Goal: Task Accomplishment & Management: Use online tool/utility

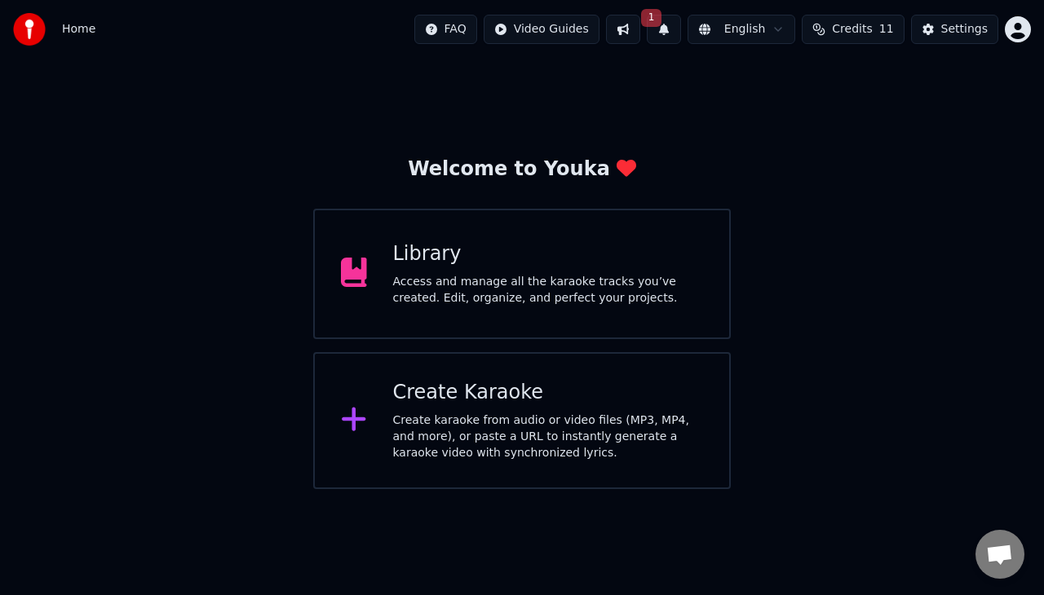
click at [440, 254] on div "Library" at bounding box center [548, 254] width 311 height 26
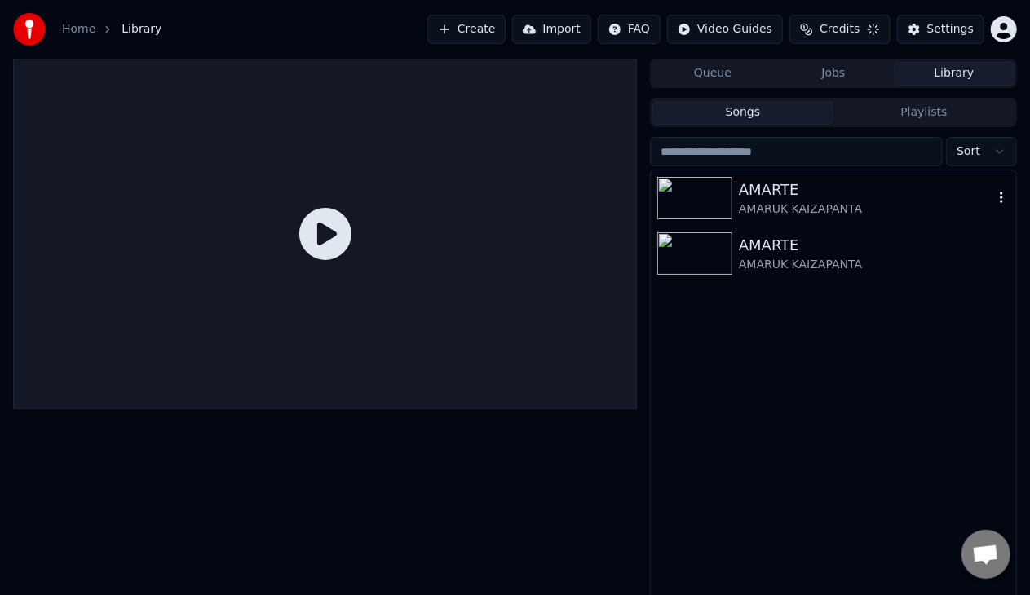
click at [776, 196] on div "AMARTE" at bounding box center [866, 190] width 254 height 23
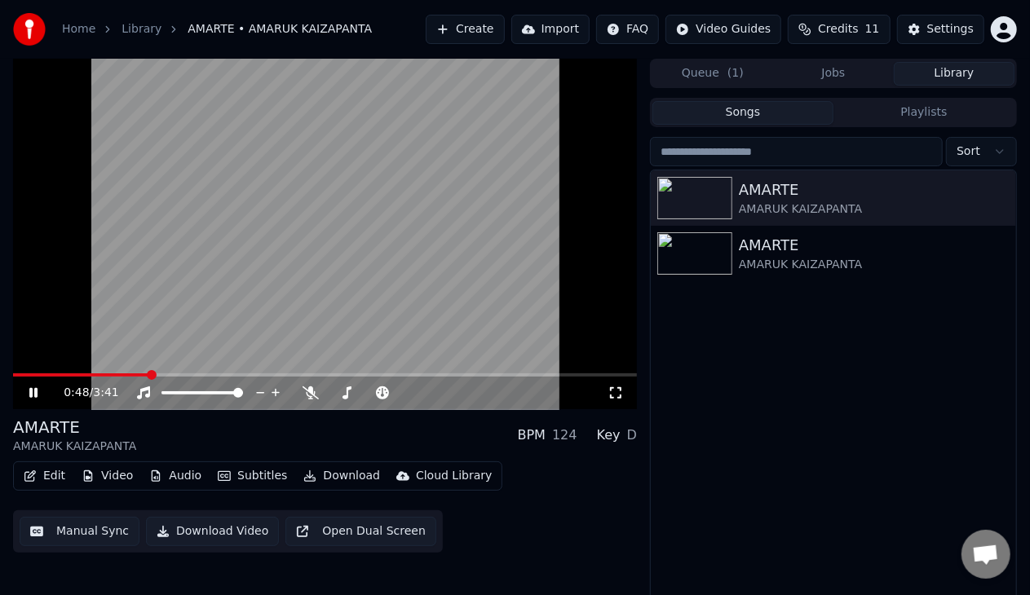
click at [34, 389] on icon at bounding box center [33, 393] width 8 height 10
click at [85, 529] on button "Manual Sync" at bounding box center [80, 531] width 120 height 29
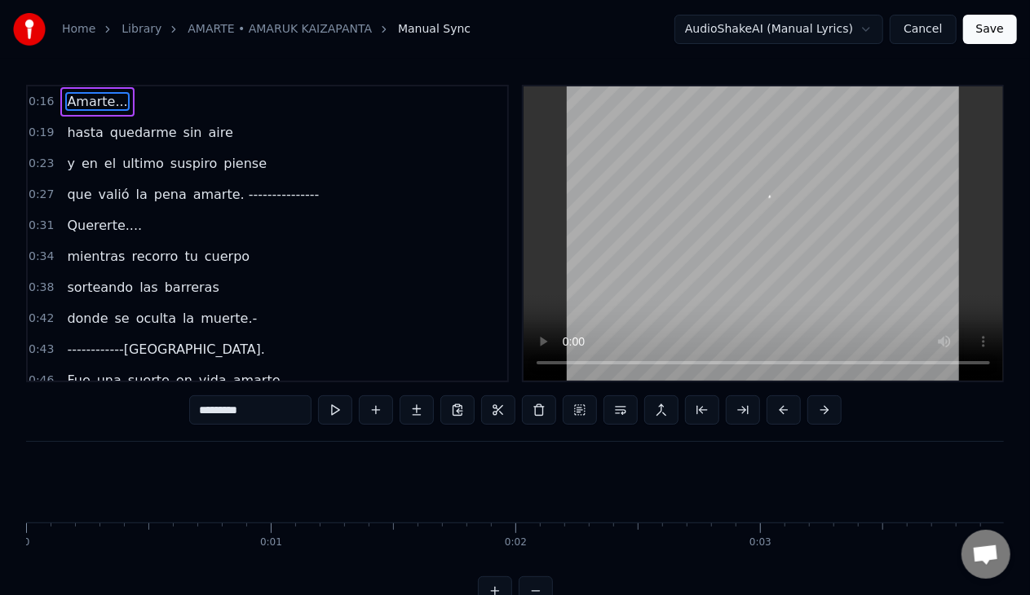
scroll to position [0, 4062]
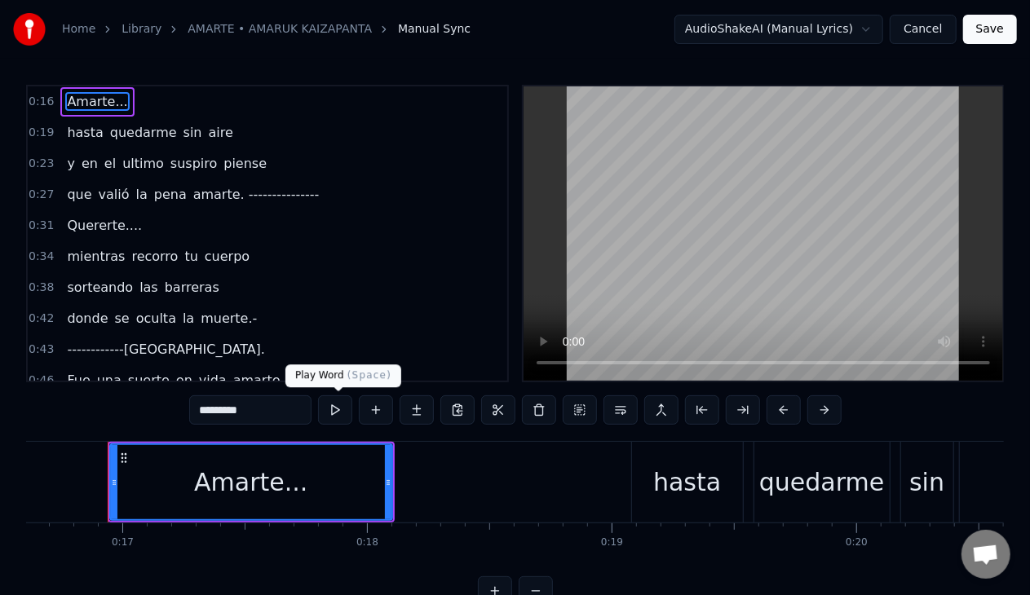
drag, startPoint x: 328, startPoint y: 414, endPoint x: 320, endPoint y: 424, distance: 12.7
click at [328, 414] on button at bounding box center [335, 409] width 34 height 29
click at [339, 413] on button at bounding box center [335, 409] width 34 height 29
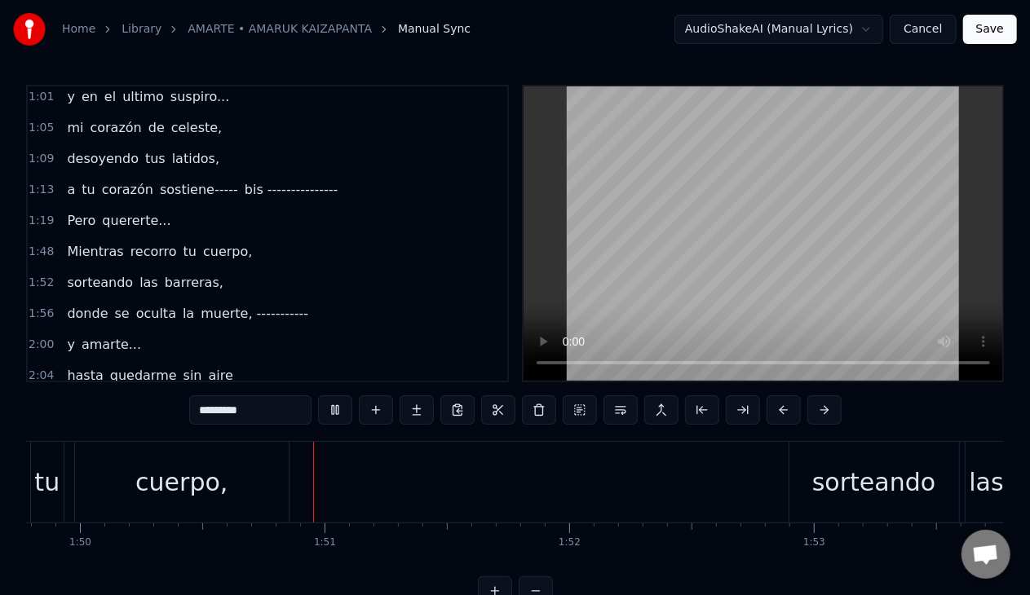
scroll to position [0, 26898]
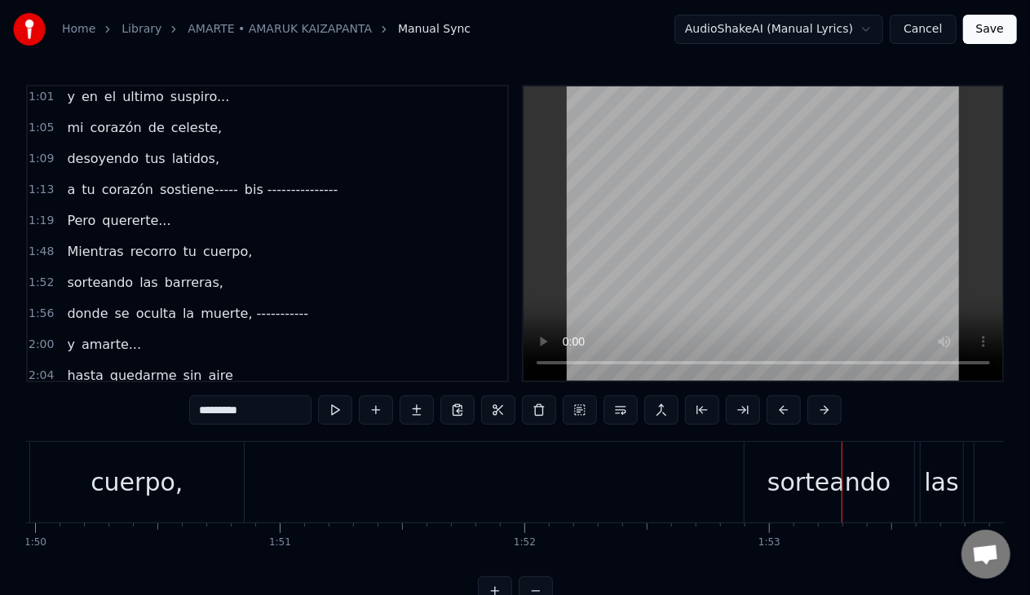
click at [36, 214] on span "1:19" at bounding box center [41, 221] width 25 height 16
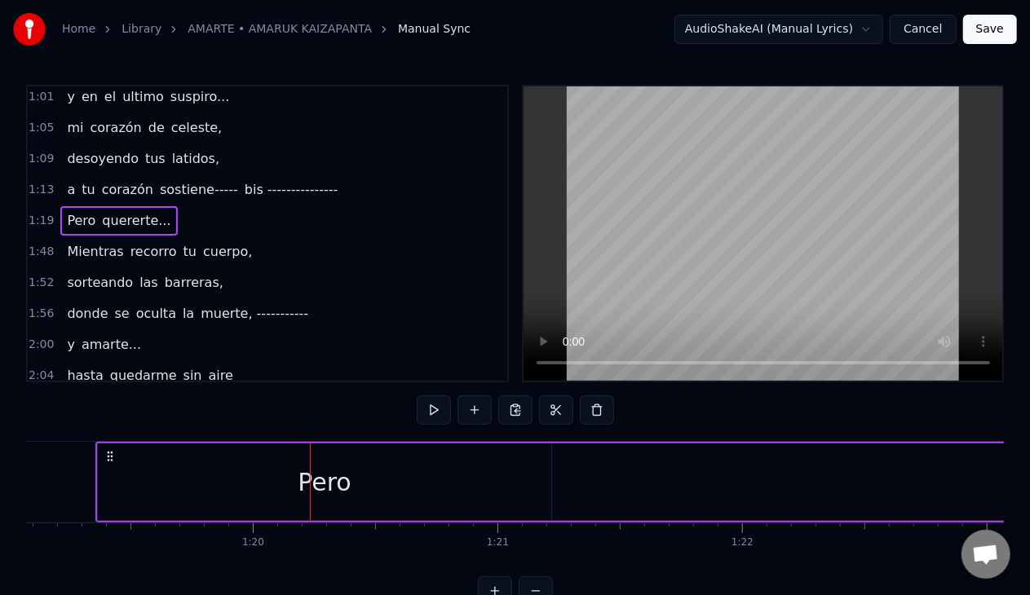
scroll to position [0, 19544]
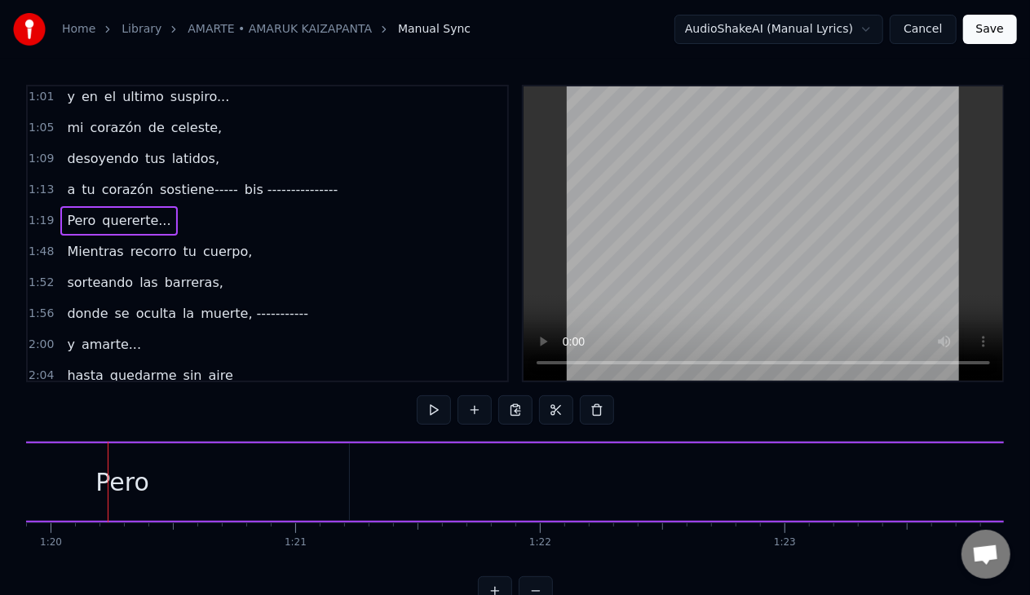
click at [218, 480] on div "Pero" at bounding box center [122, 482] width 453 height 77
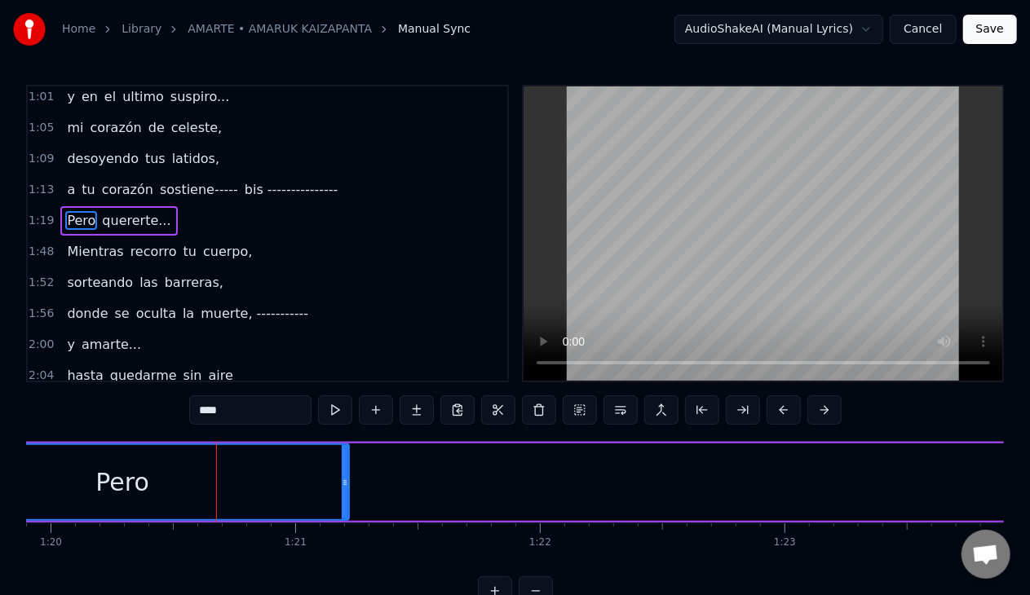
scroll to position [385, 0]
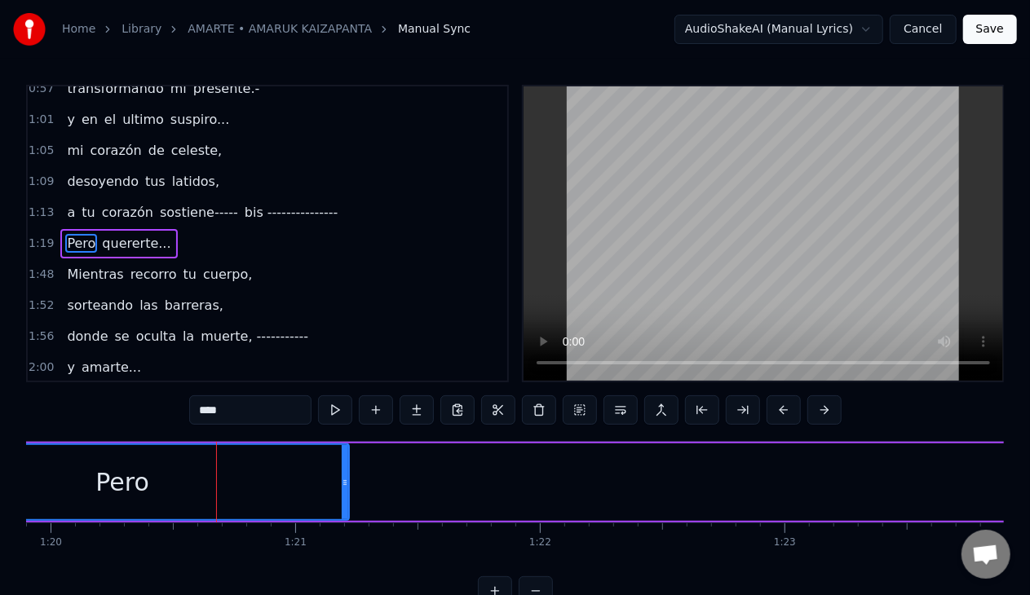
click at [113, 482] on div "Pero" at bounding box center [122, 482] width 54 height 37
click at [36, 236] on span "1:19" at bounding box center [41, 244] width 25 height 16
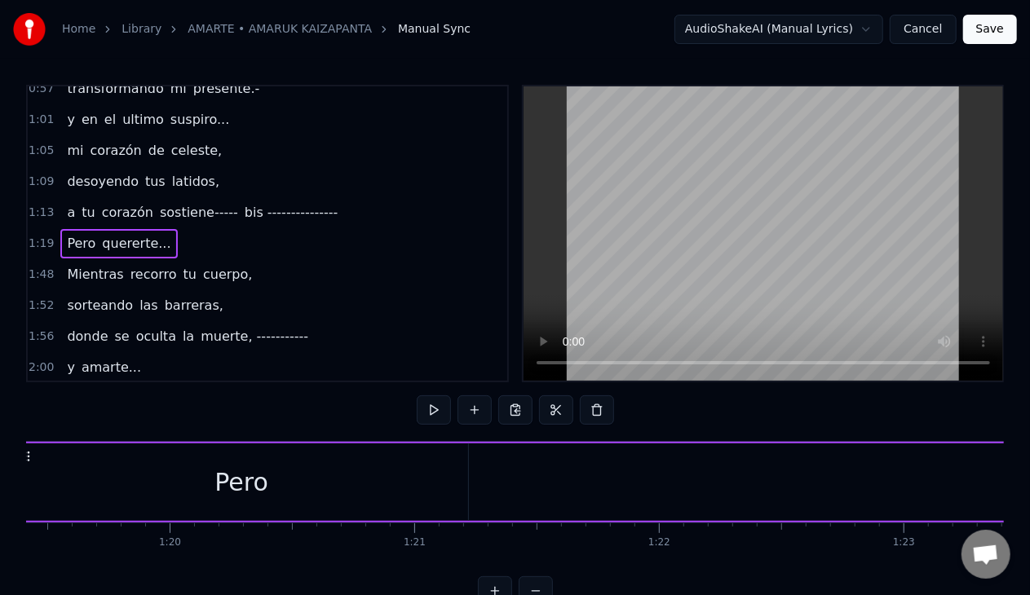
scroll to position [0, 19329]
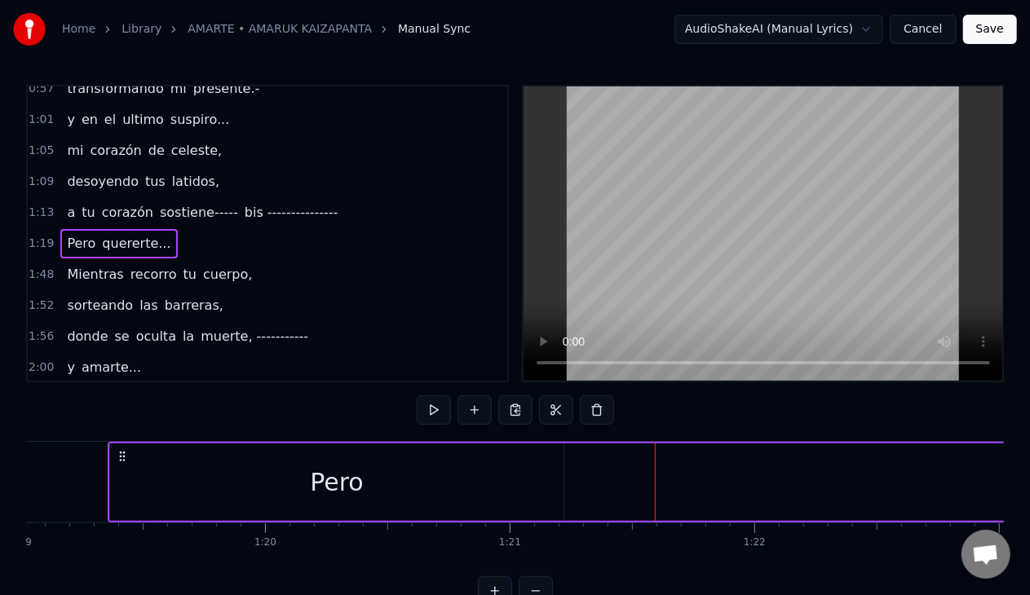
drag, startPoint x: 62, startPoint y: 201, endPoint x: 108, endPoint y: 207, distance: 46.0
click at [107, 207] on div "a tu corazón sostiene----- bis ---------------" at bounding box center [202, 212] width 284 height 29
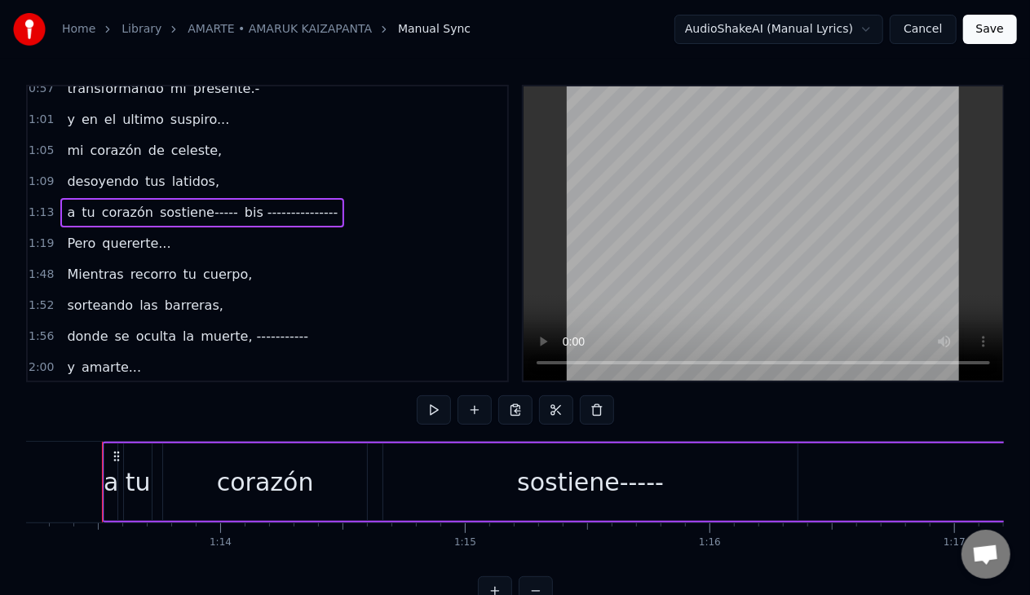
click at [243, 205] on span "bis ---------------" at bounding box center [291, 212] width 97 height 19
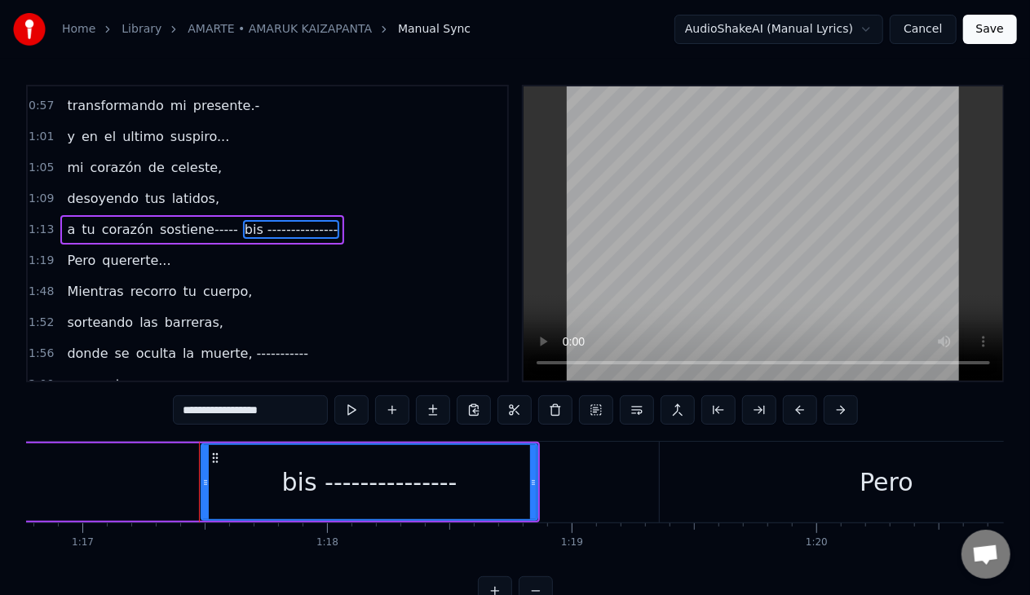
scroll to position [0, 18870]
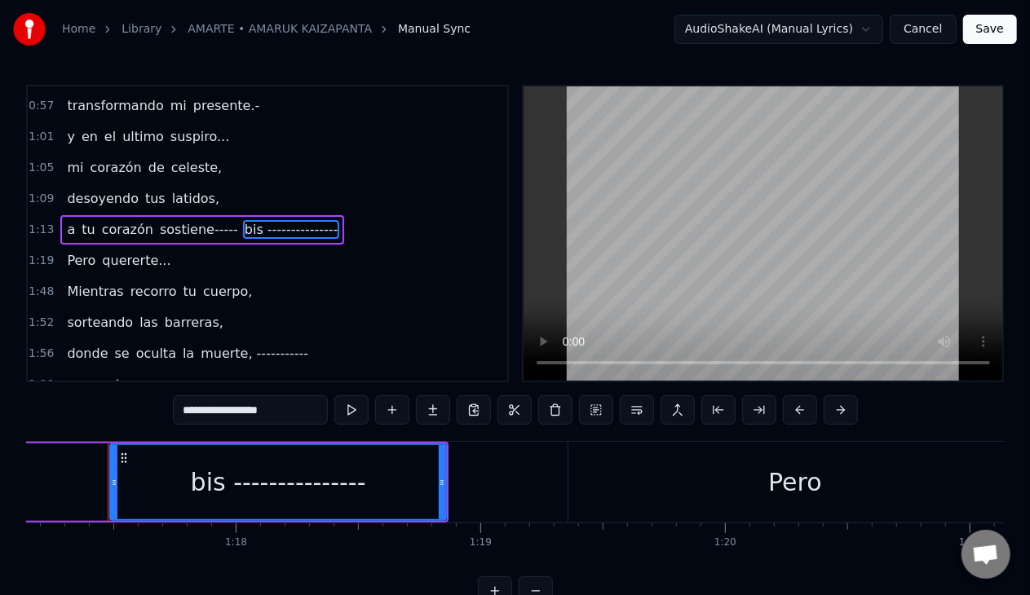
click at [65, 223] on span "a" at bounding box center [70, 229] width 11 height 19
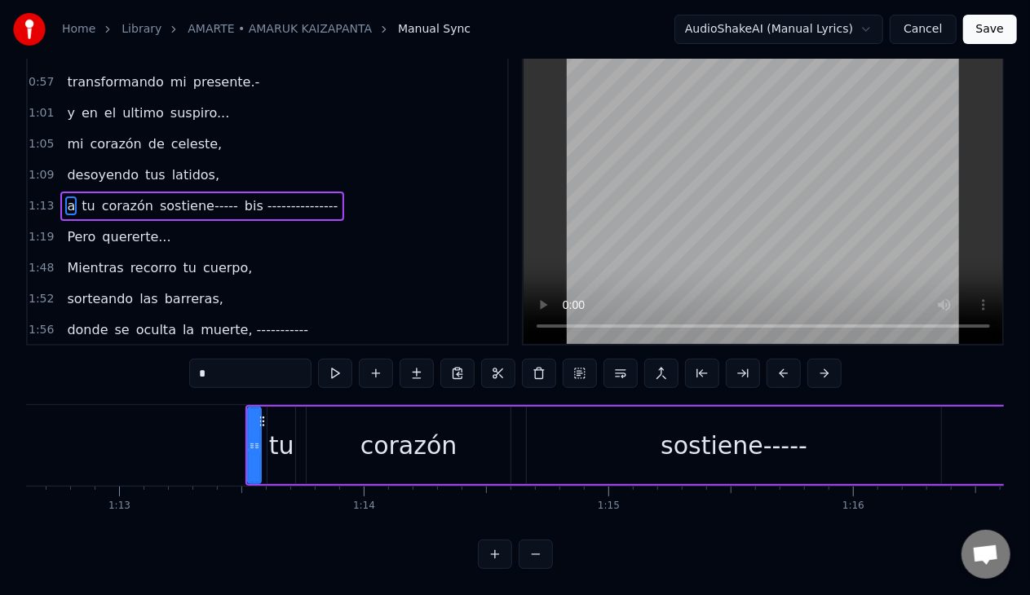
scroll to position [0, 17794]
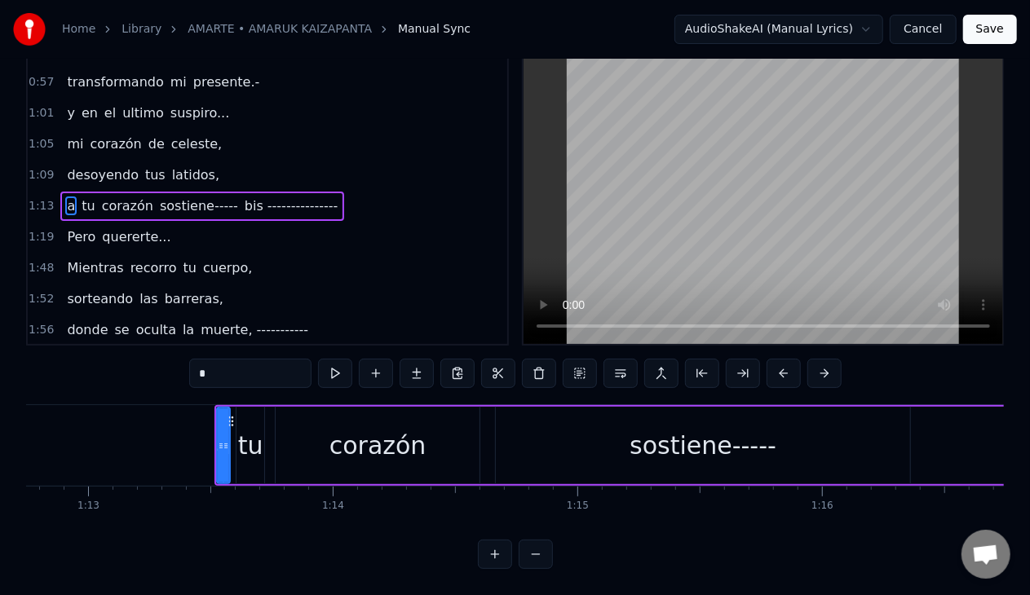
click at [80, 196] on span "tu" at bounding box center [88, 205] width 16 height 19
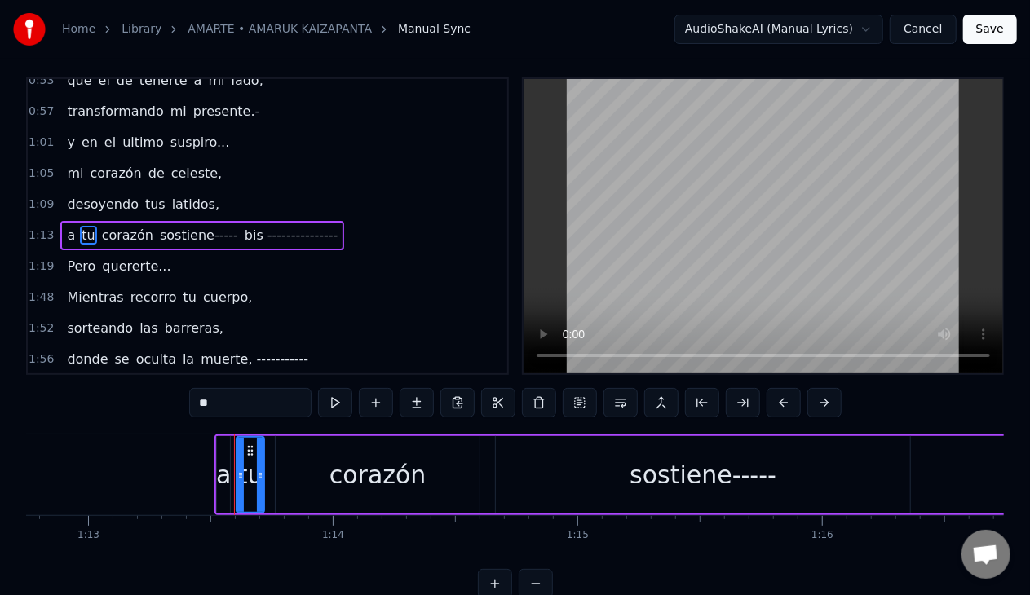
scroll to position [0, 0]
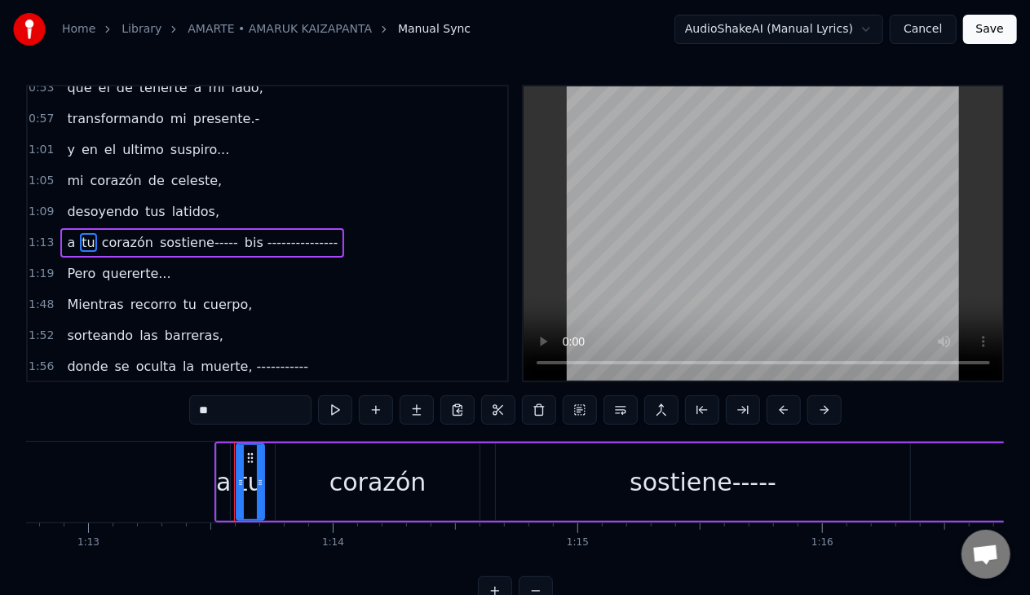
click at [65, 237] on span "a" at bounding box center [70, 242] width 11 height 19
type input "*"
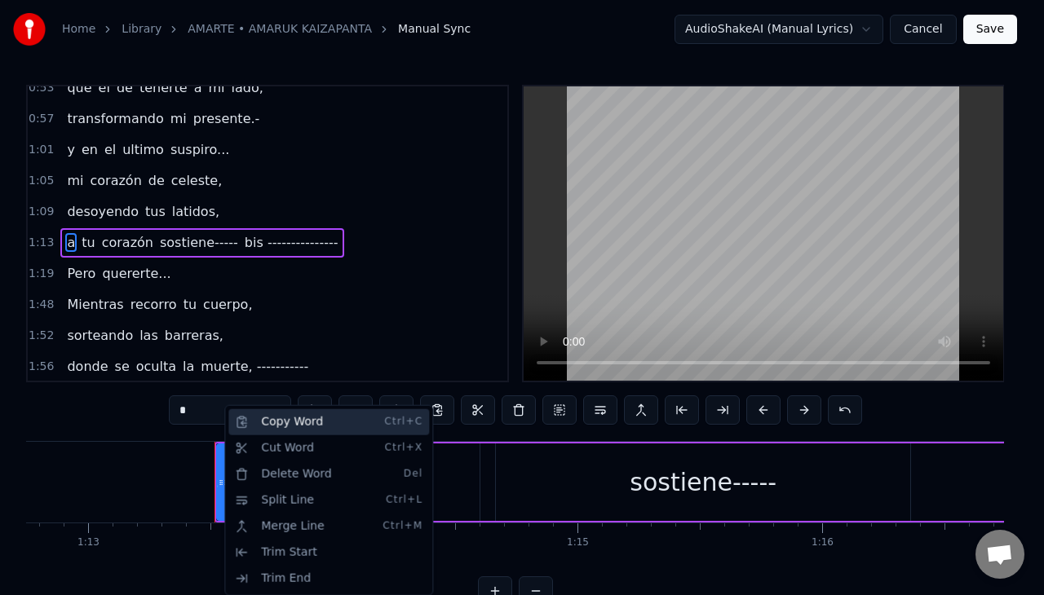
click at [315, 424] on div "Copy Word Ctrl+C" at bounding box center [328, 422] width 201 height 26
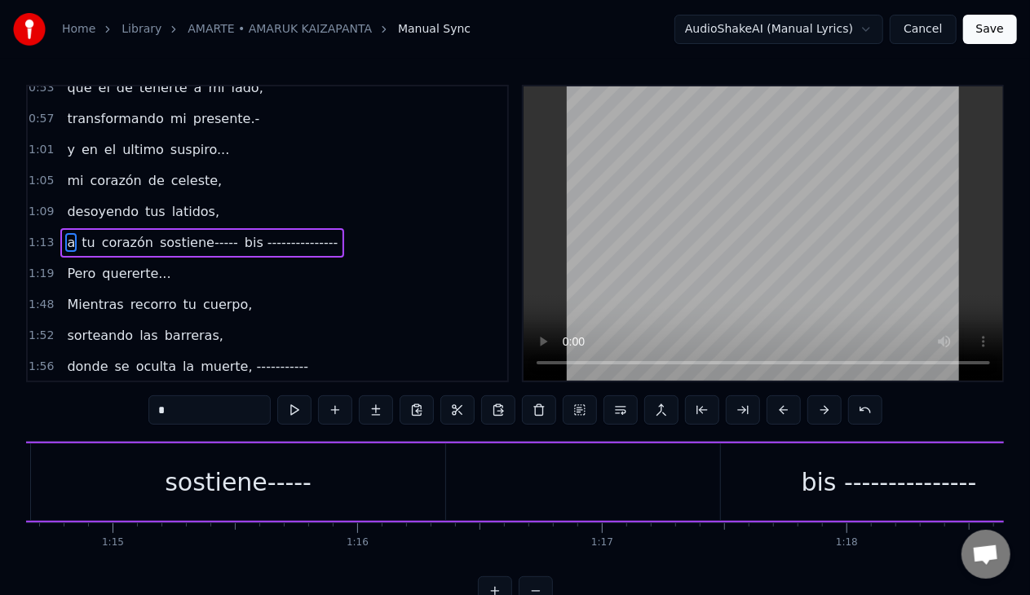
scroll to position [0, 18569]
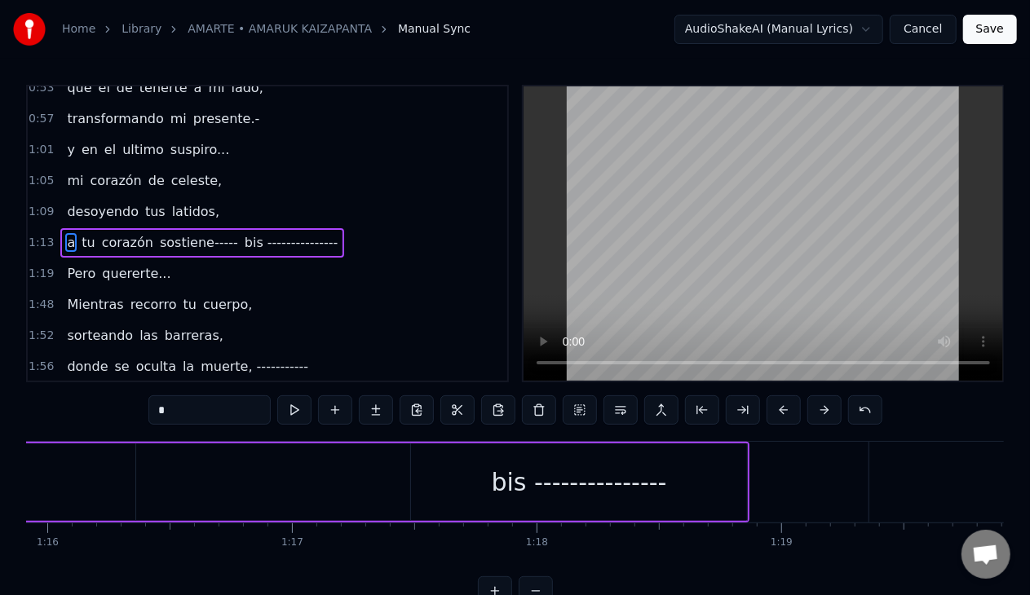
click at [364, 491] on div "a tu corazón sostiene----- bis ---------------" at bounding box center [94, 482] width 1309 height 81
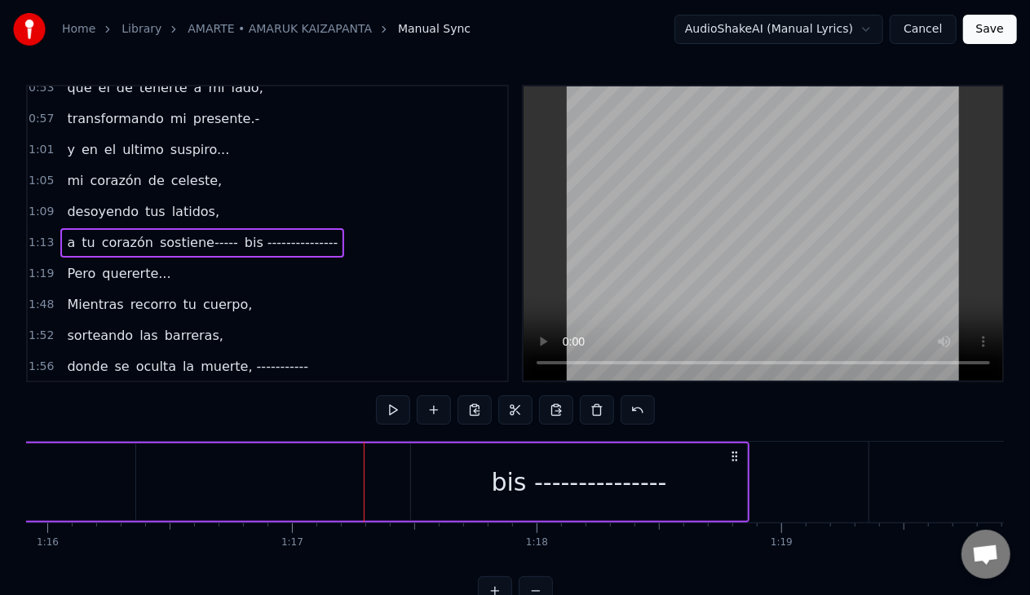
click at [359, 489] on div "a tu corazón sostiene----- bis ---------------" at bounding box center [94, 482] width 1309 height 81
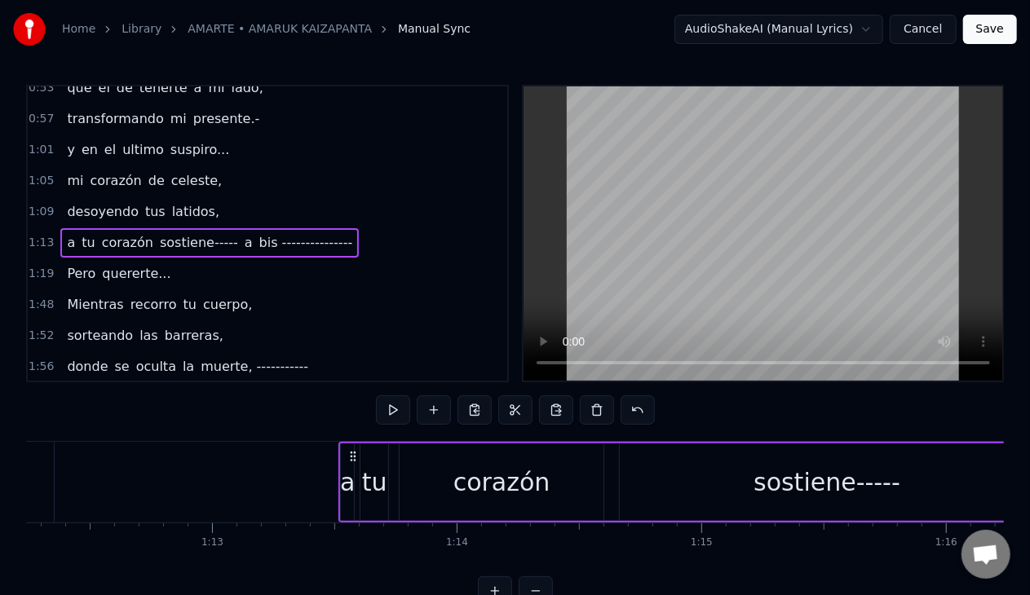
scroll to position [0, 17701]
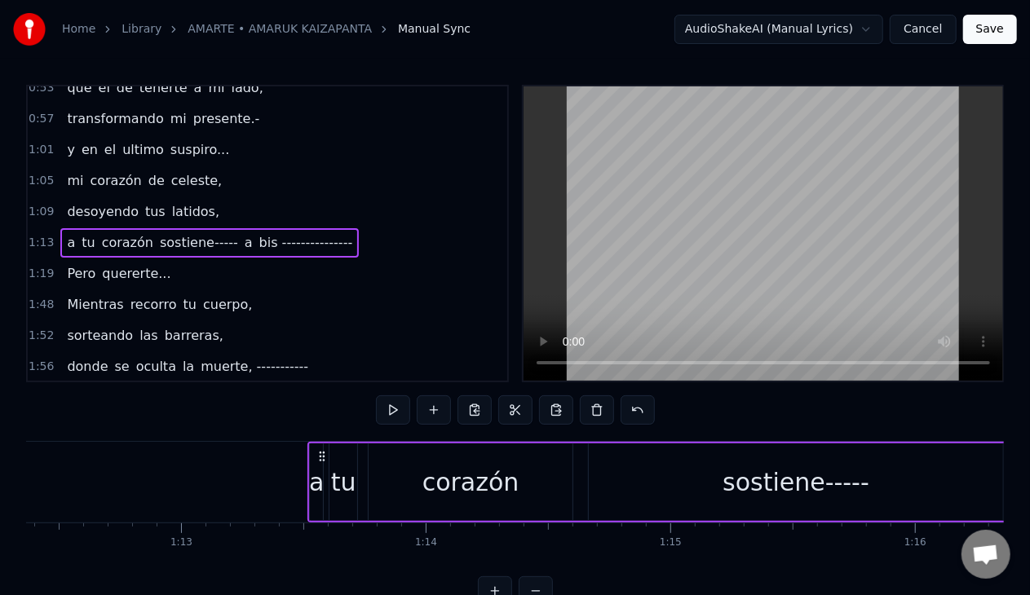
click at [321, 469] on div "a" at bounding box center [316, 482] width 15 height 37
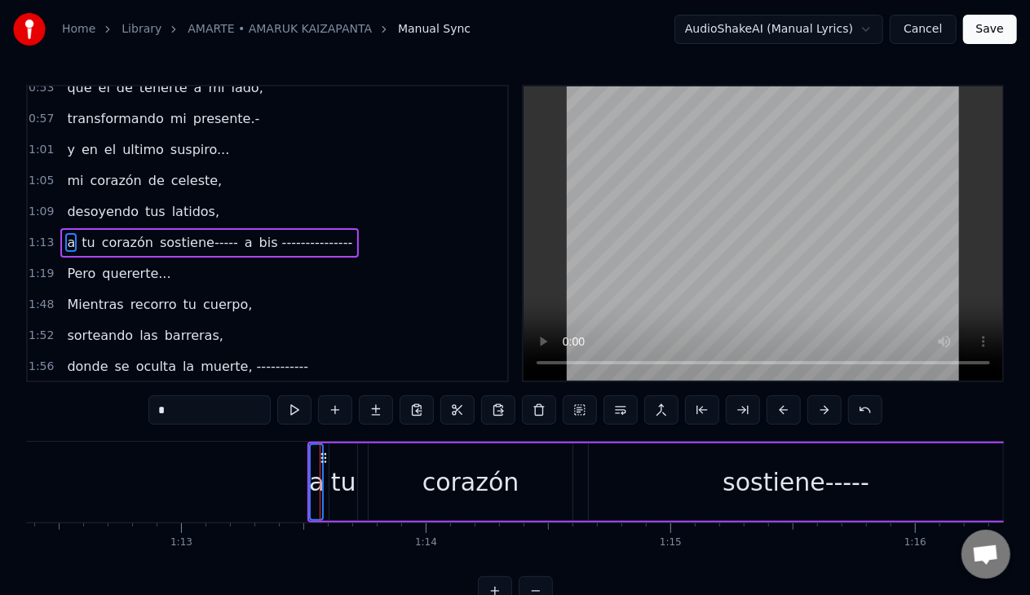
click at [347, 484] on div "tu" at bounding box center [343, 482] width 25 height 37
click at [420, 485] on div "corazón" at bounding box center [471, 482] width 204 height 77
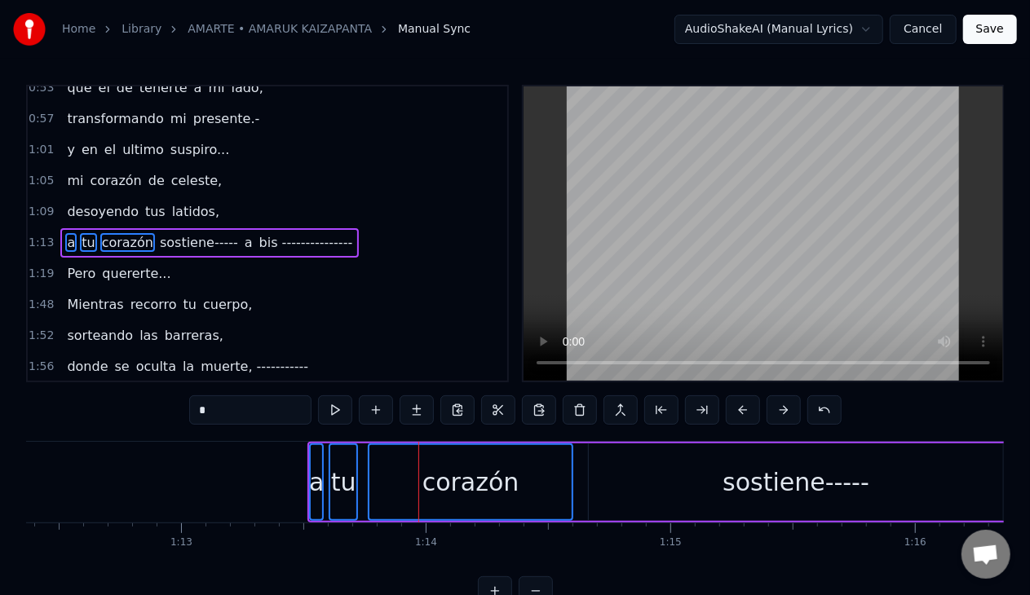
click at [744, 493] on div "sostiene-----" at bounding box center [795, 482] width 147 height 37
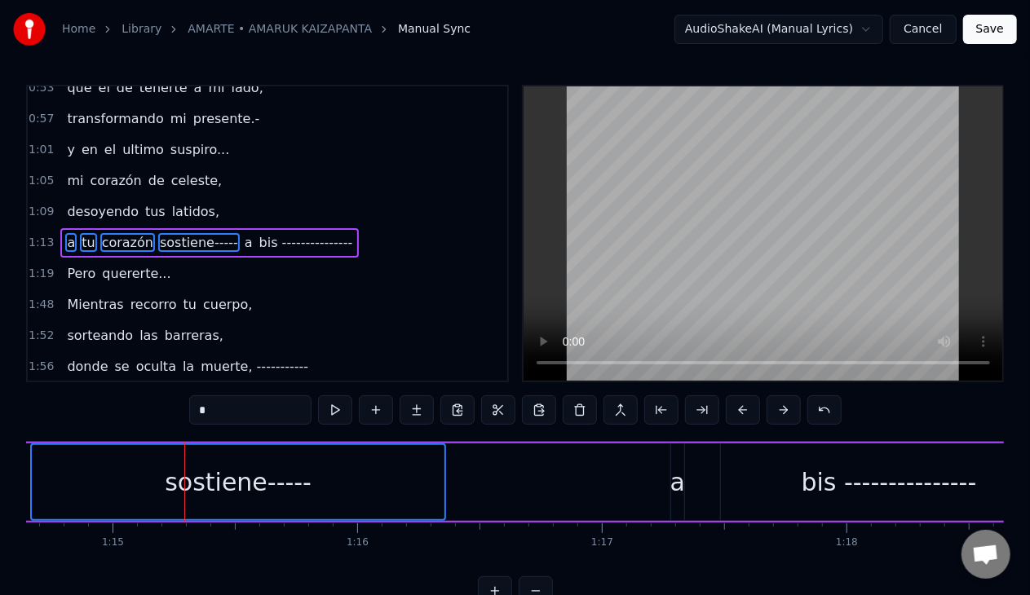
scroll to position [0, 18445]
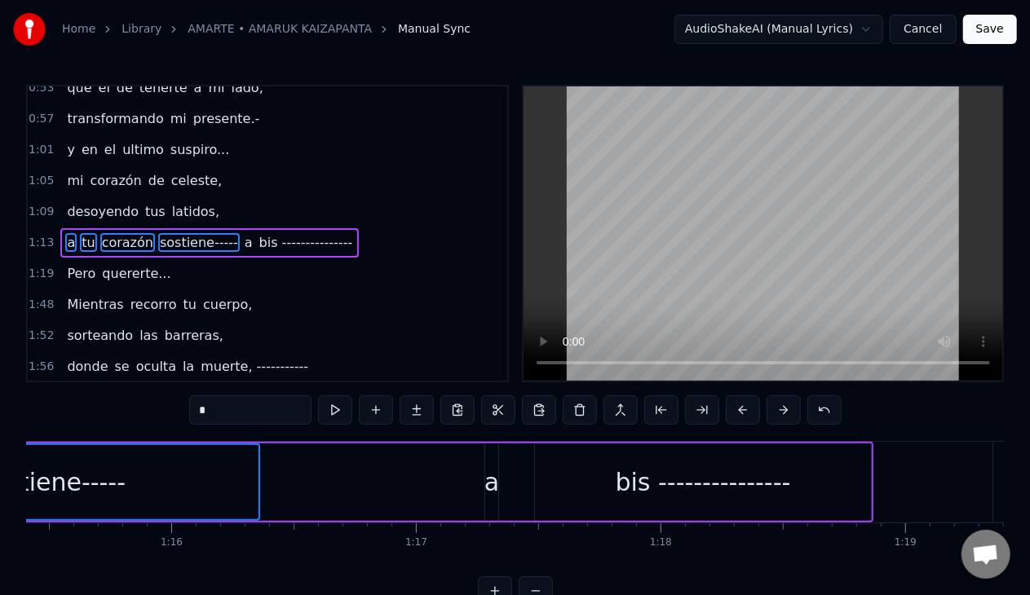
click at [488, 488] on div "a" at bounding box center [491, 482] width 15 height 37
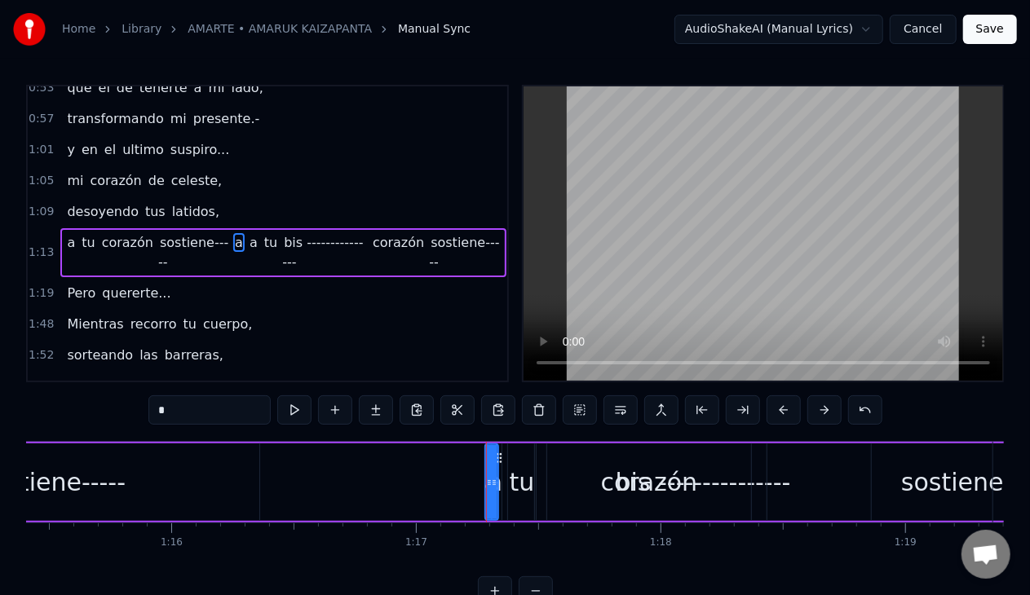
click at [427, 479] on div "a tu corazón sostiene----- a a tu bis --------------- corazón sostiene-----" at bounding box center [374, 482] width 1620 height 81
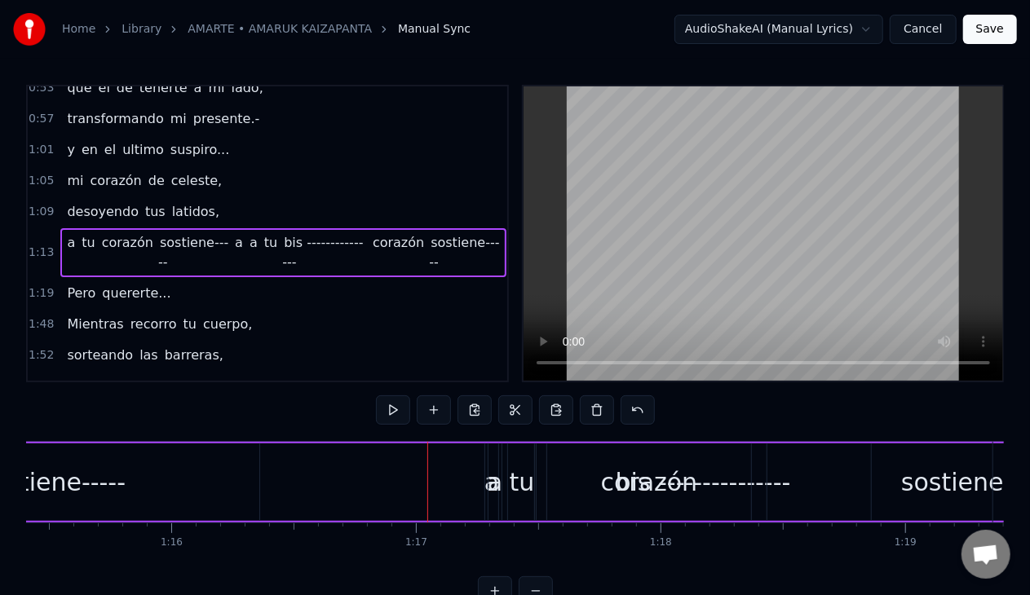
click at [726, 485] on div "corazón" at bounding box center [649, 482] width 204 height 77
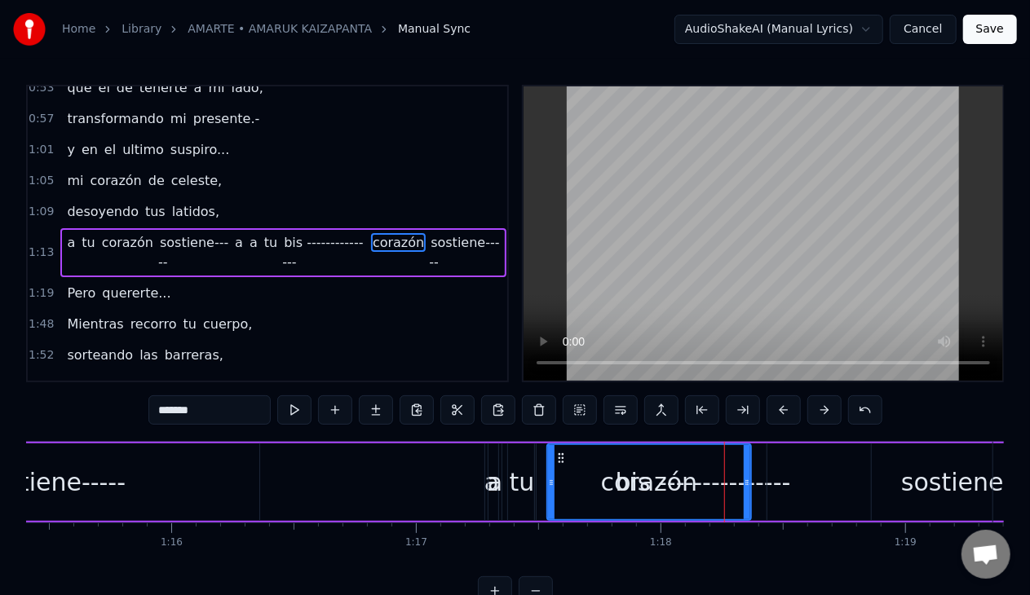
type input "**********"
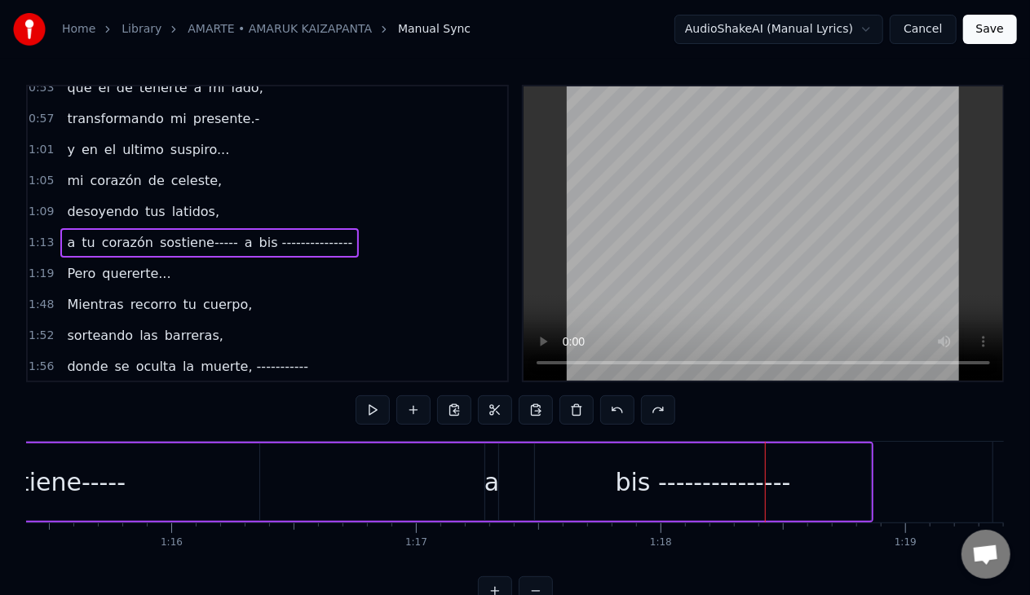
click at [492, 488] on div "a" at bounding box center [491, 482] width 15 height 37
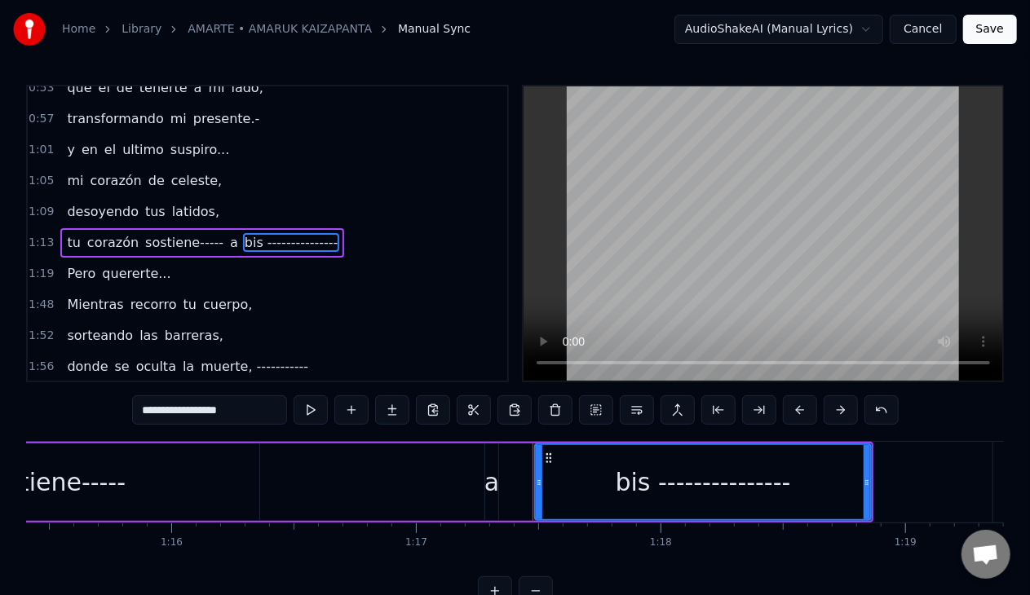
click at [647, 489] on div "bis ---------------" at bounding box center [703, 482] width 175 height 37
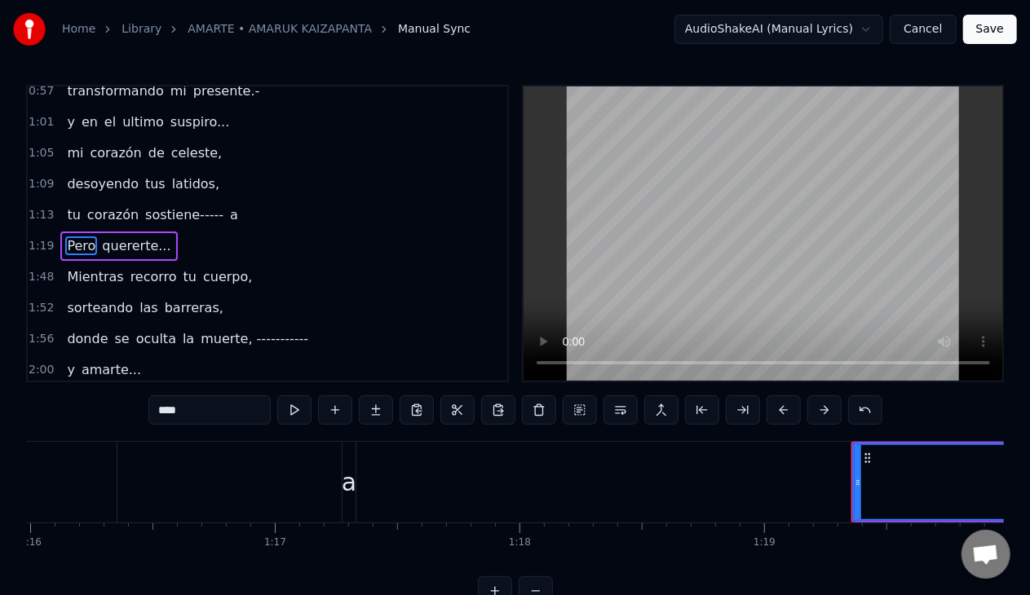
scroll to position [0, 18555]
click at [380, 486] on div "a" at bounding box center [380, 482] width 15 height 37
type input "*"
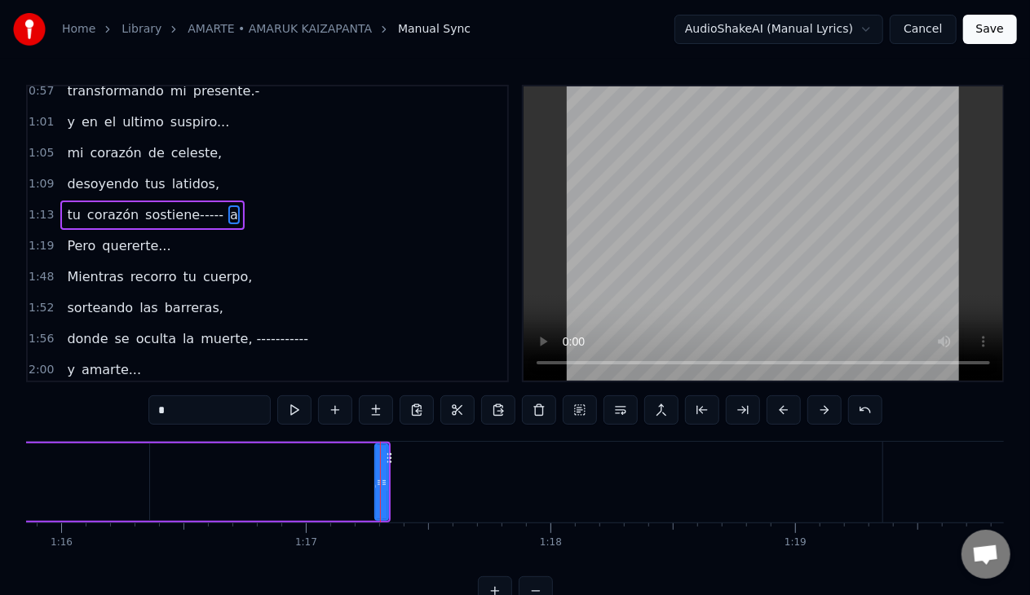
scroll to position [355, 0]
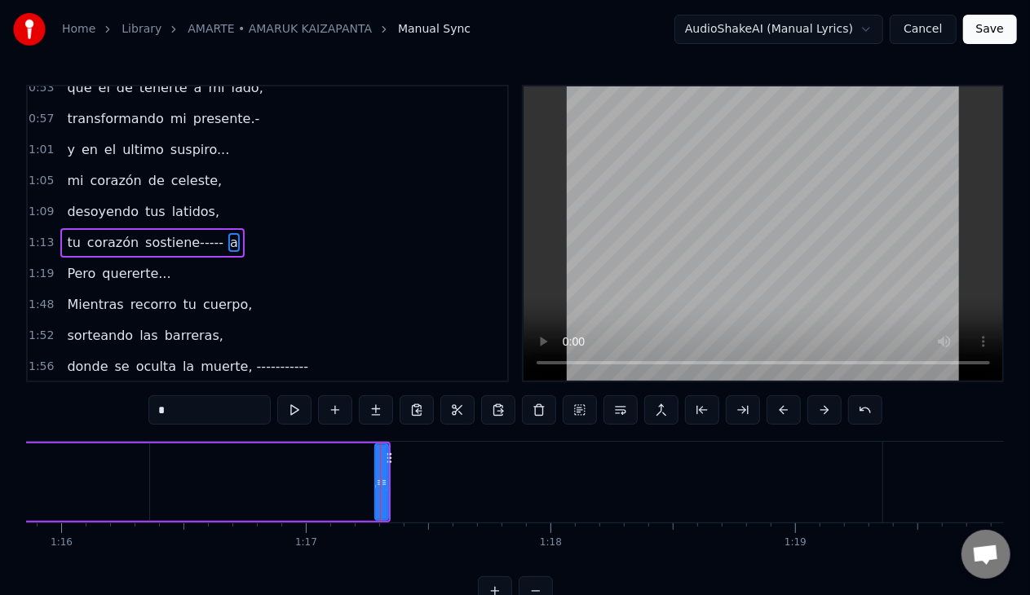
click at [382, 502] on div at bounding box center [384, 482] width 7 height 74
click at [380, 494] on div at bounding box center [380, 482] width 1 height 81
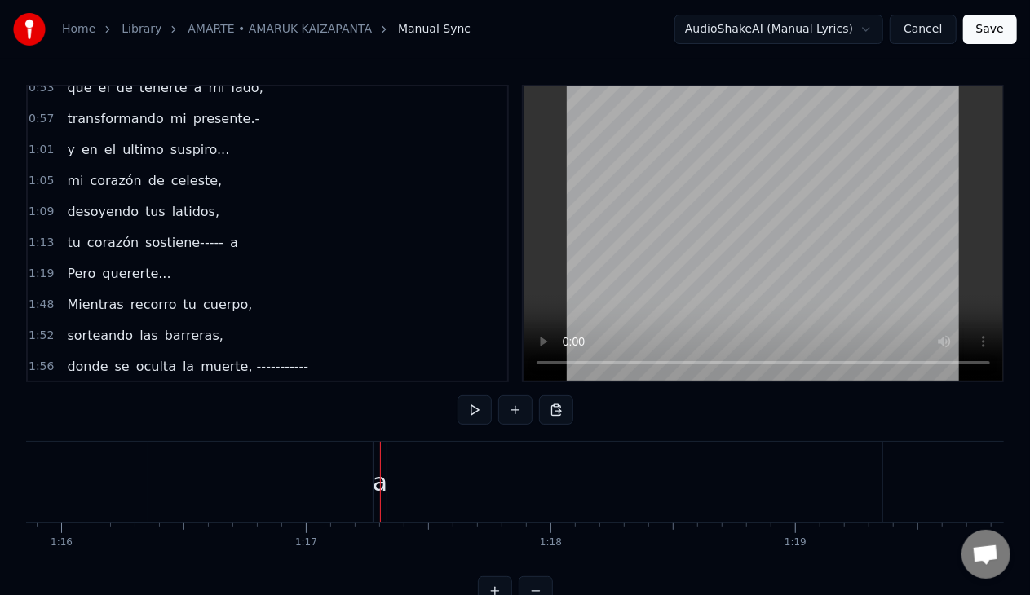
click at [380, 493] on div at bounding box center [380, 482] width 1 height 81
click at [383, 487] on div "a" at bounding box center [380, 482] width 15 height 37
click at [504, 482] on div "bis ---------------" at bounding box center [591, 482] width 175 height 37
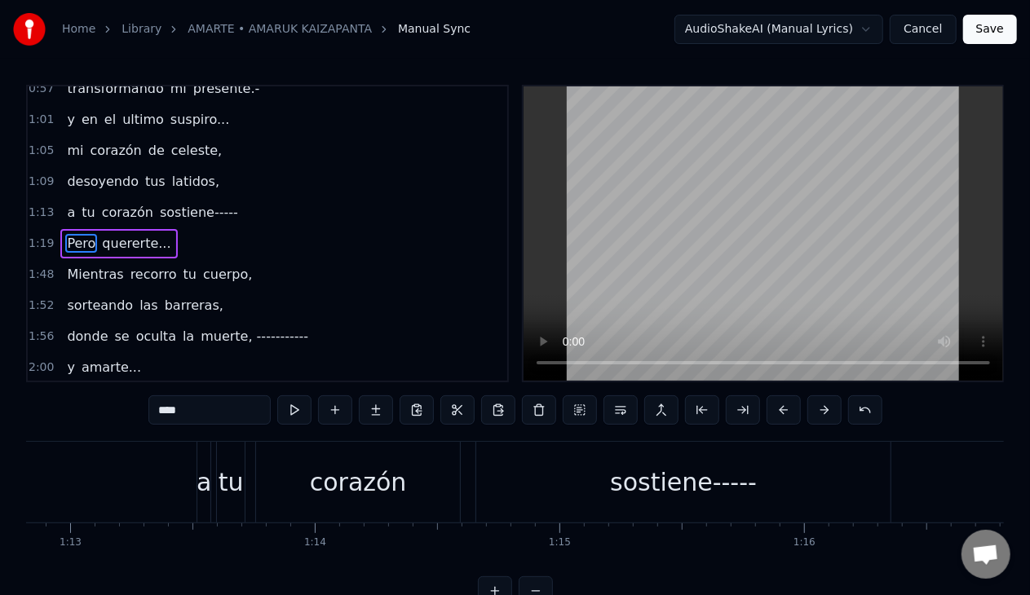
scroll to position [0, 17750]
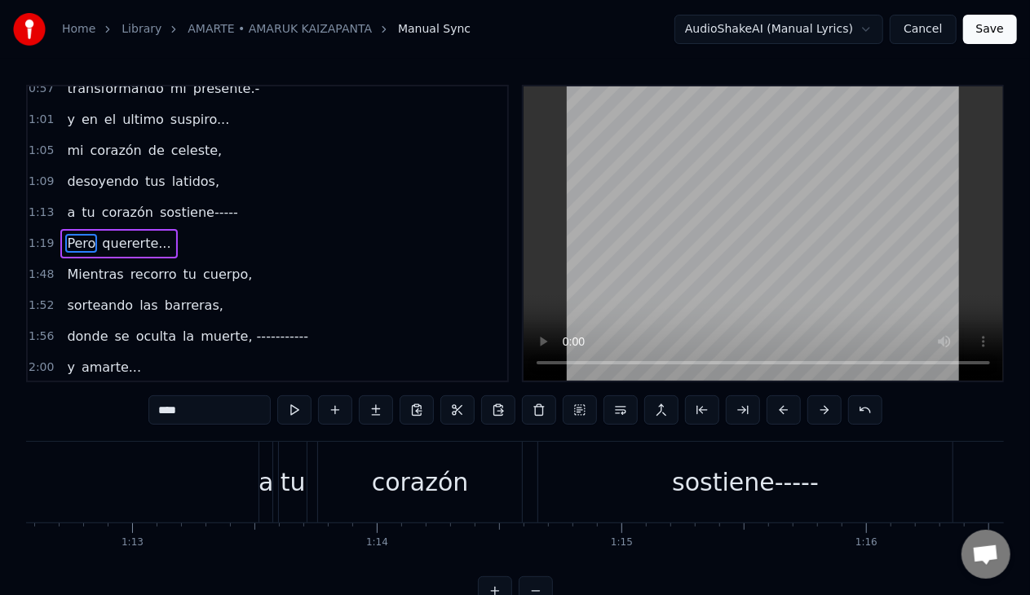
click at [266, 482] on div "a" at bounding box center [265, 482] width 15 height 37
type input "*"
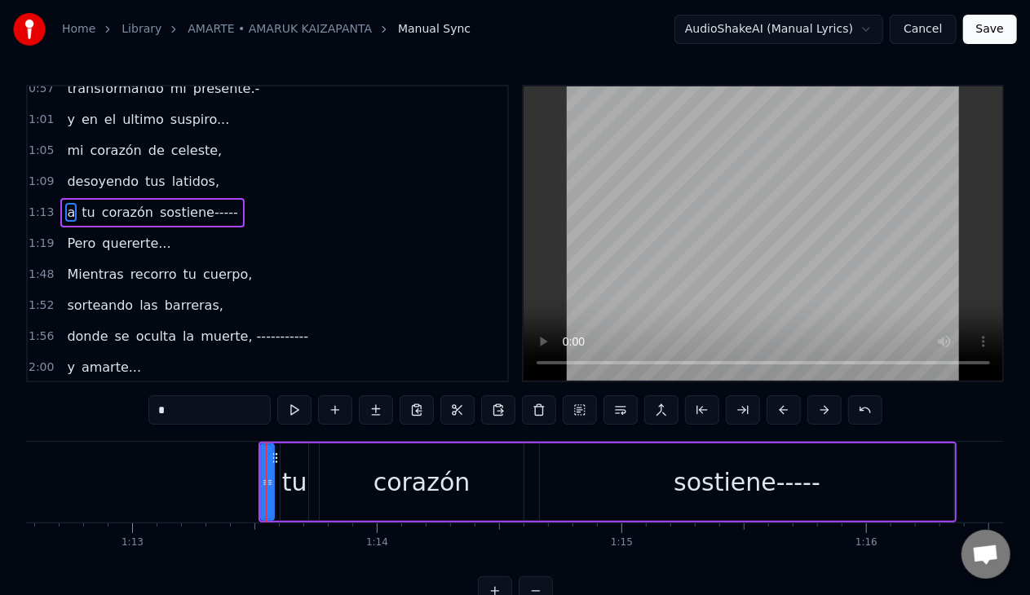
scroll to position [355, 0]
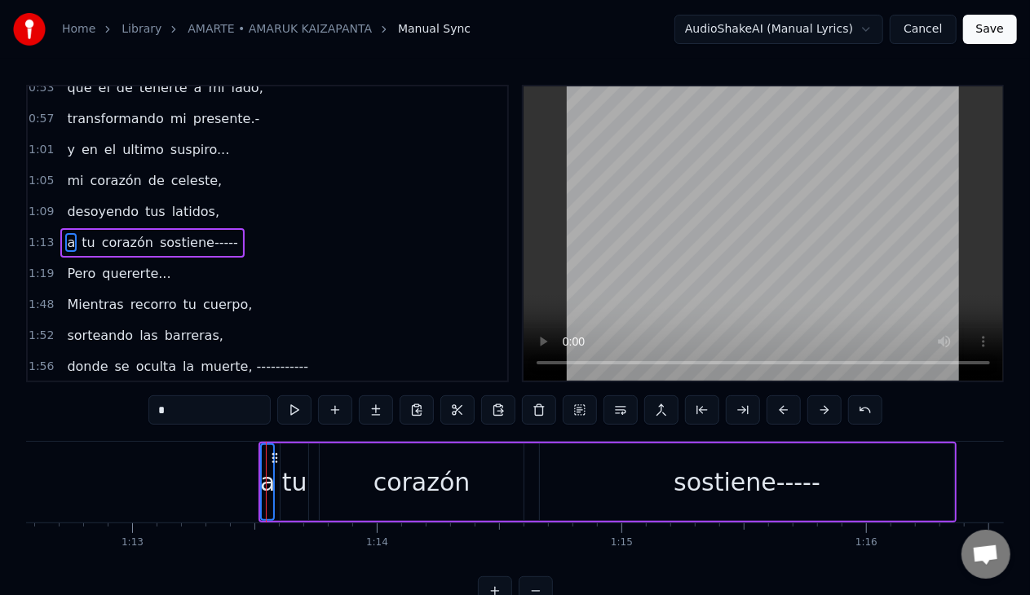
click at [288, 492] on div "tu" at bounding box center [294, 482] width 25 height 37
click at [391, 499] on div "corazón" at bounding box center [421, 482] width 97 height 37
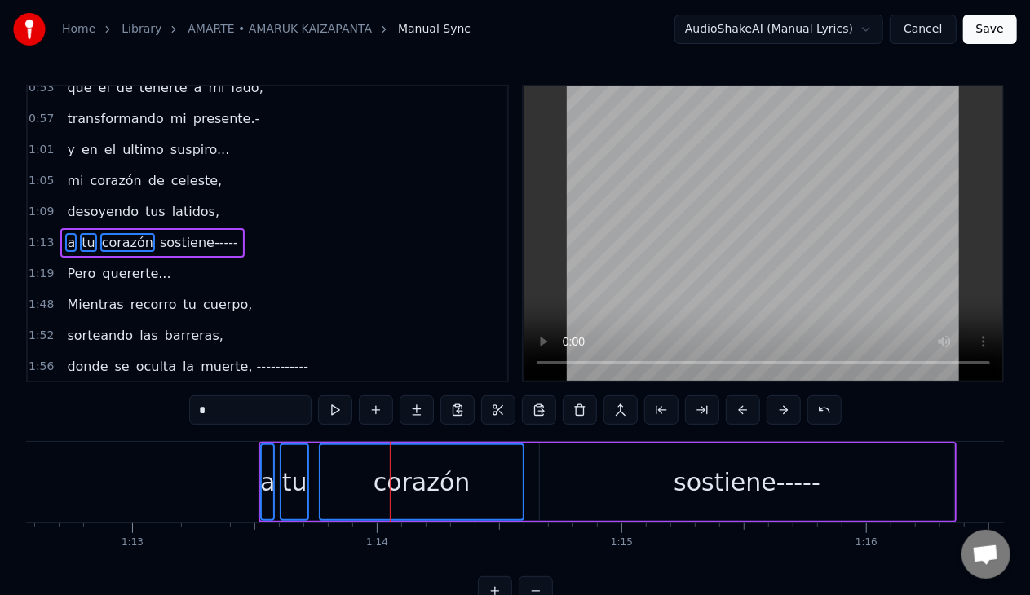
click at [700, 494] on div "sostiene-----" at bounding box center [746, 482] width 147 height 37
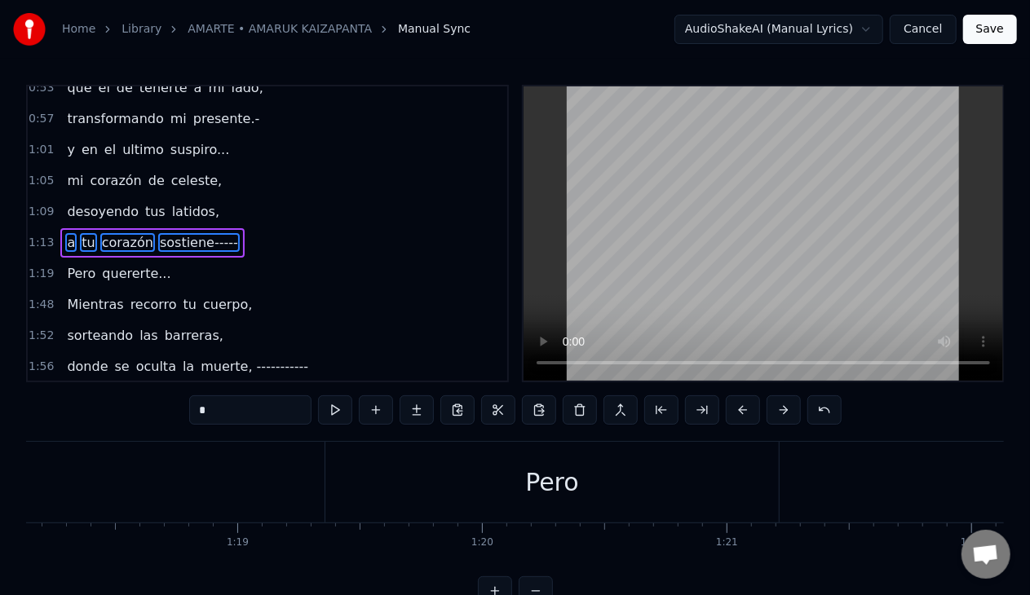
scroll to position [0, 18648]
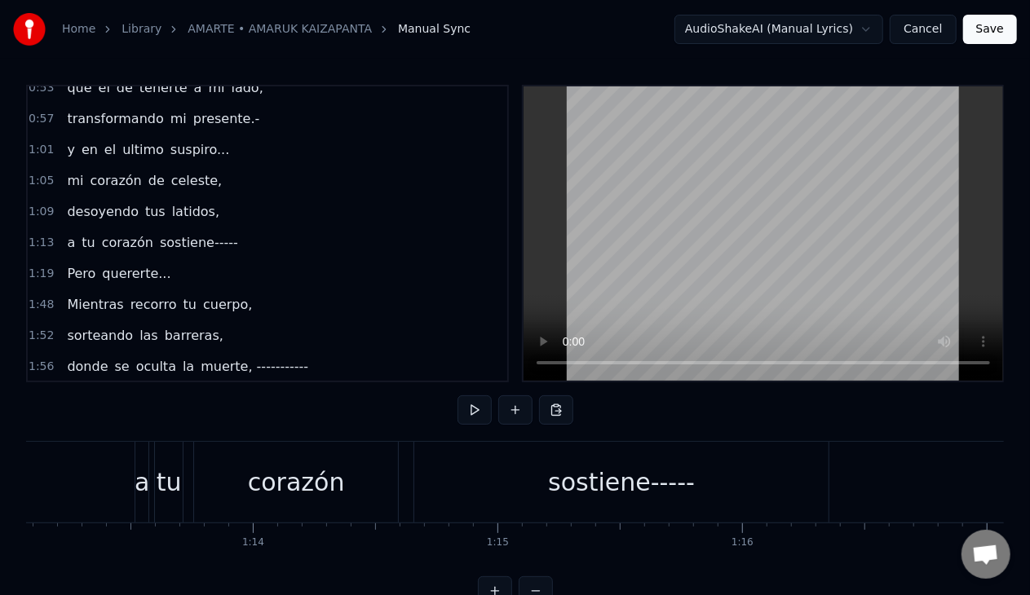
scroll to position [0, 17812]
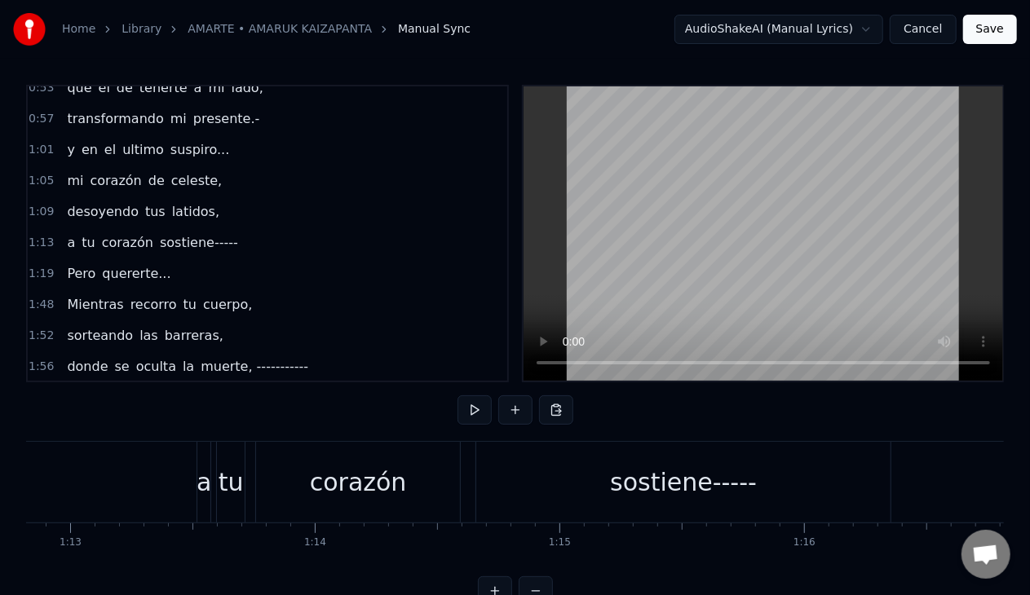
click at [206, 466] on div "a" at bounding box center [203, 482] width 15 height 37
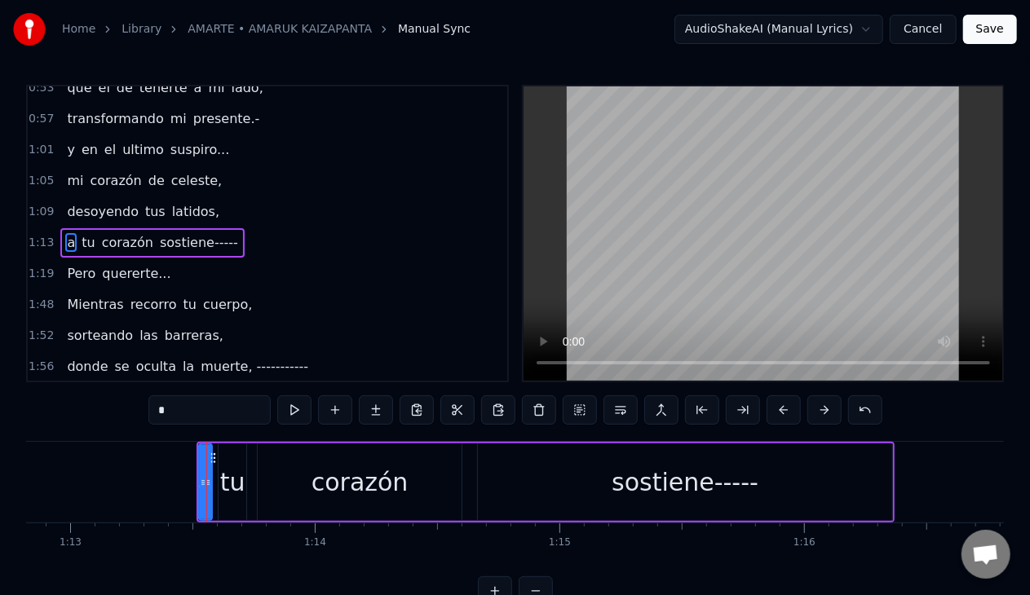
click at [488, 440] on div "0:16 Amarte... 0:19 hasta quedarme sin aire 0:23 y en el ultimo suspiro piense …" at bounding box center [515, 345] width 978 height 521
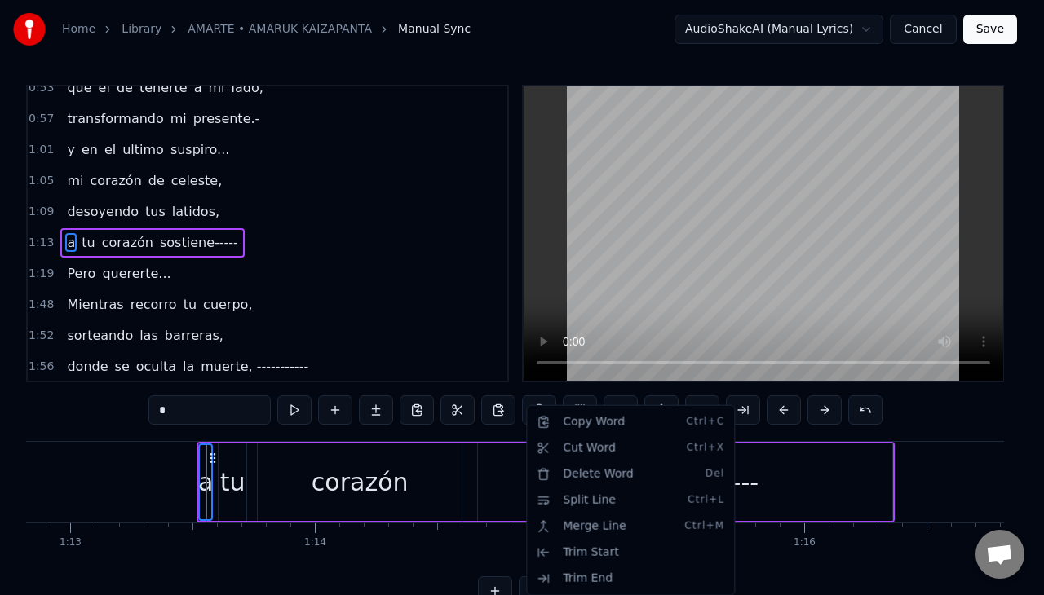
click at [233, 473] on html "Home Library AMARTE • AMARUK KAIZAPANTA Manual Sync AudioShakeAI (Manual Lyrics…" at bounding box center [522, 316] width 1044 height 632
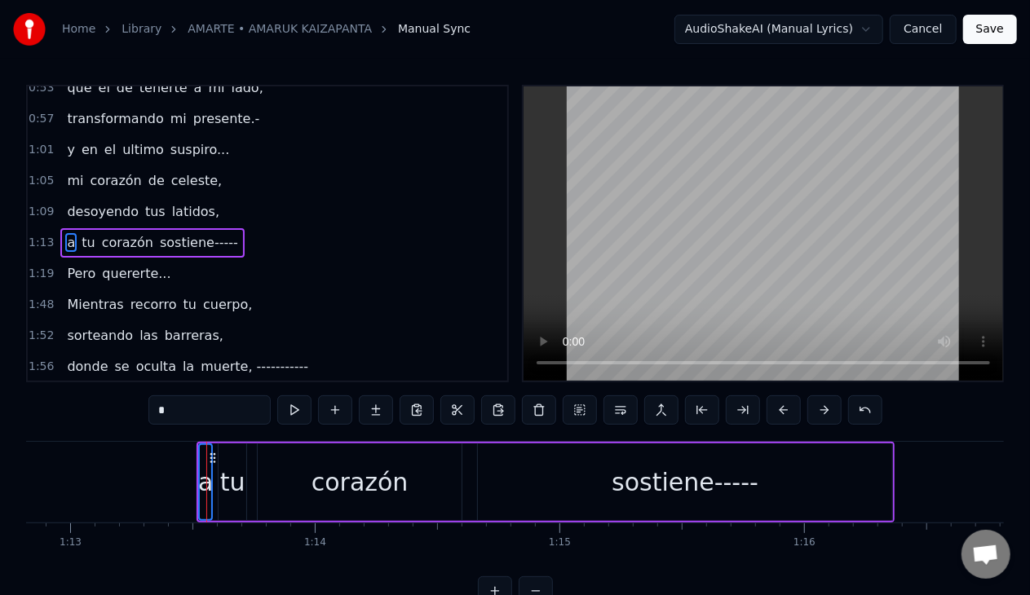
click at [235, 464] on div "tu" at bounding box center [232, 482] width 25 height 37
click at [351, 460] on div "corazón" at bounding box center [360, 482] width 204 height 77
click at [706, 461] on div "sostiene-----" at bounding box center [685, 482] width 414 height 77
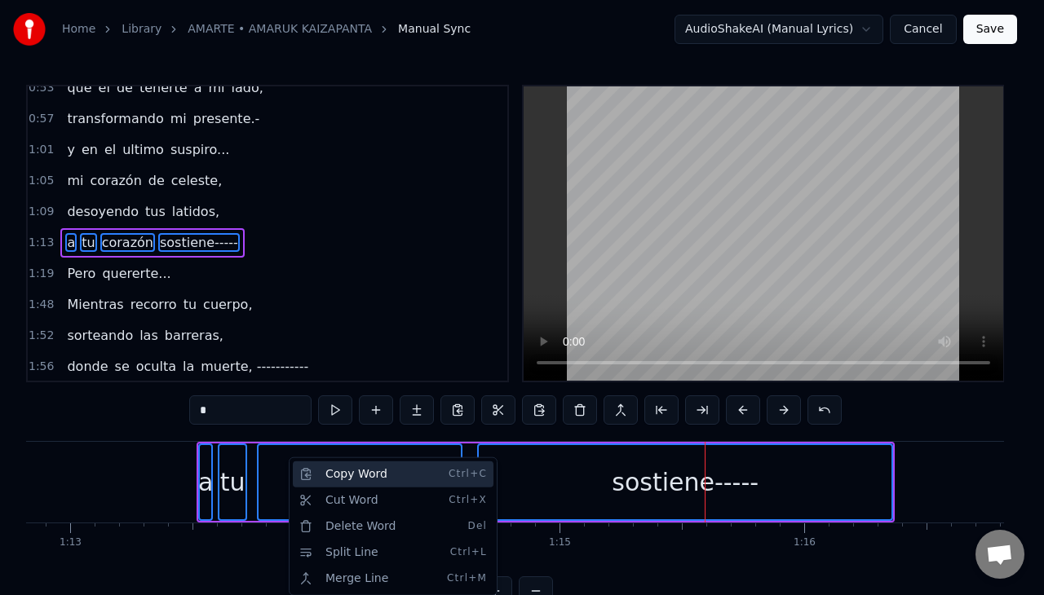
click at [326, 471] on div "Copy Word Ctrl+C" at bounding box center [393, 474] width 201 height 26
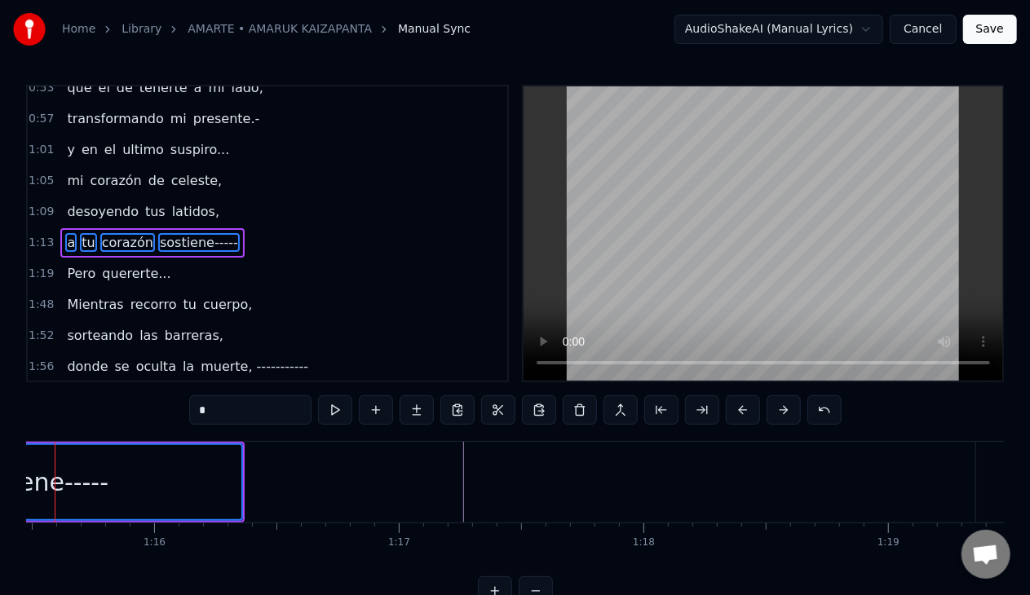
scroll to position [0, 18493]
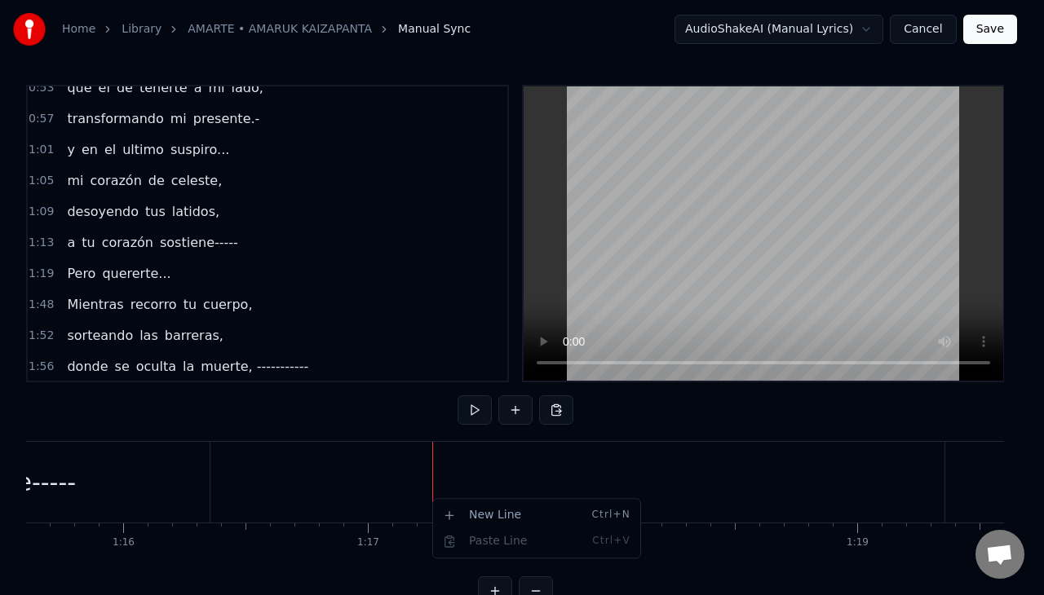
click at [432, 479] on div at bounding box center [432, 482] width 1 height 81
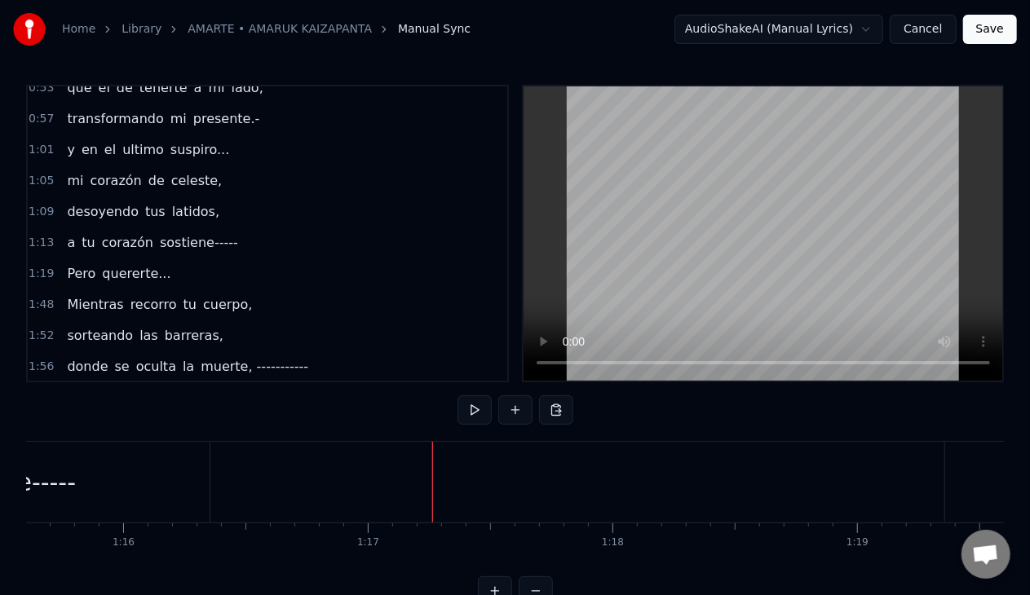
click at [432, 479] on div at bounding box center [432, 482] width 1 height 81
click at [517, 409] on button at bounding box center [515, 409] width 34 height 29
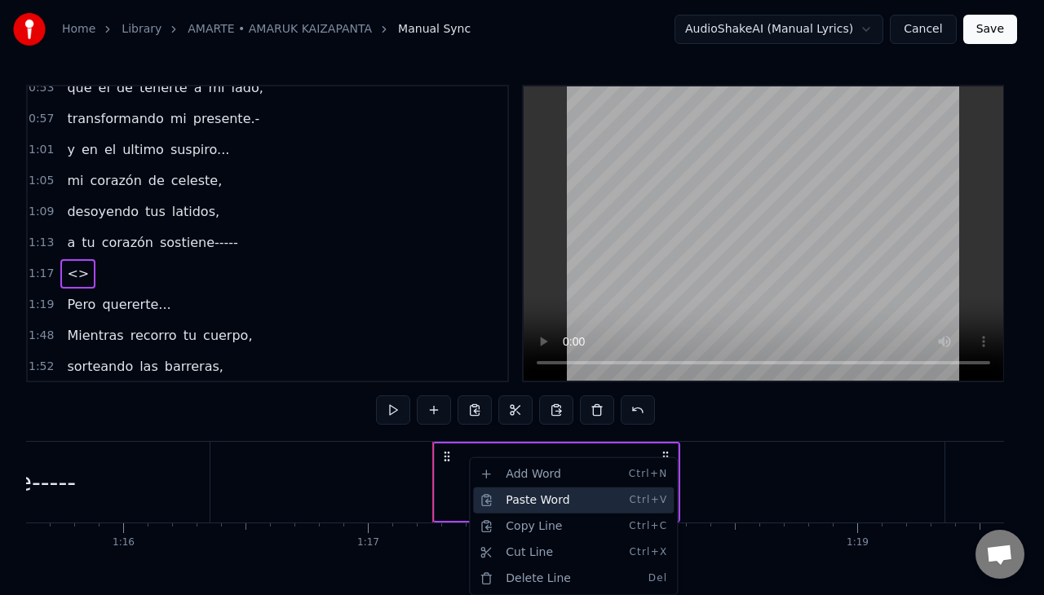
click at [507, 494] on div "Paste Word Ctrl+V" at bounding box center [573, 501] width 201 height 26
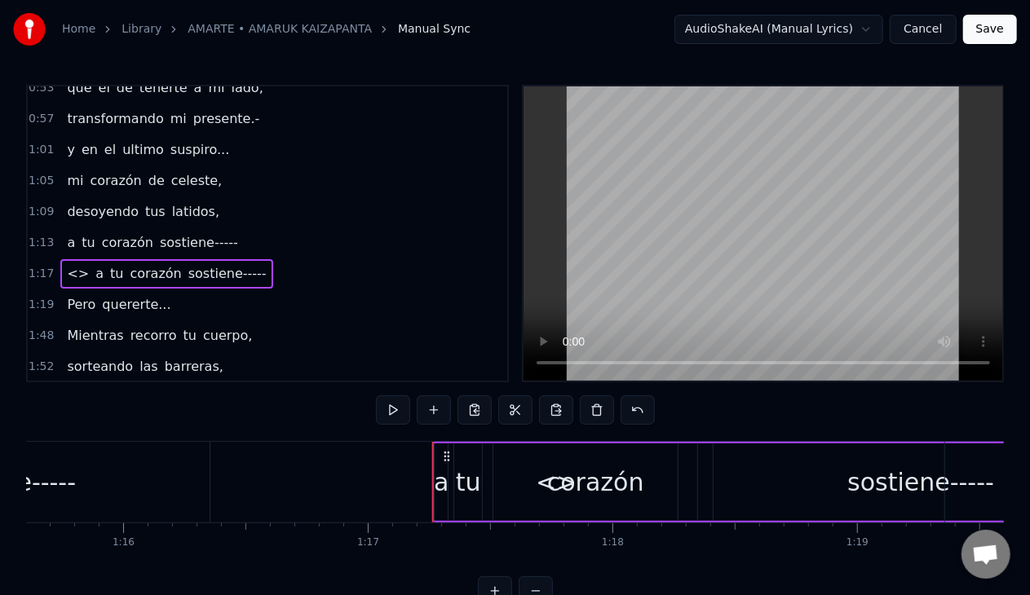
click at [67, 264] on span "<>" at bounding box center [77, 273] width 25 height 19
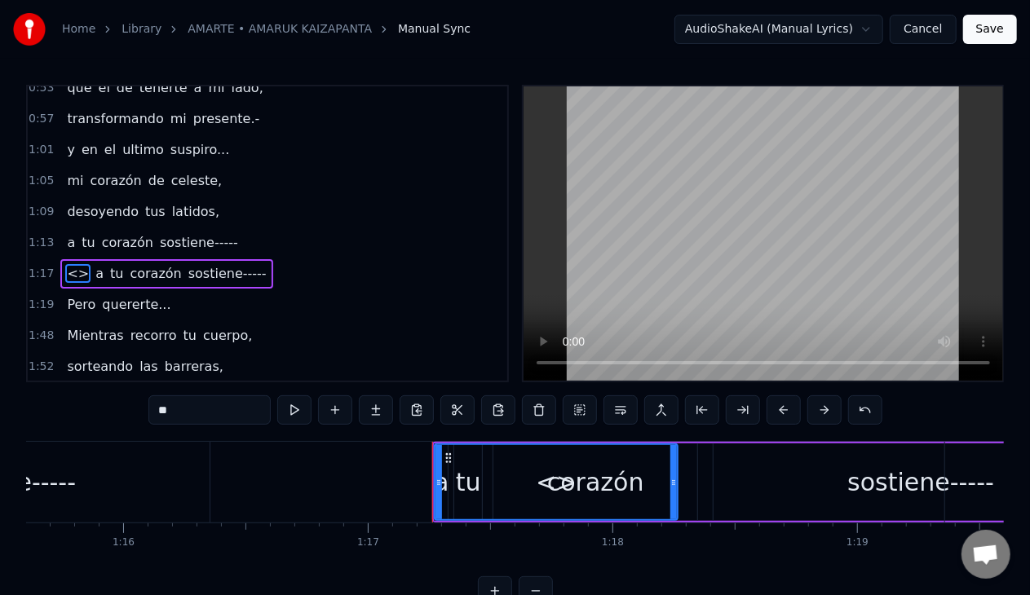
scroll to position [385, 0]
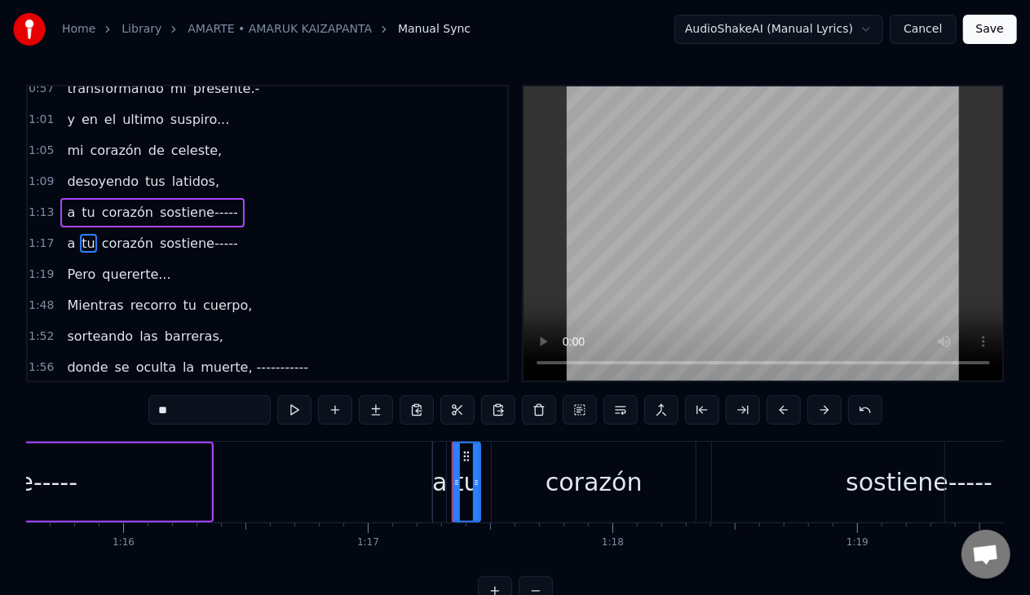
type input "**"
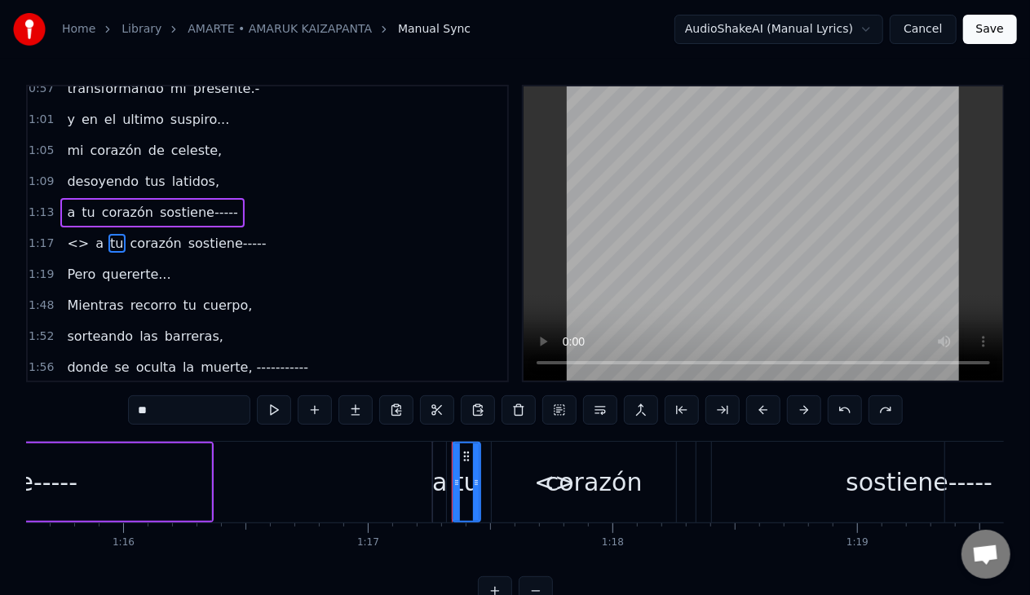
click at [298, 272] on div "1:19 Pero quererte..." at bounding box center [267, 274] width 479 height 31
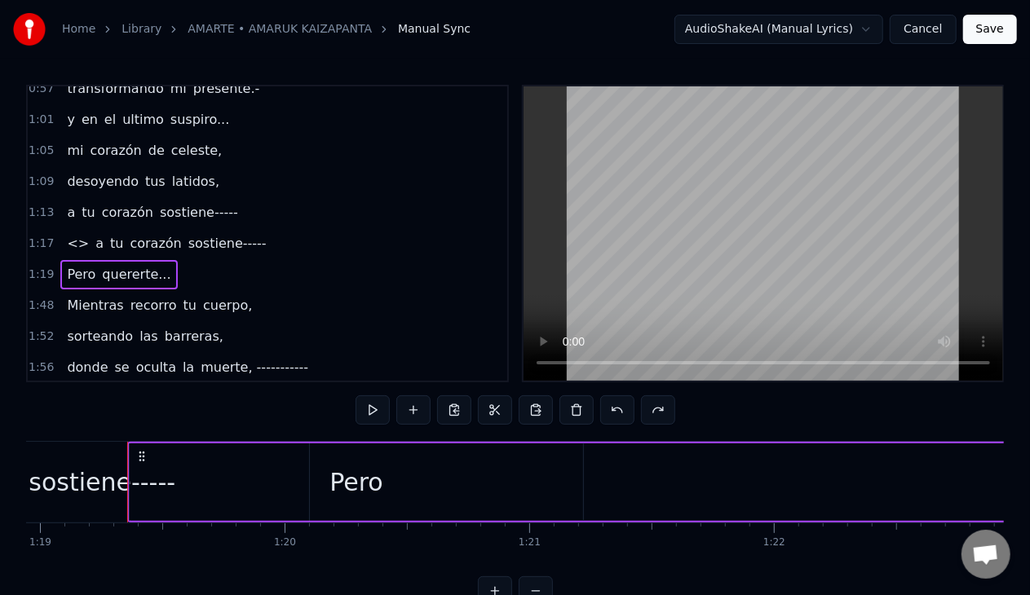
click at [68, 234] on span "<>" at bounding box center [77, 243] width 25 height 19
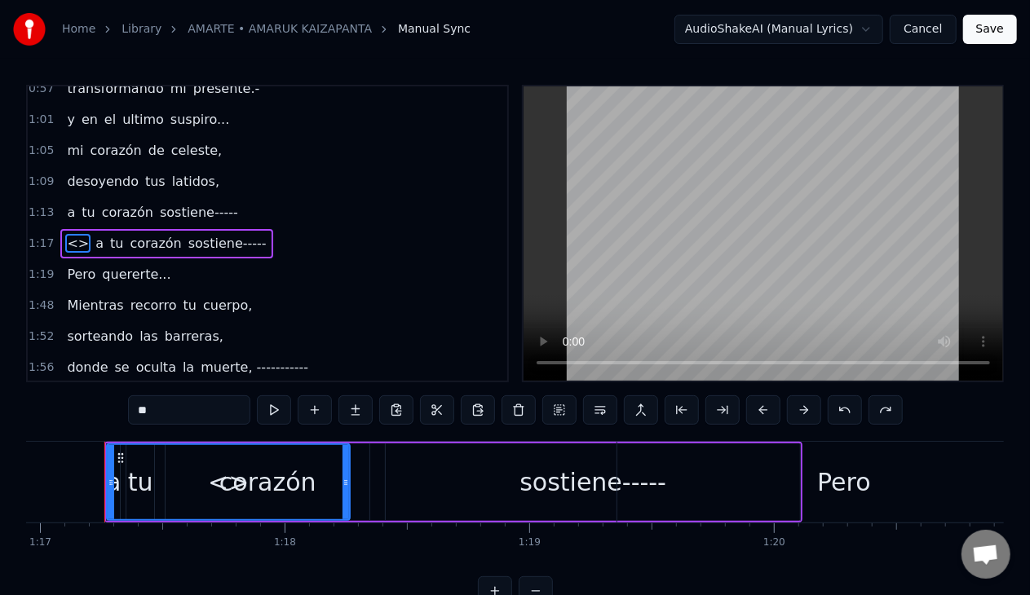
scroll to position [0, 18817]
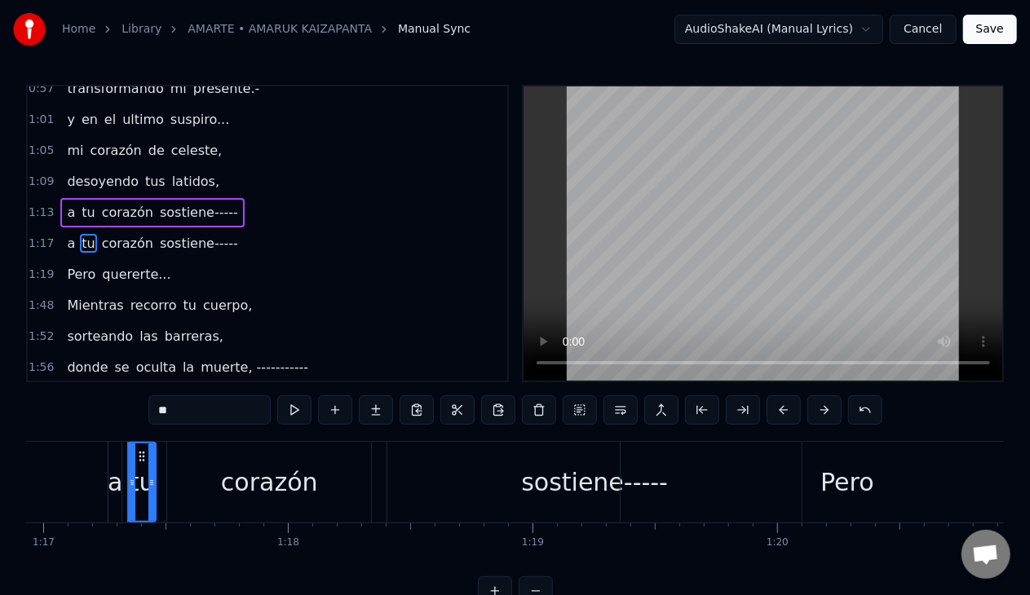
click at [80, 235] on span "tu" at bounding box center [88, 243] width 16 height 19
click at [84, 203] on span "tu" at bounding box center [88, 212] width 16 height 19
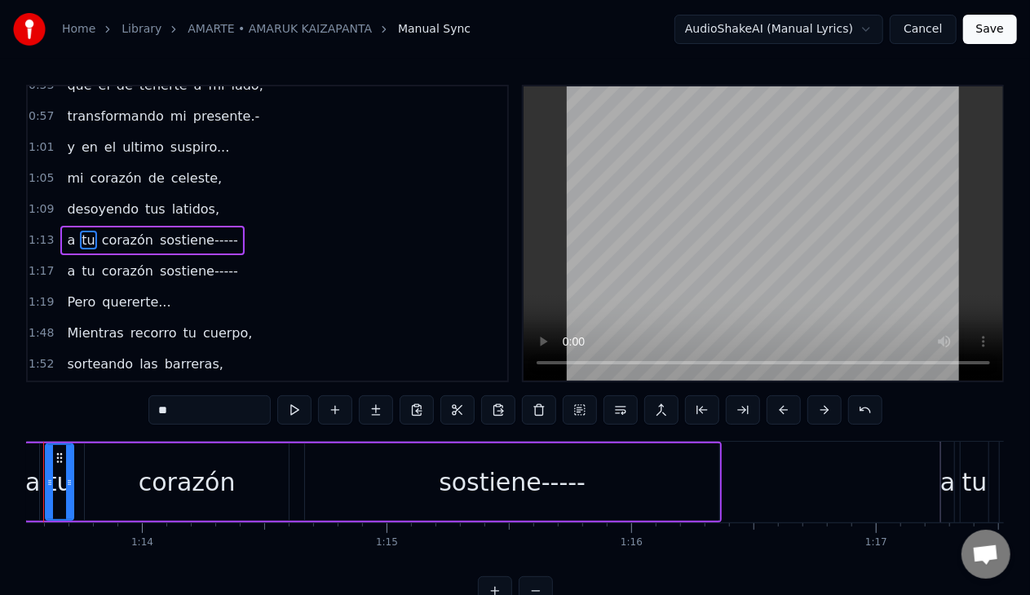
scroll to position [0, 17921]
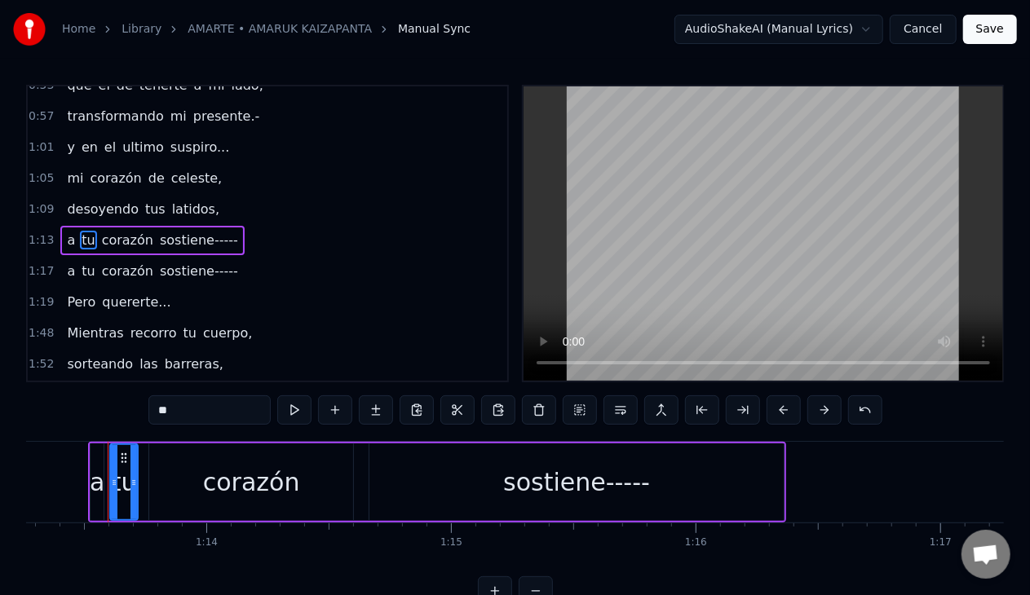
click at [80, 235] on span "tu" at bounding box center [88, 240] width 16 height 19
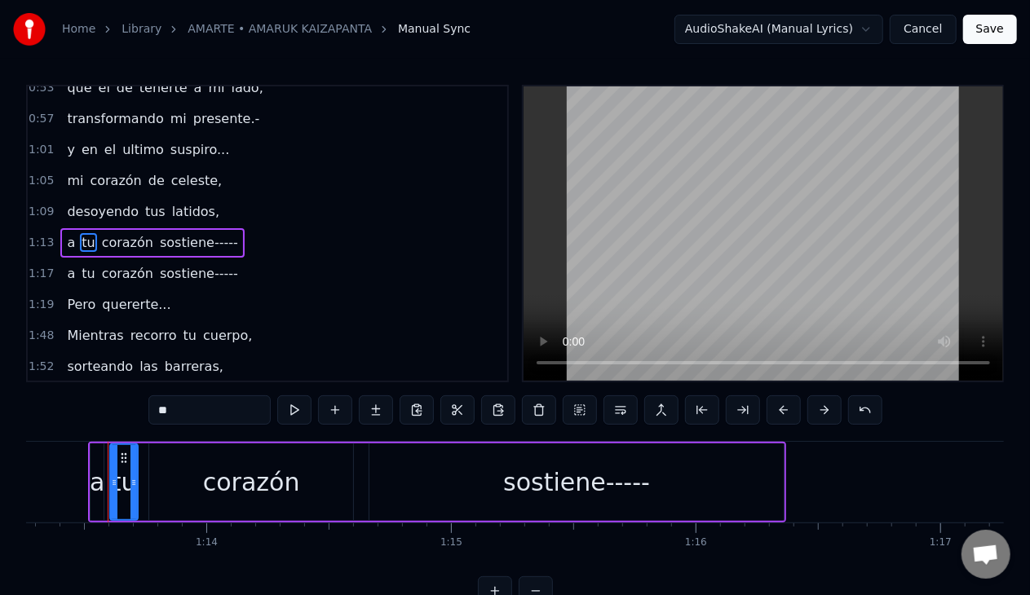
click at [80, 235] on span "tu" at bounding box center [88, 242] width 16 height 19
click at [126, 483] on div "tu" at bounding box center [124, 482] width 25 height 37
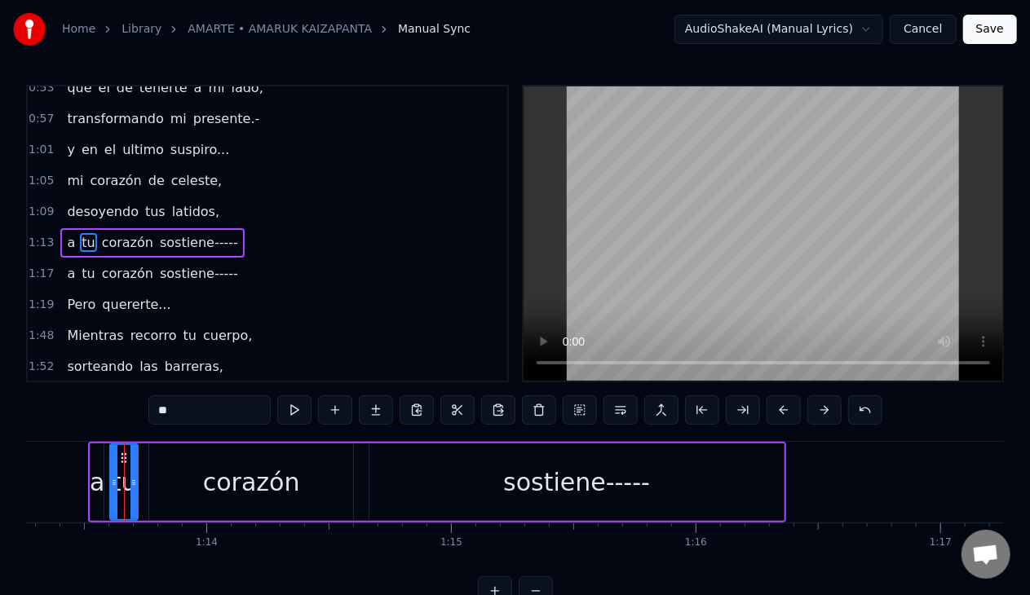
click at [126, 483] on div "tu" at bounding box center [124, 482] width 25 height 37
click at [82, 233] on span "tu" at bounding box center [88, 242] width 16 height 19
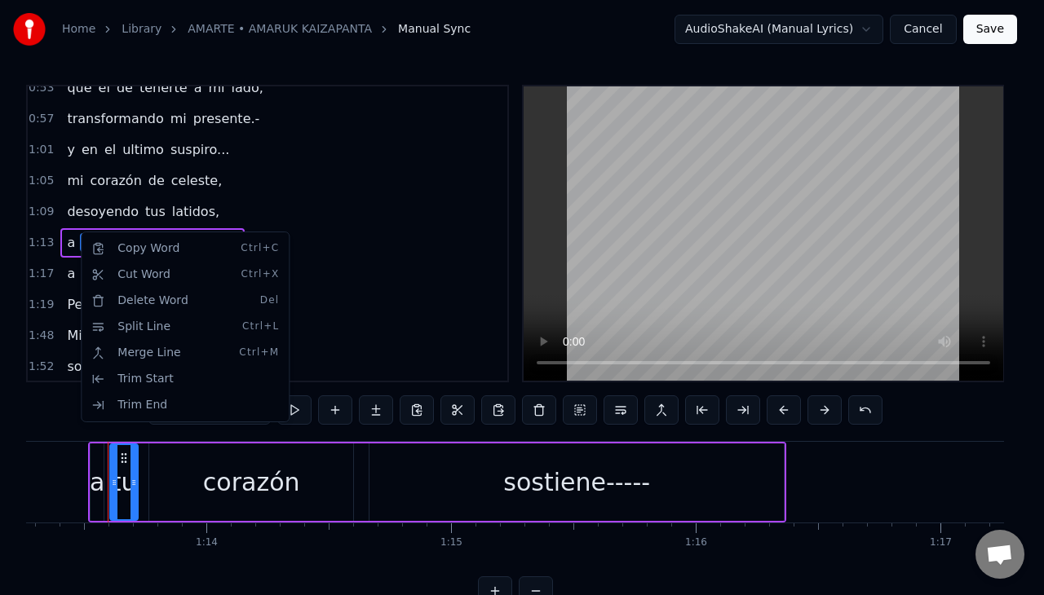
click at [79, 232] on html "Home Library AMARTE • AMARUK KAIZAPANTA Manual Sync AudioShakeAI (Manual Lyrics…" at bounding box center [522, 316] width 1044 height 632
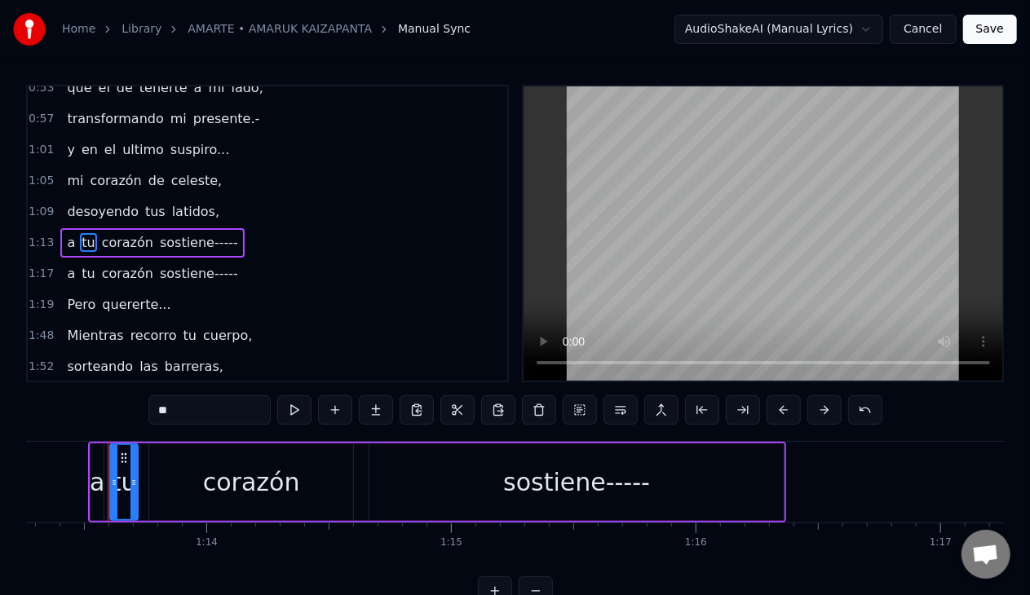
click at [80, 233] on span "tu" at bounding box center [88, 242] width 16 height 19
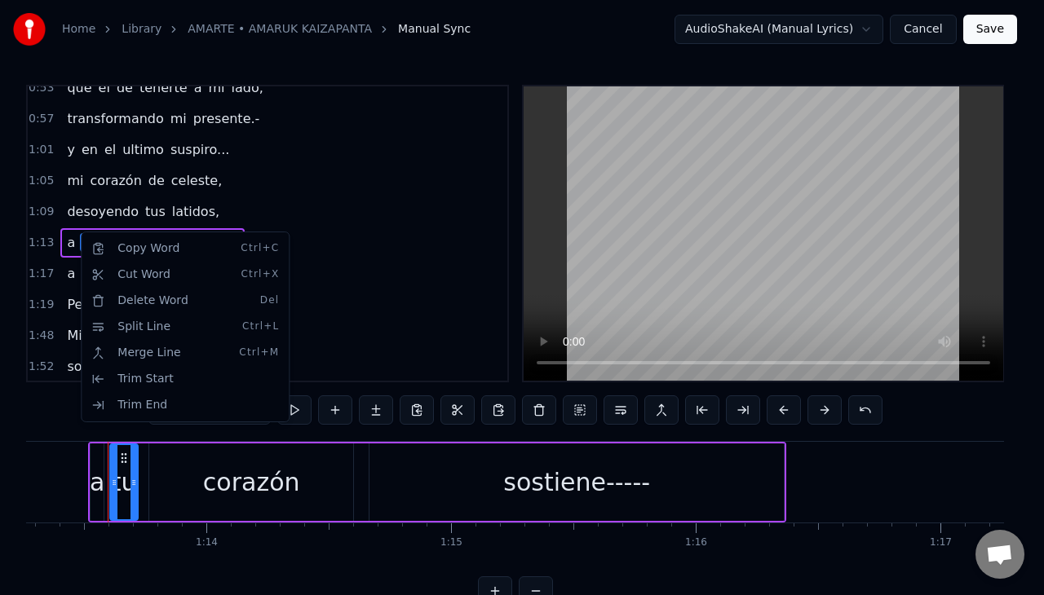
click at [79, 232] on html "Home Library AMARTE • AMARUK KAIZAPANTA Manual Sync AudioShakeAI (Manual Lyrics…" at bounding box center [522, 316] width 1044 height 632
click at [80, 233] on span "tu" at bounding box center [88, 242] width 16 height 19
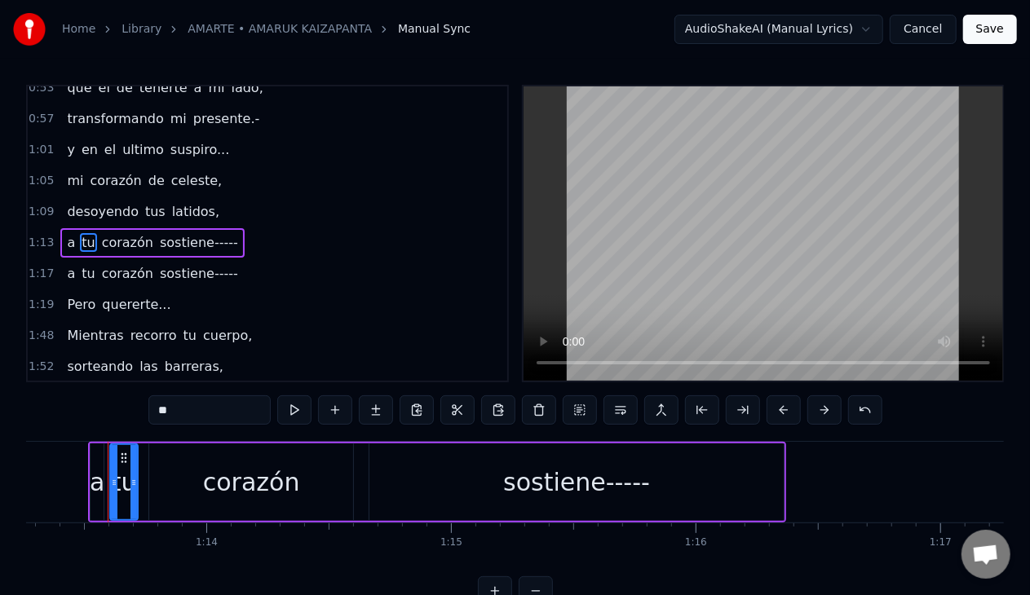
click at [80, 233] on span "tu" at bounding box center [88, 242] width 16 height 19
click at [209, 235] on span "sostiene-----" at bounding box center [199, 242] width 82 height 19
type input "**********"
click at [209, 235] on span "sostiene-----" at bounding box center [199, 242] width 82 height 19
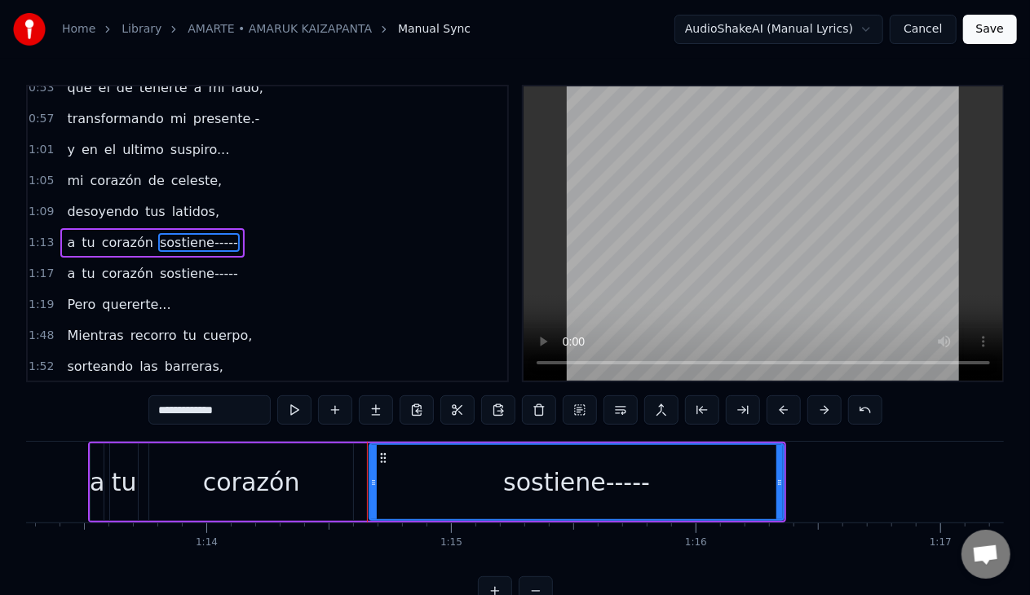
click at [209, 235] on span "sostiene-----" at bounding box center [199, 242] width 82 height 19
click at [631, 483] on div "sostiene-----" at bounding box center [576, 482] width 147 height 37
click at [636, 483] on div "sostiene-----" at bounding box center [576, 482] width 147 height 37
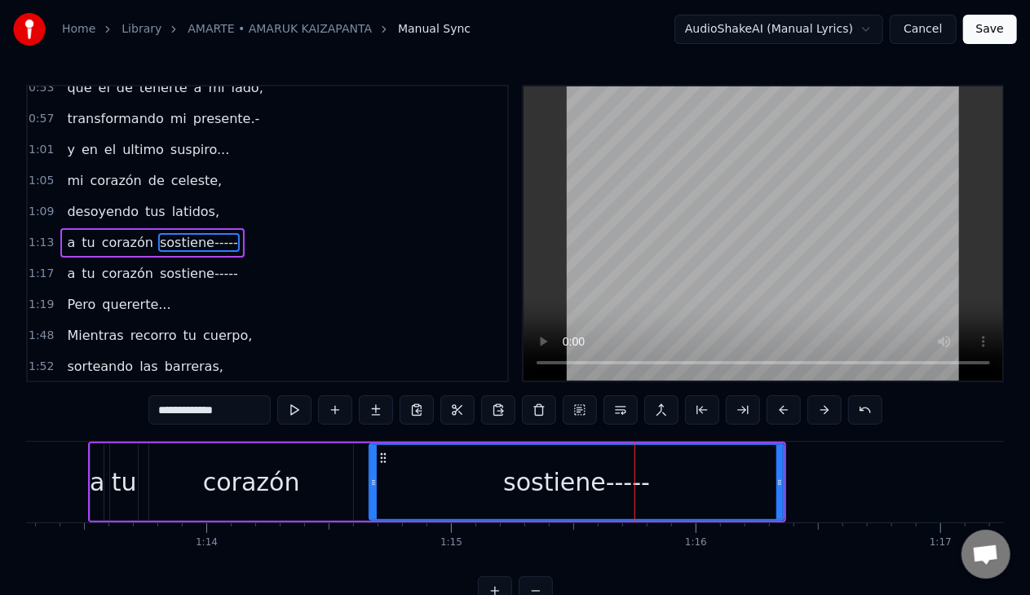
click at [532, 485] on div "sostiene-----" at bounding box center [576, 482] width 147 height 37
click at [384, 459] on icon at bounding box center [383, 458] width 13 height 13
click at [382, 459] on icon at bounding box center [383, 458] width 13 height 13
click at [163, 233] on span "sostiene-----" at bounding box center [199, 242] width 82 height 19
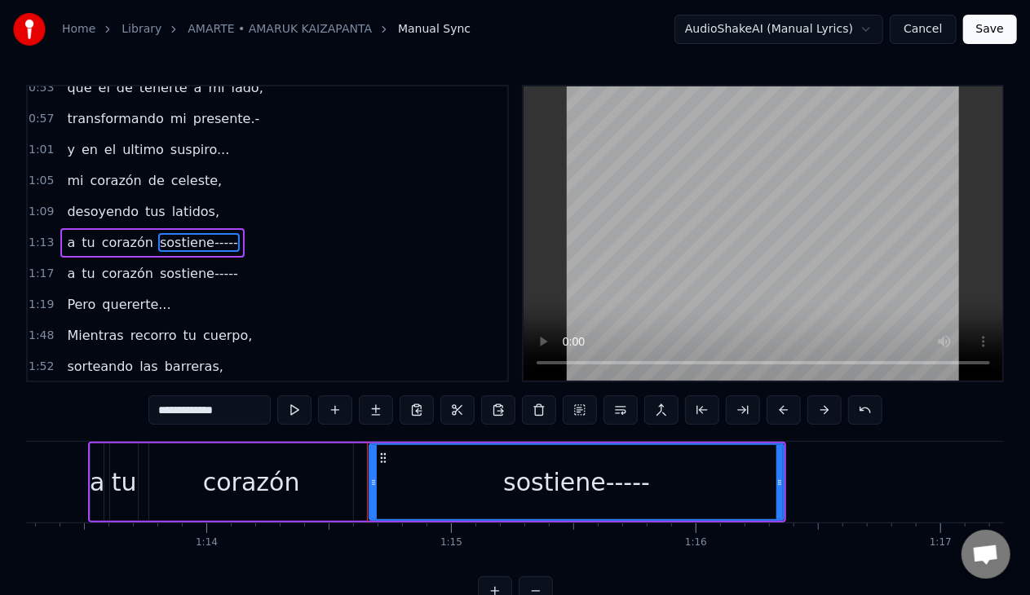
click at [23, 230] on div "Home Library AMARTE • AMARUK KAIZAPANTA Manual Sync AudioShakeAI (Manual Lyrics…" at bounding box center [515, 303] width 1030 height 606
click at [37, 235] on span "1:13" at bounding box center [41, 243] width 25 height 16
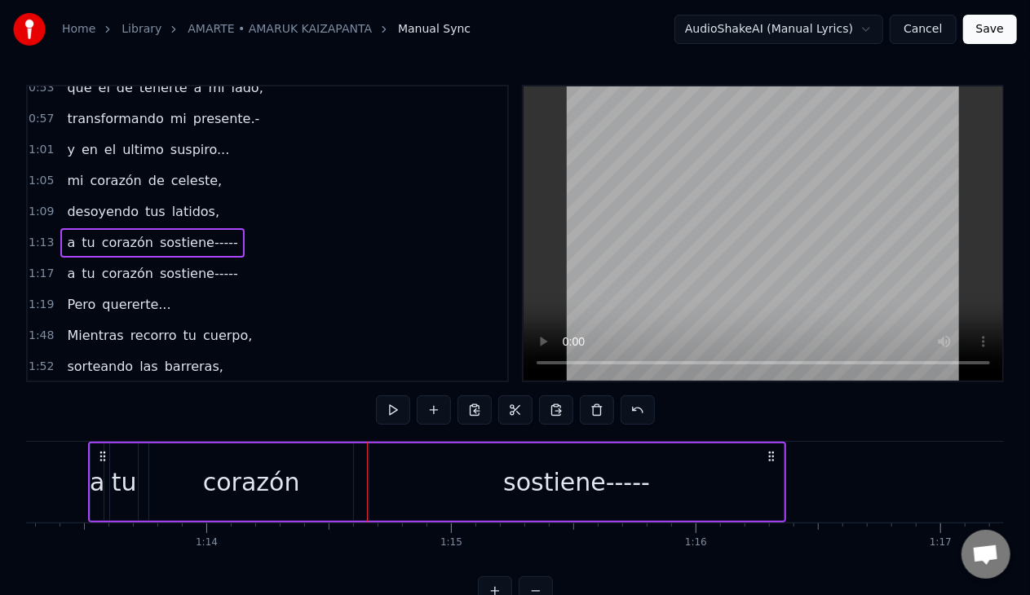
scroll to position [0, 17901]
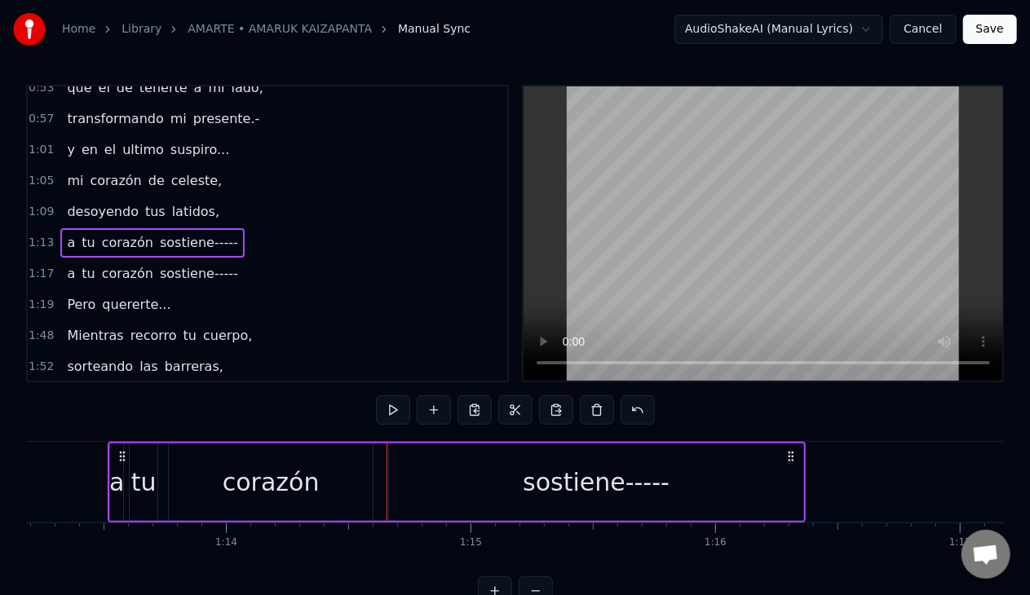
click at [39, 235] on span "1:13" at bounding box center [41, 243] width 25 height 16
click at [80, 235] on span "tu" at bounding box center [88, 242] width 16 height 19
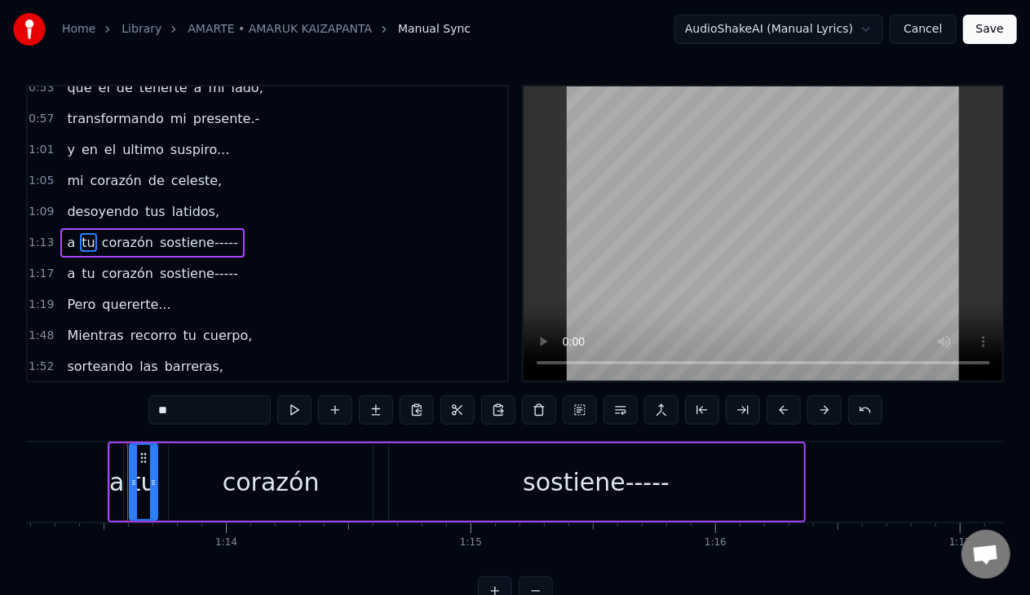
click at [111, 236] on span "corazón" at bounding box center [127, 242] width 55 height 19
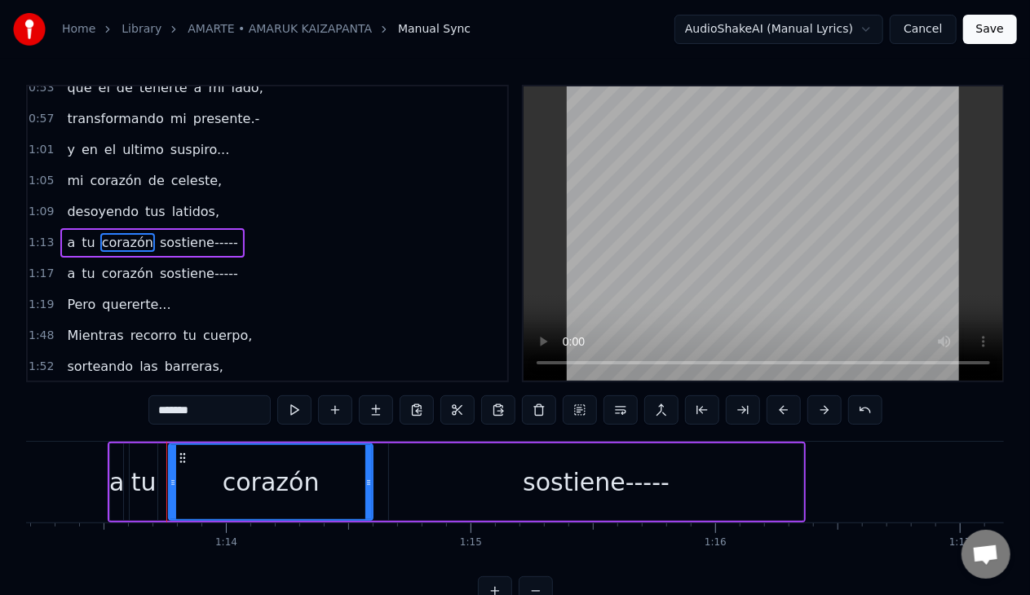
click at [111, 236] on span "corazón" at bounding box center [127, 242] width 55 height 19
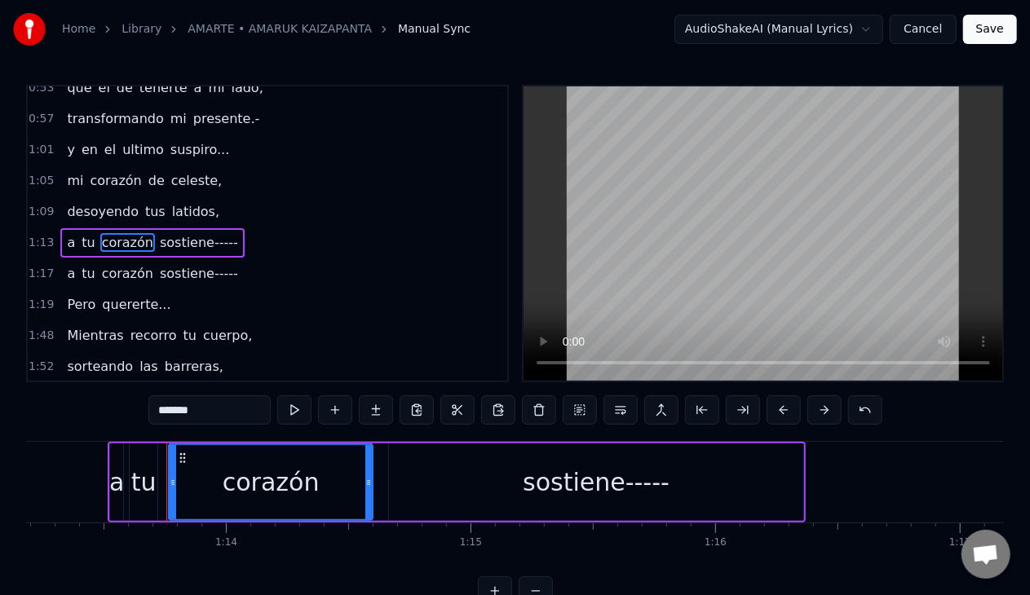
click at [178, 233] on span "sostiene-----" at bounding box center [199, 242] width 82 height 19
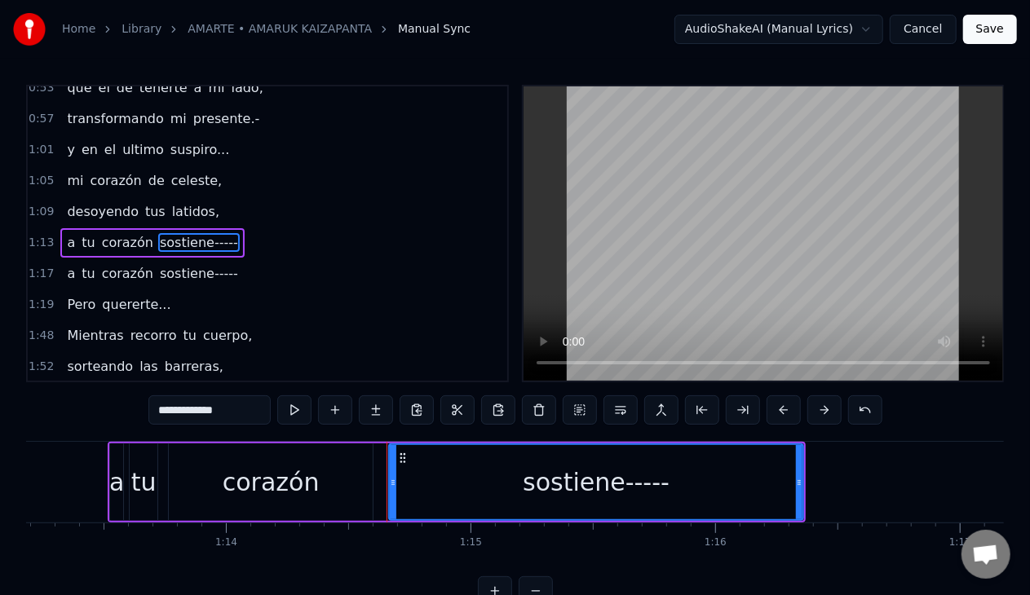
click at [112, 269] on span "corazón" at bounding box center [127, 273] width 55 height 19
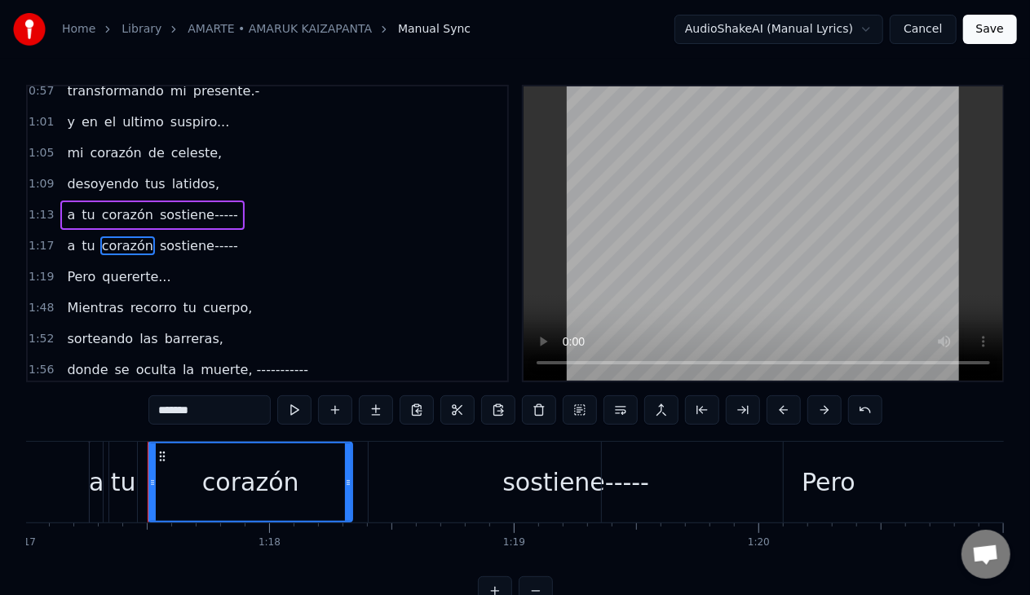
scroll to position [0, 18876]
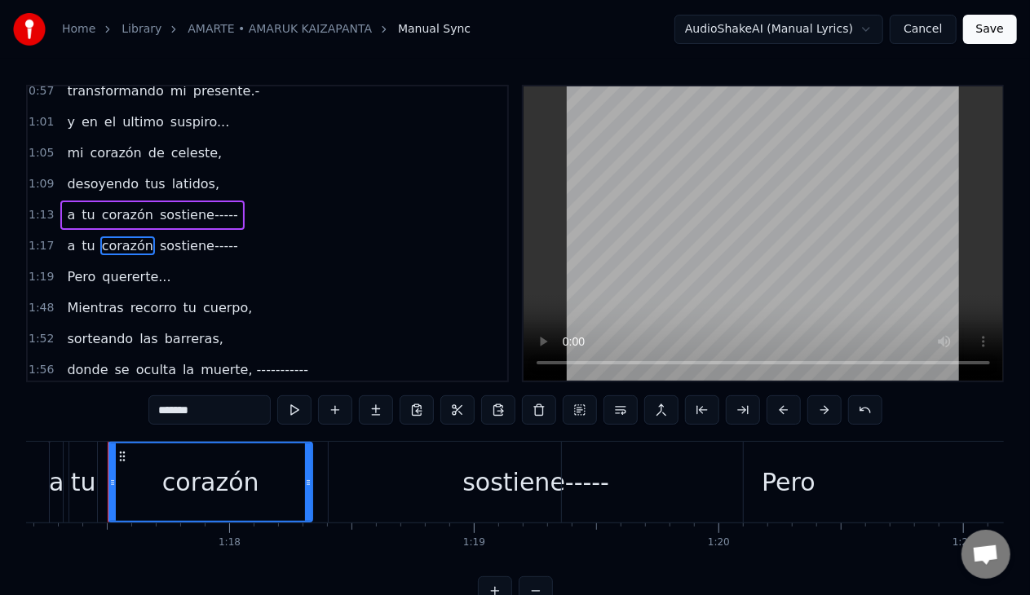
click at [80, 245] on span "tu" at bounding box center [88, 246] width 16 height 20
click at [80, 240] on span "tu" at bounding box center [88, 245] width 16 height 19
type input "**"
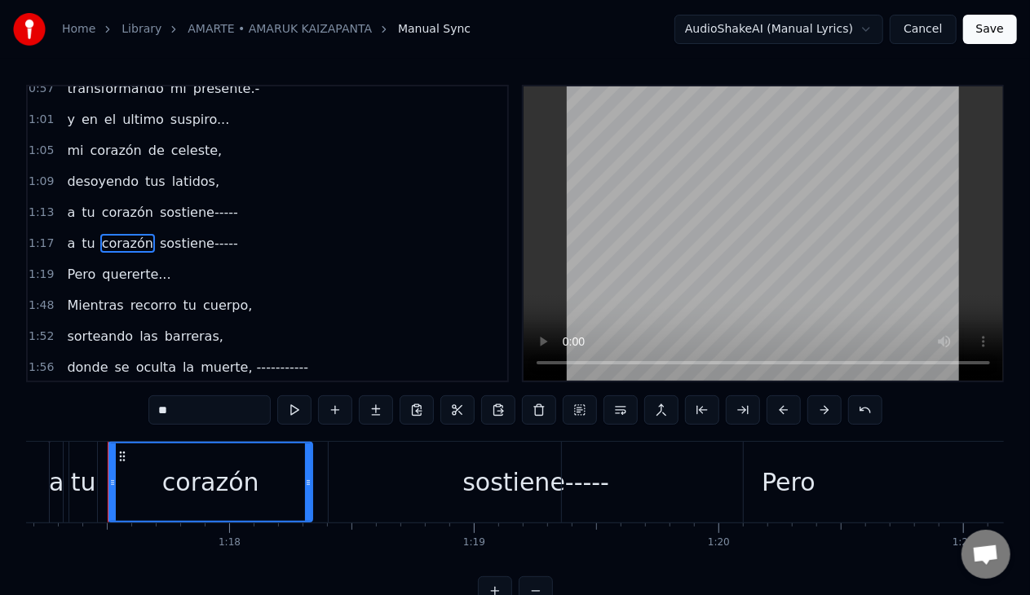
click at [80, 240] on span "tu" at bounding box center [88, 243] width 16 height 19
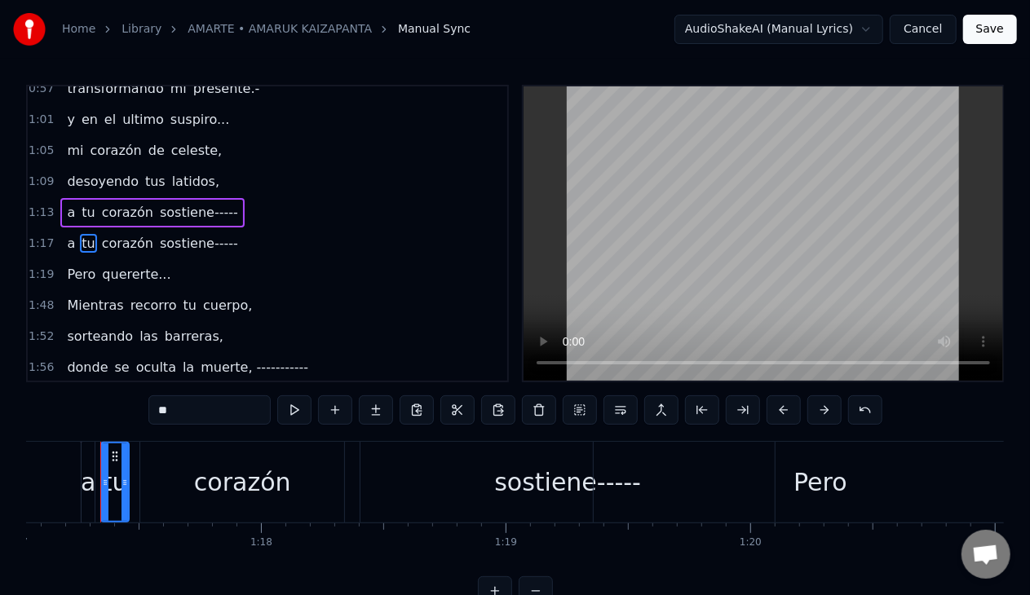
click at [80, 240] on span "tu" at bounding box center [88, 243] width 16 height 19
click at [39, 238] on span "1:17" at bounding box center [41, 244] width 25 height 16
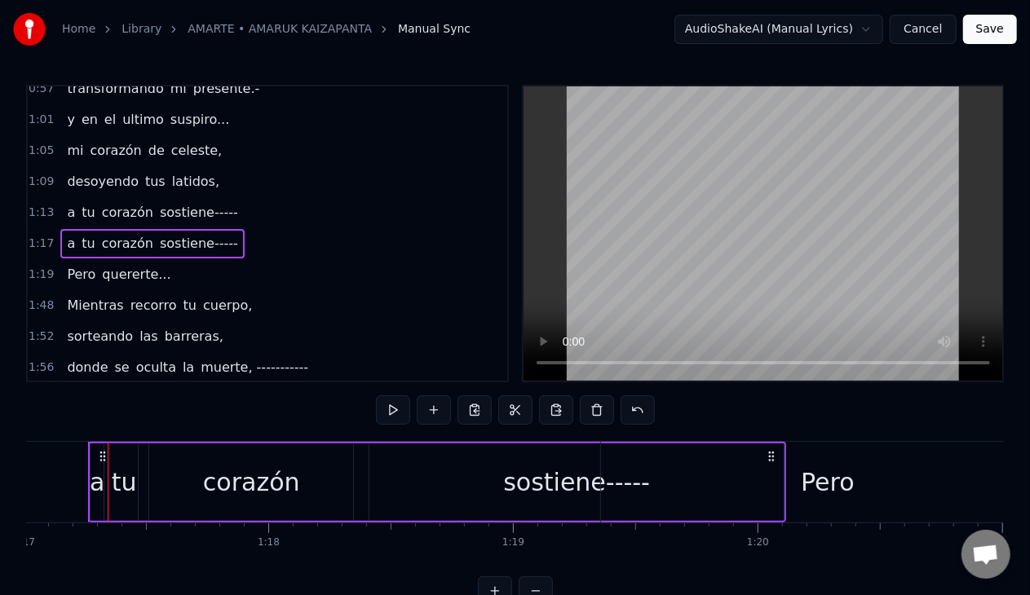
scroll to position [0, 18817]
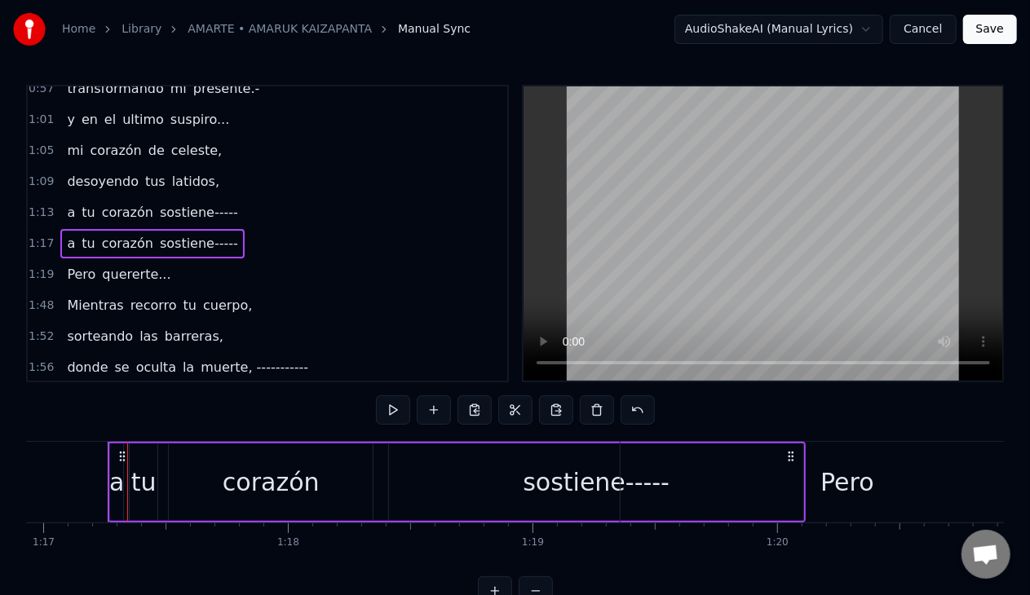
click at [158, 234] on span "sostiene-----" at bounding box center [199, 243] width 82 height 19
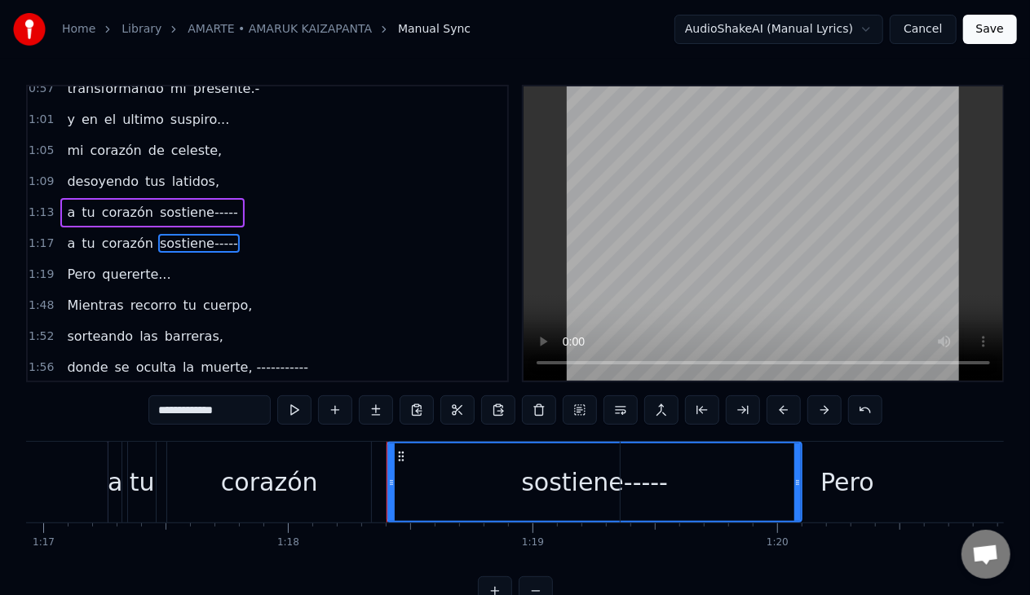
click at [167, 234] on span "sostiene-----" at bounding box center [199, 243] width 82 height 19
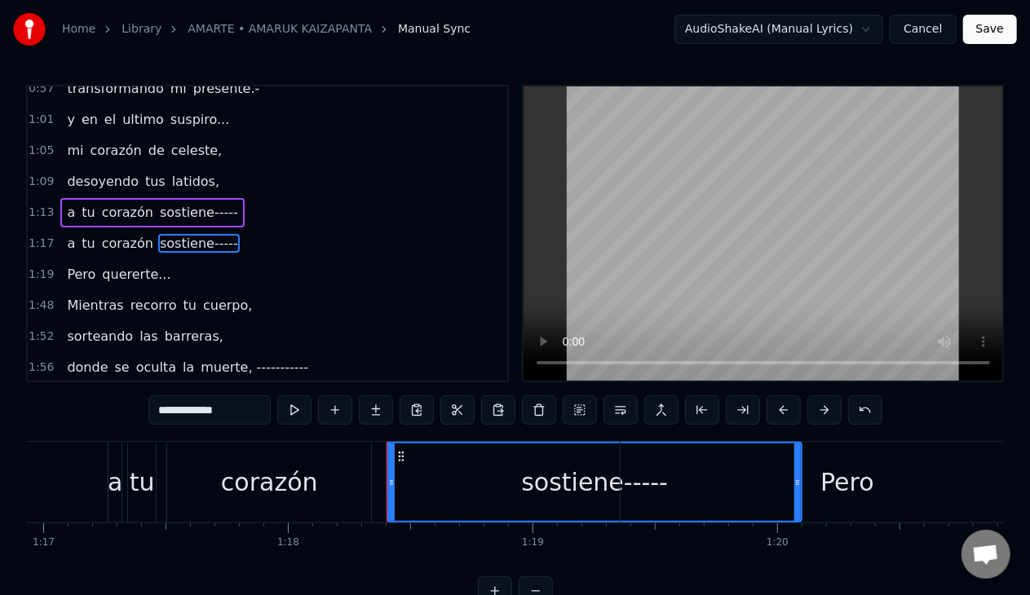
click at [167, 234] on span "sostiene-----" at bounding box center [199, 243] width 82 height 19
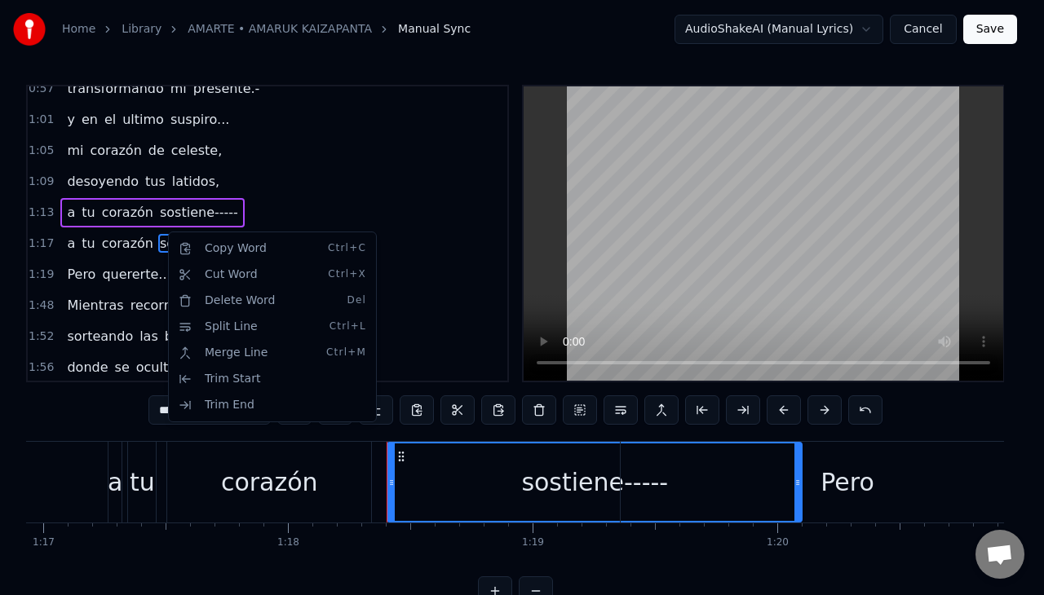
click at [60, 409] on html "Home Library AMARTE • AMARUK KAIZAPANTA Manual Sync AudioShakeAI (Manual Lyrics…" at bounding box center [522, 316] width 1044 height 632
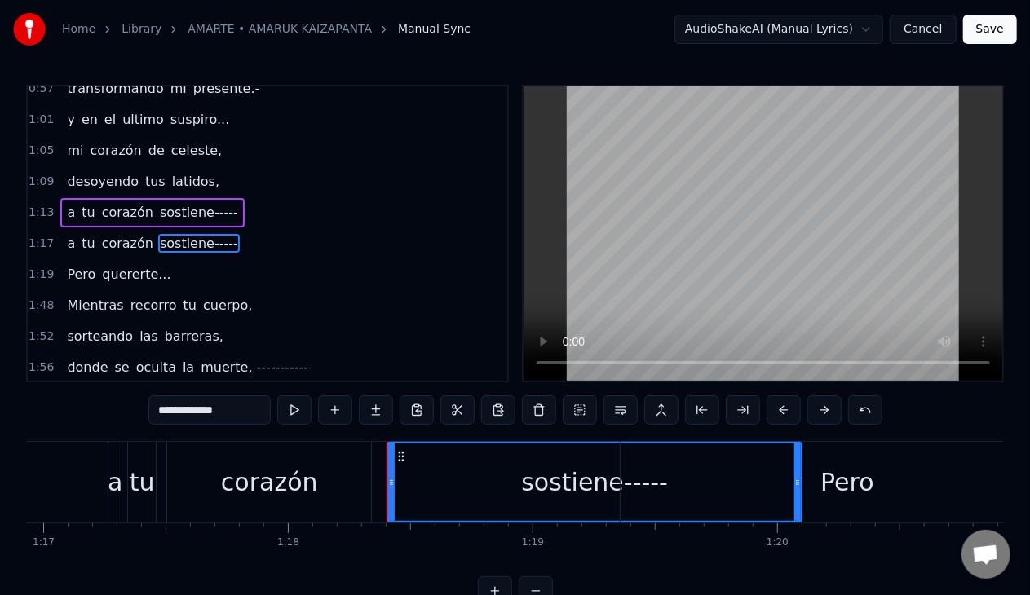
click at [210, 413] on input "**********" at bounding box center [209, 409] width 122 height 29
drag, startPoint x: 242, startPoint y: 411, endPoint x: 205, endPoint y: 410, distance: 37.5
click at [205, 410] on input "**********" at bounding box center [209, 409] width 122 height 29
click at [82, 236] on span "tu" at bounding box center [88, 243] width 16 height 19
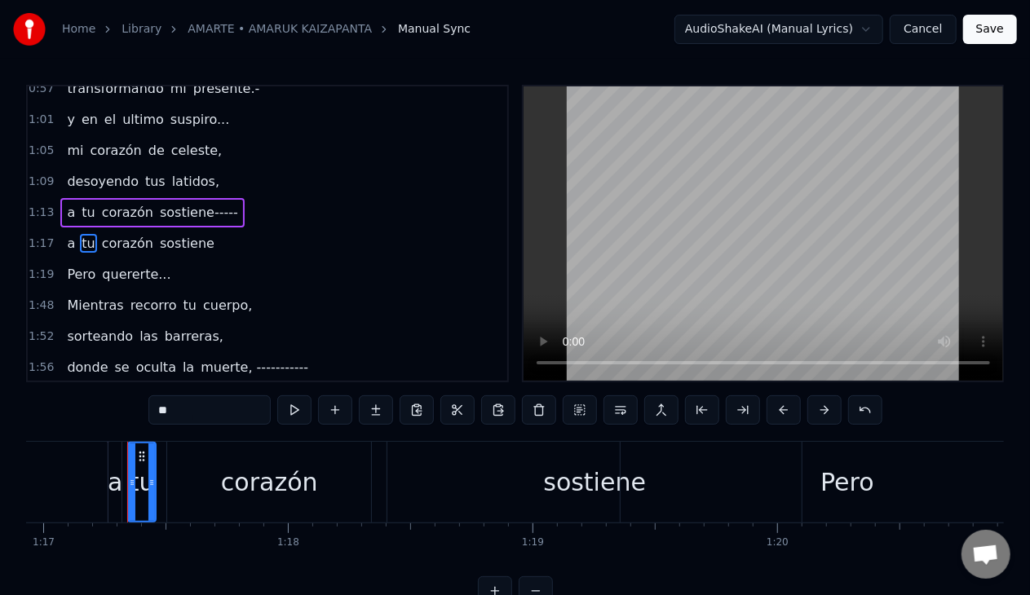
click at [209, 413] on input "**" at bounding box center [209, 409] width 122 height 29
type input "*"
click at [79, 265] on span "Pero" at bounding box center [81, 274] width 32 height 19
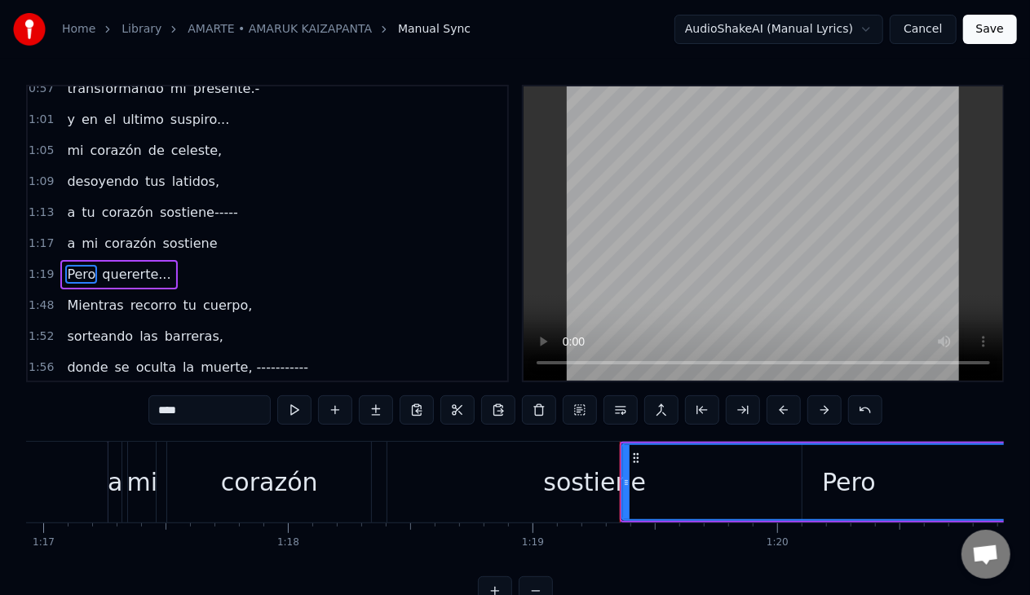
scroll to position [416, 0]
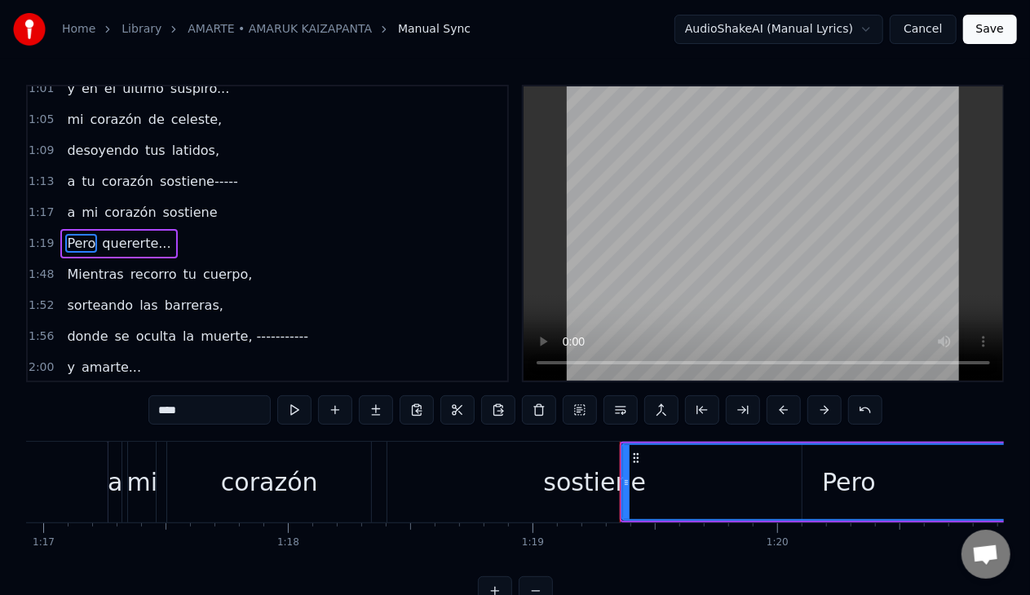
click at [103, 203] on span "corazón" at bounding box center [130, 212] width 55 height 19
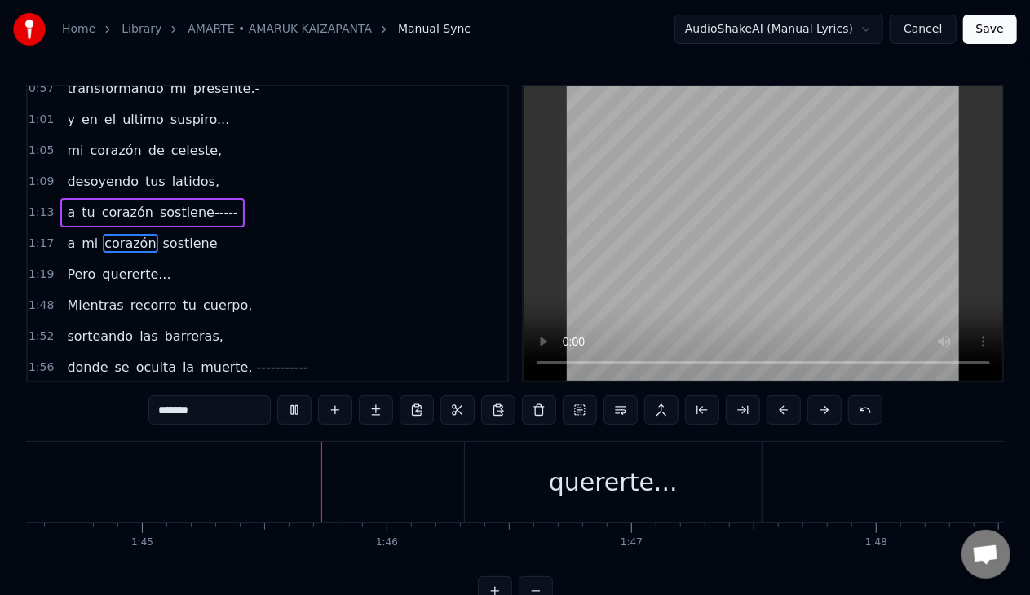
scroll to position [0, 25617]
click at [73, 267] on span "Pero" at bounding box center [81, 274] width 32 height 19
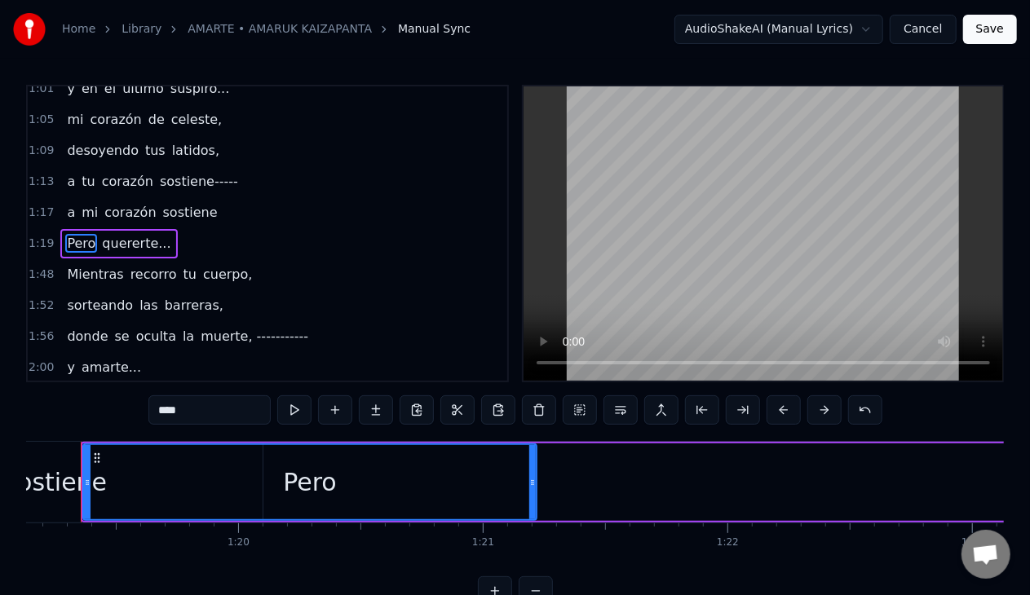
scroll to position [0, 19329]
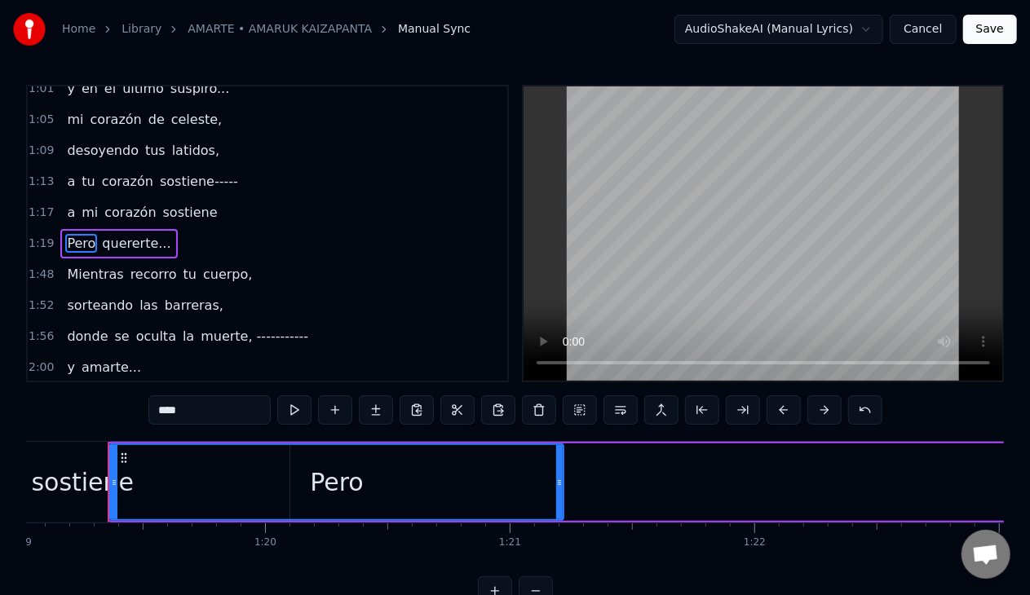
click at [189, 452] on div "Pero" at bounding box center [337, 482] width 452 height 74
click at [166, 445] on div "Pero" at bounding box center [337, 482] width 452 height 74
click at [122, 457] on circle at bounding box center [121, 457] width 1 height 1
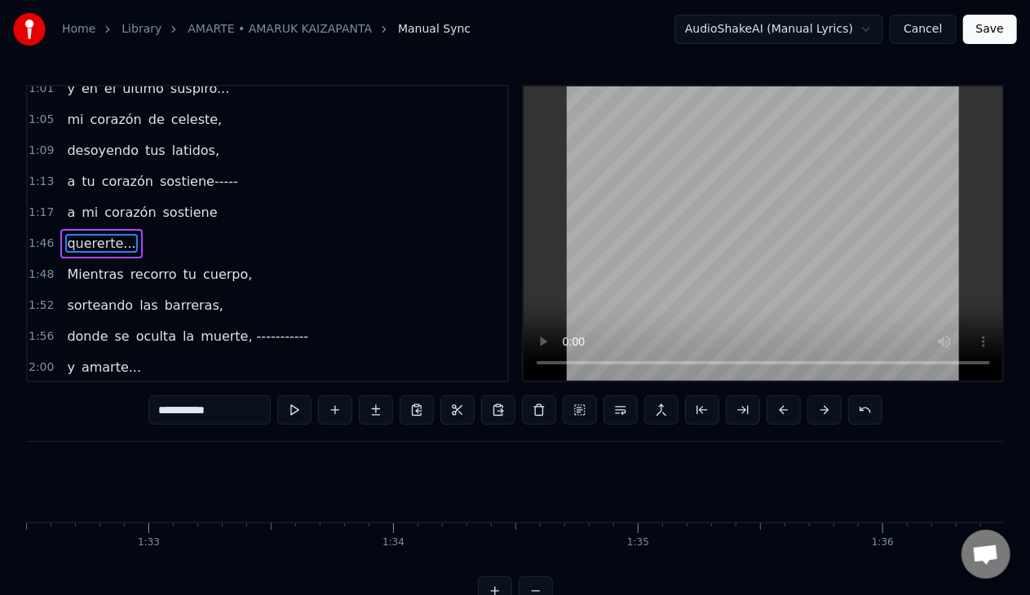
scroll to position [0, 25923]
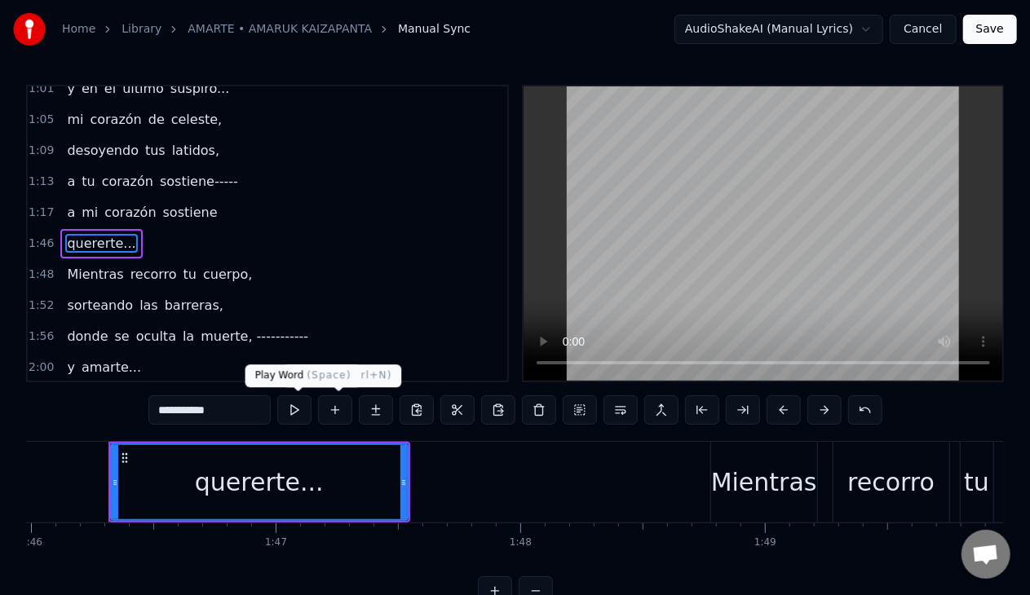
click at [301, 408] on button at bounding box center [294, 409] width 34 height 29
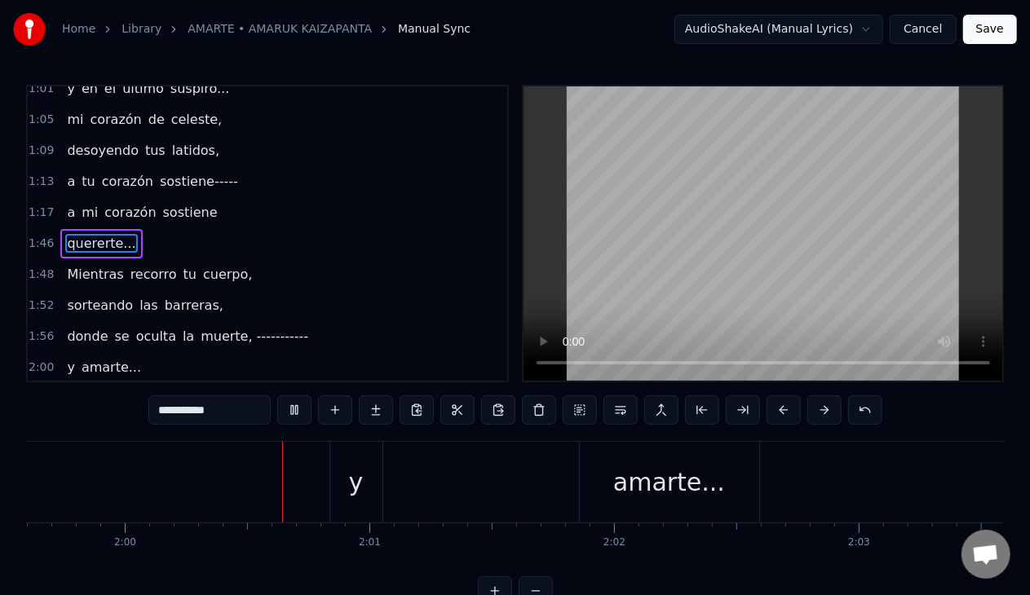
scroll to position [0, 29276]
click at [86, 360] on span "amarte..." at bounding box center [111, 367] width 63 height 19
type input "*********"
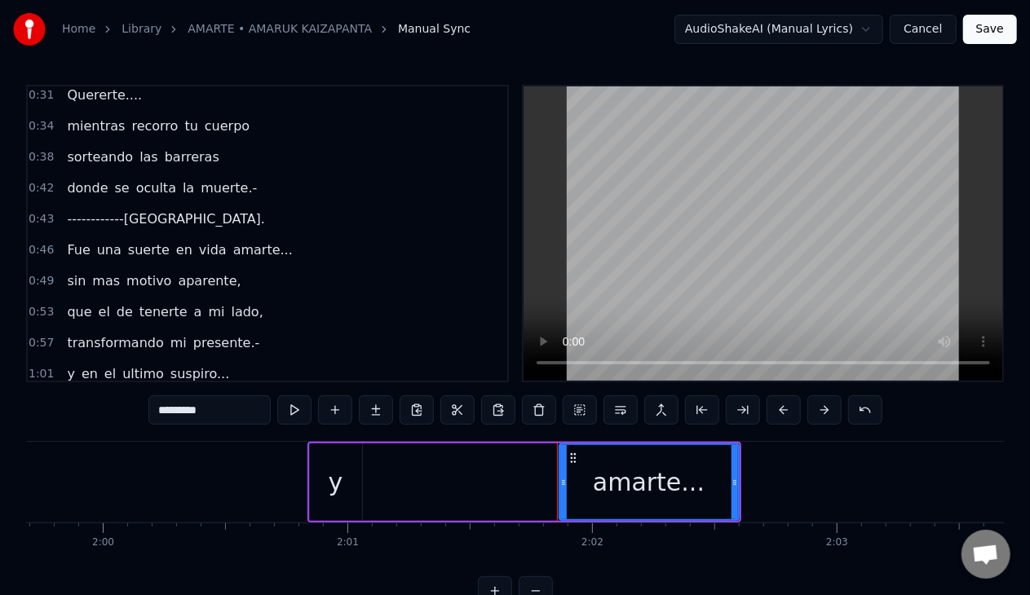
scroll to position [130, 0]
click at [65, 236] on div "Fue una suerte en vida amarte..." at bounding box center [179, 250] width 238 height 29
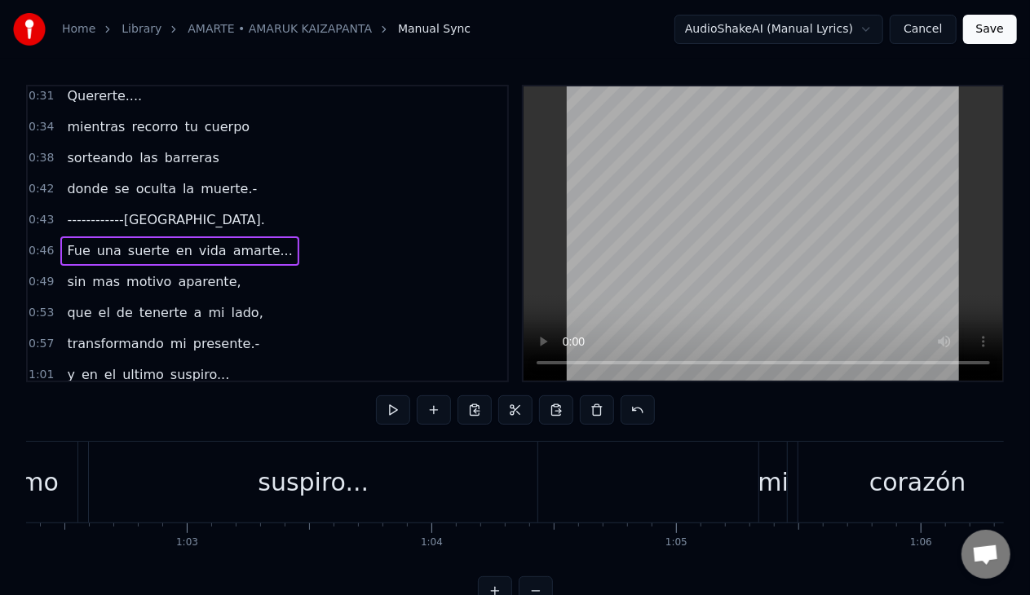
scroll to position [0, 11243]
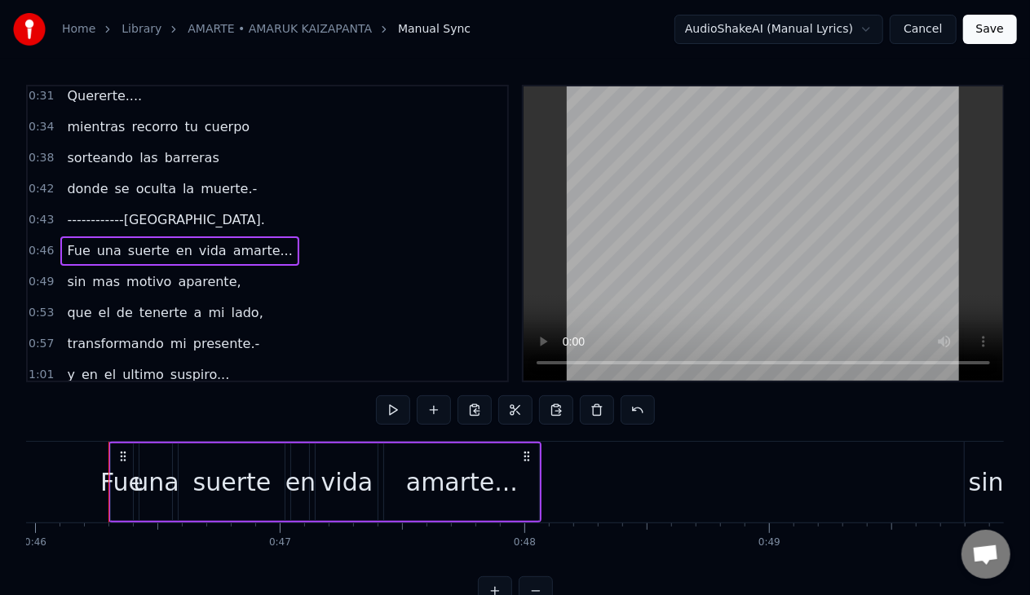
click at [60, 246] on div "Fue una suerte en vida amarte..." at bounding box center [179, 250] width 238 height 29
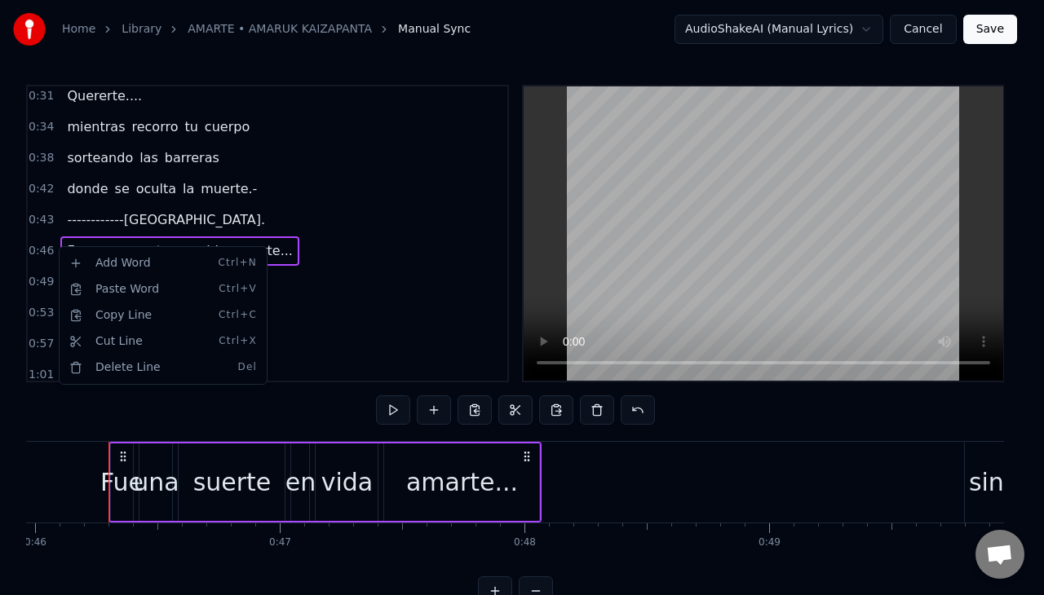
click at [69, 241] on html "Home Library AMARTE • AMARUK KAIZAPANTA Manual Sync AudioShakeAI (Manual Lyrics…" at bounding box center [522, 316] width 1044 height 632
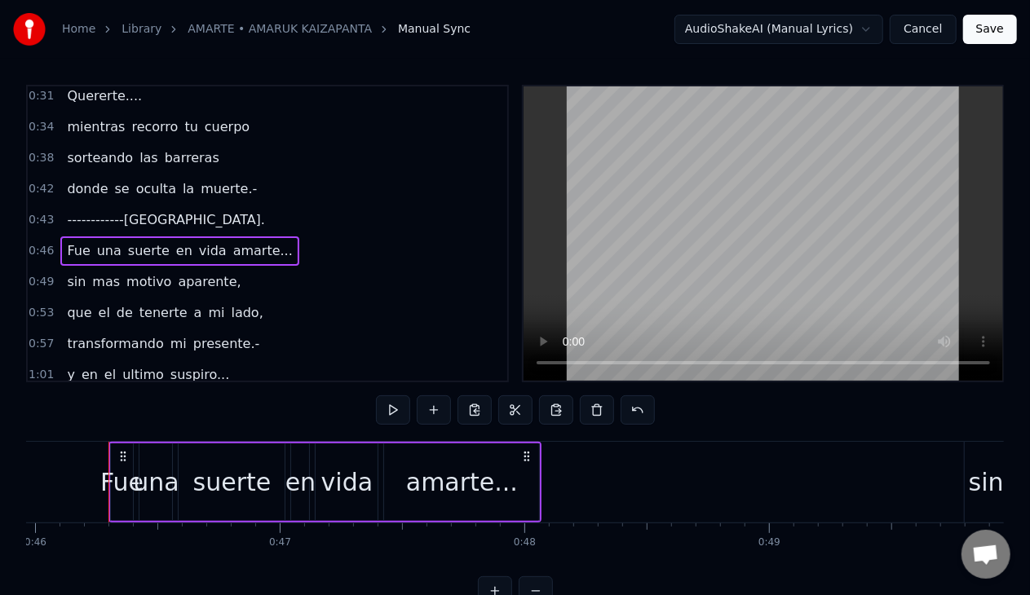
click at [104, 248] on span "una" at bounding box center [109, 250] width 28 height 19
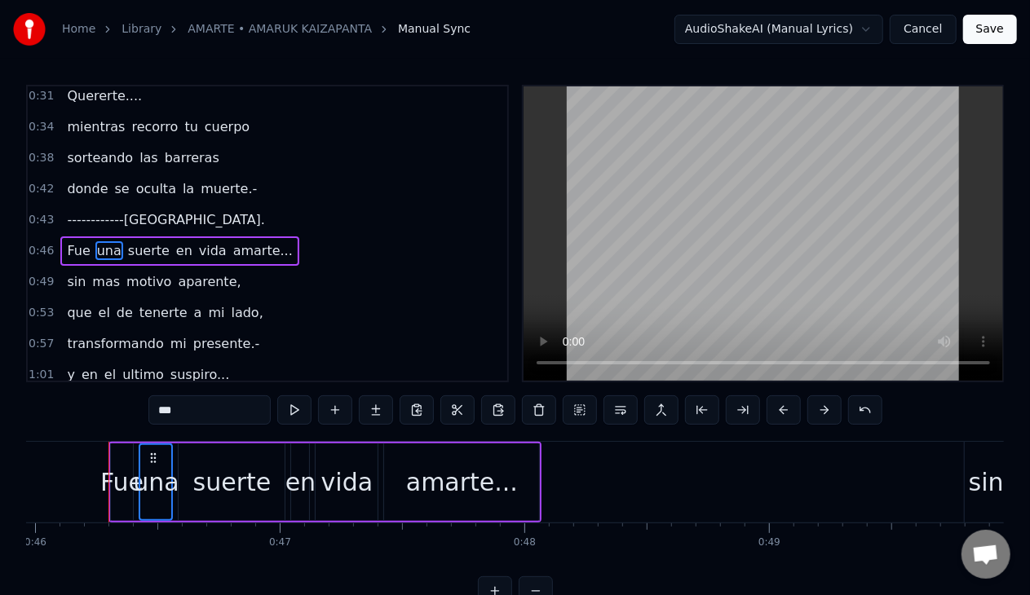
scroll to position [142, 0]
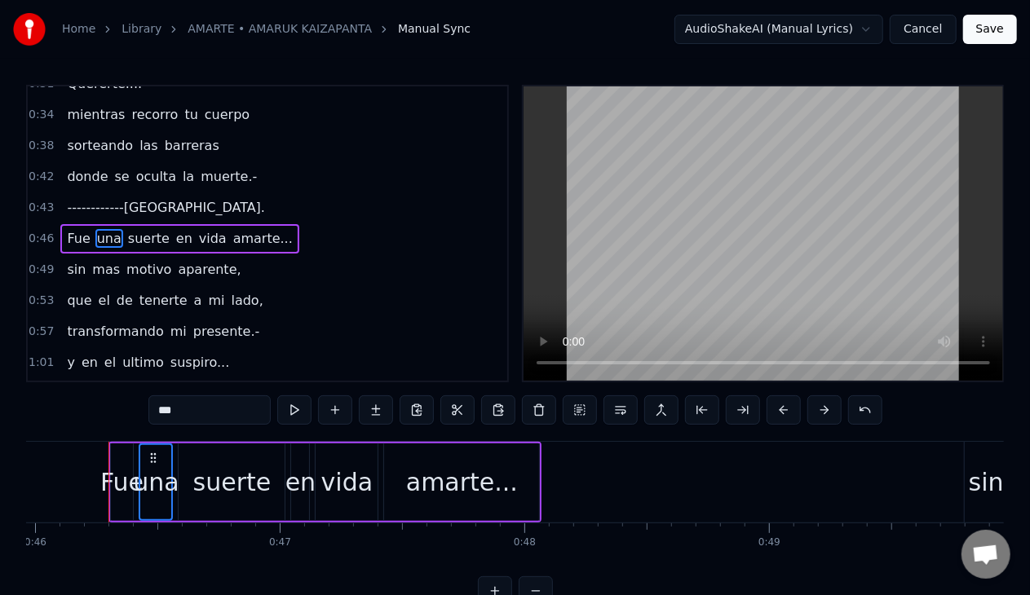
click at [68, 236] on span "Fue" at bounding box center [78, 238] width 26 height 19
click at [130, 237] on span "suerte" at bounding box center [148, 238] width 45 height 19
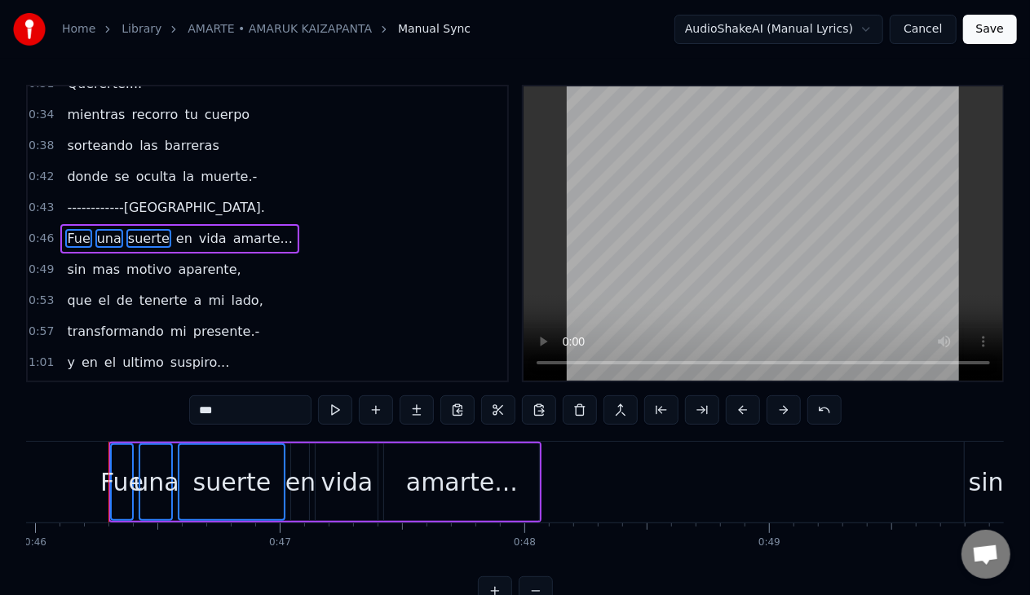
click at [174, 236] on span "en" at bounding box center [184, 238] width 20 height 19
click at [197, 236] on span "vida" at bounding box center [212, 238] width 31 height 19
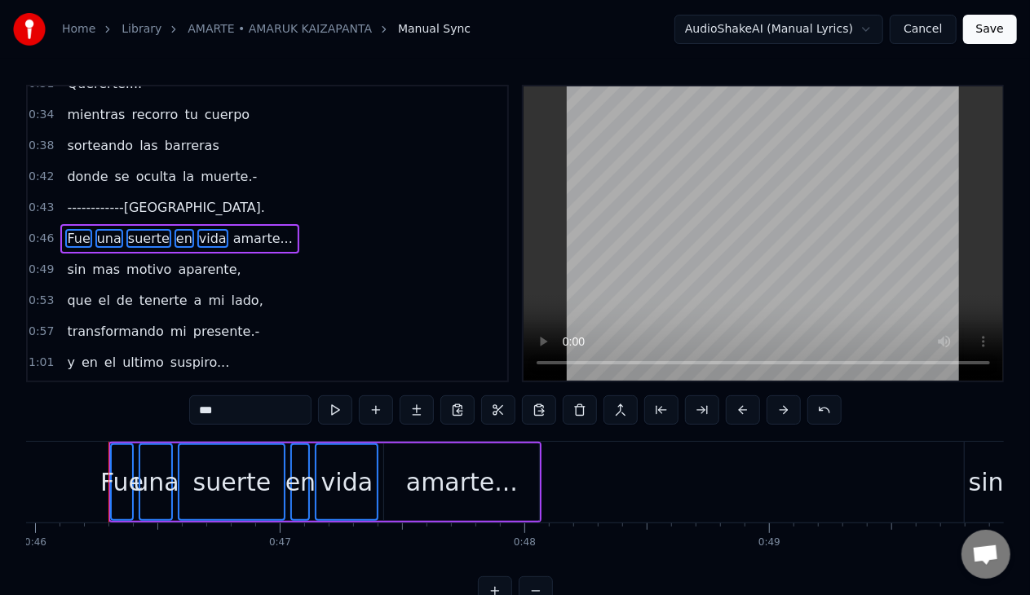
click at [232, 238] on span "amarte..." at bounding box center [263, 238] width 63 height 19
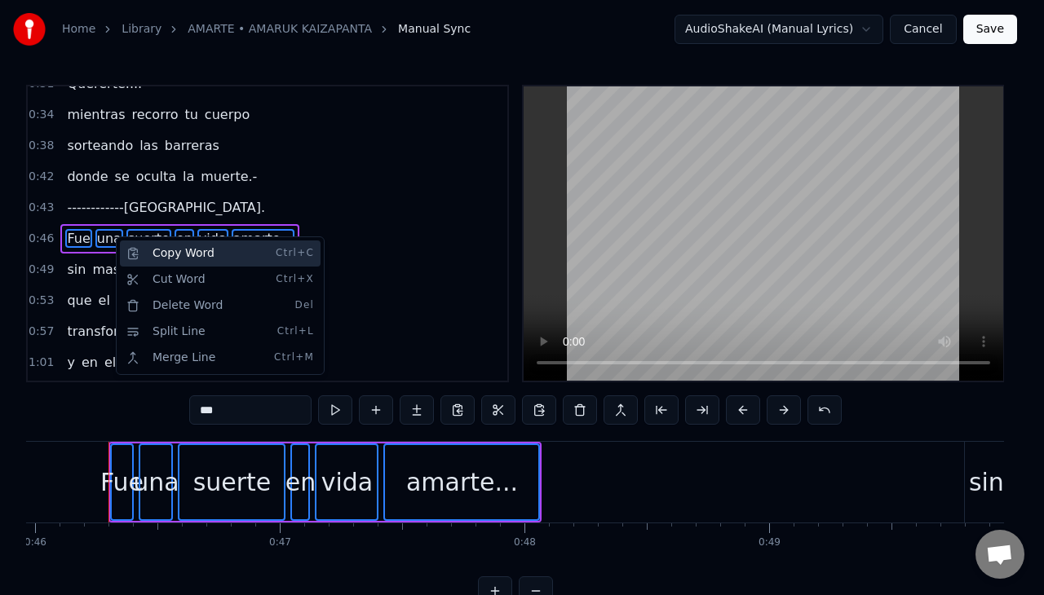
click at [138, 256] on div "Copy Word Ctrl+C" at bounding box center [220, 254] width 201 height 26
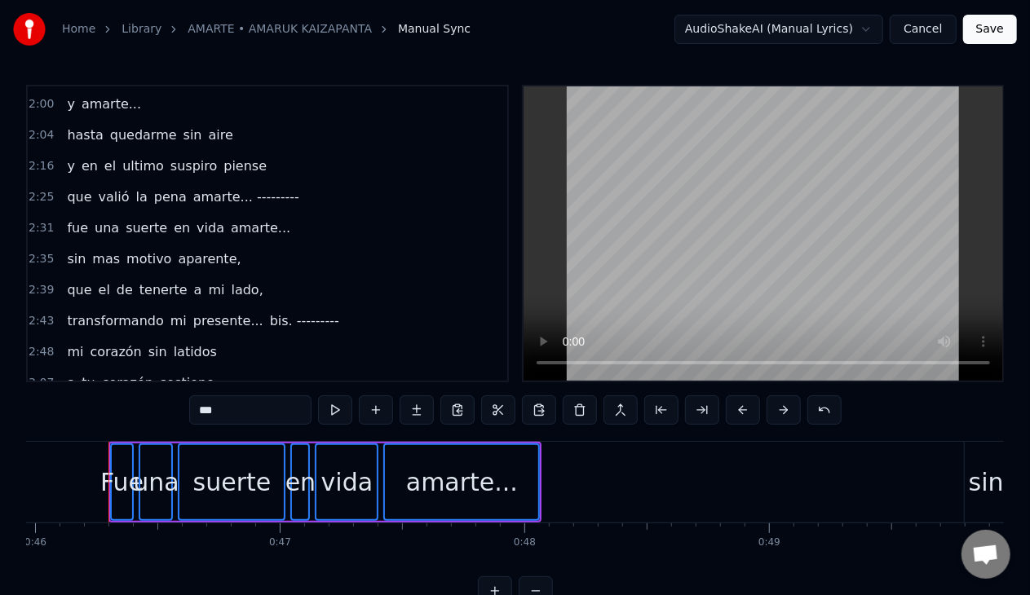
scroll to position [598, 0]
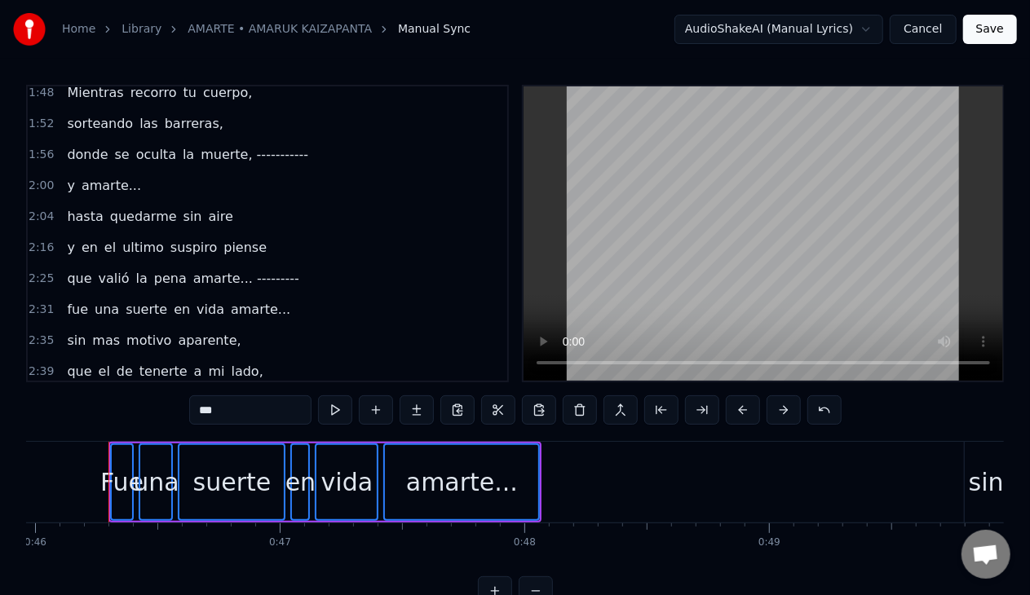
click at [85, 176] on span "amarte..." at bounding box center [111, 185] width 63 height 19
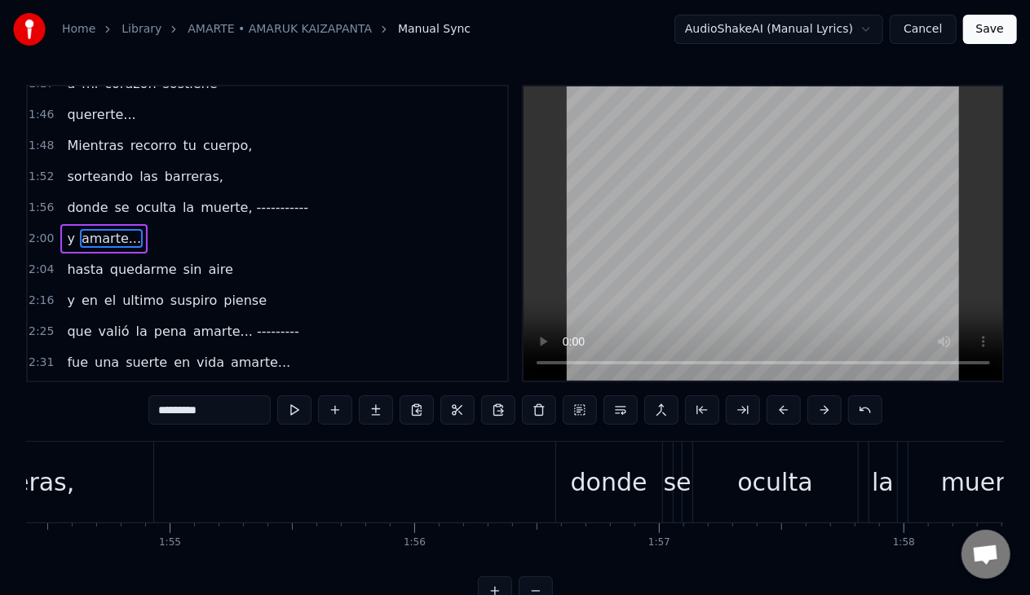
scroll to position [0, 29724]
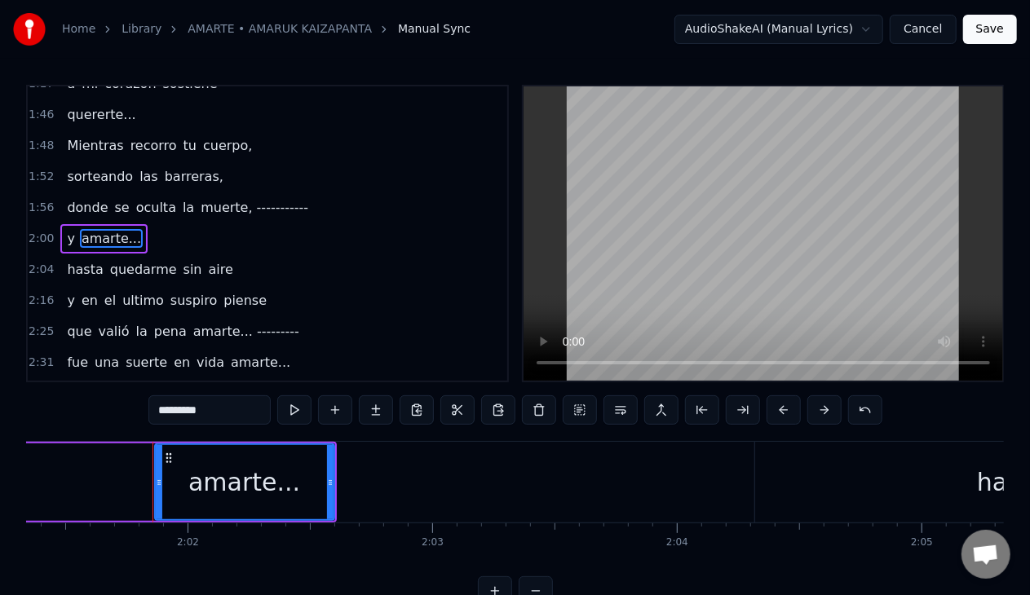
click at [68, 229] on span "y" at bounding box center [70, 238] width 11 height 19
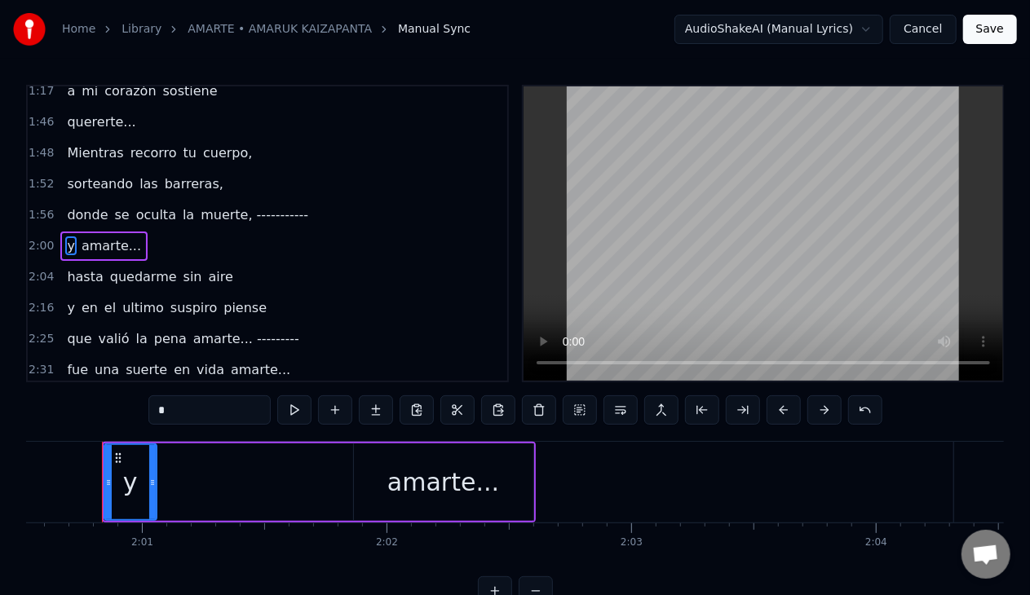
scroll to position [0, 29475]
click at [132, 492] on div "y" at bounding box center [137, 482] width 15 height 37
click at [157, 502] on div at bounding box center [159, 482] width 7 height 74
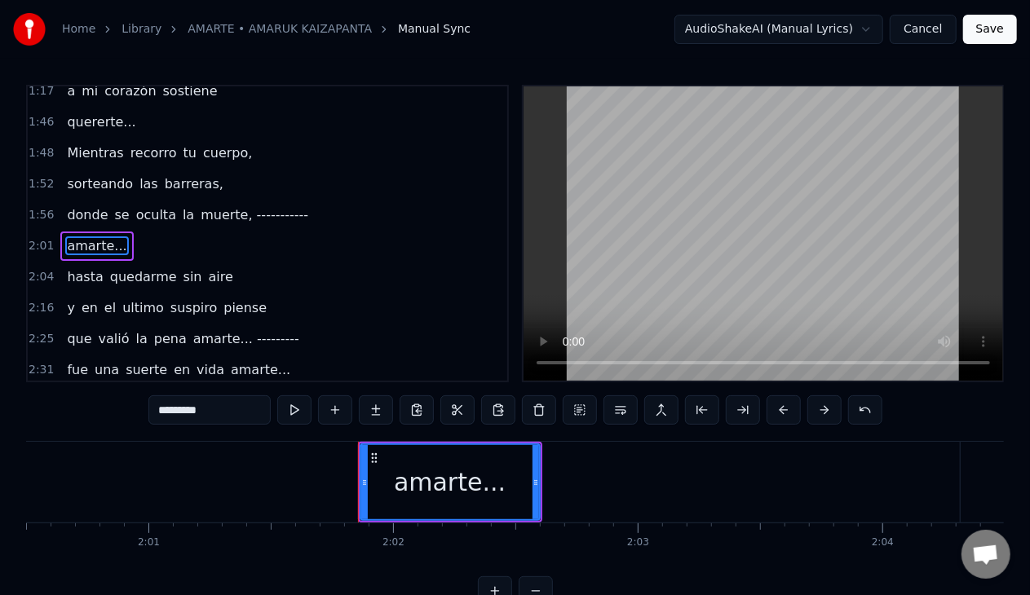
click at [437, 489] on div "amarte..." at bounding box center [450, 482] width 112 height 37
type input "*****"
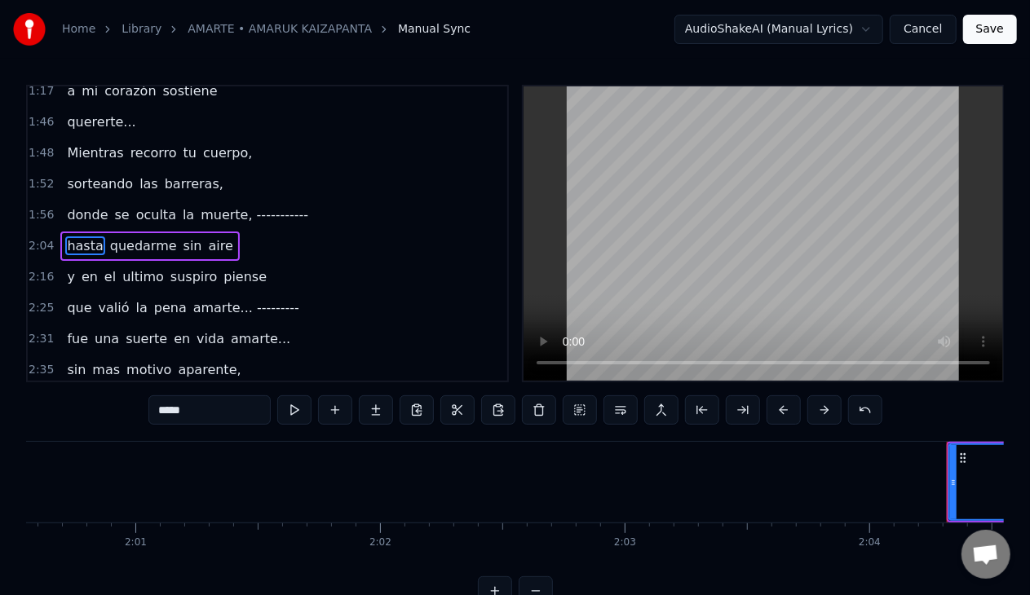
scroll to position [0, 29457]
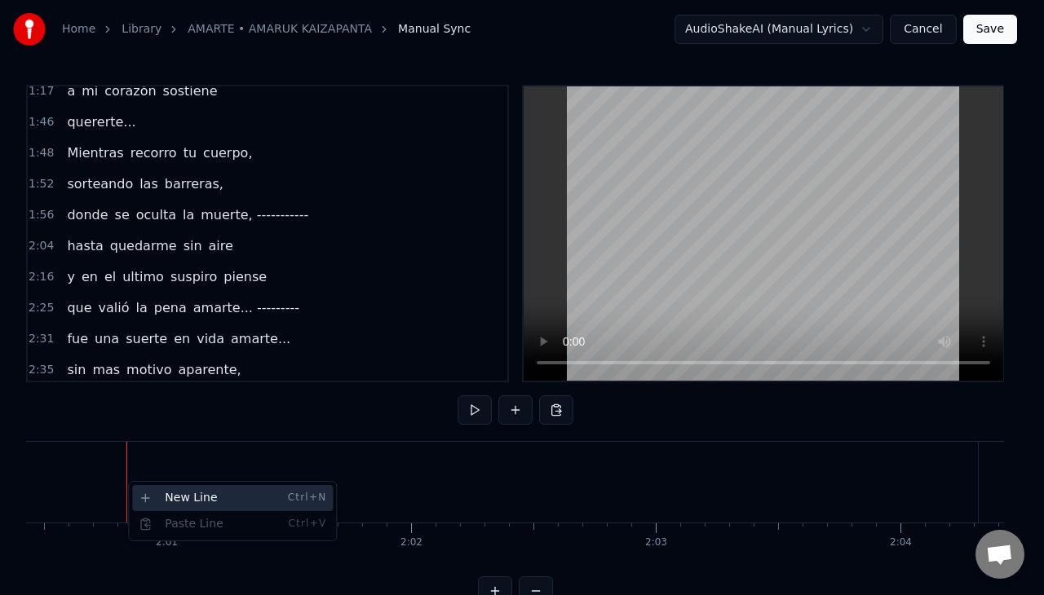
click at [151, 493] on div "New Line Ctrl+N" at bounding box center [232, 498] width 201 height 26
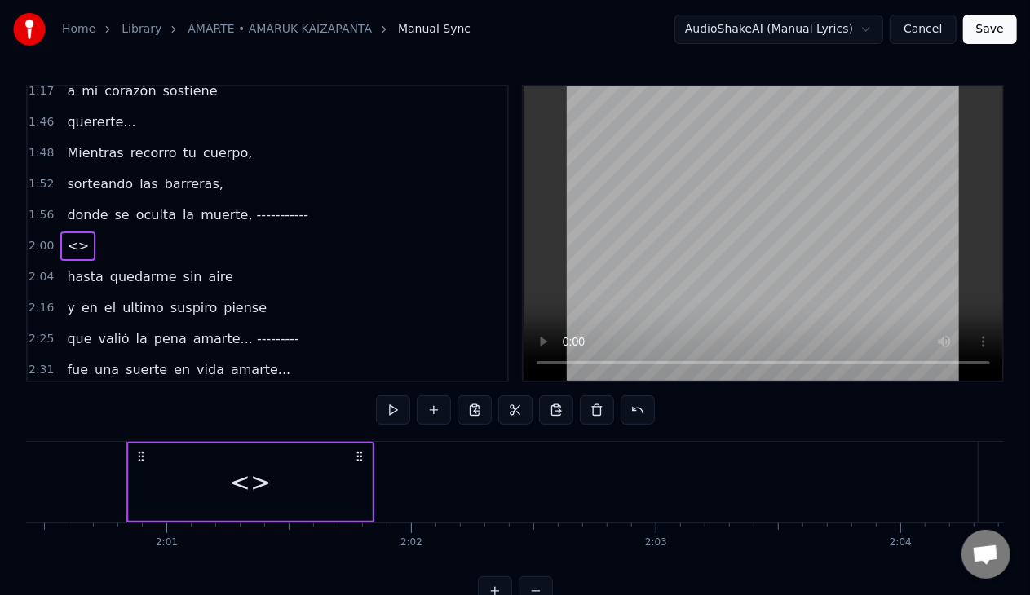
click at [139, 457] on icon at bounding box center [141, 456] width 13 height 13
click at [139, 453] on circle at bounding box center [139, 453] width 1 height 1
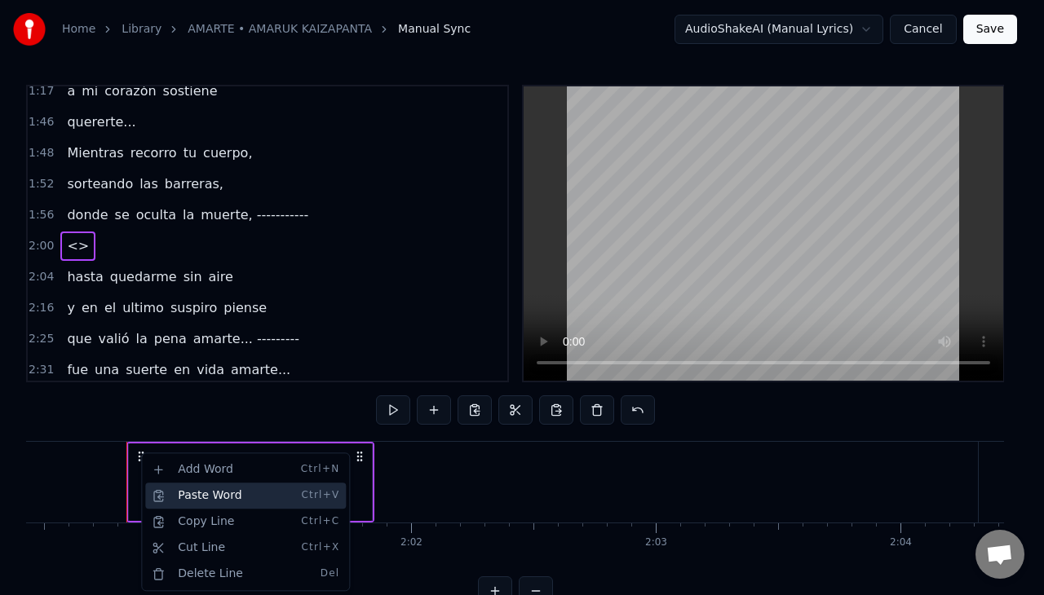
click at [173, 493] on div "Paste Word Ctrl+V" at bounding box center [245, 496] width 201 height 26
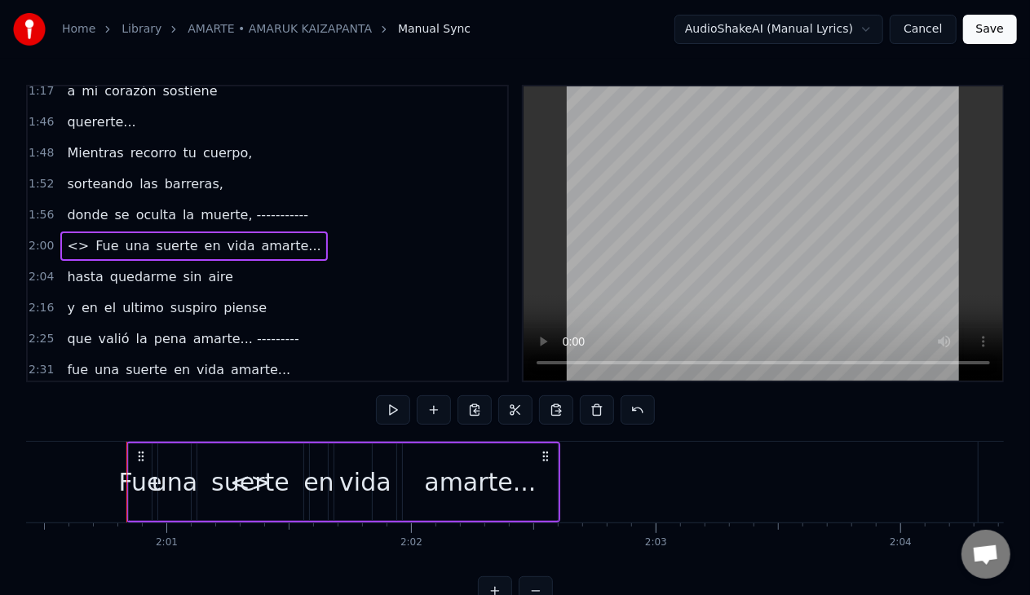
click at [94, 241] on span "Fue" at bounding box center [107, 245] width 26 height 19
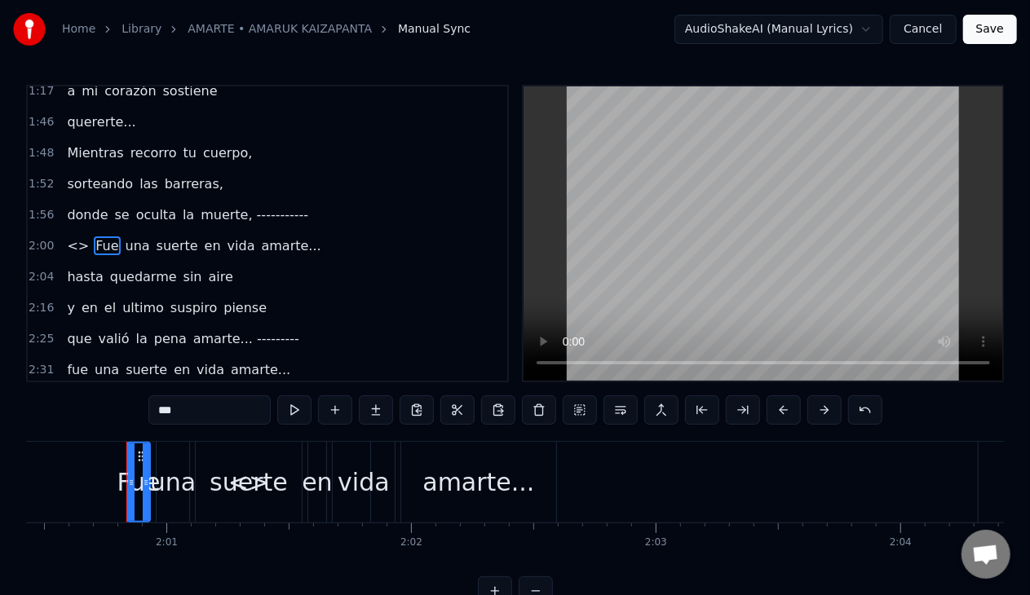
click at [77, 238] on span "<>" at bounding box center [77, 245] width 25 height 19
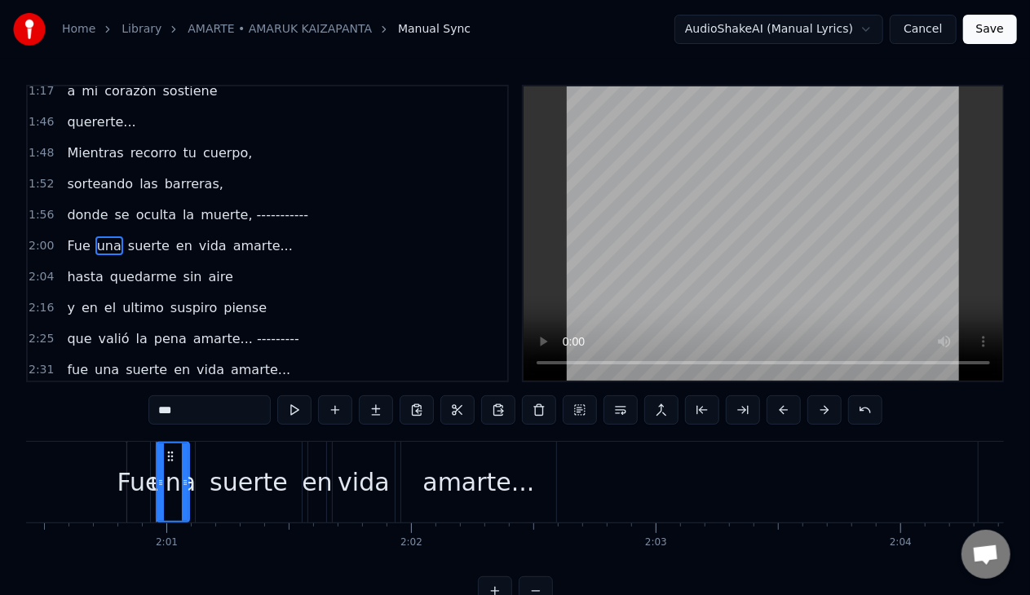
click at [67, 210] on span "donde" at bounding box center [87, 214] width 44 height 19
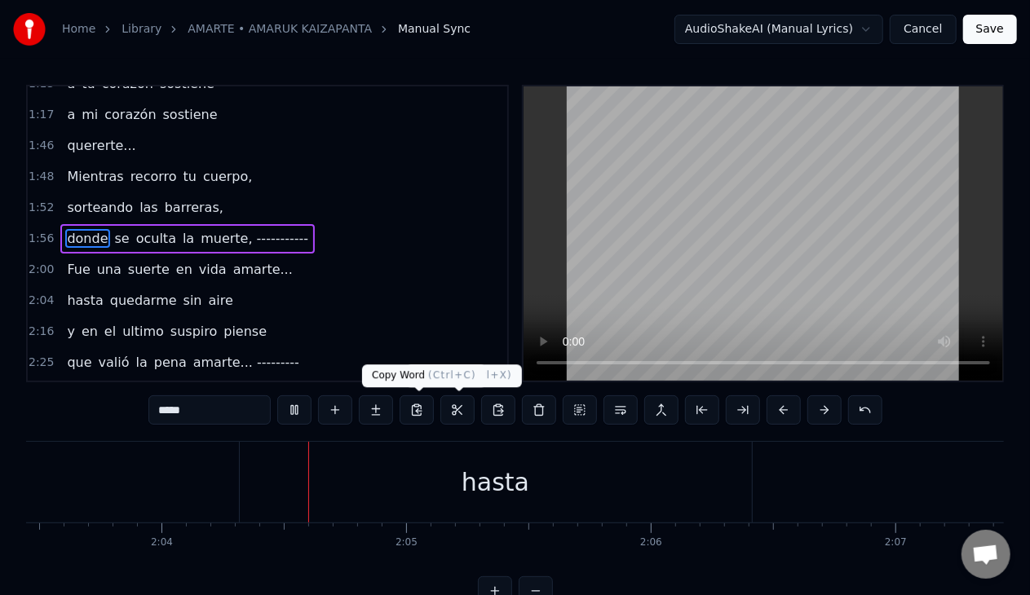
scroll to position [0, 30202]
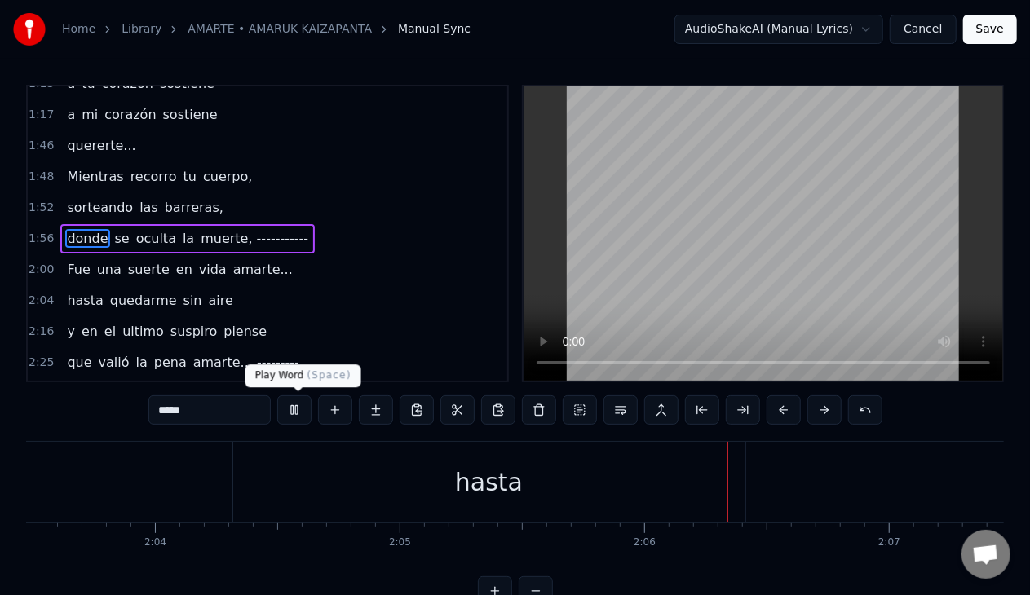
click at [294, 411] on button at bounding box center [294, 409] width 34 height 29
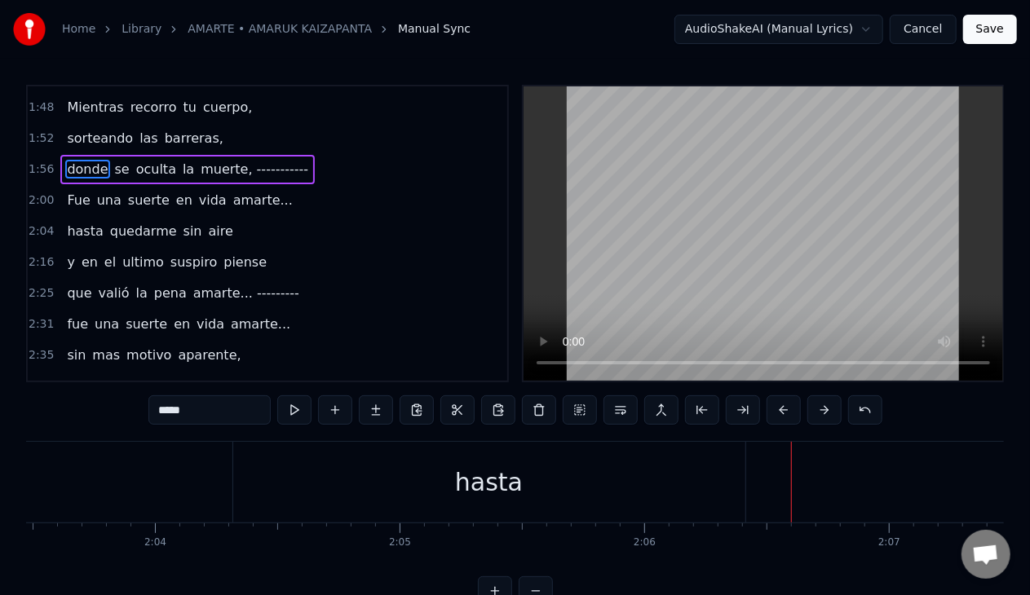
scroll to position [595, 0]
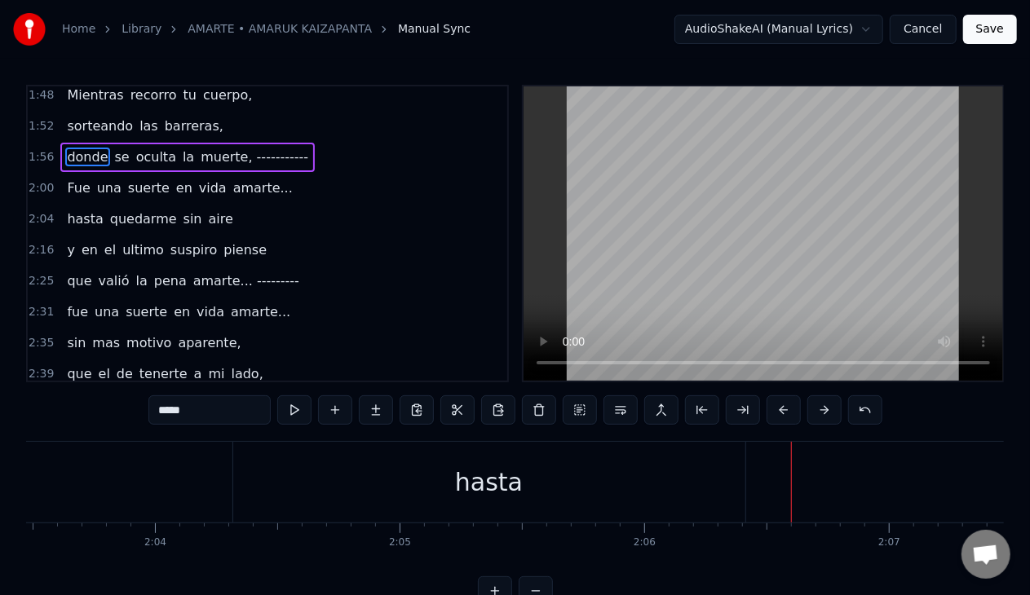
click at [68, 333] on span "sin" at bounding box center [76, 342] width 22 height 19
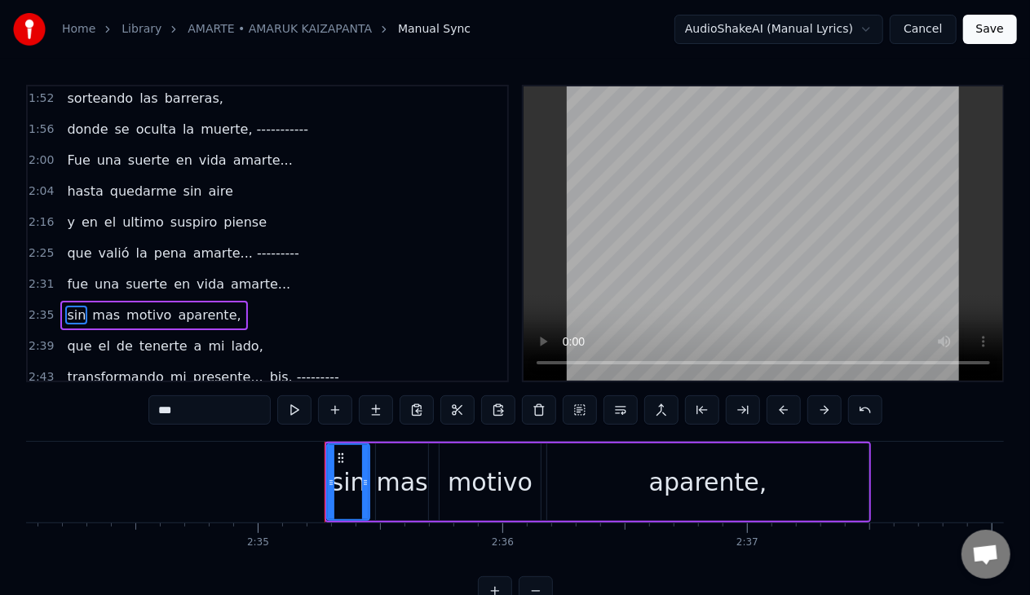
scroll to position [0, 37899]
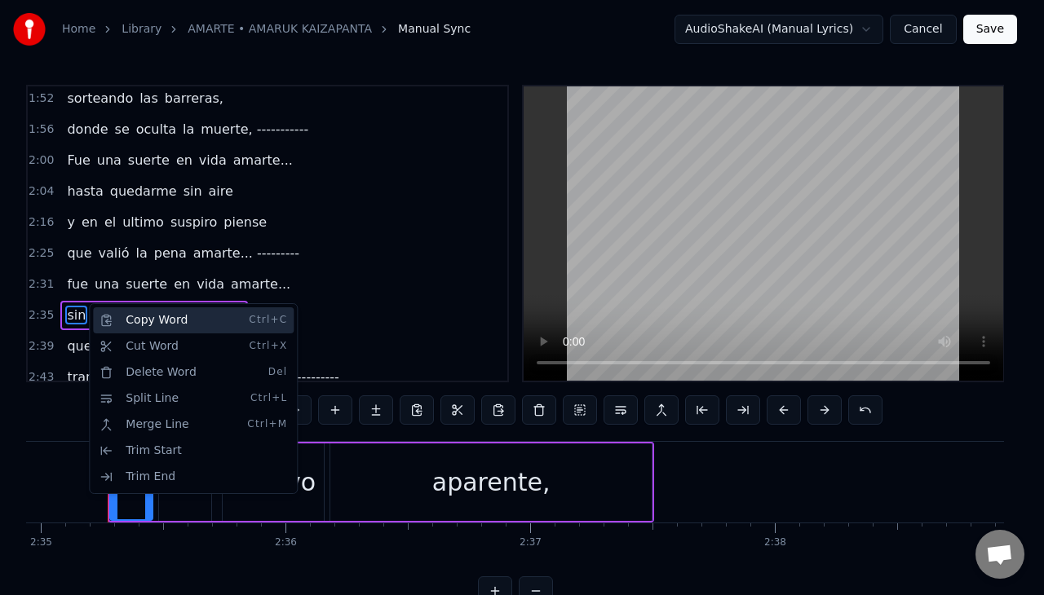
click at [123, 317] on div "Copy Word Ctrl+C" at bounding box center [193, 320] width 201 height 26
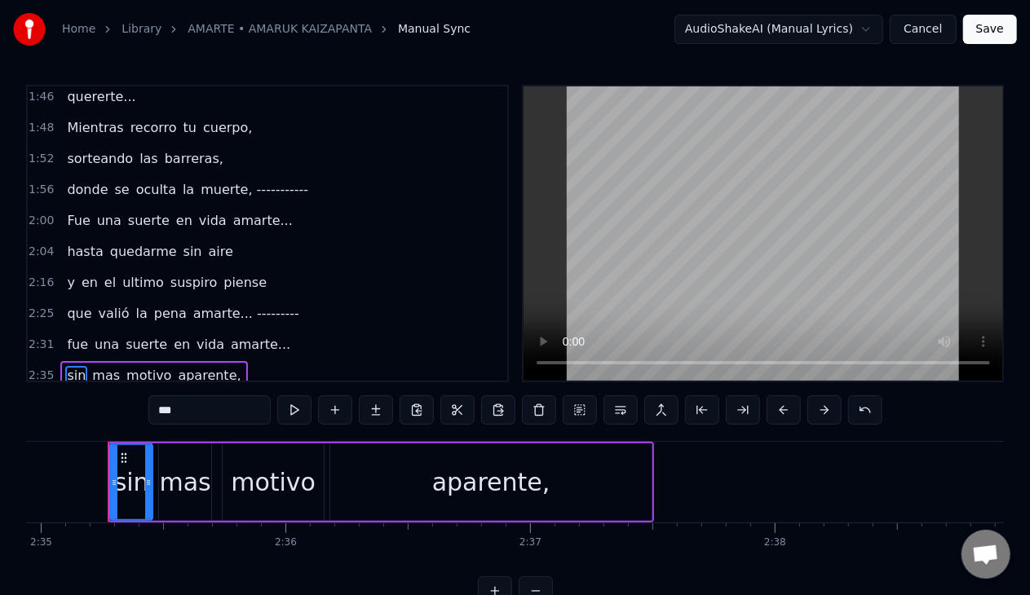
scroll to position [541, 0]
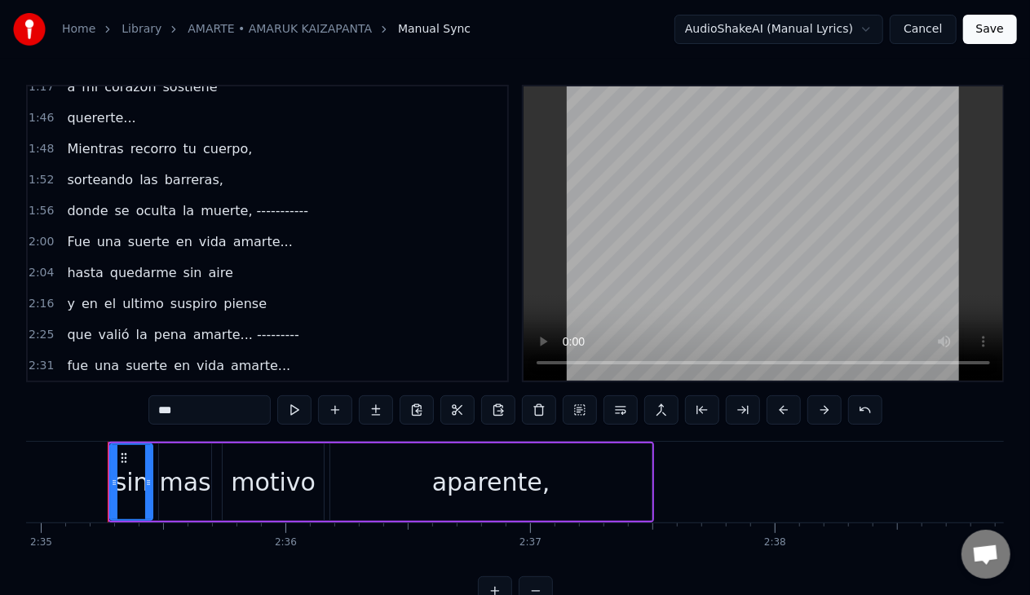
click at [67, 201] on span "donde" at bounding box center [87, 210] width 44 height 19
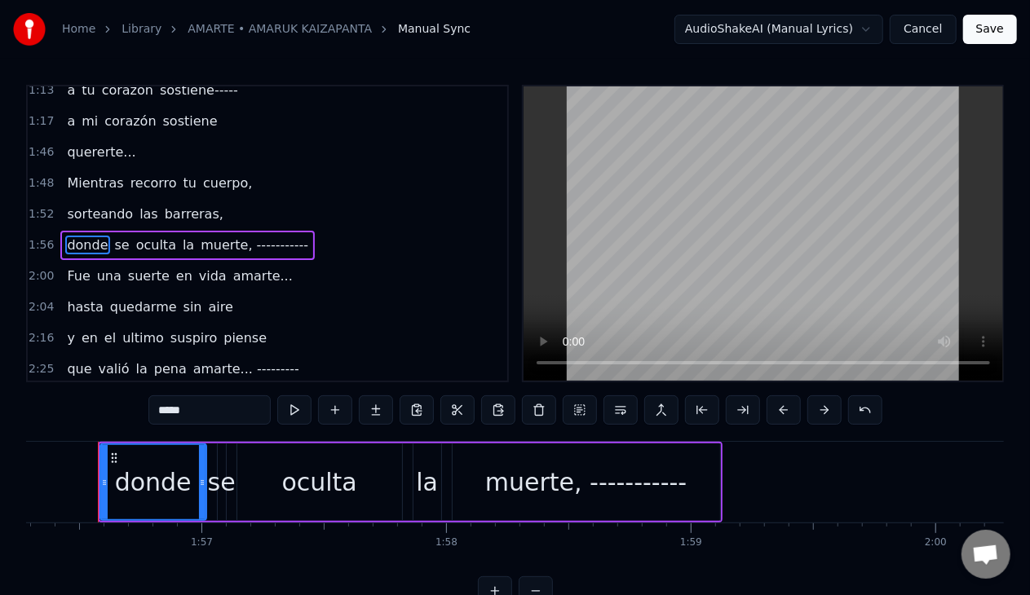
scroll to position [0, 28433]
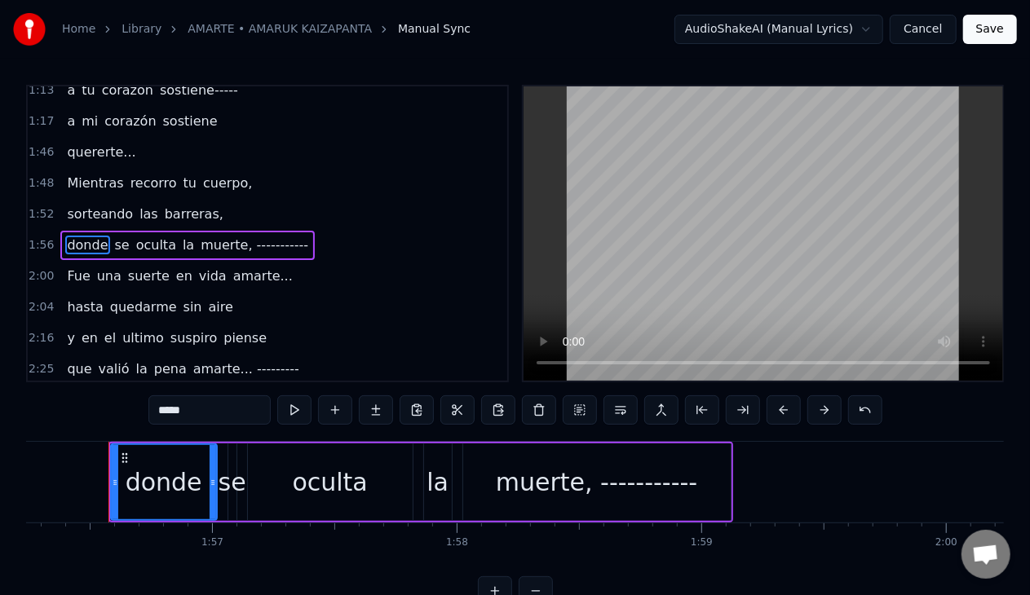
click at [73, 298] on span "hasta" at bounding box center [84, 307] width 39 height 19
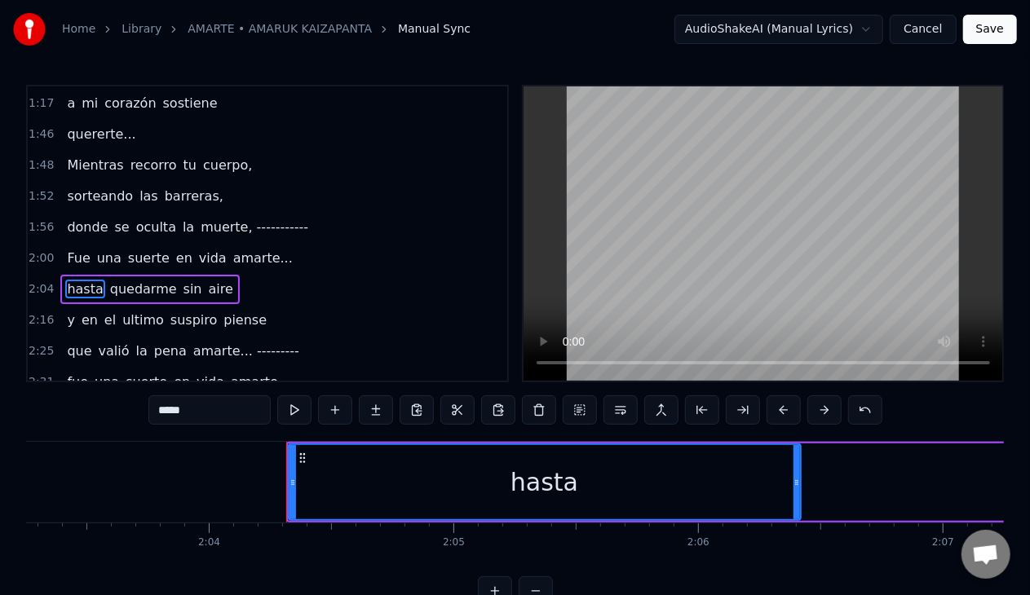
scroll to position [0, 30326]
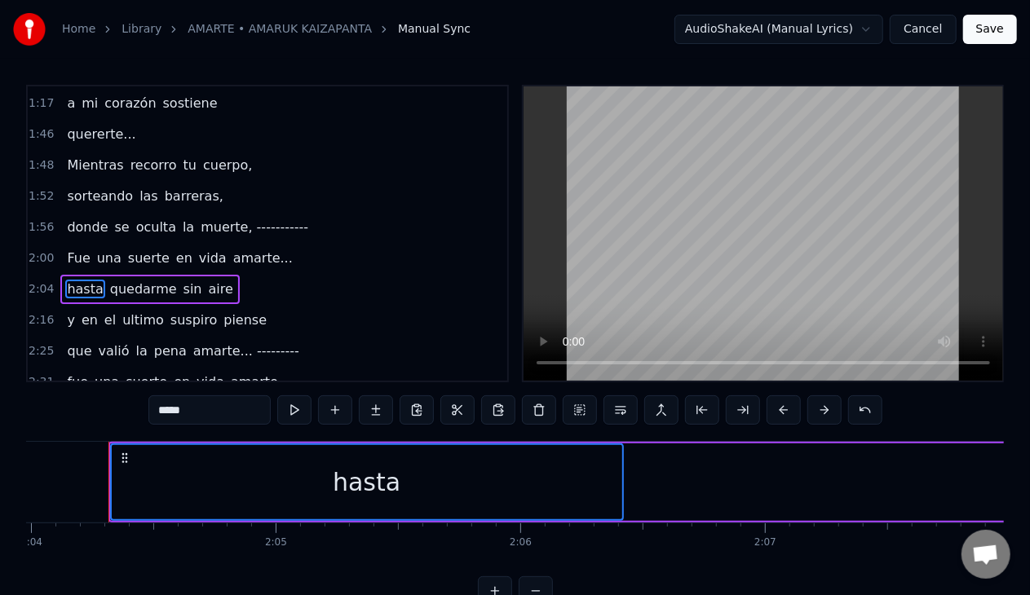
click at [207, 280] on span "aire" at bounding box center [221, 289] width 28 height 19
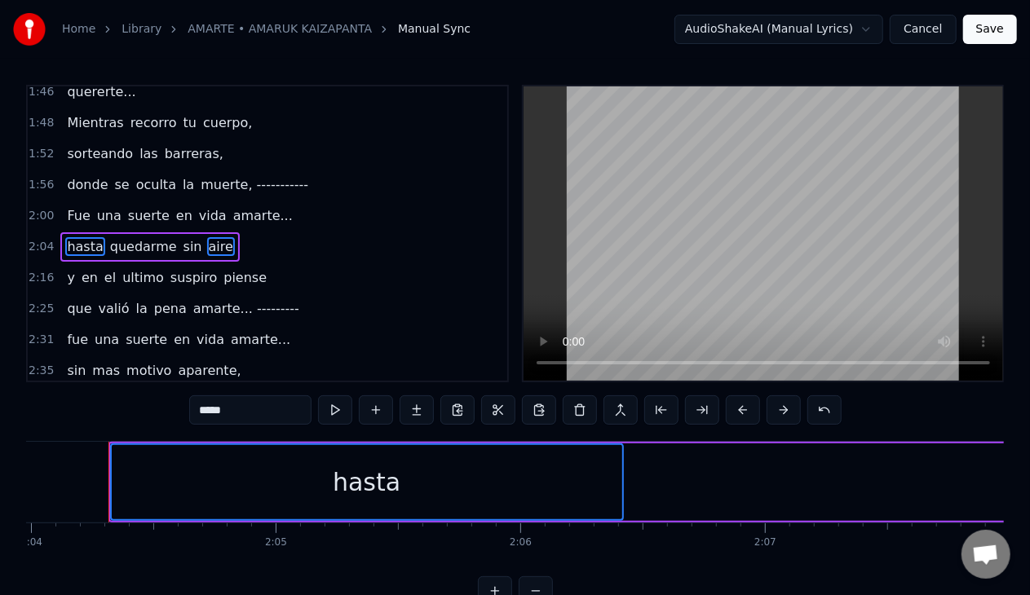
click at [113, 237] on span "quedarme" at bounding box center [143, 246] width 70 height 19
click at [182, 237] on span "sin" at bounding box center [193, 246] width 22 height 19
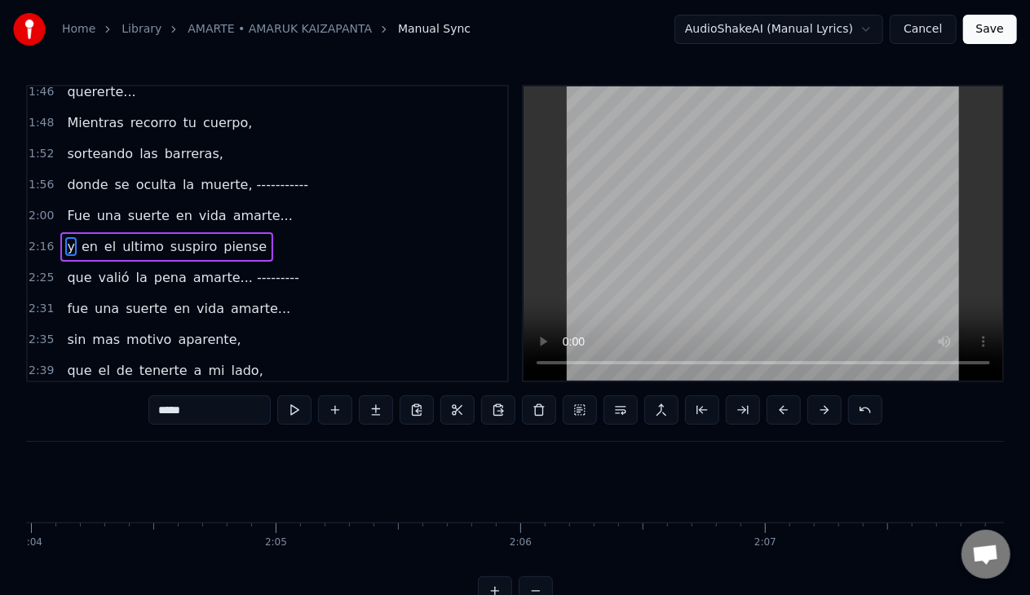
type input "*"
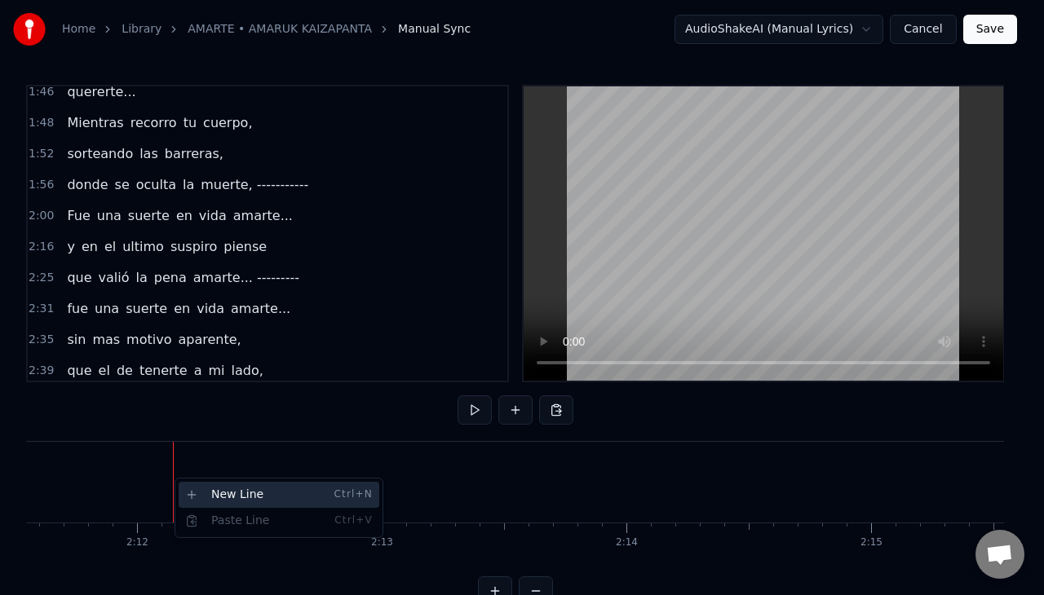
click at [187, 488] on div "New Line Ctrl+N" at bounding box center [279, 495] width 201 height 26
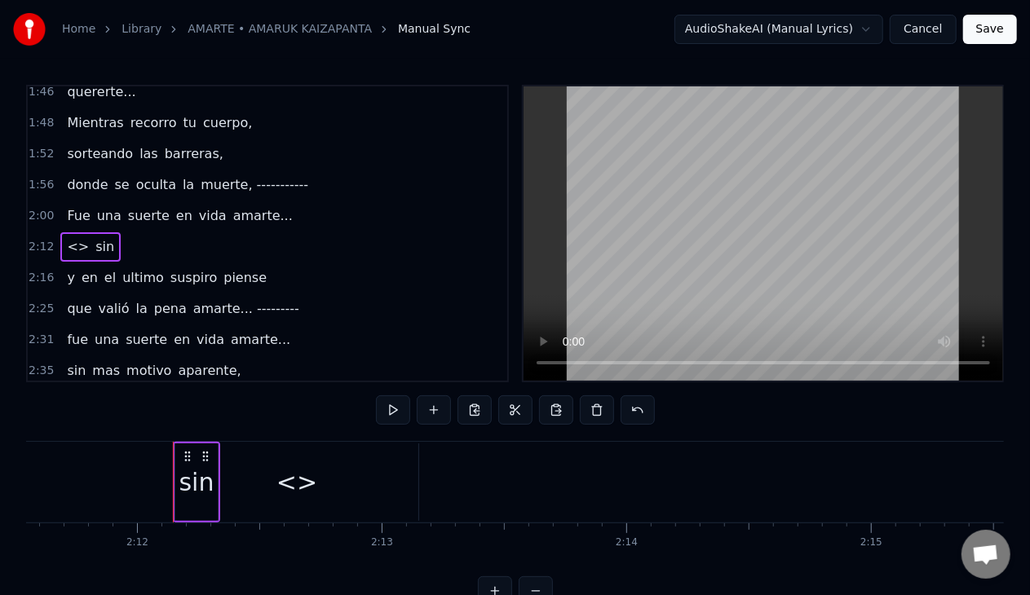
click at [68, 361] on span "sin" at bounding box center [76, 370] width 22 height 19
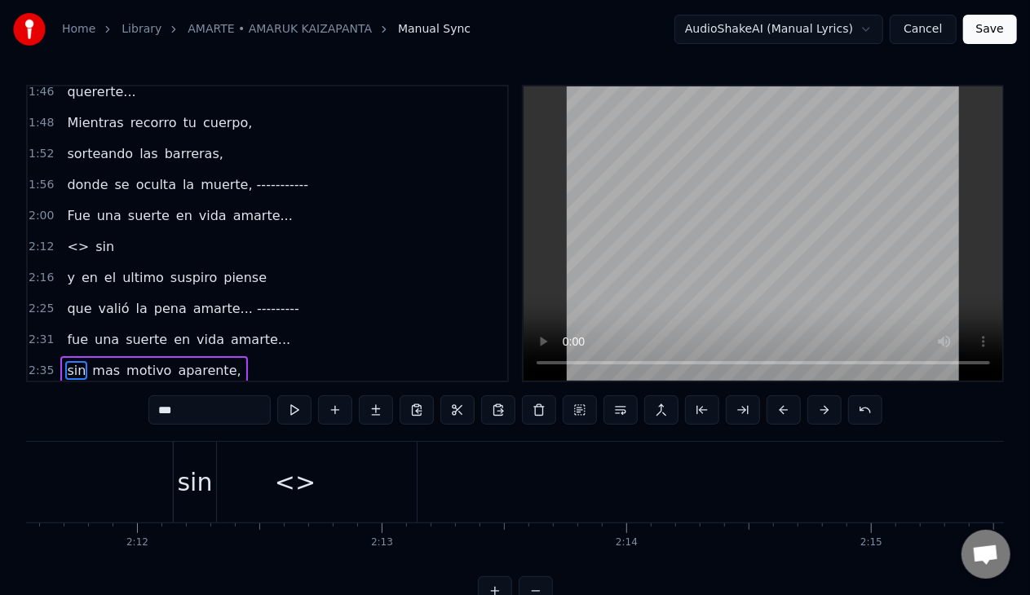
click at [96, 361] on span "mas" at bounding box center [106, 370] width 31 height 19
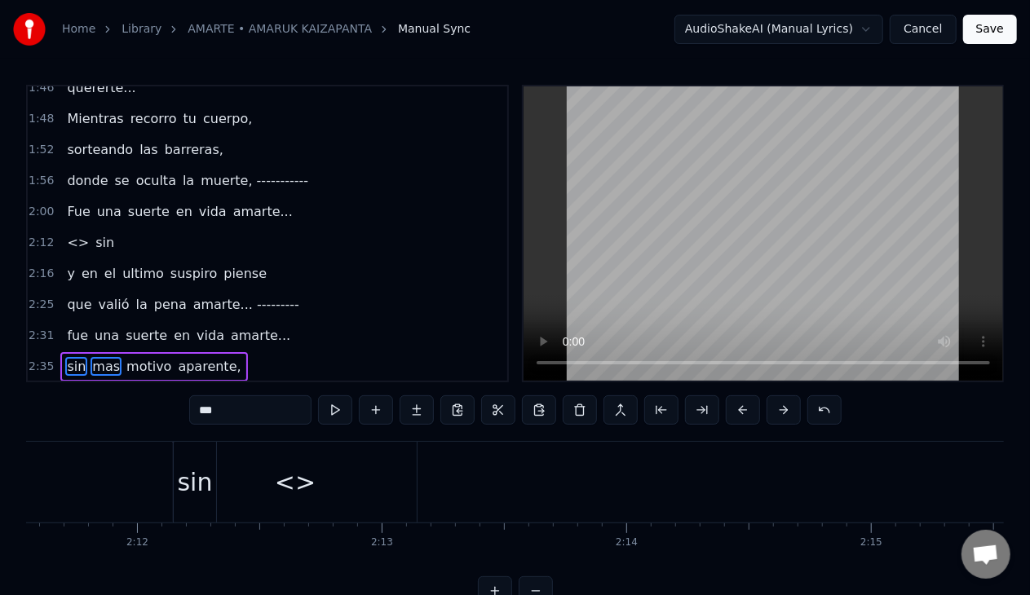
scroll to position [0, 37899]
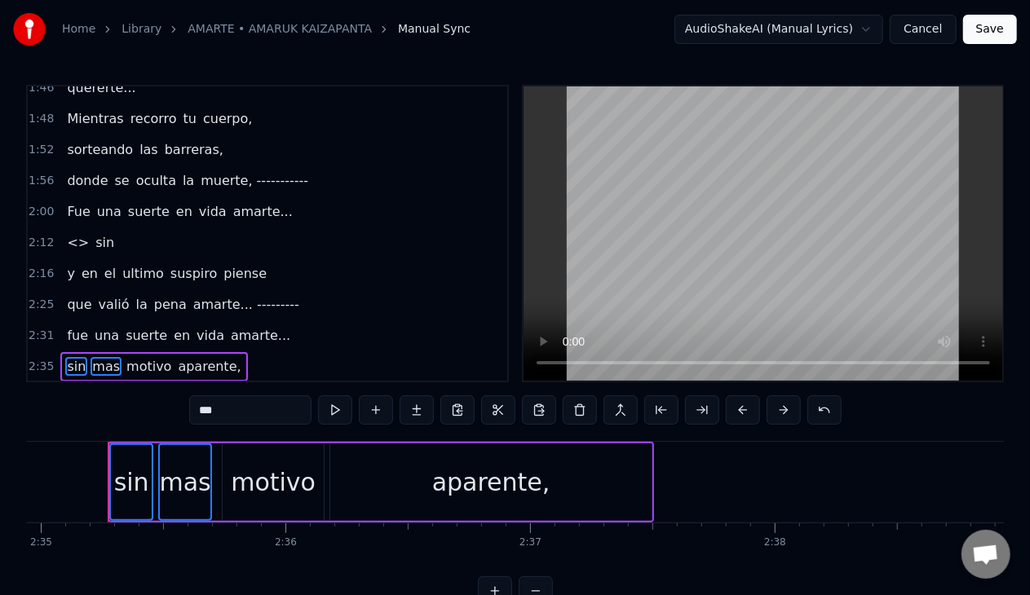
click at [139, 359] on span "motivo" at bounding box center [149, 366] width 48 height 19
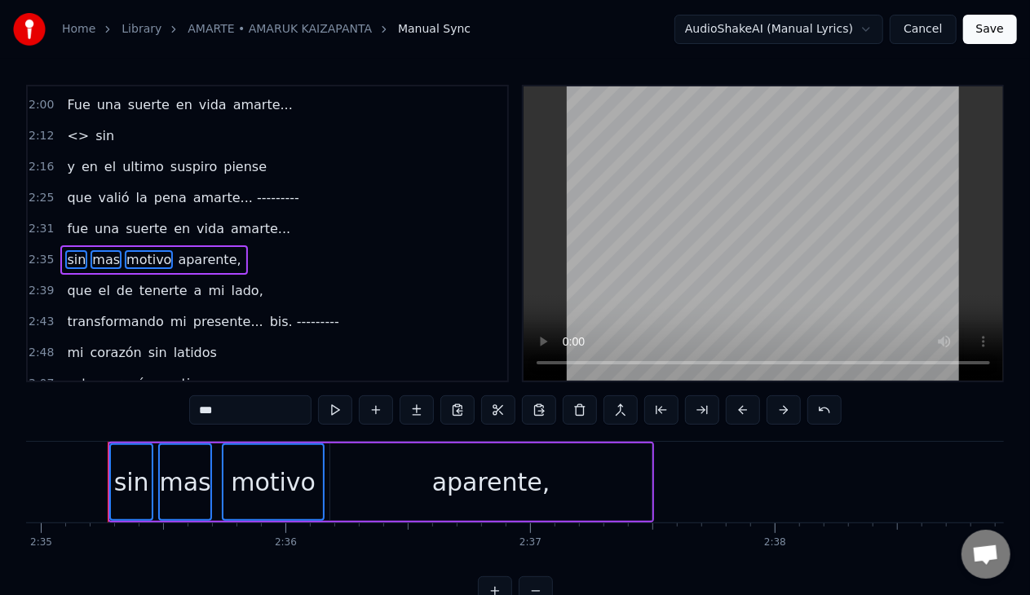
scroll to position [679, 0]
click at [183, 249] on span "aparente," at bounding box center [209, 258] width 66 height 19
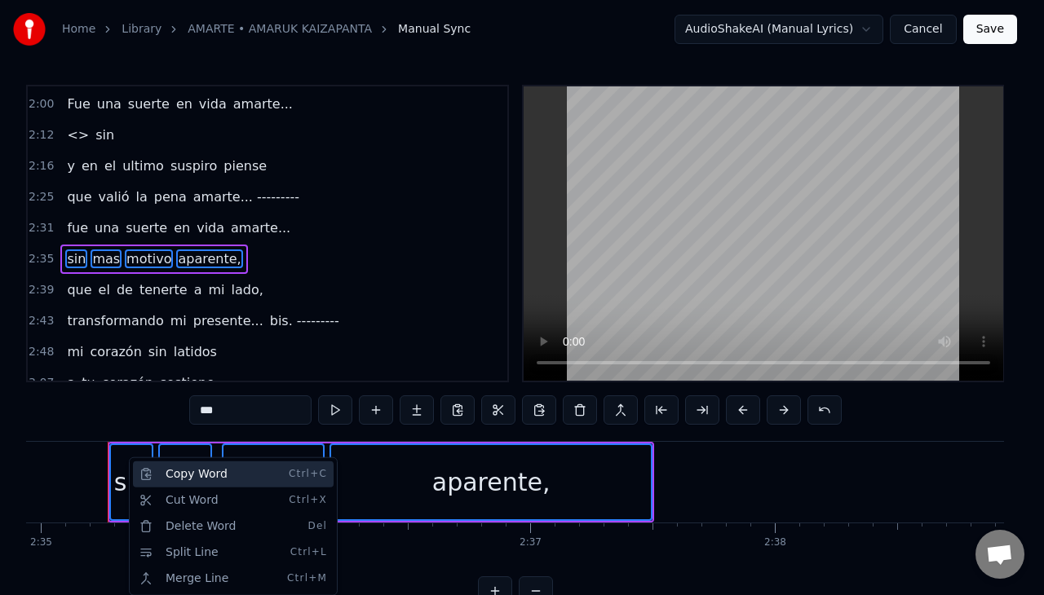
click at [163, 475] on div "Copy Word Ctrl+C" at bounding box center [233, 474] width 201 height 26
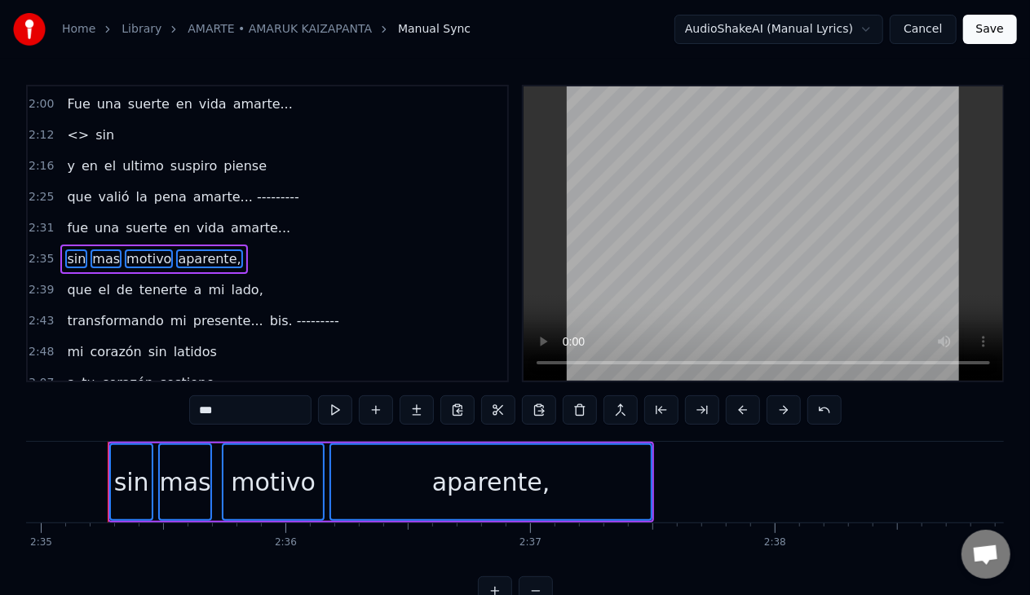
scroll to position [598, 0]
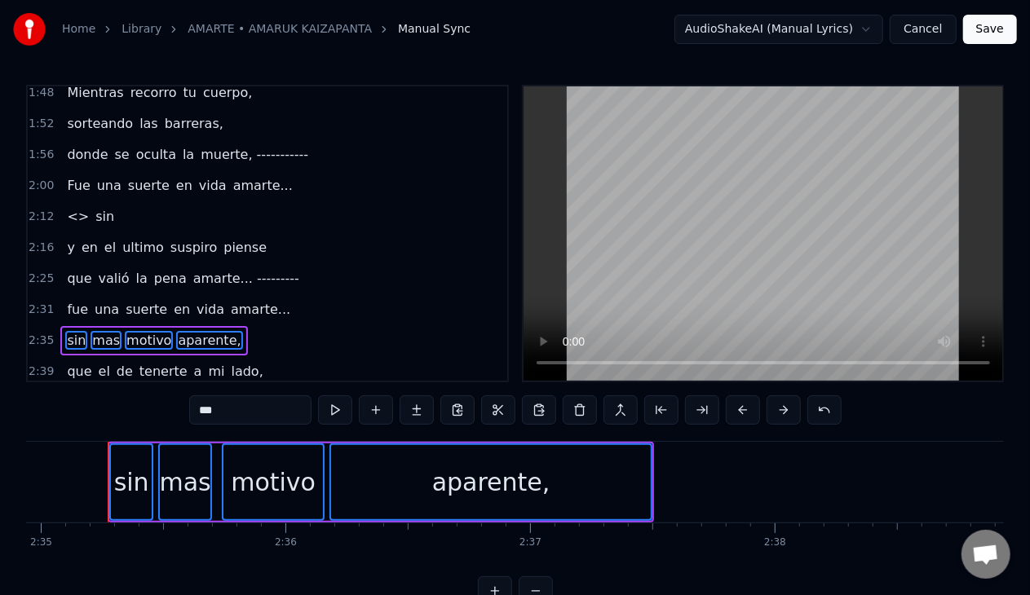
click at [94, 207] on span "sin" at bounding box center [105, 216] width 22 height 19
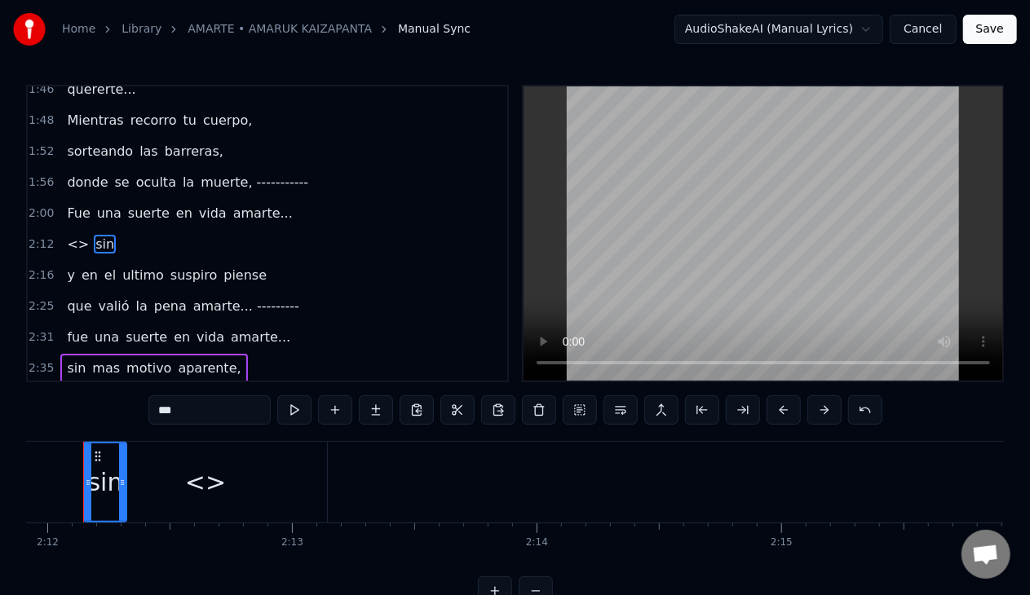
scroll to position [0, 32242]
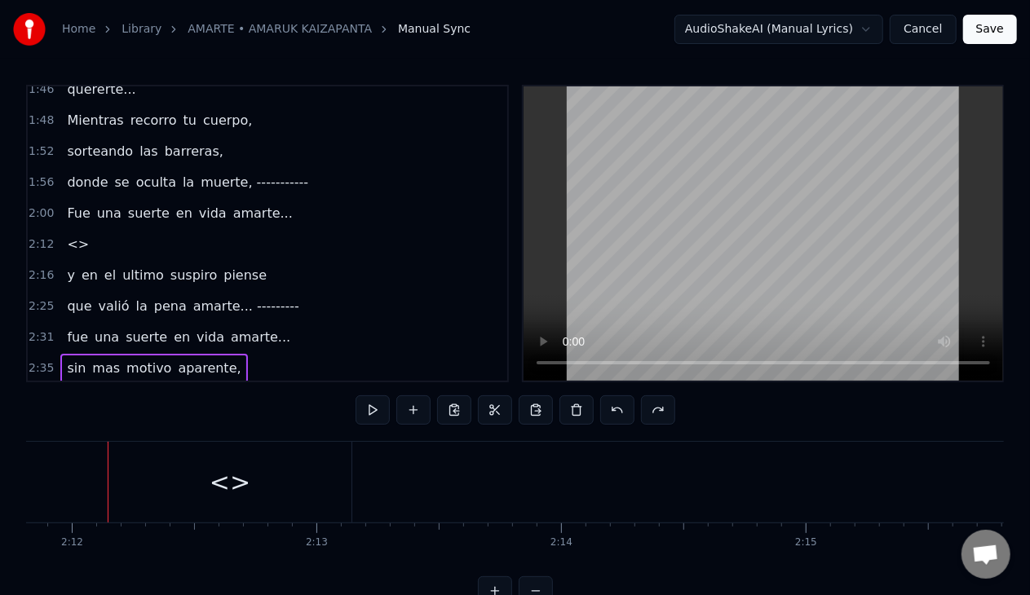
click at [68, 236] on span "<>" at bounding box center [77, 244] width 25 height 19
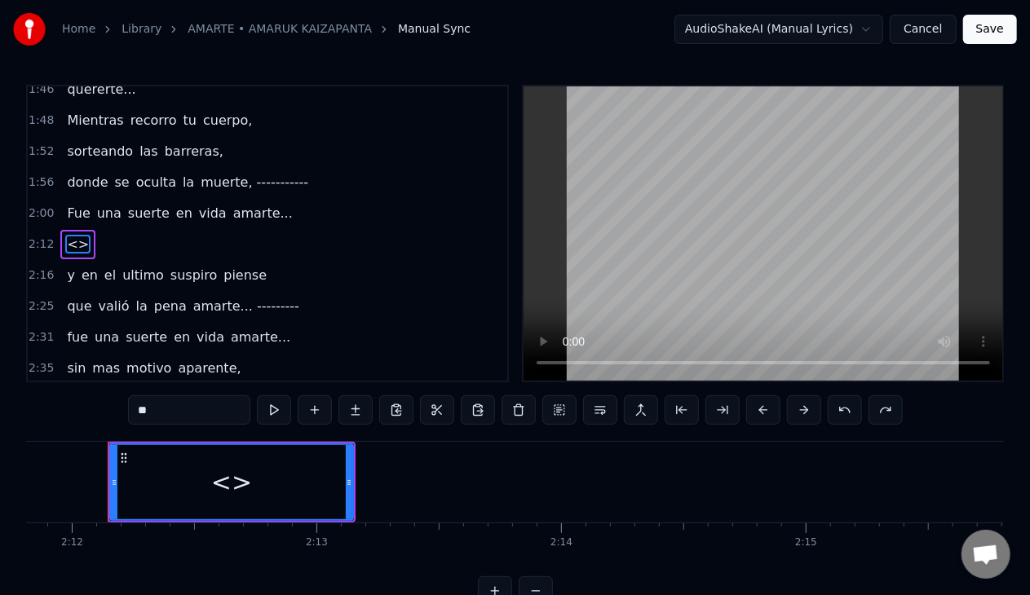
scroll to position [567, 0]
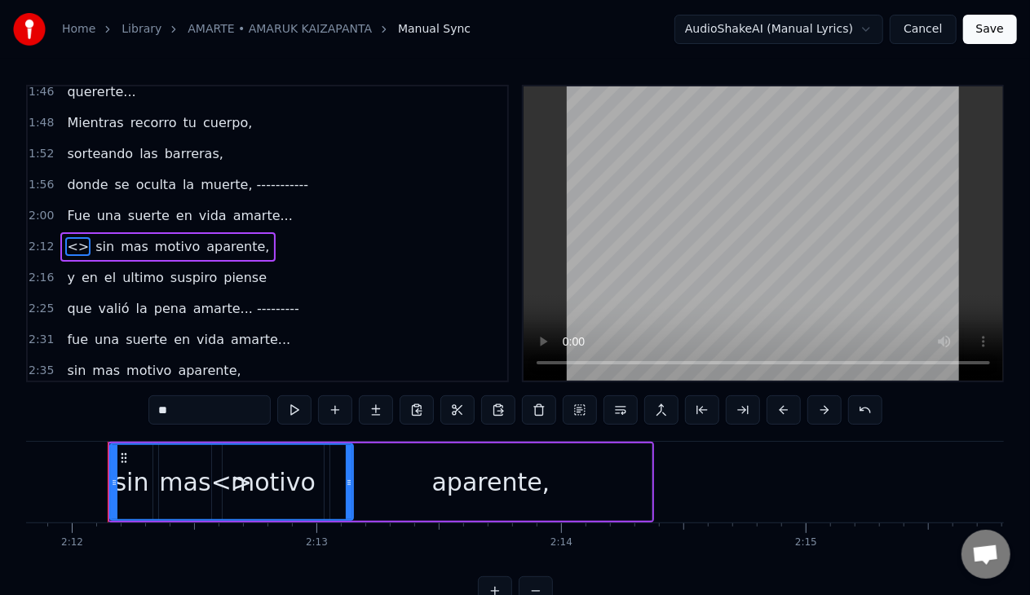
click at [77, 238] on span "<>" at bounding box center [77, 246] width 25 height 19
click at [73, 237] on span "<>" at bounding box center [77, 246] width 25 height 19
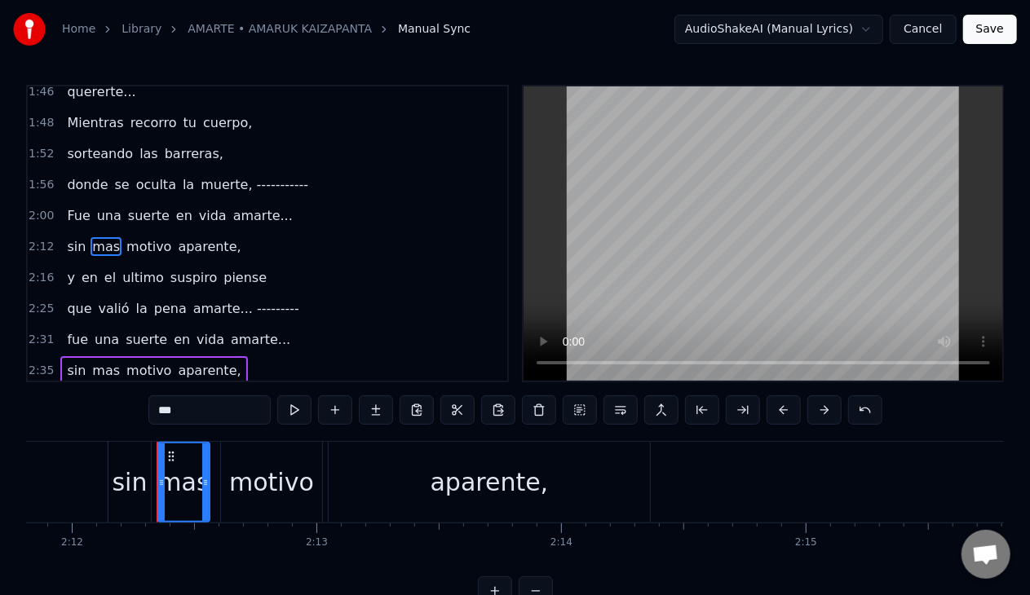
click at [122, 502] on div "sin" at bounding box center [129, 482] width 42 height 81
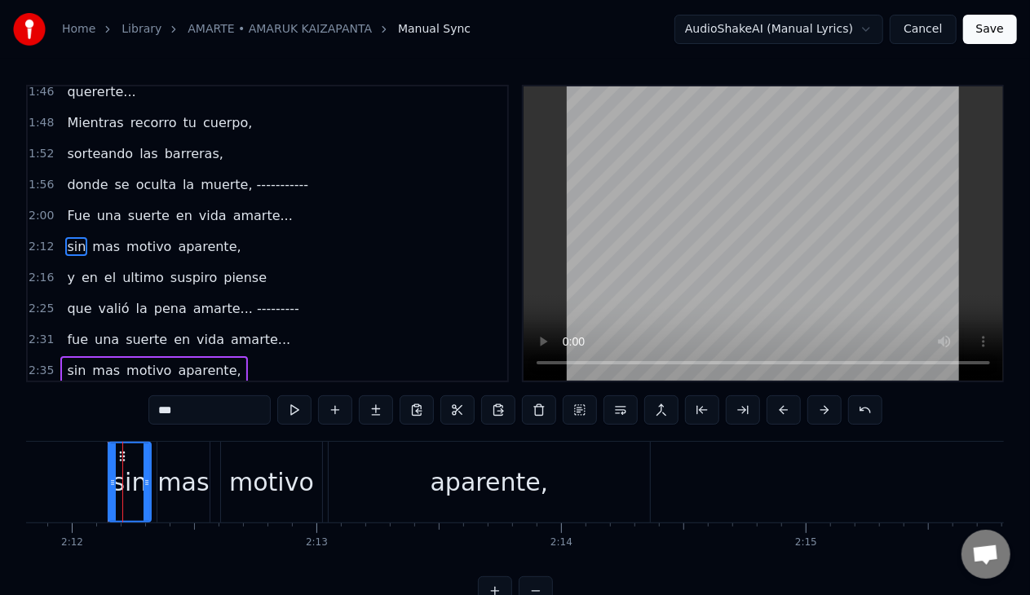
click at [100, 207] on span "una" at bounding box center [109, 215] width 28 height 19
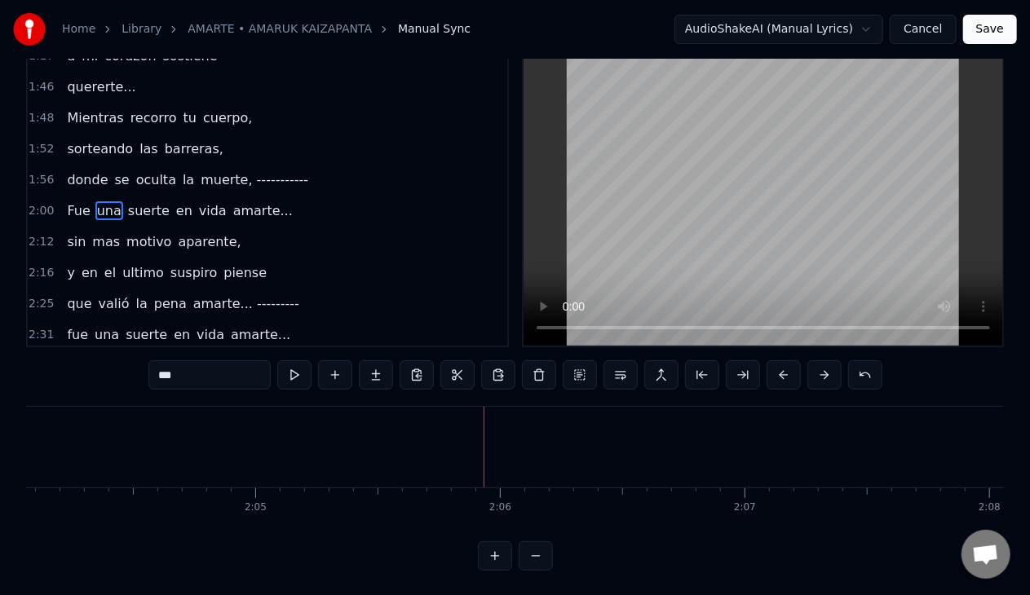
scroll to position [51, 0]
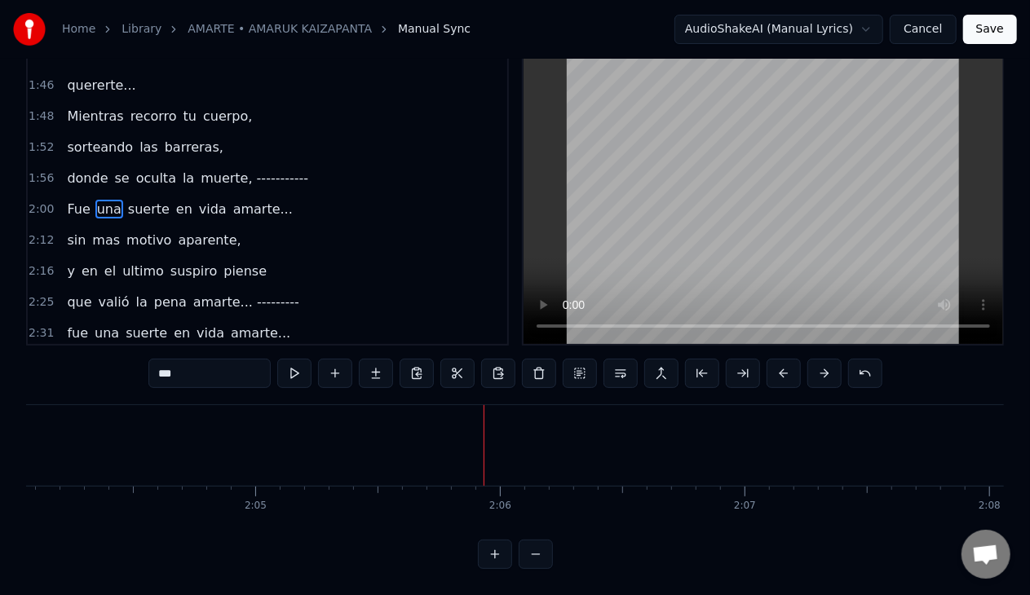
click at [528, 550] on button at bounding box center [536, 554] width 34 height 29
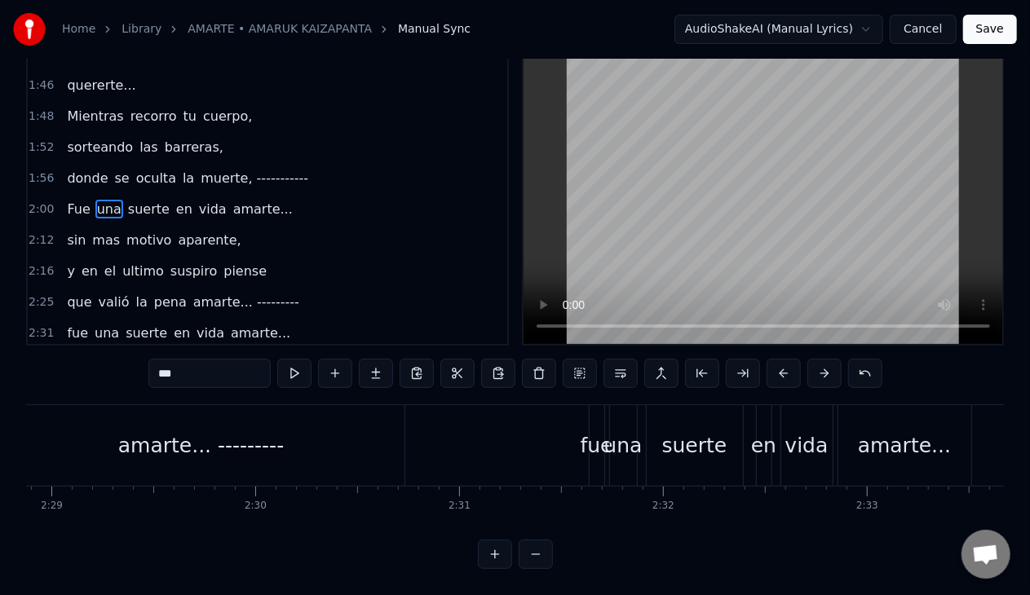
scroll to position [0, 25589]
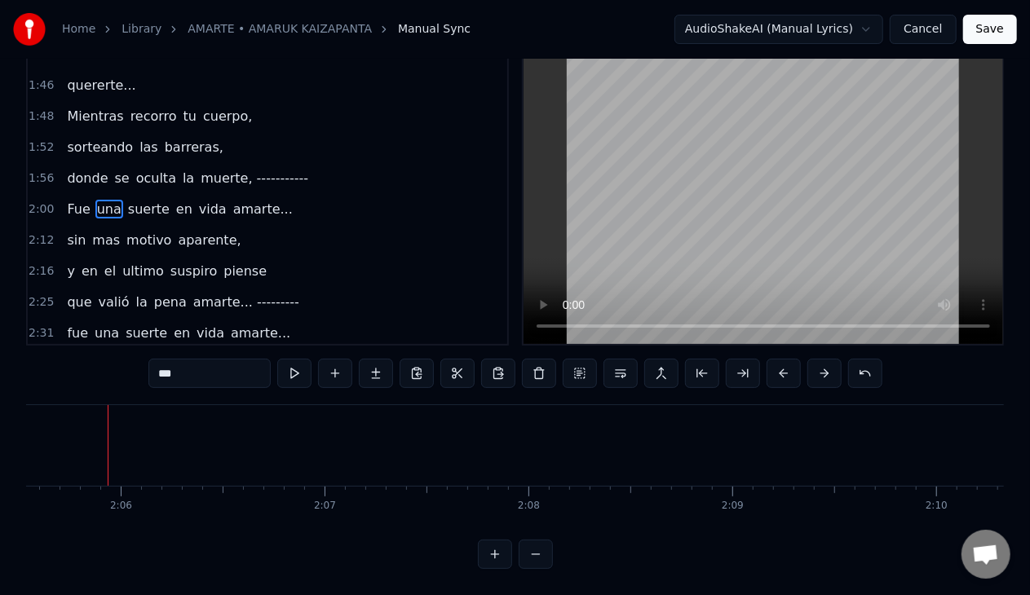
click at [545, 554] on button at bounding box center [536, 554] width 34 height 29
click at [599, 405] on div "sin" at bounding box center [599, 445] width 28 height 81
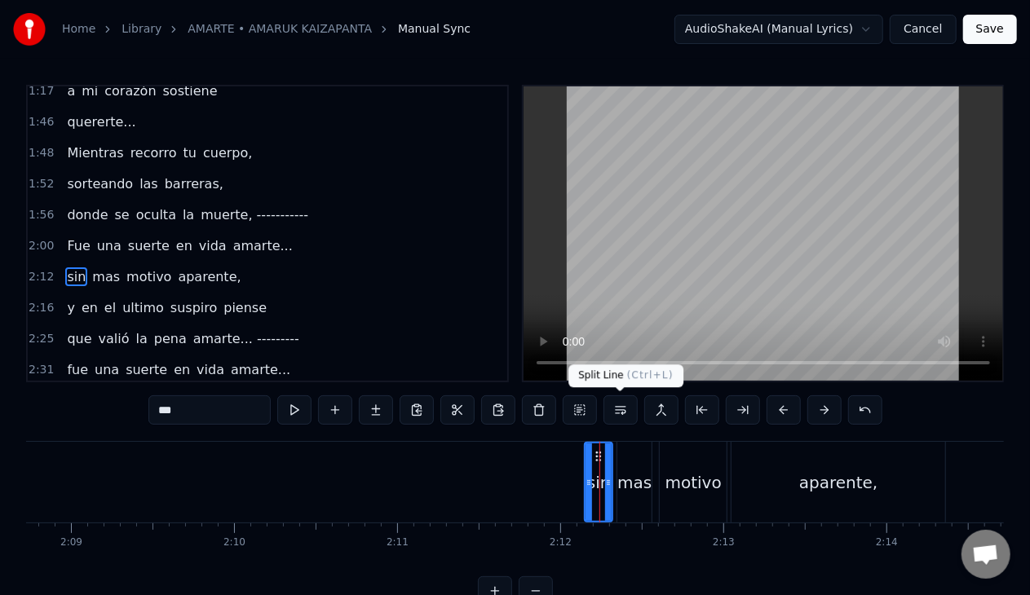
scroll to position [567, 0]
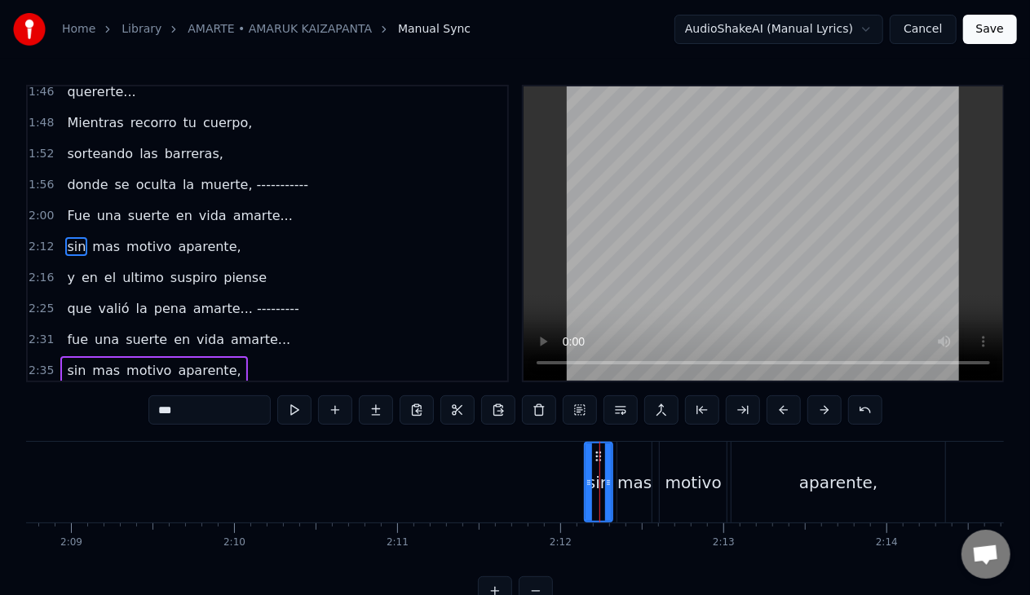
click at [69, 238] on span "sin" at bounding box center [76, 246] width 22 height 19
click at [68, 237] on span "sin" at bounding box center [76, 246] width 22 height 19
click at [91, 237] on span "mas" at bounding box center [106, 246] width 31 height 19
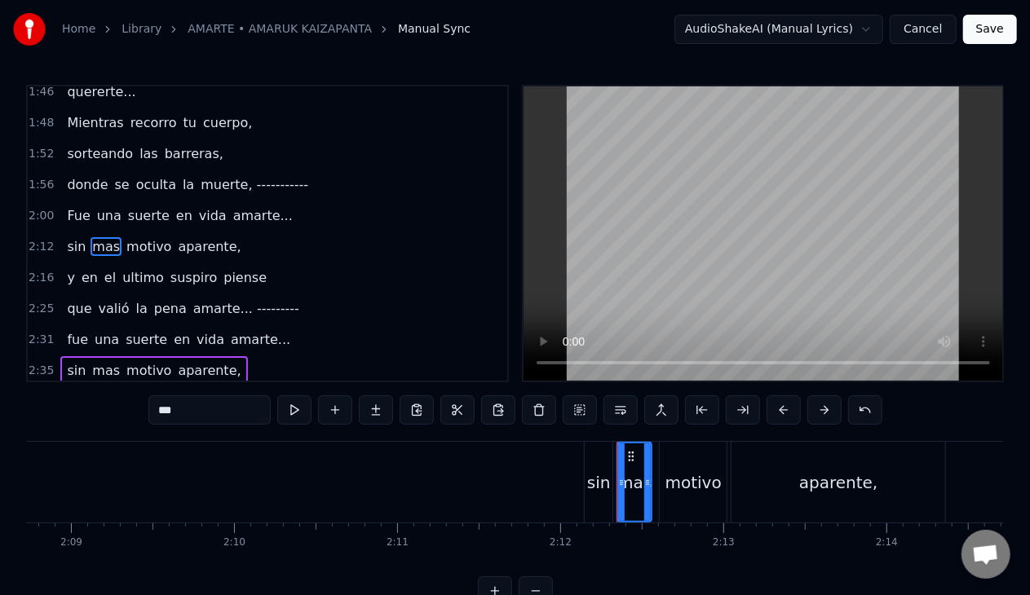
click at [95, 206] on span "una" at bounding box center [109, 215] width 28 height 19
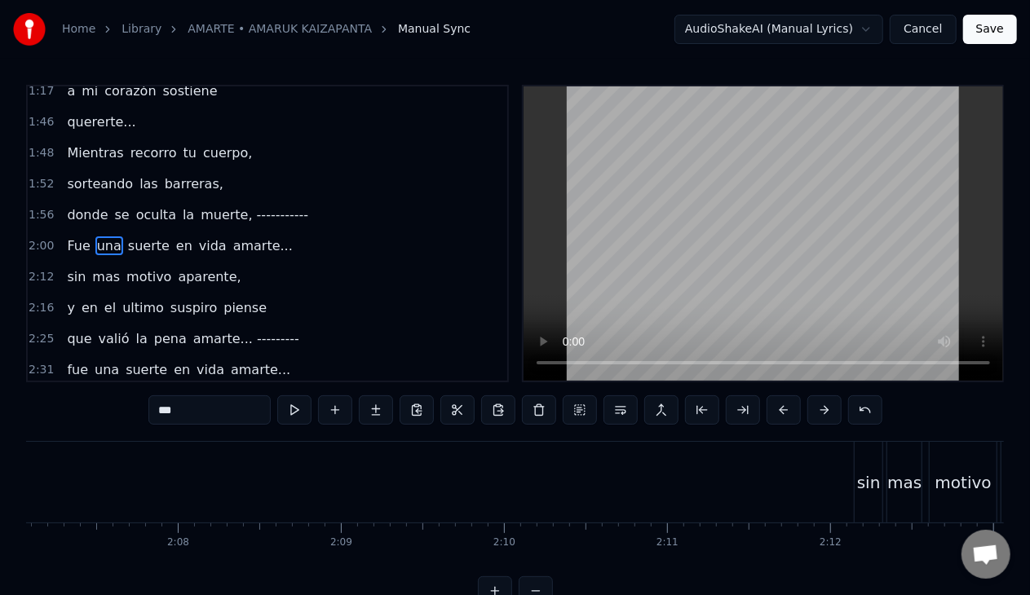
click at [86, 205] on span "donde" at bounding box center [87, 214] width 44 height 19
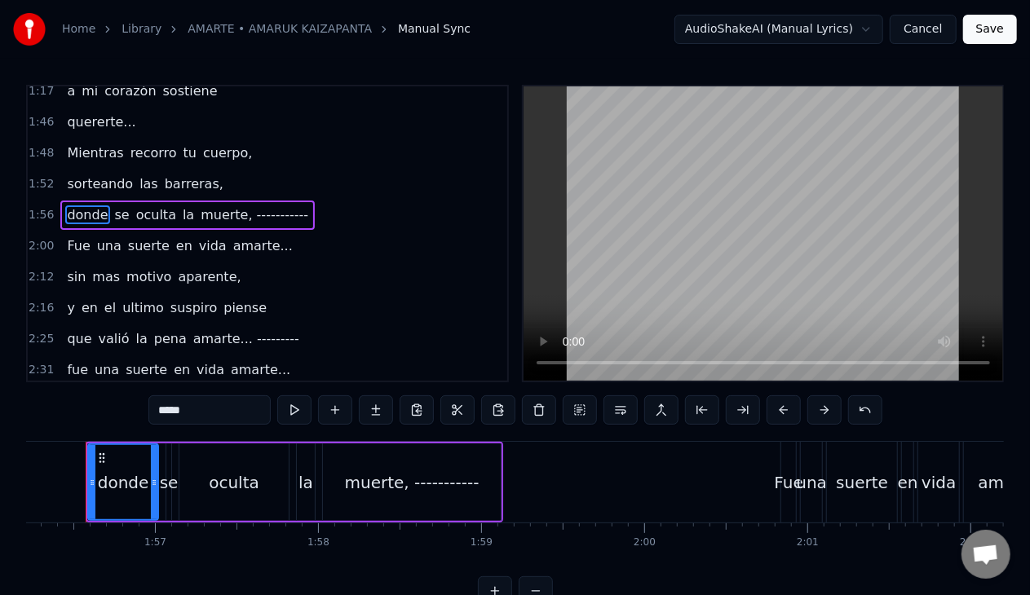
scroll to position [0, 18928]
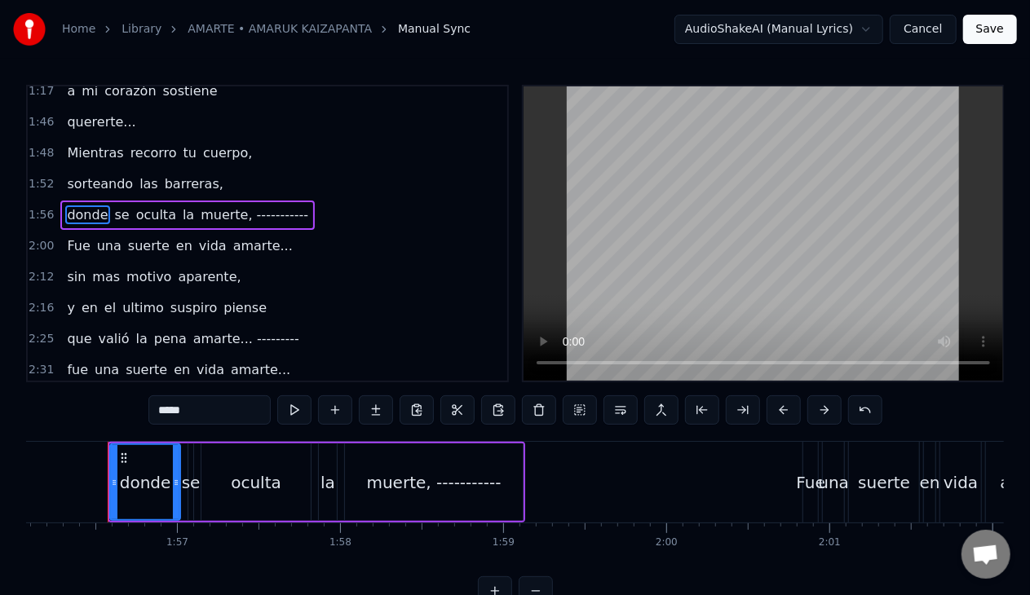
click at [76, 236] on span "Fue" at bounding box center [78, 245] width 26 height 19
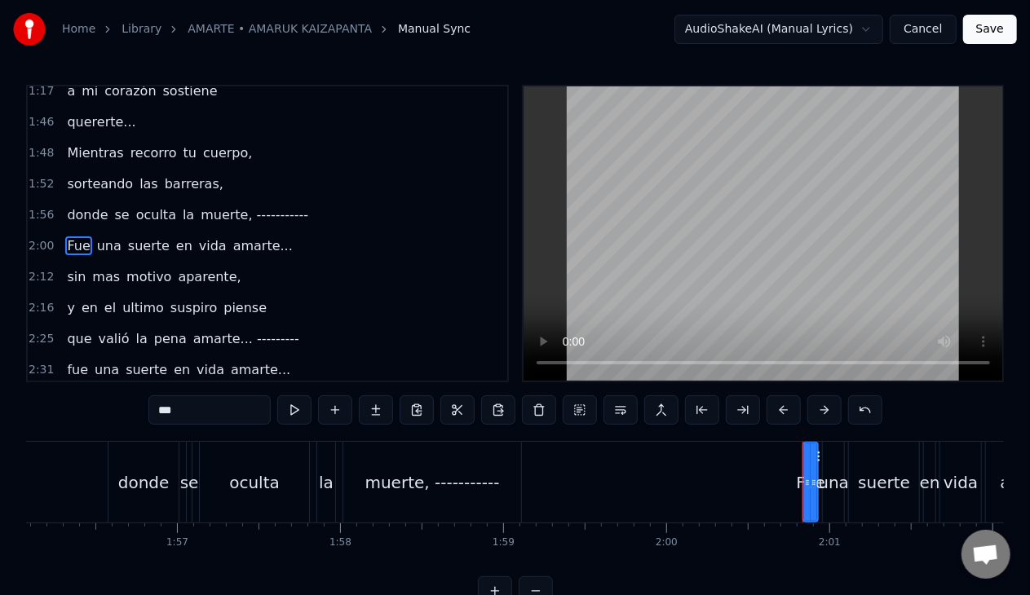
click at [72, 267] on span "sin" at bounding box center [76, 276] width 22 height 19
type input "***"
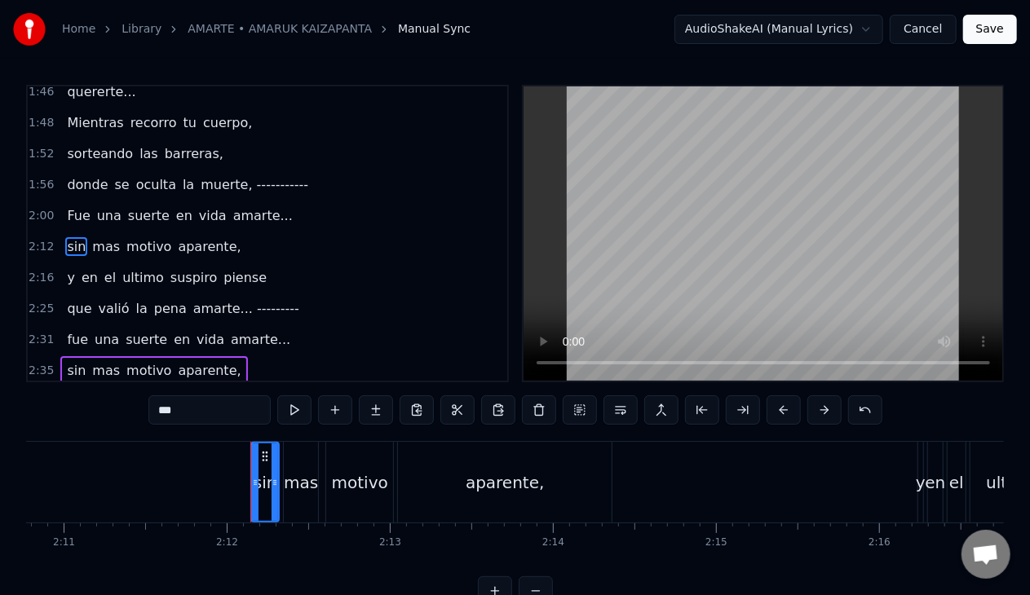
scroll to position [0, 21467]
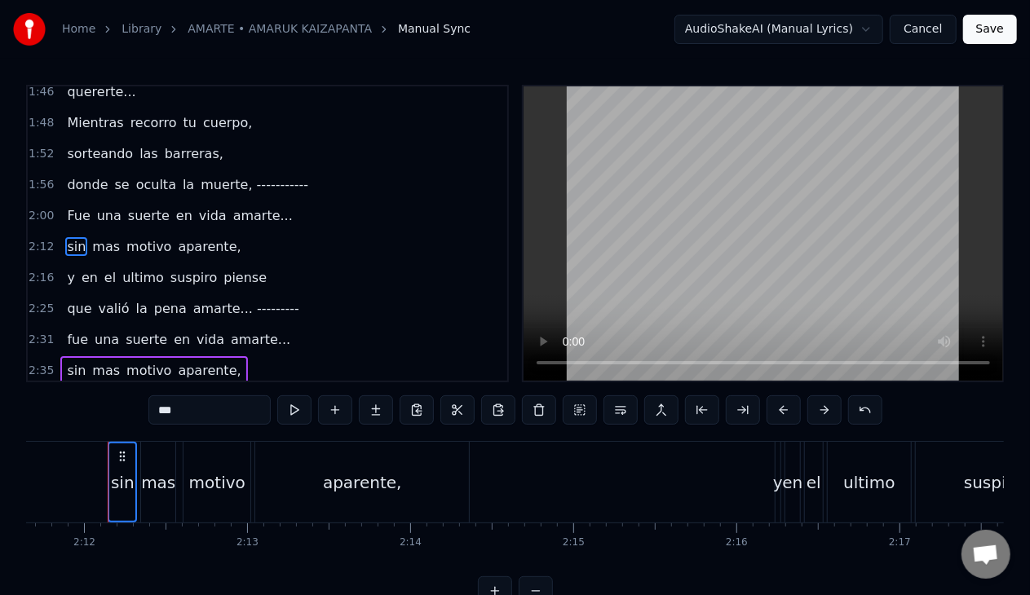
click at [157, 493] on div "mas" at bounding box center [158, 482] width 34 height 24
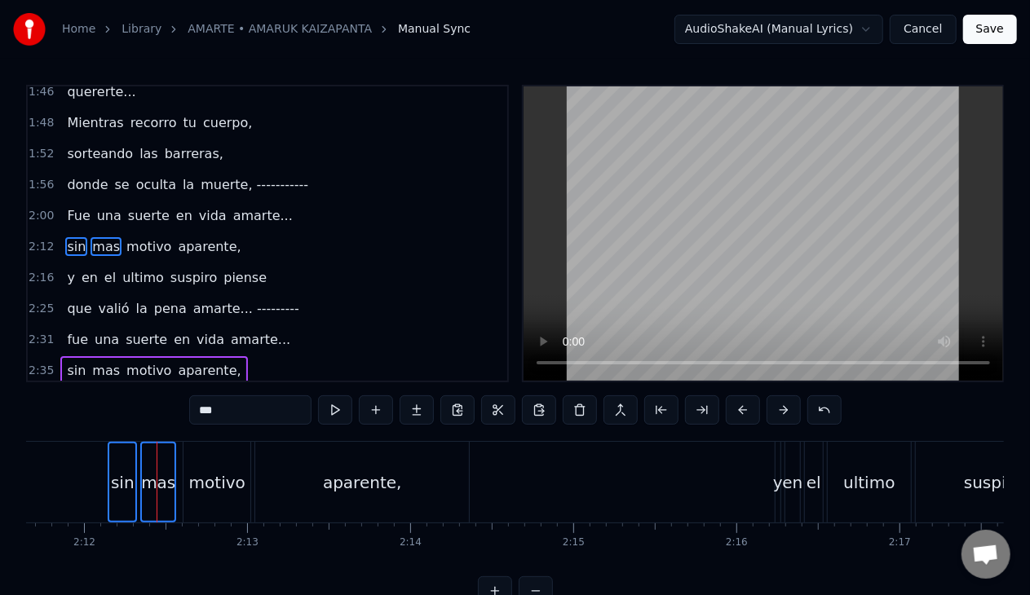
scroll to position [567, 0]
click at [198, 486] on div "motivo" at bounding box center [217, 482] width 56 height 24
click at [296, 494] on div "aparente," at bounding box center [362, 482] width 214 height 81
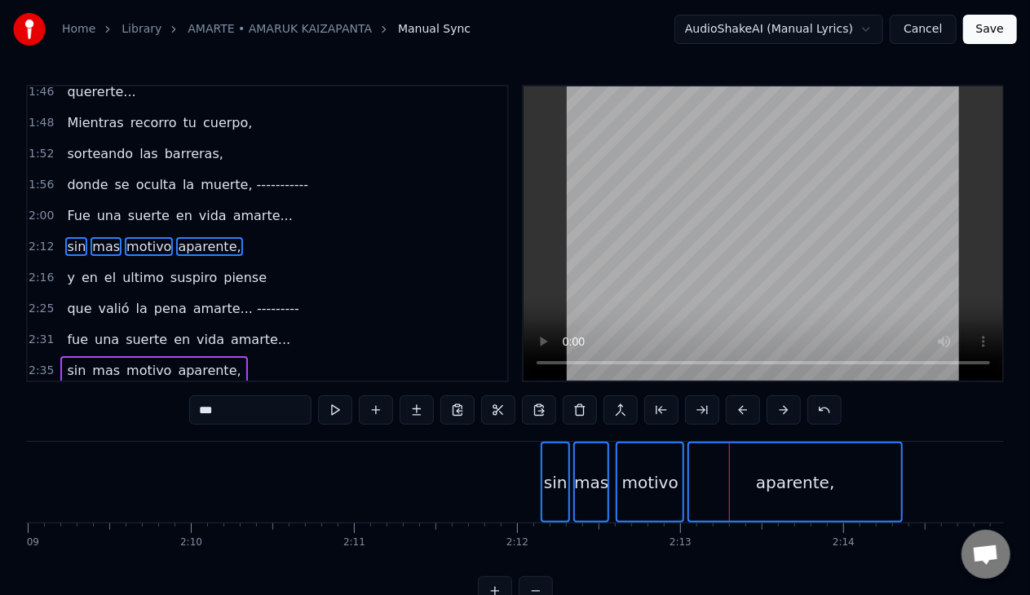
scroll to position [0, 20703]
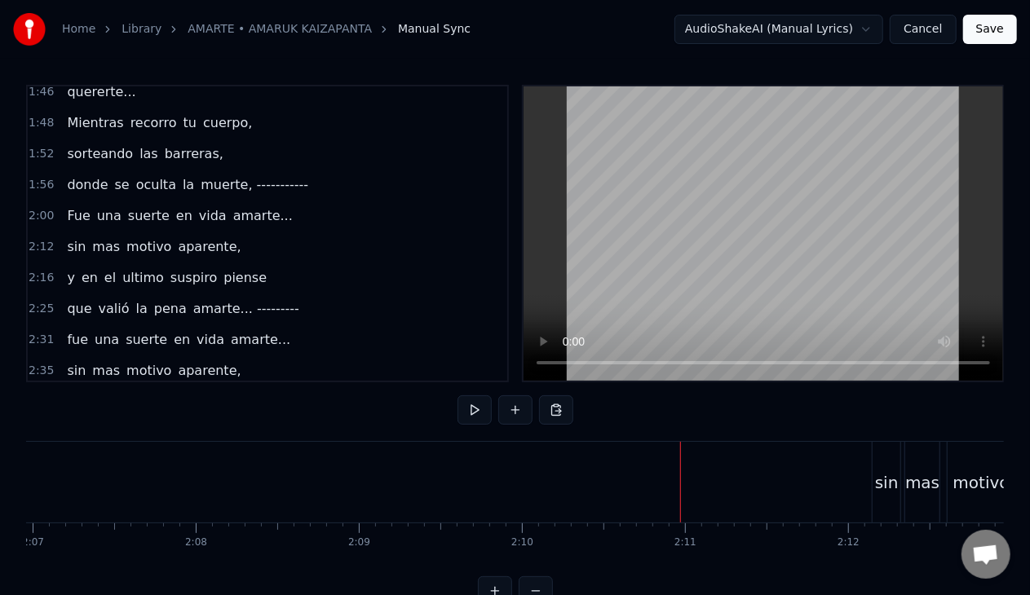
click at [894, 496] on div "sin" at bounding box center [886, 482] width 28 height 81
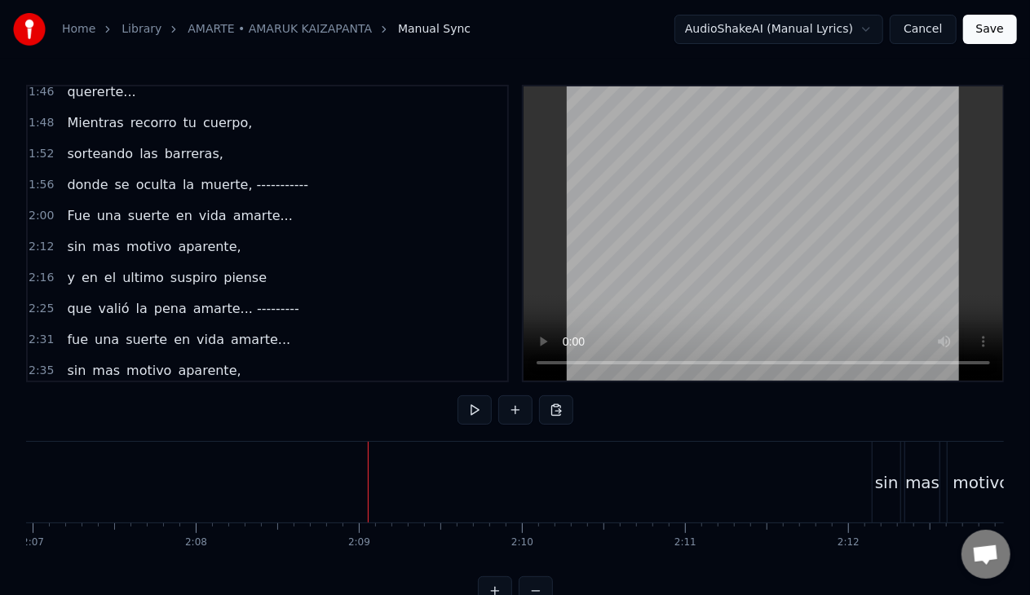
click at [881, 472] on div "sin" at bounding box center [887, 482] width 24 height 24
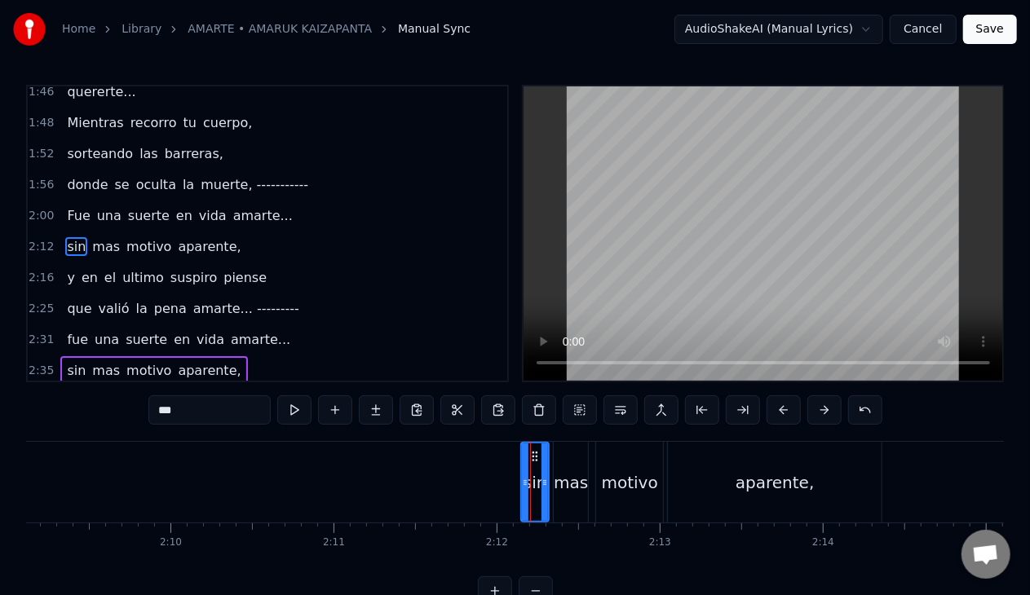
scroll to position [0, 21075]
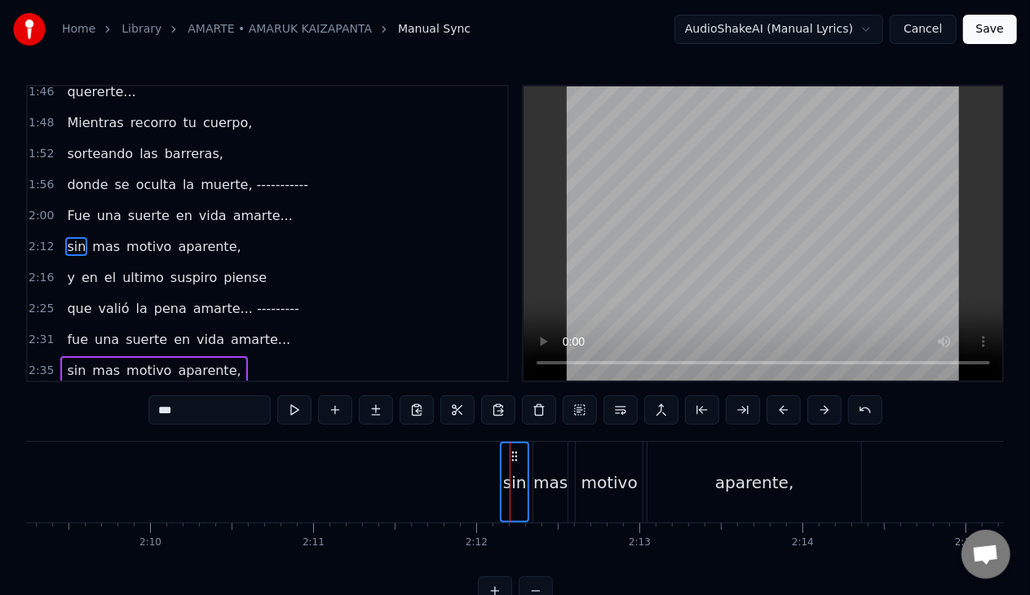
click at [540, 506] on div "mas" at bounding box center [550, 482] width 34 height 81
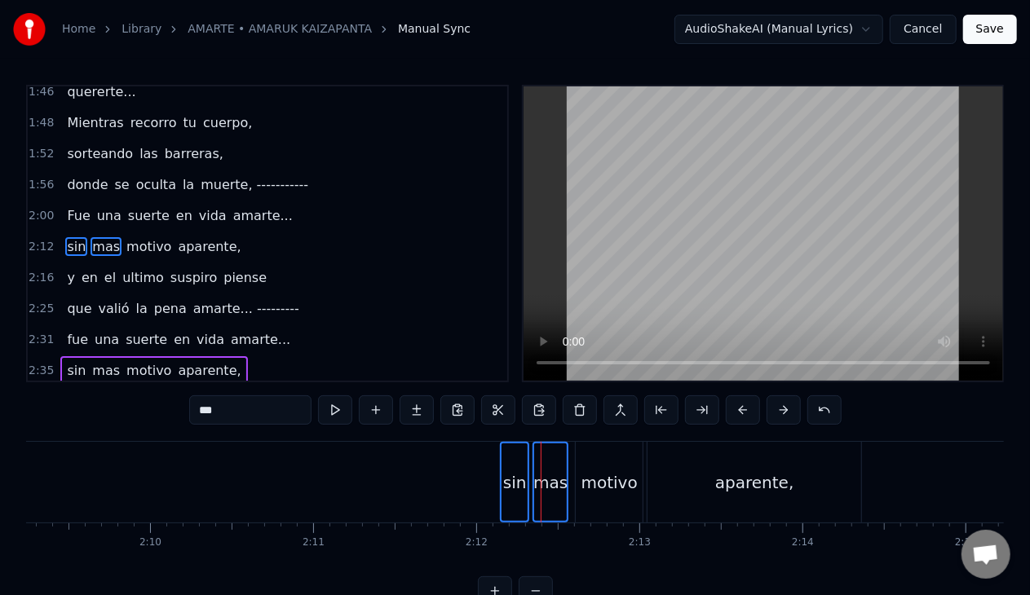
click at [589, 500] on div "motivo" at bounding box center [609, 482] width 67 height 81
click at [699, 506] on div "aparente," at bounding box center [754, 482] width 214 height 81
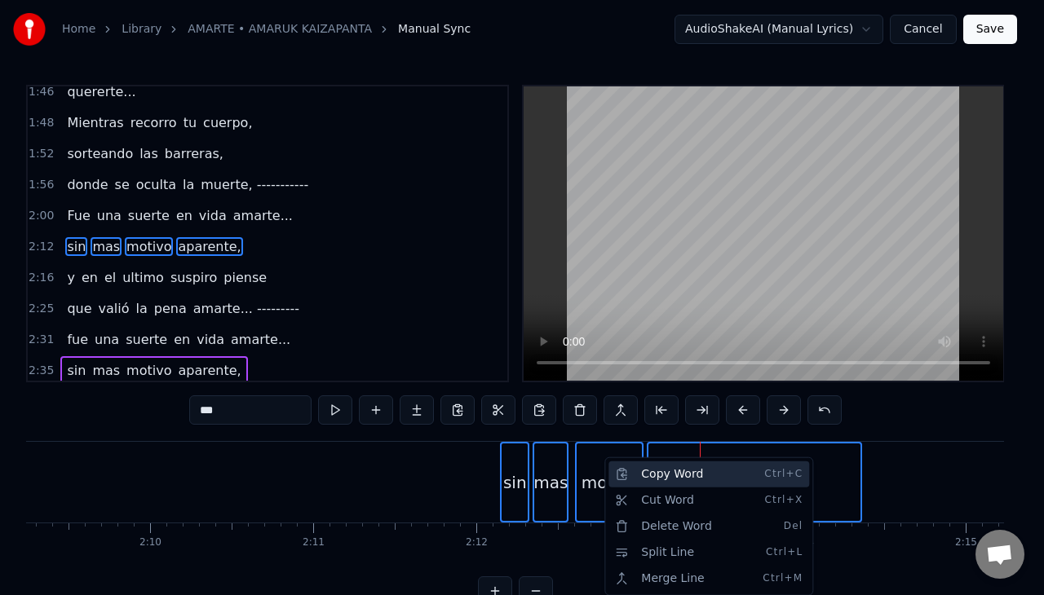
click at [634, 473] on div "Copy Word Ctrl+C" at bounding box center [708, 474] width 201 height 26
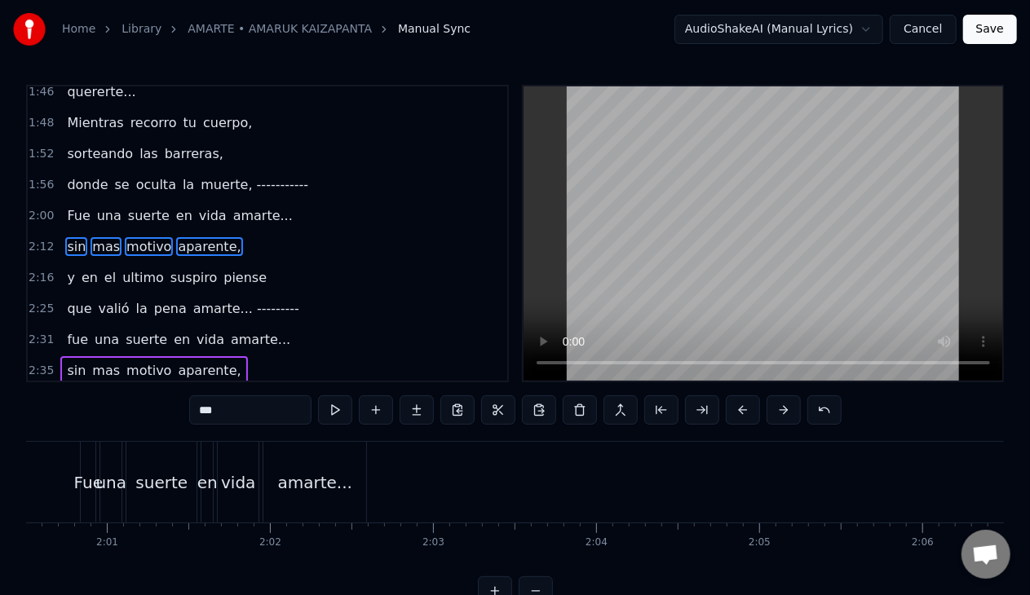
scroll to position [0, 19795]
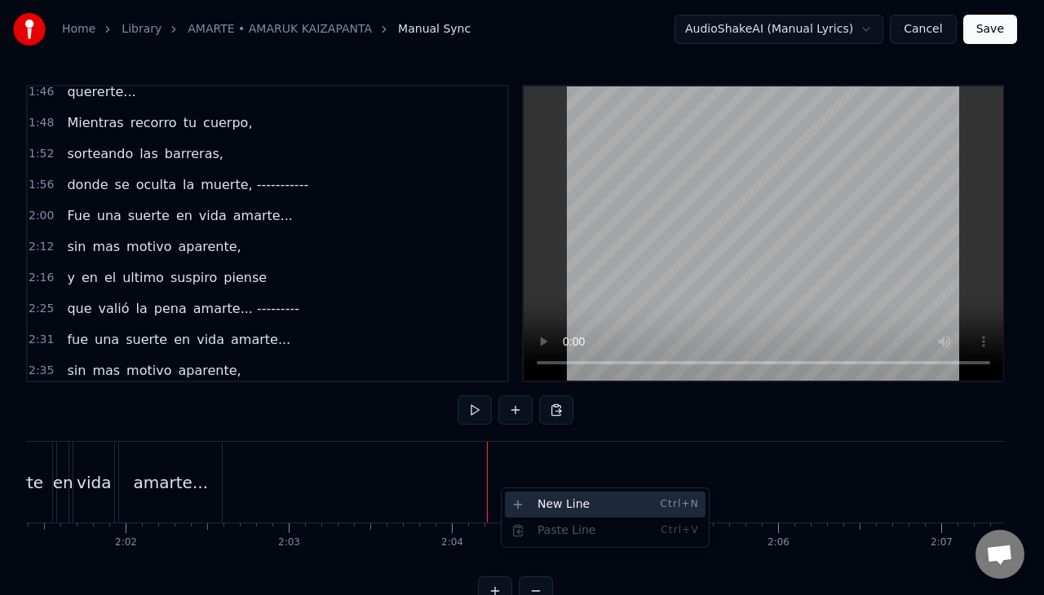
click at [527, 501] on div "New Line Ctrl+N" at bounding box center [605, 505] width 201 height 26
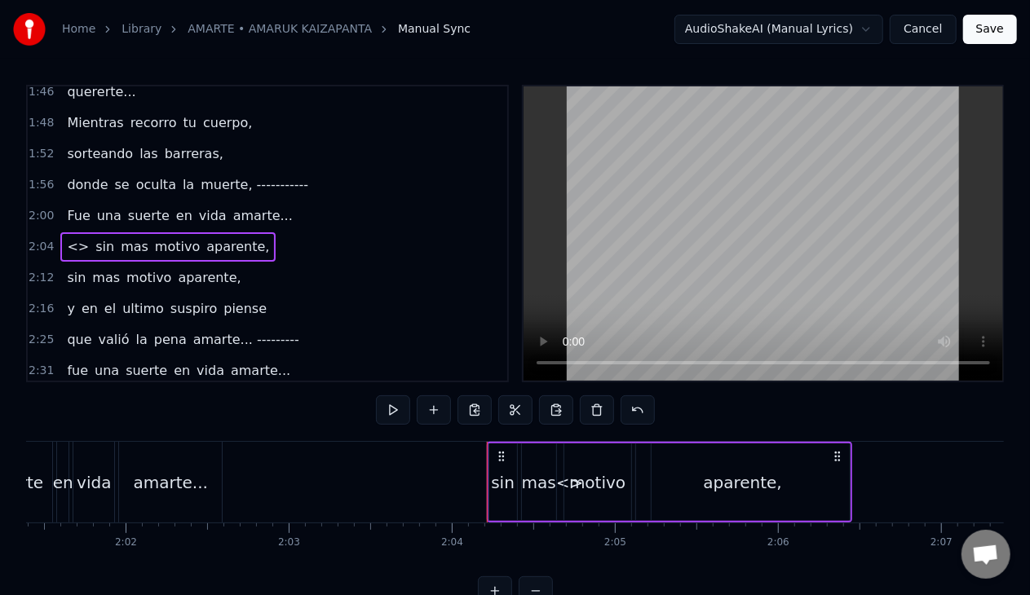
click at [71, 237] on span "<>" at bounding box center [77, 246] width 25 height 19
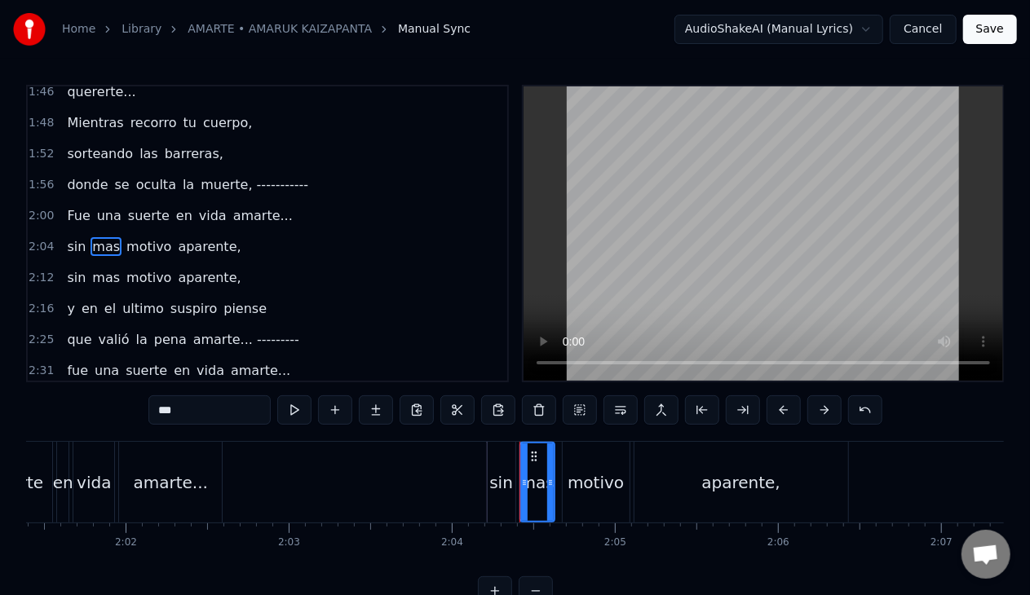
click at [65, 237] on span "sin" at bounding box center [76, 246] width 22 height 19
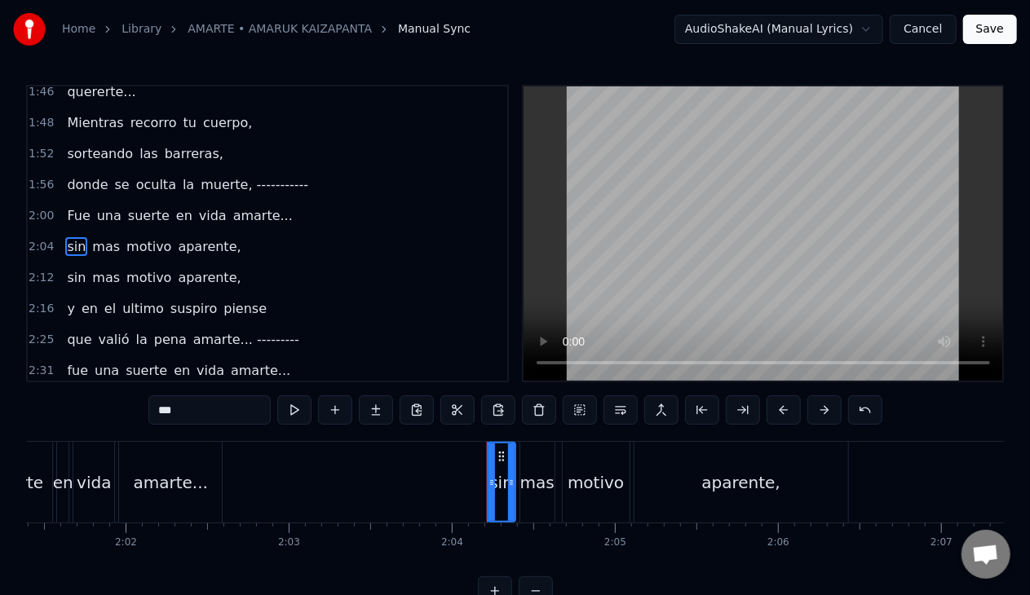
click at [111, 206] on span "una" at bounding box center [109, 215] width 28 height 19
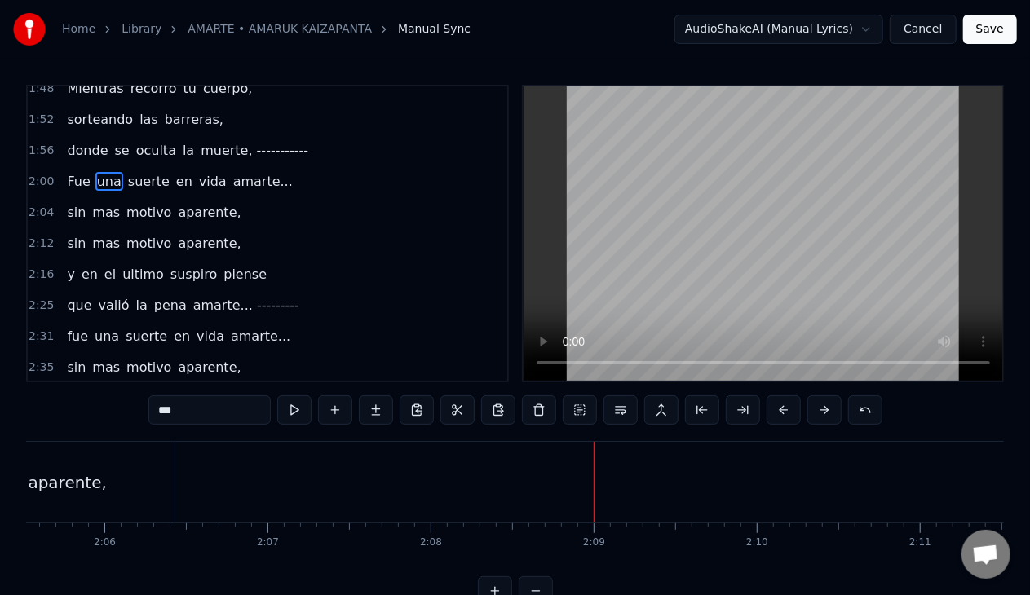
scroll to position [619, 0]
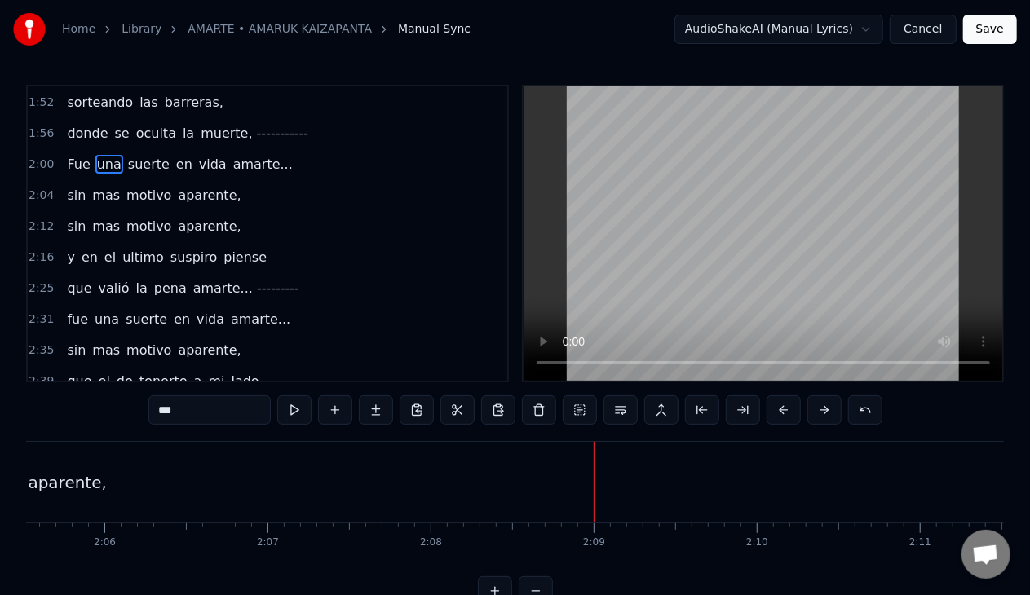
click at [68, 372] on span "que" at bounding box center [79, 381] width 28 height 19
type input "***"
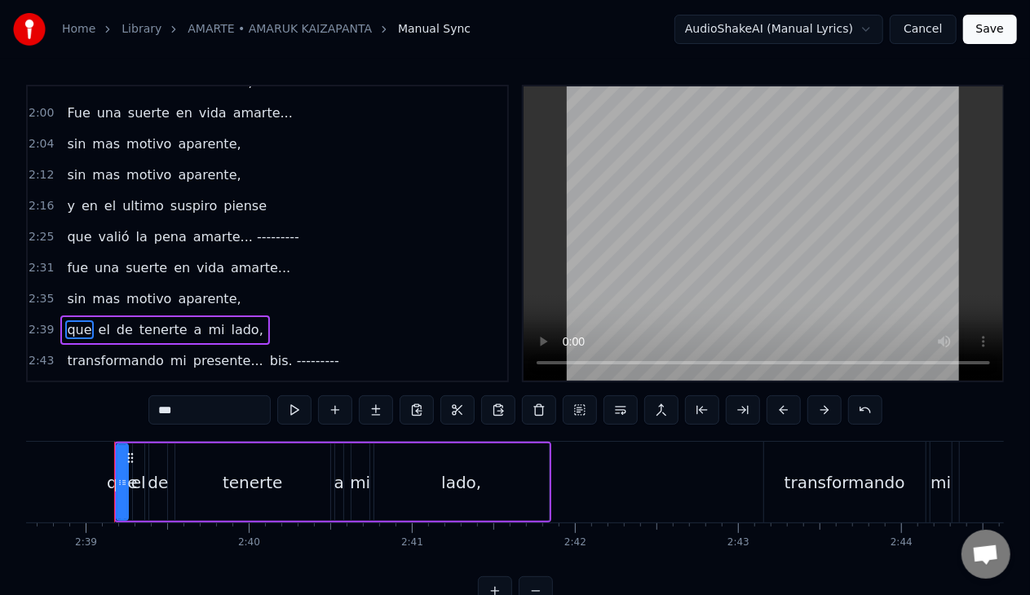
scroll to position [0, 25874]
click at [97, 320] on span "el" at bounding box center [104, 329] width 15 height 19
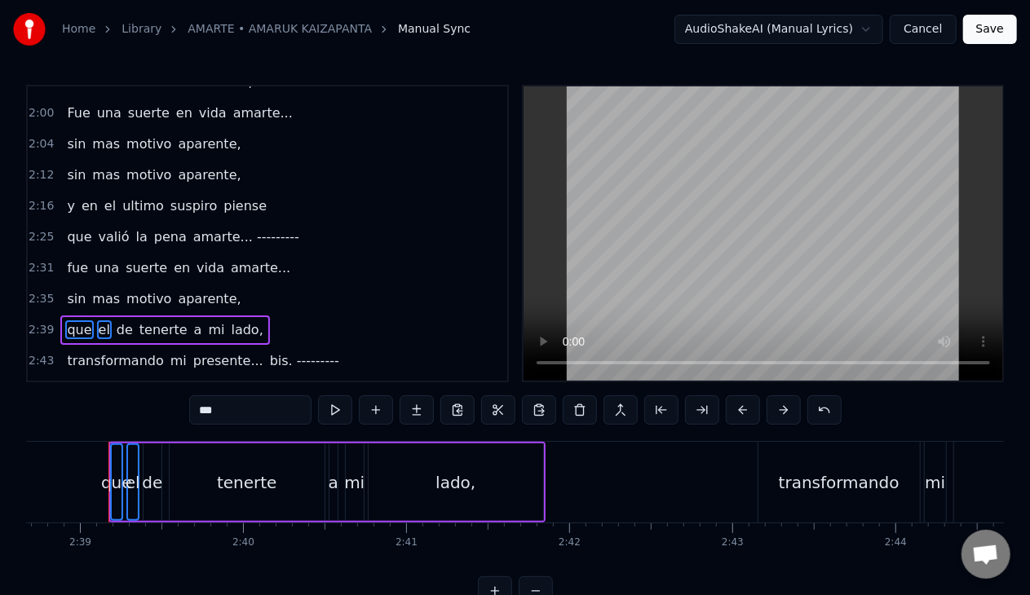
scroll to position [709, 0]
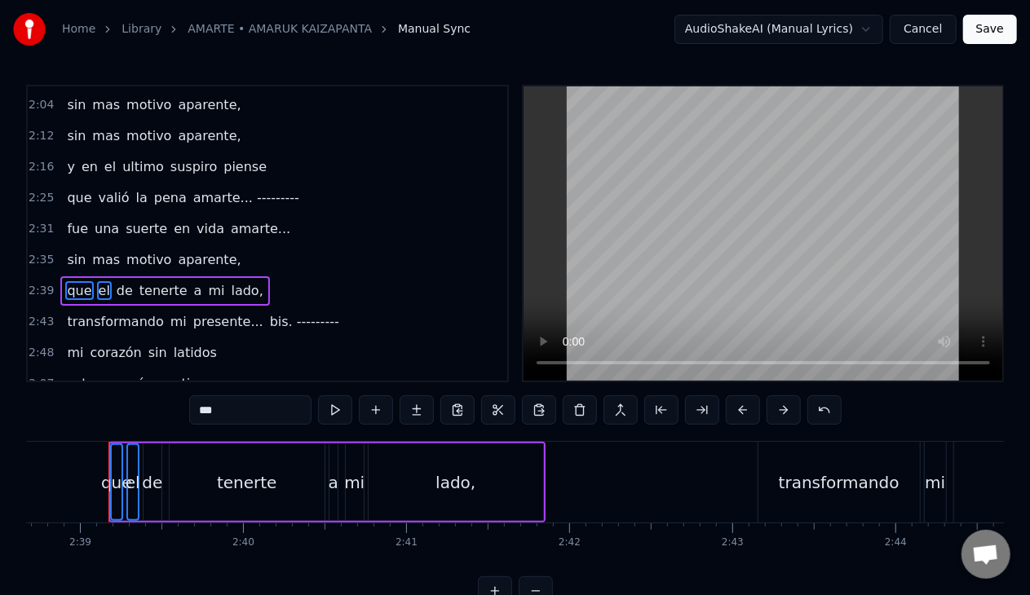
click at [116, 281] on span "de" at bounding box center [125, 290] width 20 height 19
click at [157, 281] on span "tenerte" at bounding box center [163, 290] width 51 height 19
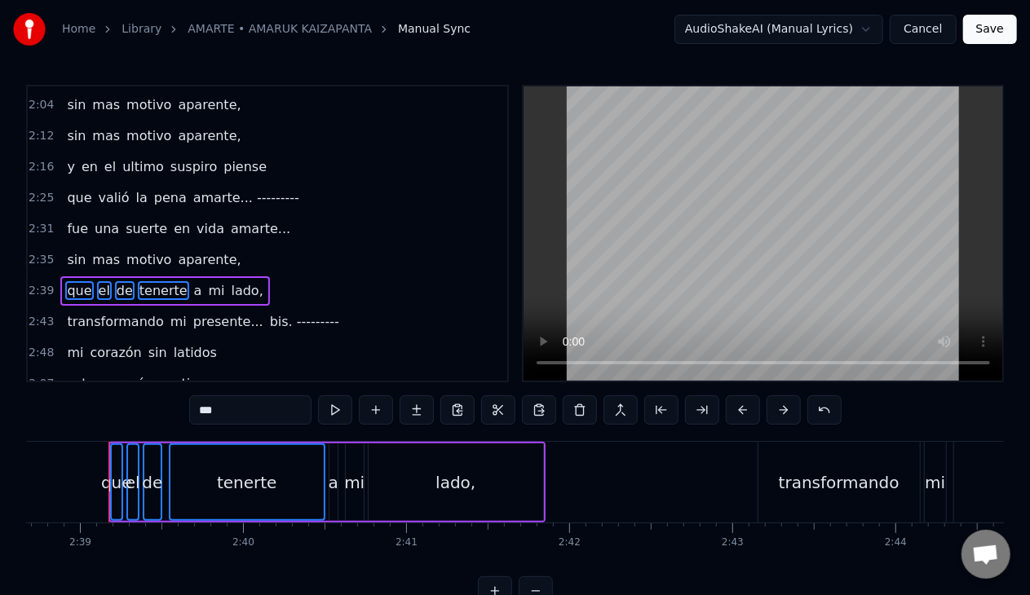
click at [192, 281] on span "a" at bounding box center [197, 290] width 11 height 19
click at [207, 281] on span "mi" at bounding box center [217, 290] width 20 height 19
click at [230, 281] on span "lado," at bounding box center [247, 290] width 35 height 19
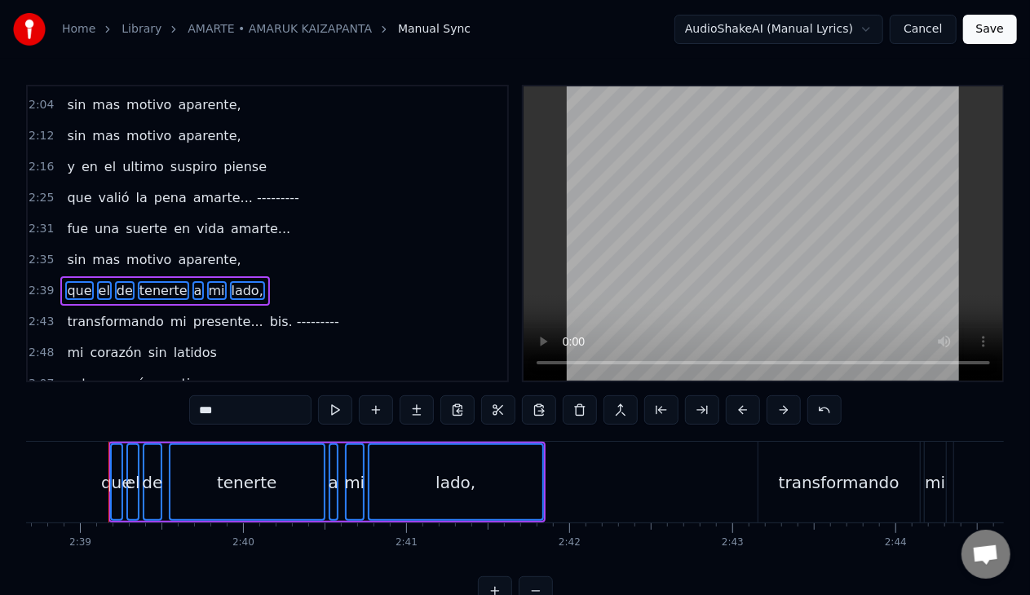
click at [88, 312] on span "transformando" at bounding box center [114, 321] width 99 height 19
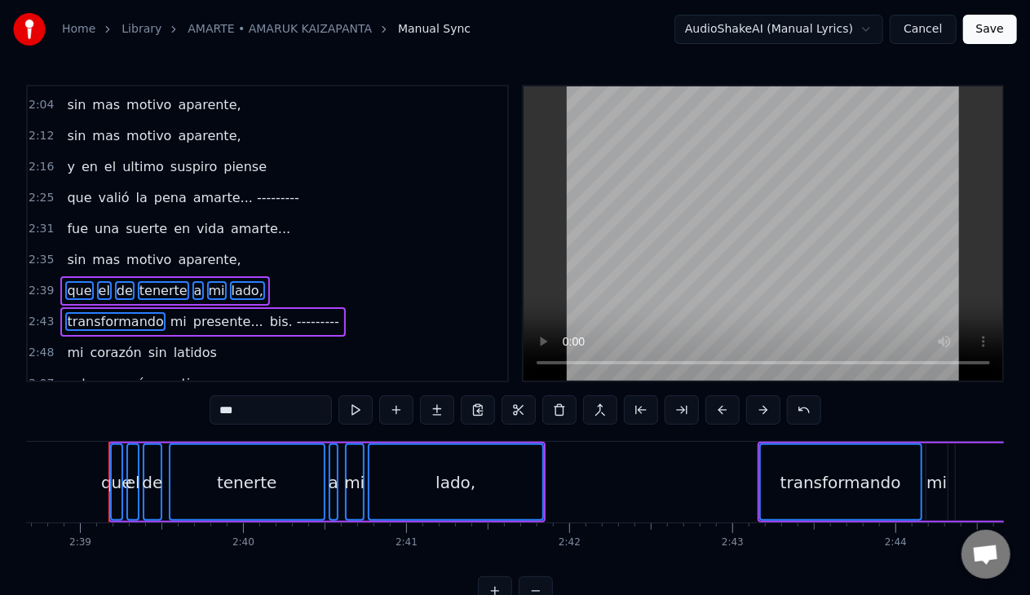
click at [169, 312] on span "mi" at bounding box center [179, 321] width 20 height 19
click at [194, 312] on span "presente..." at bounding box center [228, 321] width 73 height 19
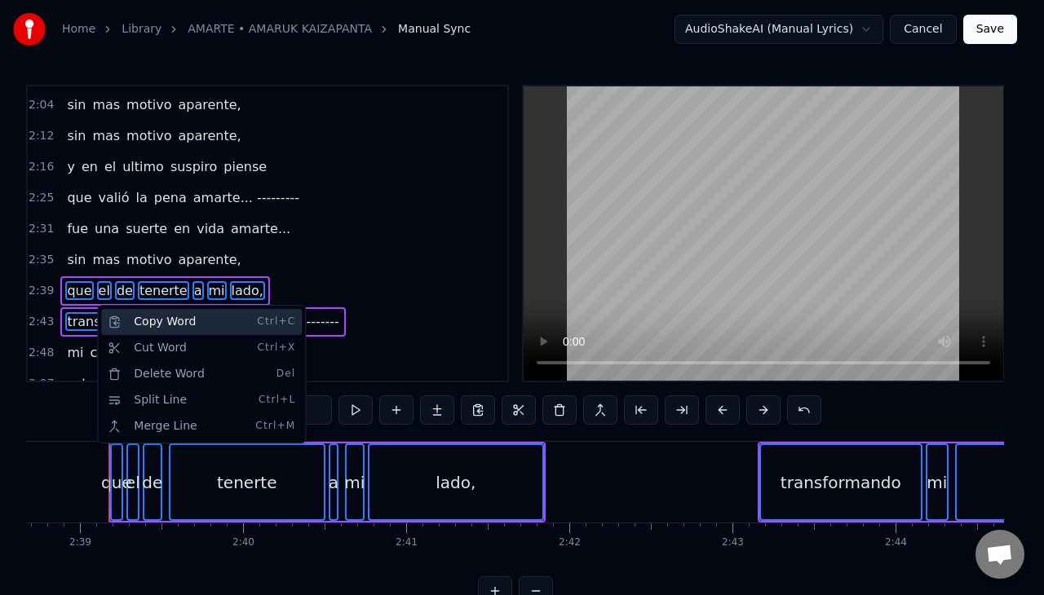
click at [139, 318] on div "Copy Word Ctrl+C" at bounding box center [201, 322] width 201 height 26
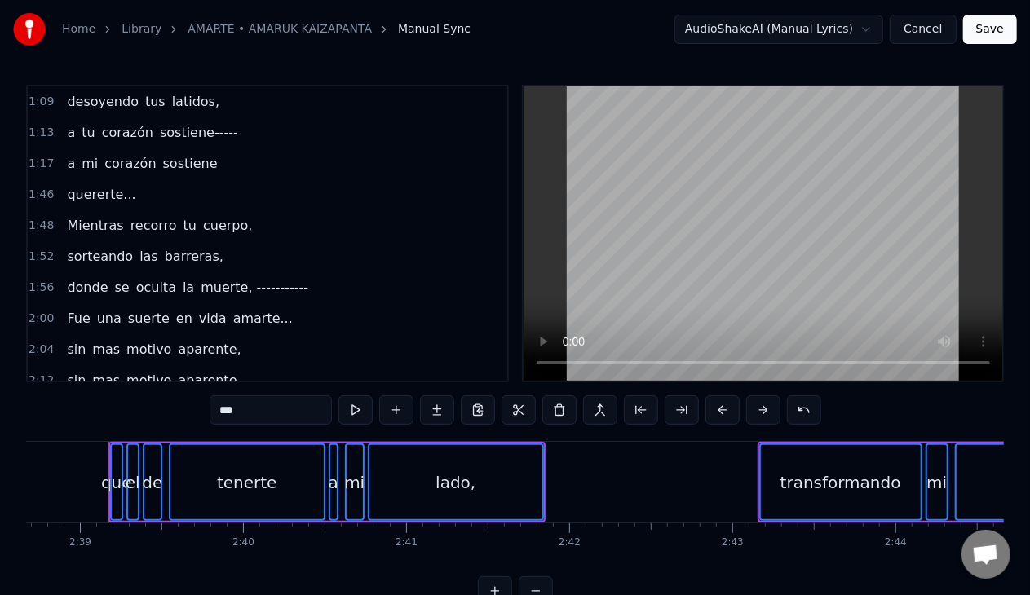
scroll to position [546, 0]
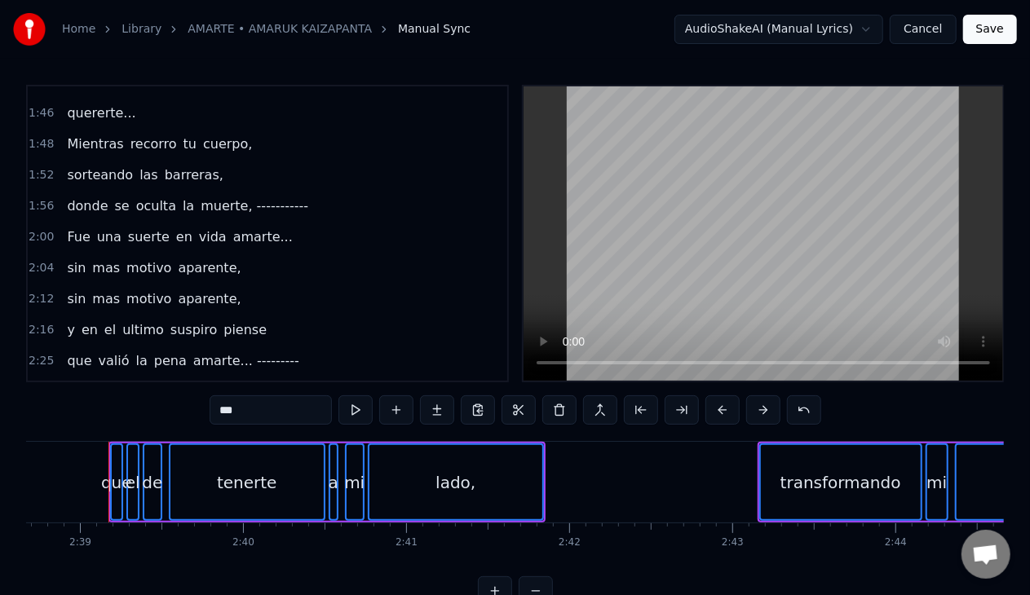
click at [158, 285] on div "sin mas motivo aparente," at bounding box center [153, 299] width 187 height 29
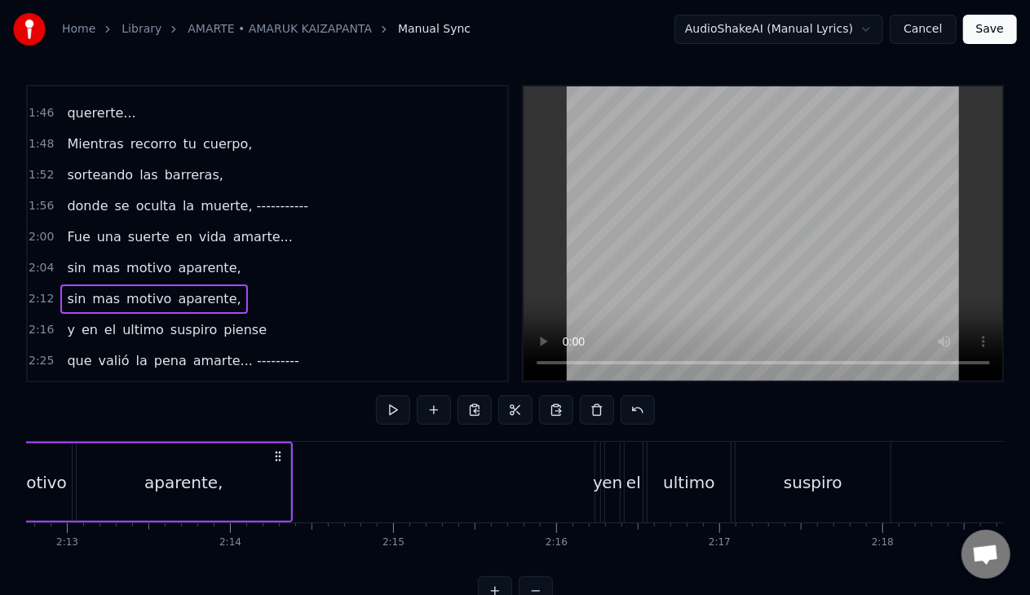
scroll to position [0, 21467]
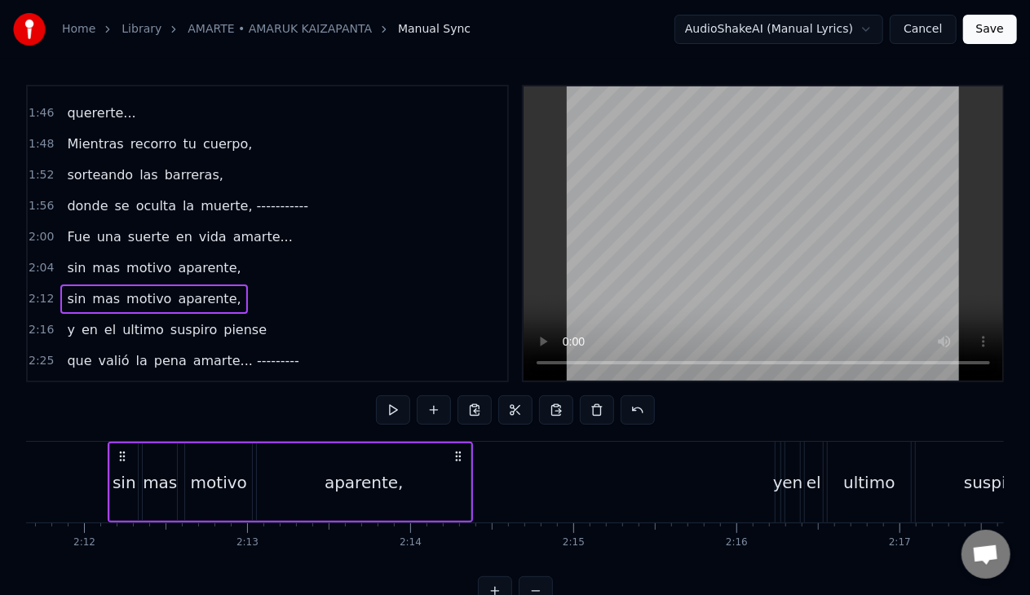
click at [126, 259] on span "motivo" at bounding box center [149, 267] width 48 height 19
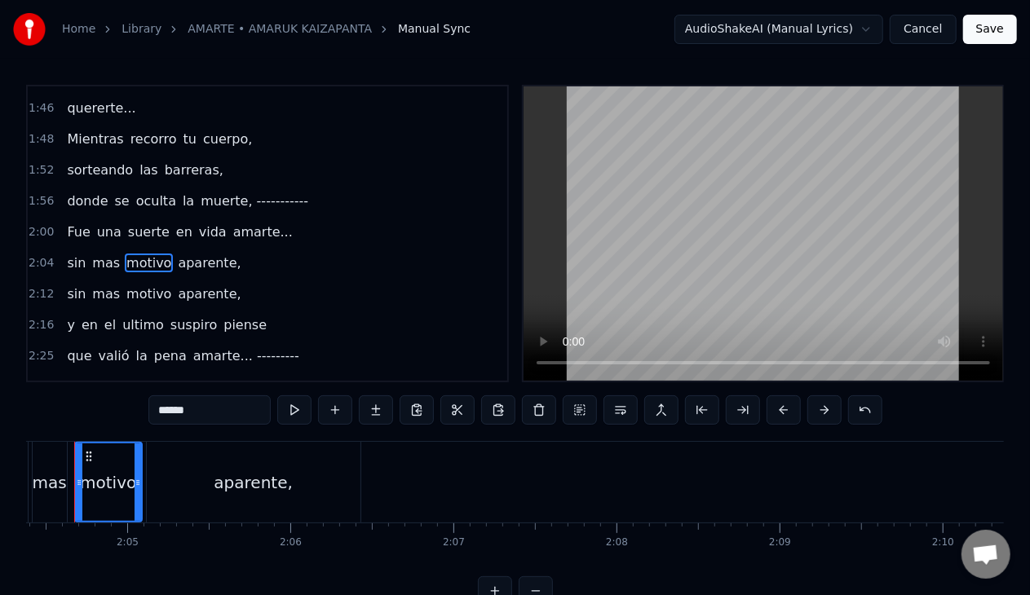
scroll to position [0, 20248]
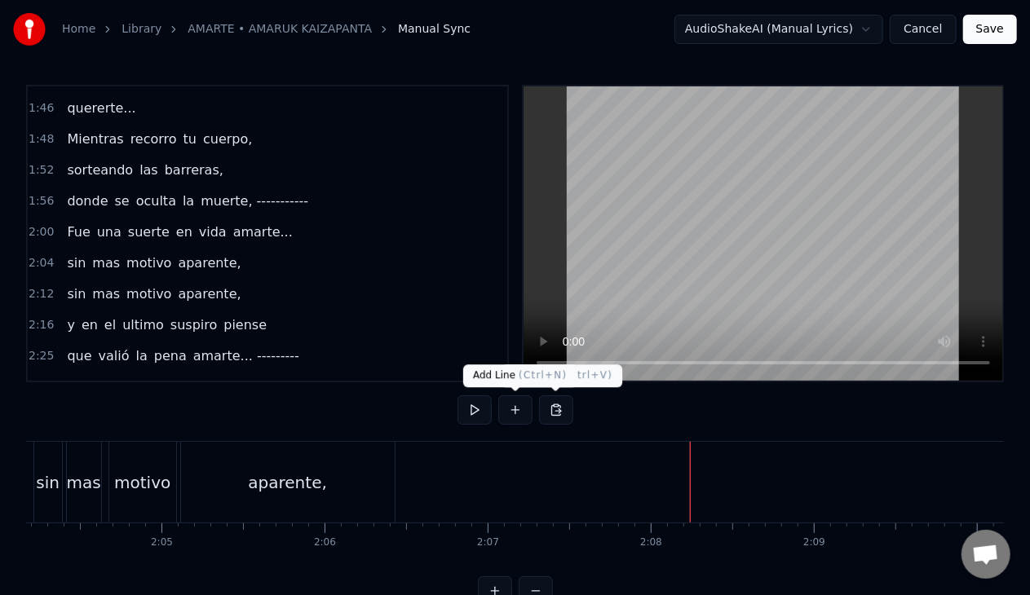
click at [522, 404] on button at bounding box center [515, 409] width 34 height 29
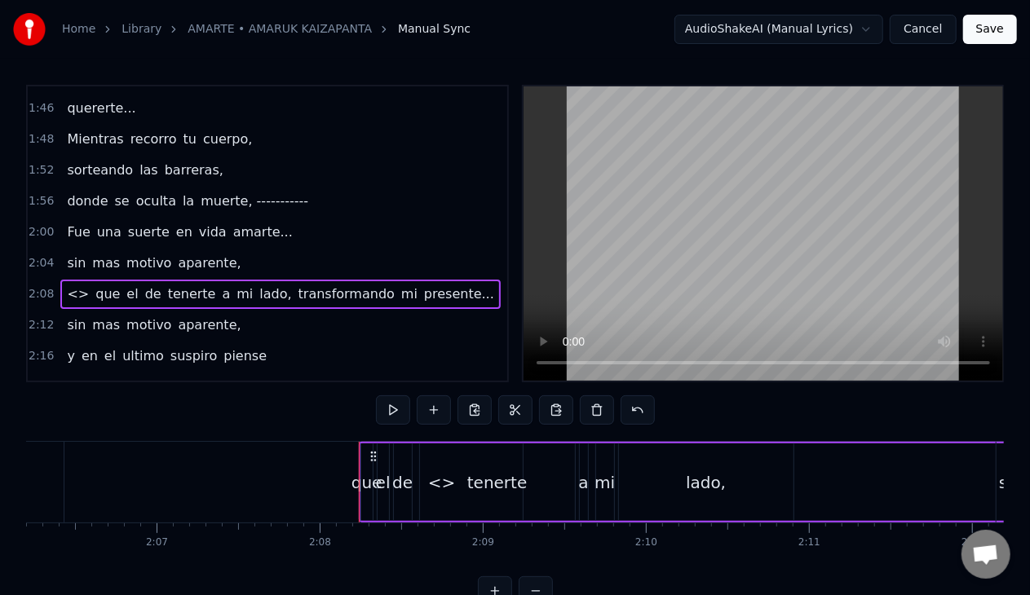
scroll to position [0, 20641]
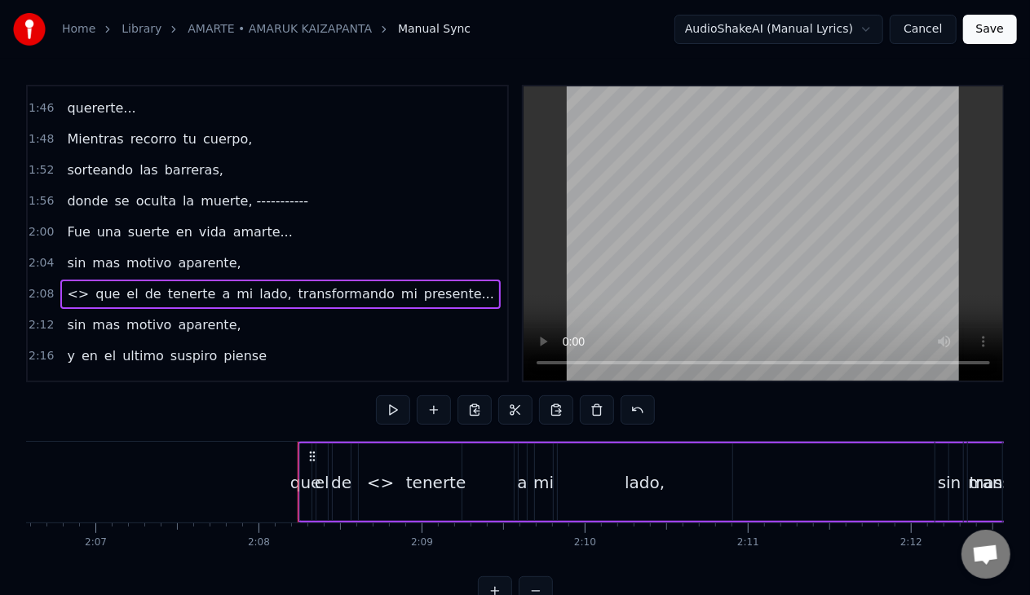
click at [78, 285] on span "<>" at bounding box center [77, 294] width 25 height 19
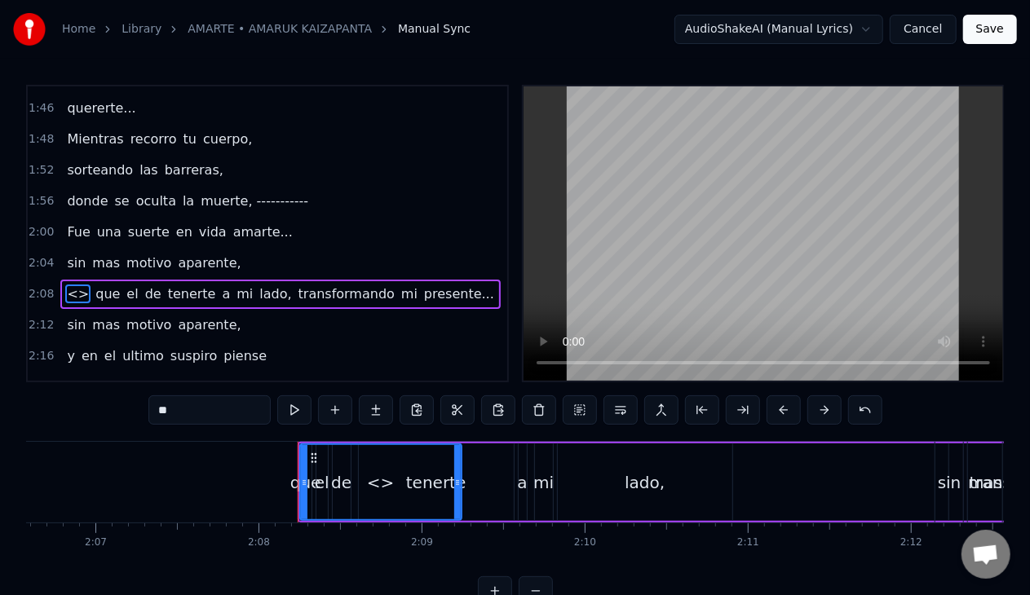
scroll to position [598, 0]
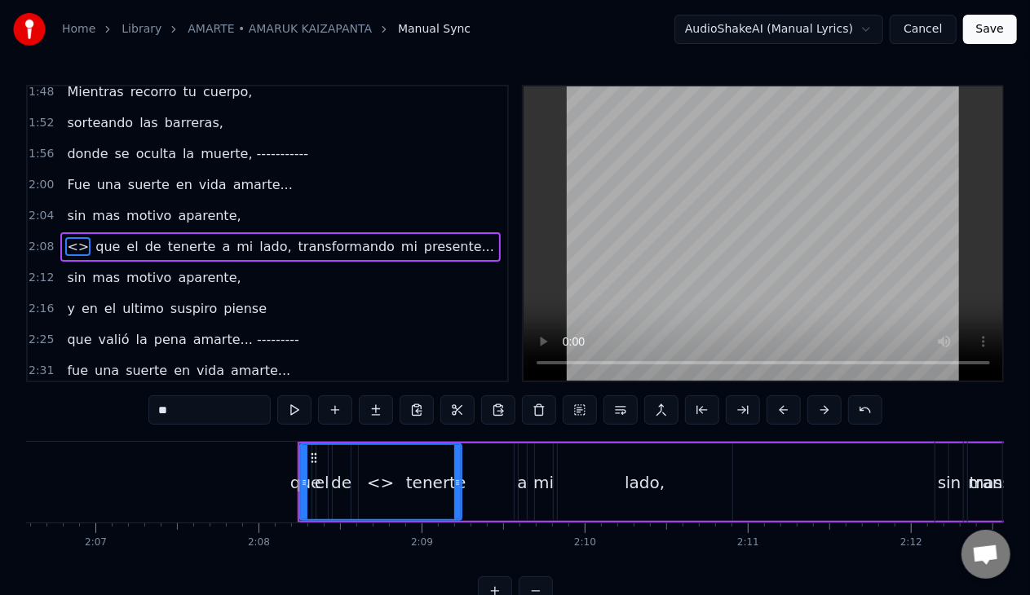
type input "**"
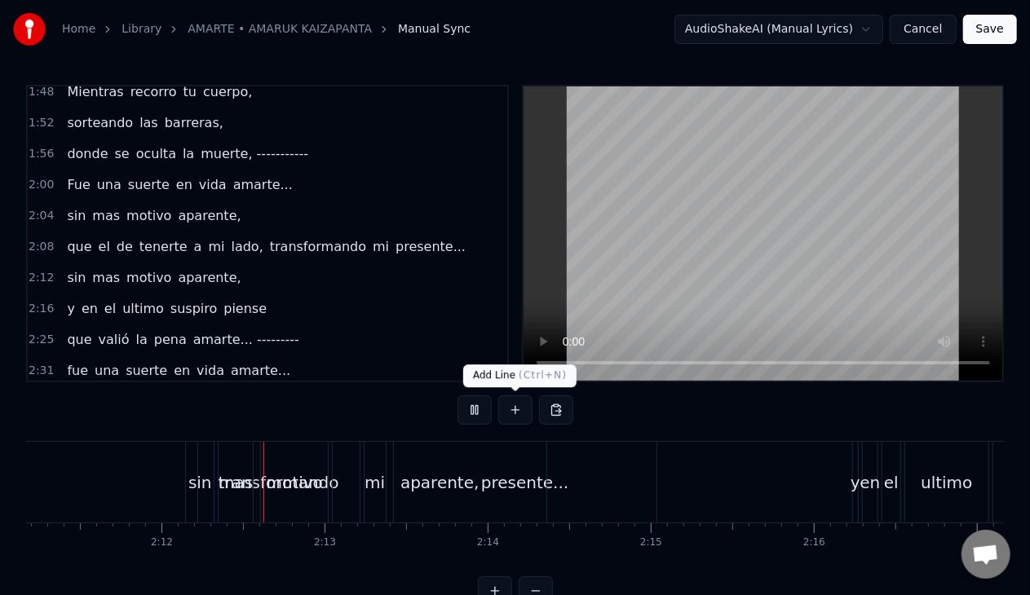
scroll to position [0, 21437]
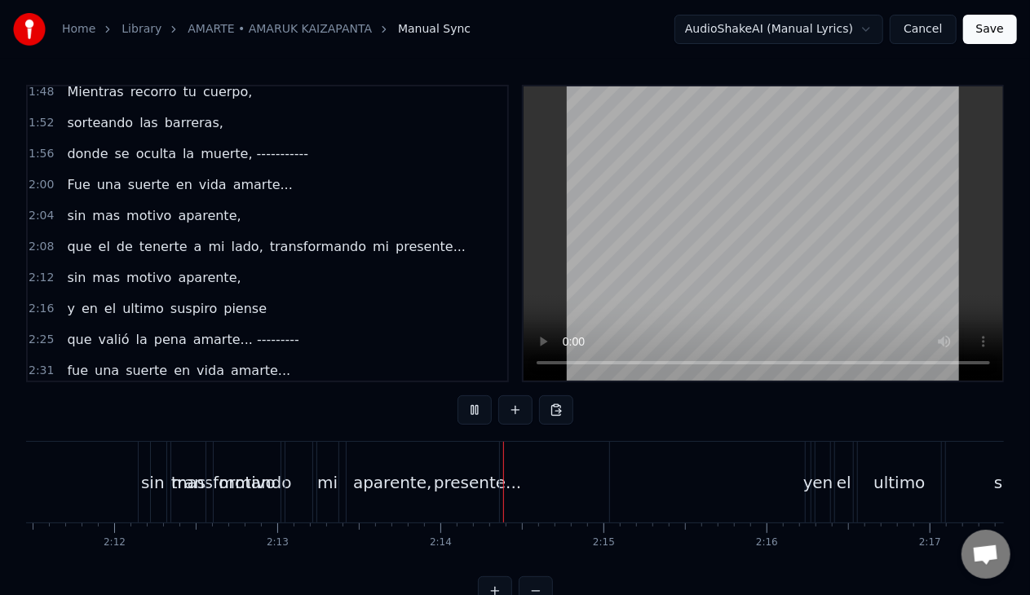
click at [475, 413] on button at bounding box center [474, 409] width 34 height 29
click at [73, 268] on span "sin" at bounding box center [76, 277] width 22 height 19
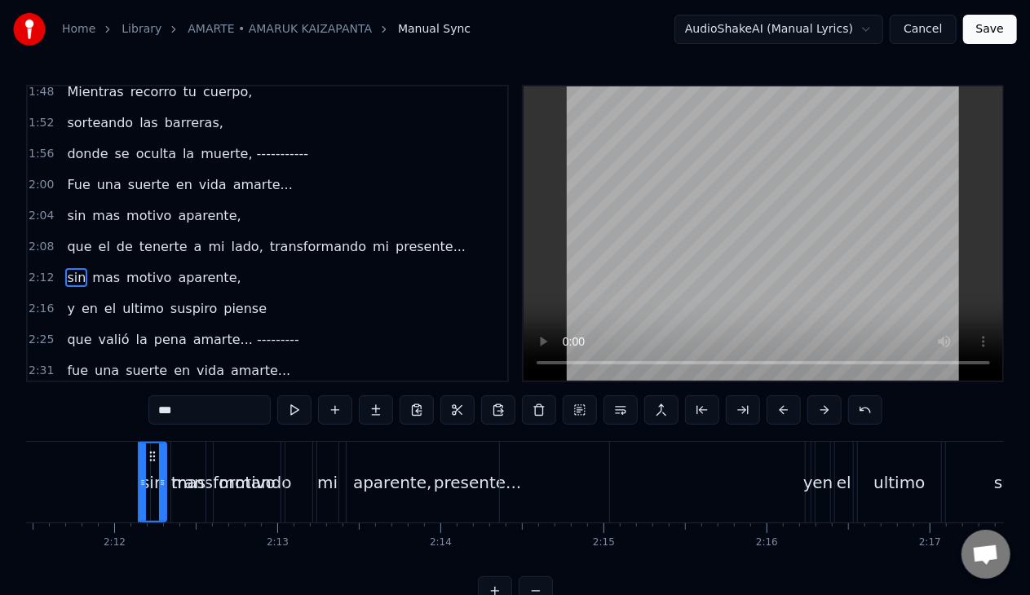
scroll to position [629, 0]
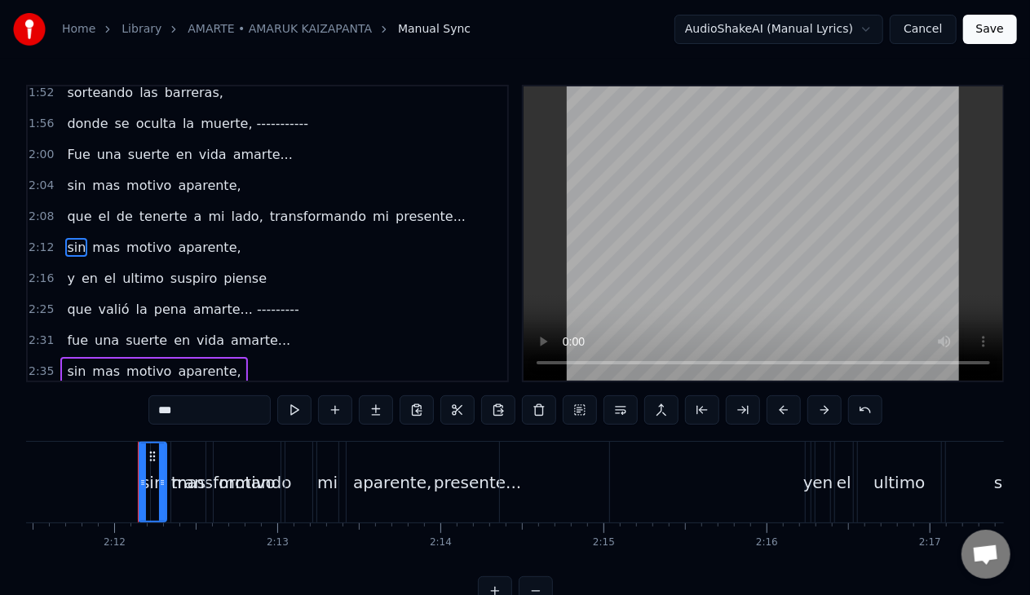
click at [68, 238] on span "sin" at bounding box center [76, 247] width 22 height 19
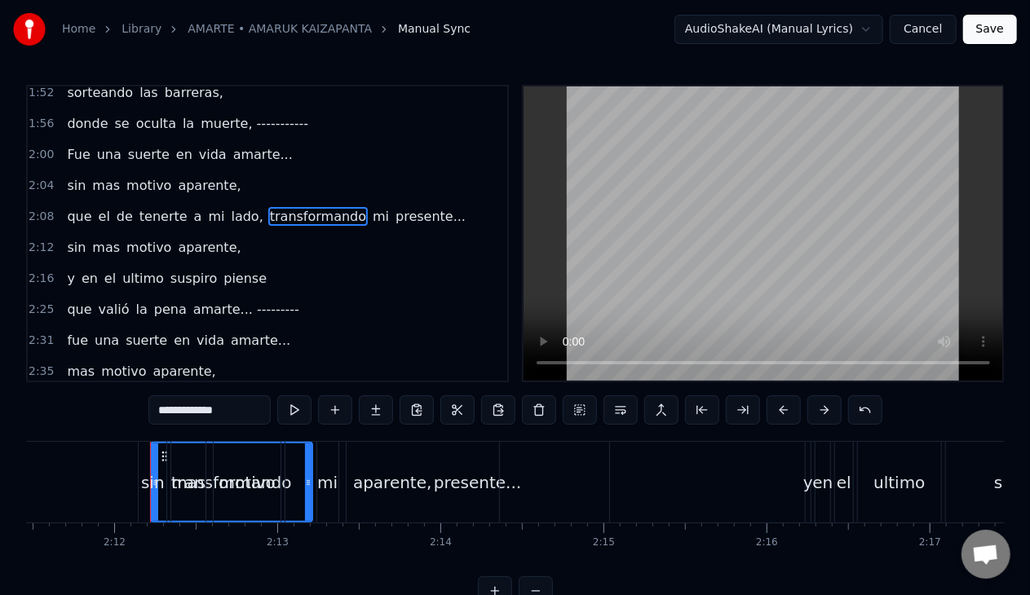
scroll to position [598, 0]
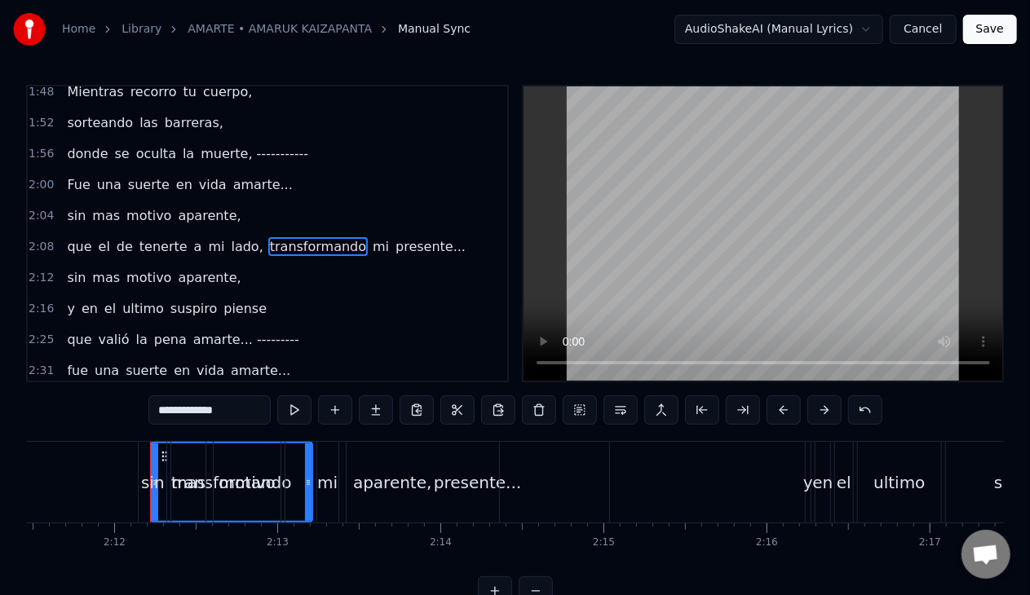
click at [68, 268] on span "sin" at bounding box center [76, 277] width 22 height 19
click at [93, 268] on span "mas" at bounding box center [106, 277] width 31 height 19
type input "***"
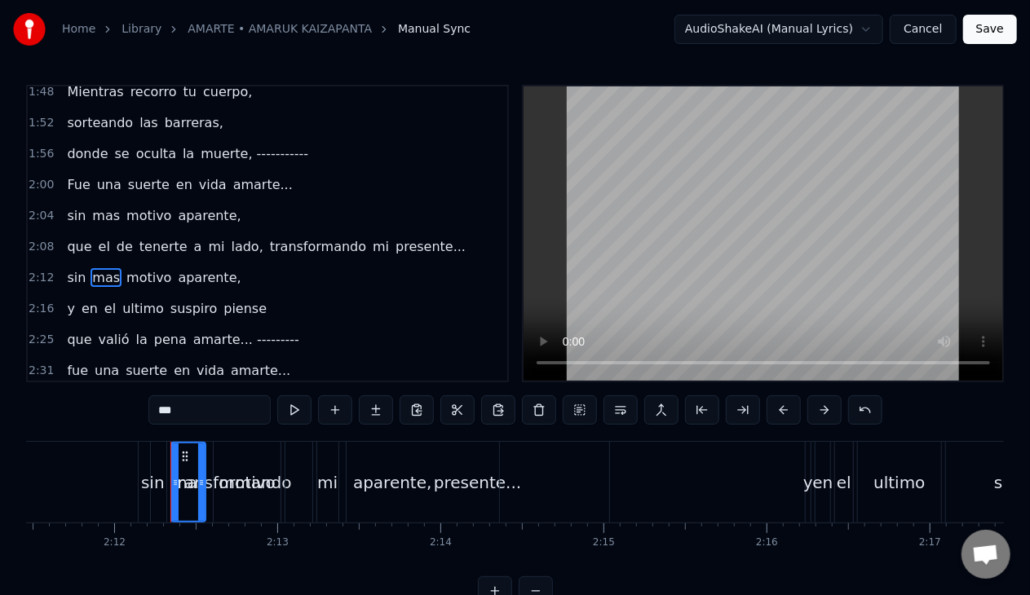
scroll to position [629, 0]
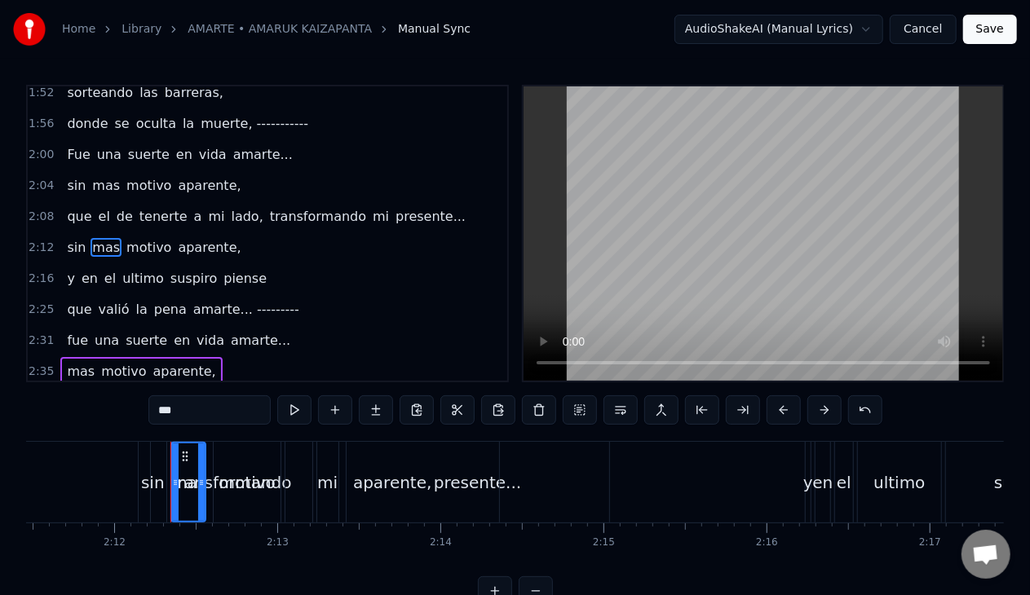
click at [92, 267] on div "y en el ultimo suspiro piense" at bounding box center [166, 278] width 213 height 29
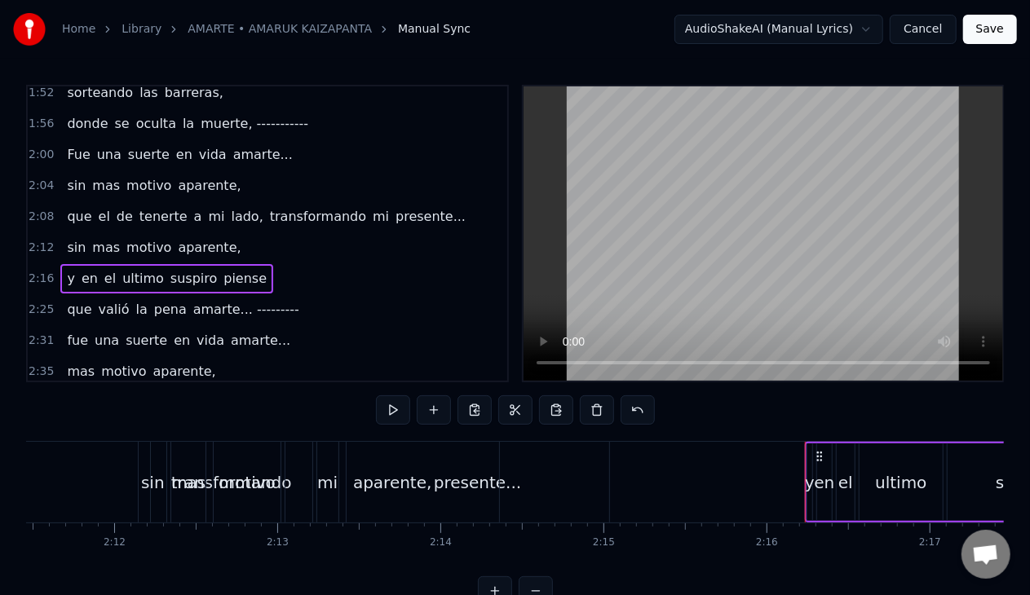
click at [95, 238] on span "mas" at bounding box center [106, 247] width 31 height 19
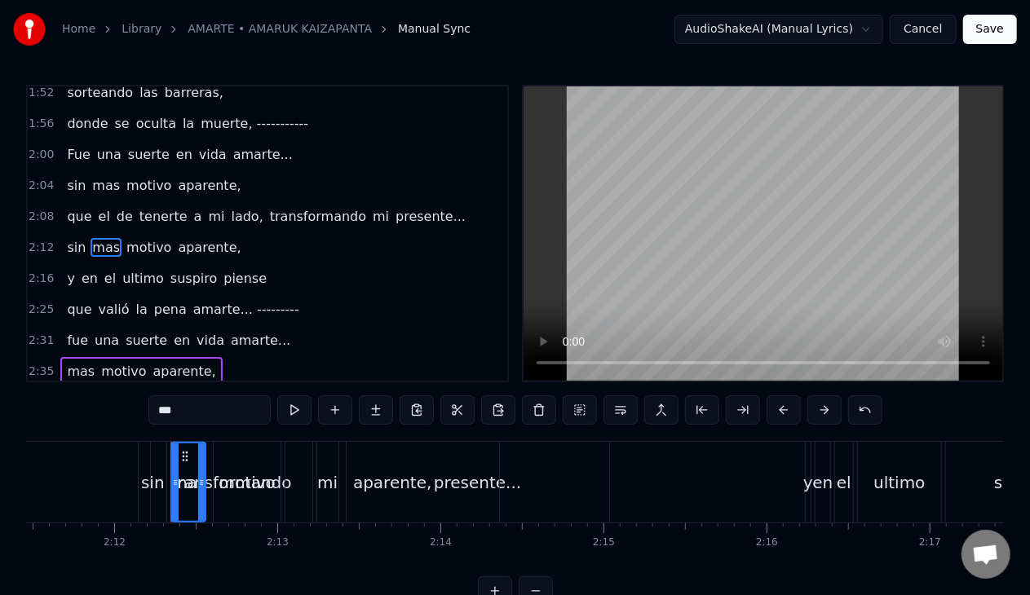
click at [94, 238] on span "mas" at bounding box center [106, 247] width 31 height 19
click at [70, 238] on span "sin" at bounding box center [76, 247] width 22 height 19
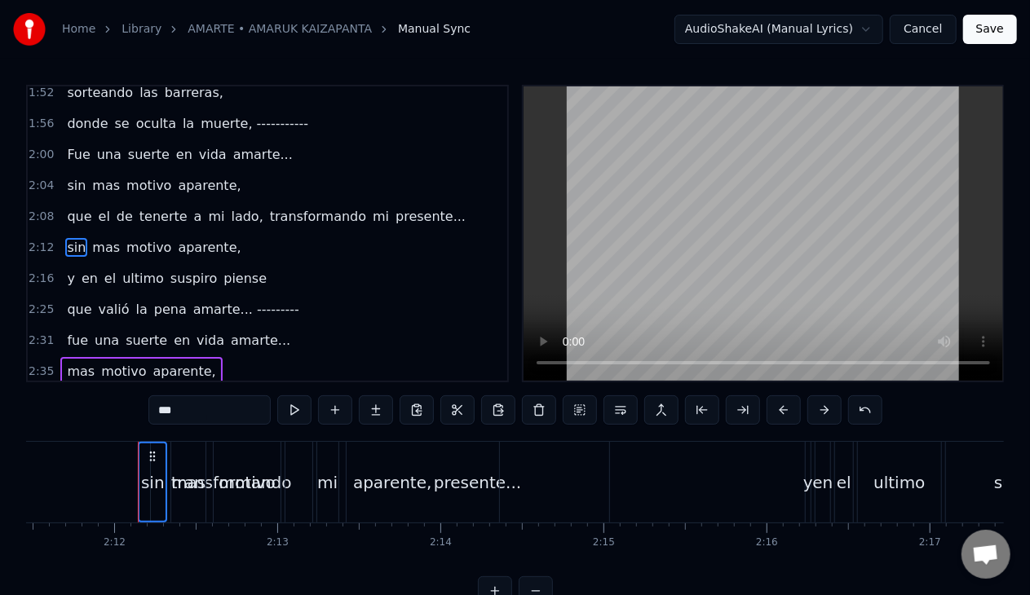
click at [91, 238] on span "mas" at bounding box center [106, 247] width 31 height 19
click at [125, 238] on span "motivo" at bounding box center [149, 247] width 48 height 19
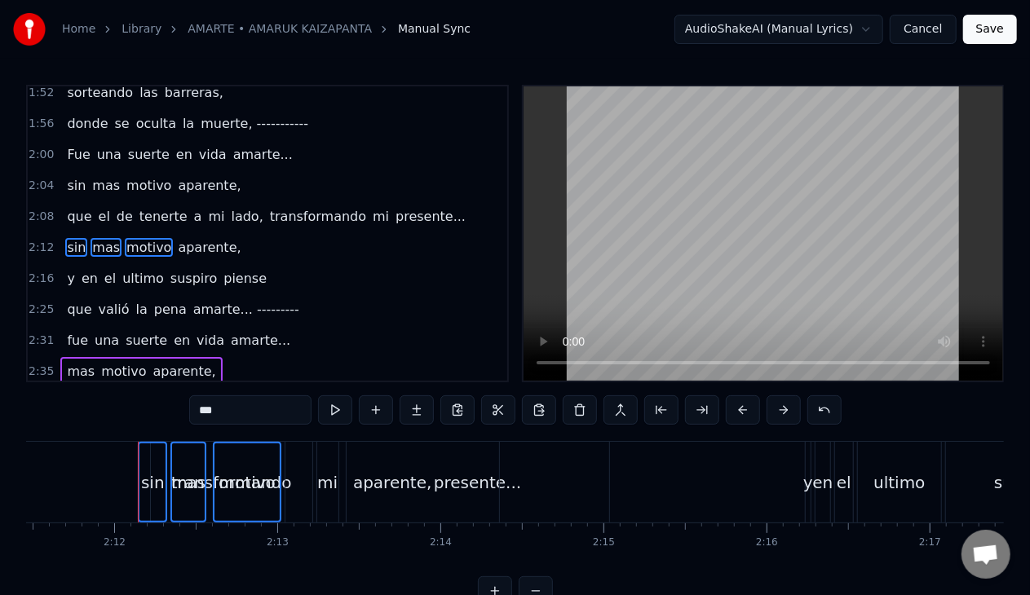
click at [176, 238] on span "aparente," at bounding box center [209, 247] width 66 height 19
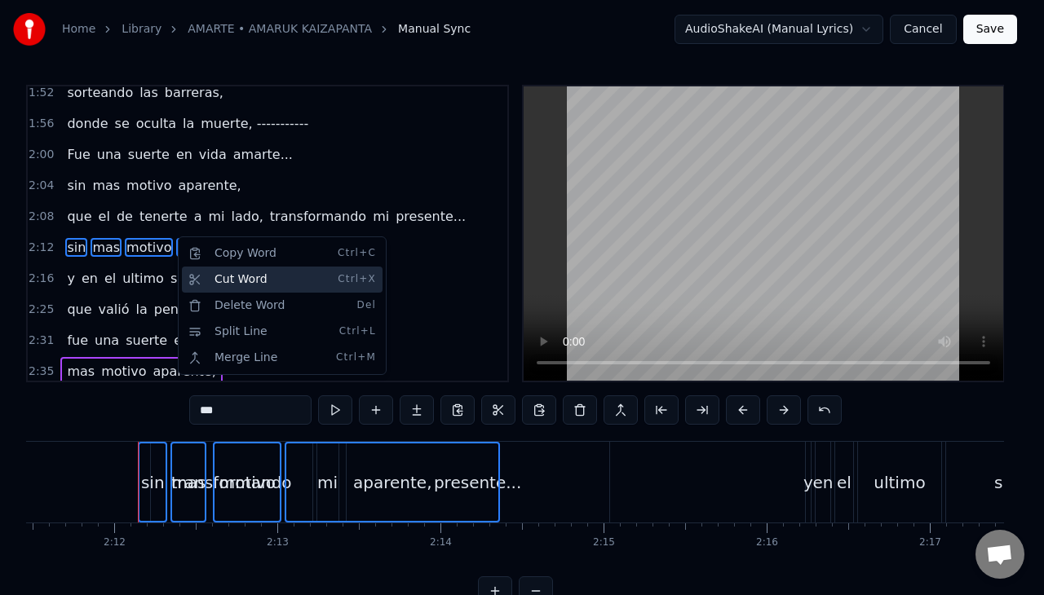
click at [209, 277] on div "Cut Word Ctrl+X" at bounding box center [282, 280] width 201 height 26
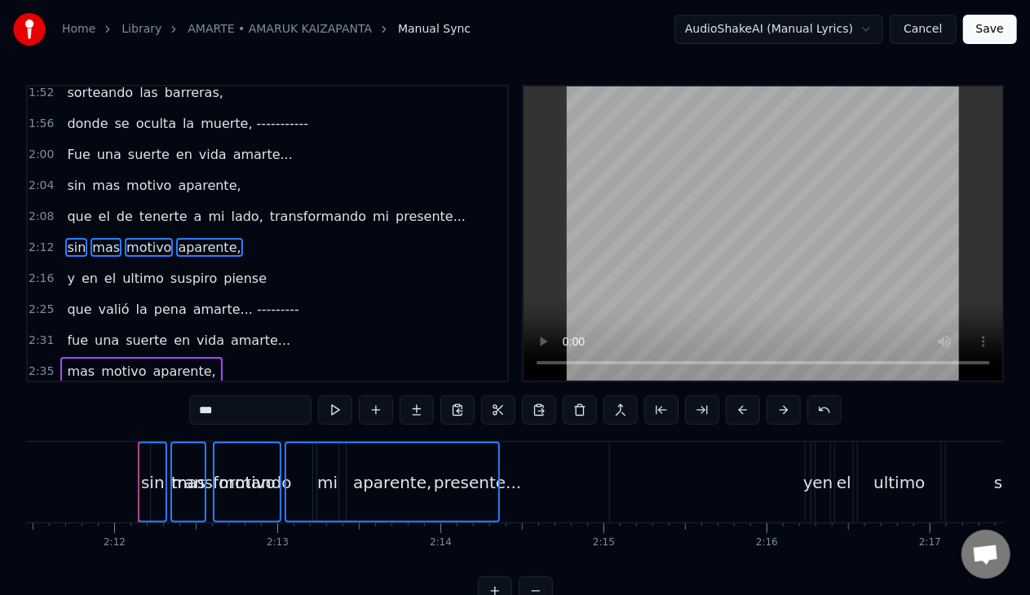
click at [67, 362] on span "mas" at bounding box center [80, 371] width 31 height 19
type input "***"
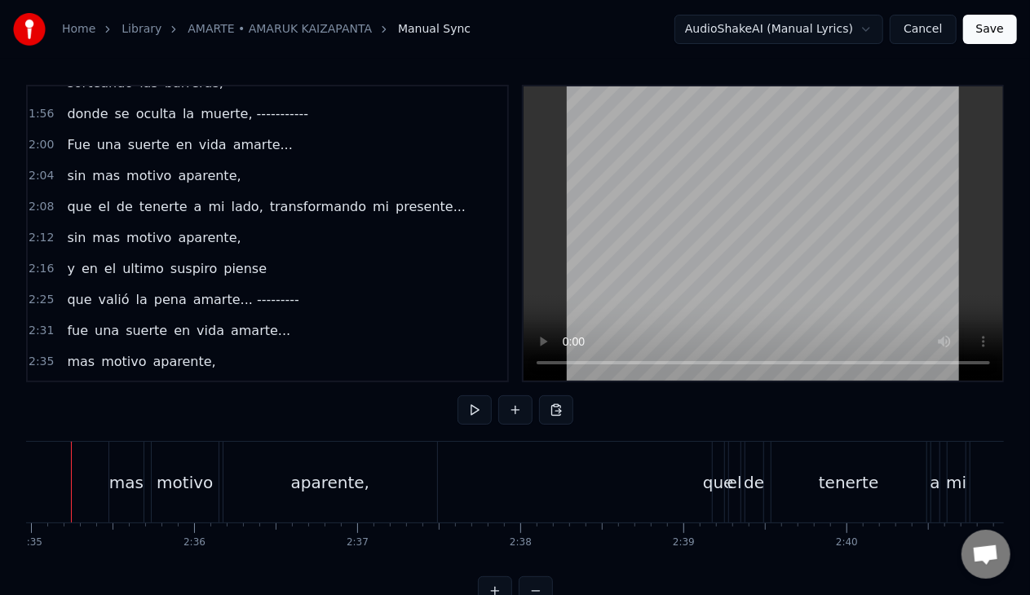
scroll to position [0, 25233]
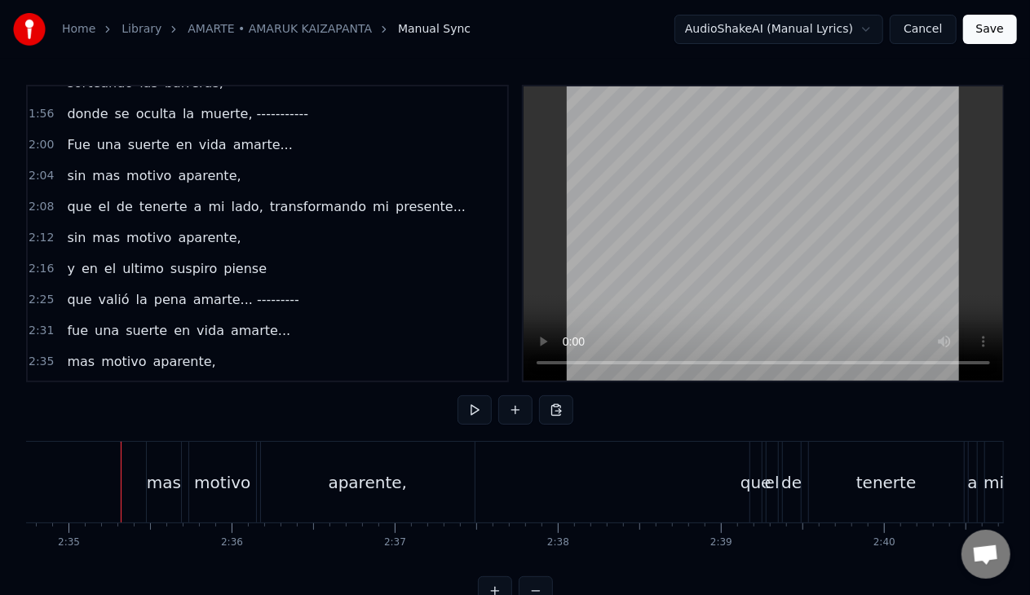
click at [148, 487] on div "mas" at bounding box center [164, 482] width 34 height 24
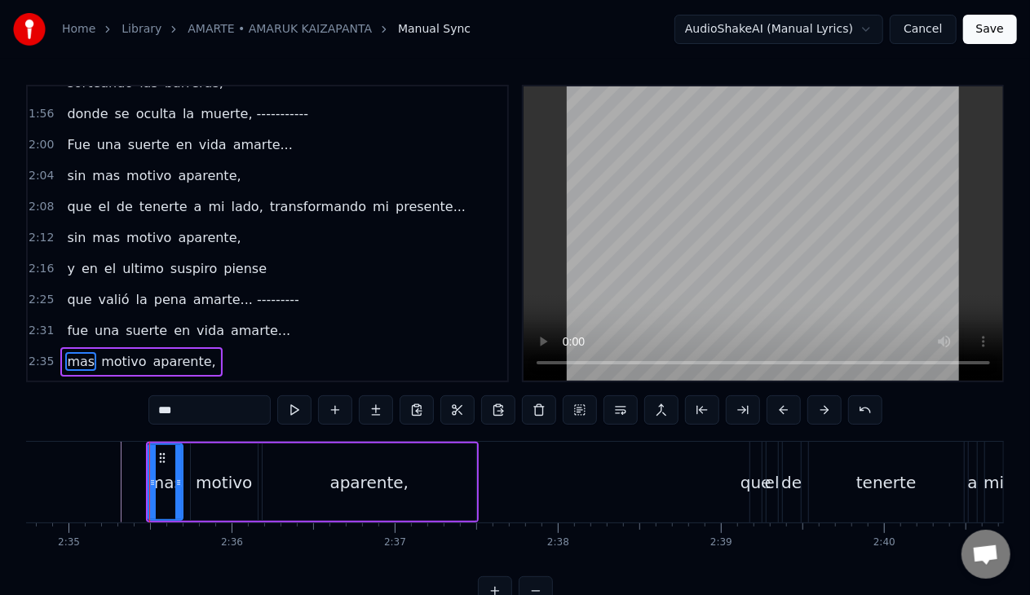
scroll to position [740, 0]
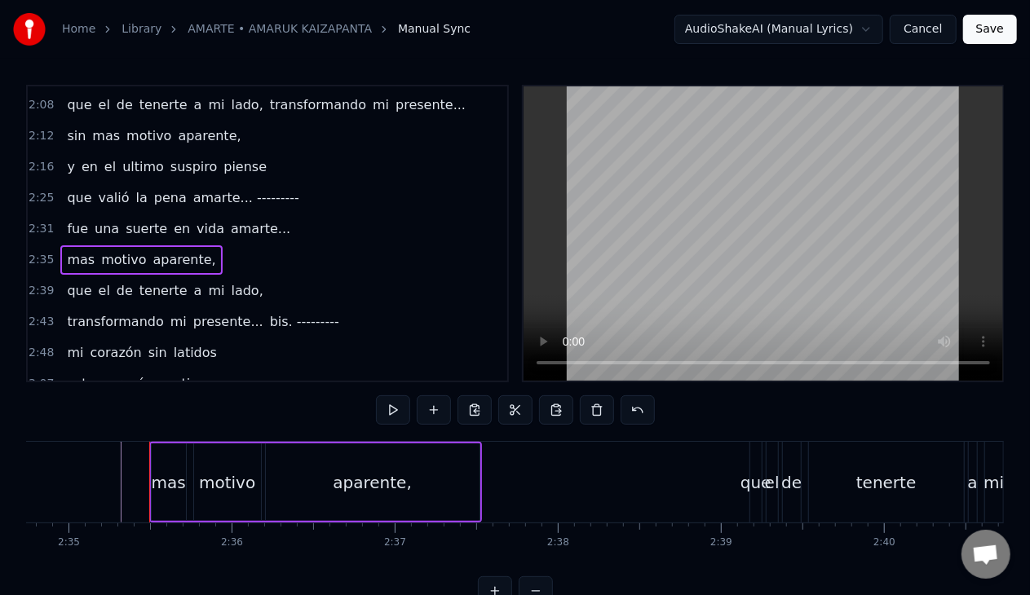
click at [65, 250] on span "mas" at bounding box center [80, 259] width 31 height 19
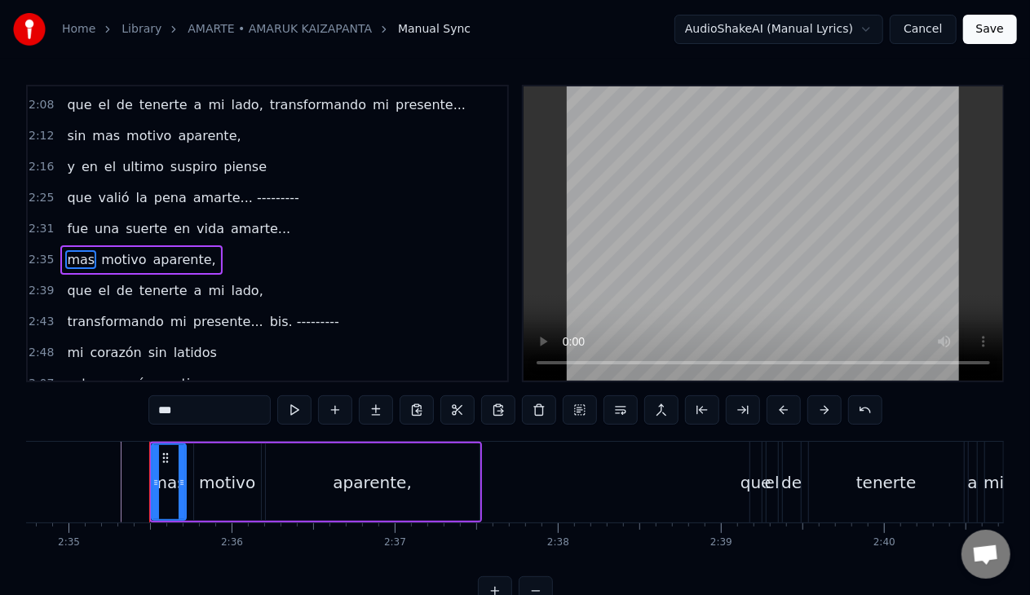
scroll to position [659, 0]
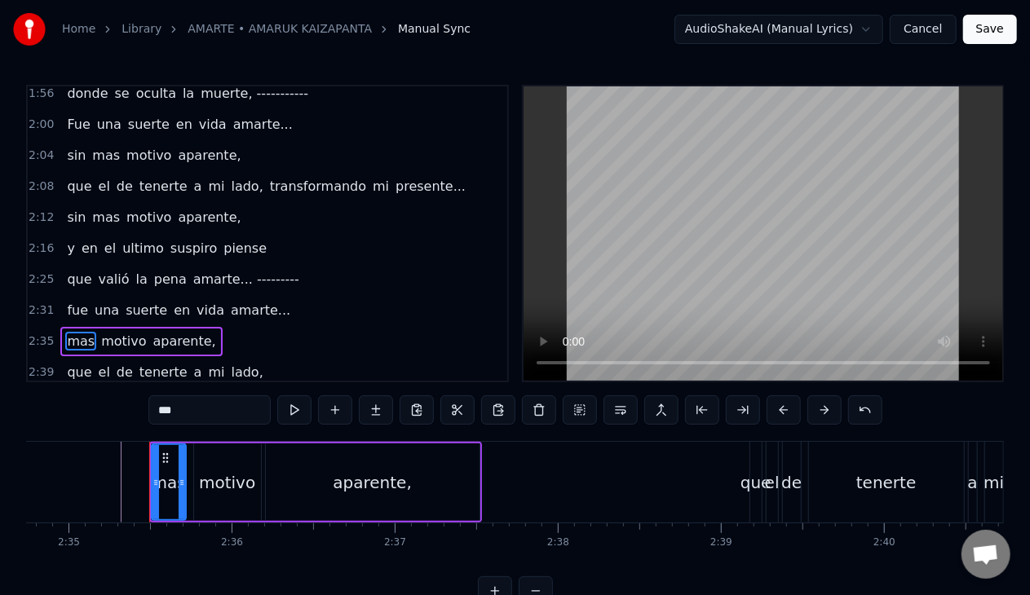
click at [60, 209] on div "sin mas motivo aparente," at bounding box center [153, 217] width 187 height 29
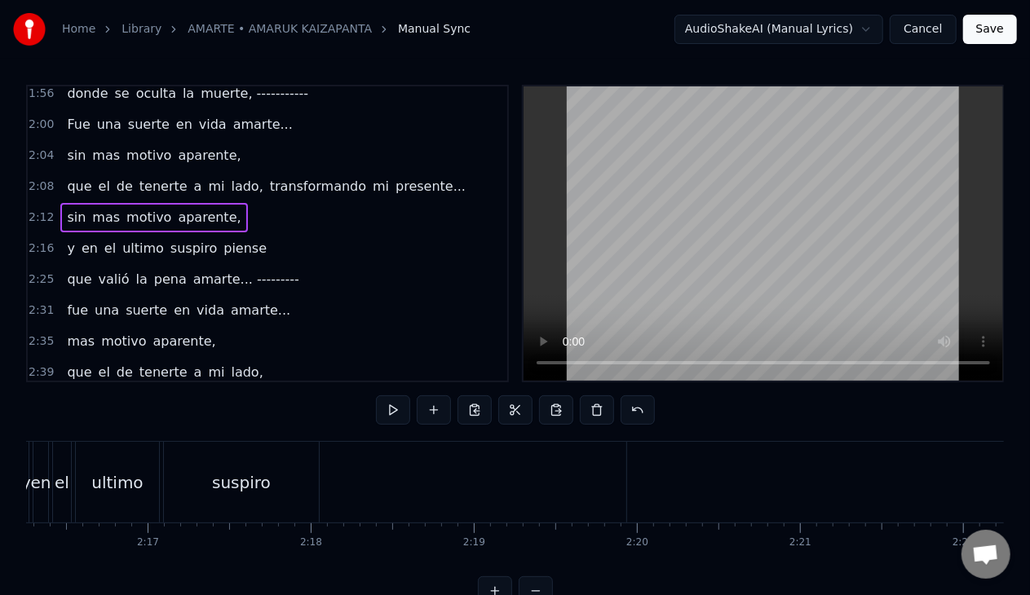
click at [188, 215] on div "sin mas motivo aparente," at bounding box center [153, 217] width 187 height 29
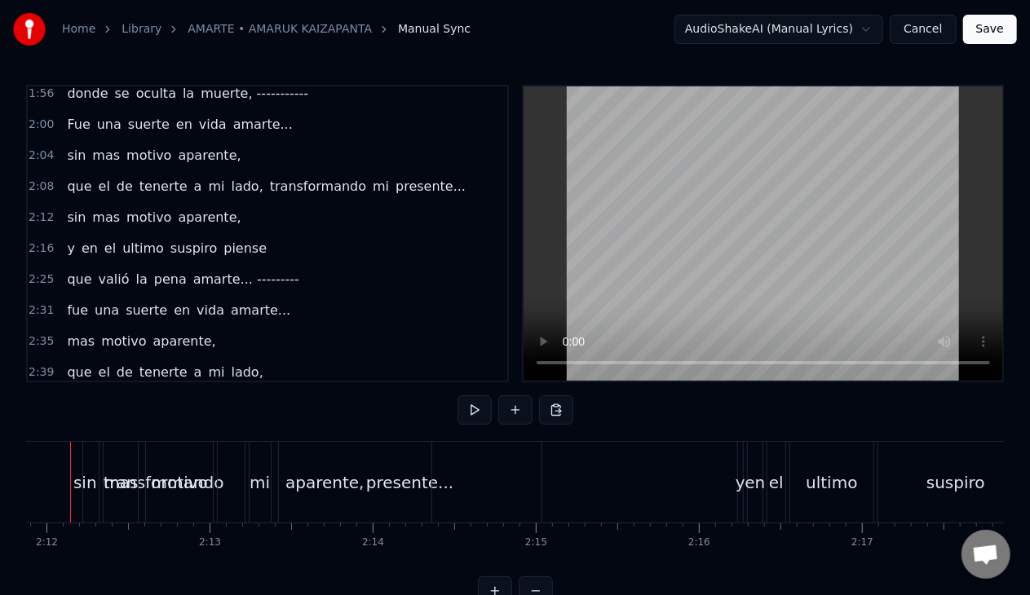
scroll to position [0, 21467]
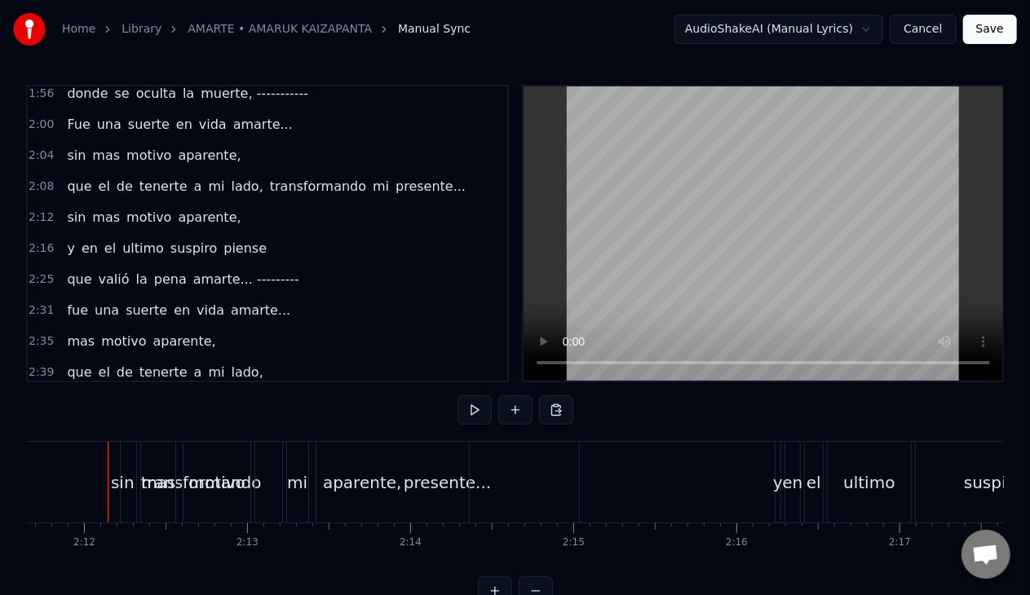
click at [65, 208] on span "sin" at bounding box center [76, 217] width 22 height 19
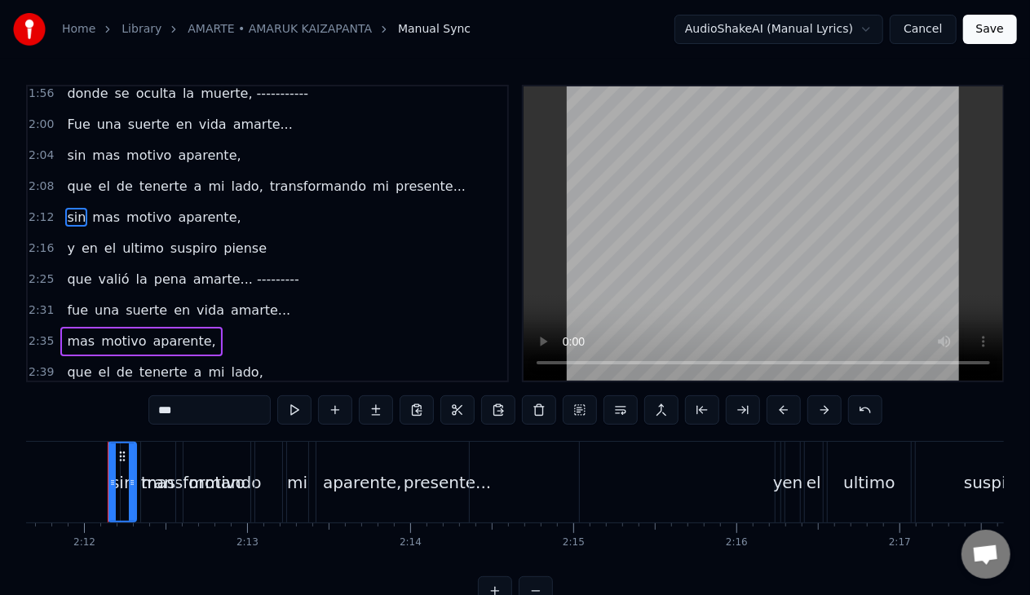
scroll to position [629, 0]
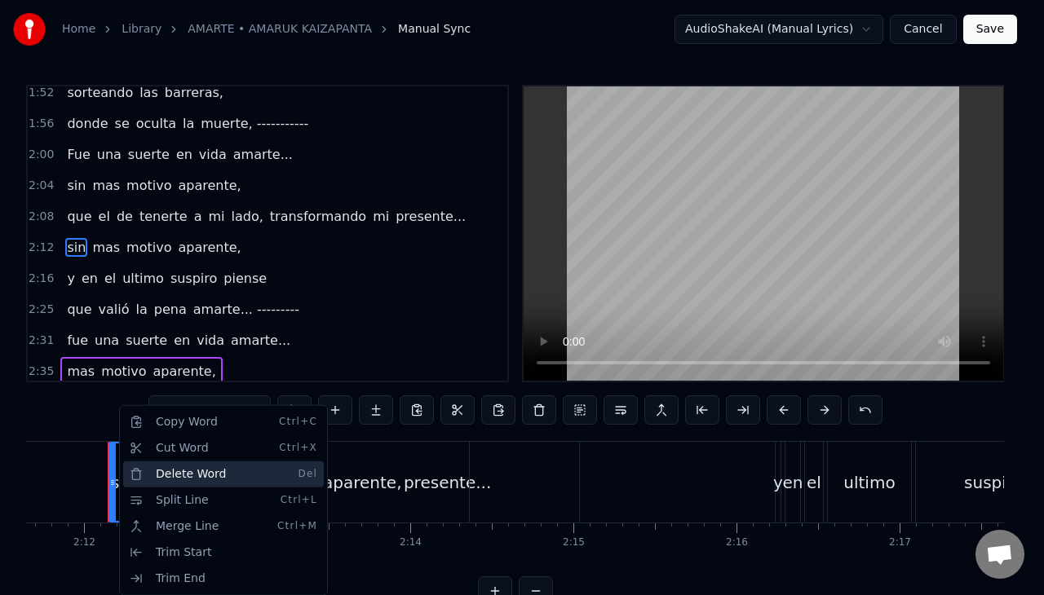
click at [136, 468] on div "Delete Word Del" at bounding box center [223, 474] width 201 height 26
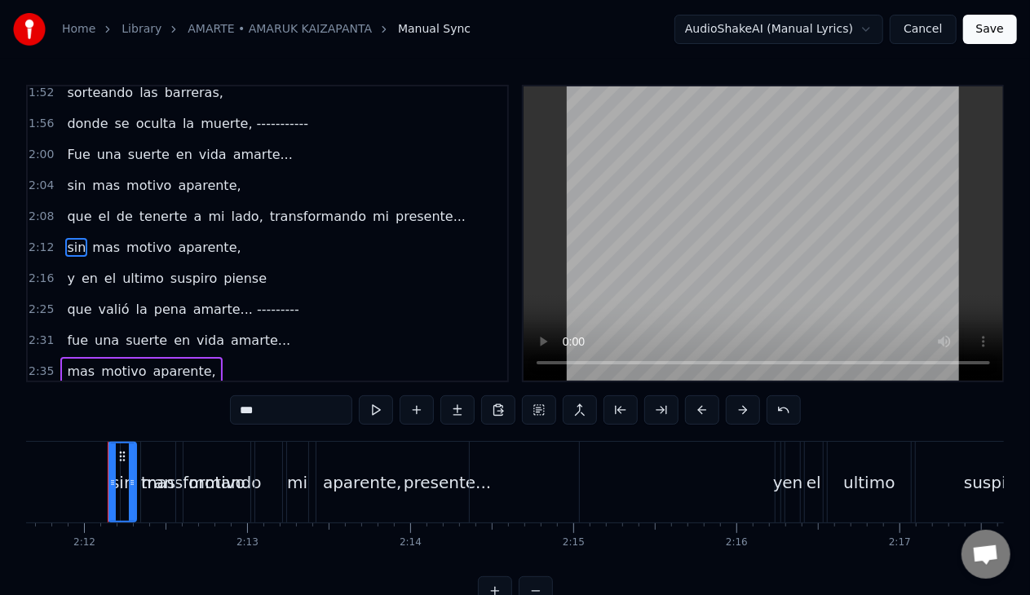
click at [93, 245] on div "sin mas motivo aparente," at bounding box center [153, 247] width 187 height 29
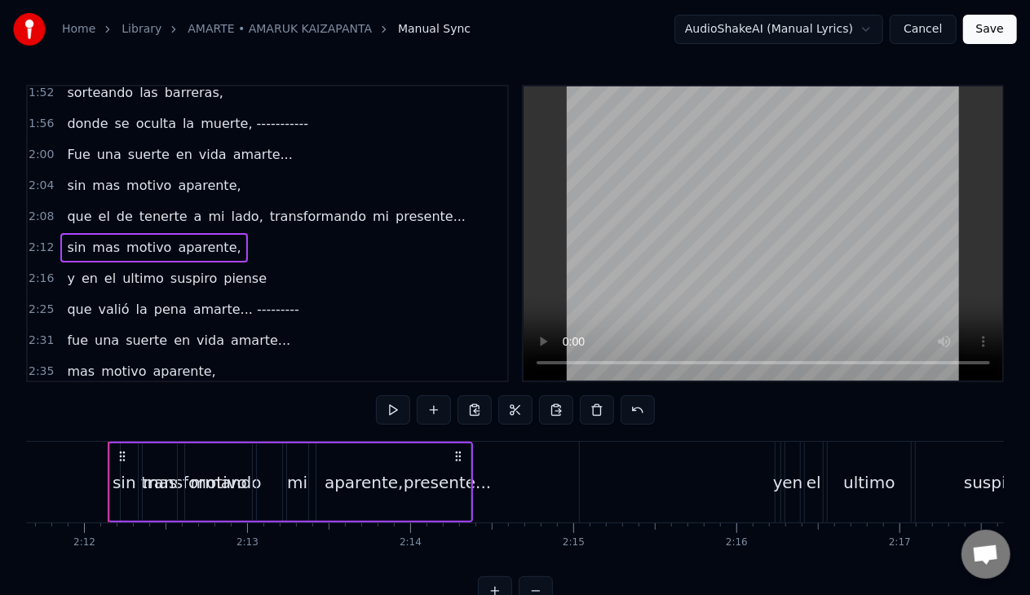
click at [93, 238] on span "mas" at bounding box center [106, 247] width 31 height 19
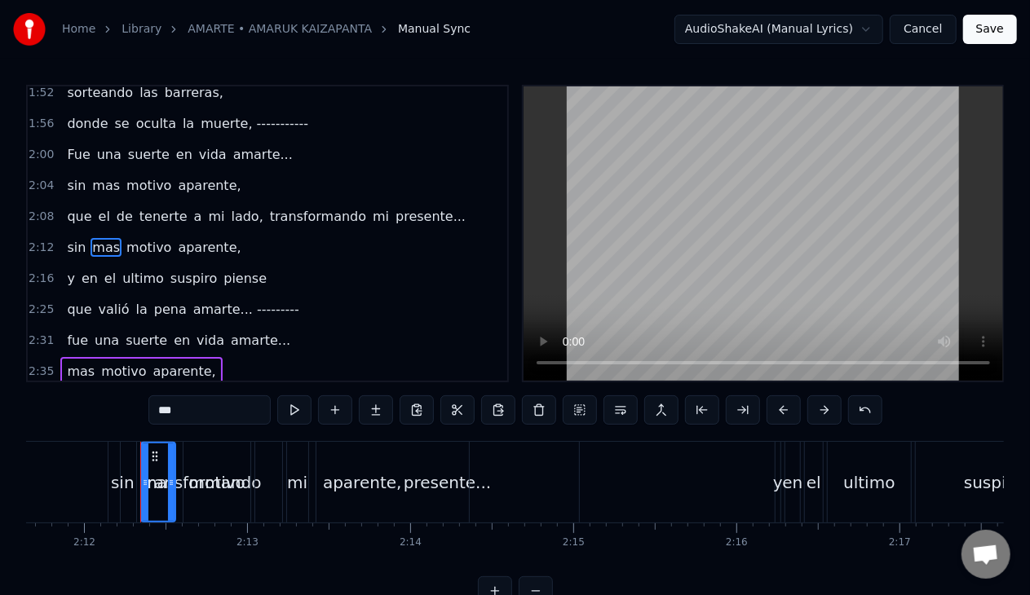
click at [73, 238] on span "sin" at bounding box center [76, 247] width 22 height 19
type input "***"
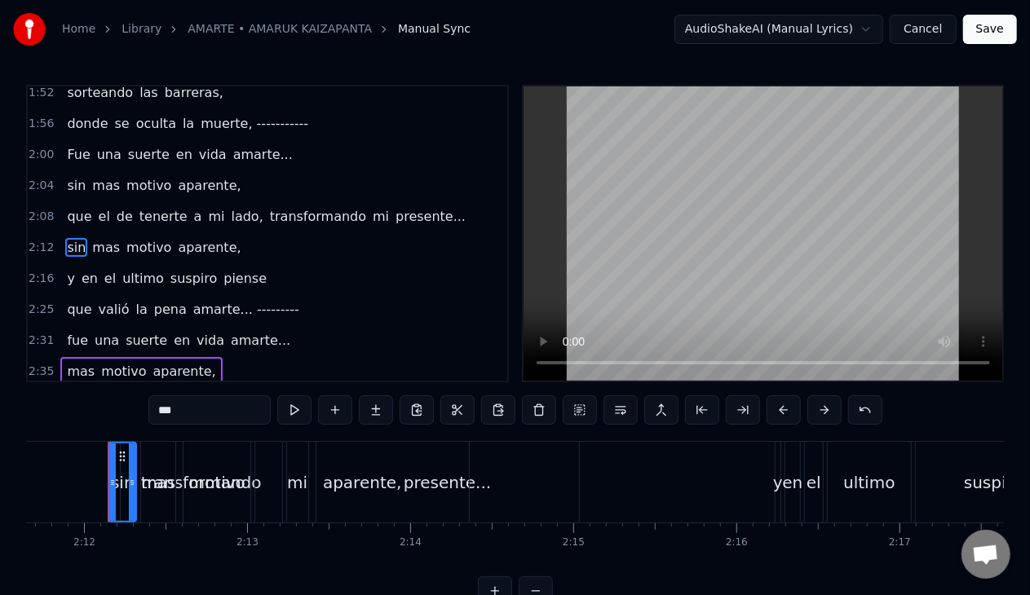
click at [67, 238] on span "sin" at bounding box center [76, 247] width 22 height 19
drag, startPoint x: 114, startPoint y: 482, endPoint x: 83, endPoint y: 466, distance: 35.0
click at [83, 466] on div at bounding box center [81, 482] width 7 height 77
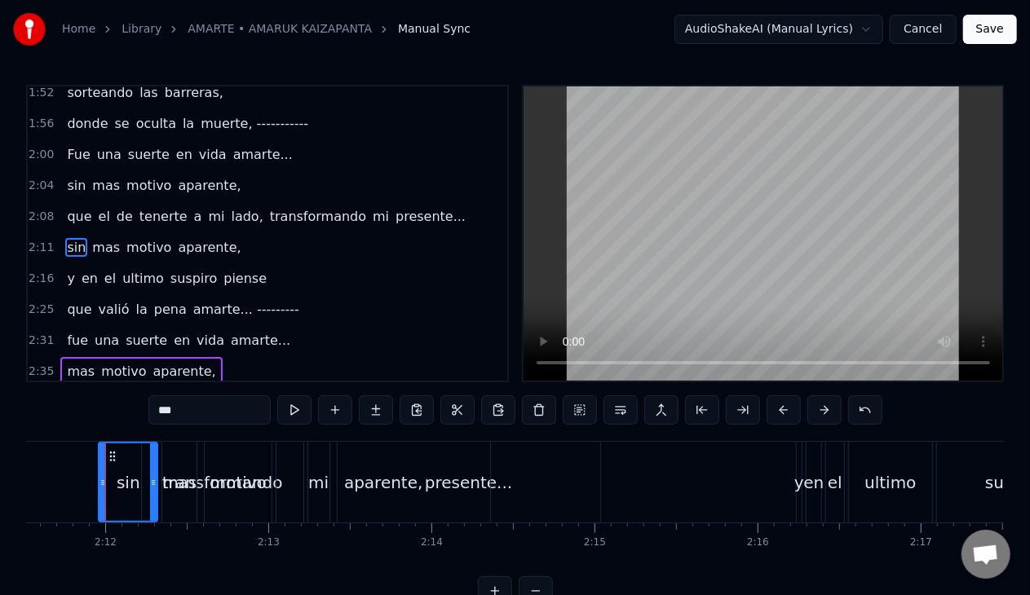
scroll to position [0, 21443]
click at [124, 461] on div "sin" at bounding box center [131, 482] width 57 height 77
click at [116, 455] on icon at bounding box center [115, 456] width 13 height 13
click at [112, 457] on html "Home Library AMARTE • AMARUK KAIZAPANTA Manual Sync AudioShakeAI (Manual Lyrics…" at bounding box center [515, 316] width 1030 height 632
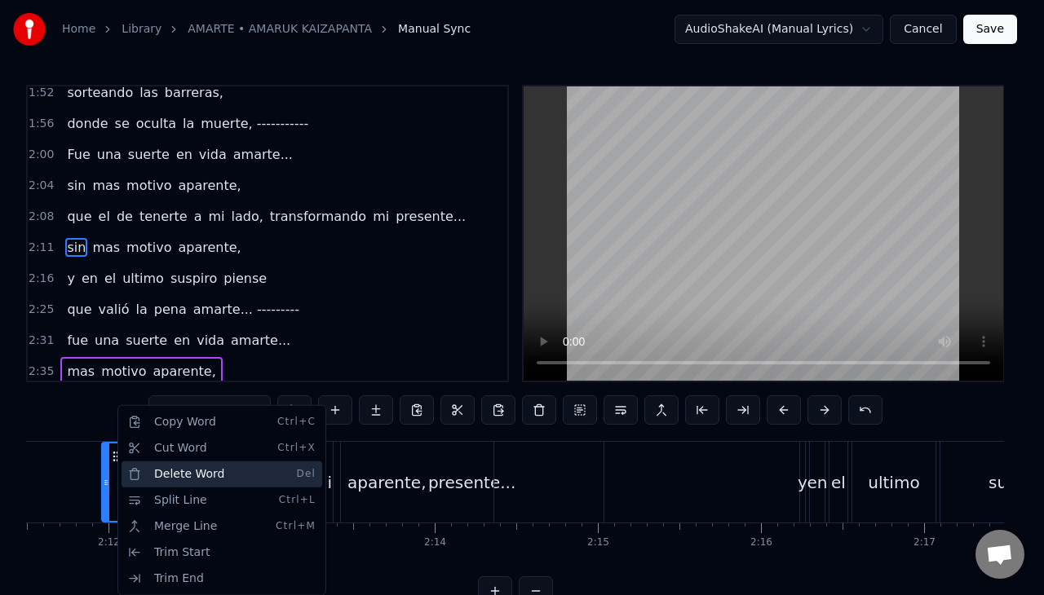
click at [147, 476] on div "Delete Word Del" at bounding box center [221, 474] width 201 height 26
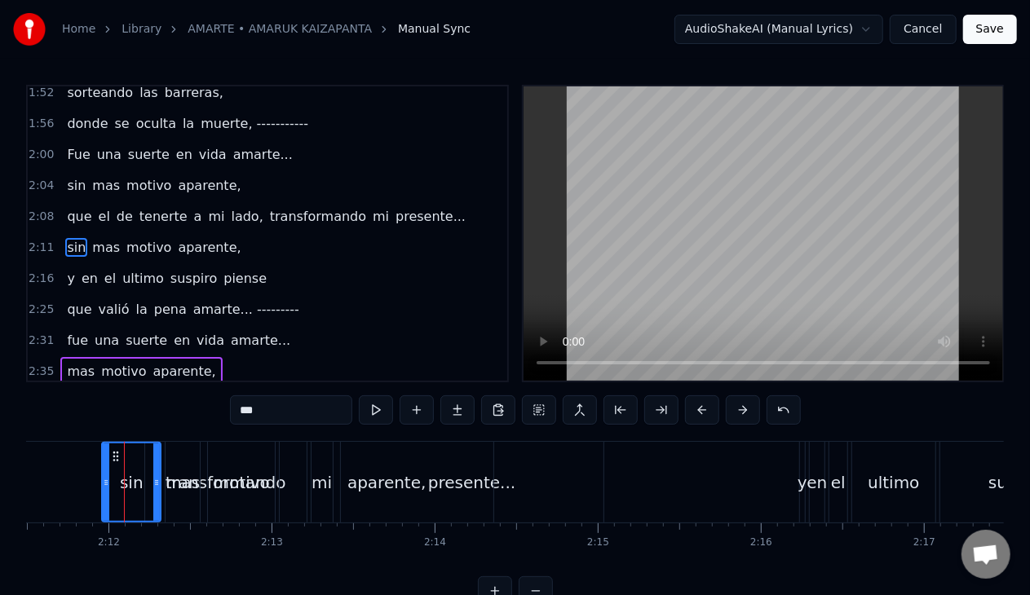
click at [134, 460] on div "sin" at bounding box center [131, 482] width 57 height 77
click at [118, 457] on icon at bounding box center [115, 456] width 13 height 13
click at [125, 403] on div "0:16 Amarte... 0:19 hasta quedarme sin aire 0:23 y en el ultimo suspiro piense …" at bounding box center [515, 345] width 978 height 521
click at [77, 426] on div "0:16 Amarte... 0:19 hasta quedarme sin aire 0:23 y en el ultimo suspiro piense …" at bounding box center [515, 345] width 978 height 521
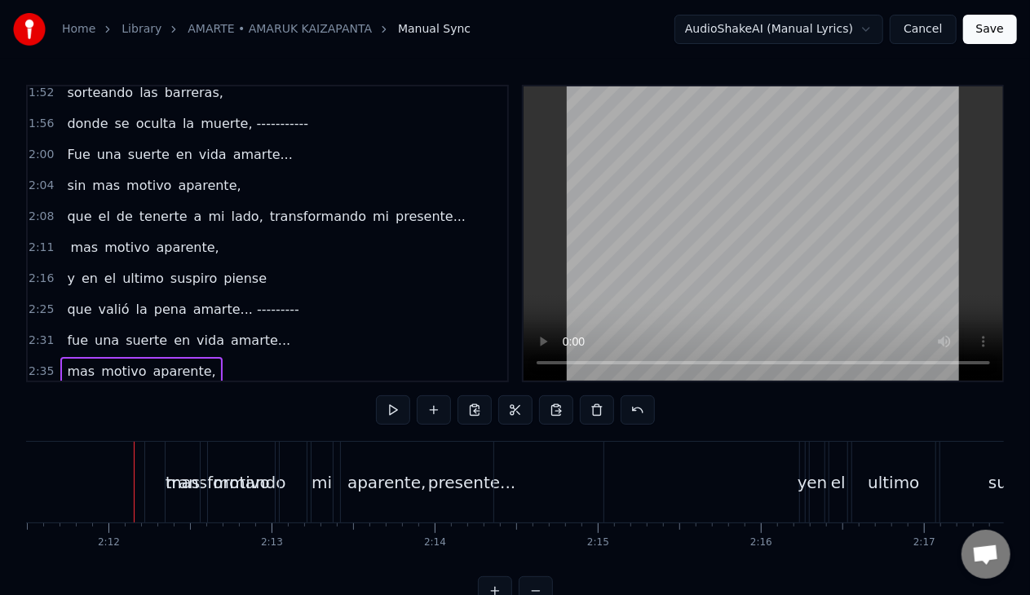
click at [148, 471] on div at bounding box center [131, 482] width 60 height 81
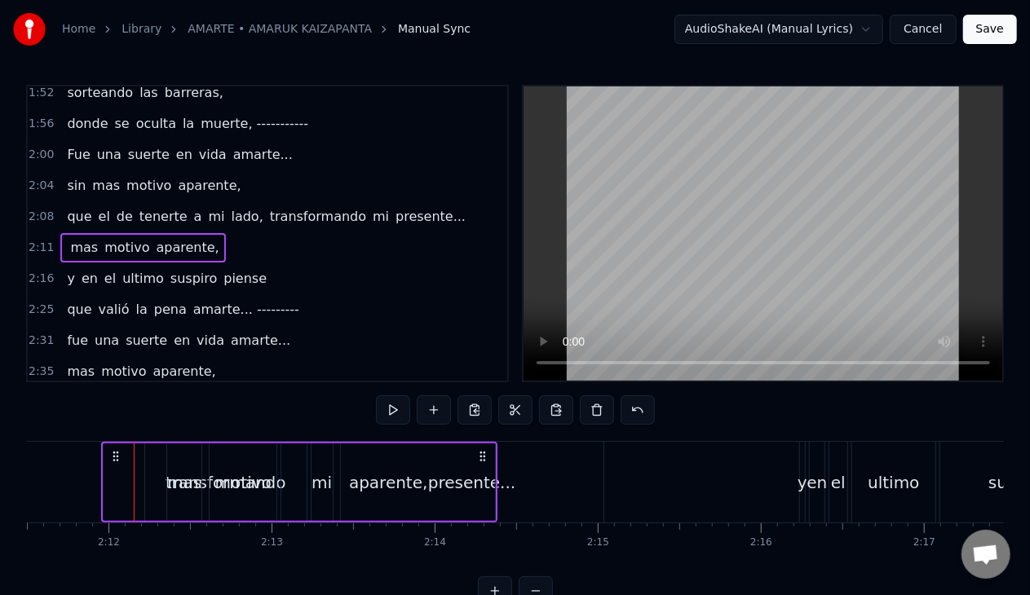
click at [117, 461] on icon at bounding box center [115, 456] width 13 height 13
click at [114, 448] on div "mas motivo aparente," at bounding box center [299, 482] width 396 height 81
click at [68, 238] on span "mas" at bounding box center [80, 247] width 31 height 19
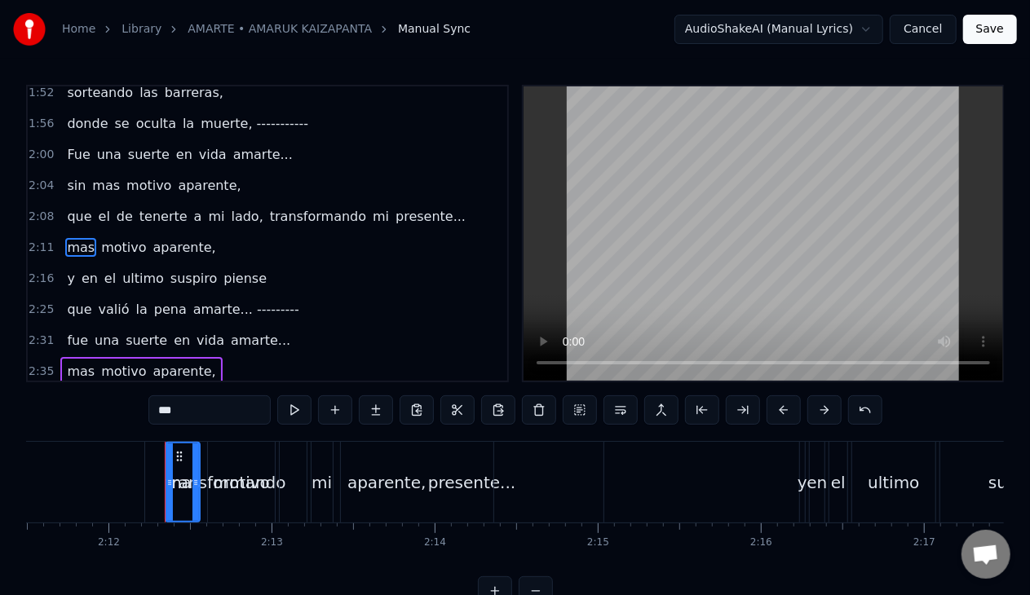
click at [68, 238] on span "mas" at bounding box center [80, 247] width 31 height 19
click at [67, 238] on span "mas" at bounding box center [80, 247] width 31 height 19
click at [114, 240] on span "motivo" at bounding box center [123, 247] width 48 height 19
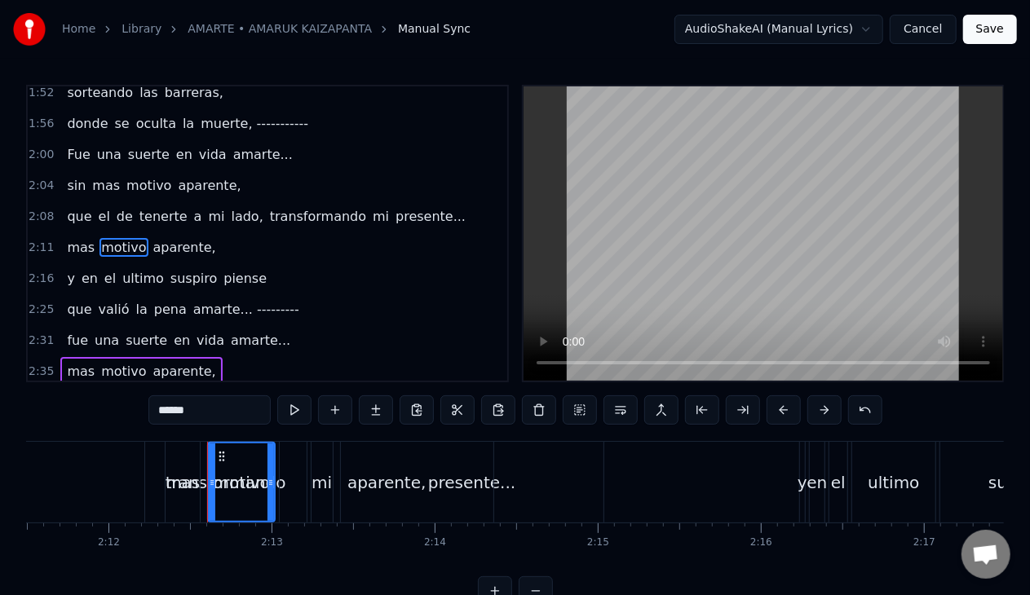
click at [220, 457] on circle at bounding box center [220, 456] width 1 height 1
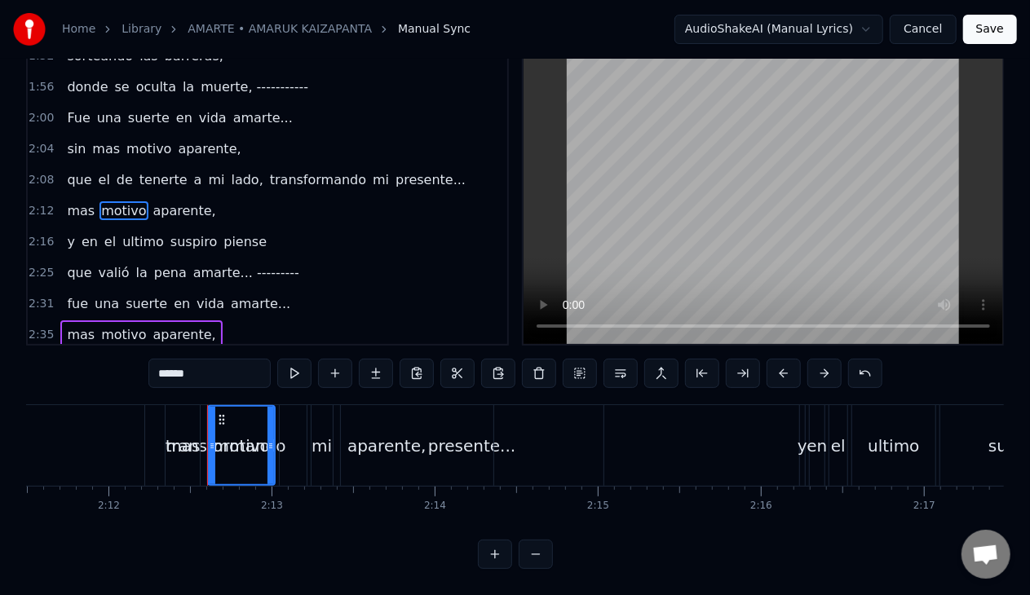
click at [214, 439] on icon at bounding box center [212, 445] width 7 height 13
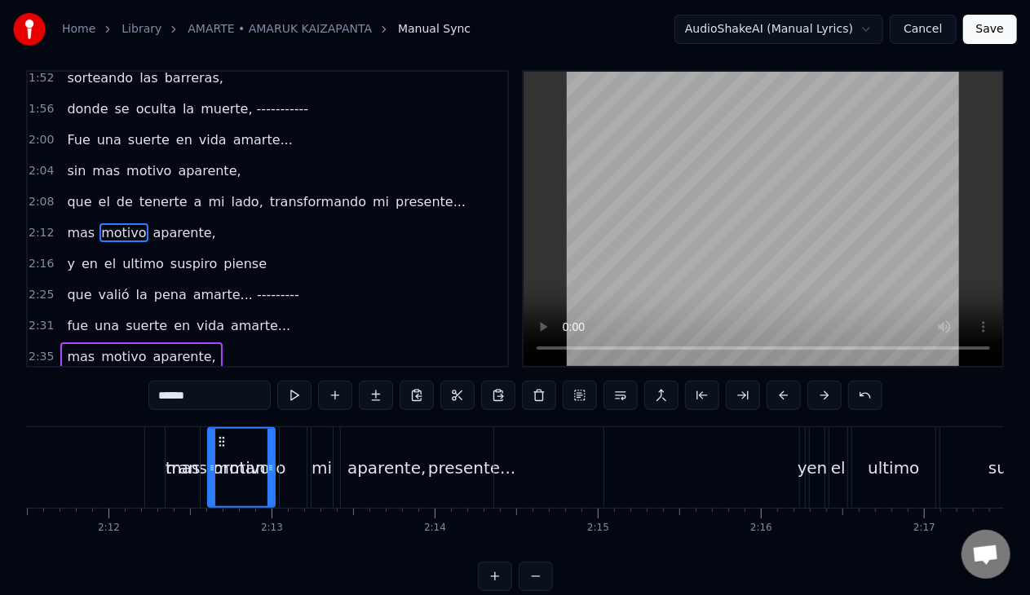
scroll to position [0, 0]
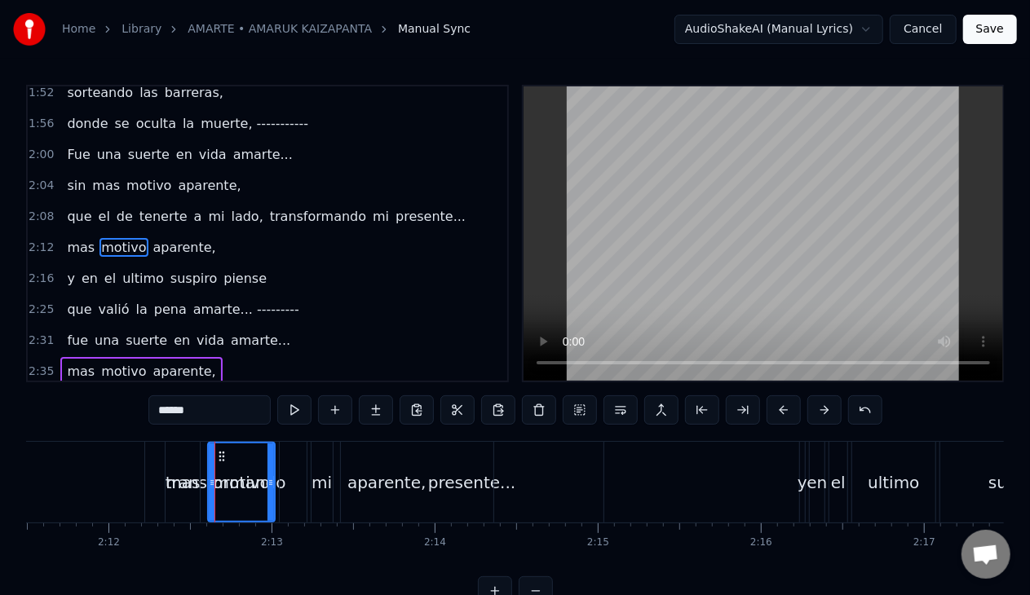
click at [221, 455] on icon at bounding box center [221, 456] width 13 height 13
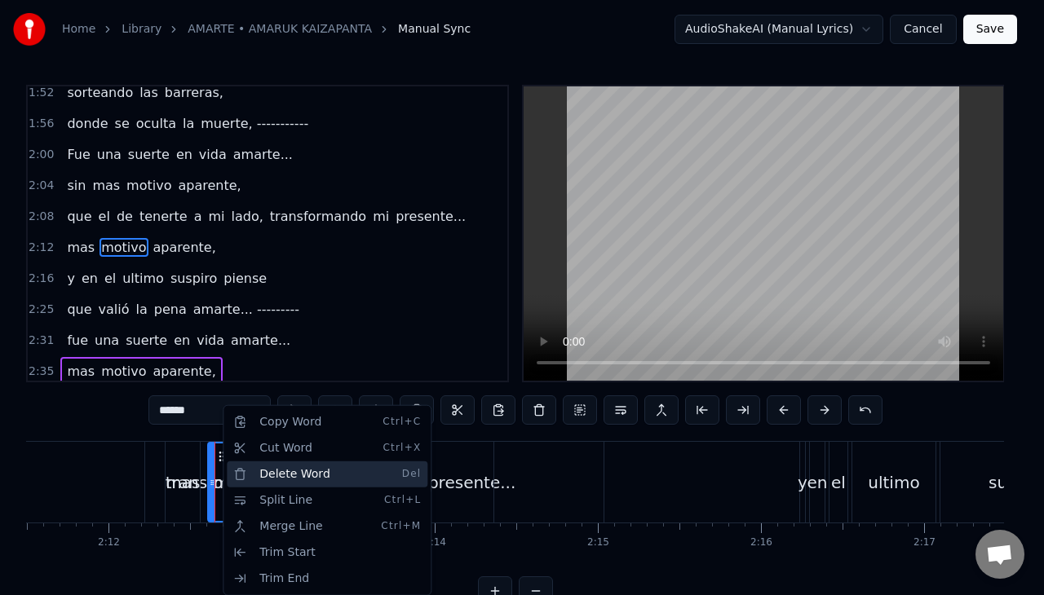
click at [254, 475] on div "Delete Word Del" at bounding box center [327, 474] width 201 height 26
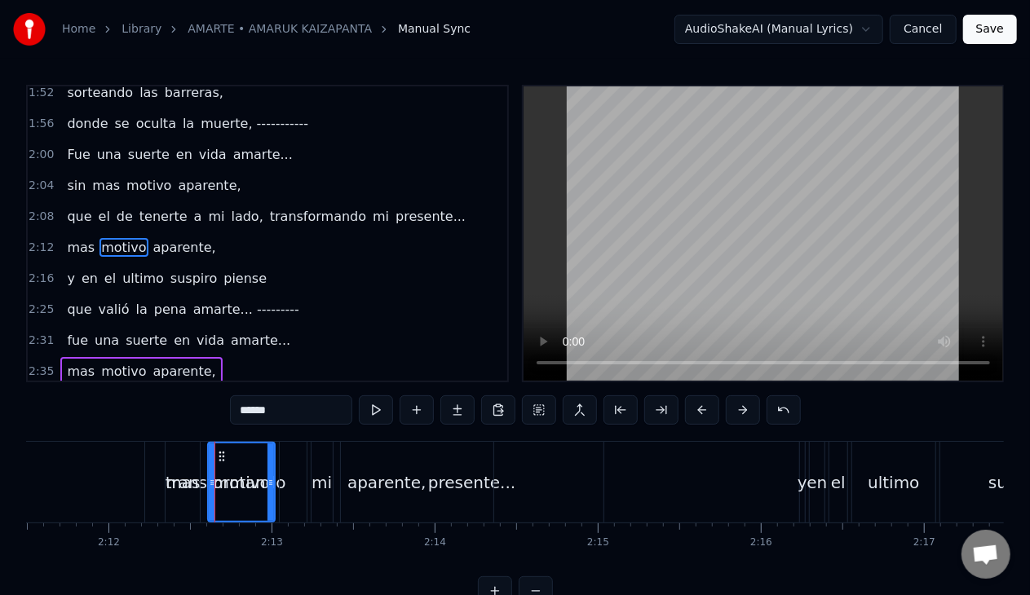
click at [183, 473] on div "mas" at bounding box center [183, 482] width 34 height 24
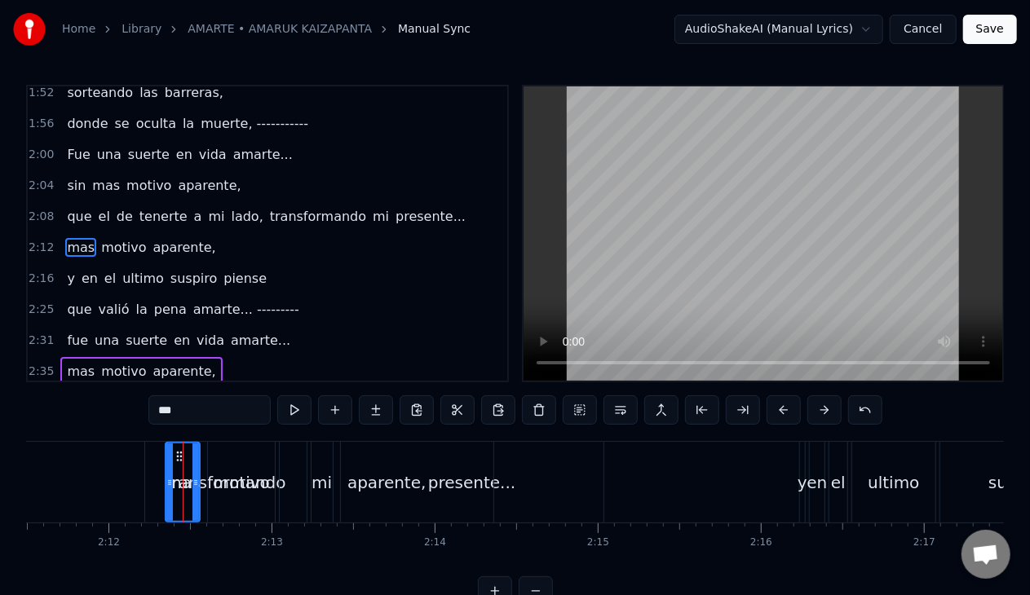
click at [228, 480] on div "motivo" at bounding box center [242, 482] width 56 height 24
type input "******"
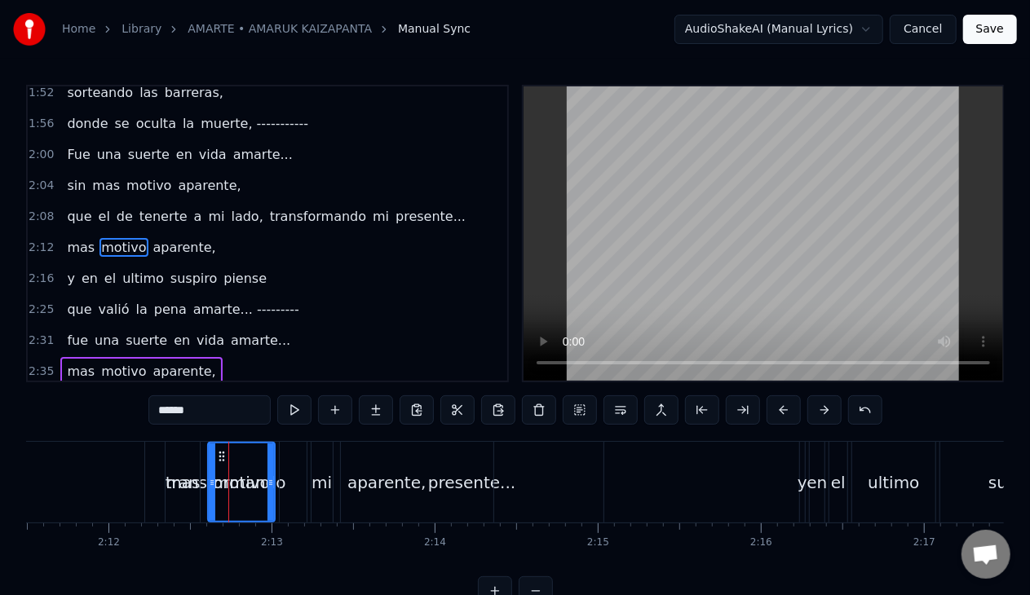
click at [228, 480] on div at bounding box center [228, 482] width 1 height 81
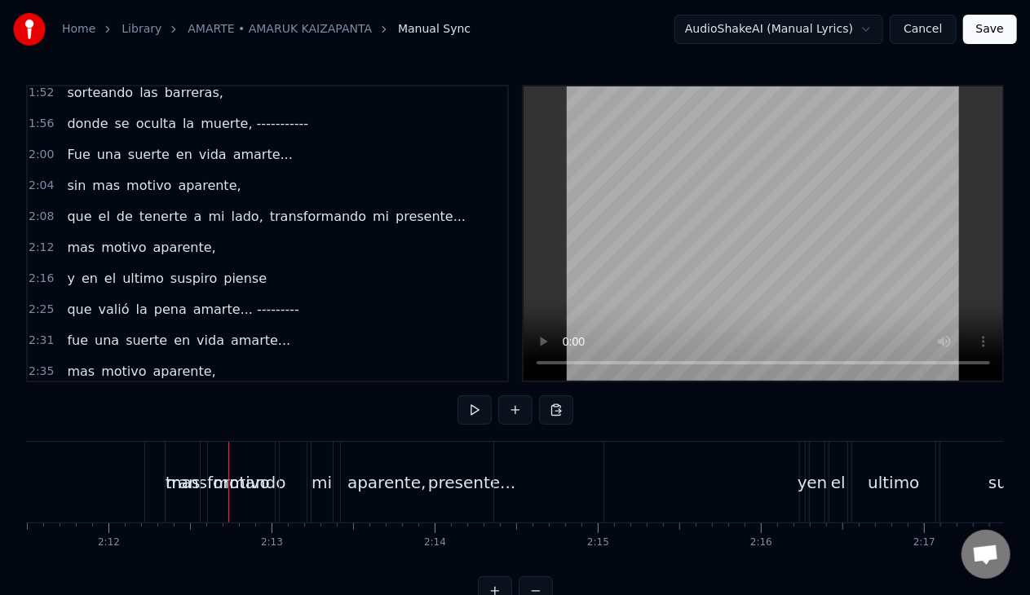
click at [121, 238] on span "motivo" at bounding box center [123, 247] width 48 height 19
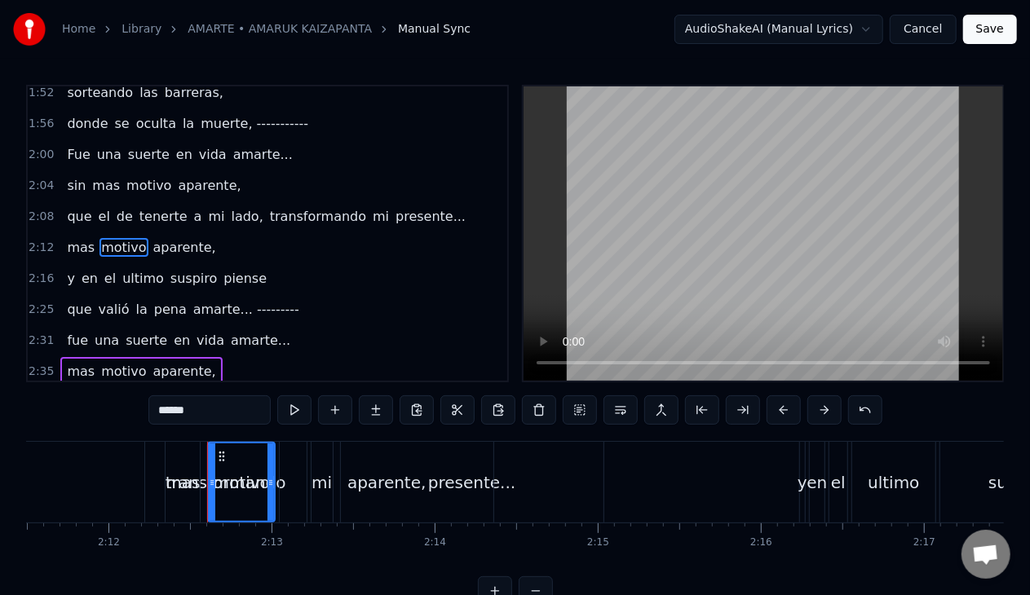
click at [121, 238] on span "motivo" at bounding box center [123, 247] width 48 height 19
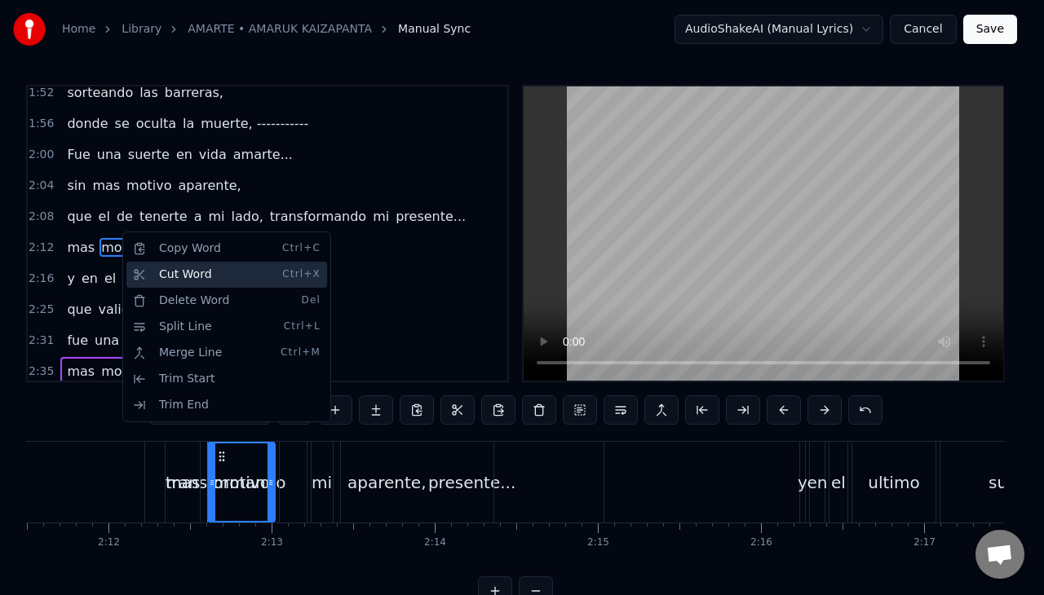
click at [148, 279] on div "Cut Word Ctrl+X" at bounding box center [226, 275] width 201 height 26
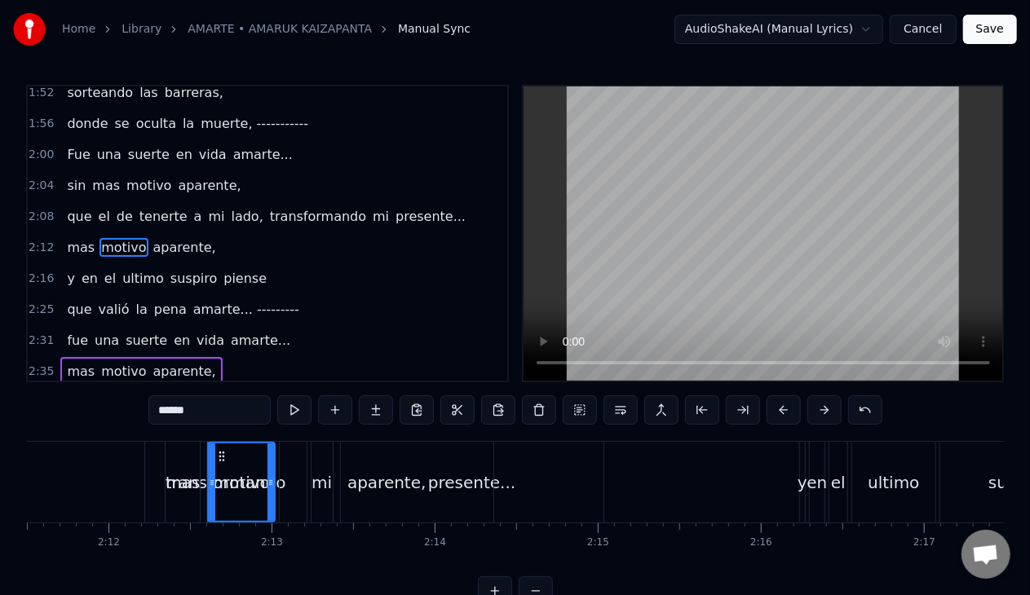
click at [115, 362] on span "motivo" at bounding box center [123, 371] width 48 height 19
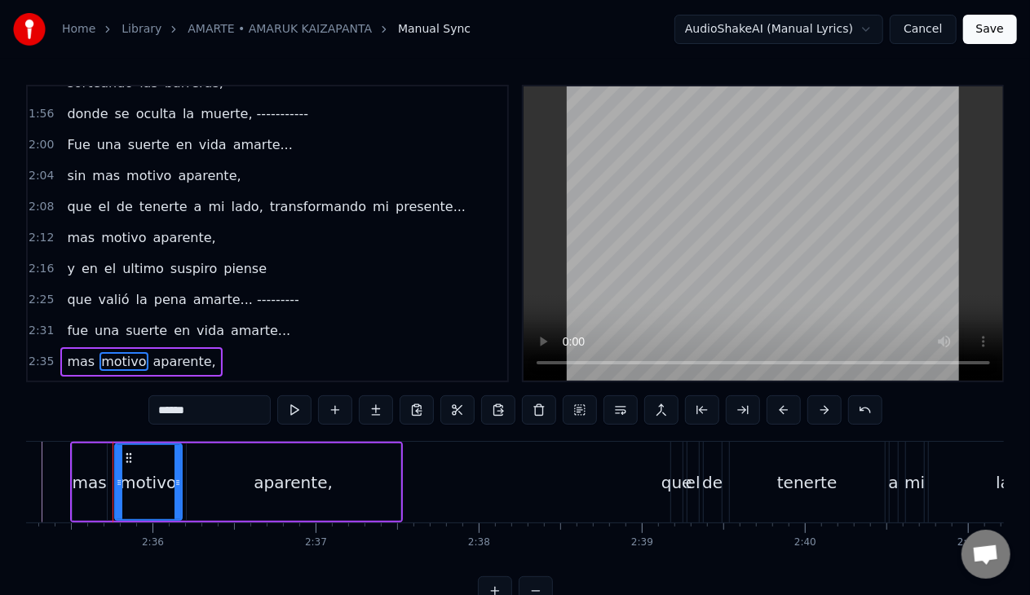
scroll to position [0, 25317]
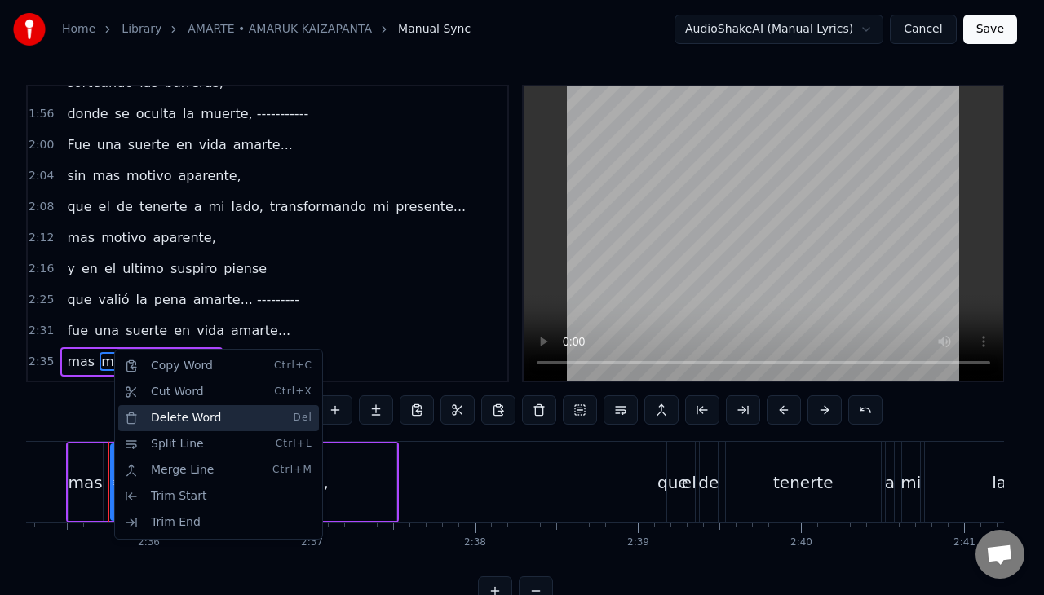
click at [140, 417] on div "Delete Word Del" at bounding box center [218, 418] width 201 height 26
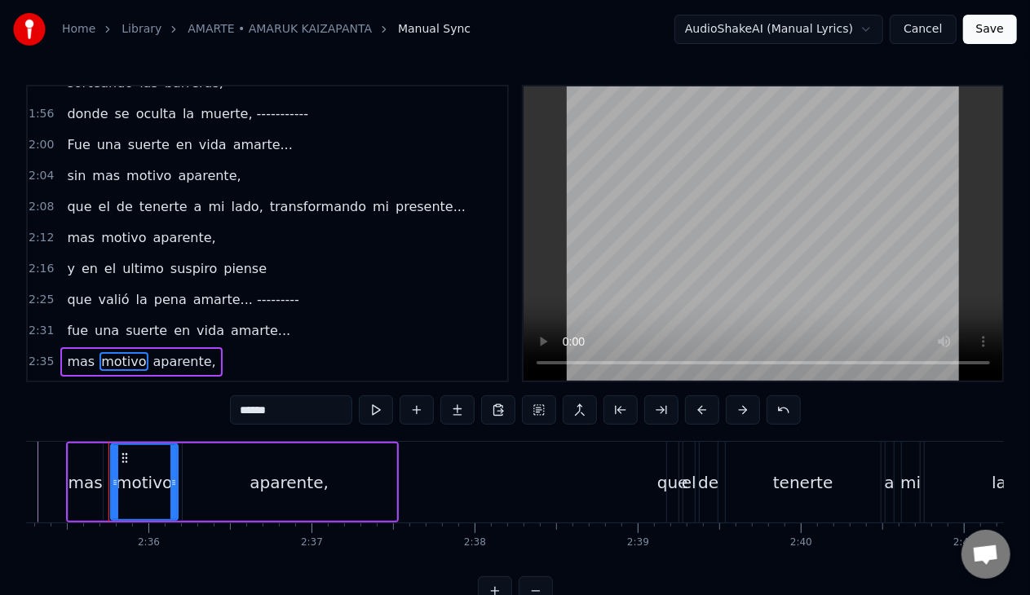
click at [114, 228] on span "motivo" at bounding box center [123, 237] width 48 height 19
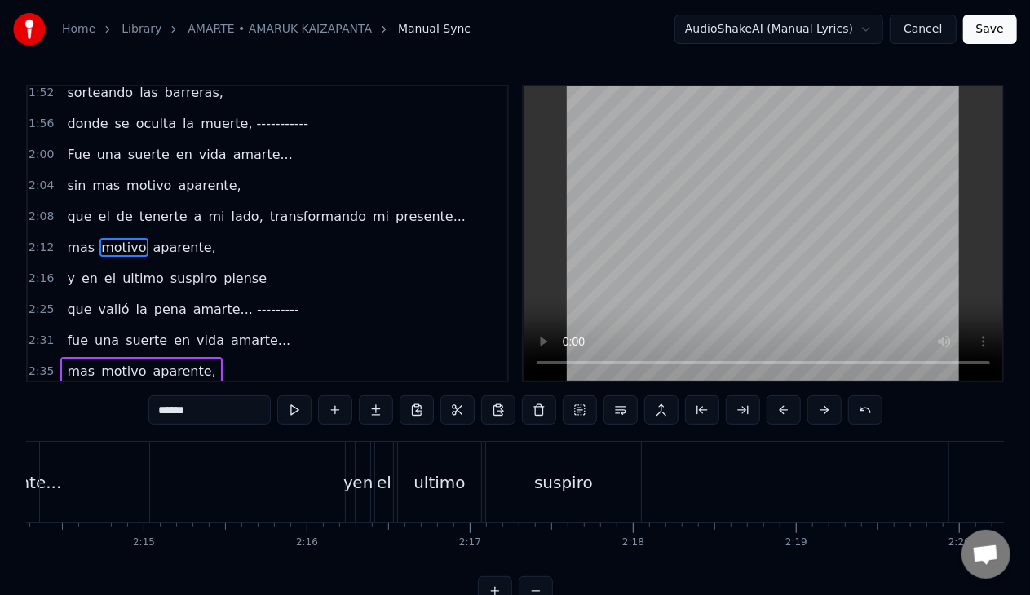
scroll to position [0, 21542]
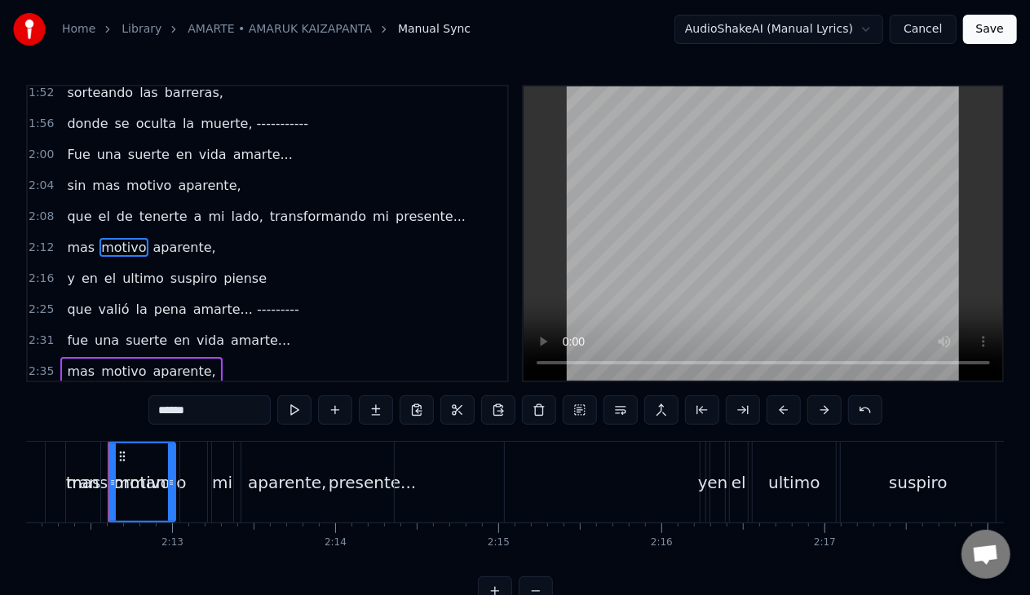
click at [82, 238] on span "mas" at bounding box center [80, 247] width 31 height 19
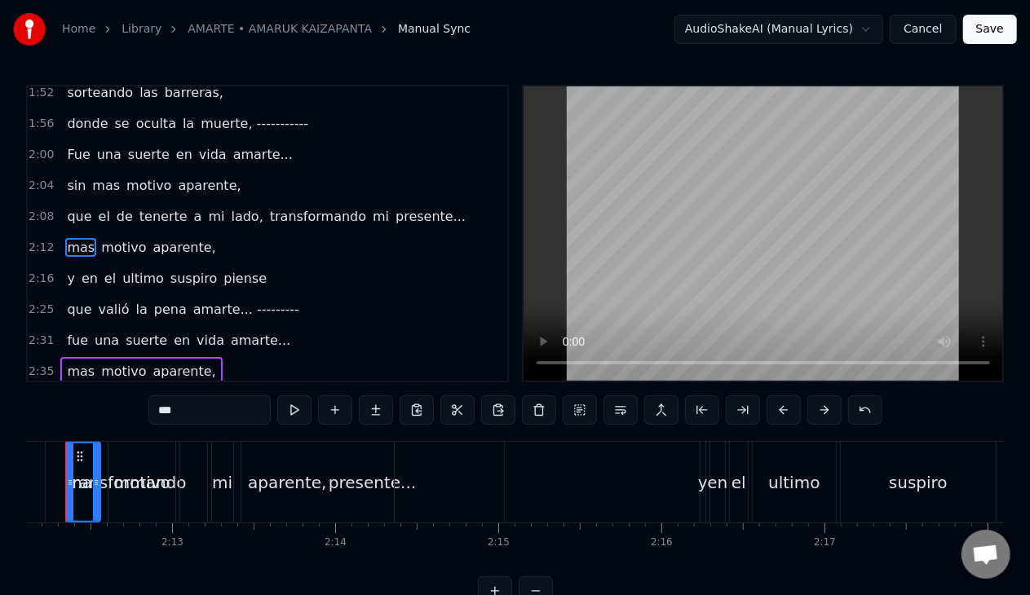
click at [152, 238] on span "aparente," at bounding box center [185, 247] width 66 height 19
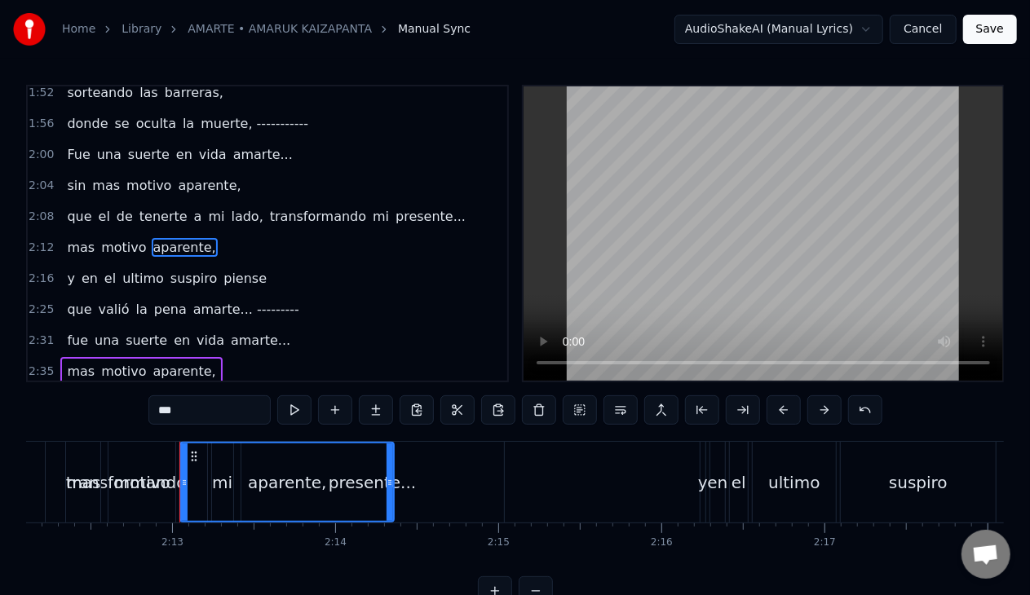
type input "*********"
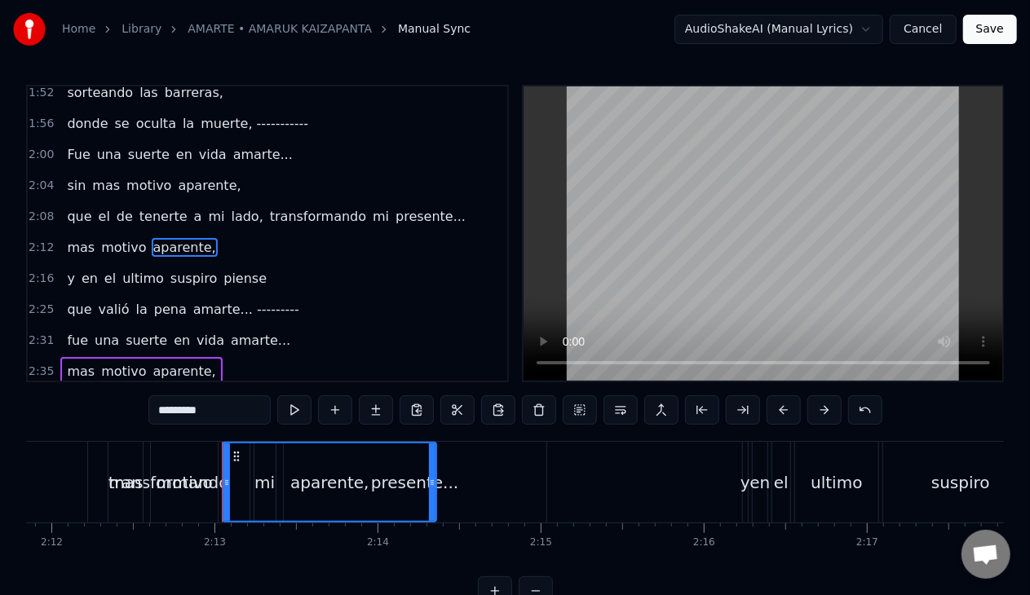
click at [32, 240] on span "2:12" at bounding box center [41, 248] width 25 height 16
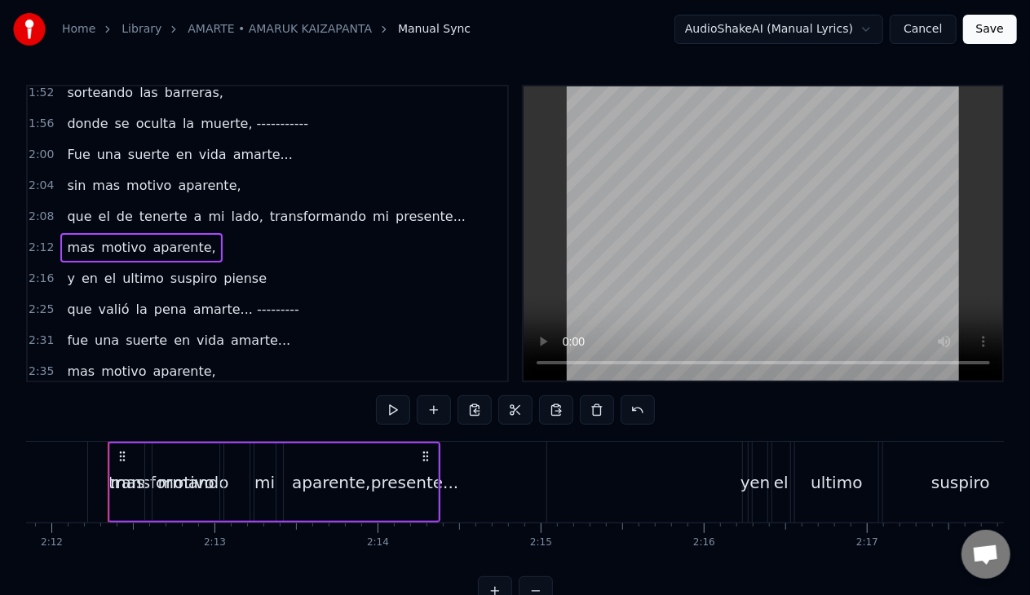
click at [65, 238] on span "mas" at bounding box center [80, 247] width 31 height 19
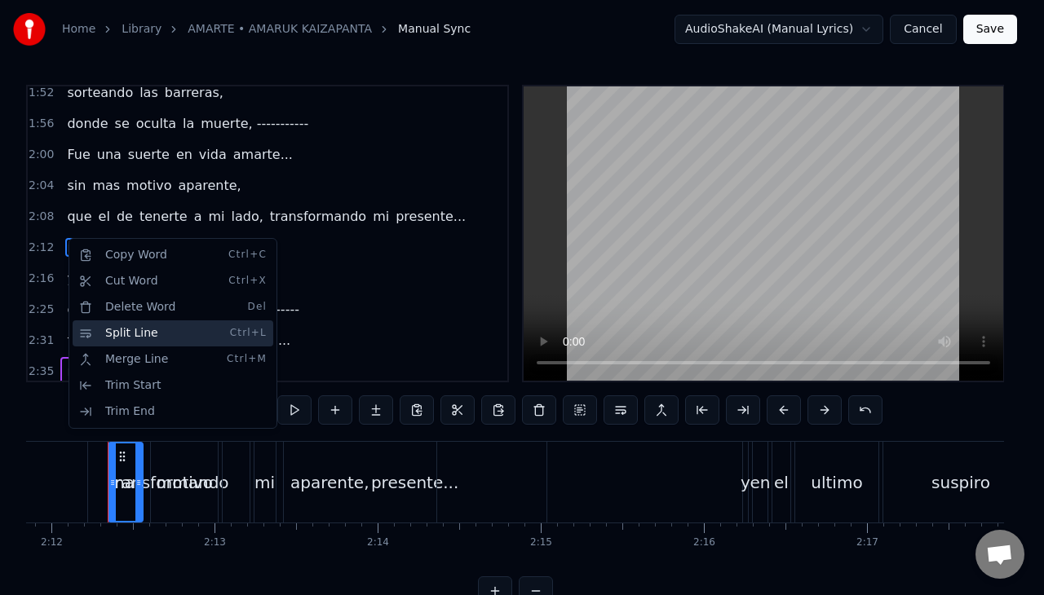
click at [98, 336] on div "Split Line Ctrl+L" at bounding box center [173, 333] width 201 height 26
click at [129, 310] on div "Delete Word Del" at bounding box center [173, 307] width 201 height 26
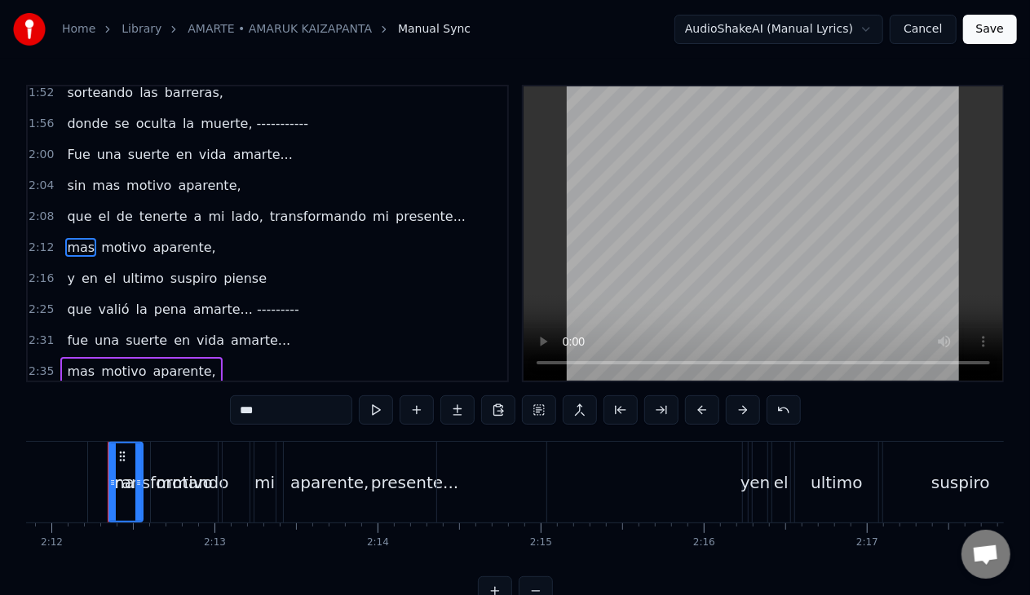
click at [113, 238] on span "motivo" at bounding box center [123, 247] width 48 height 19
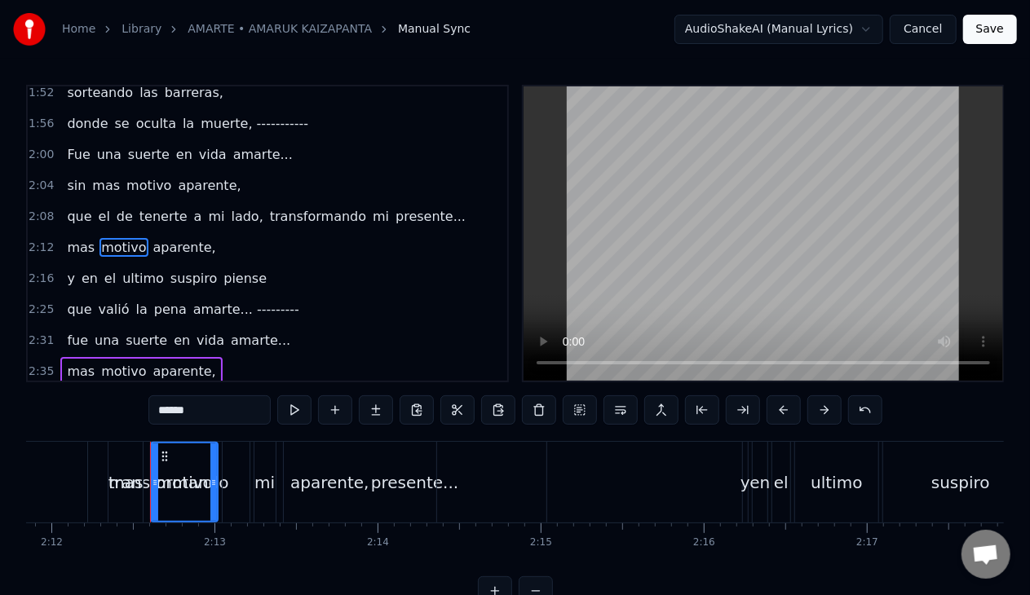
click at [65, 238] on span "mas" at bounding box center [80, 247] width 31 height 19
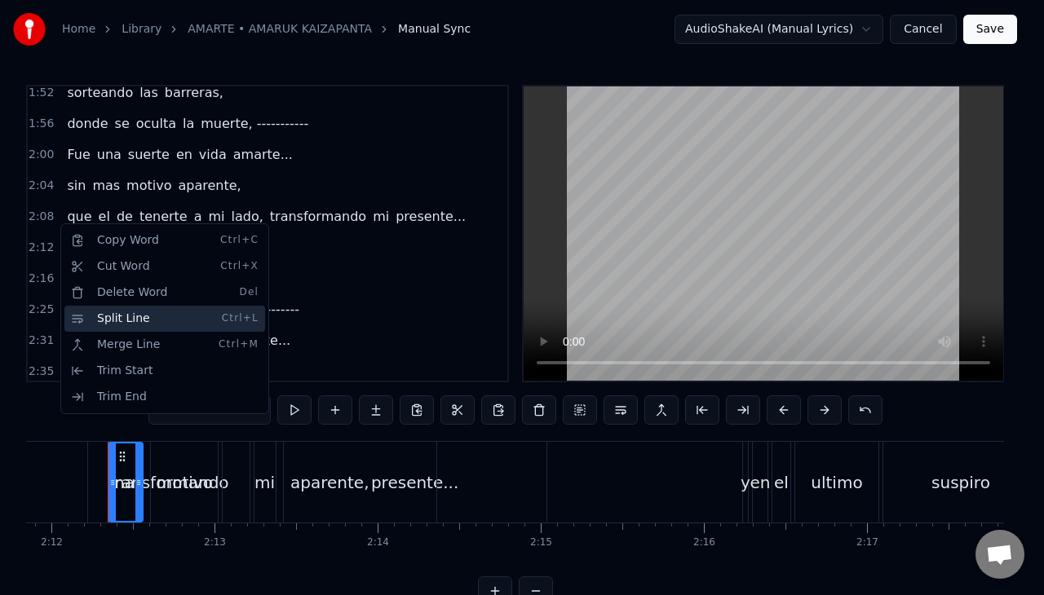
click at [106, 318] on div "Split Line Ctrl+L" at bounding box center [164, 319] width 201 height 26
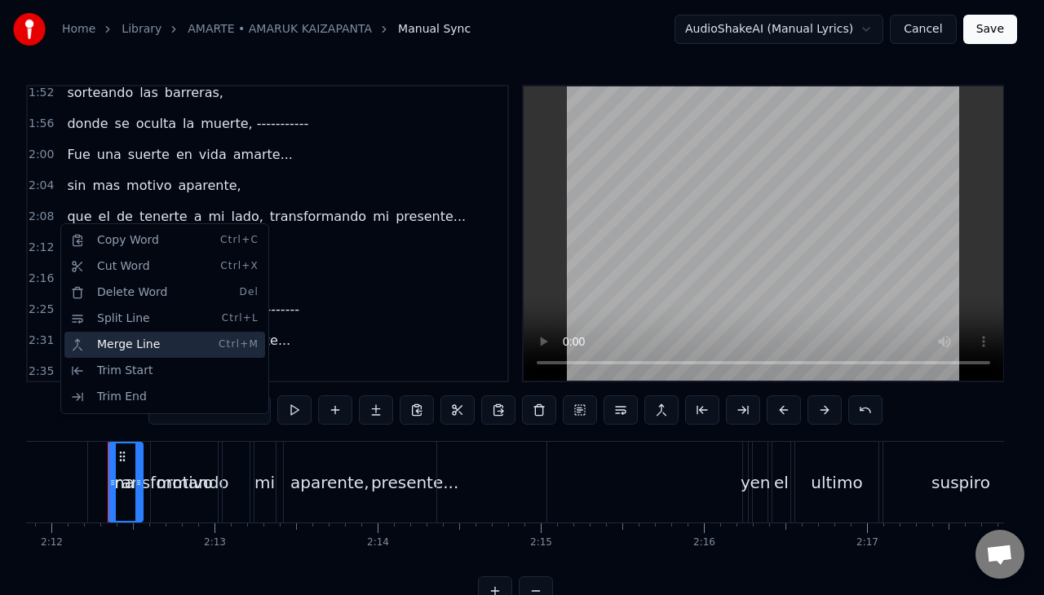
click at [113, 343] on div "Merge Line Ctrl+M" at bounding box center [164, 345] width 201 height 26
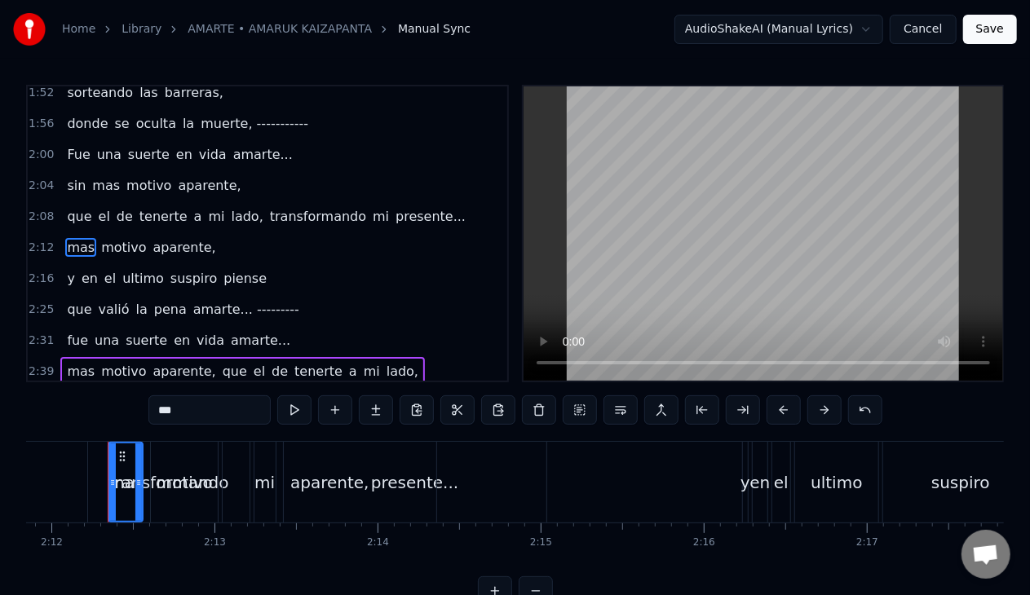
click at [73, 238] on span "mas" at bounding box center [80, 247] width 31 height 19
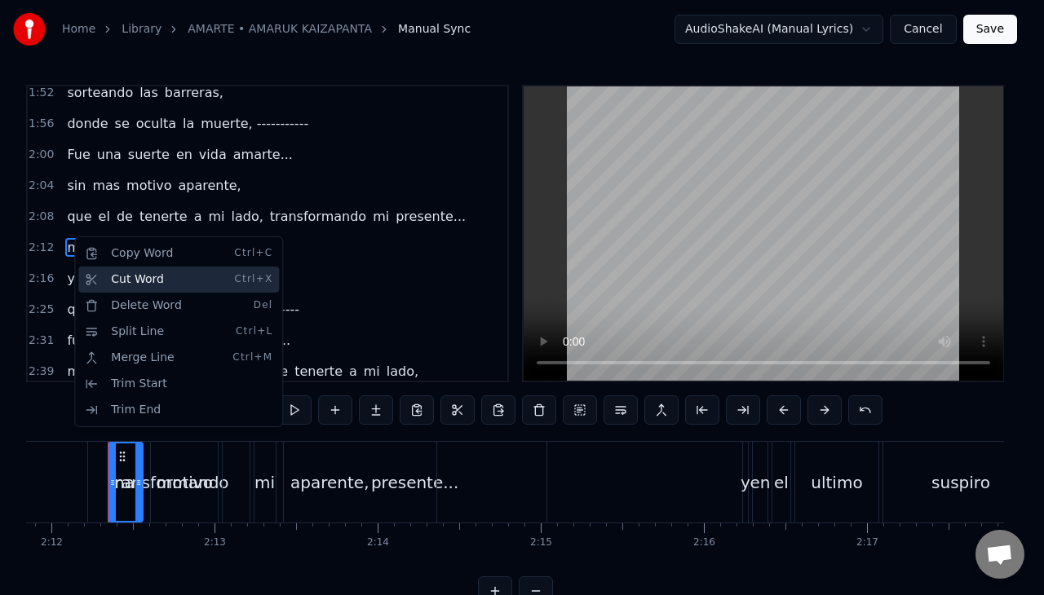
click at [96, 280] on div "Cut Word Ctrl+X" at bounding box center [178, 280] width 201 height 26
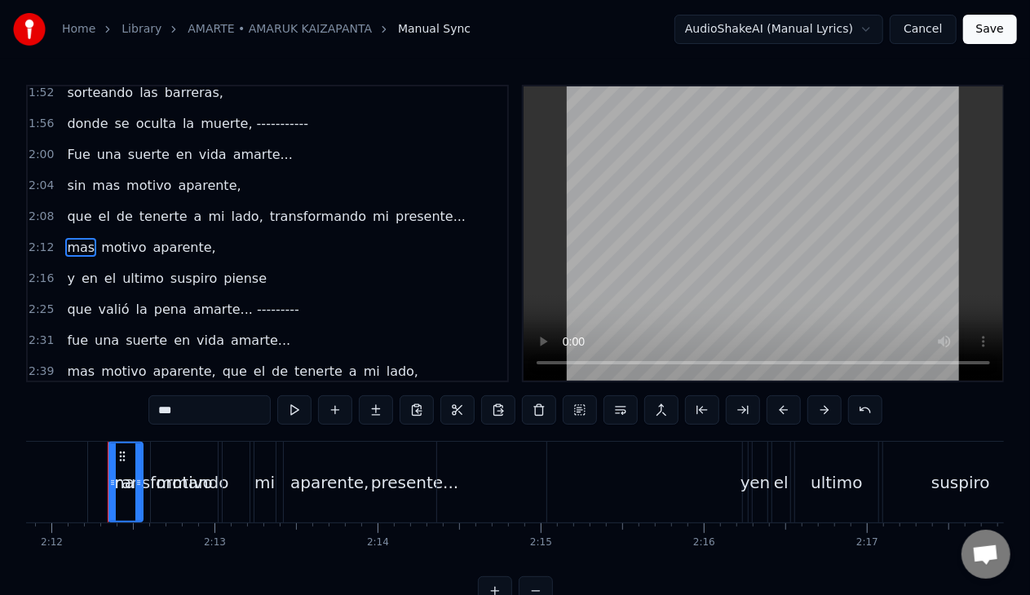
click at [99, 238] on span "motivo" at bounding box center [123, 247] width 48 height 19
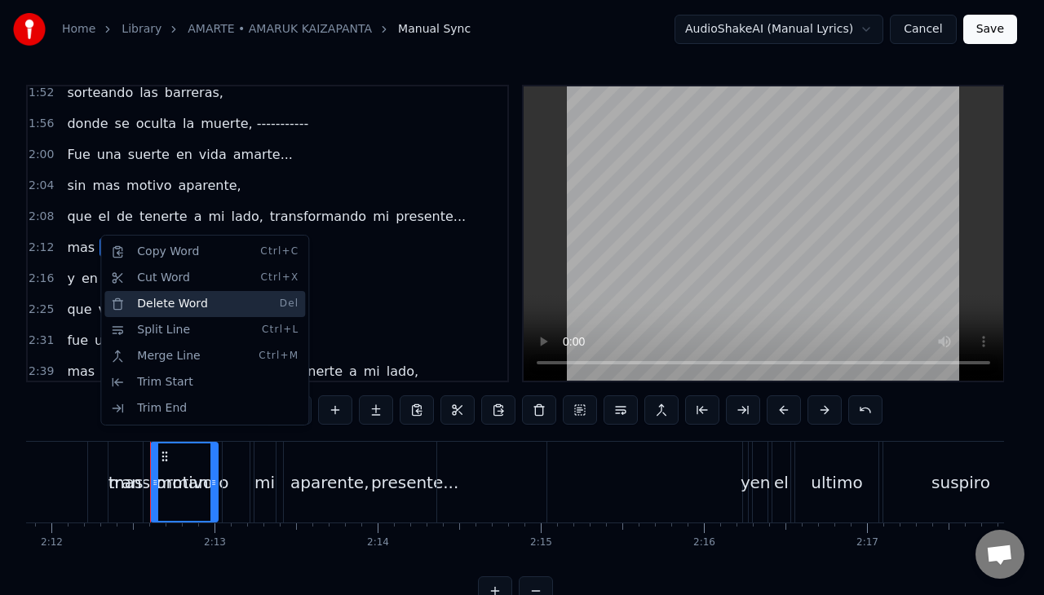
click at [121, 300] on div "Delete Word Del" at bounding box center [204, 304] width 201 height 26
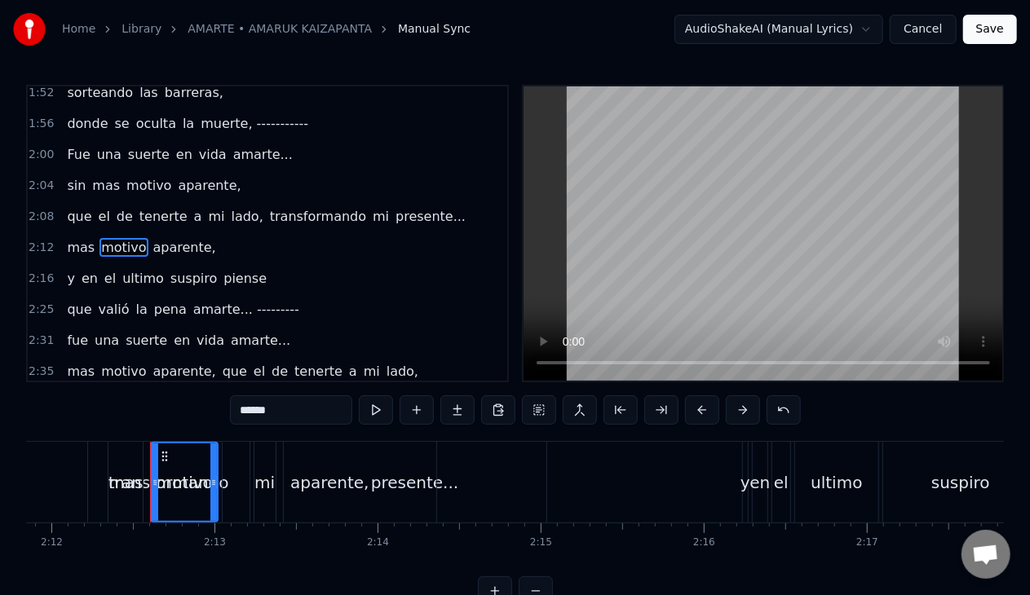
click at [134, 238] on span "motivo" at bounding box center [123, 247] width 48 height 19
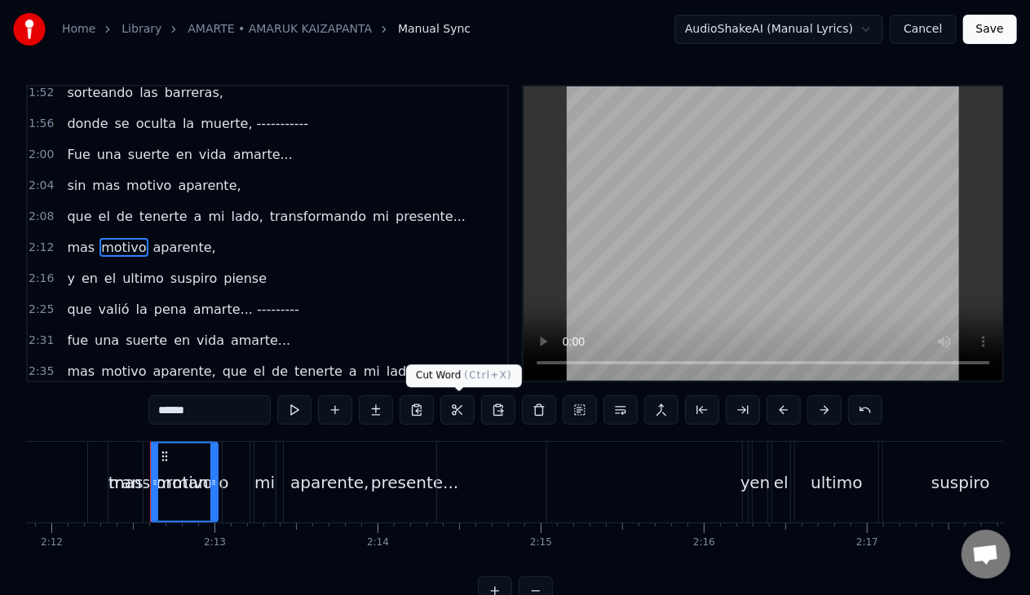
click at [447, 404] on button at bounding box center [457, 409] width 34 height 29
click at [171, 486] on div "motivo" at bounding box center [185, 482] width 56 height 24
click at [65, 238] on span "mas" at bounding box center [80, 247] width 31 height 19
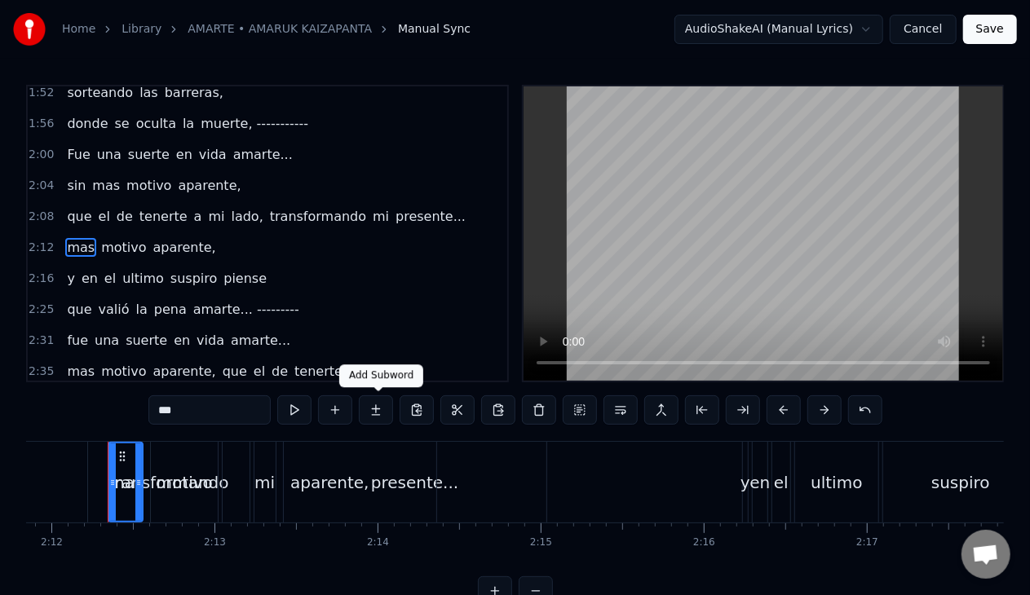
click at [374, 413] on button at bounding box center [376, 409] width 34 height 29
click at [113, 238] on span "motivo" at bounding box center [123, 247] width 48 height 19
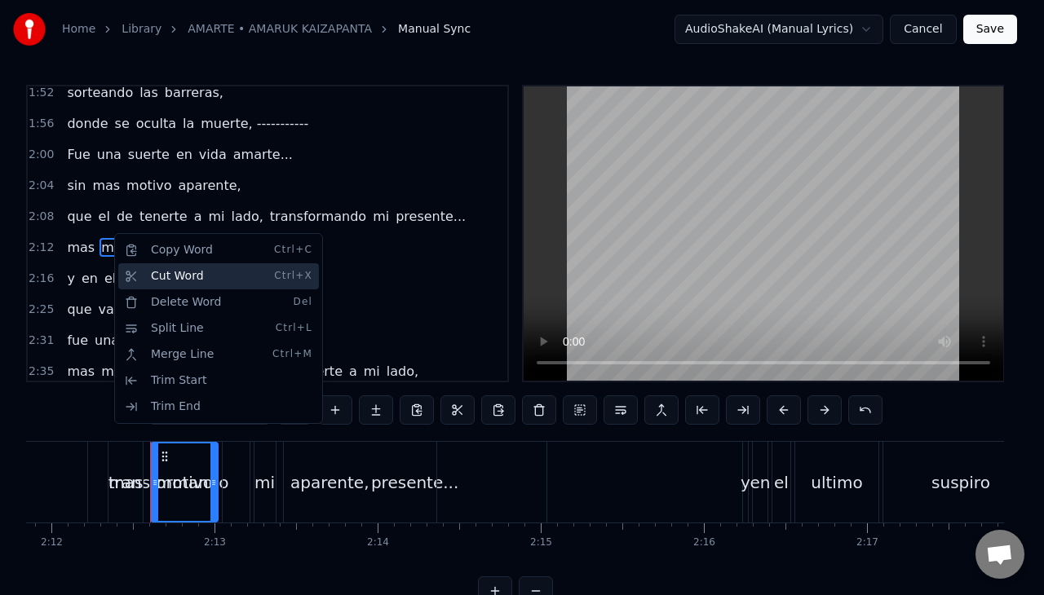
click at [163, 277] on div "Cut Word Ctrl+X" at bounding box center [218, 276] width 201 height 26
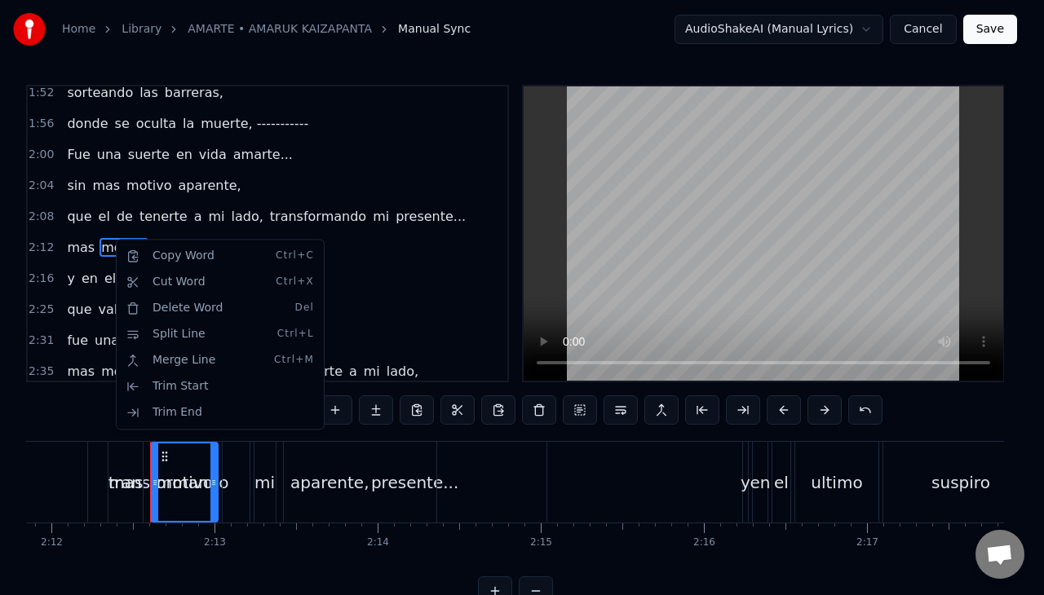
click at [77, 322] on html "Home Library AMARTE • AMARUK KAIZAPANTA Manual Sync AudioShakeAI (Manual Lyrics…" at bounding box center [522, 316] width 1044 height 632
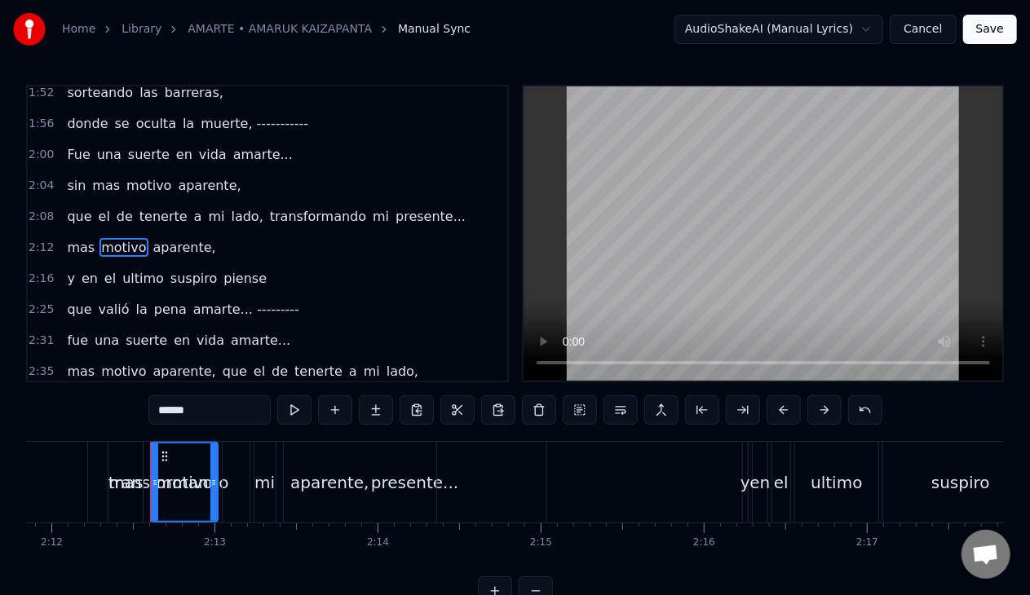
click at [192, 393] on span "presente..." at bounding box center [228, 402] width 73 height 19
type input "**********"
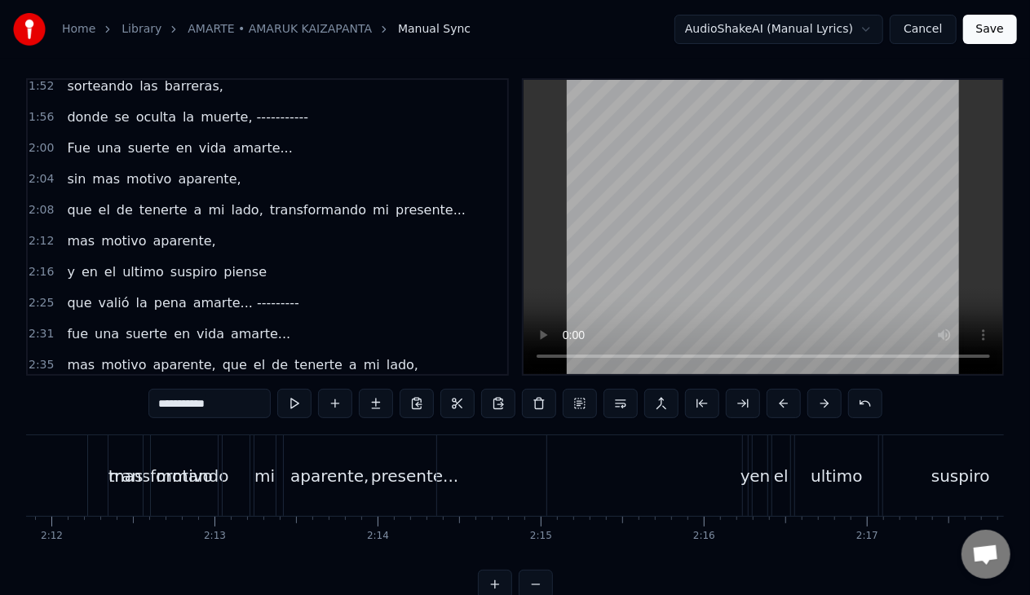
scroll to position [633, 0]
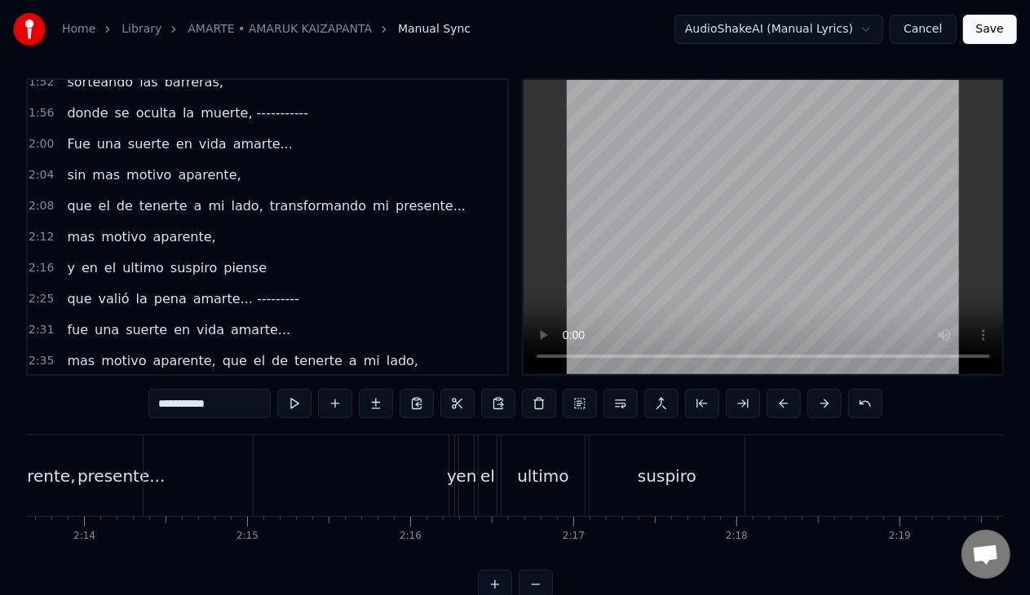
click at [175, 357] on div "mas motivo aparente, que el de tenerte a mi lado," at bounding box center [242, 361] width 364 height 29
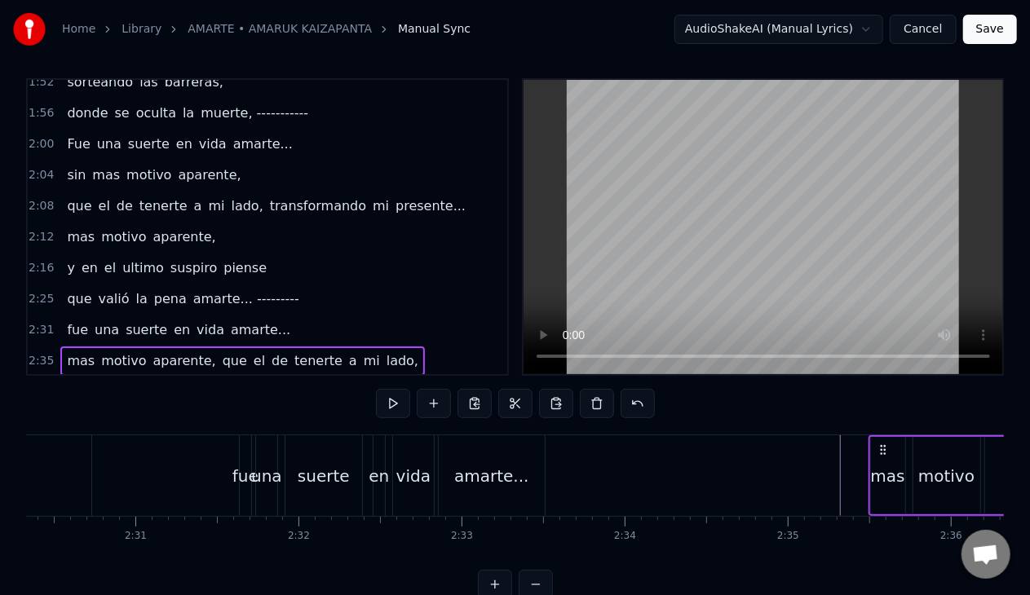
click at [168, 351] on span "aparente," at bounding box center [185, 360] width 66 height 19
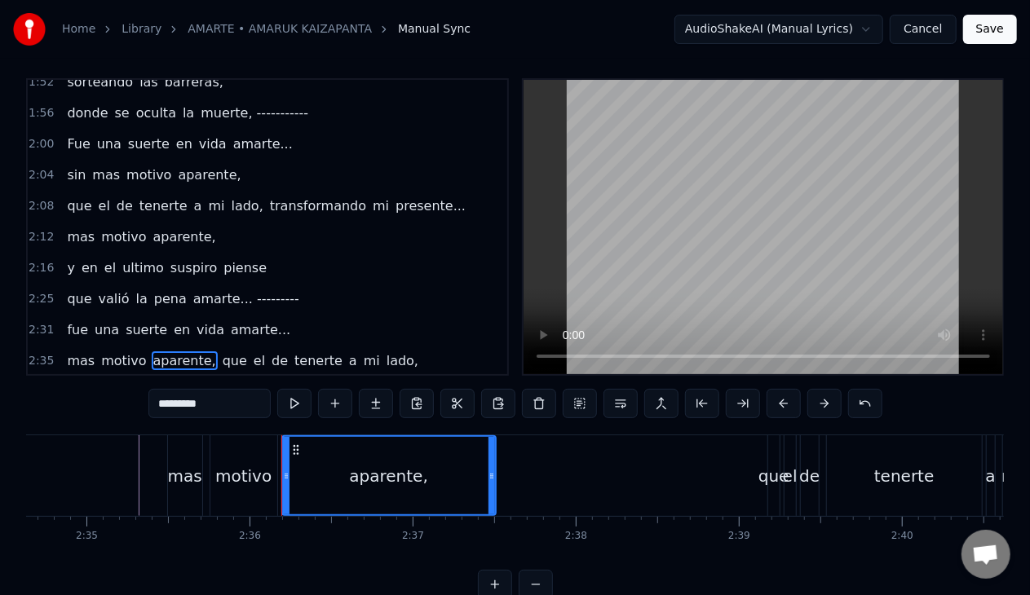
scroll to position [0, 25274]
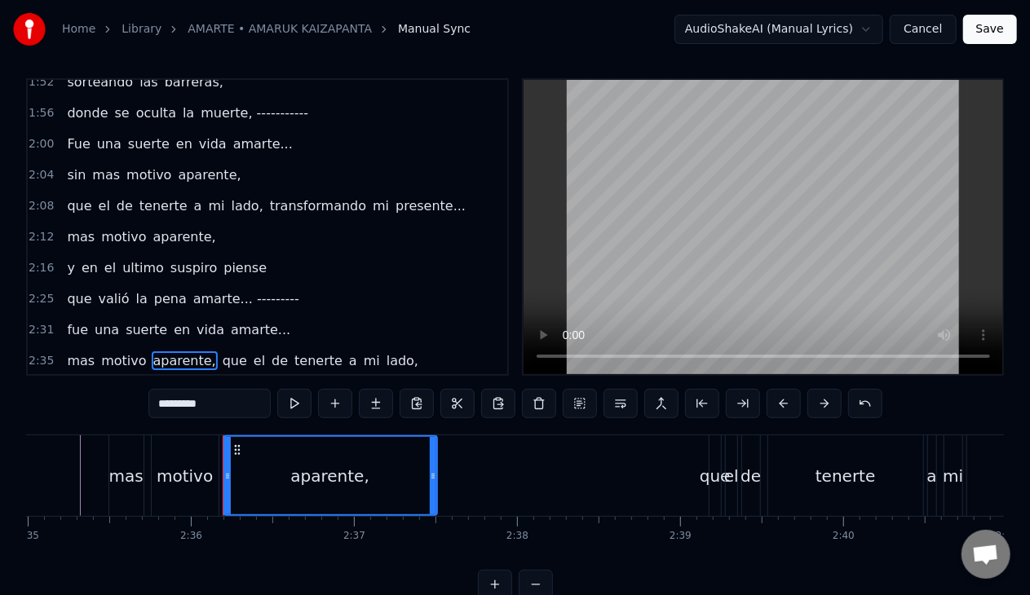
click at [168, 351] on span "aparente," at bounding box center [185, 360] width 66 height 19
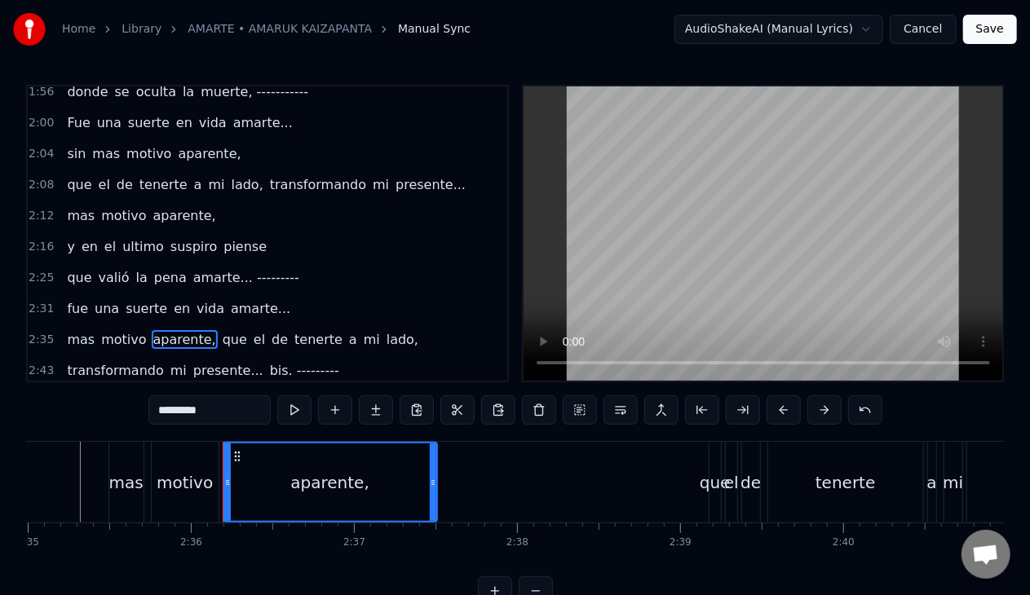
scroll to position [709, 0]
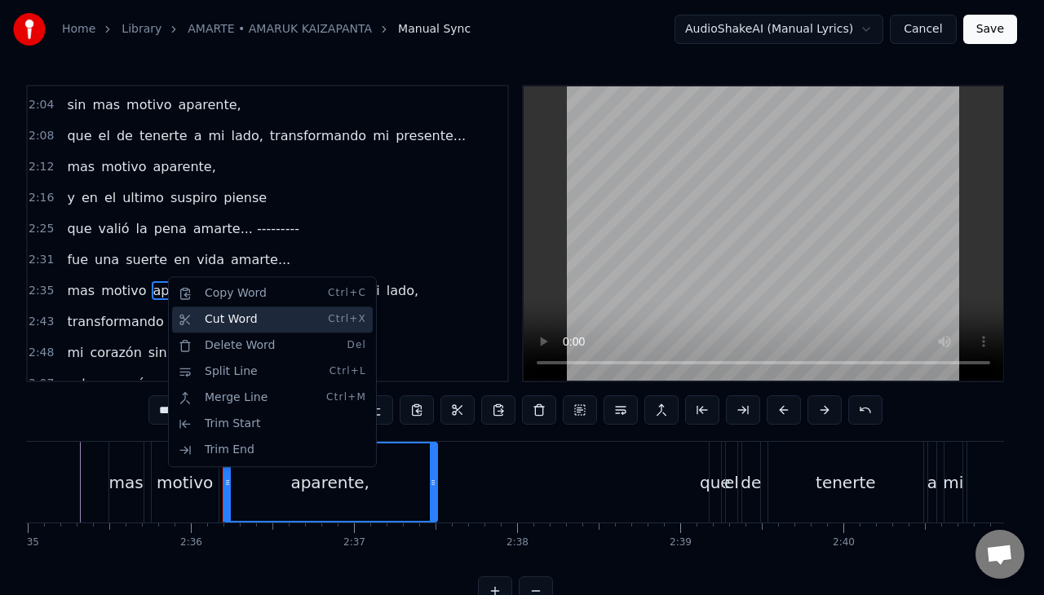
click at [194, 314] on div "Cut Word Ctrl+X" at bounding box center [272, 320] width 201 height 26
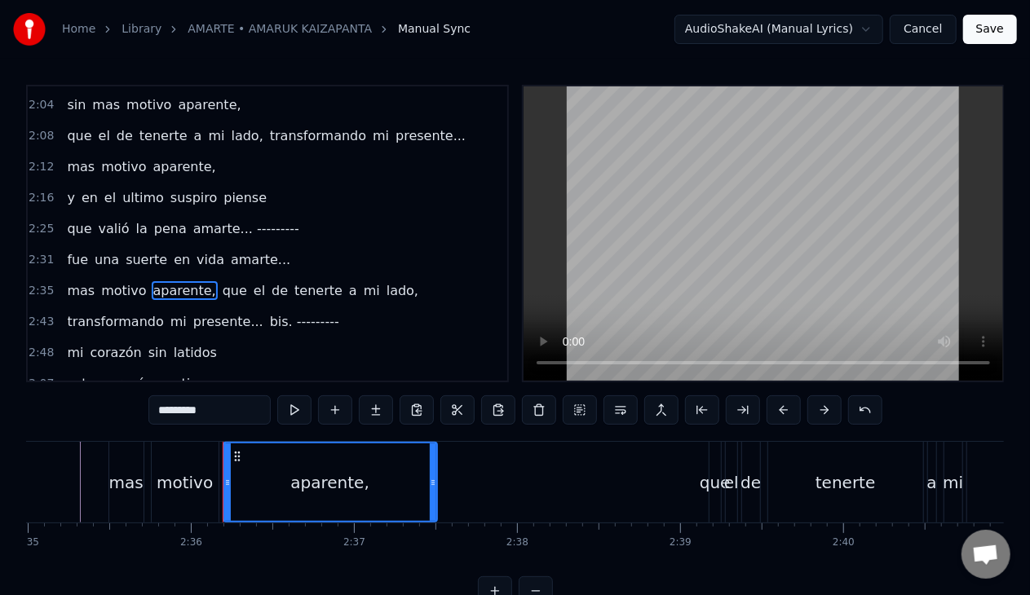
click at [158, 281] on span "aparente," at bounding box center [185, 290] width 66 height 19
drag, startPoint x: 227, startPoint y: 463, endPoint x: 225, endPoint y: 492, distance: 29.4
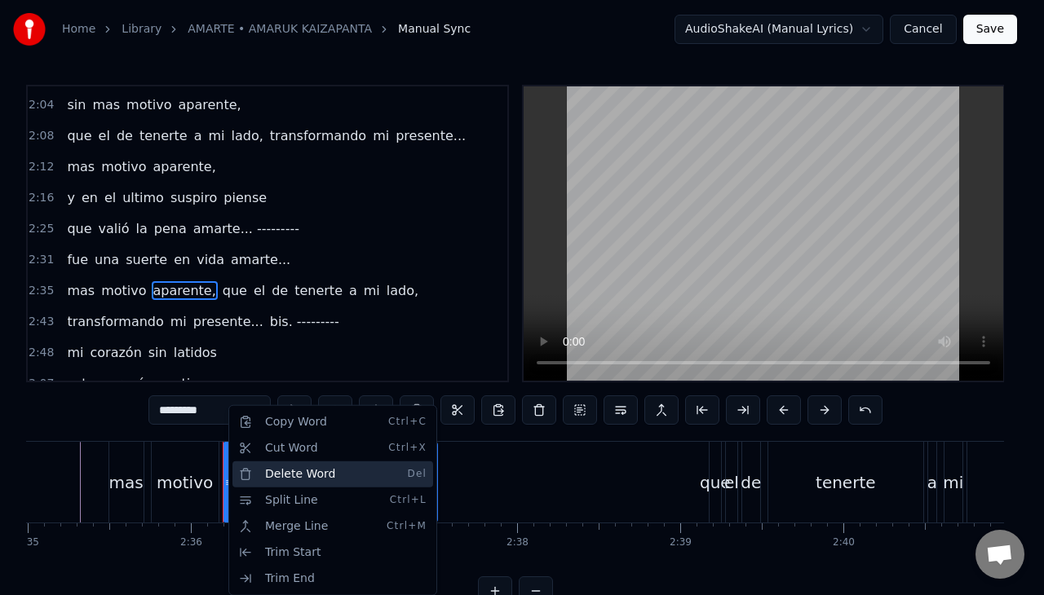
click at [264, 473] on div "Delete Word Del" at bounding box center [332, 474] width 201 height 26
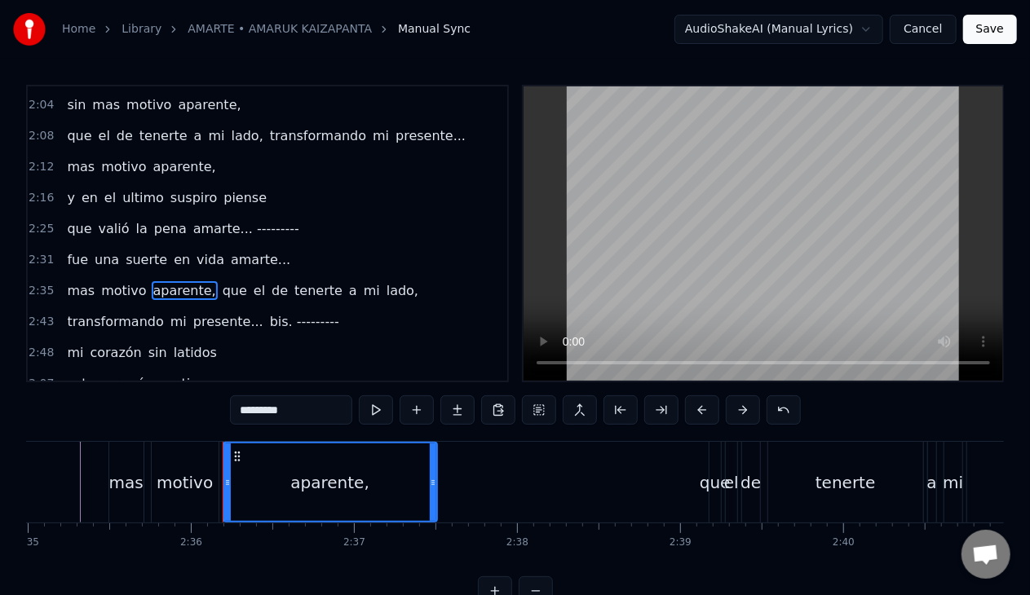
click at [261, 472] on div "aparente," at bounding box center [330, 482] width 212 height 77
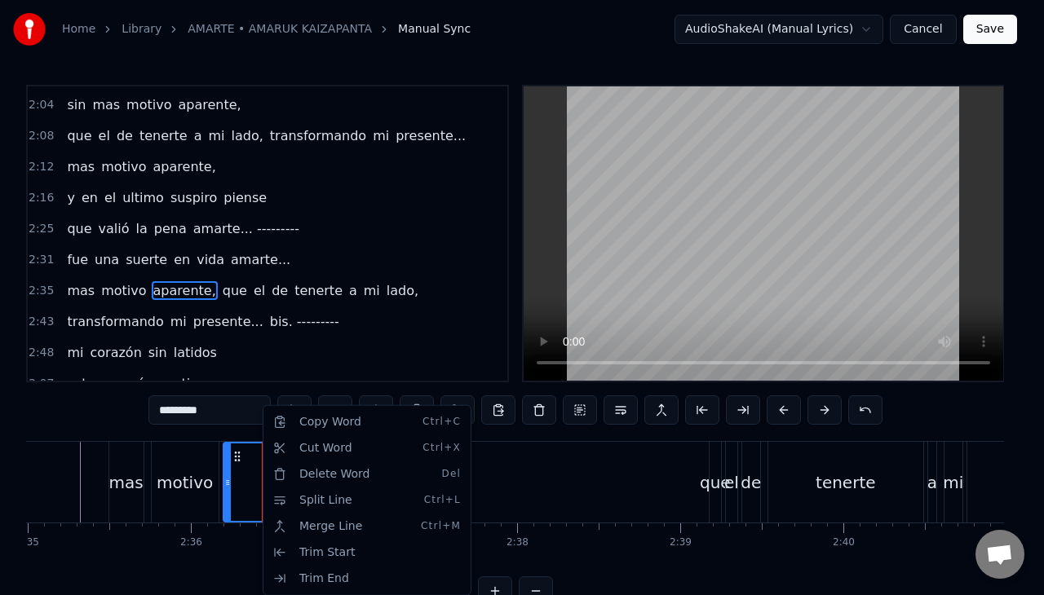
click at [178, 400] on html "Home Library AMARTE • AMARUK KAIZAPANTA Manual Sync AudioShakeAI (Manual Lyrics…" at bounding box center [522, 316] width 1044 height 632
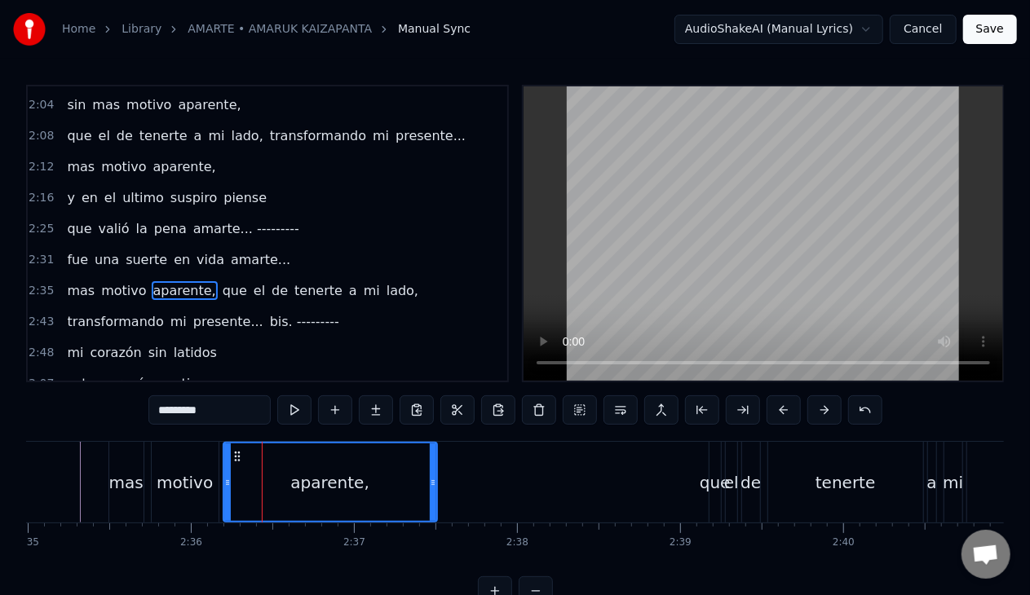
drag, startPoint x: 214, startPoint y: 416, endPoint x: 117, endPoint y: 397, distance: 98.0
click at [118, 397] on div "0:16 Amarte... 0:19 hasta quedarme sin aire 0:23 y en el ultimo suspiro piense …" at bounding box center [515, 345] width 978 height 521
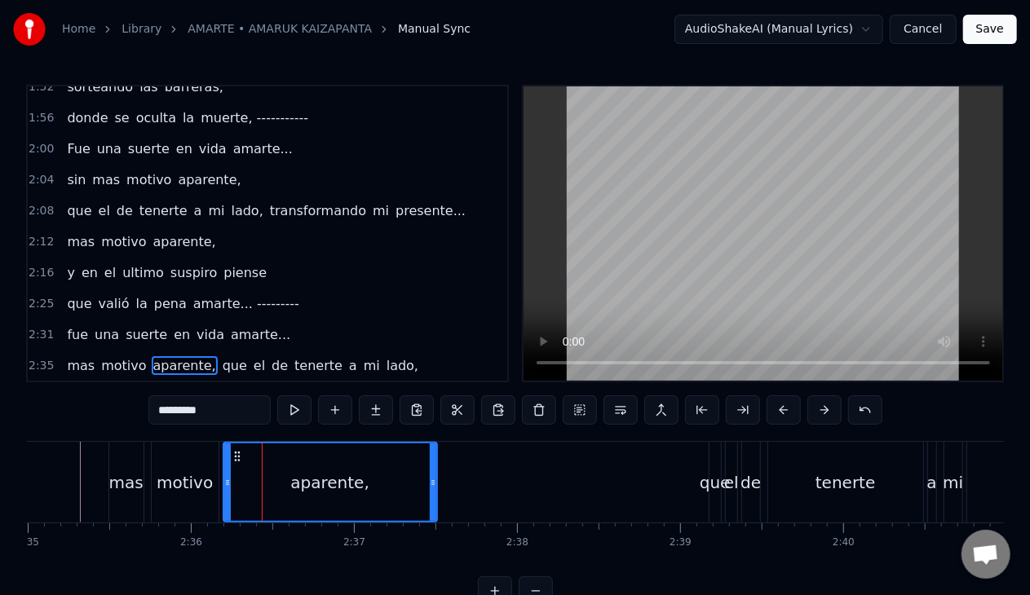
scroll to position [546, 0]
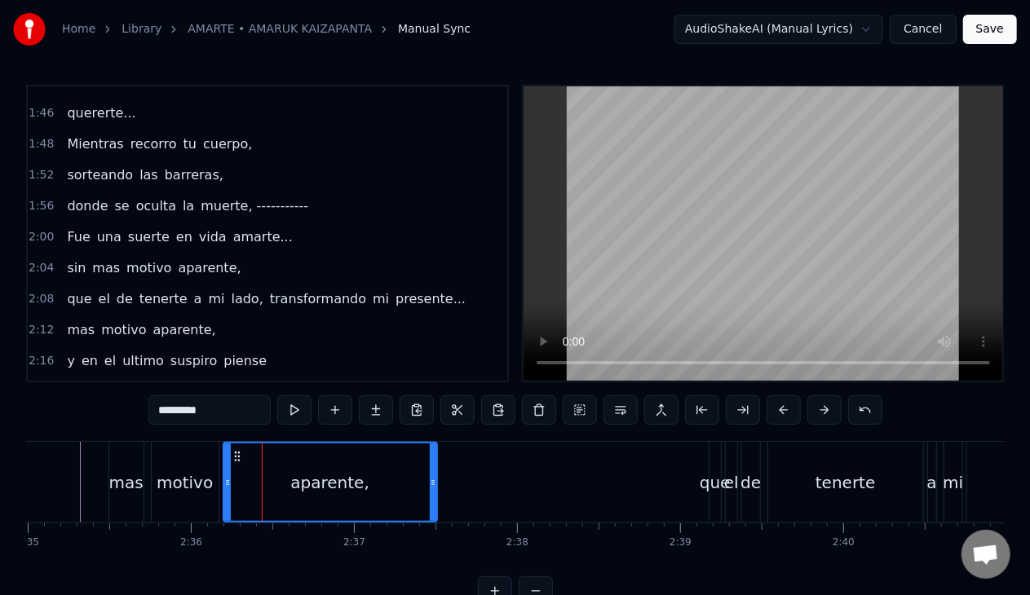
click at [168, 320] on span "aparente," at bounding box center [185, 329] width 66 height 19
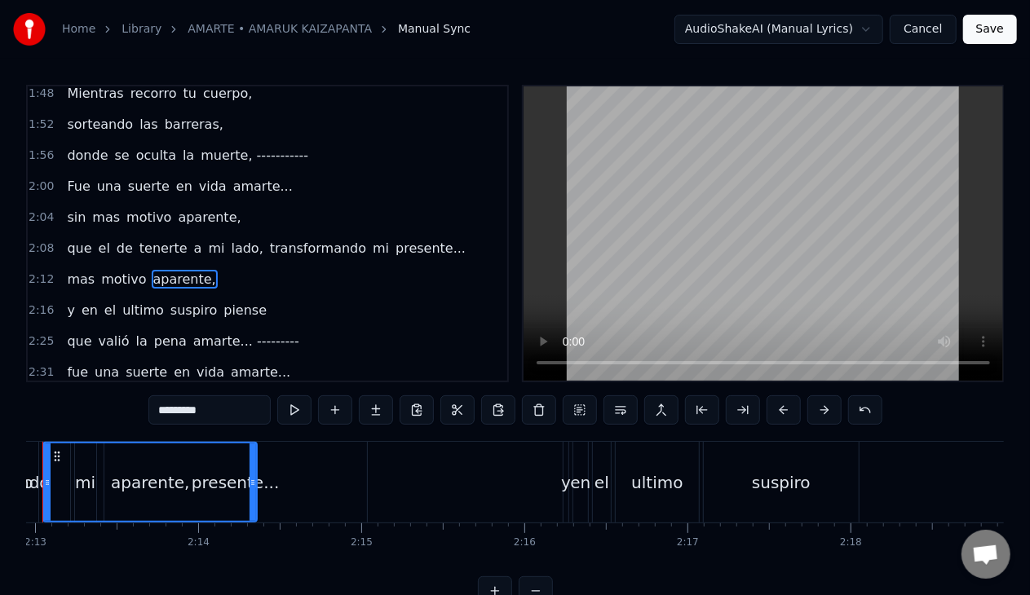
scroll to position [0, 21614]
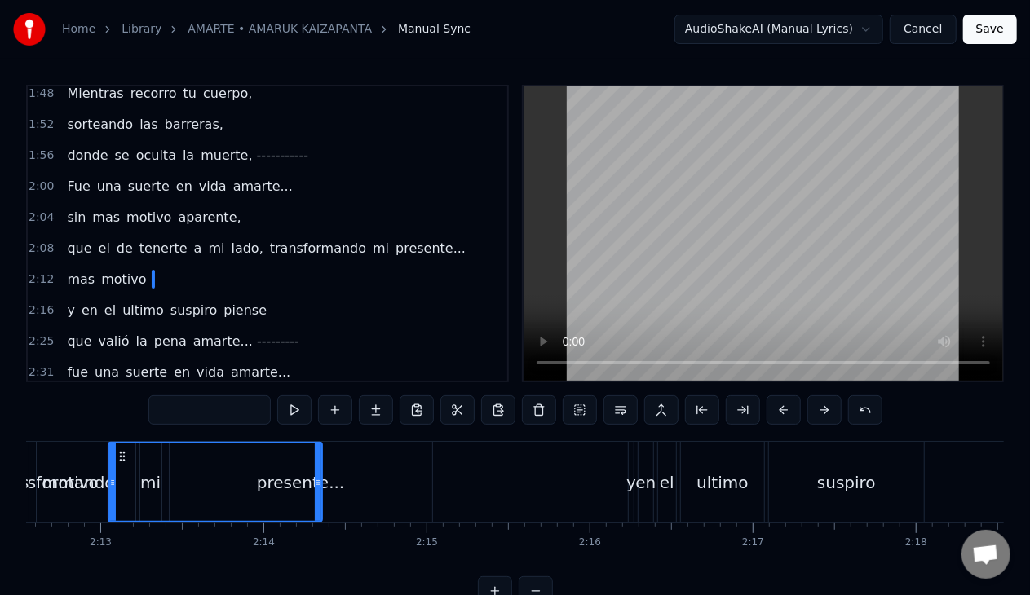
click at [317, 295] on div "2:16 y en el ultimo suspiro piense" at bounding box center [267, 310] width 479 height 31
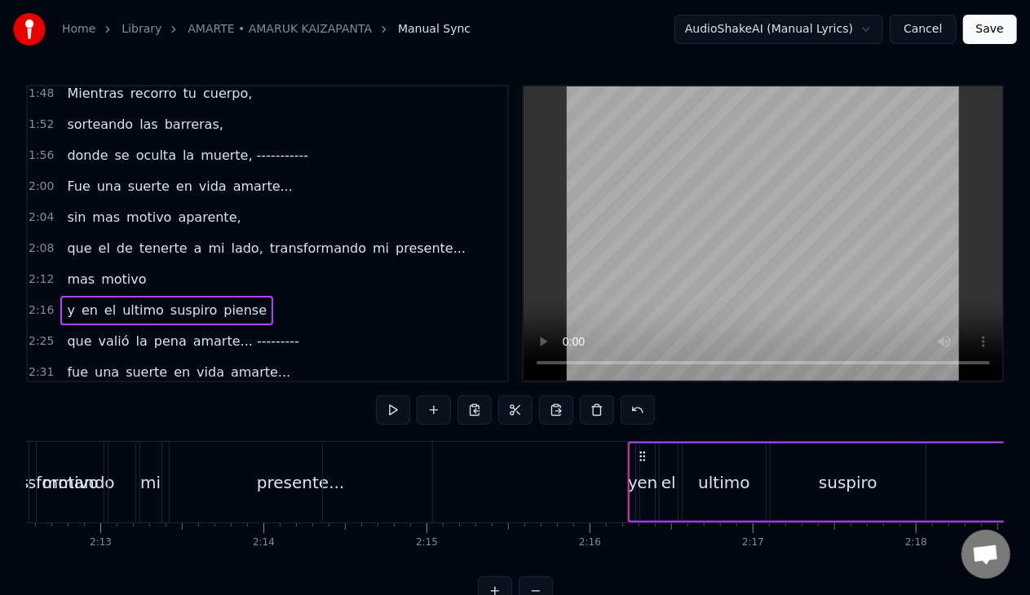
click at [121, 270] on span "motivo" at bounding box center [123, 279] width 48 height 19
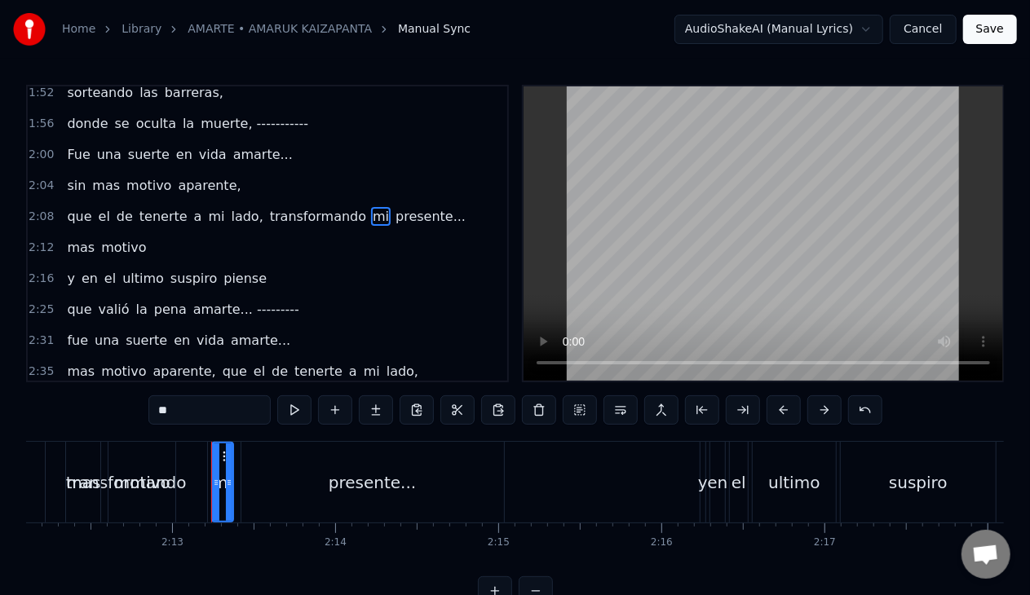
scroll to position [598, 0]
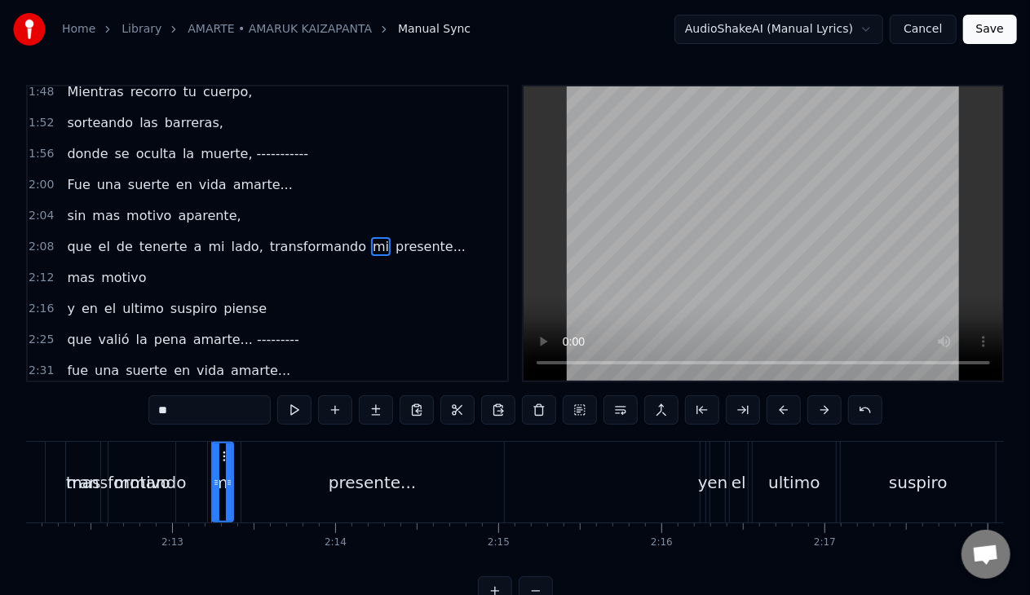
click at [144, 403] on div "0:16 Amarte... 0:19 hasta quedarme sin aire 0:23 y en el ultimo suspiro piense …" at bounding box center [515, 345] width 978 height 521
click at [122, 268] on span "motivo" at bounding box center [123, 277] width 48 height 19
type input "******"
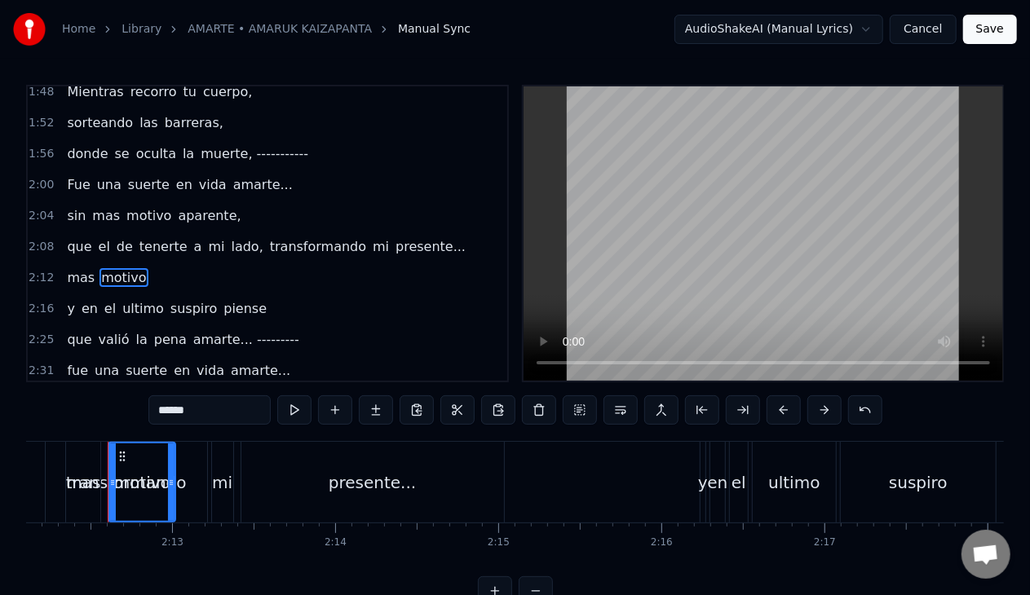
scroll to position [615, 0]
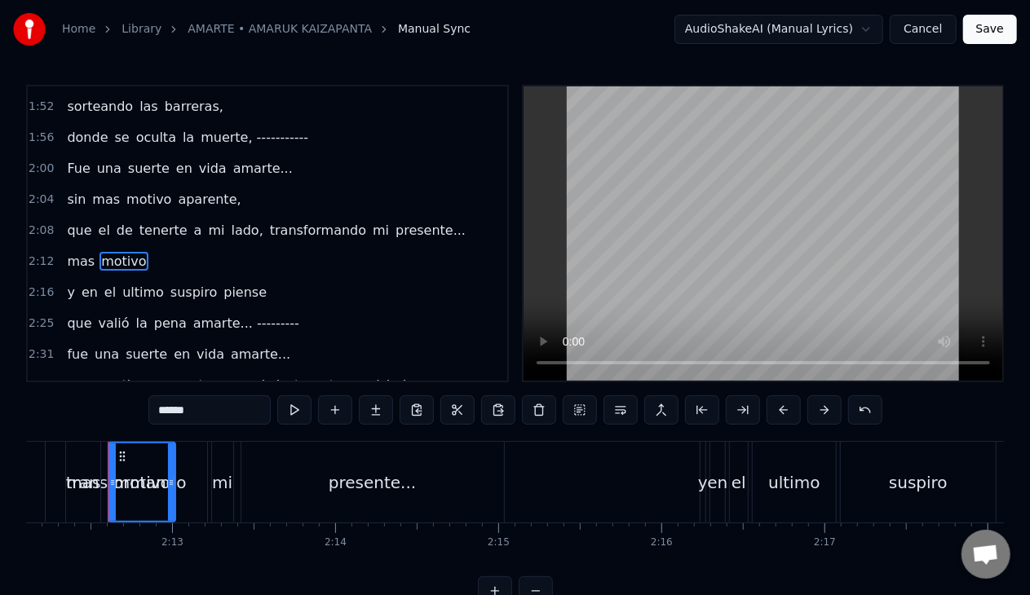
drag, startPoint x: 205, startPoint y: 421, endPoint x: 108, endPoint y: 397, distance: 99.1
click at [108, 397] on div "0:16 Amarte... 0:19 hasta quedarme sin aire 0:23 y en el ultimo suspiro piense …" at bounding box center [515, 345] width 978 height 521
click at [78, 252] on span "mas" at bounding box center [80, 261] width 31 height 19
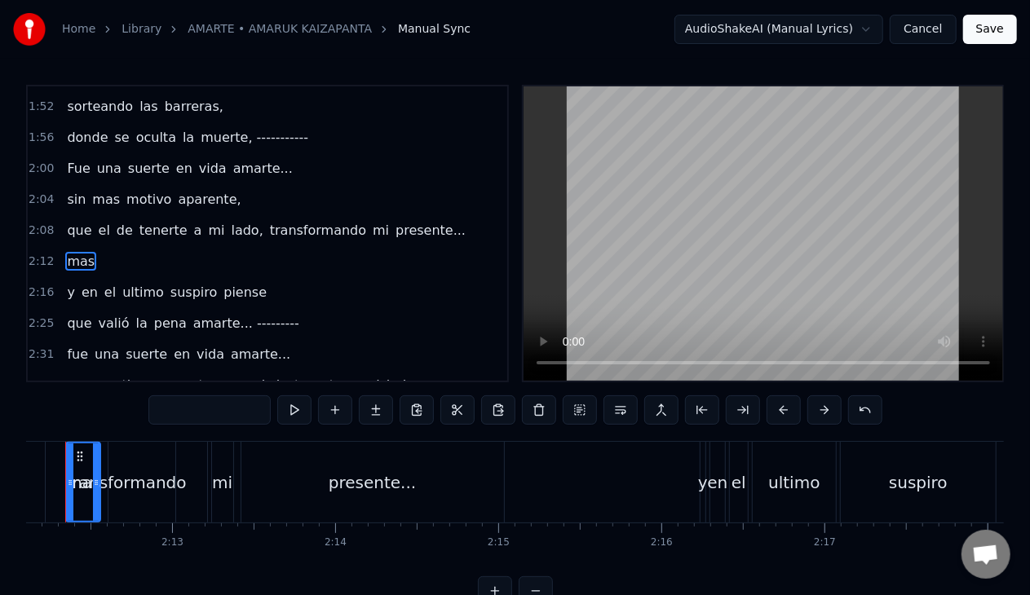
type input "***"
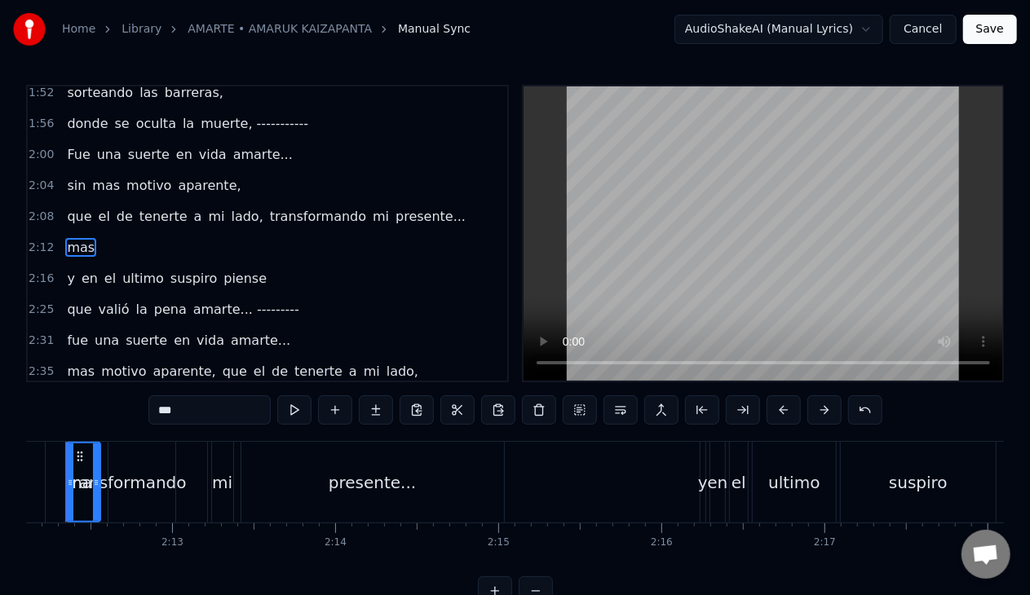
scroll to position [0, 21500]
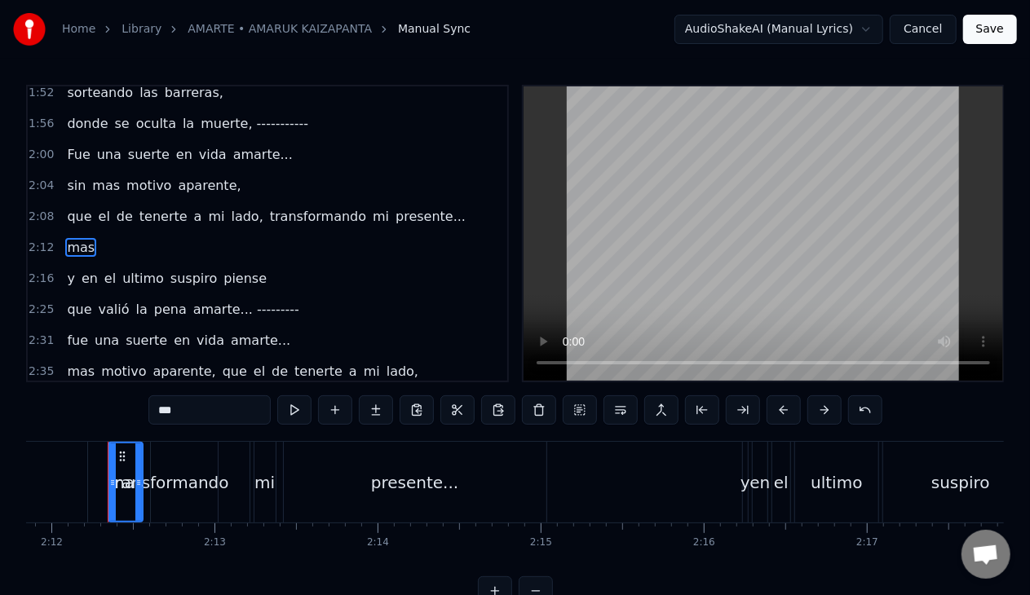
click at [202, 401] on input "***" at bounding box center [209, 409] width 122 height 29
drag, startPoint x: 207, startPoint y: 413, endPoint x: 145, endPoint y: 399, distance: 63.5
click at [145, 399] on div "0:16 Amarte... 0:19 hasta quedarme sin aire 0:23 y en el ultimo suspiro piense …" at bounding box center [515, 345] width 978 height 521
click at [121, 246] on div "2:12" at bounding box center [267, 247] width 479 height 31
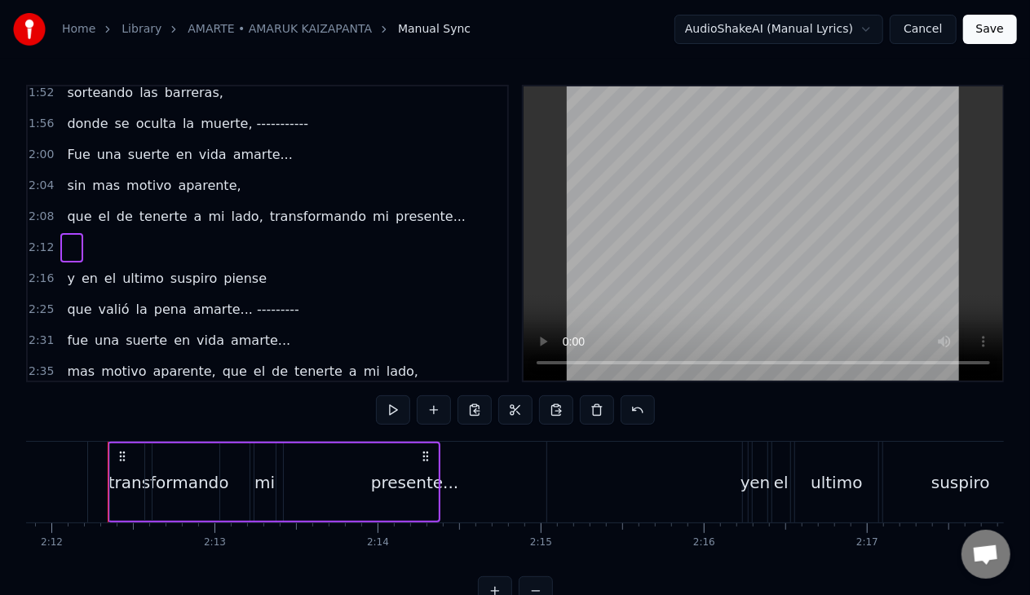
click at [74, 233] on div at bounding box center [71, 247] width 23 height 29
click at [394, 403] on button at bounding box center [393, 409] width 34 height 29
click at [144, 207] on span "tenerte" at bounding box center [163, 216] width 51 height 19
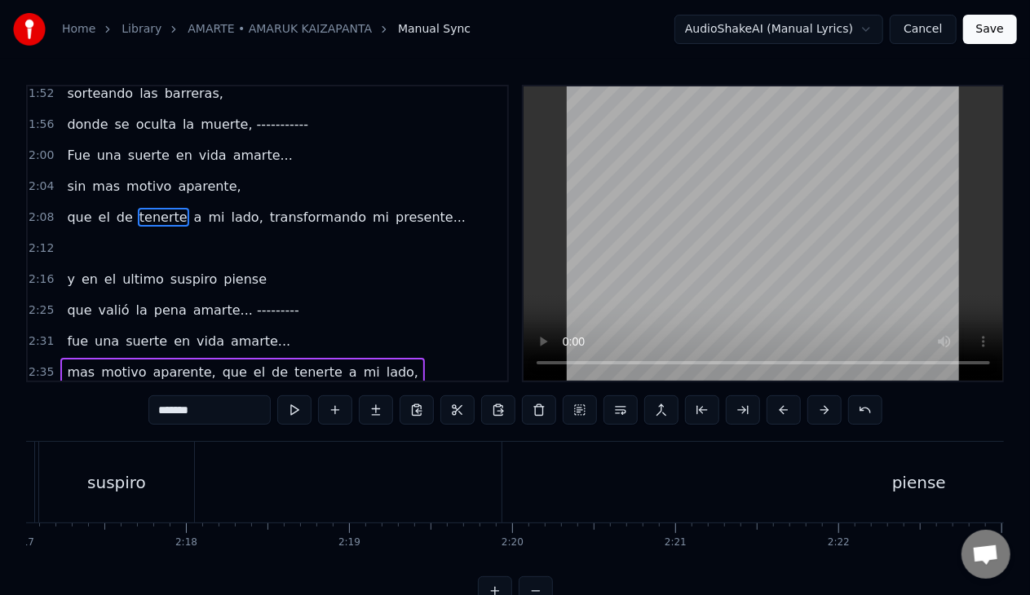
scroll to position [0, 22311]
click at [537, 481] on div "piense" at bounding box center [951, 482] width 833 height 81
type input "******"
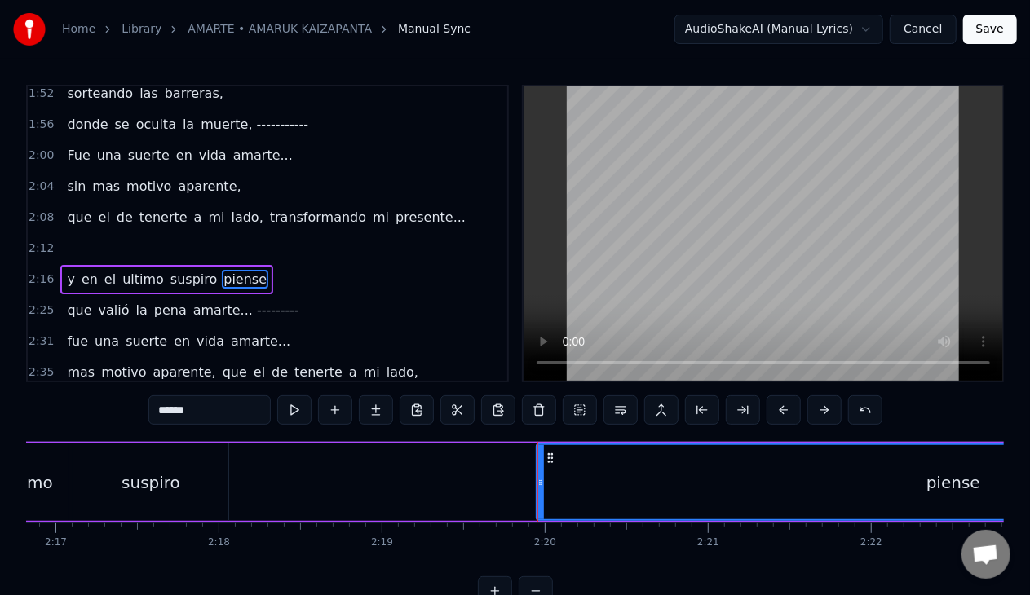
scroll to position [659, 0]
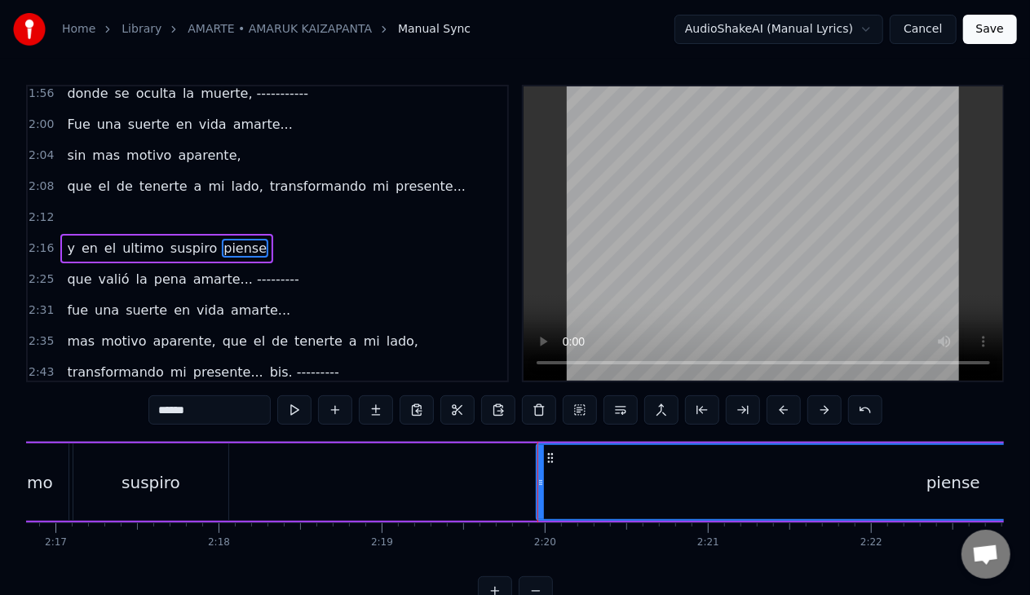
click at [551, 486] on div "piense" at bounding box center [953, 482] width 832 height 74
click at [558, 485] on div "piense" at bounding box center [953, 482] width 832 height 74
click at [553, 484] on div "piense" at bounding box center [953, 482] width 832 height 74
click at [536, 475] on div "piense" at bounding box center [953, 482] width 835 height 77
click at [223, 239] on span "piense" at bounding box center [245, 248] width 46 height 19
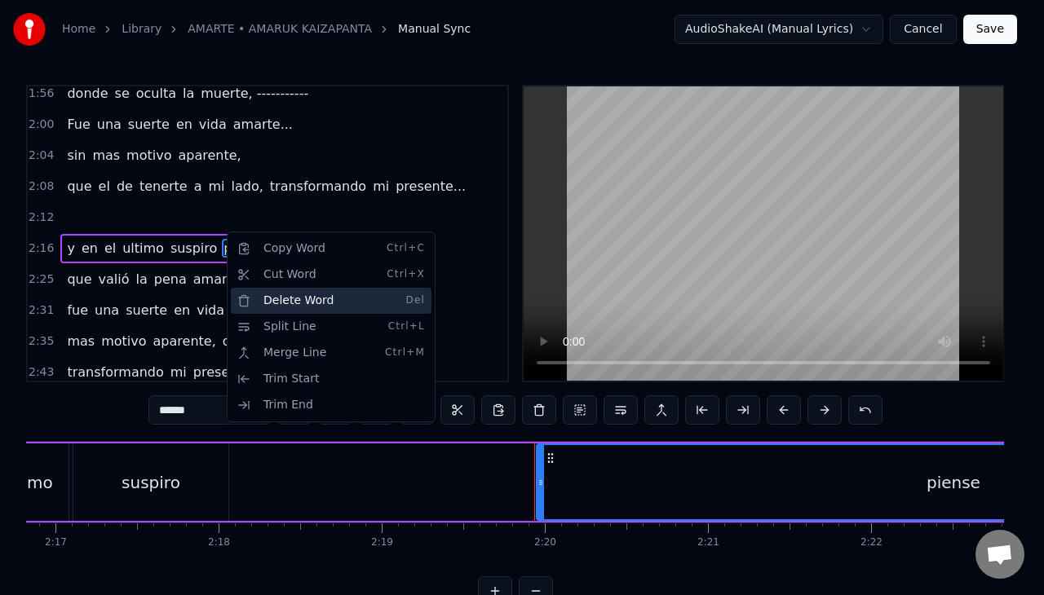
click at [261, 294] on div "Delete Word Del" at bounding box center [331, 301] width 201 height 26
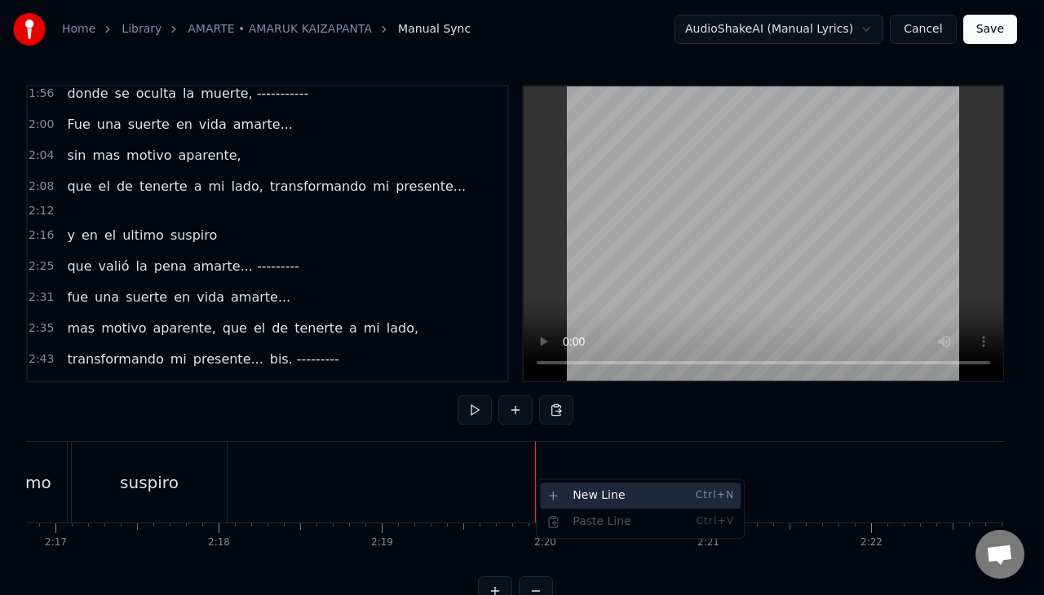
click at [551, 493] on div "New Line Ctrl+N" at bounding box center [640, 496] width 201 height 26
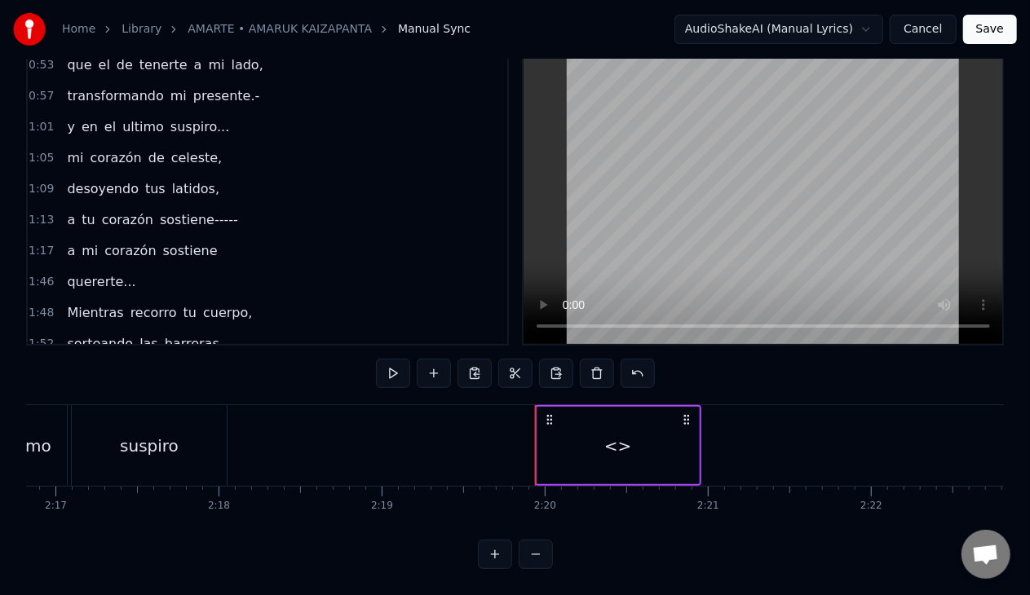
scroll to position [320, 0]
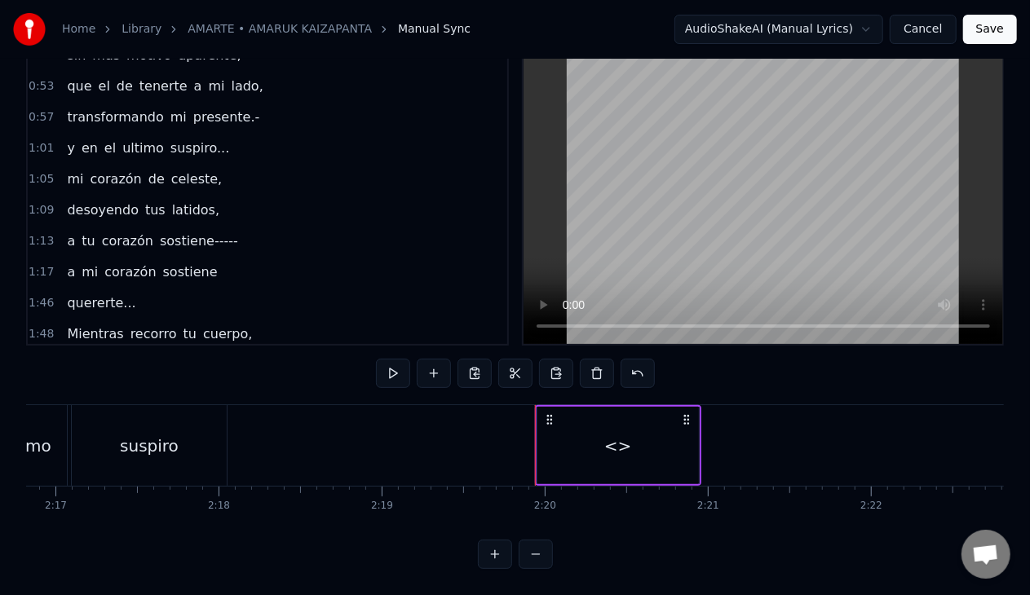
drag, startPoint x: 73, startPoint y: 150, endPoint x: 89, endPoint y: 156, distance: 17.3
click at [73, 170] on span "mi" at bounding box center [75, 179] width 20 height 19
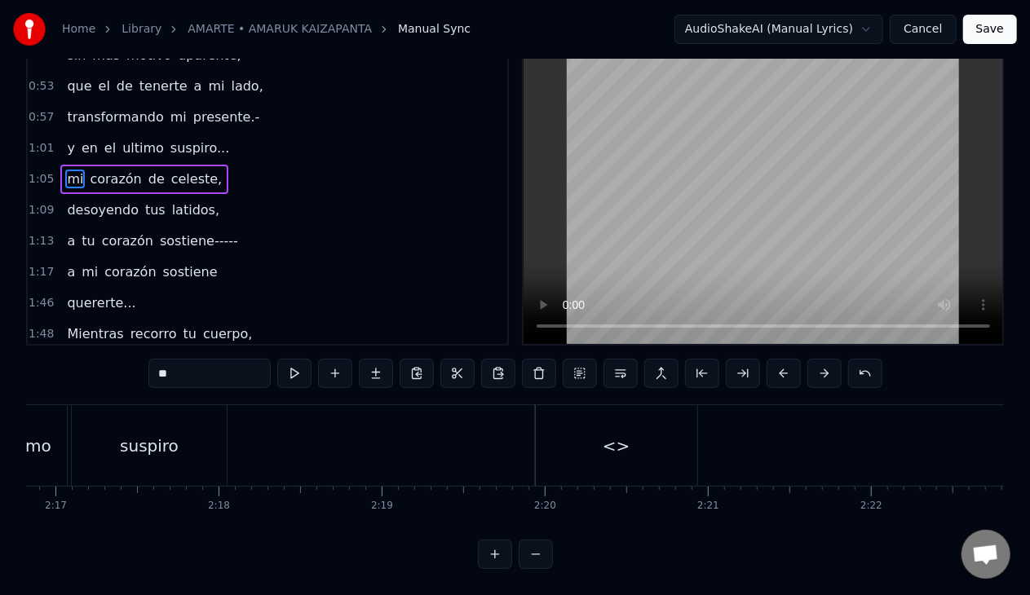
scroll to position [46, 0]
click at [189, 170] on span "celeste," at bounding box center [197, 179] width 54 height 19
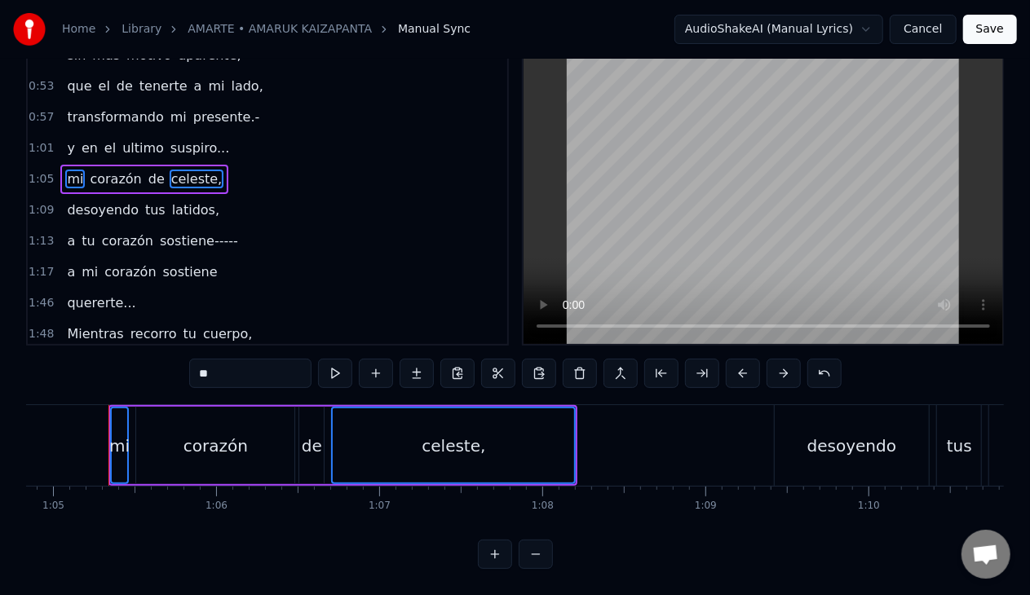
click at [105, 170] on span "corazón" at bounding box center [115, 179] width 55 height 19
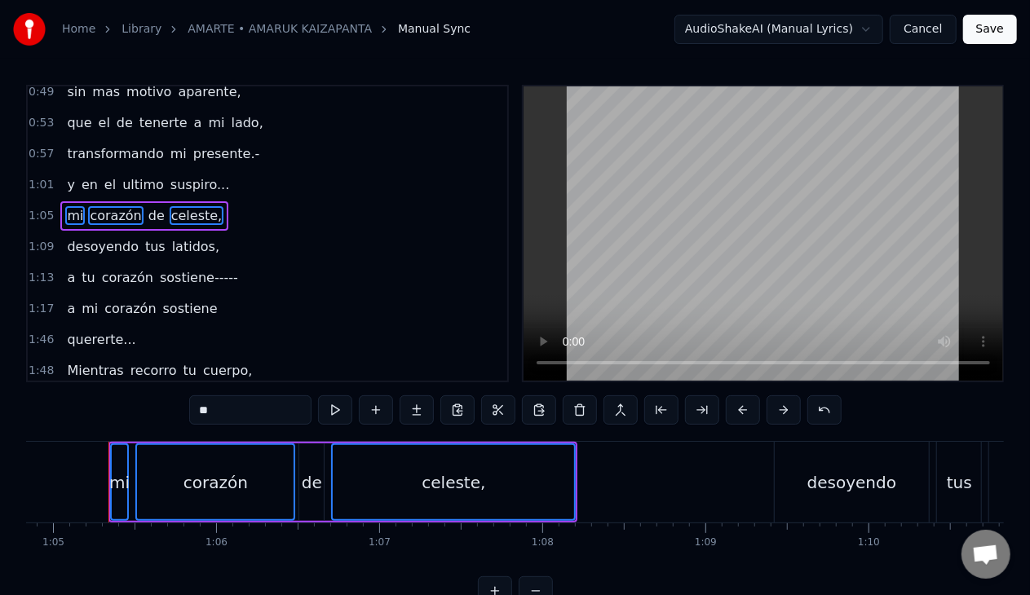
scroll to position [294, 0]
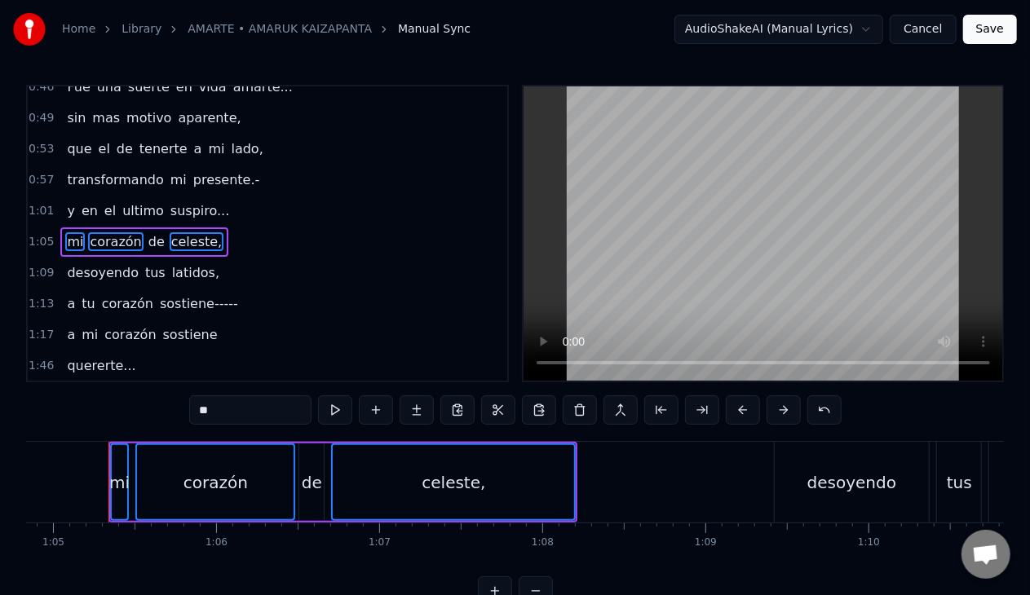
click at [147, 235] on span "de" at bounding box center [157, 241] width 20 height 19
click at [179, 233] on span "celeste," at bounding box center [197, 241] width 54 height 19
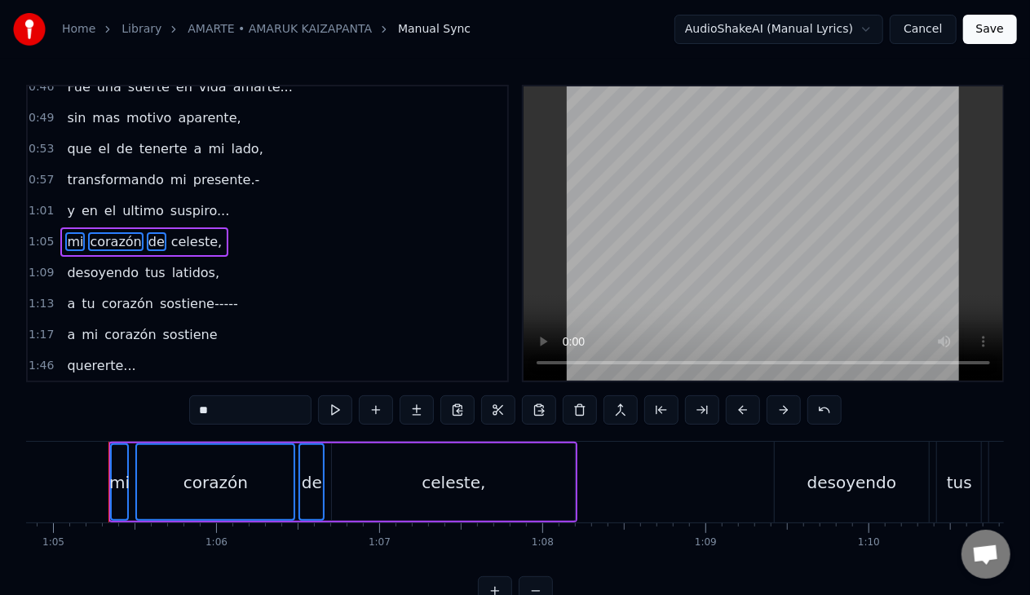
click at [176, 237] on span "celeste," at bounding box center [197, 241] width 54 height 19
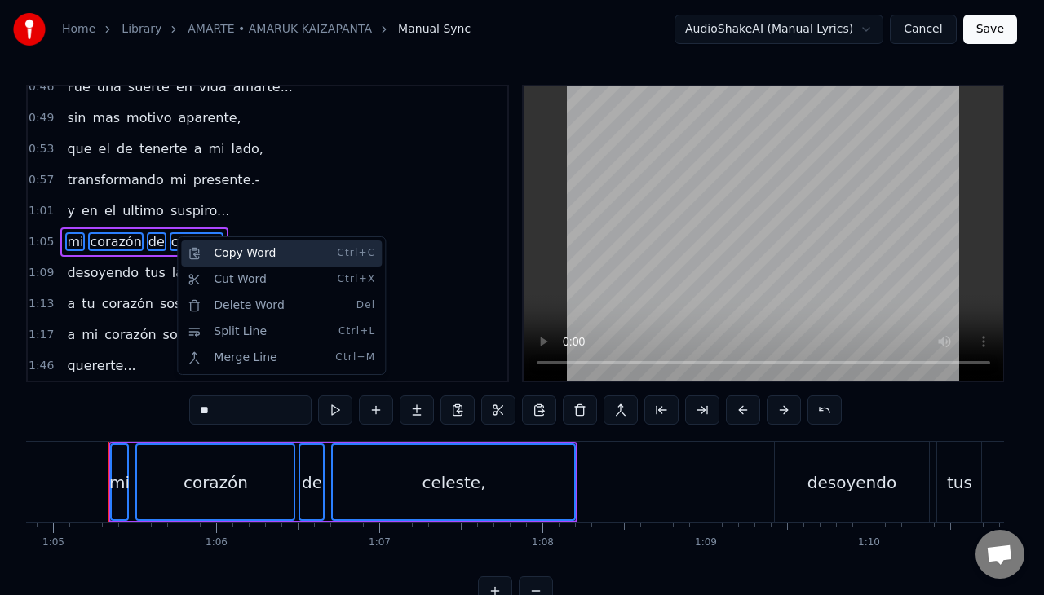
click at [205, 251] on div "Copy Word Ctrl+C" at bounding box center [281, 254] width 201 height 26
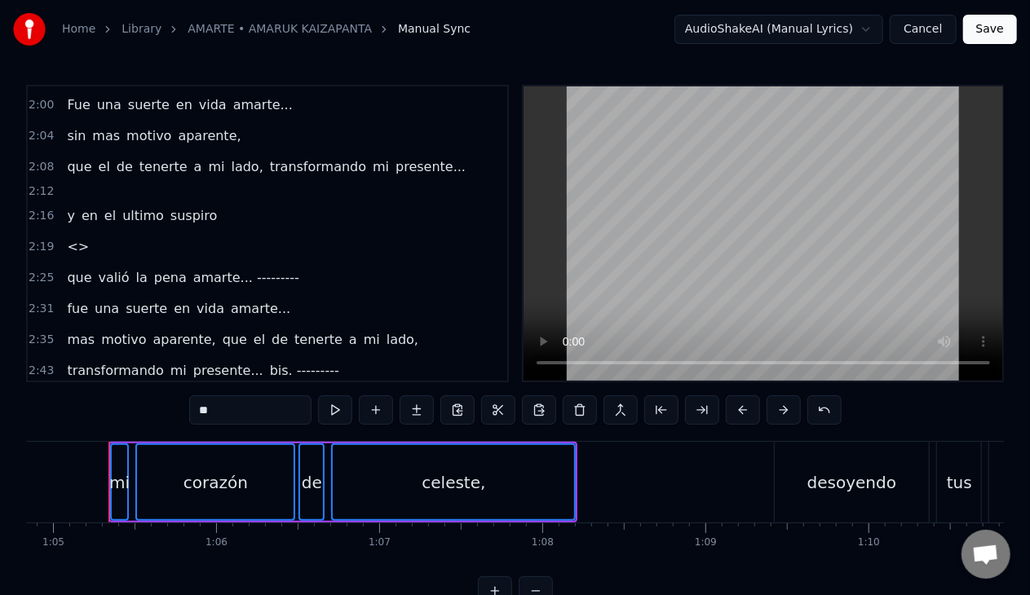
scroll to position [727, 0]
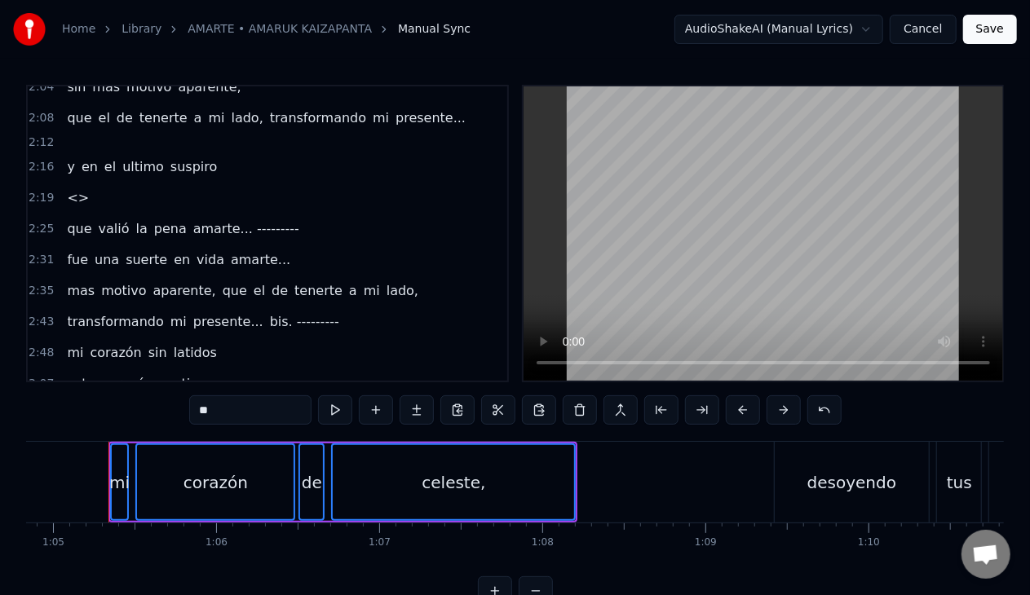
click at [72, 188] on span "<>" at bounding box center [77, 197] width 25 height 19
type input "**"
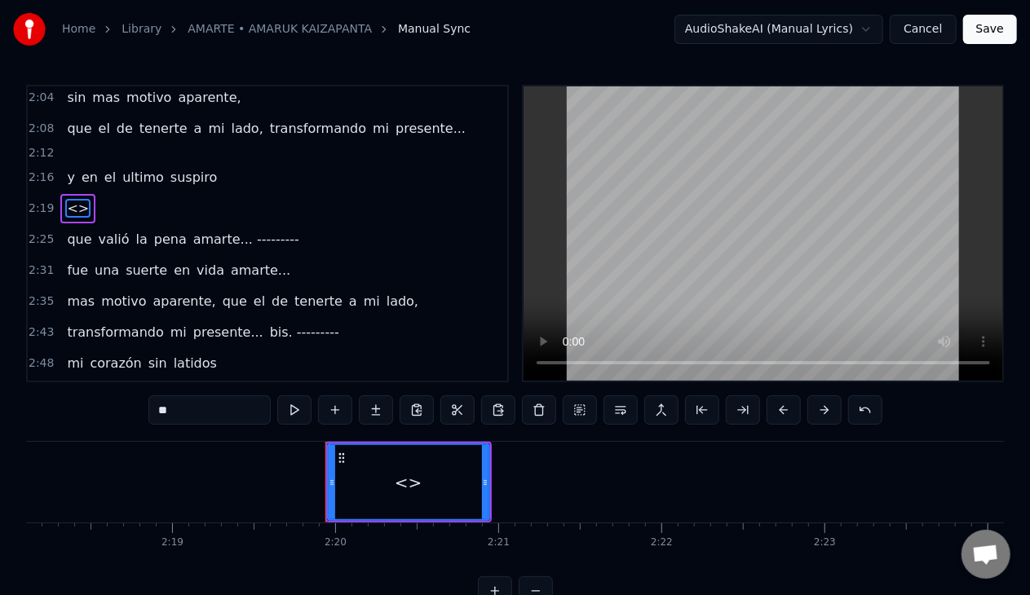
scroll to position [0, 22738]
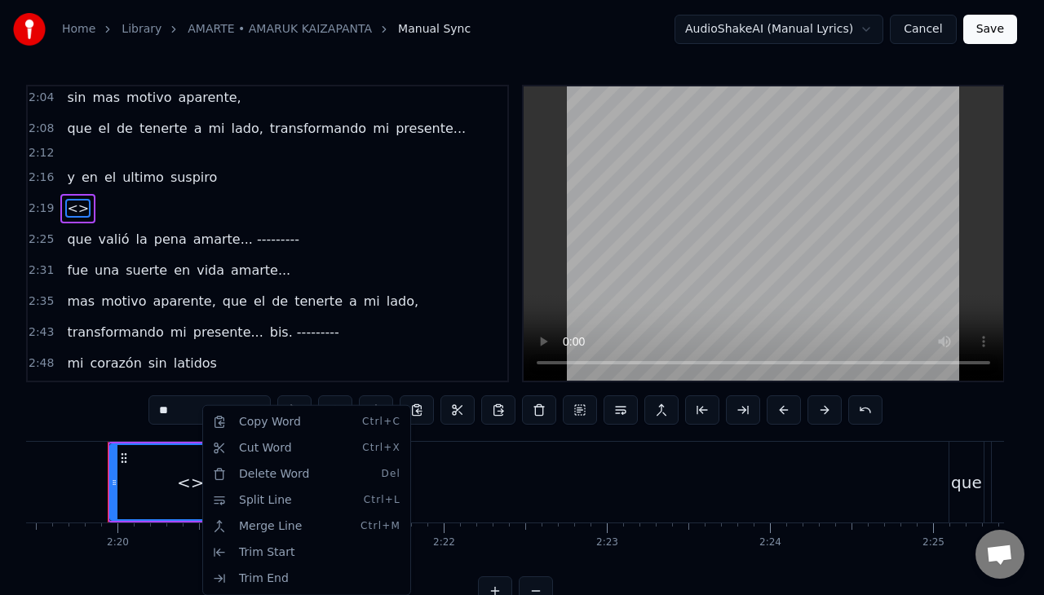
click at [150, 475] on html "Home Library AMARTE • AMARUK KAIZAPANTA Manual Sync AudioShakeAI (Manual Lyrics…" at bounding box center [522, 316] width 1044 height 632
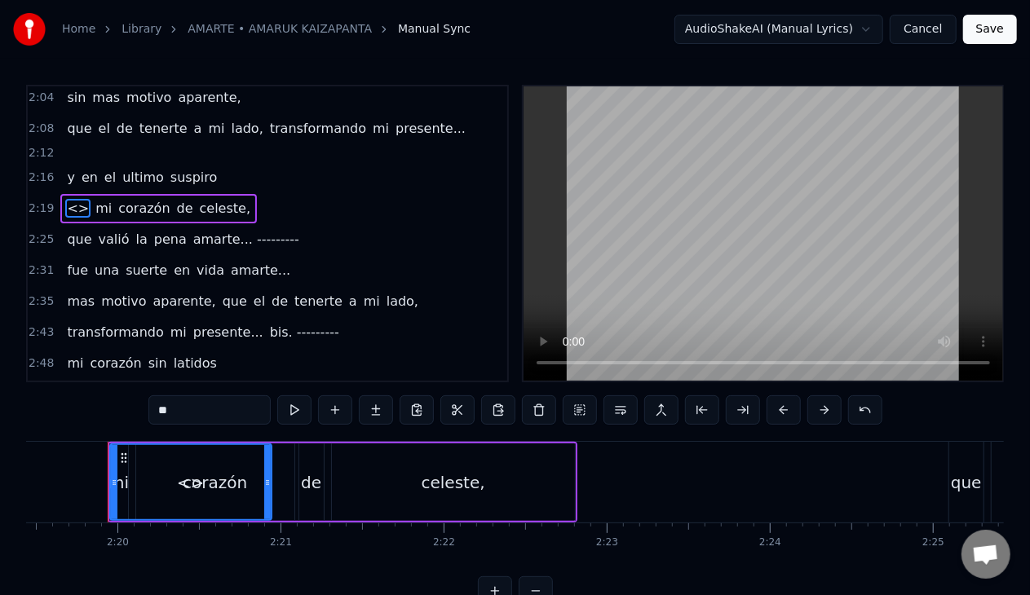
click at [75, 199] on span "<>" at bounding box center [77, 208] width 25 height 19
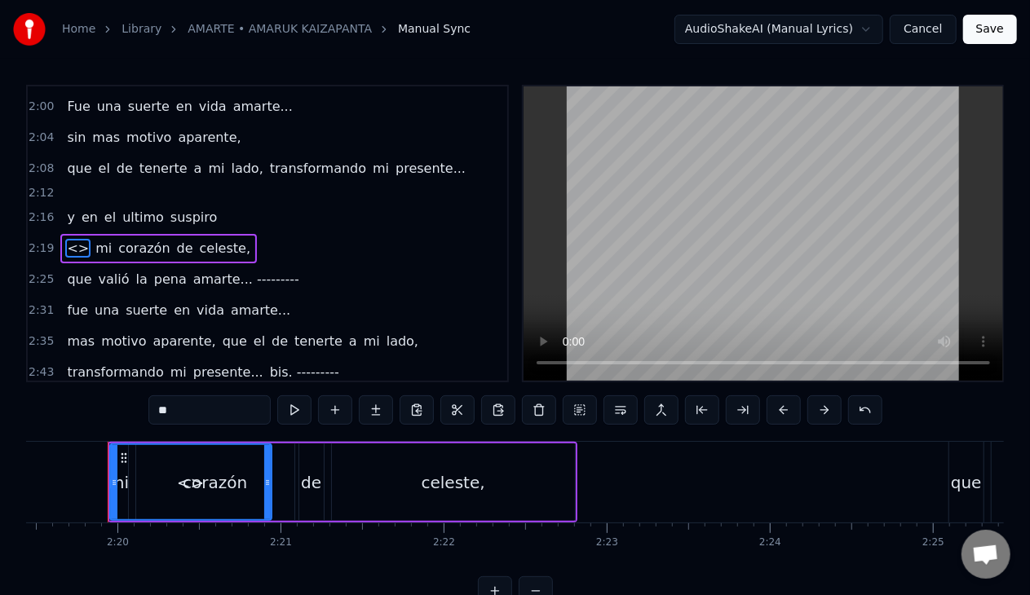
click at [83, 238] on div "<> mi [PERSON_NAME]," at bounding box center [158, 248] width 196 height 29
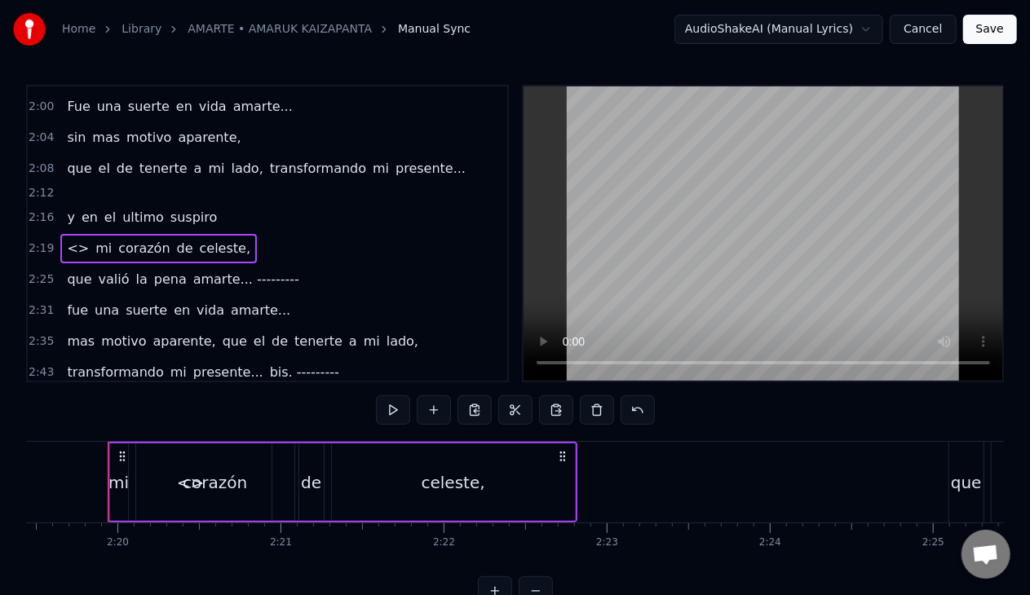
click at [83, 243] on div "<> mi [PERSON_NAME]," at bounding box center [158, 248] width 196 height 29
click at [72, 239] on span "<>" at bounding box center [77, 248] width 25 height 19
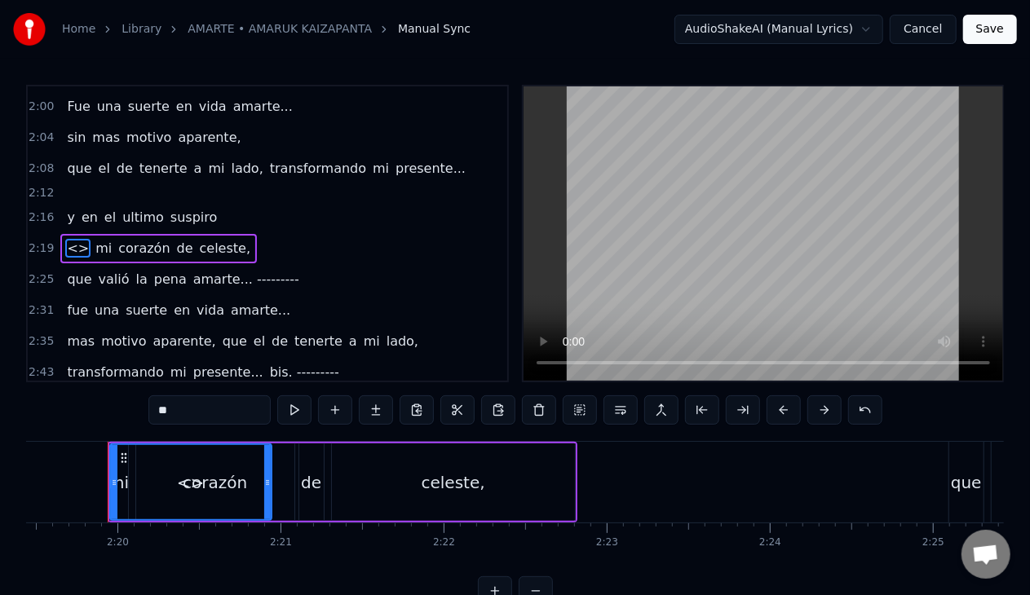
type input "*******"
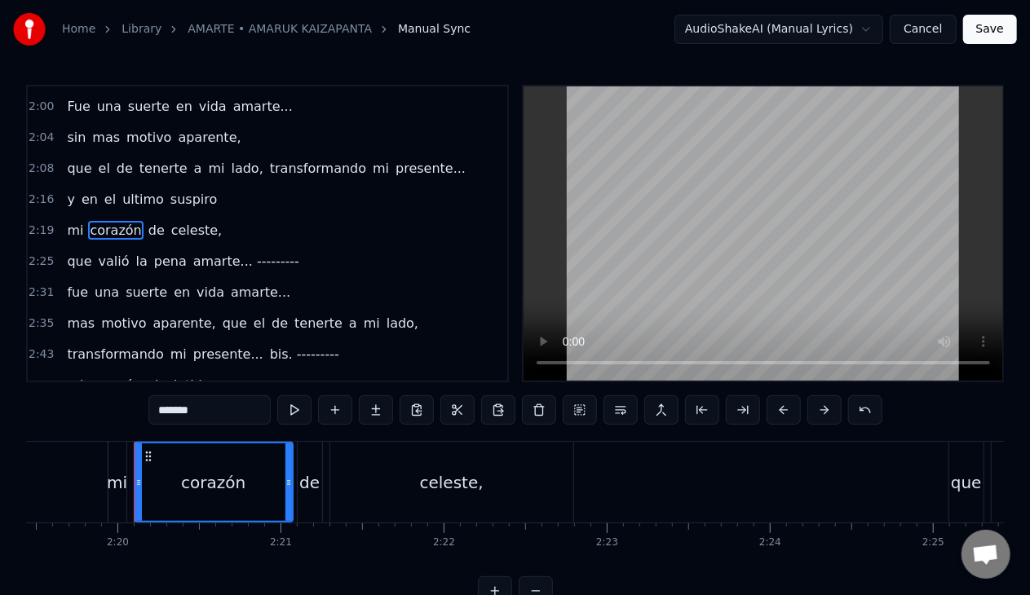
scroll to position [659, 0]
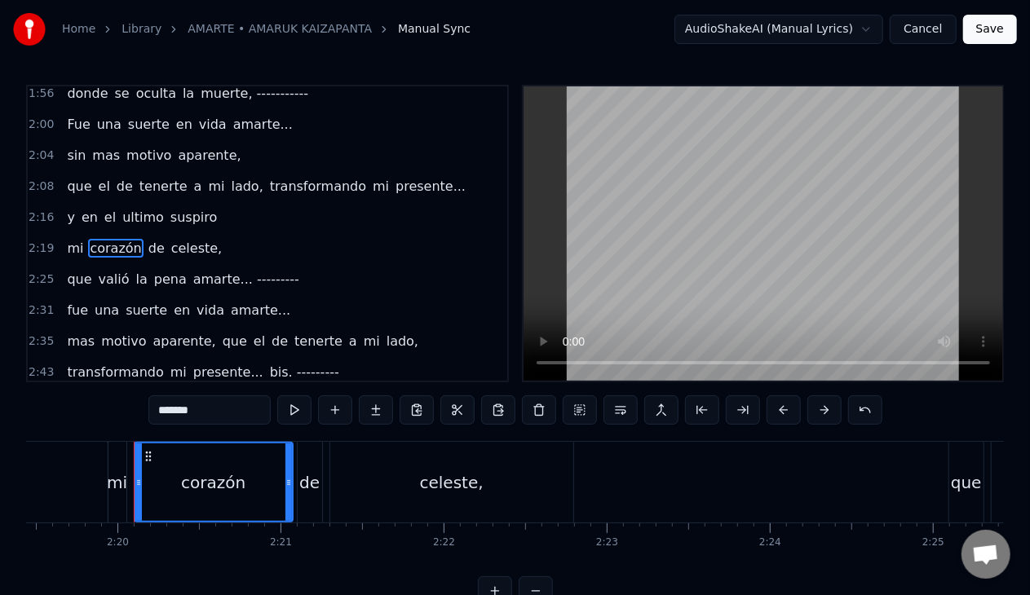
click at [153, 203] on div "y en el ultimo suspiro" at bounding box center [141, 217] width 163 height 29
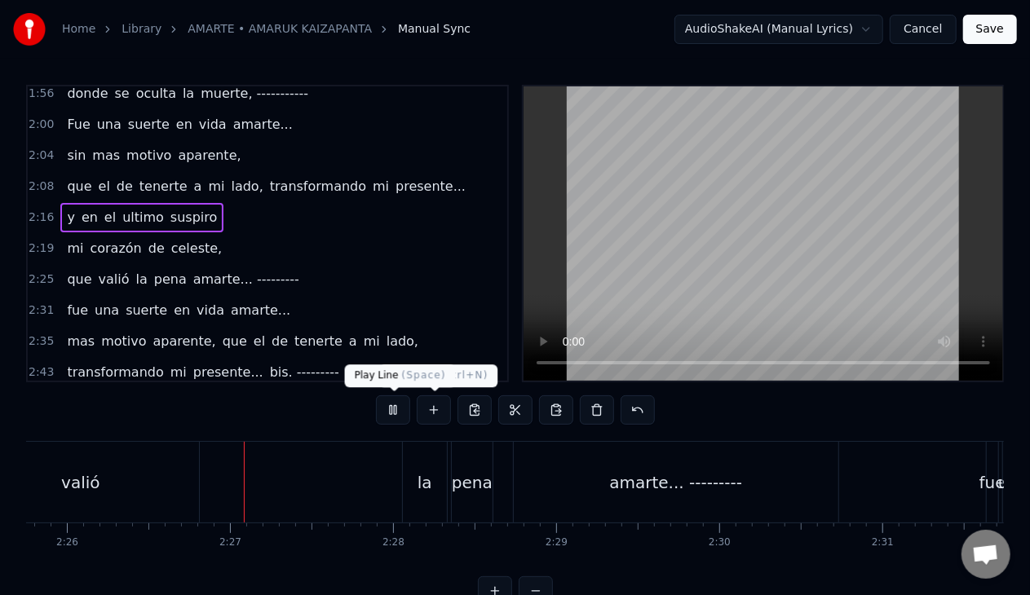
scroll to position [0, 23831]
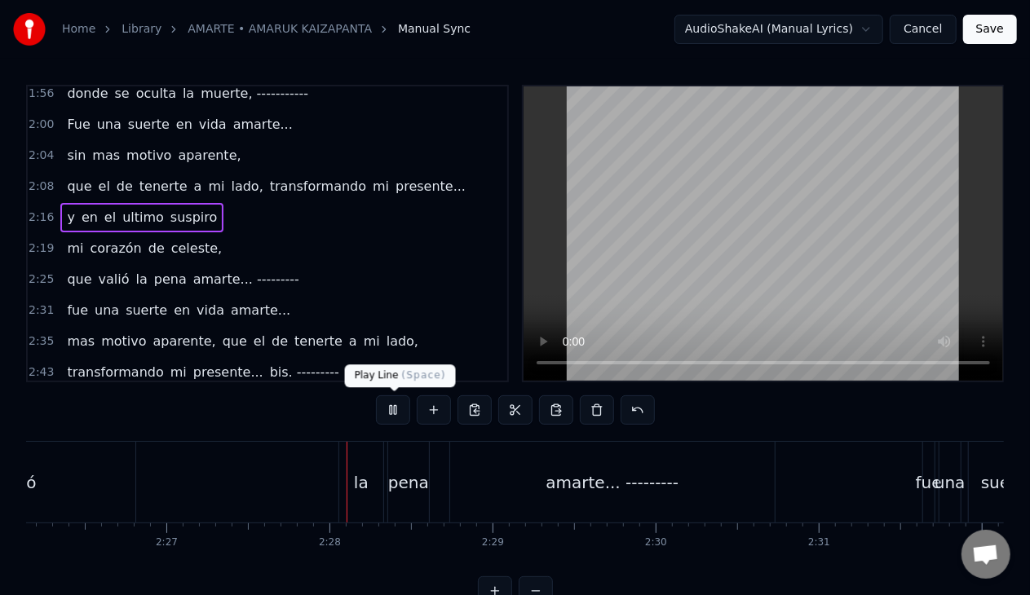
click at [397, 407] on button at bounding box center [393, 409] width 34 height 29
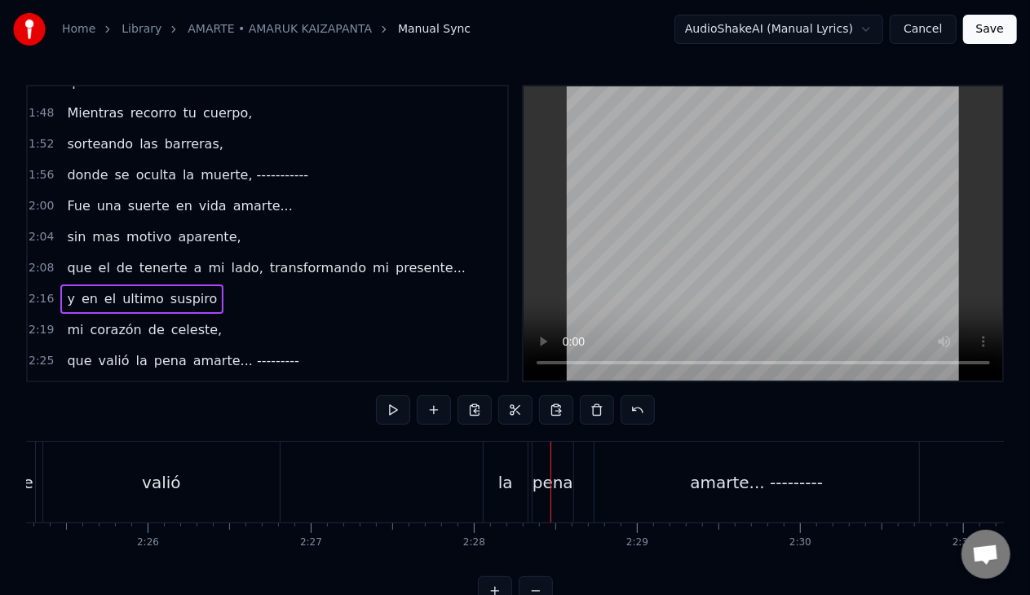
scroll to position [414, 0]
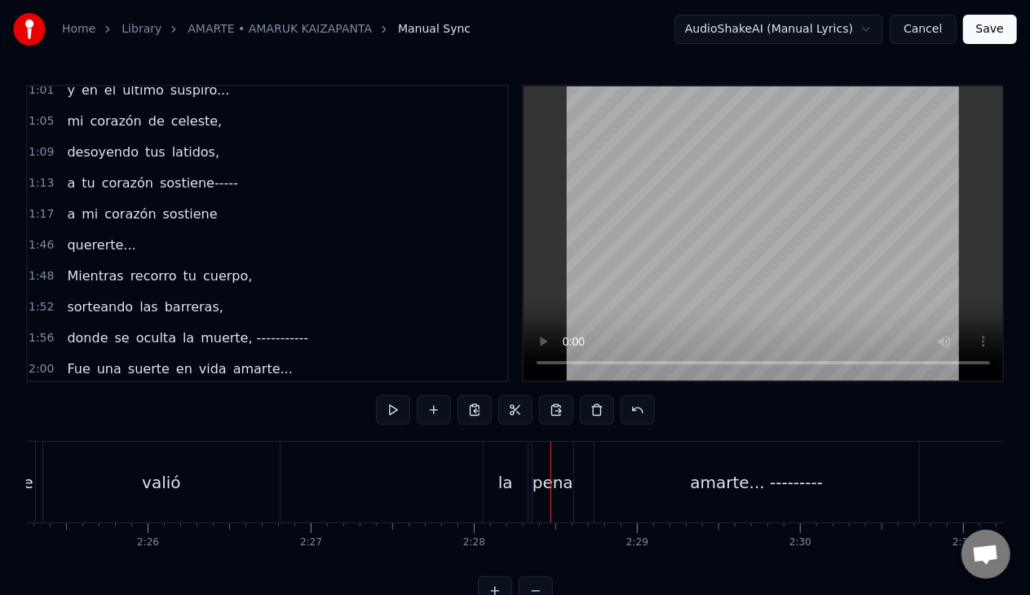
click at [75, 143] on span "desoyendo" at bounding box center [102, 152] width 75 height 19
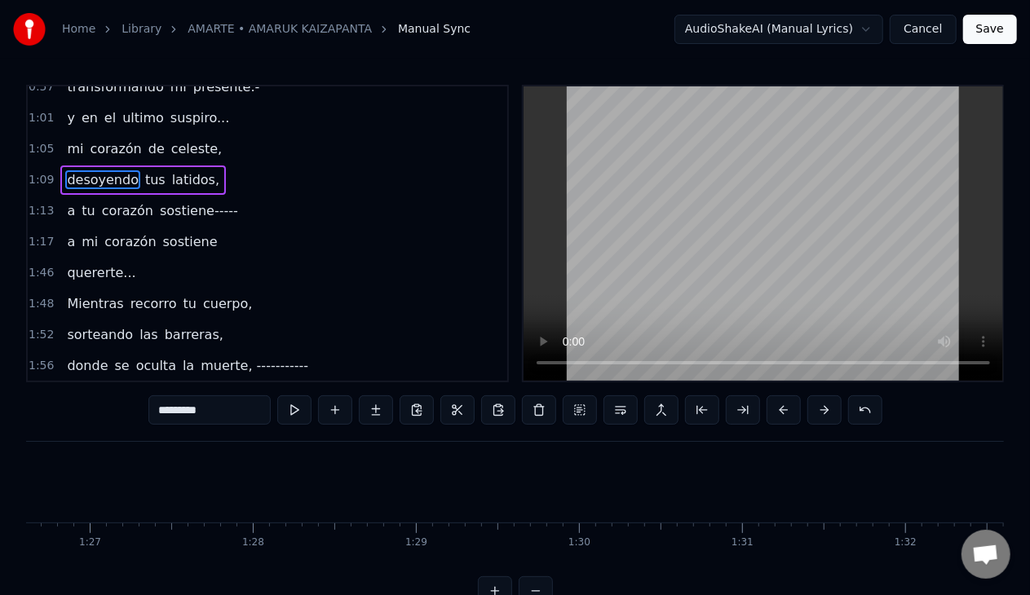
scroll to position [0, 11238]
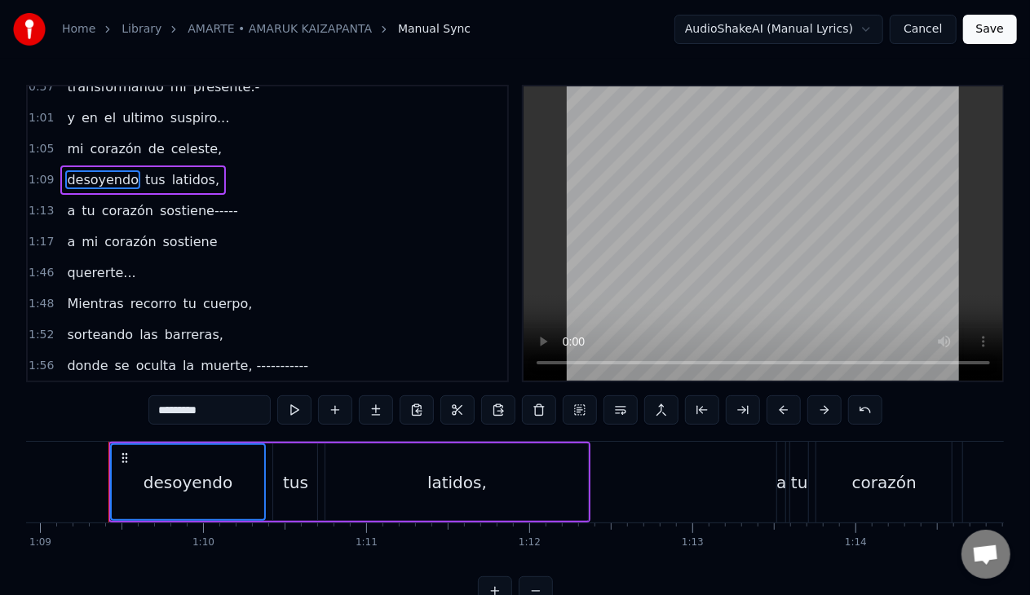
click at [144, 178] on span "tus" at bounding box center [156, 179] width 24 height 19
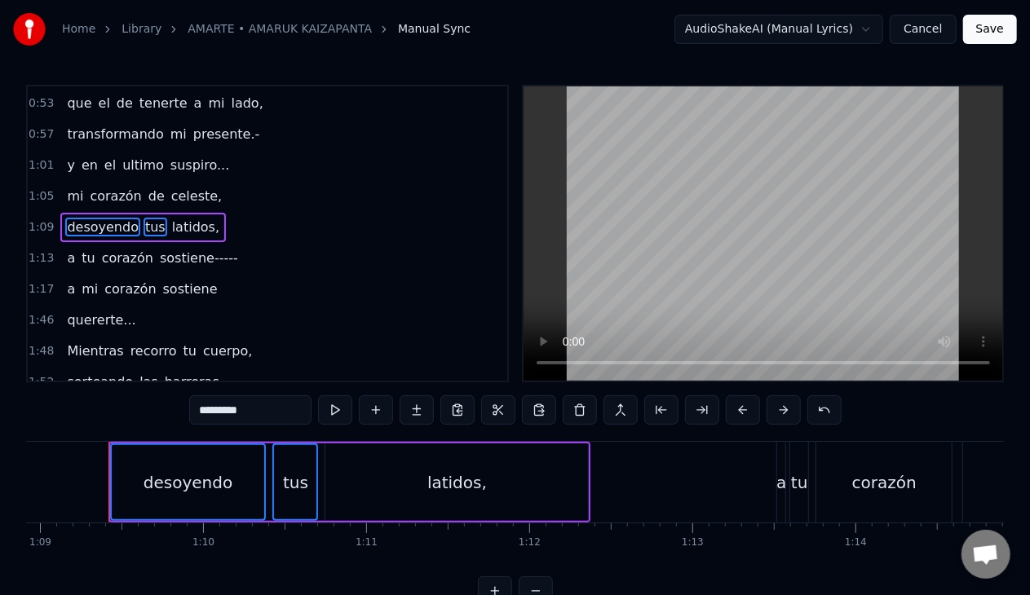
scroll to position [325, 0]
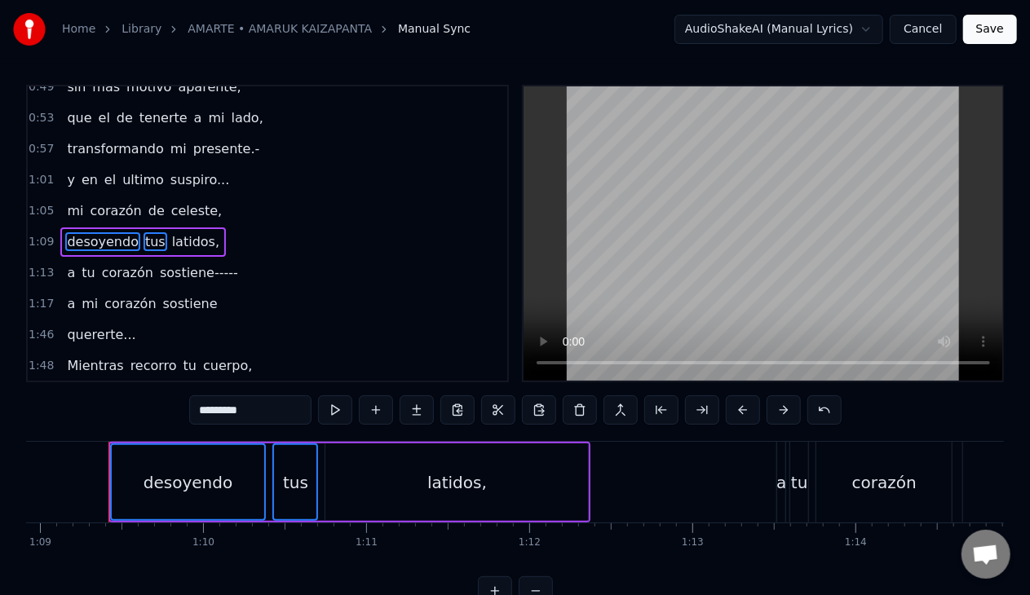
click at [174, 233] on span "latidos," at bounding box center [195, 241] width 51 height 19
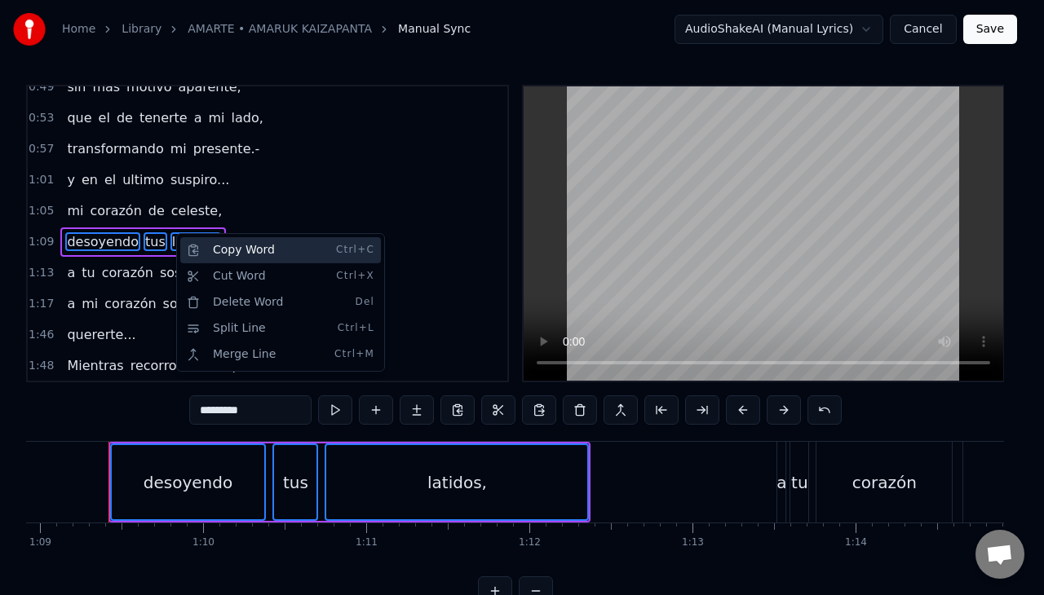
click at [214, 249] on div "Copy Word Ctrl+C" at bounding box center [280, 250] width 201 height 26
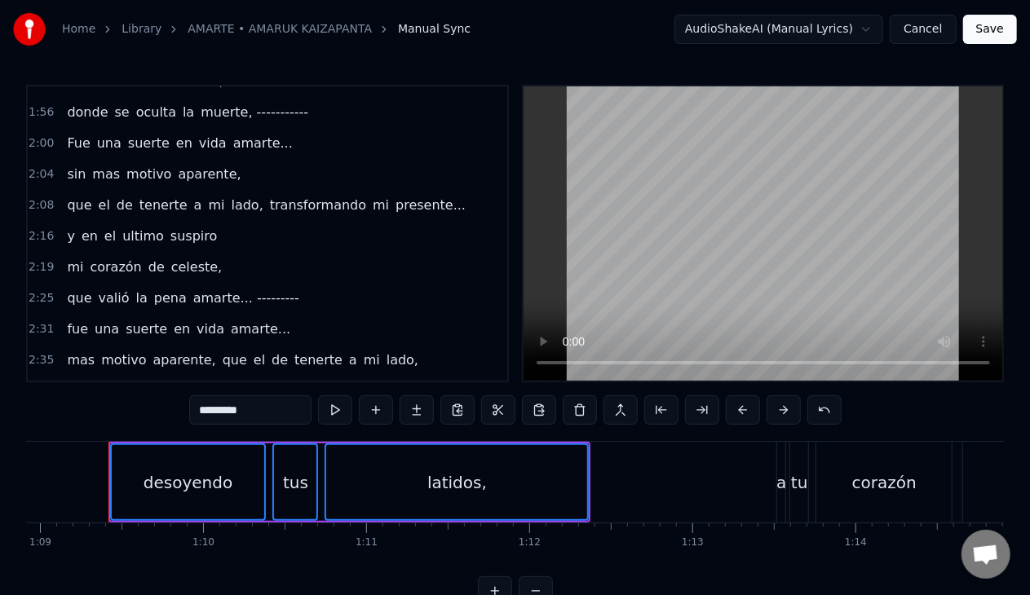
scroll to position [651, 0]
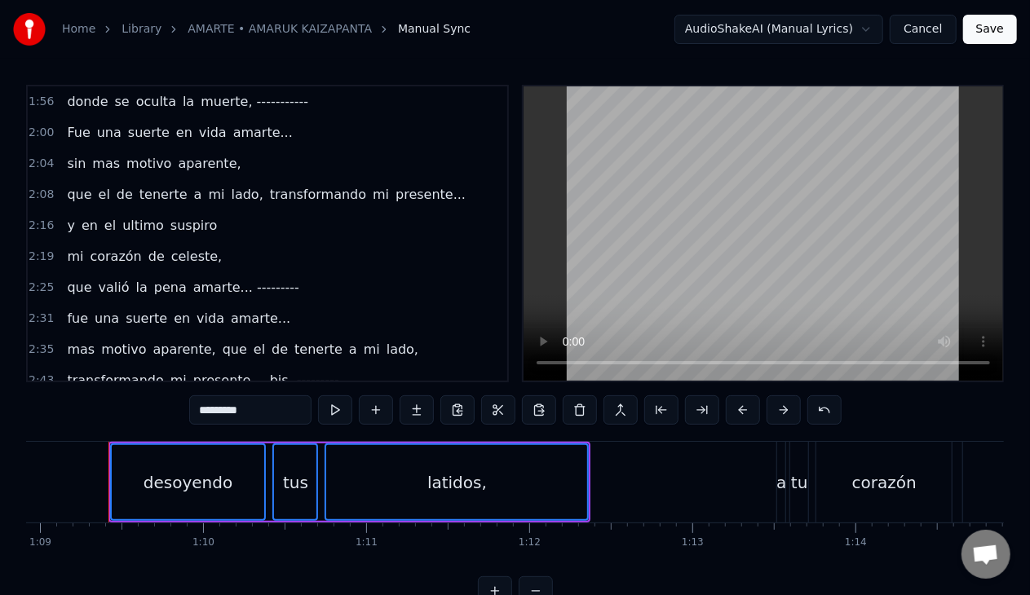
click at [71, 278] on span "que" at bounding box center [79, 287] width 28 height 19
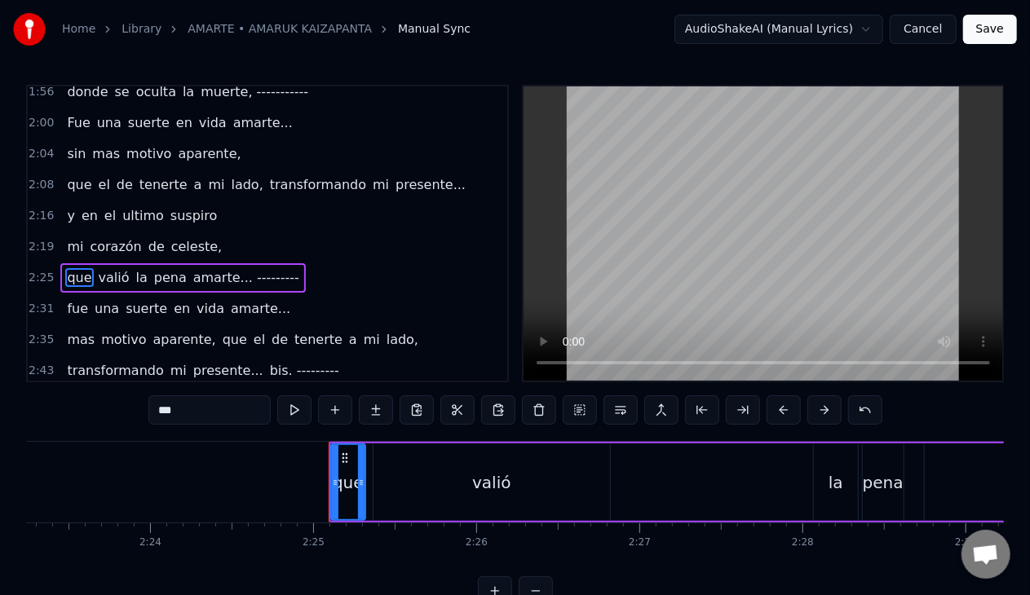
scroll to position [0, 23578]
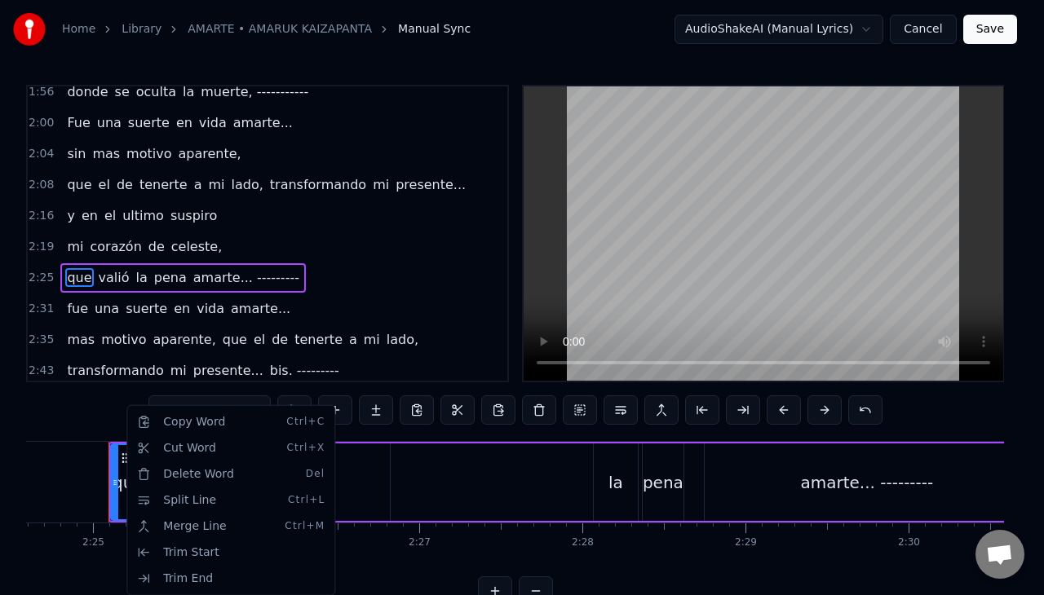
click at [120, 492] on html "Home Library AMARTE • AMARUK KAIZAPANTA Manual Sync AudioShakeAI (Manual Lyrics…" at bounding box center [522, 316] width 1044 height 632
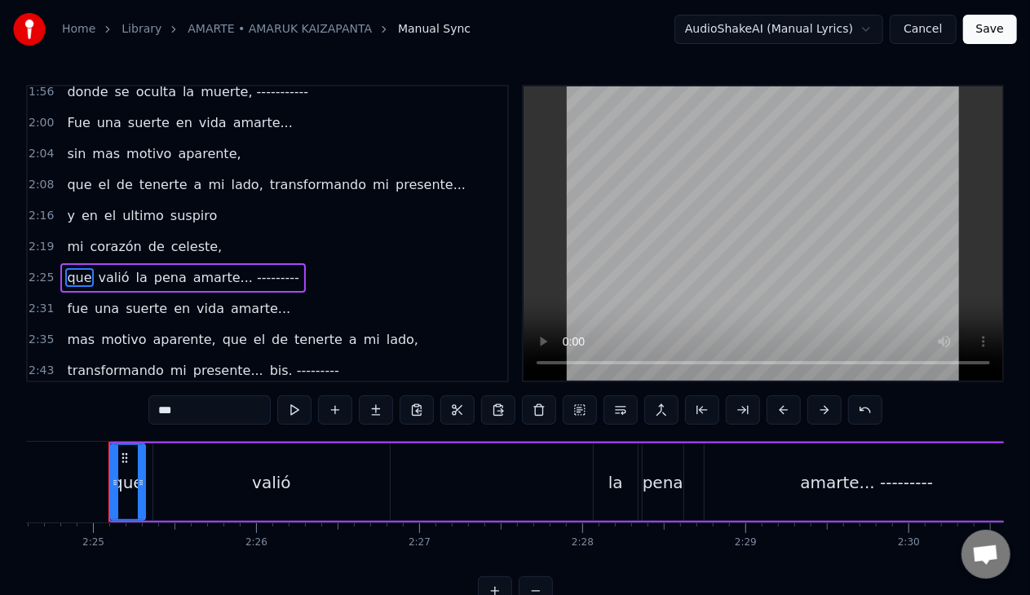
click at [72, 268] on span "que" at bounding box center [79, 277] width 28 height 19
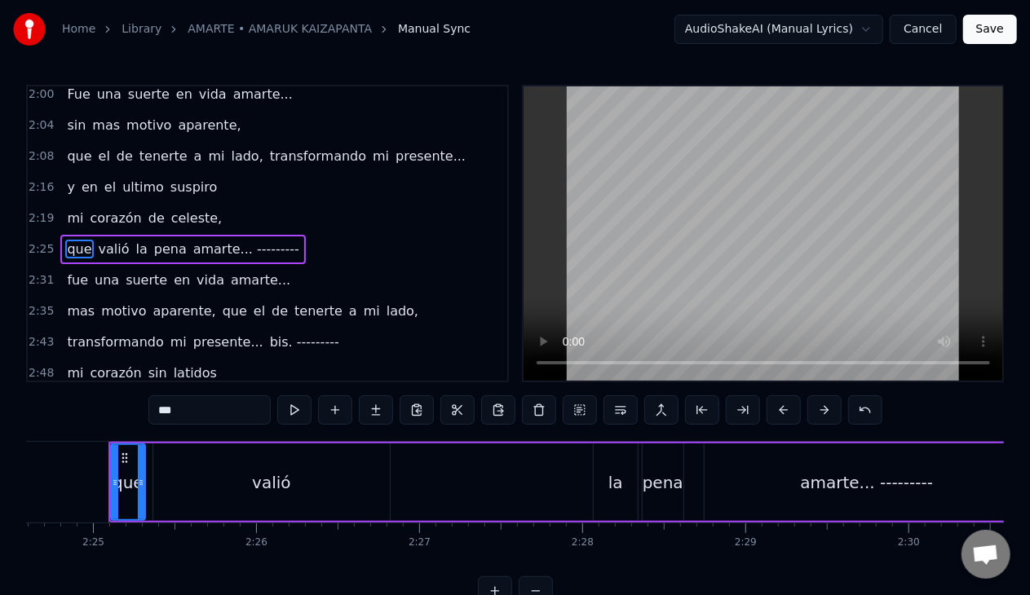
scroll to position [690, 0]
click at [108, 239] on span "valió" at bounding box center [114, 248] width 34 height 19
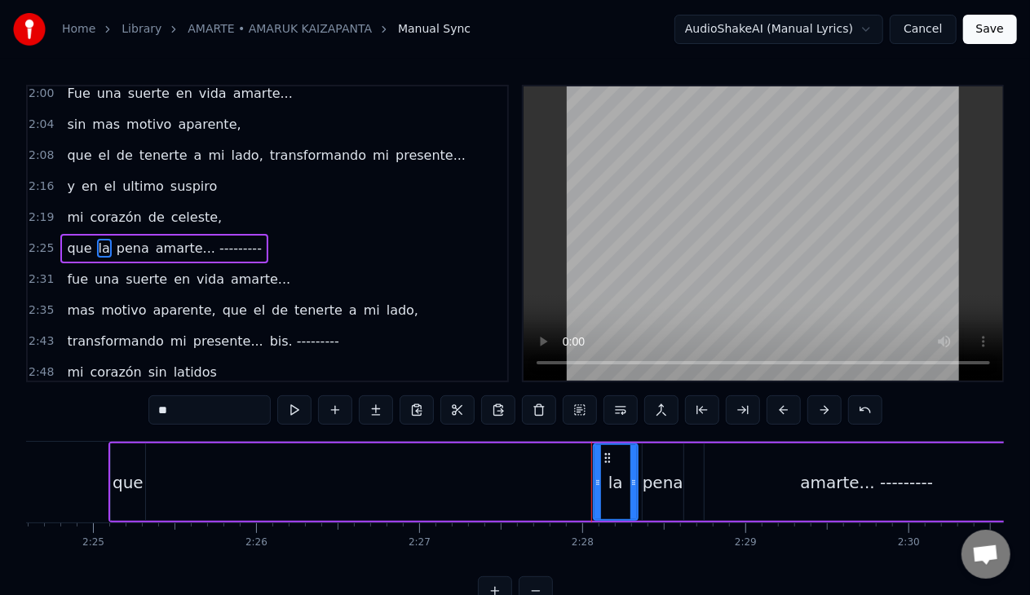
click at [117, 239] on span "pena" at bounding box center [133, 248] width 36 height 19
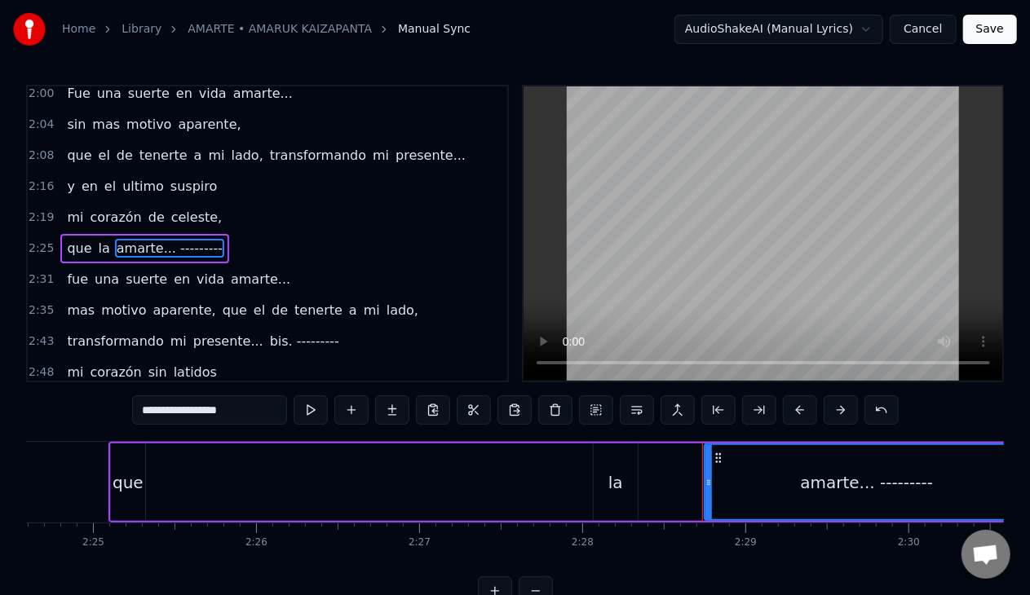
click at [97, 239] on span "la" at bounding box center [104, 248] width 15 height 19
click at [98, 239] on span "amarte... ---------" at bounding box center [151, 248] width 109 height 19
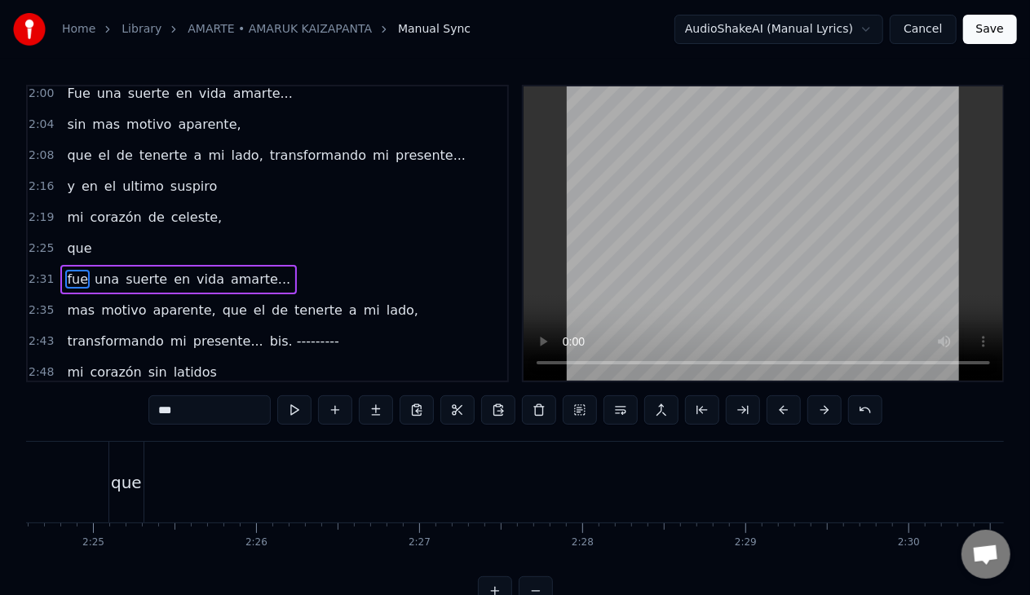
scroll to position [709, 0]
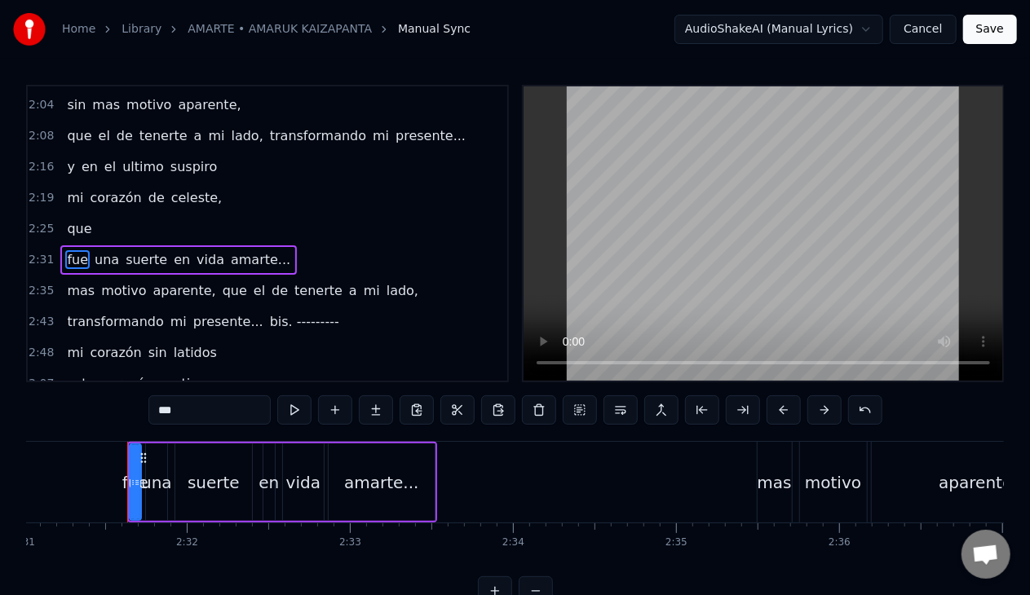
click at [74, 219] on span "que" at bounding box center [79, 228] width 28 height 19
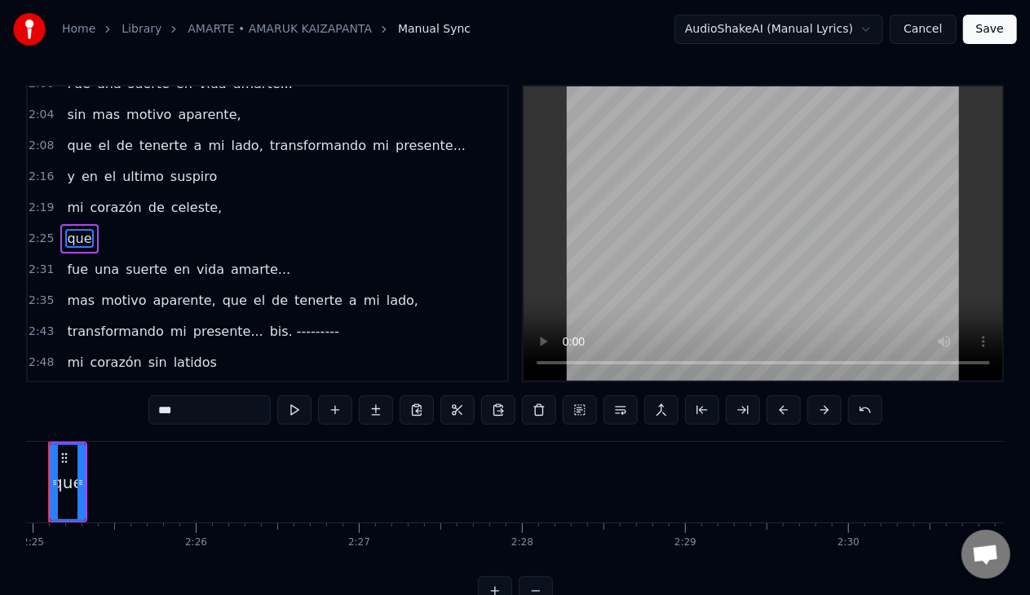
scroll to position [0, 23578]
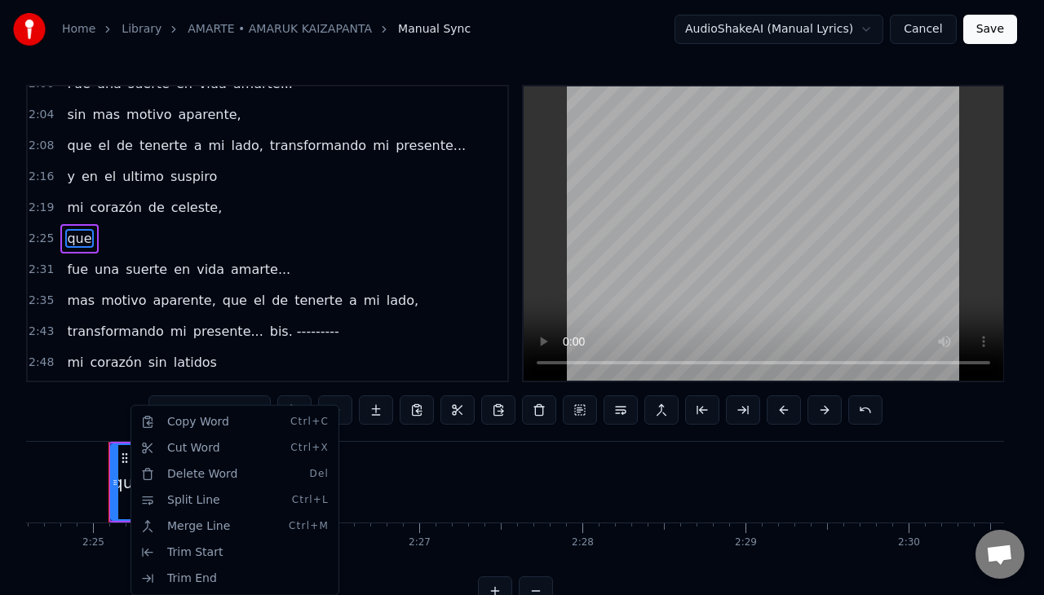
click at [121, 471] on html "Home Library AMARTE • AMARUK KAIZAPANTA Manual Sync AudioShakeAI (Manual Lyrics…" at bounding box center [522, 316] width 1044 height 632
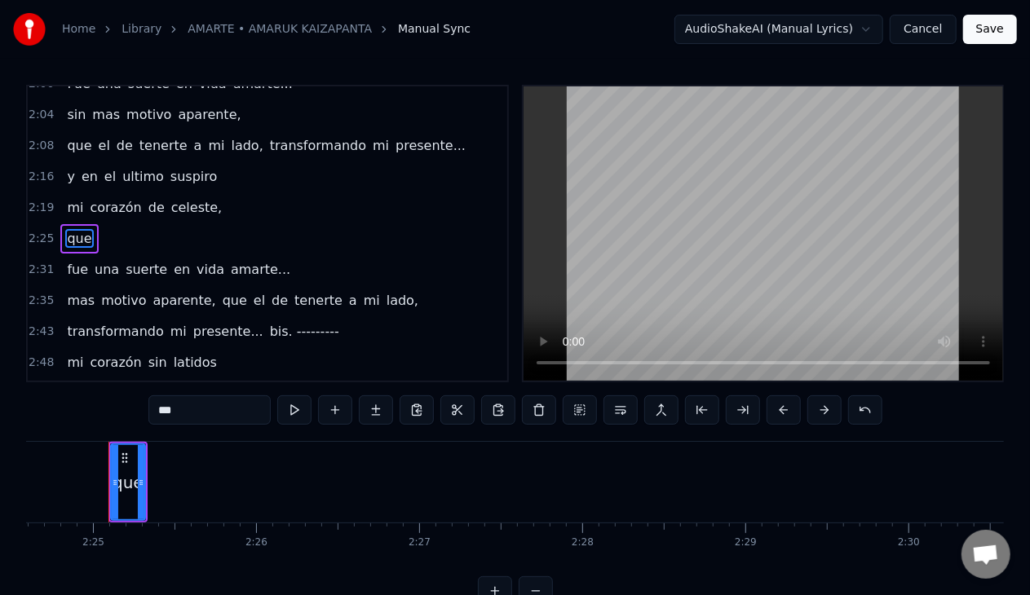
click at [126, 501] on div "que" at bounding box center [128, 482] width 33 height 74
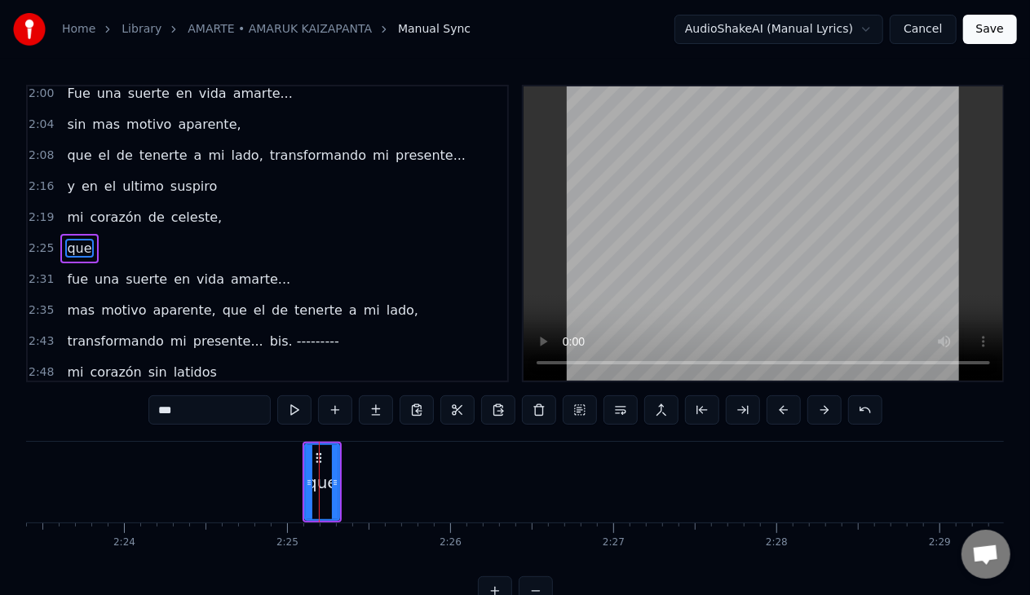
scroll to position [0, 23383]
click at [319, 483] on div "que" at bounding box center [323, 482] width 31 height 24
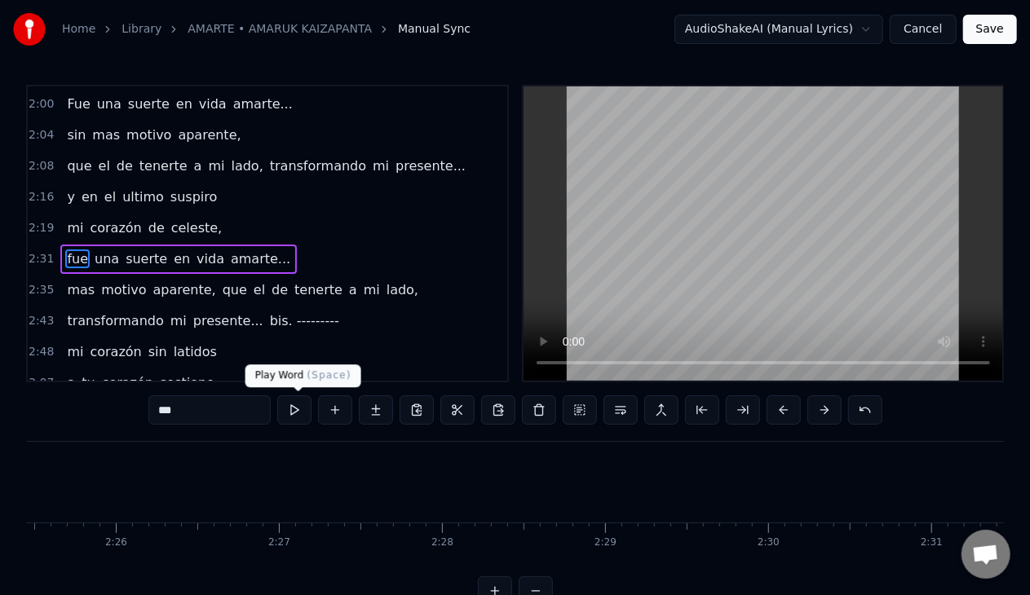
scroll to position [0, 24645]
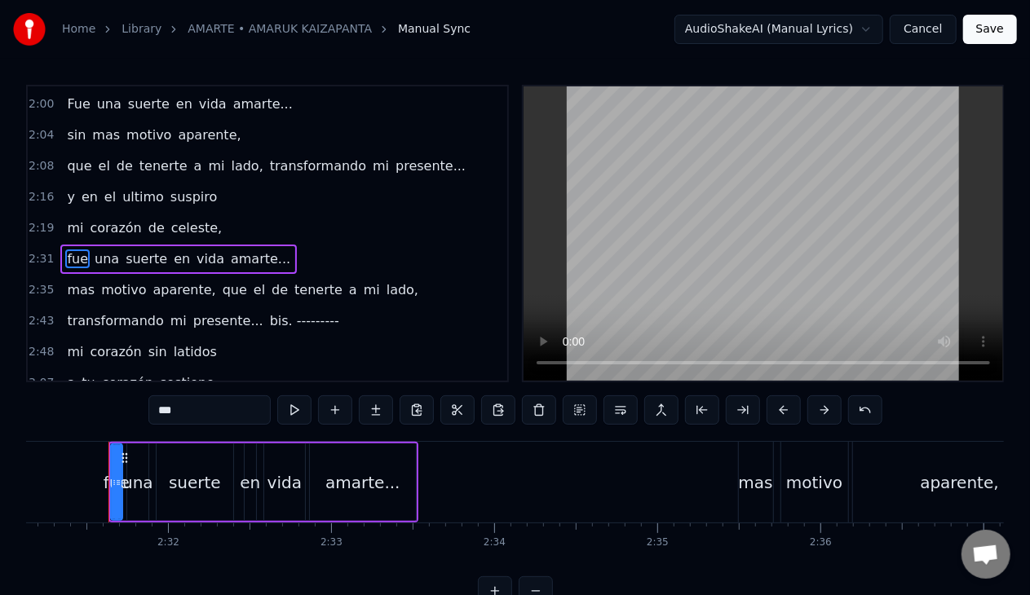
click at [76, 219] on span "mi" at bounding box center [75, 228] width 20 height 19
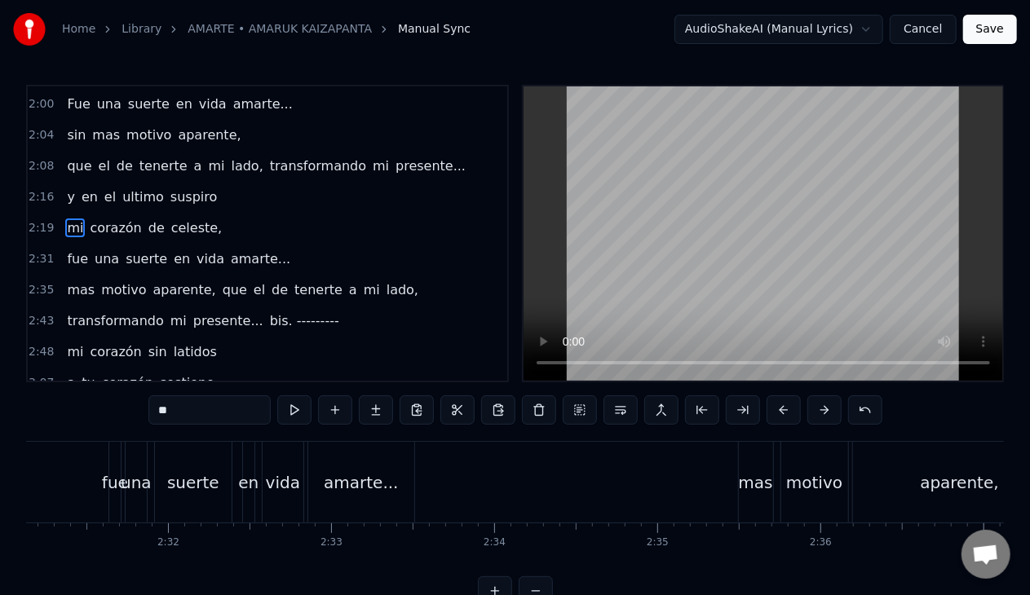
scroll to position [674, 0]
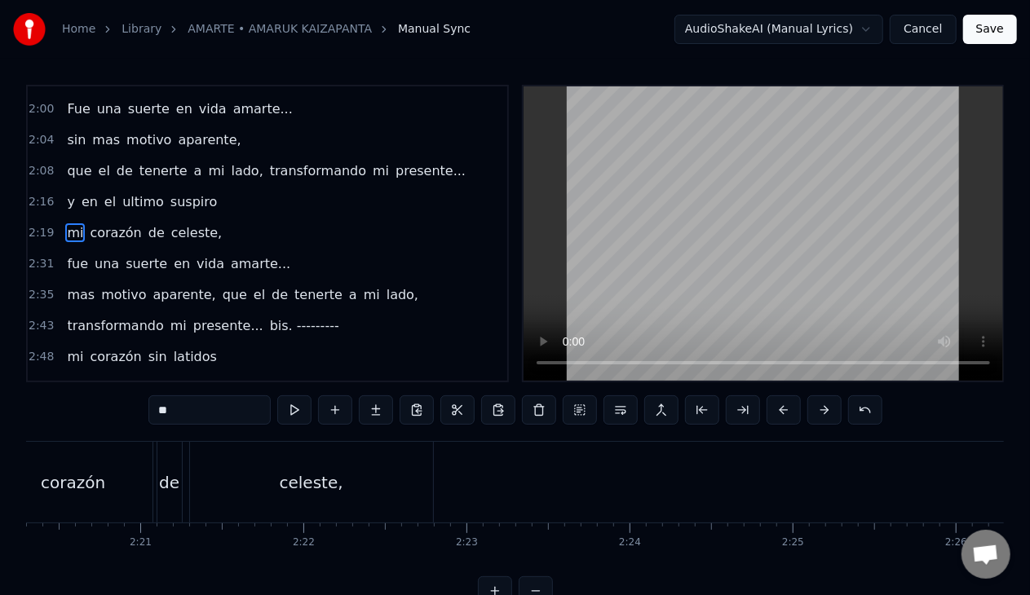
click at [184, 223] on span "celeste," at bounding box center [197, 232] width 54 height 19
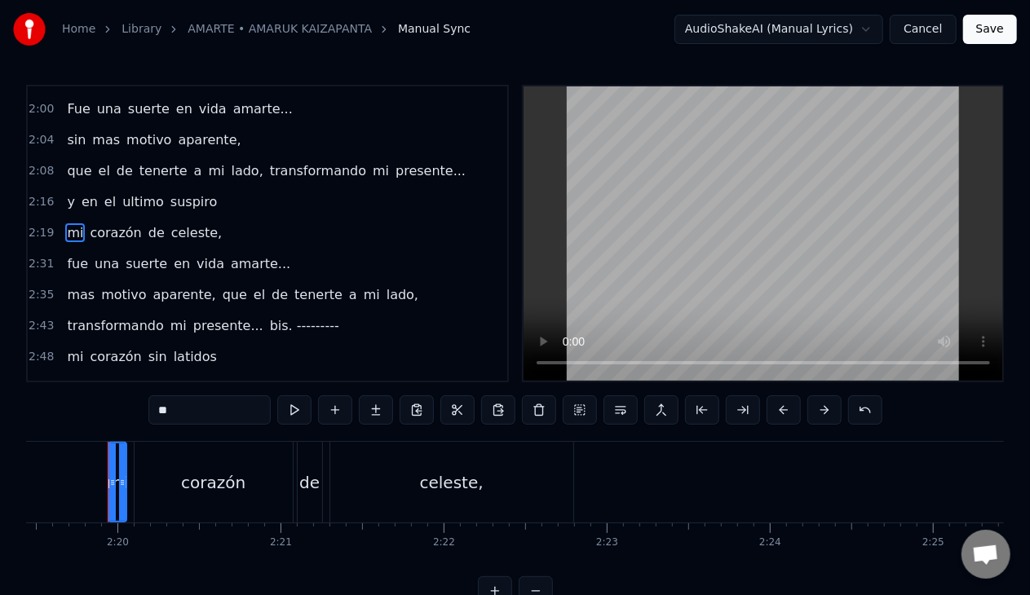
type input "********"
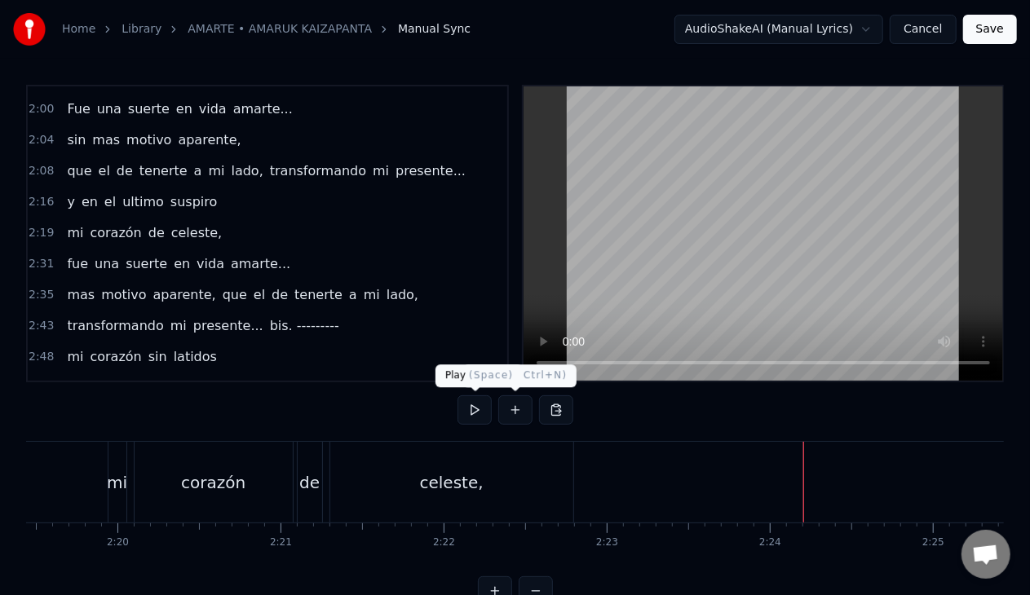
click at [504, 415] on button at bounding box center [515, 409] width 34 height 29
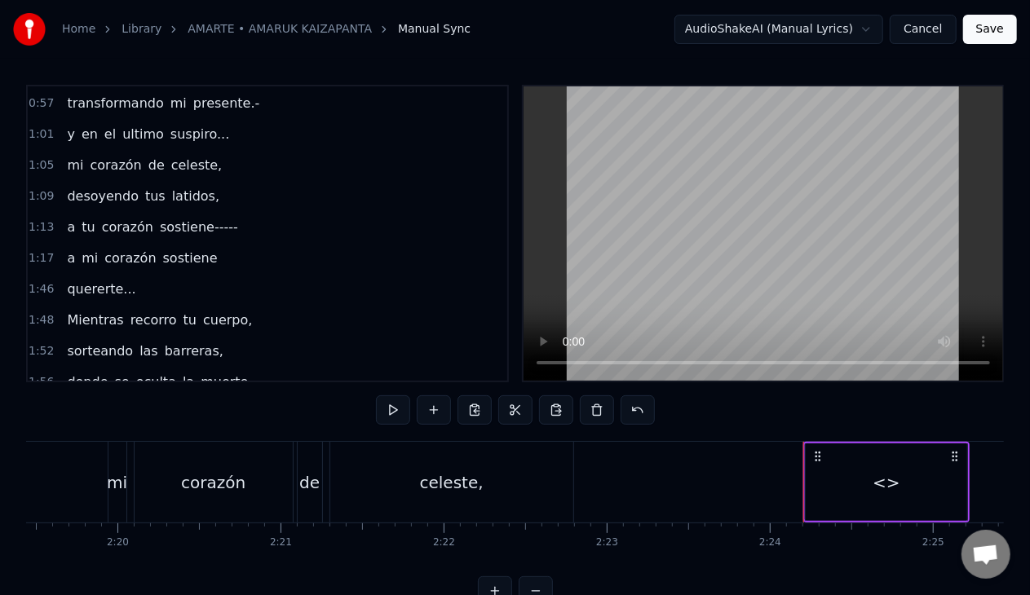
scroll to position [348, 0]
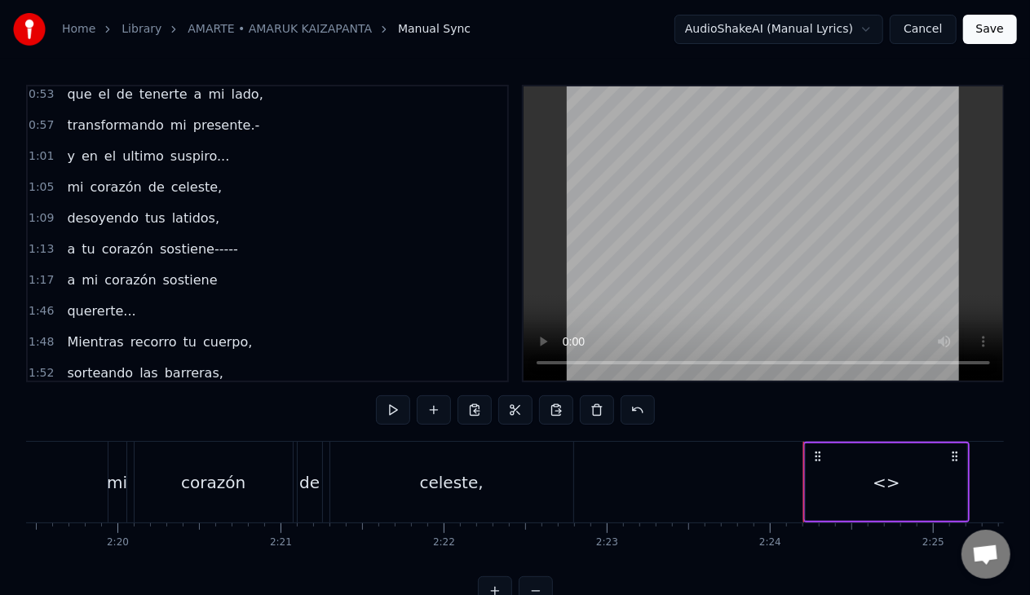
click at [99, 209] on span "desoyendo" at bounding box center [102, 218] width 75 height 19
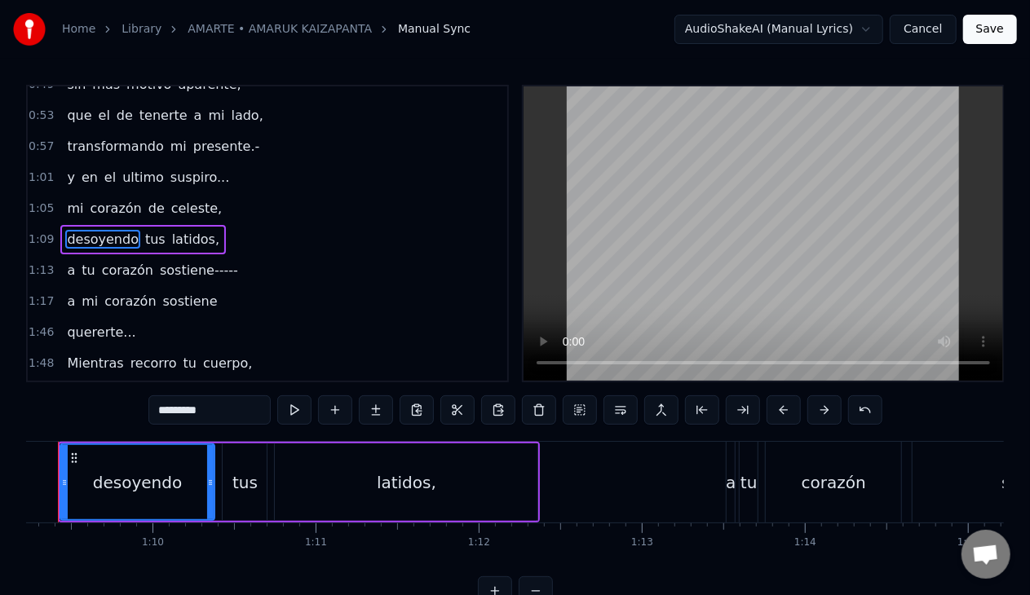
scroll to position [0, 11238]
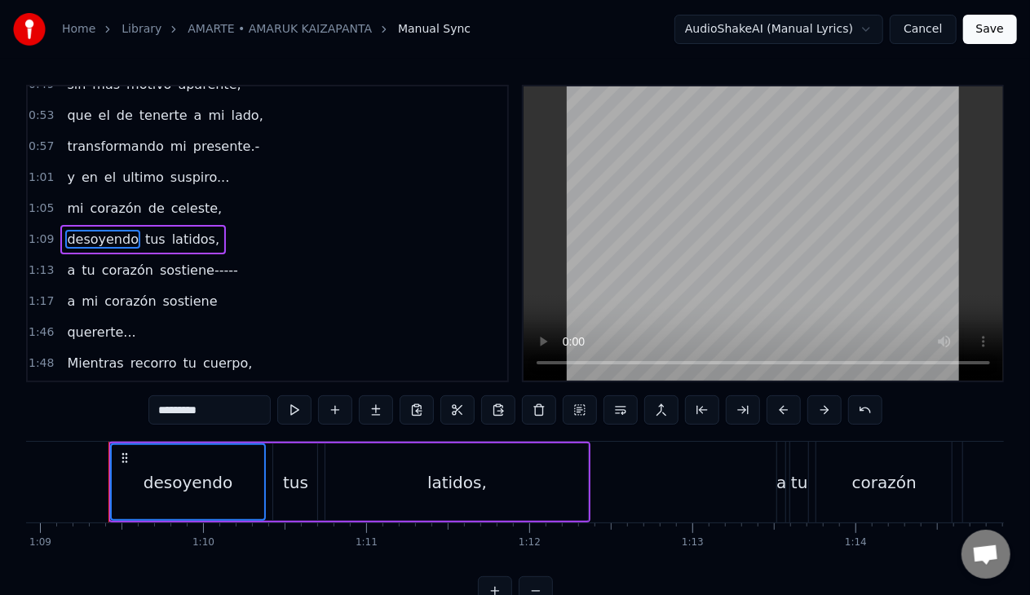
click at [144, 233] on span "tus" at bounding box center [156, 239] width 24 height 19
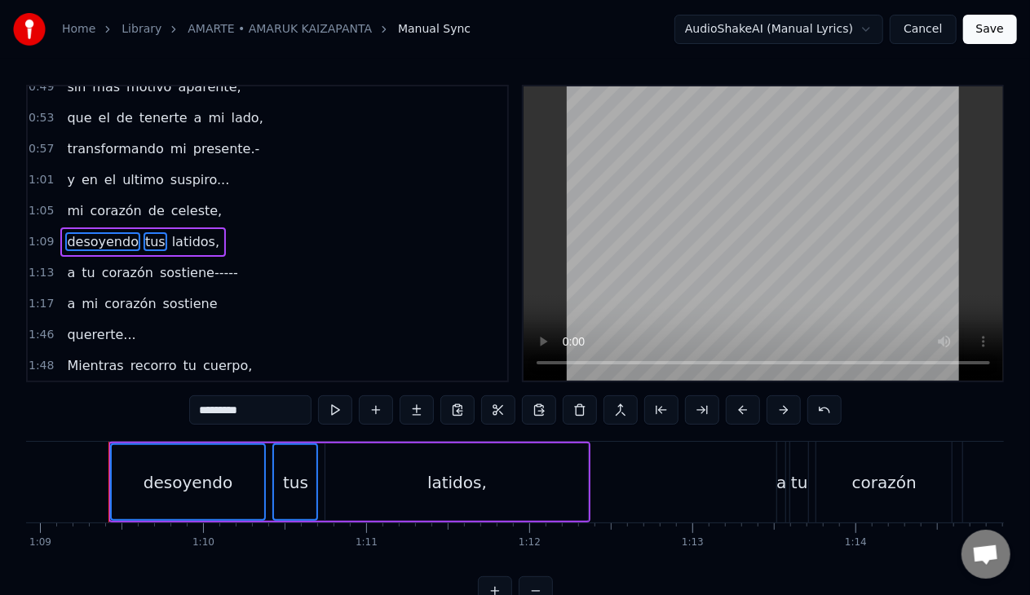
click at [170, 234] on span "latidos," at bounding box center [195, 241] width 51 height 19
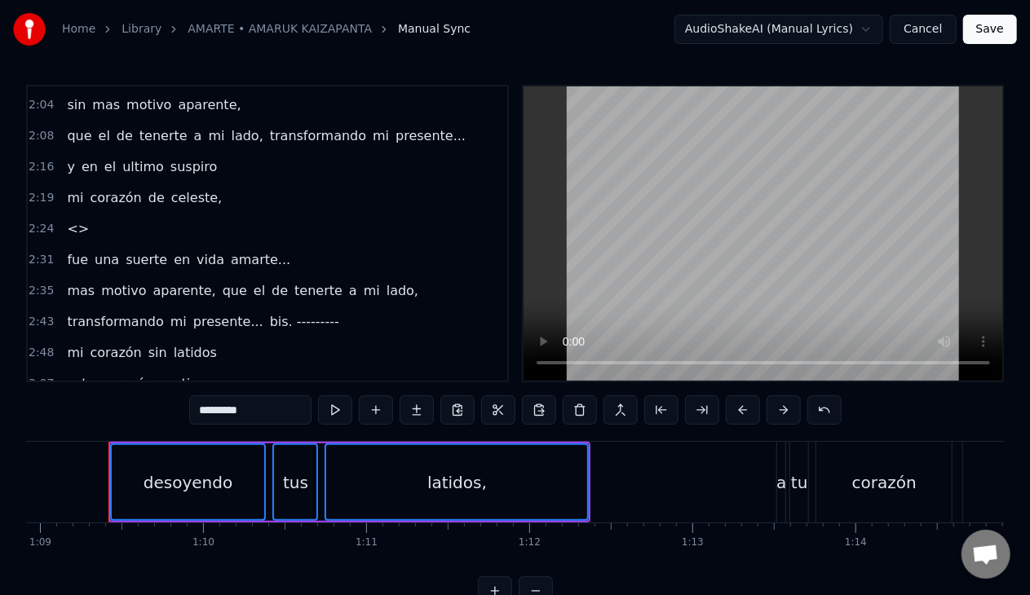
click at [69, 219] on span "<>" at bounding box center [77, 228] width 25 height 19
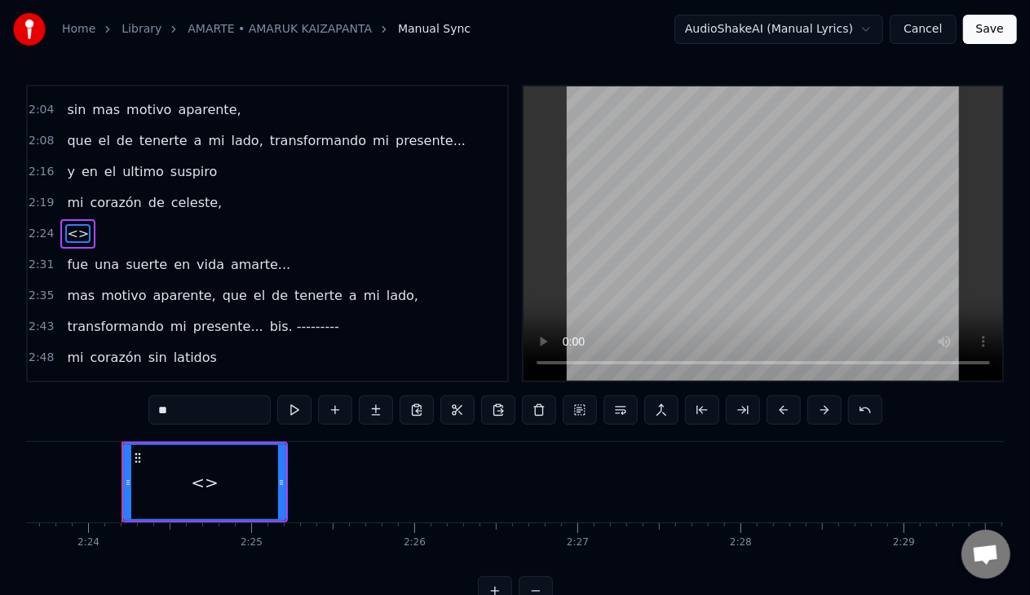
scroll to position [0, 23434]
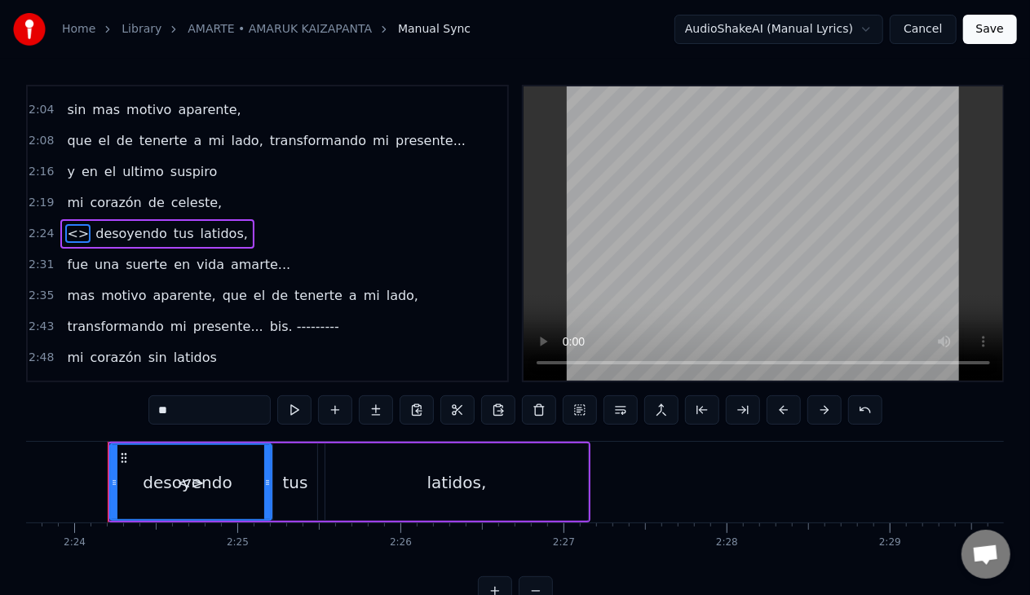
click at [72, 224] on span "<>" at bounding box center [77, 233] width 25 height 19
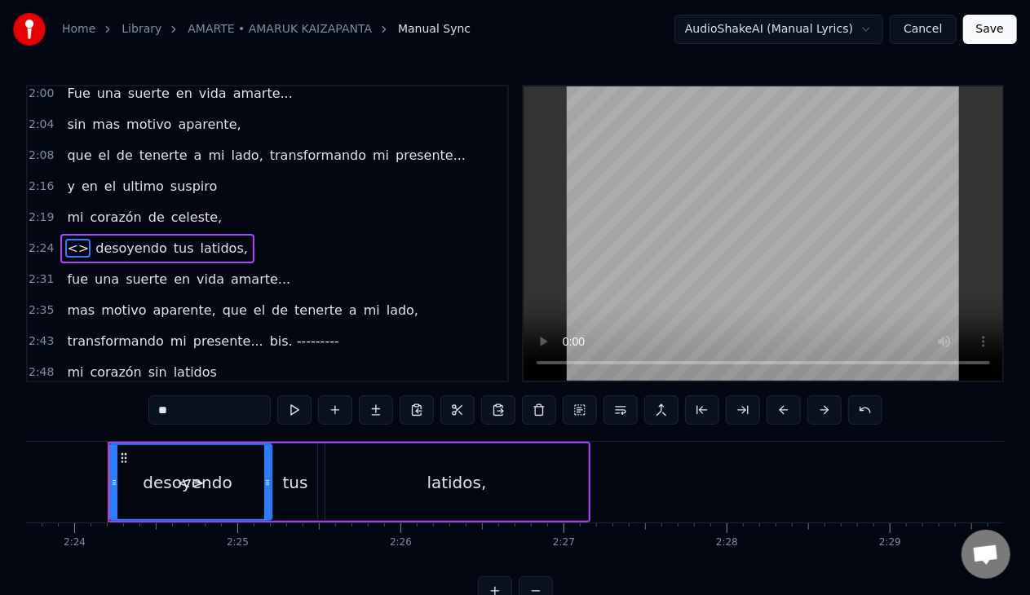
type input "***"
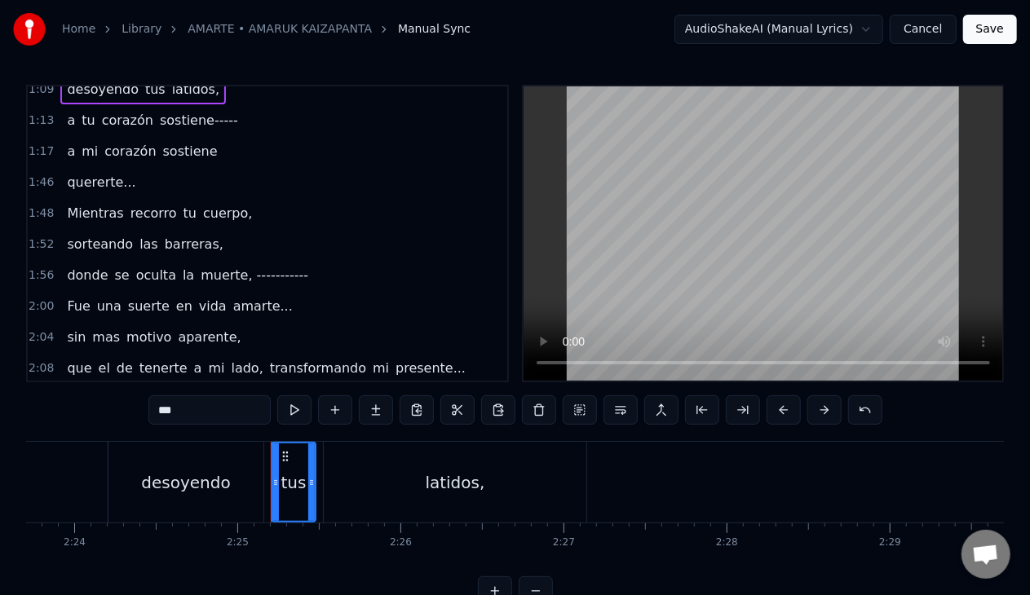
scroll to position [445, 0]
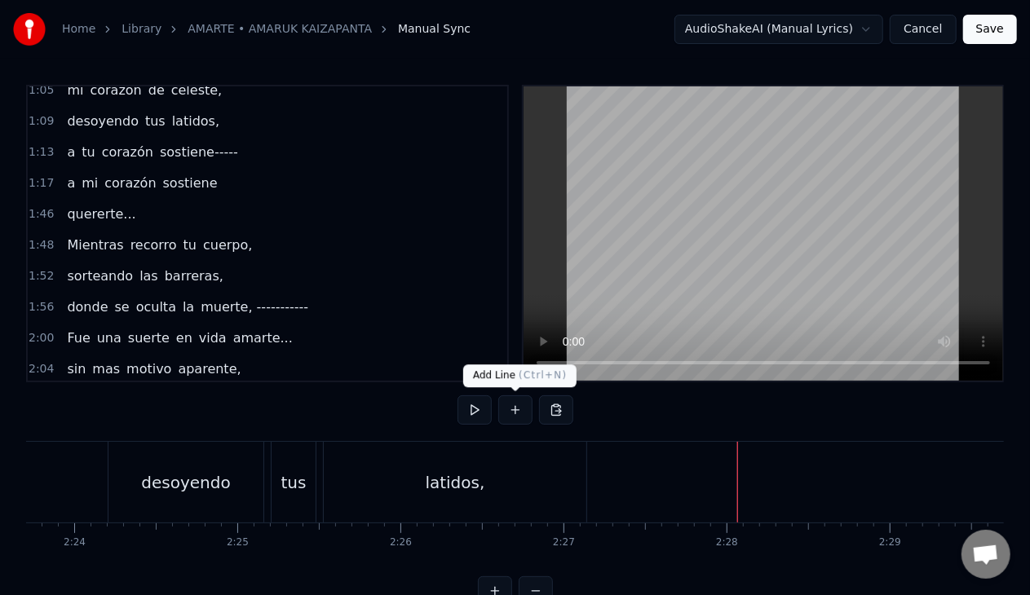
click at [519, 416] on button at bounding box center [515, 409] width 34 height 29
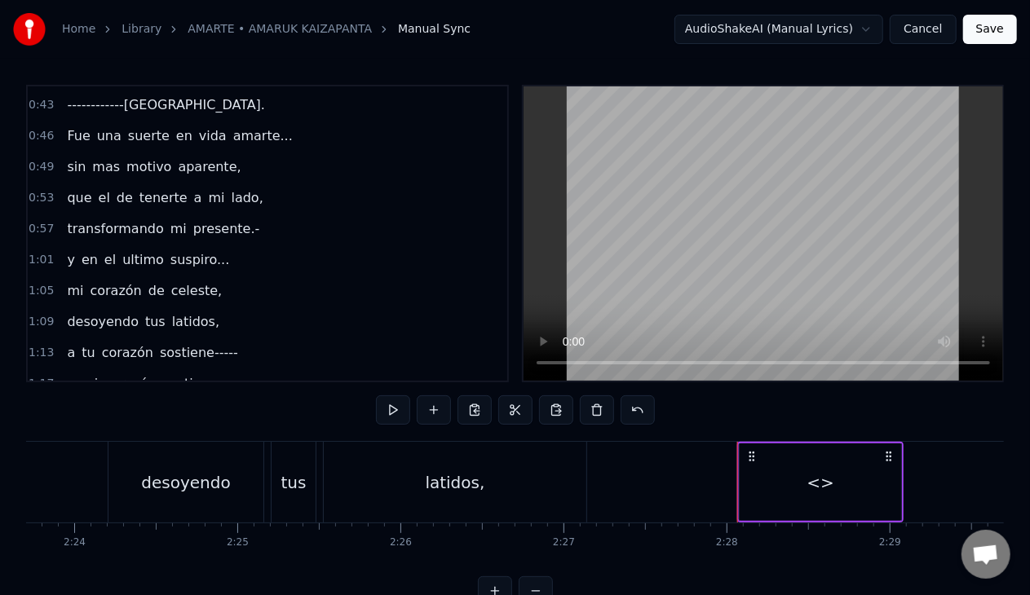
scroll to position [326, 0]
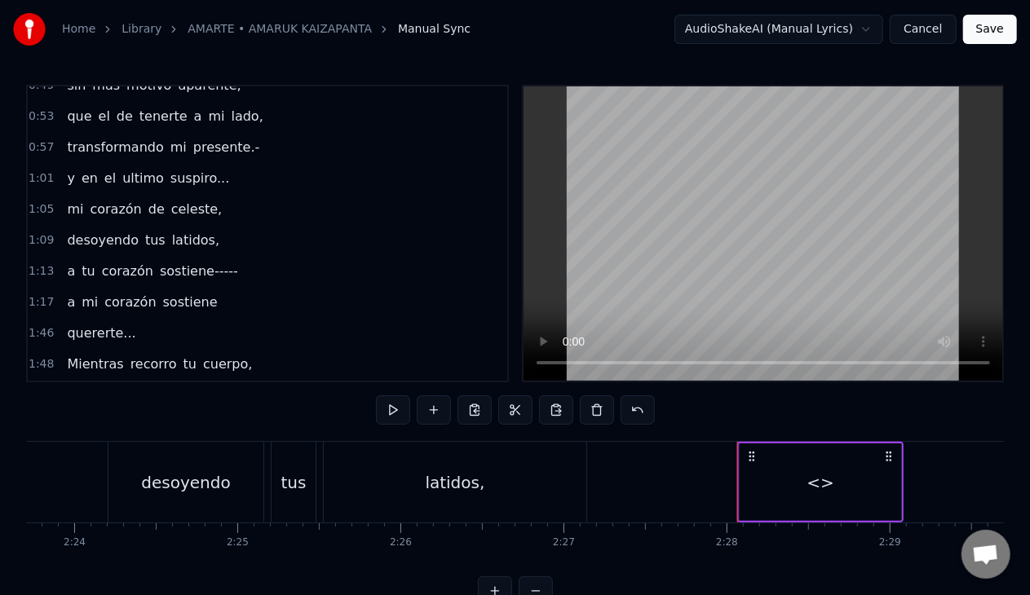
click at [65, 295] on span "a" at bounding box center [70, 302] width 11 height 19
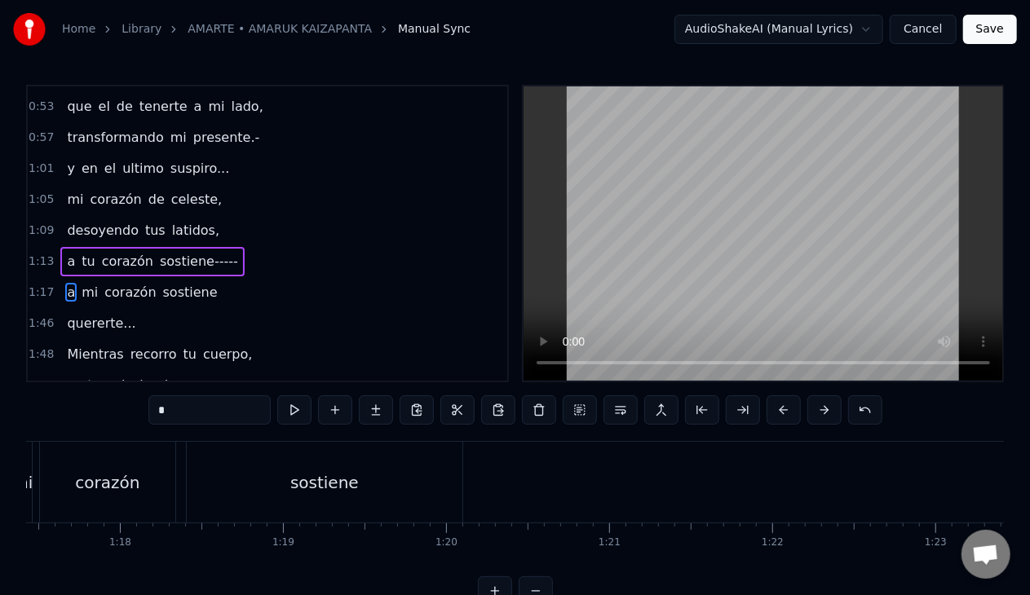
scroll to position [0, 12517]
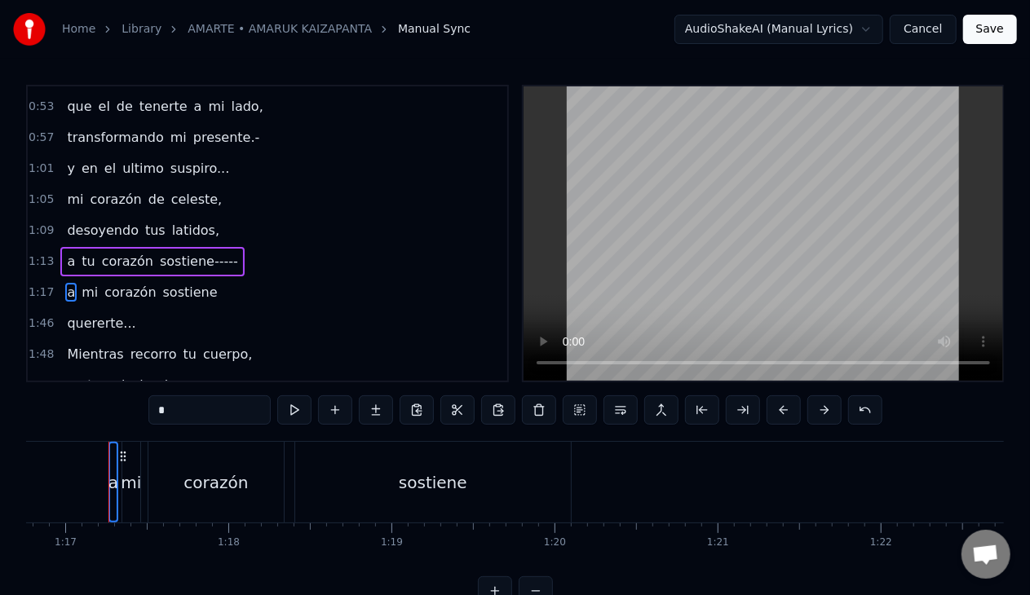
click at [80, 285] on span "mi" at bounding box center [90, 292] width 20 height 19
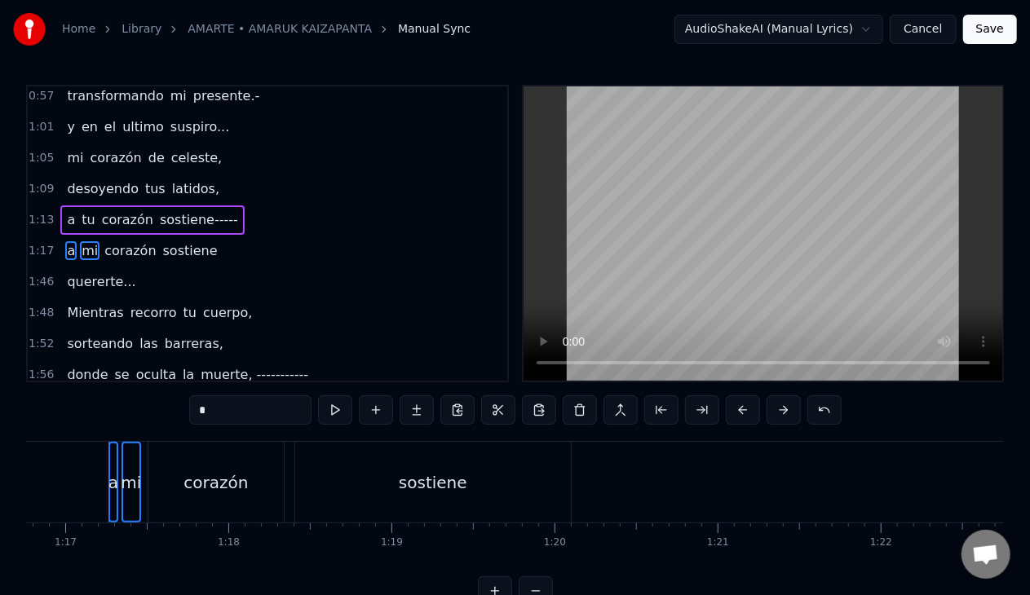
scroll to position [385, 0]
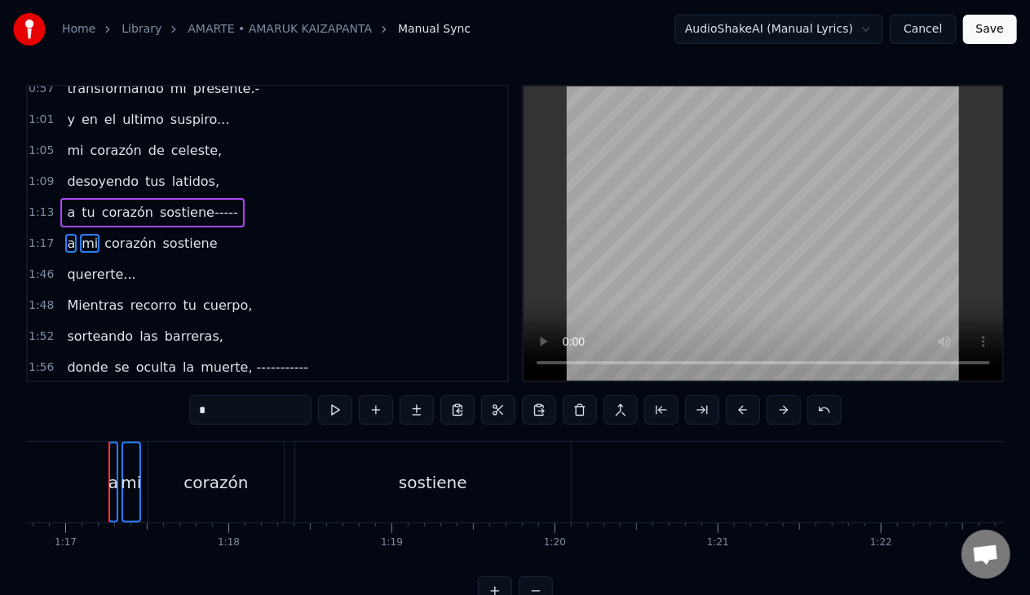
click at [128, 234] on span "corazón" at bounding box center [130, 243] width 55 height 19
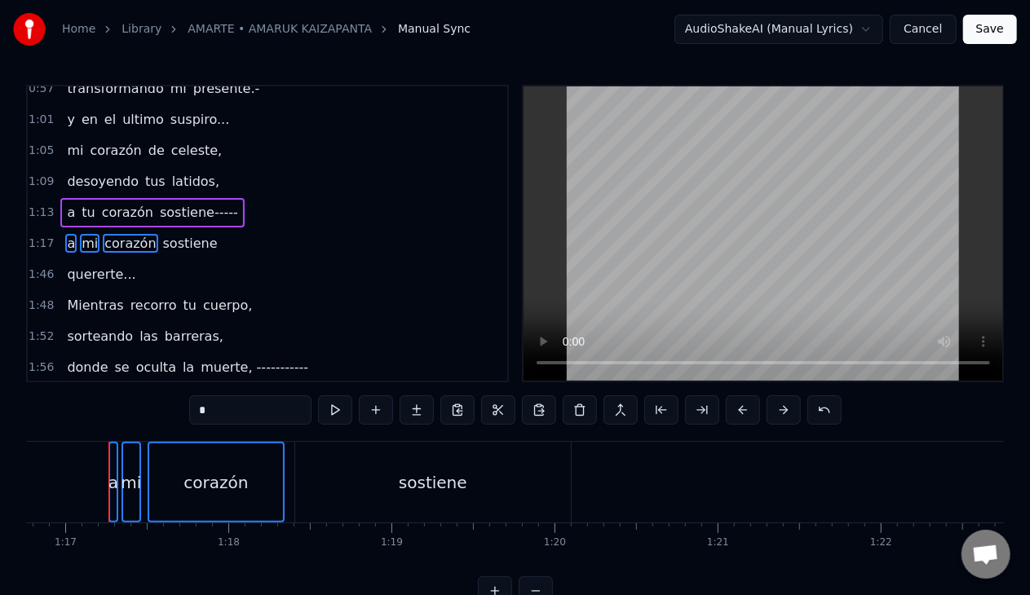
click at [166, 235] on span "sostiene" at bounding box center [190, 243] width 58 height 19
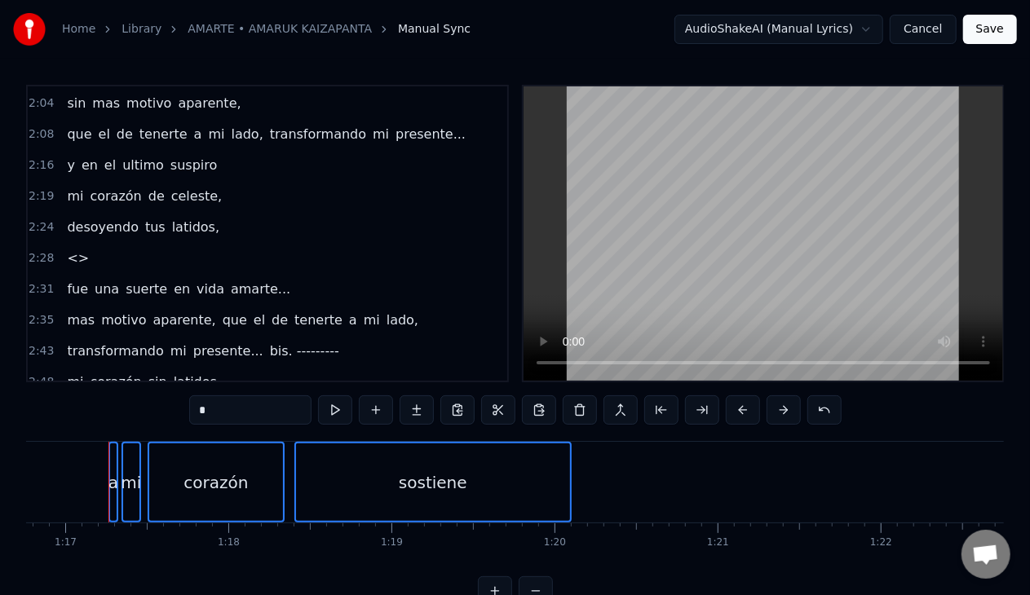
click at [73, 249] on span "<>" at bounding box center [77, 258] width 25 height 19
type input "**"
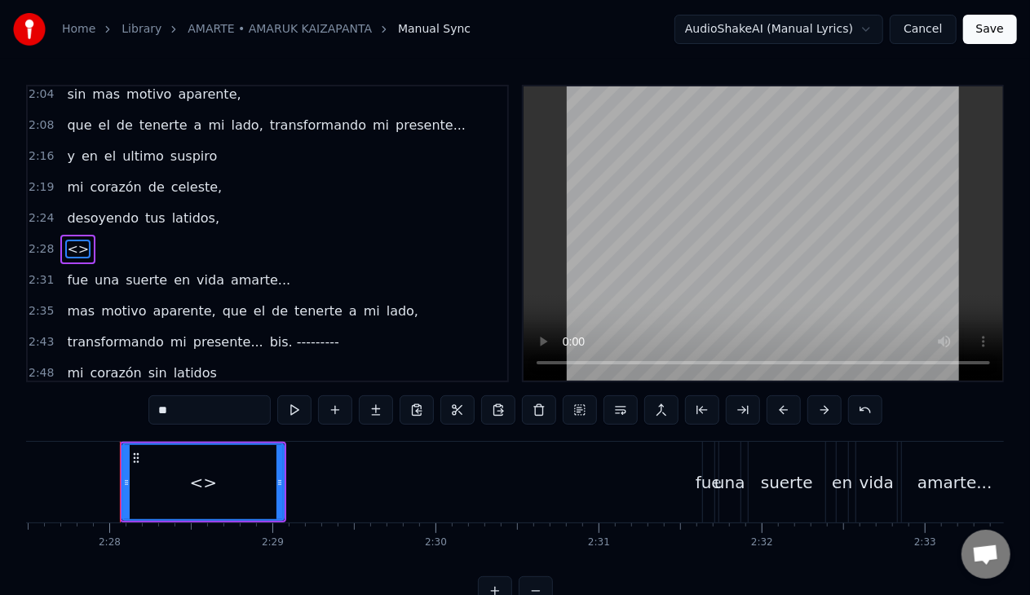
scroll to position [0, 24063]
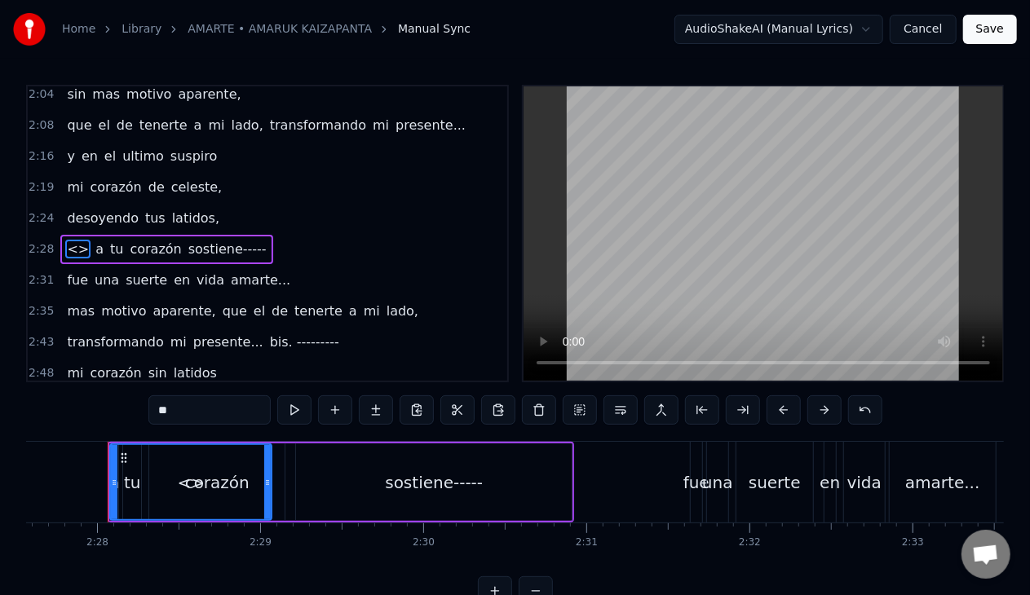
click at [73, 240] on span "<>" at bounding box center [77, 249] width 25 height 19
click at [83, 236] on div "<> a tu corazón sostiene-----" at bounding box center [166, 249] width 212 height 29
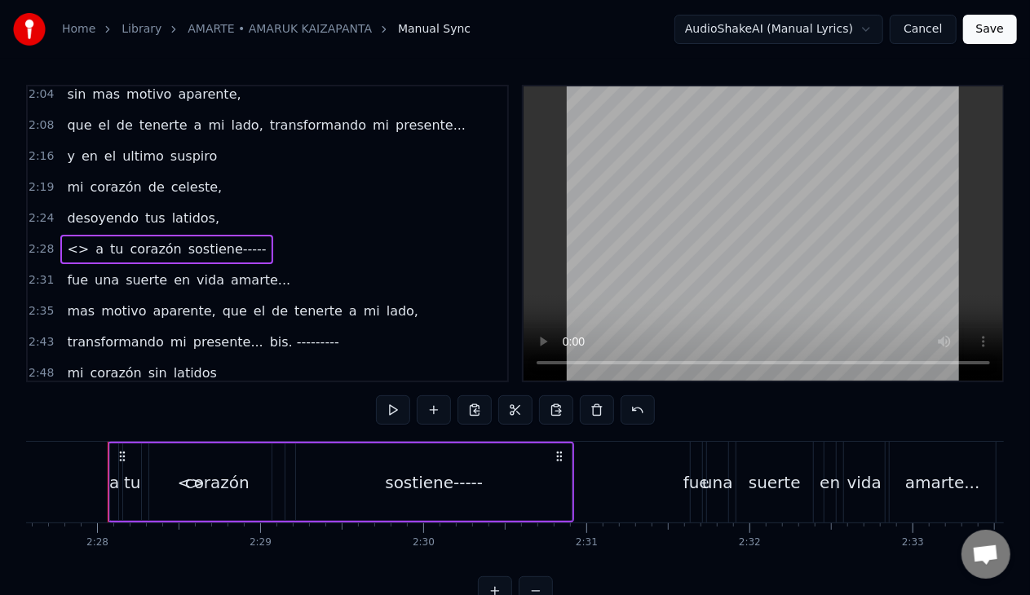
click at [74, 240] on span "<>" at bounding box center [77, 249] width 25 height 19
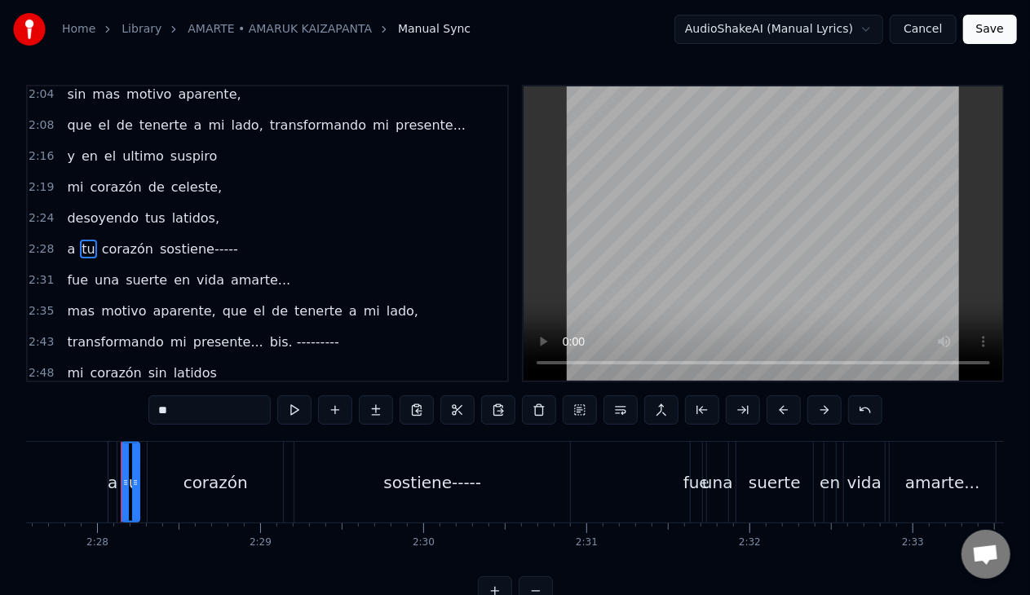
click at [95, 178] on span "corazón" at bounding box center [115, 187] width 55 height 19
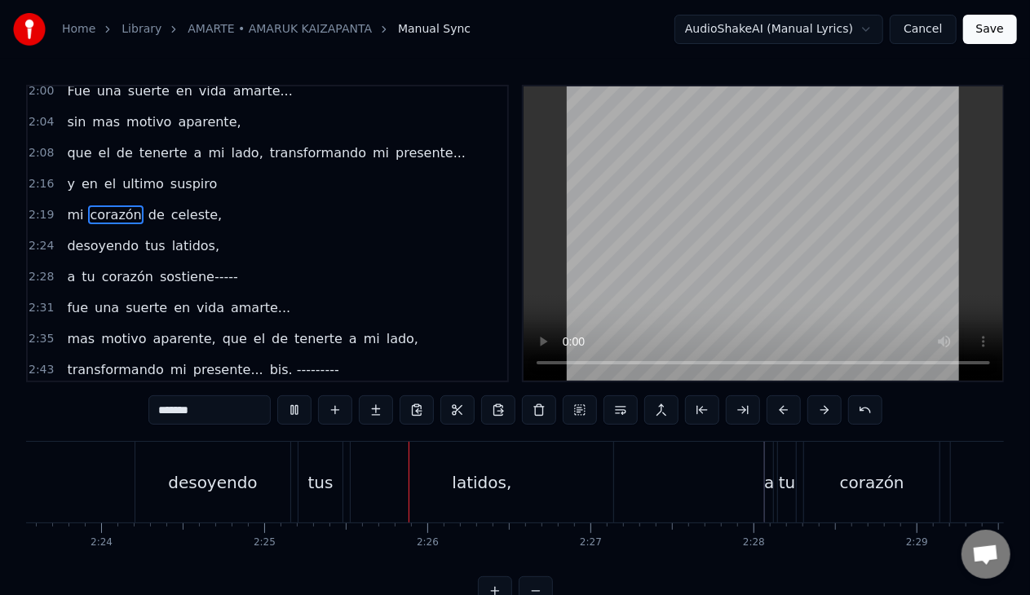
scroll to position [0, 23616]
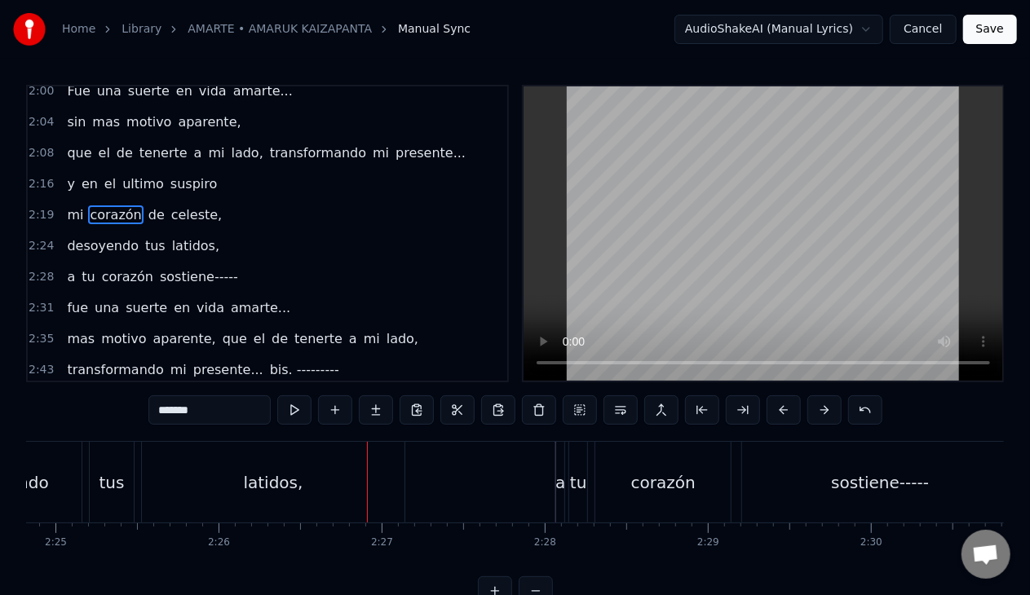
click at [144, 236] on span "tus" at bounding box center [156, 245] width 24 height 19
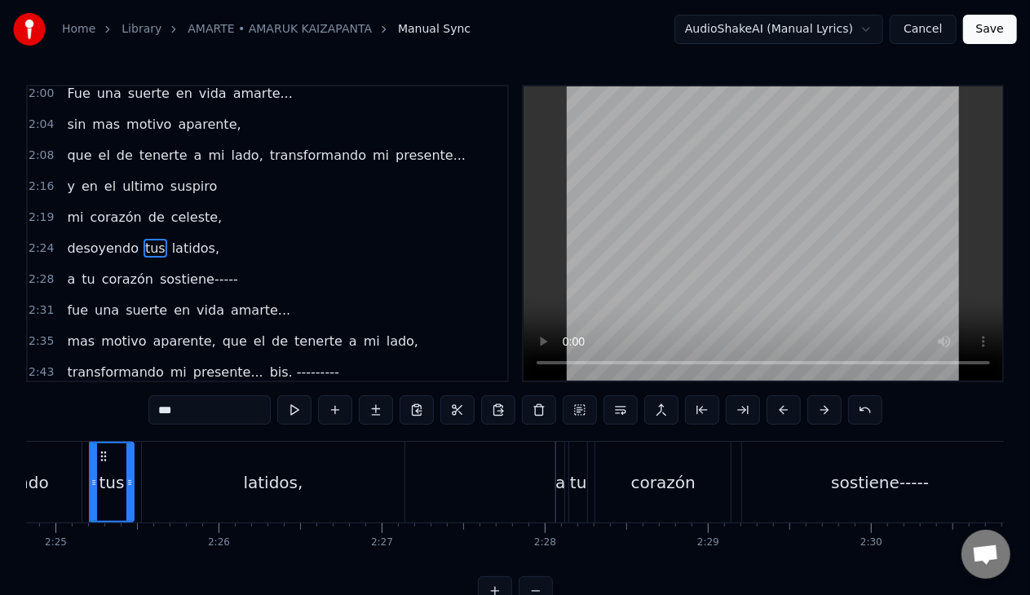
scroll to position [0, 23596]
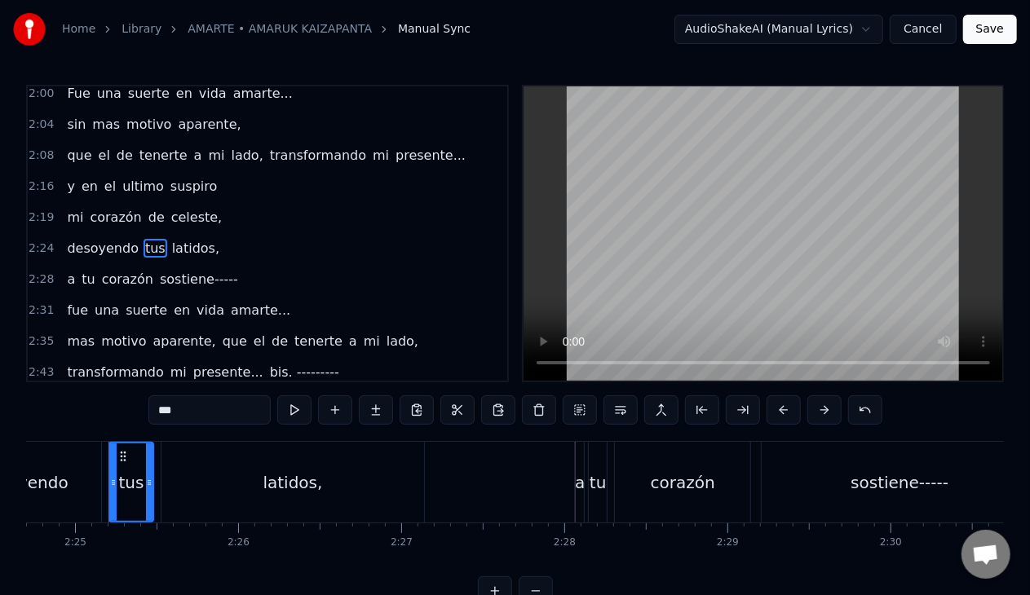
click at [144, 239] on span "tus" at bounding box center [156, 248] width 24 height 19
click at [162, 413] on input "***" at bounding box center [209, 409] width 122 height 29
click at [91, 239] on span "desoyendo" at bounding box center [102, 248] width 75 height 19
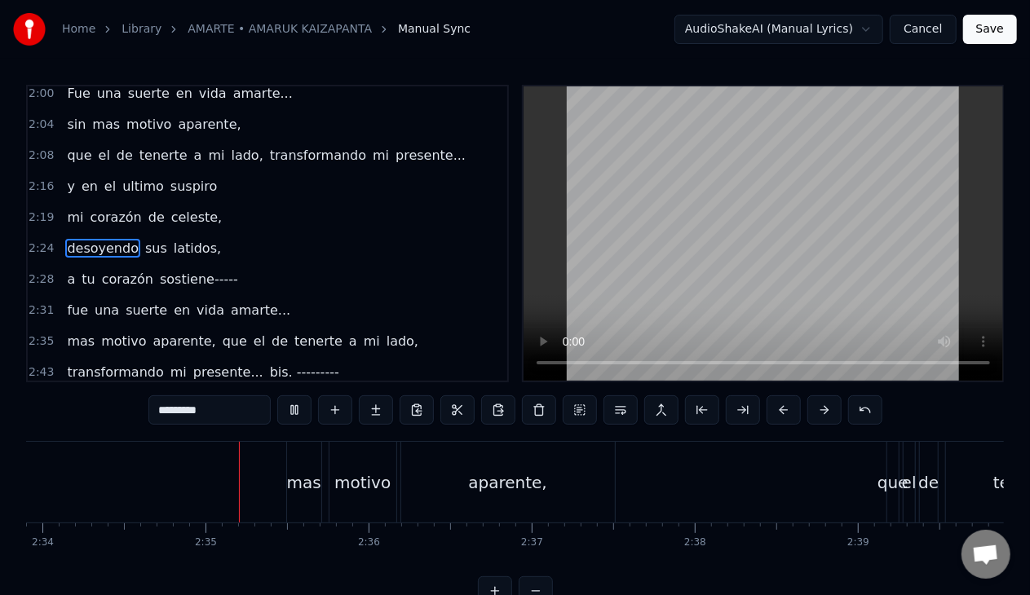
scroll to position [0, 25113]
click at [67, 332] on span "mas" at bounding box center [80, 341] width 31 height 19
type input "***"
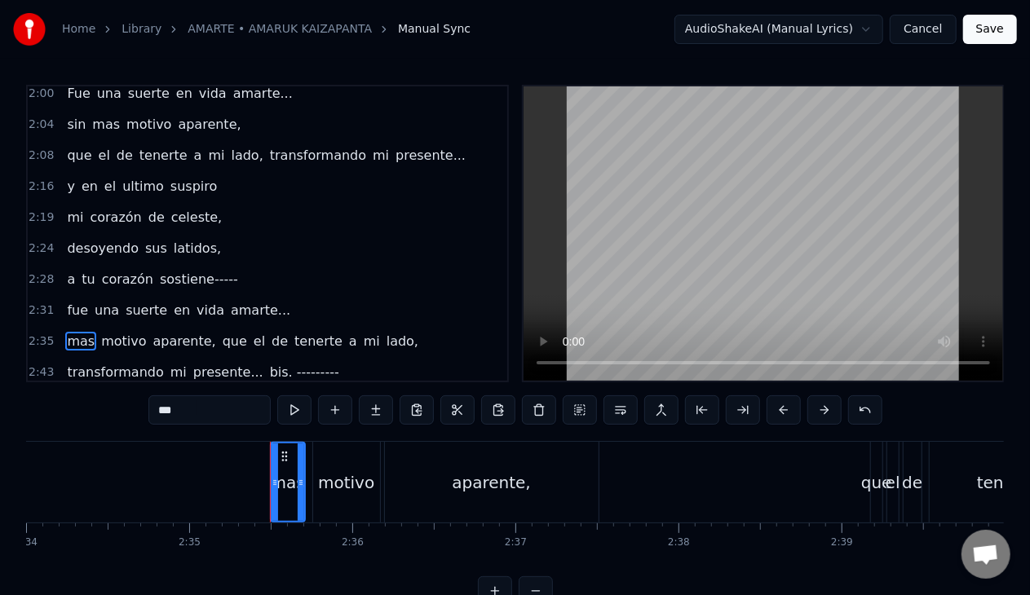
scroll to position [740, 0]
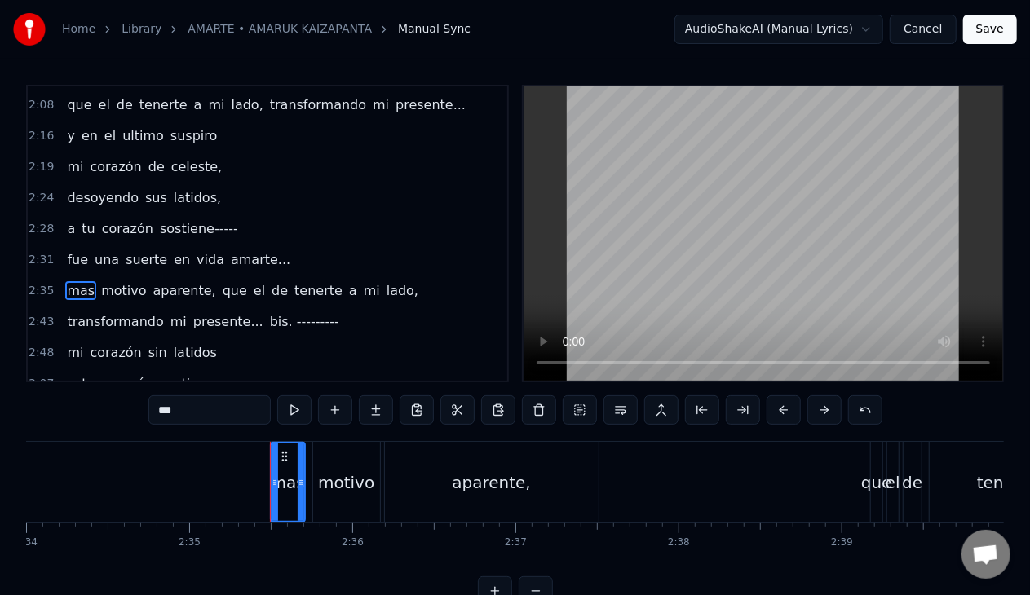
click at [66, 281] on span "mas" at bounding box center [80, 290] width 31 height 19
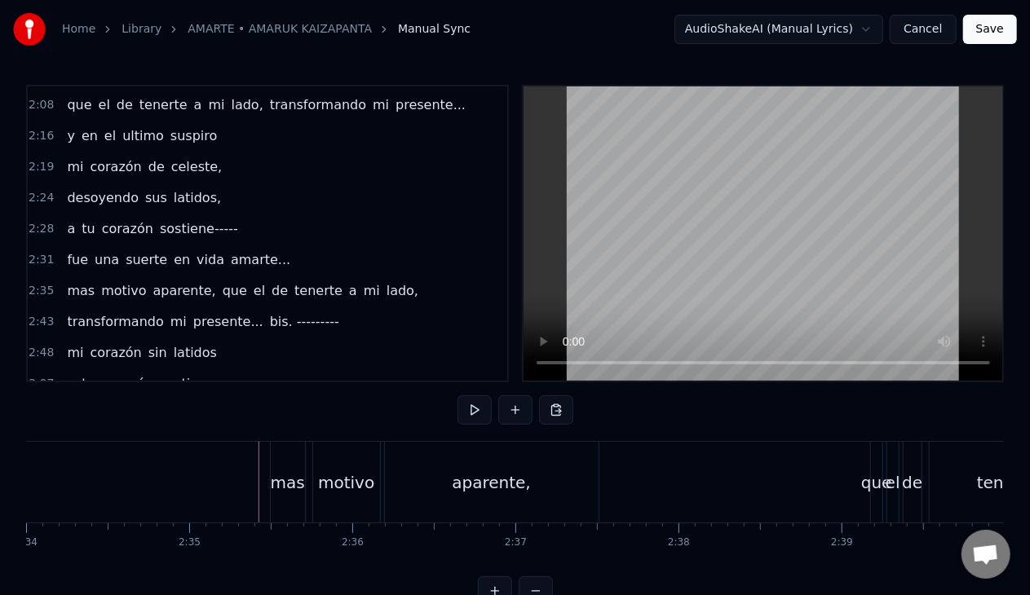
click at [515, 408] on button at bounding box center [515, 409] width 34 height 29
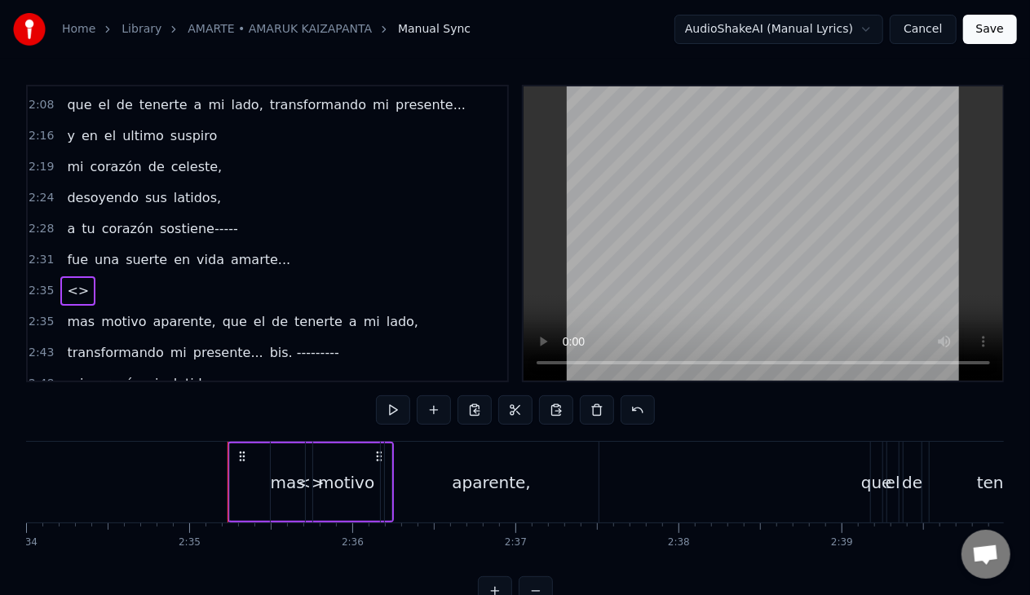
click at [234, 492] on div "<>" at bounding box center [310, 482] width 161 height 77
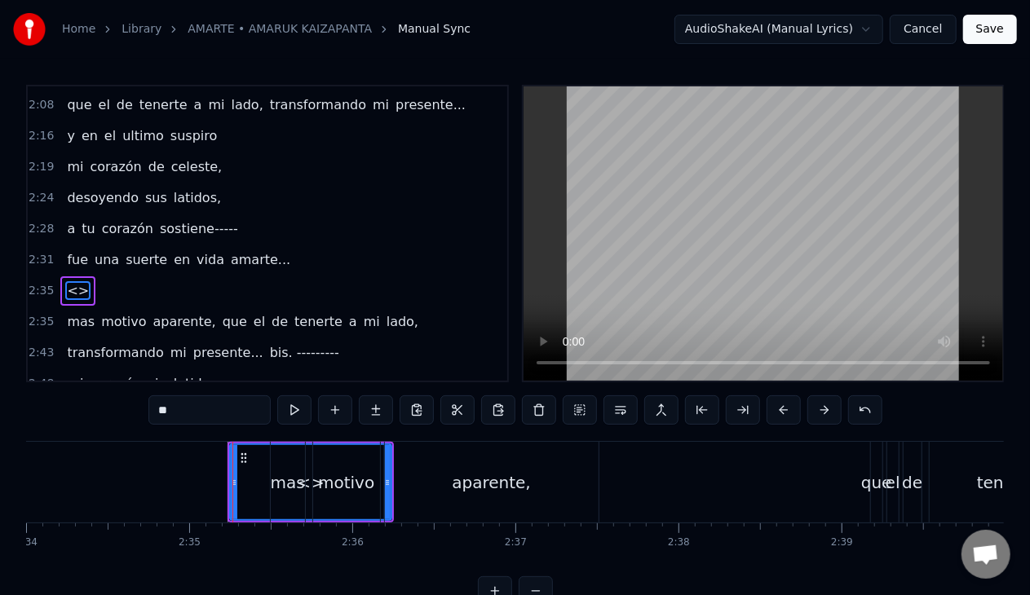
scroll to position [771, 0]
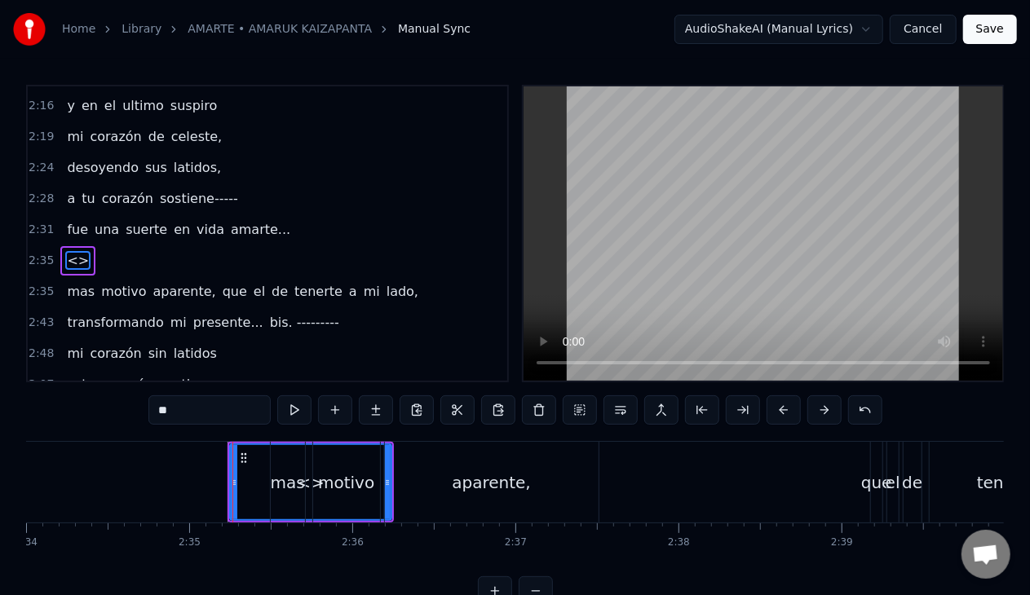
drag, startPoint x: 389, startPoint y: 479, endPoint x: 355, endPoint y: 477, distance: 33.5
click at [355, 477] on div "mas motivo aparente, que el de tenerte a mi lado," at bounding box center [788, 482] width 1037 height 81
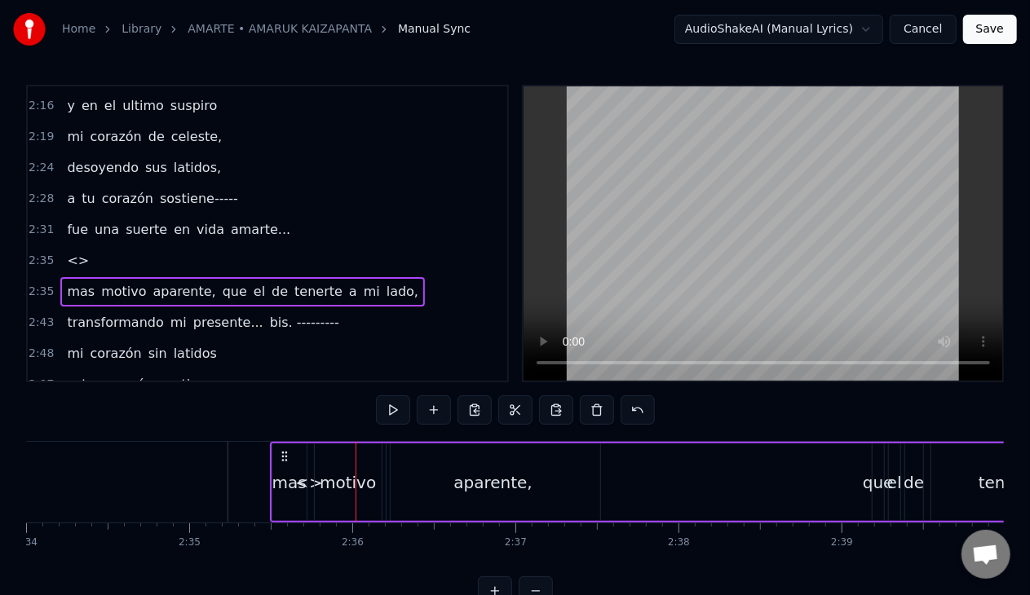
click at [70, 251] on span "<>" at bounding box center [77, 260] width 25 height 19
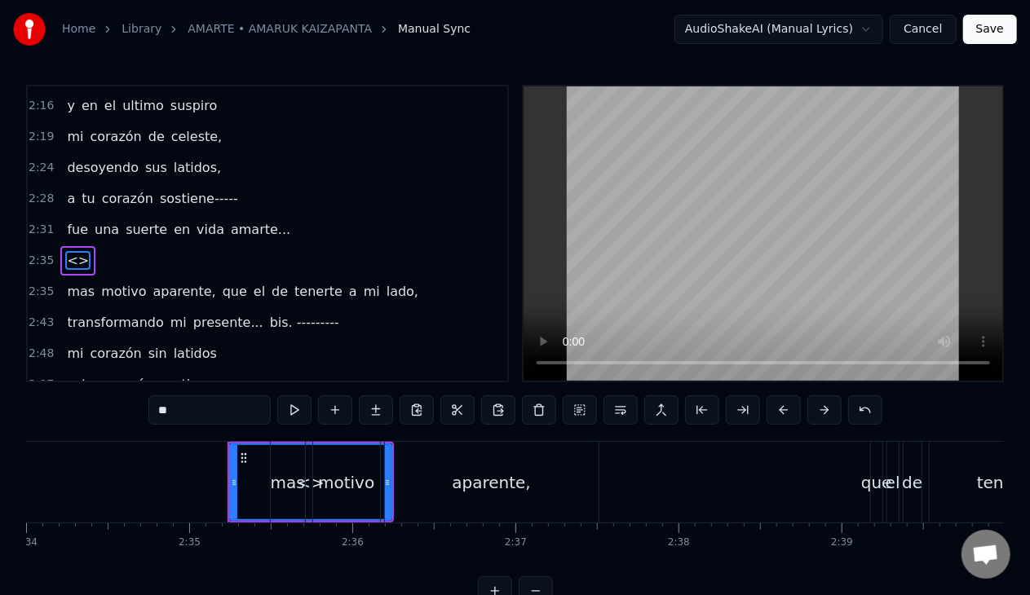
click at [173, 416] on input "**" at bounding box center [209, 409] width 122 height 29
drag, startPoint x: 178, startPoint y: 414, endPoint x: 143, endPoint y: 405, distance: 36.2
click at [143, 405] on div "0:16 Amarte... 0:19 hasta quedarme sin aire 0:23 y en el ultimo suspiro piense …" at bounding box center [515, 345] width 978 height 521
type input "***"
click at [232, 493] on div at bounding box center [234, 482] width 7 height 74
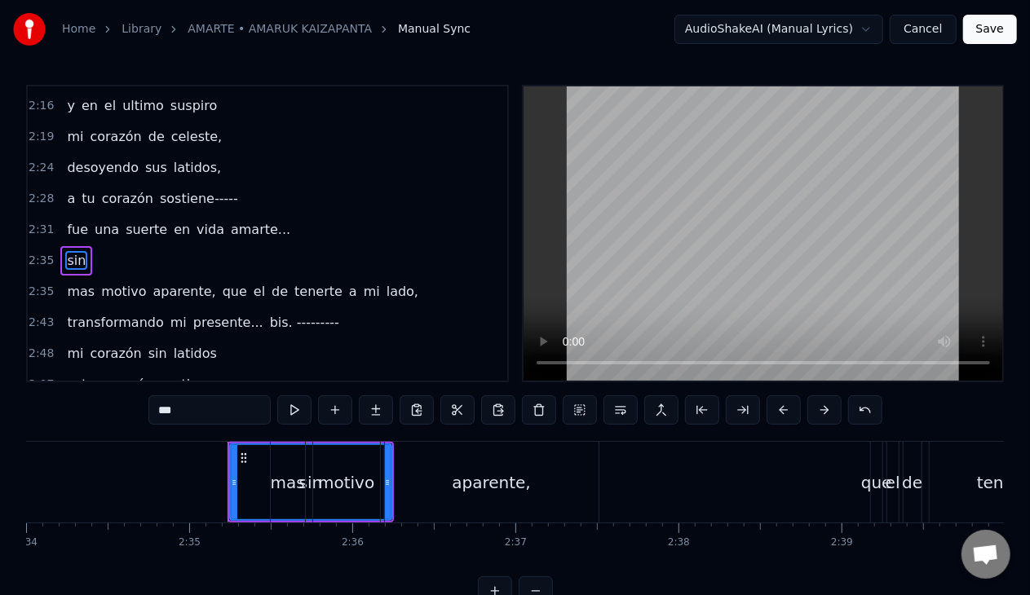
click at [256, 478] on div "sin" at bounding box center [311, 482] width 160 height 74
click at [247, 453] on icon at bounding box center [243, 458] width 13 height 13
drag, startPoint x: 386, startPoint y: 481, endPoint x: 347, endPoint y: 479, distance: 40.0
click at [347, 479] on div "mas motivo aparente, que el de tenerte a mi lado," at bounding box center [788, 482] width 1037 height 81
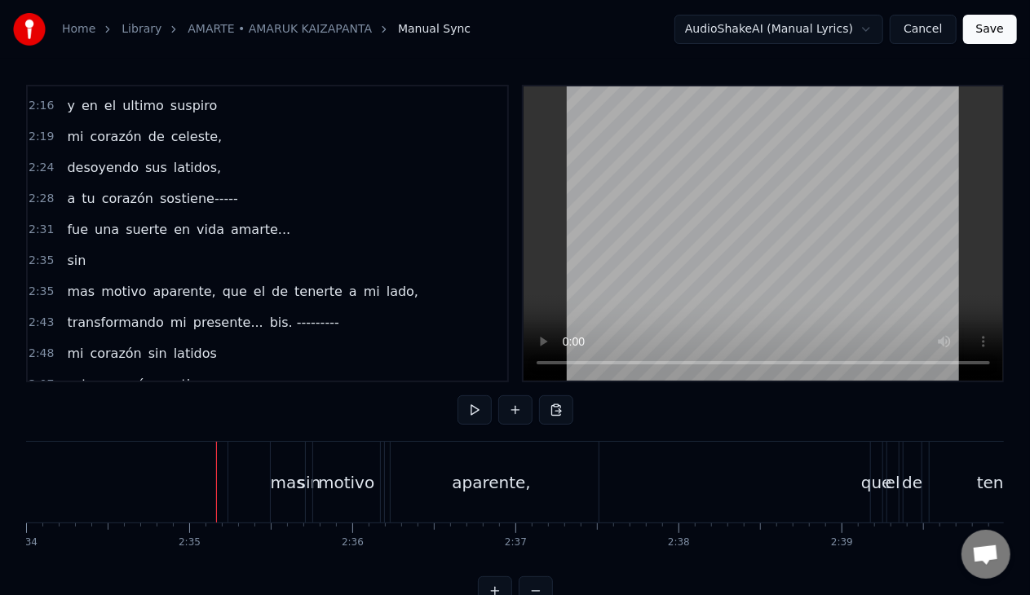
click at [233, 475] on div "sin" at bounding box center [308, 482] width 161 height 81
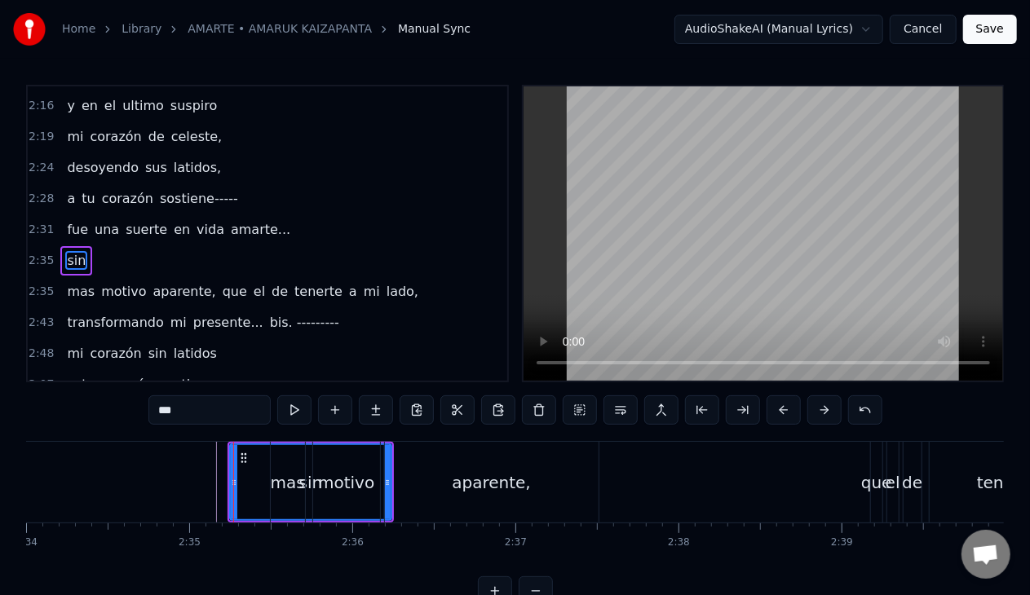
drag, startPoint x: 230, startPoint y: 484, endPoint x: 199, endPoint y: 481, distance: 31.1
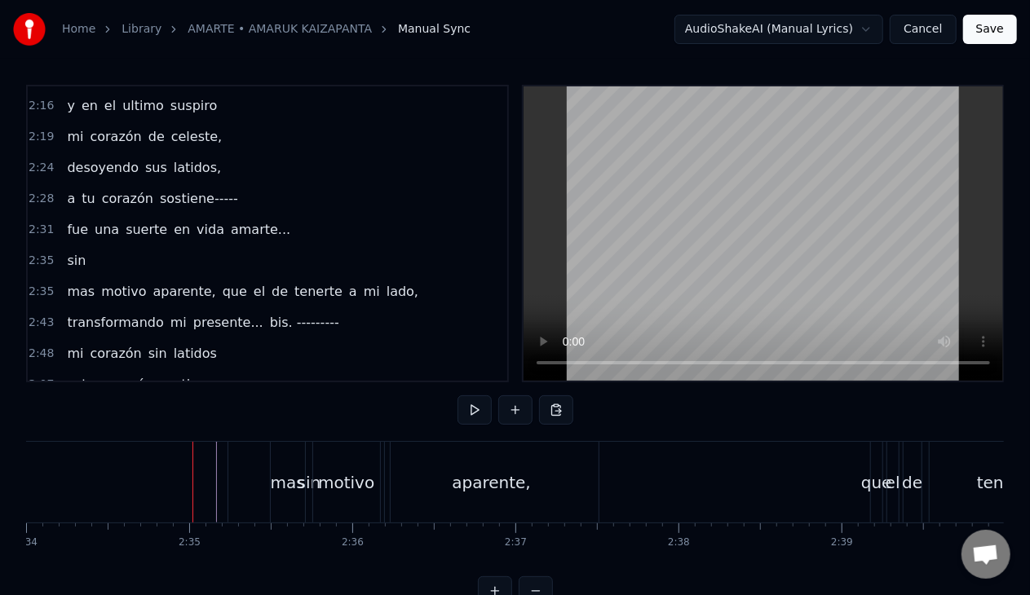
click at [241, 484] on div "sin" at bounding box center [308, 482] width 161 height 81
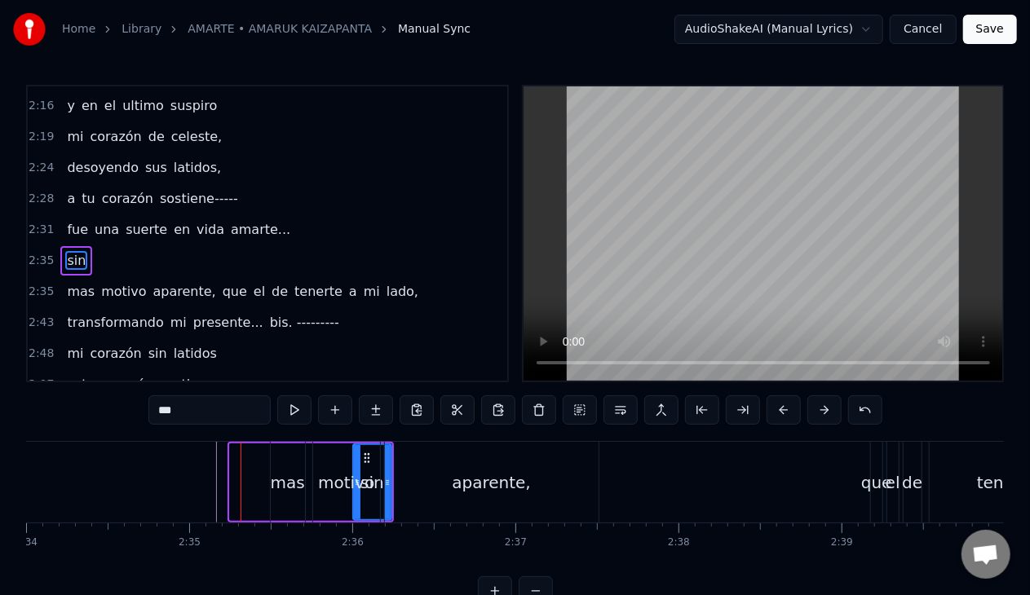
drag, startPoint x: 232, startPoint y: 473, endPoint x: 355, endPoint y: 489, distance: 124.2
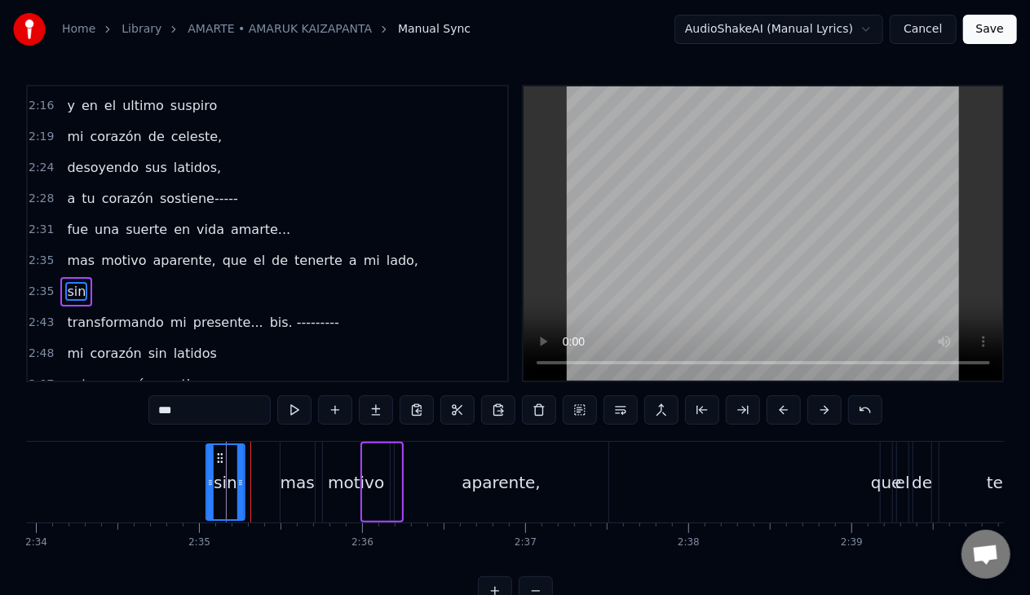
scroll to position [0, 25101]
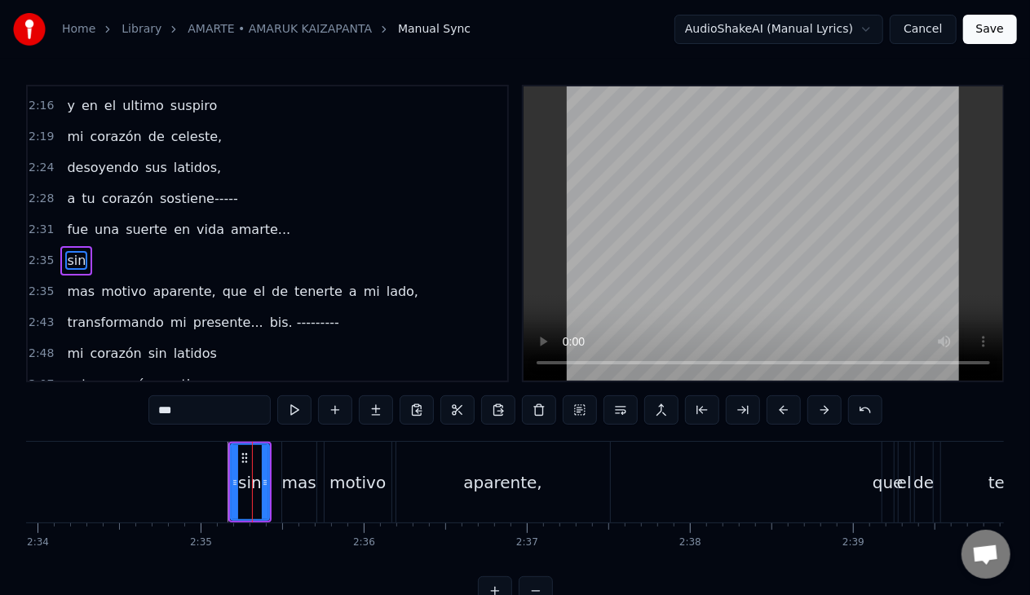
click at [94, 220] on span "una" at bounding box center [107, 229] width 28 height 19
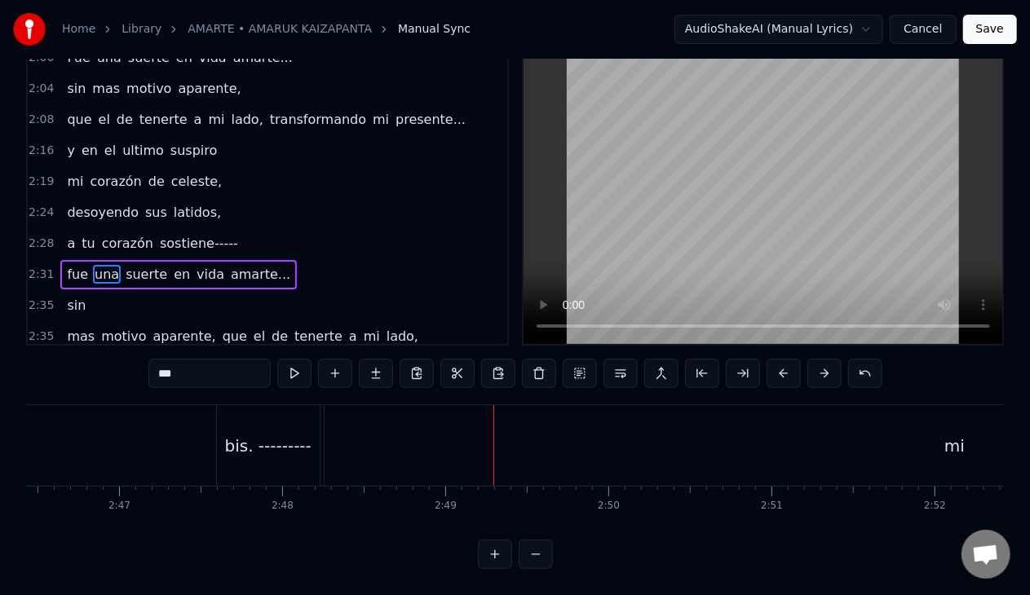
scroll to position [771, 0]
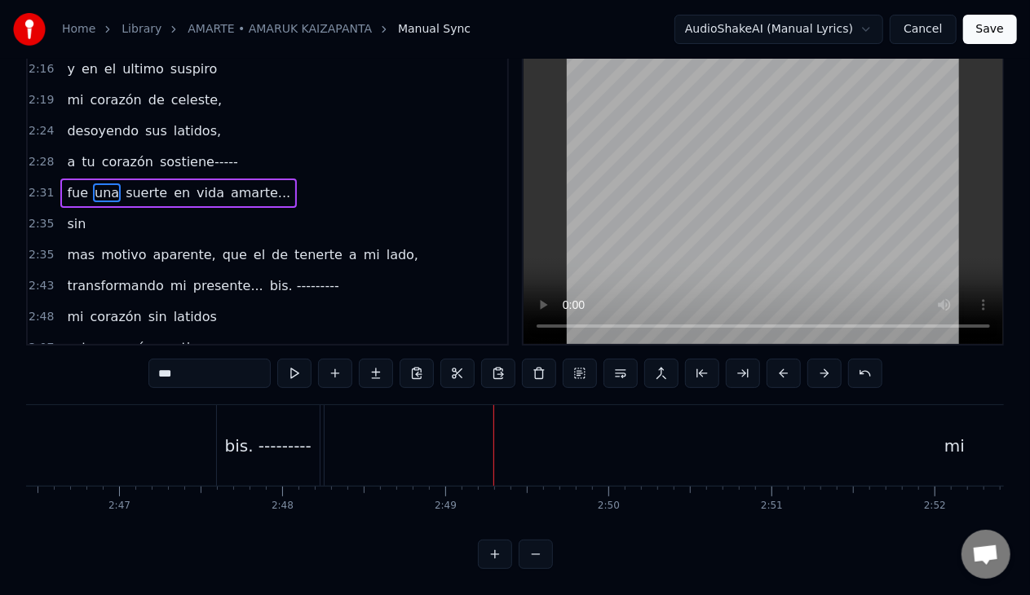
click at [253, 437] on div "bis. ---------" at bounding box center [268, 446] width 86 height 24
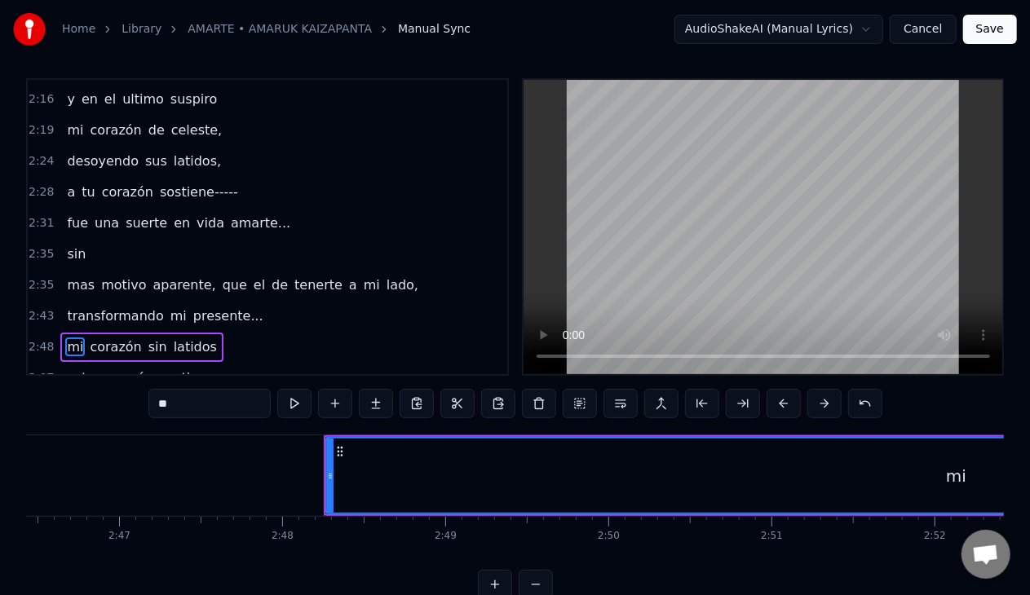
scroll to position [38, 0]
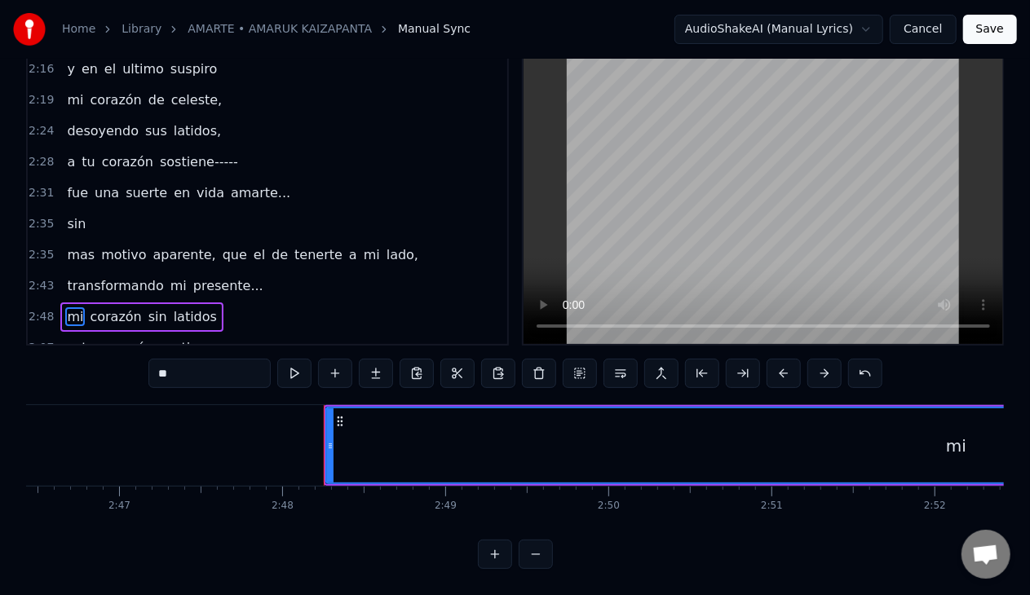
click at [203, 276] on span "presente..." at bounding box center [228, 285] width 73 height 19
type input "**********"
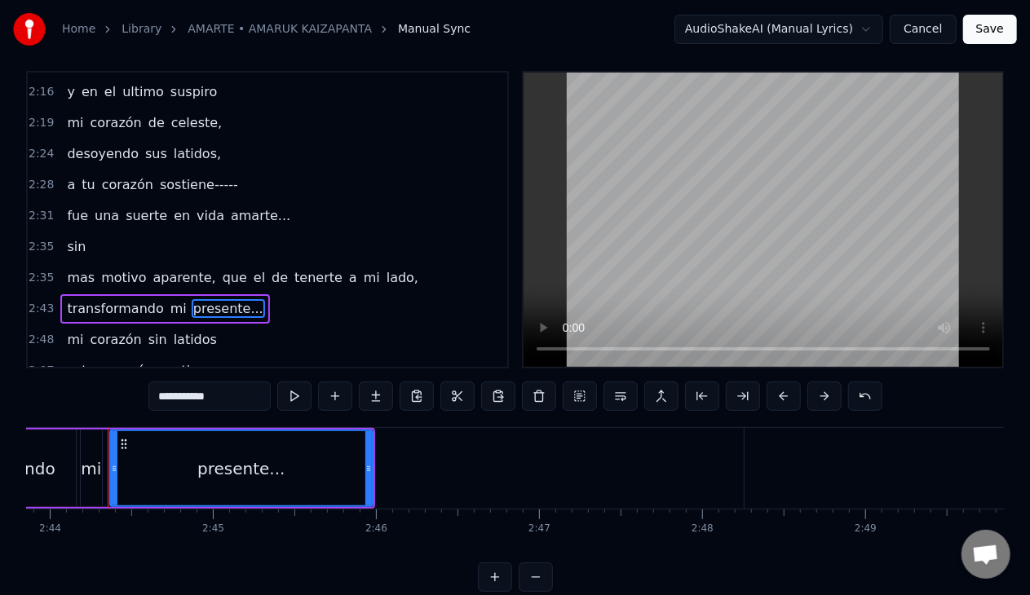
scroll to position [0, 26719]
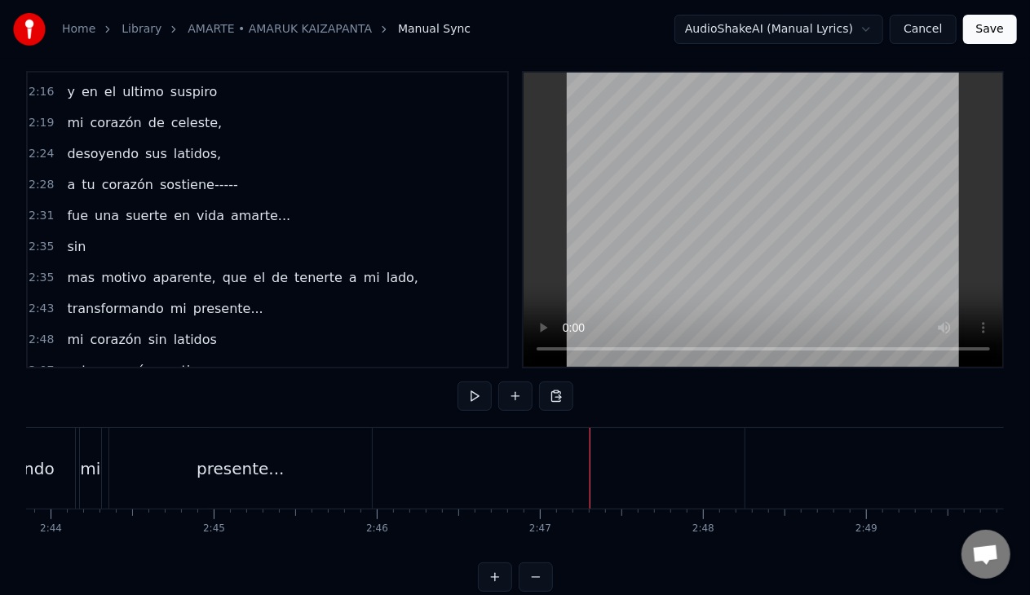
click at [512, 401] on button at bounding box center [515, 396] width 34 height 29
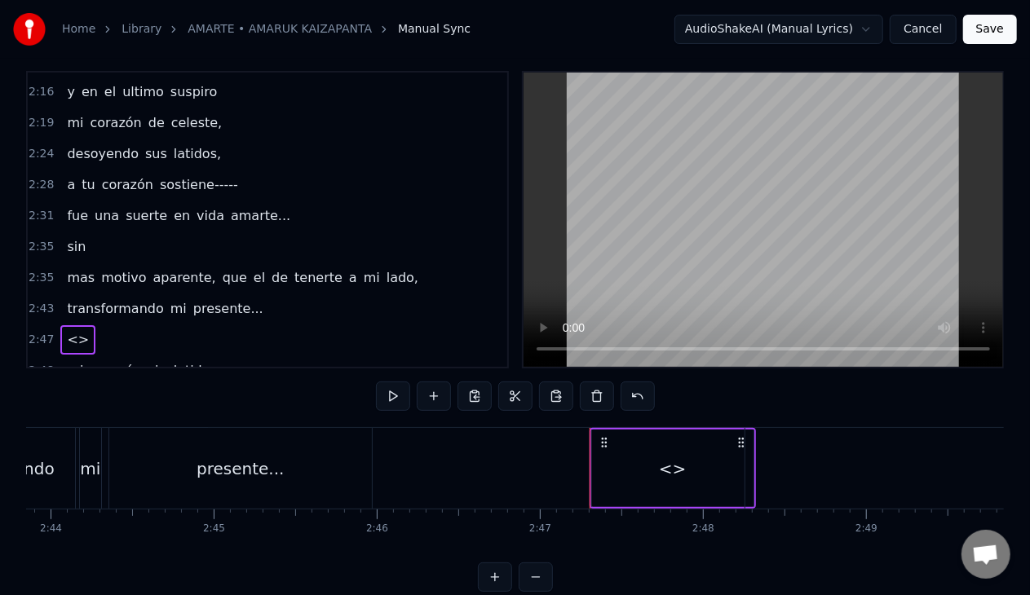
click at [67, 82] on span "y" at bounding box center [70, 91] width 11 height 19
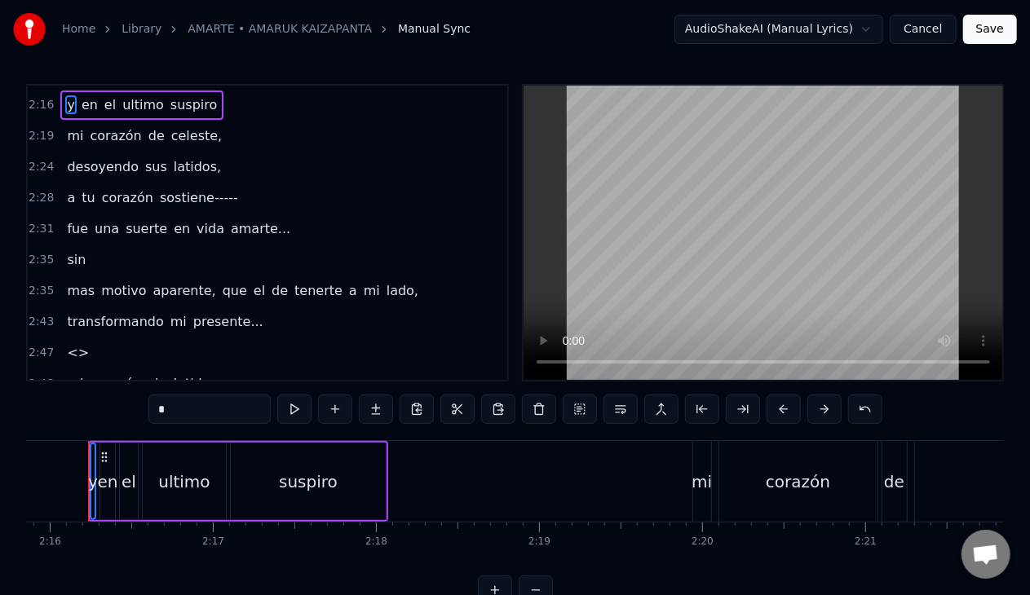
scroll to position [0, 22133]
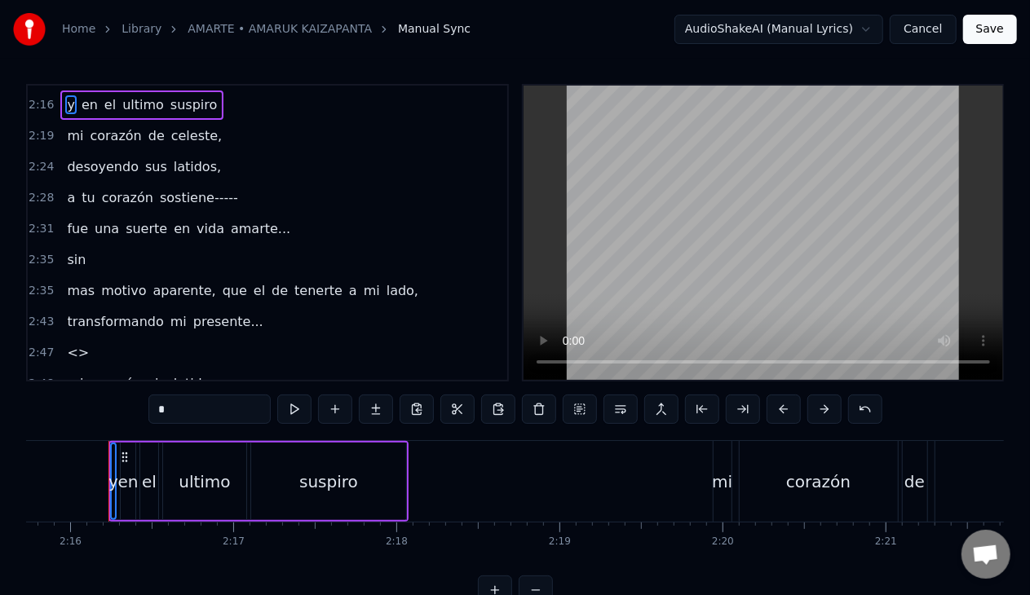
click at [83, 95] on span "en" at bounding box center [90, 104] width 20 height 19
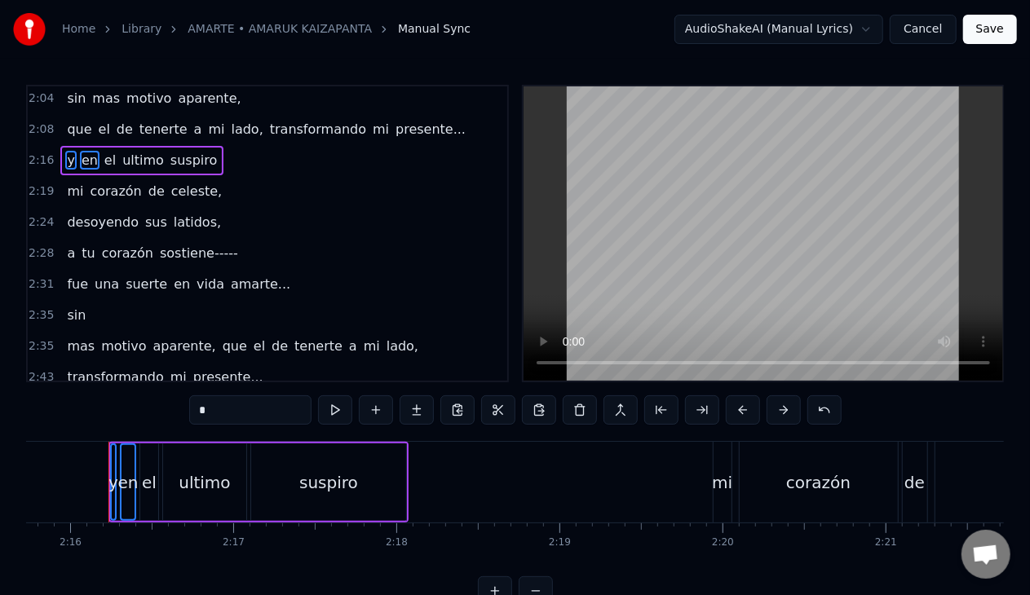
scroll to position [629, 0]
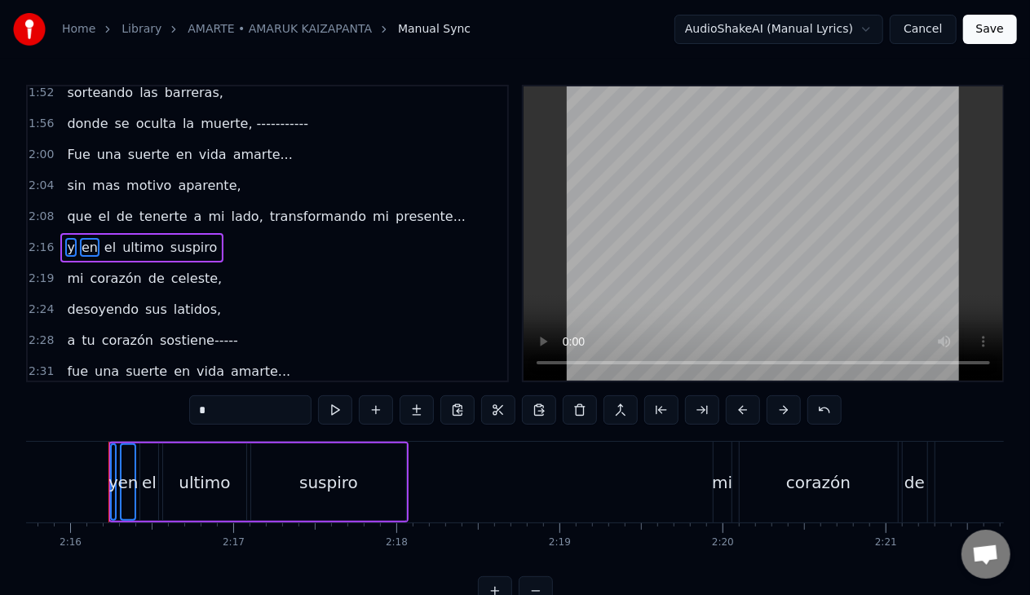
click at [103, 238] on span "el" at bounding box center [110, 247] width 15 height 19
click at [133, 238] on span "ultimo" at bounding box center [143, 247] width 45 height 19
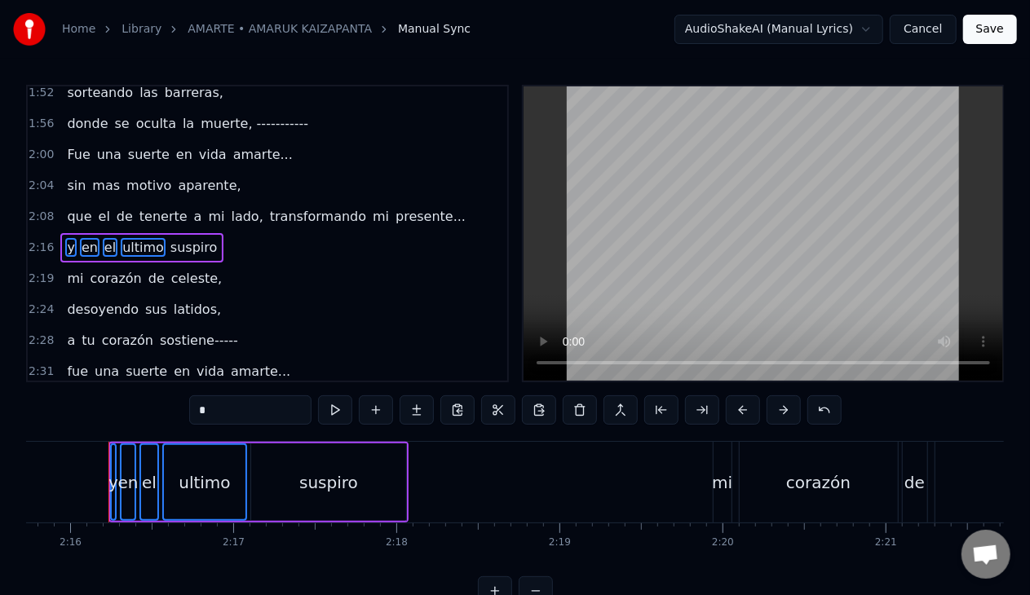
click at [180, 238] on span "suspiro" at bounding box center [194, 247] width 50 height 19
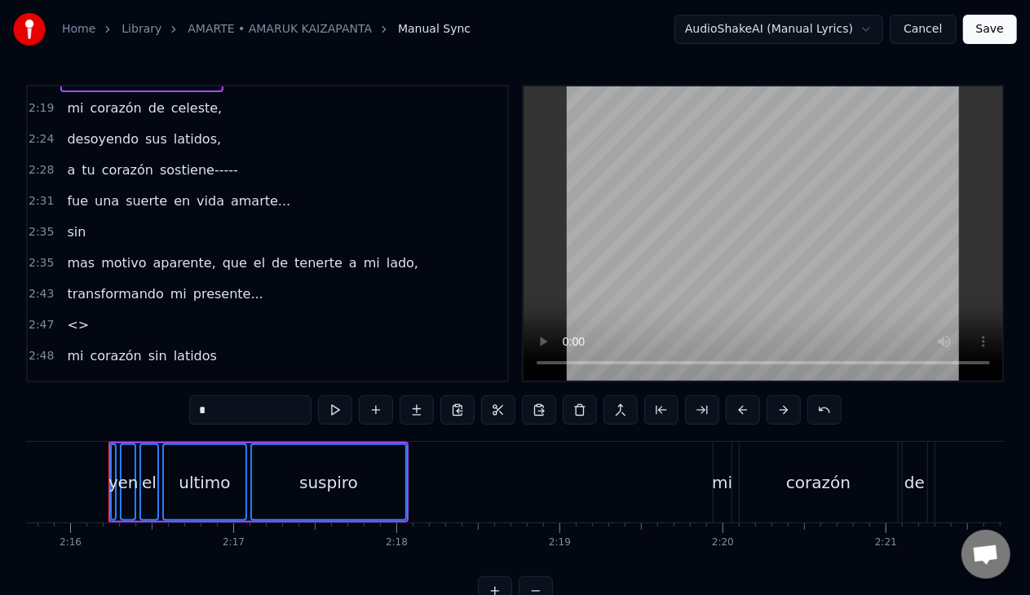
scroll to position [801, 0]
click at [72, 314] on span "<>" at bounding box center [77, 323] width 25 height 19
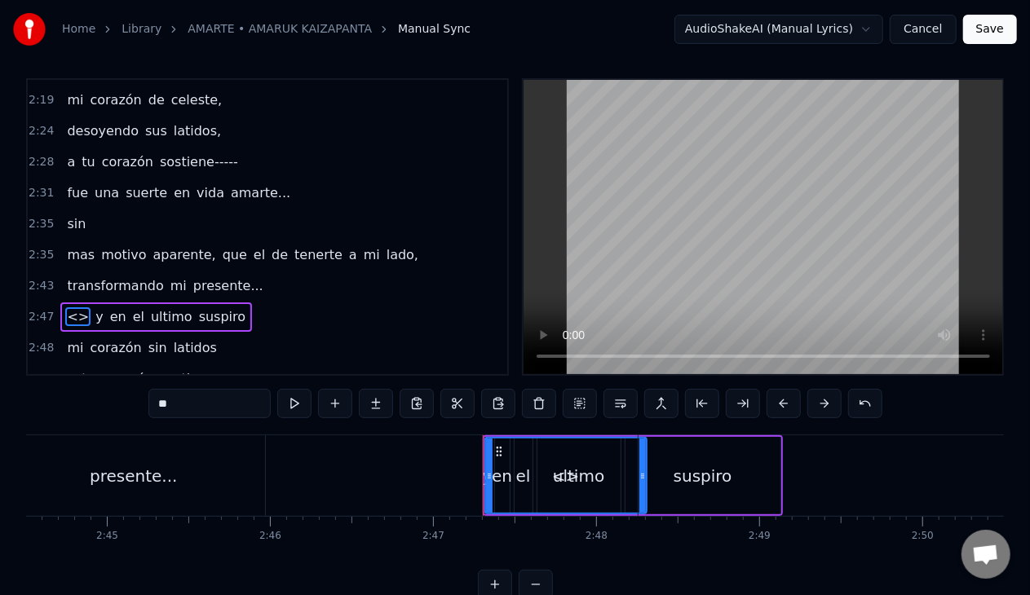
scroll to position [0, 27200]
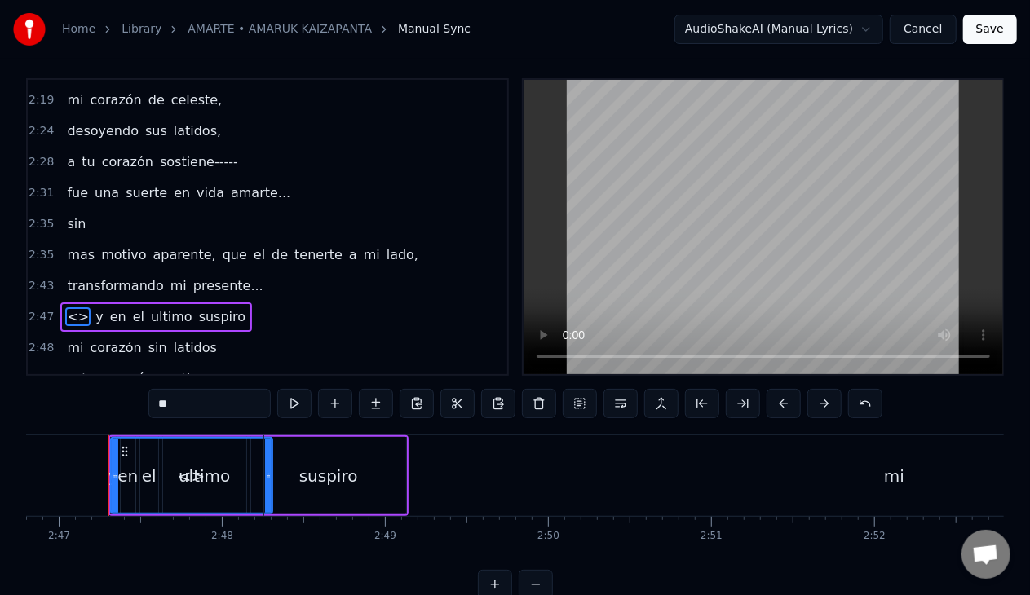
click at [76, 307] on span "<>" at bounding box center [77, 316] width 25 height 19
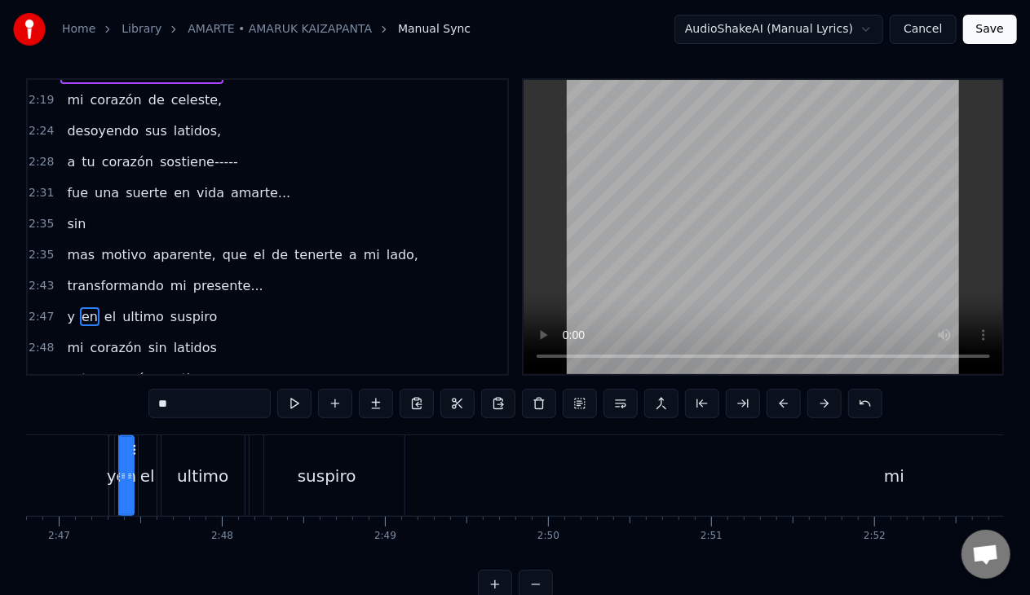
click at [88, 276] on span "transformando" at bounding box center [114, 285] width 99 height 19
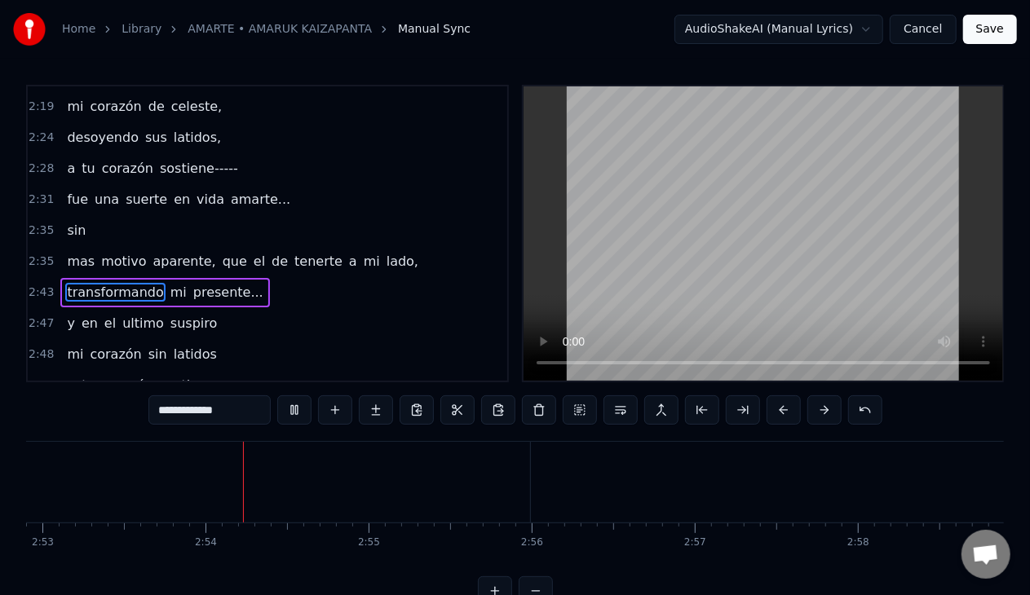
scroll to position [0, 28213]
click at [147, 345] on span "sin" at bounding box center [158, 354] width 22 height 19
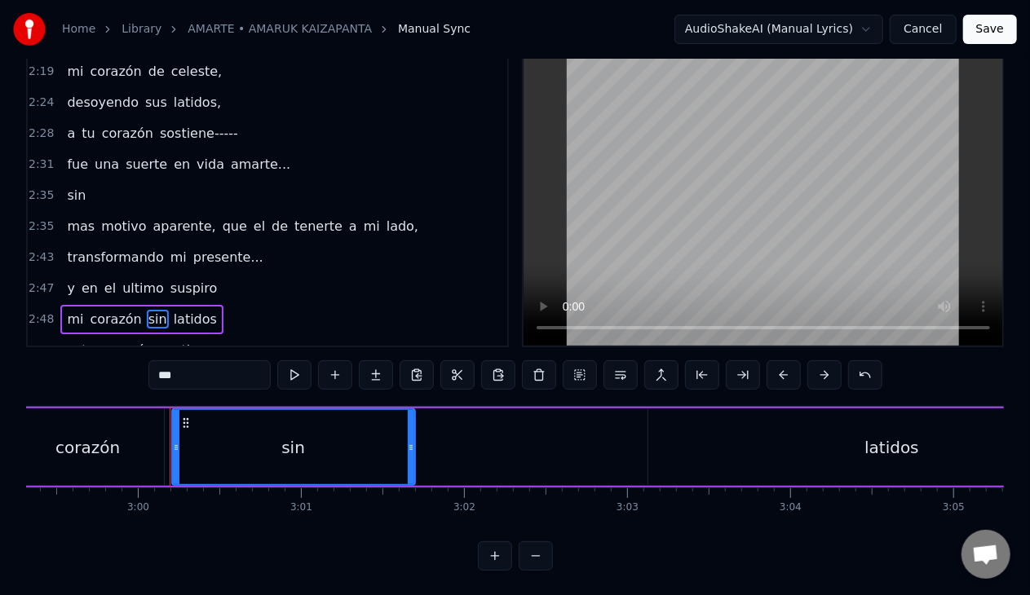
scroll to position [0, 29302]
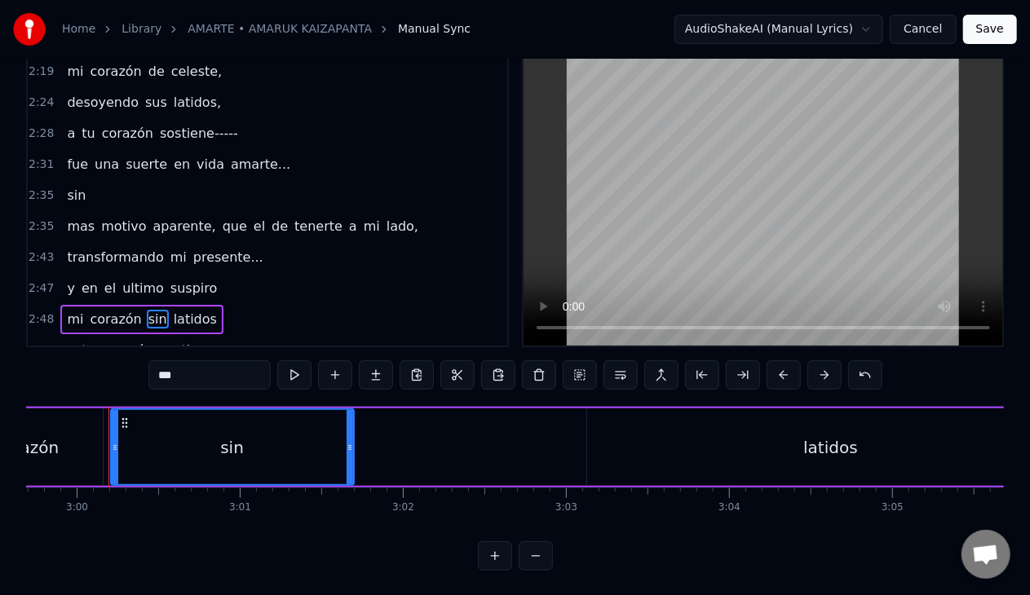
click at [181, 279] on span "suspiro" at bounding box center [194, 288] width 50 height 19
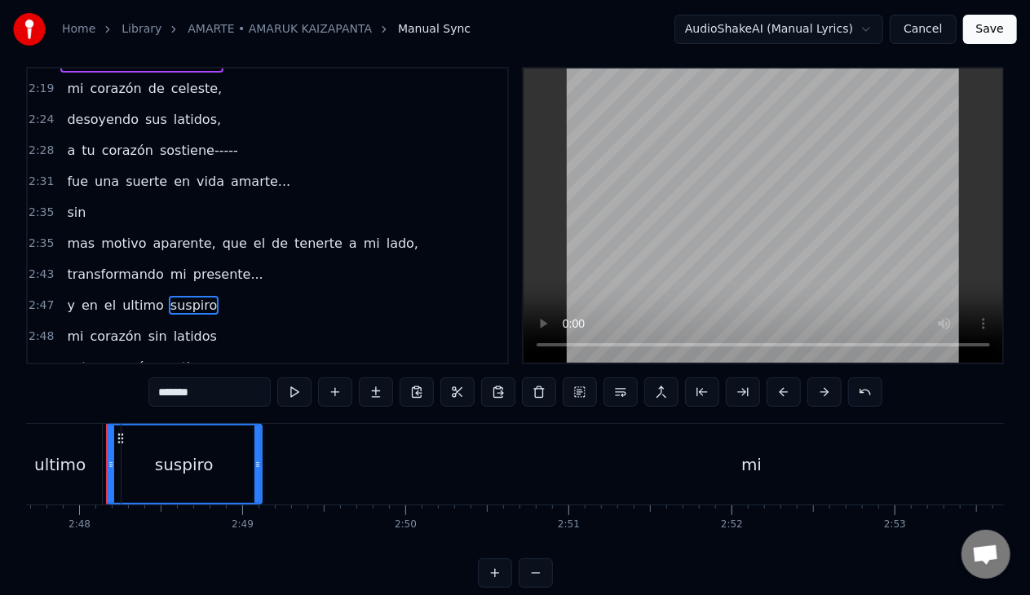
scroll to position [0, 27340]
click at [700, 465] on div "mi" at bounding box center [754, 464] width 1261 height 81
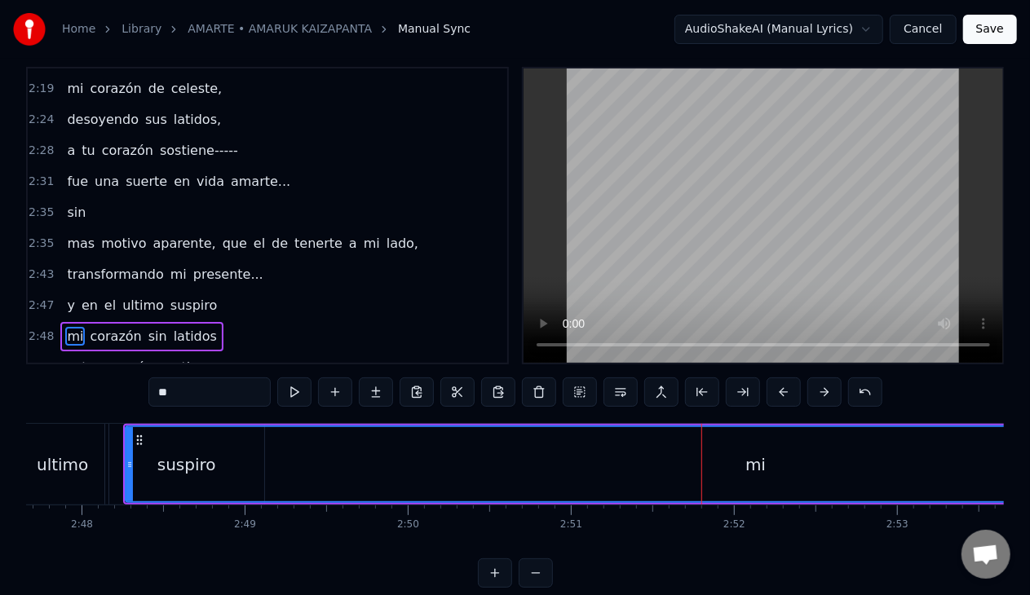
scroll to position [38, 0]
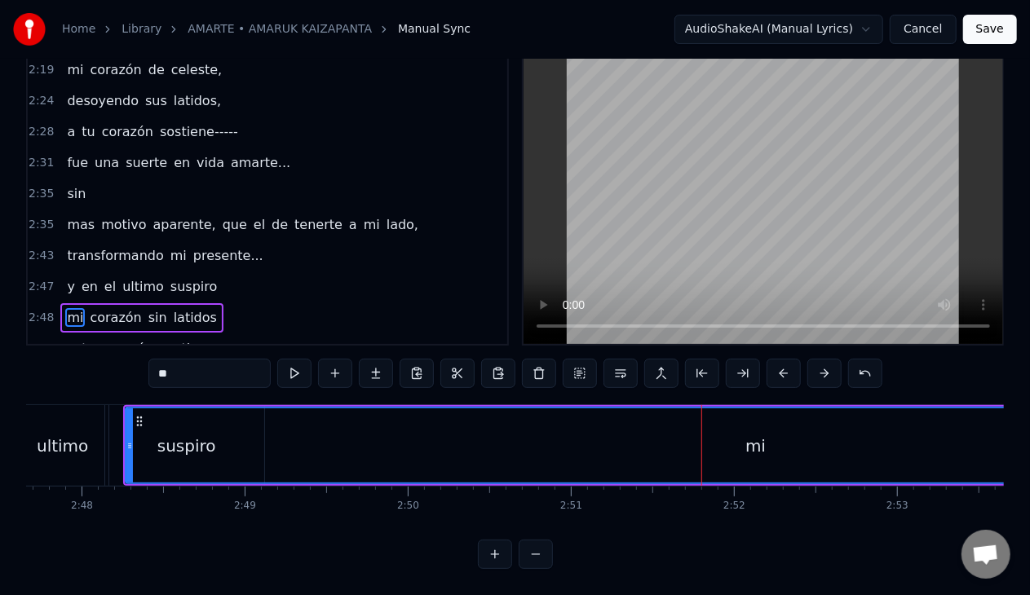
click at [758, 443] on div "mi" at bounding box center [755, 446] width 20 height 24
click at [750, 447] on div "mi" at bounding box center [755, 446] width 20 height 24
click at [68, 308] on span "mi" at bounding box center [75, 317] width 20 height 19
click at [117, 308] on span "corazón" at bounding box center [115, 317] width 55 height 19
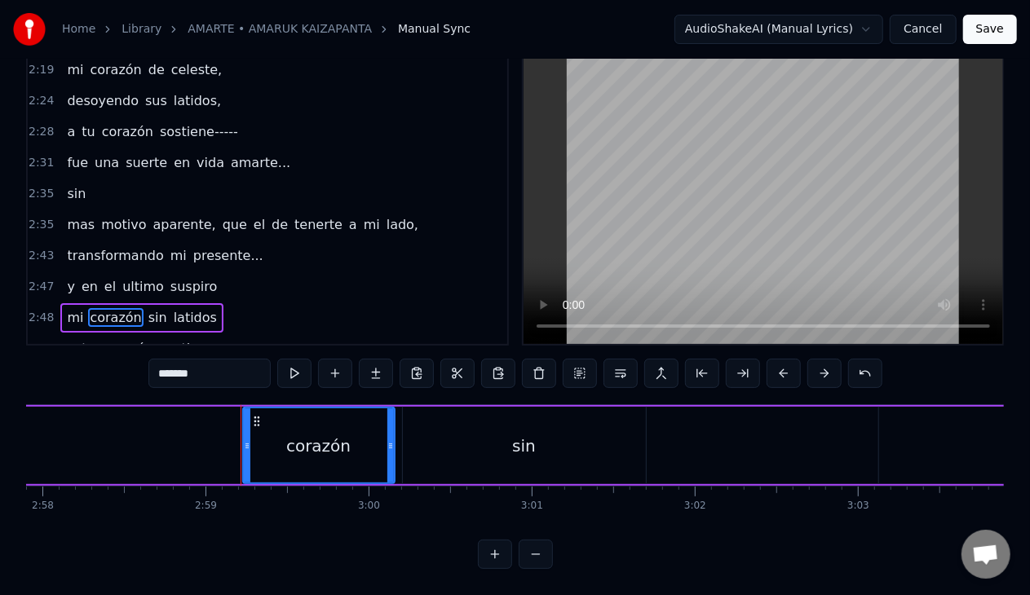
scroll to position [0, 29142]
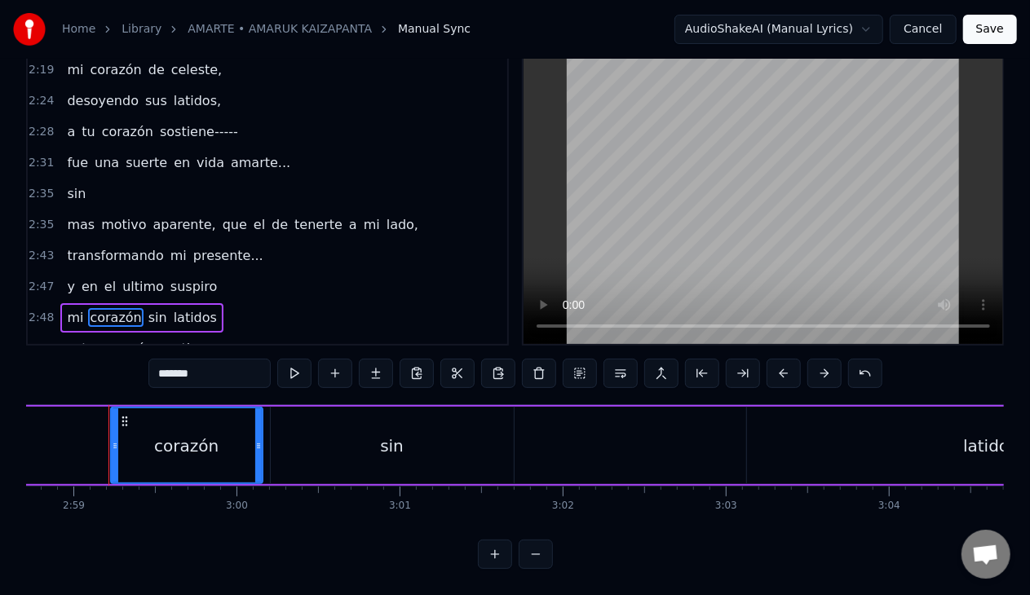
click at [71, 308] on span "mi" at bounding box center [75, 317] width 20 height 19
click at [169, 277] on span "suspiro" at bounding box center [194, 286] width 50 height 19
type input "*******"
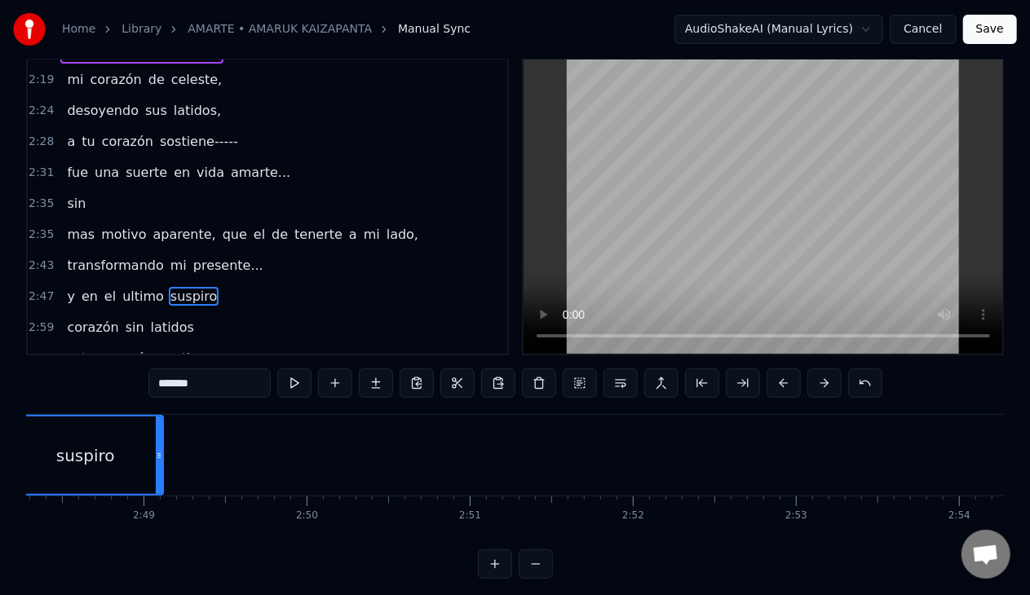
scroll to position [0, 27340]
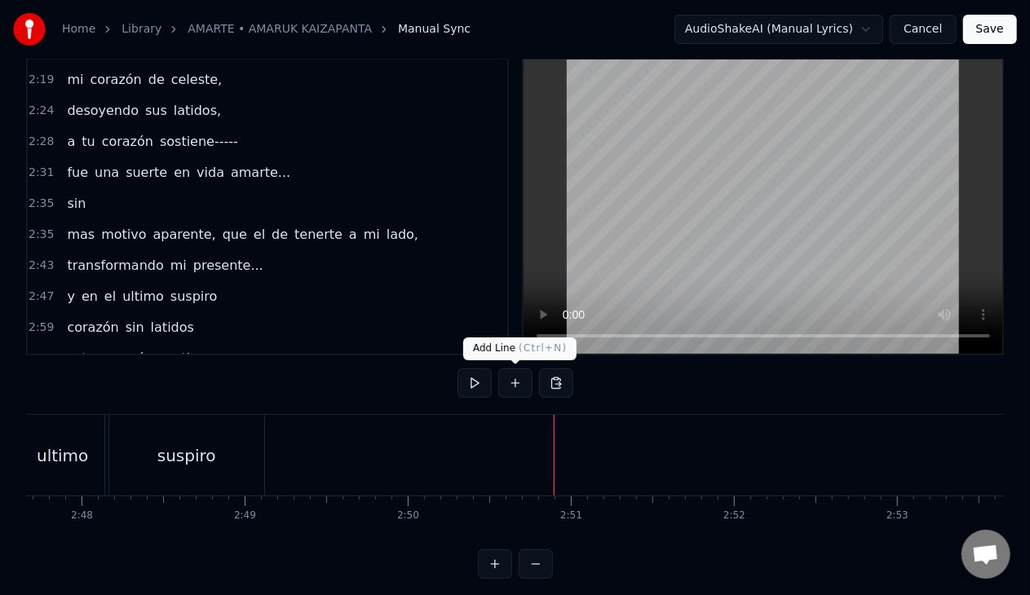
click at [515, 384] on button at bounding box center [515, 383] width 34 height 29
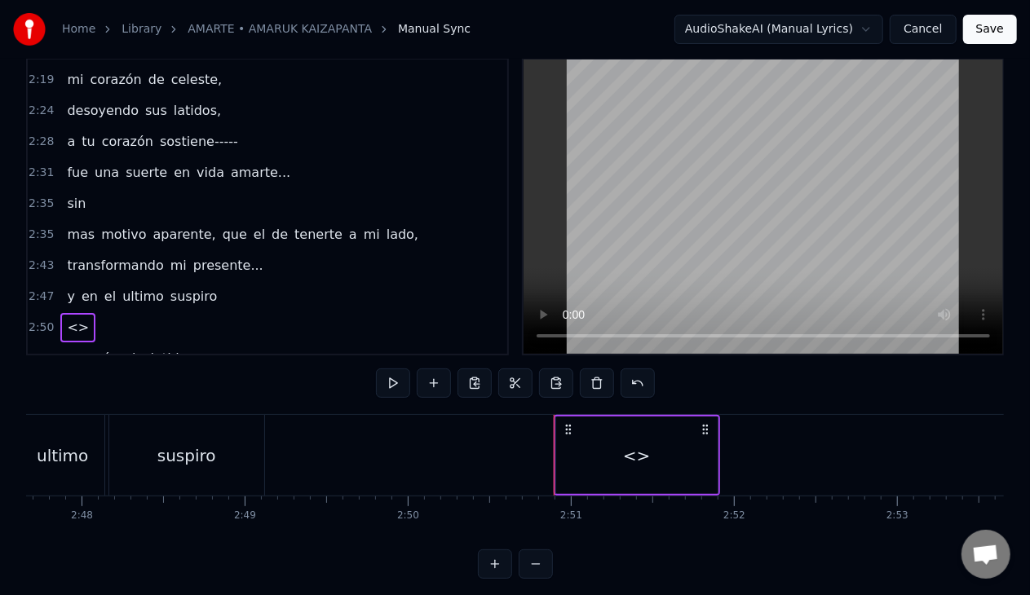
click at [65, 70] on span "mi" at bounding box center [75, 79] width 20 height 19
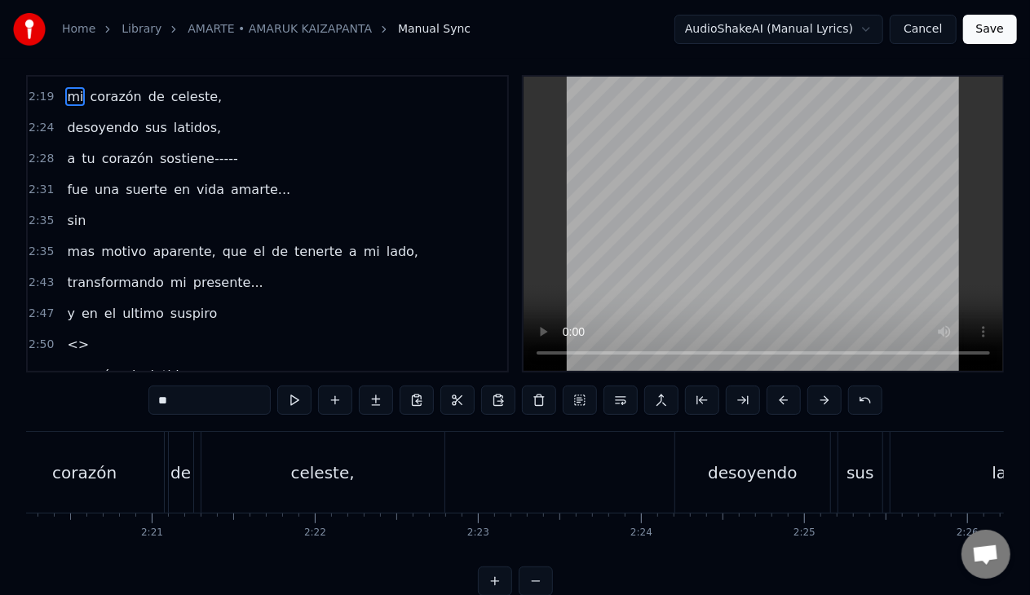
scroll to position [0, 22738]
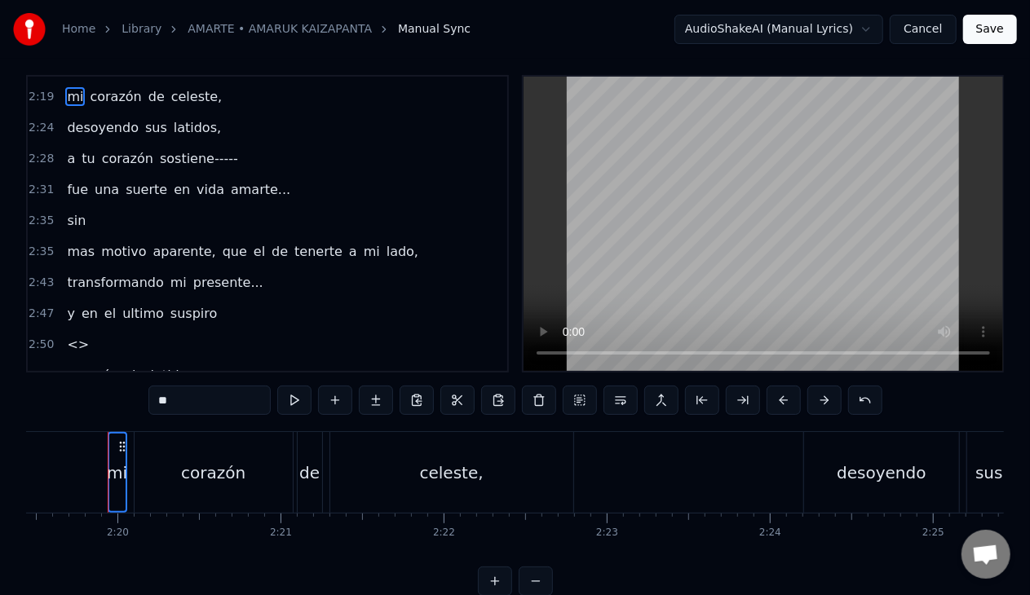
click at [95, 87] on span "corazón" at bounding box center [115, 96] width 55 height 19
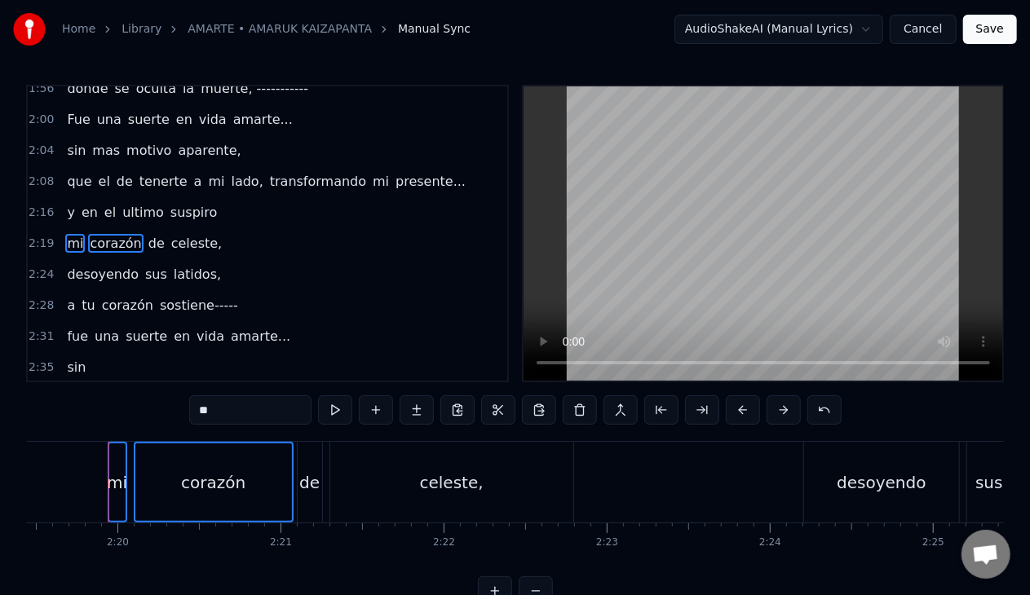
scroll to position [659, 0]
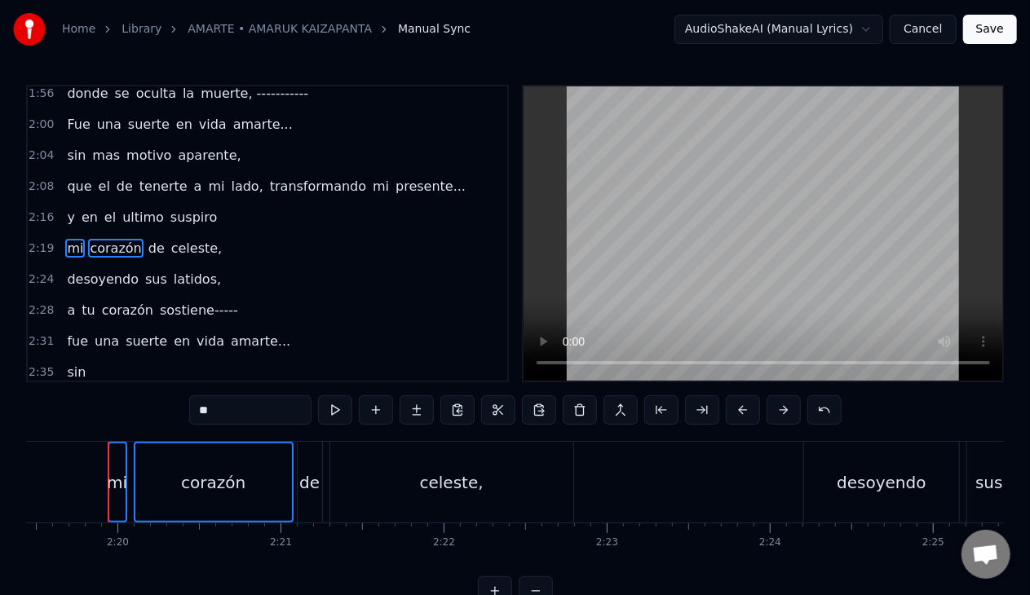
click at [147, 240] on span "de" at bounding box center [157, 248] width 20 height 19
click at [172, 239] on span "celeste," at bounding box center [197, 248] width 54 height 19
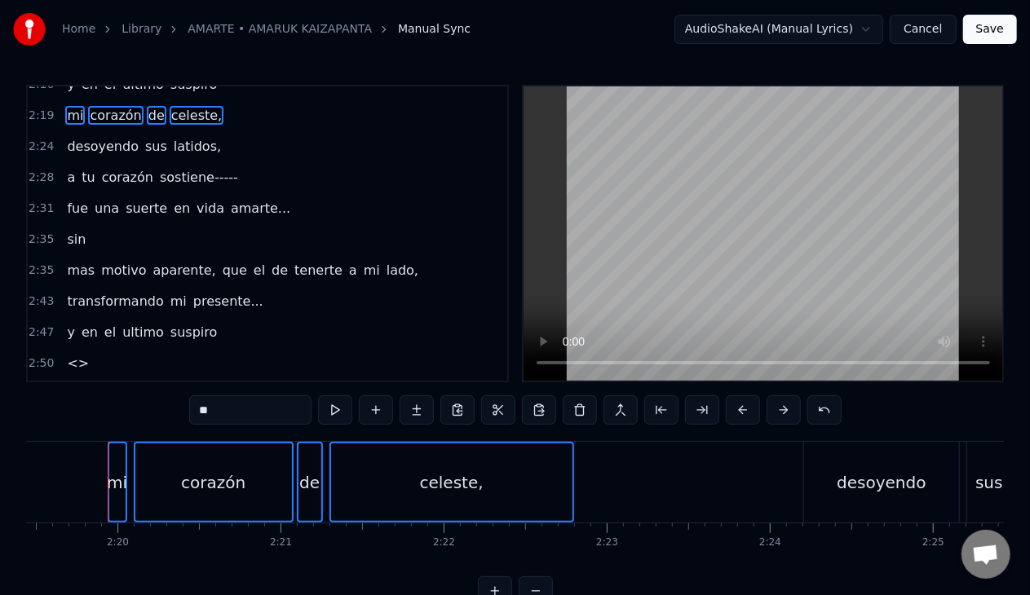
scroll to position [832, 0]
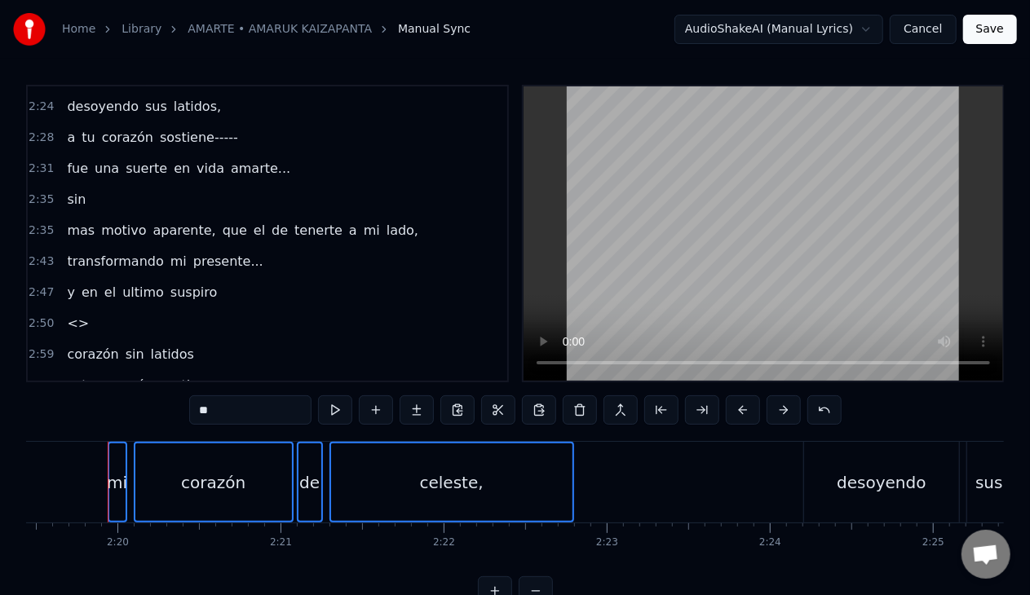
click at [68, 314] on span "<>" at bounding box center [77, 323] width 25 height 19
type input "**"
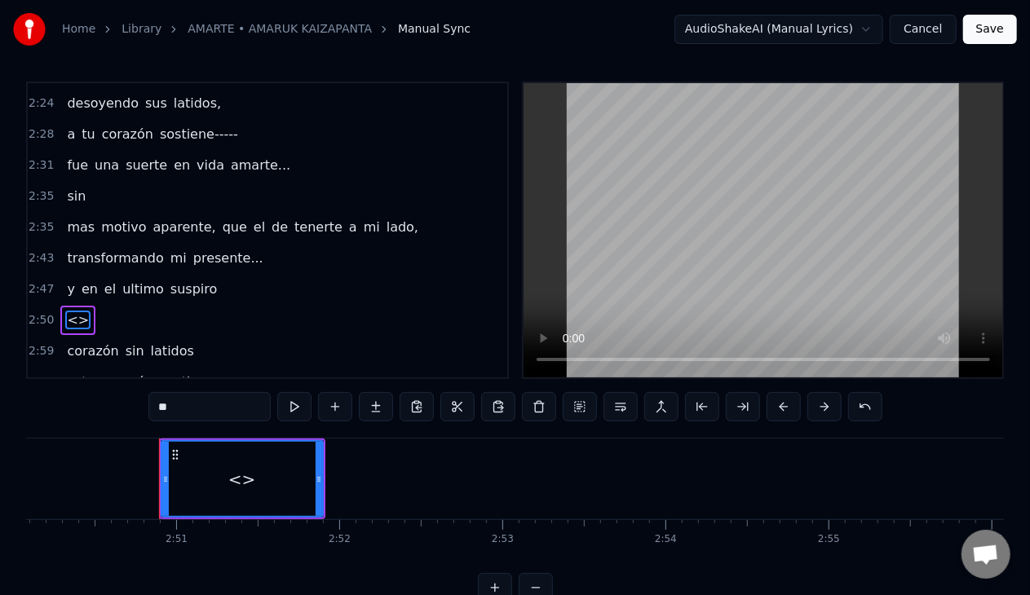
scroll to position [0, 27785]
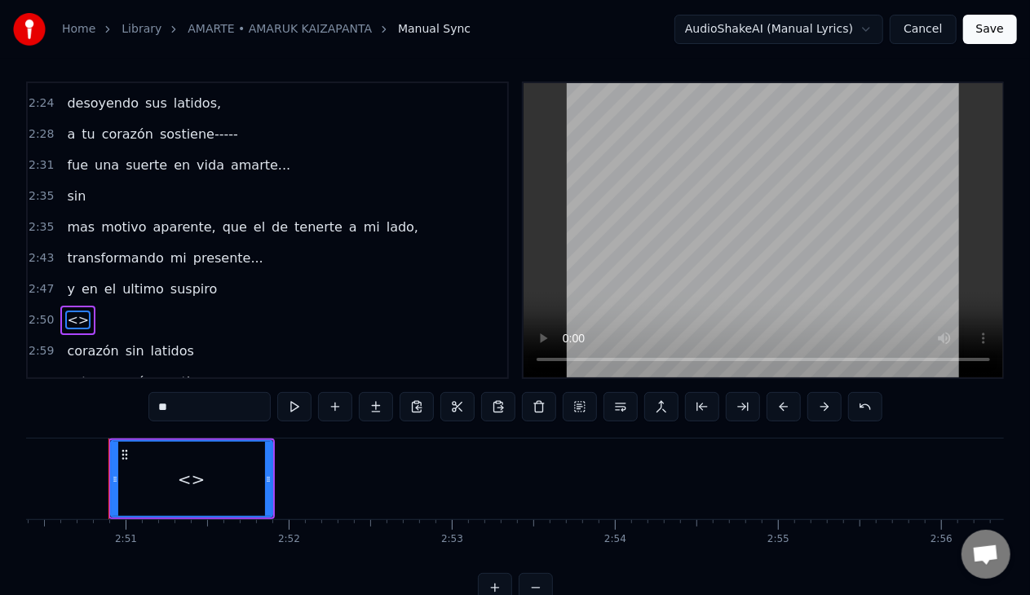
click at [157, 466] on div "<>" at bounding box center [192, 479] width 160 height 74
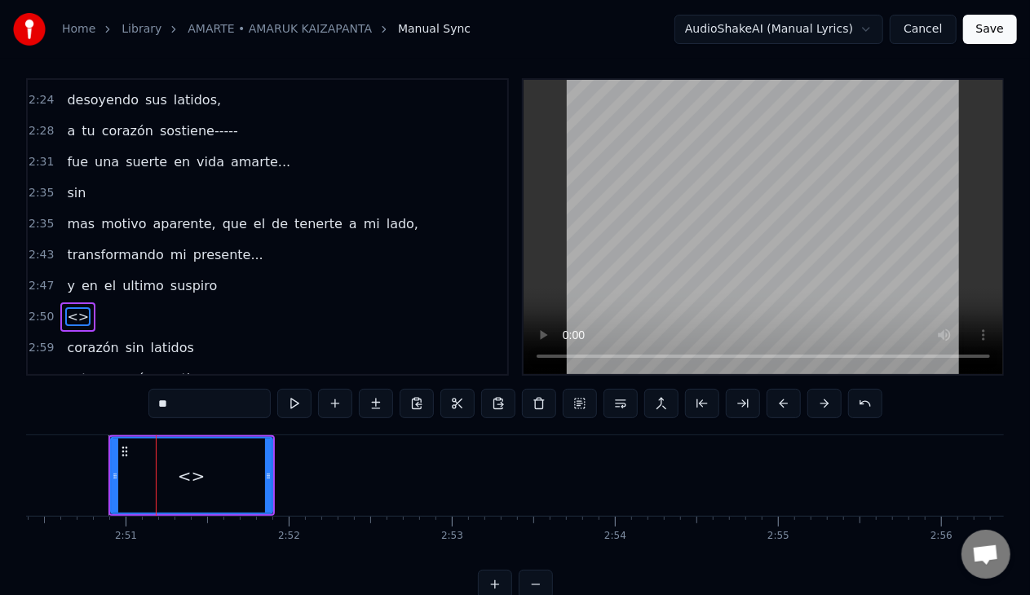
drag, startPoint x: 153, startPoint y: 492, endPoint x: 97, endPoint y: 488, distance: 56.4
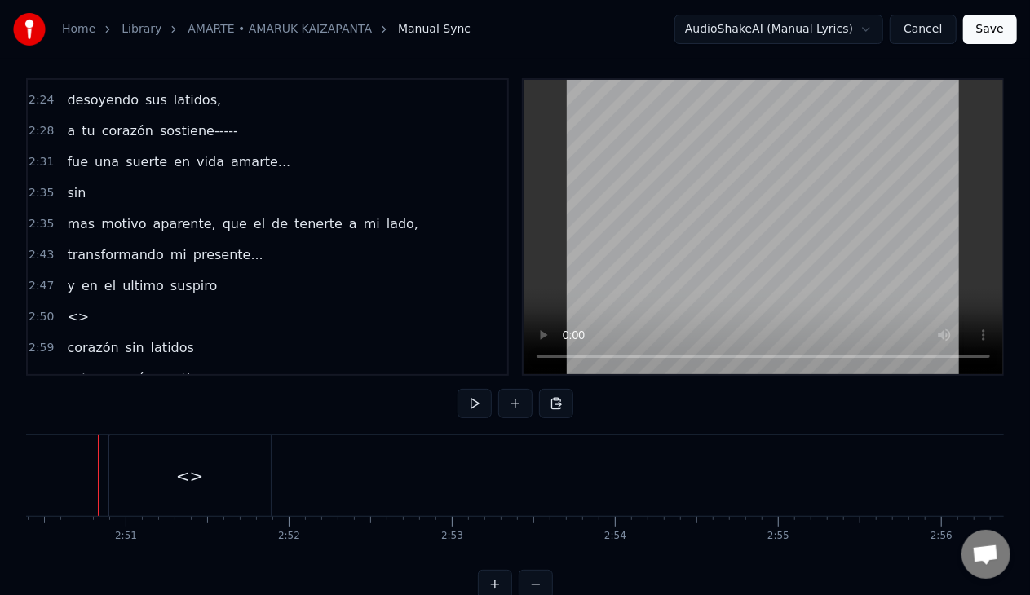
scroll to position [0, 27776]
click at [127, 490] on div "<>" at bounding box center [199, 475] width 161 height 81
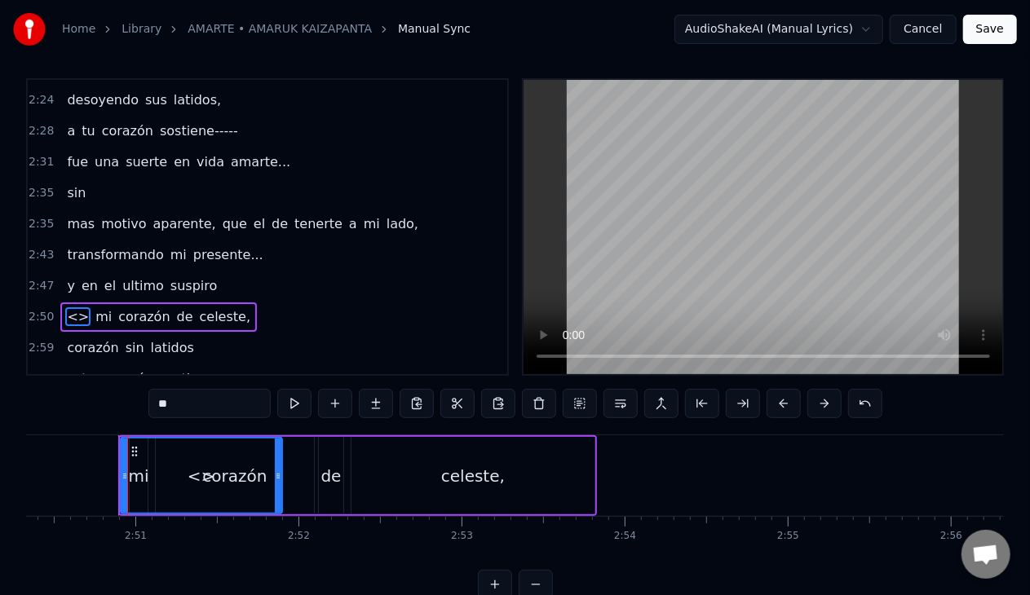
click at [81, 307] on span "<>" at bounding box center [77, 316] width 25 height 19
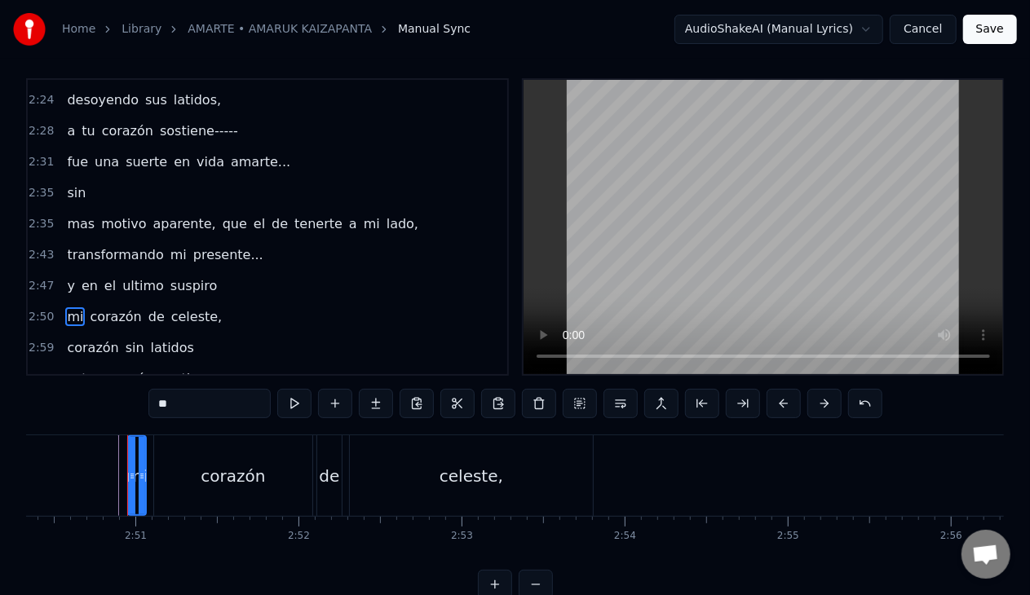
click at [104, 276] on span "el" at bounding box center [110, 285] width 15 height 19
type input "**"
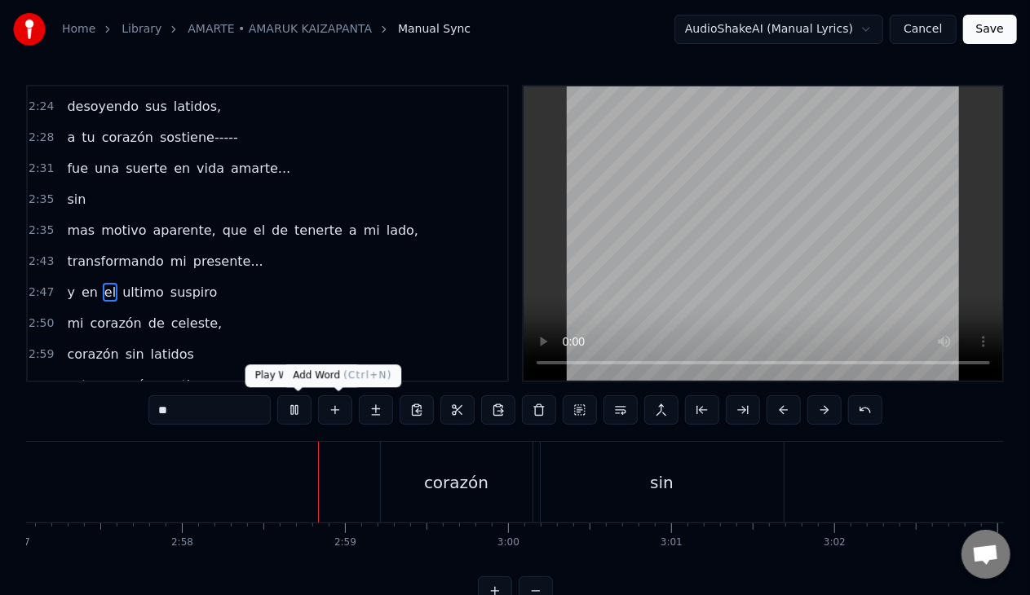
scroll to position [0, 28882]
click at [302, 414] on button at bounding box center [294, 409] width 34 height 29
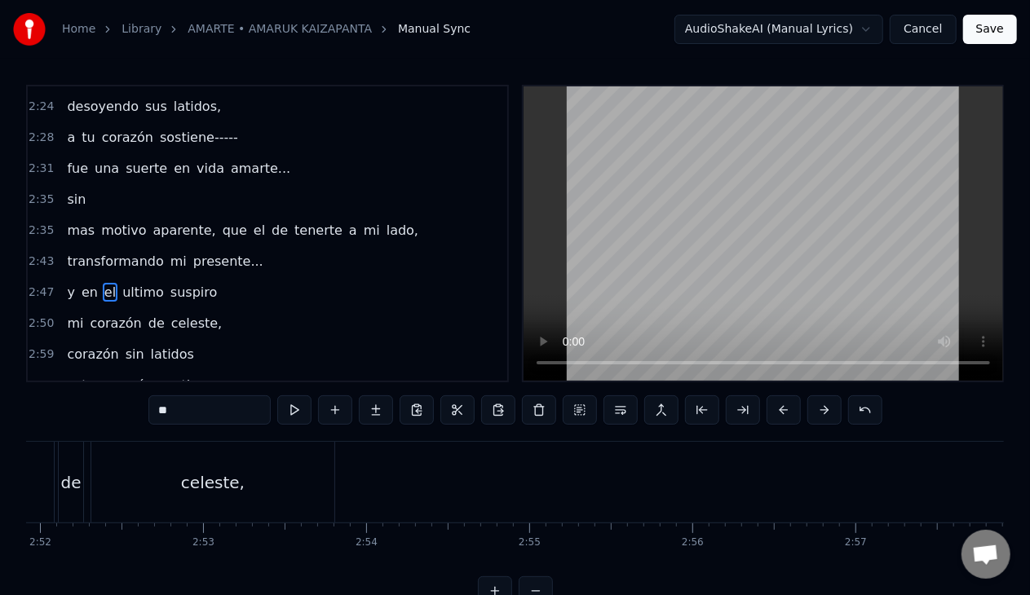
scroll to position [0, 27947]
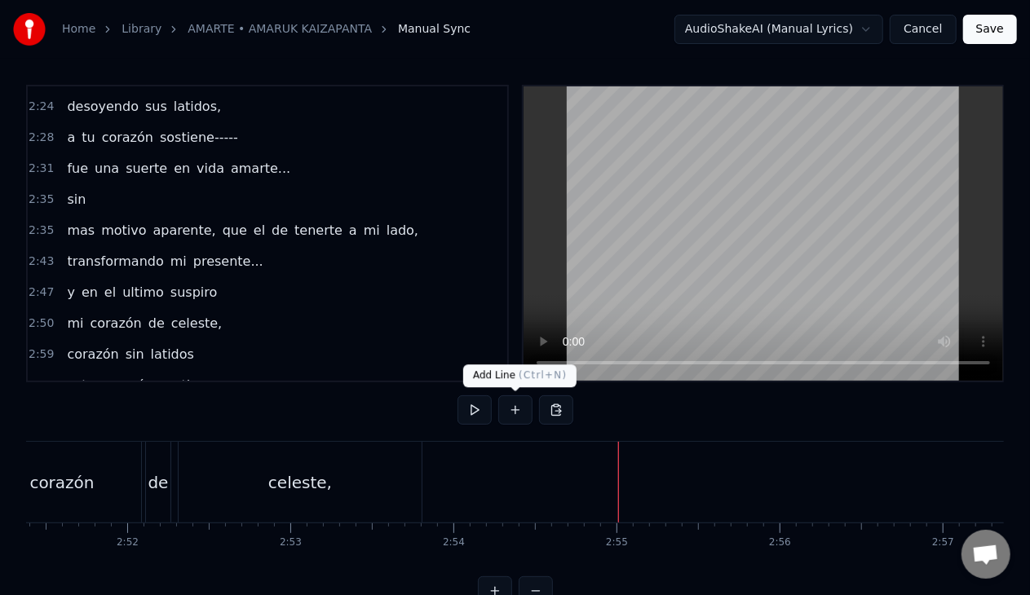
click at [506, 410] on button at bounding box center [515, 409] width 34 height 29
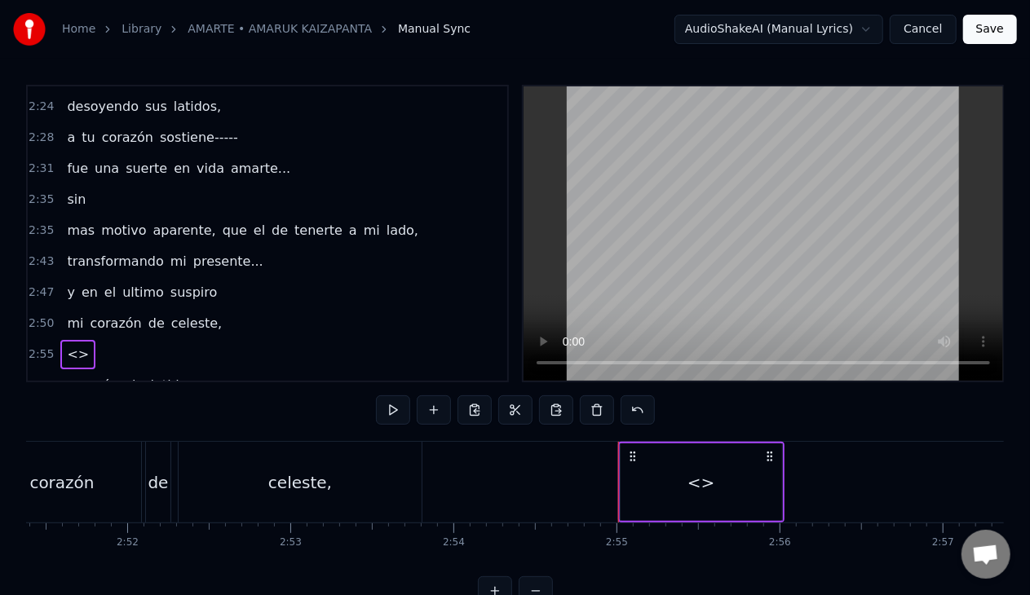
scroll to position [750, 0]
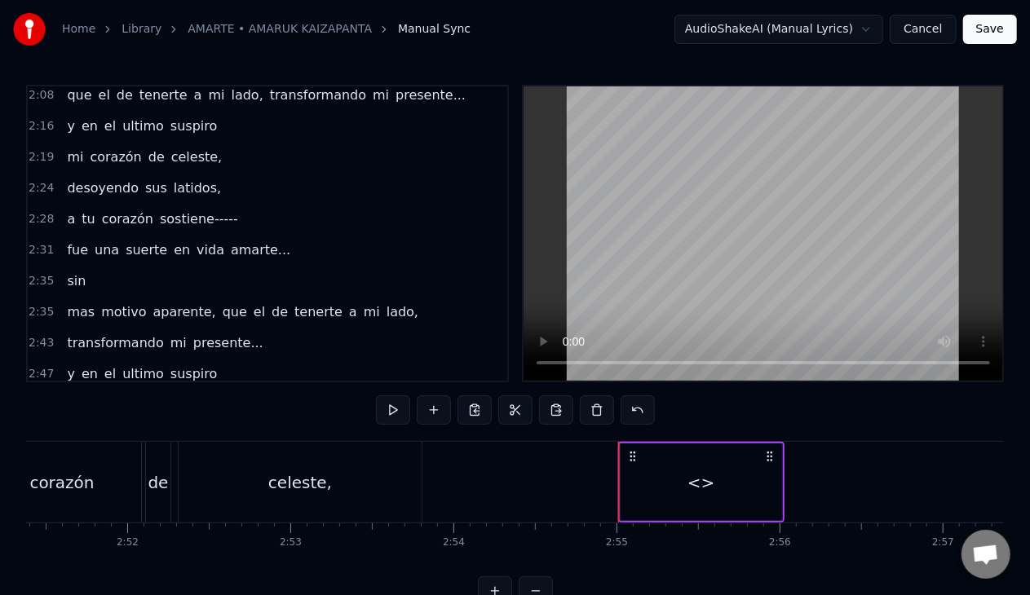
click at [95, 179] on span "desoyendo" at bounding box center [102, 188] width 75 height 19
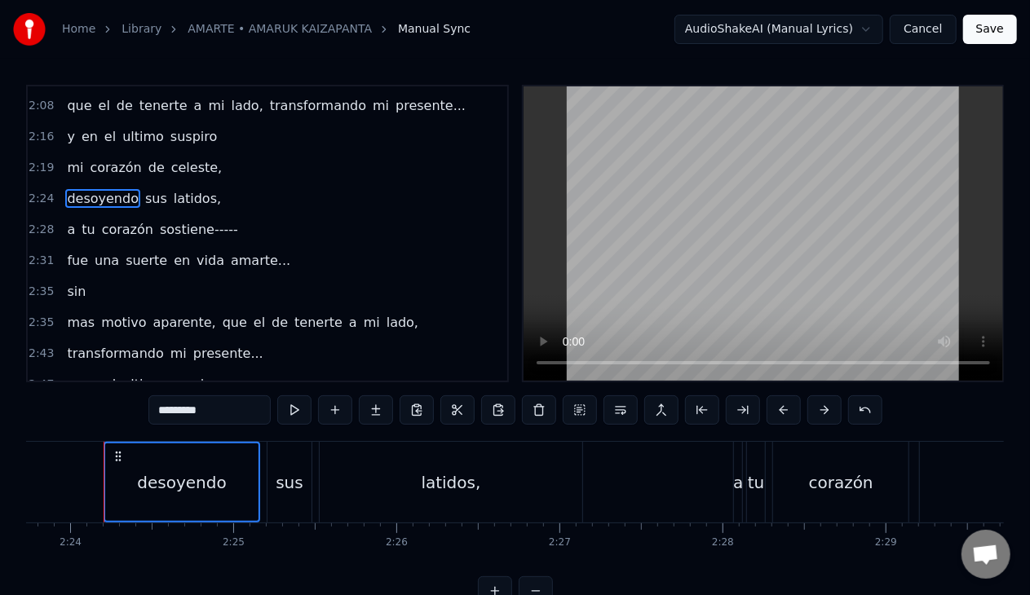
scroll to position [0, 23434]
click at [144, 189] on span "sus" at bounding box center [156, 198] width 25 height 19
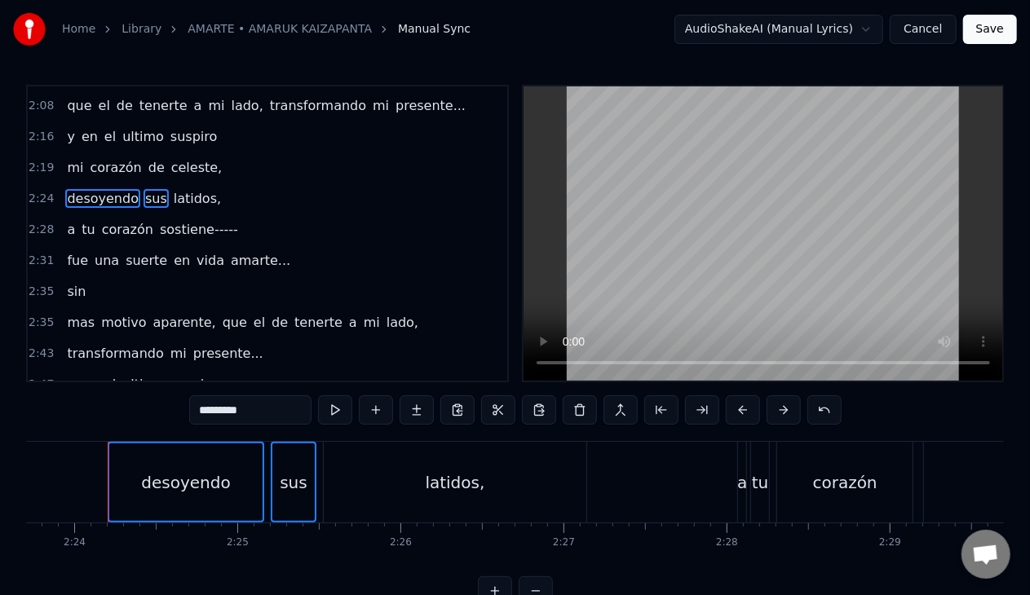
scroll to position [690, 0]
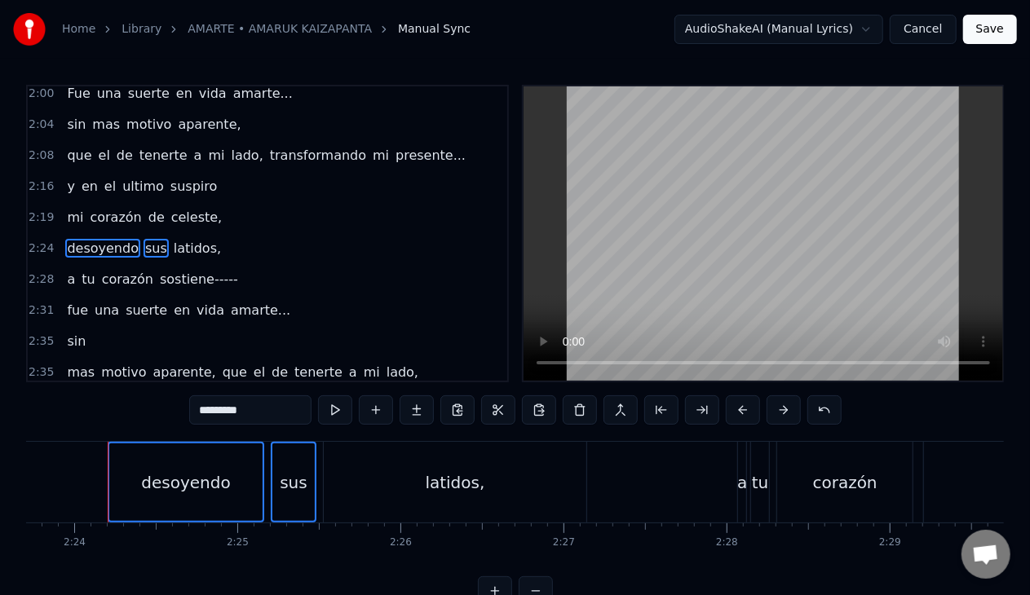
click at [178, 239] on span "latidos," at bounding box center [197, 248] width 51 height 19
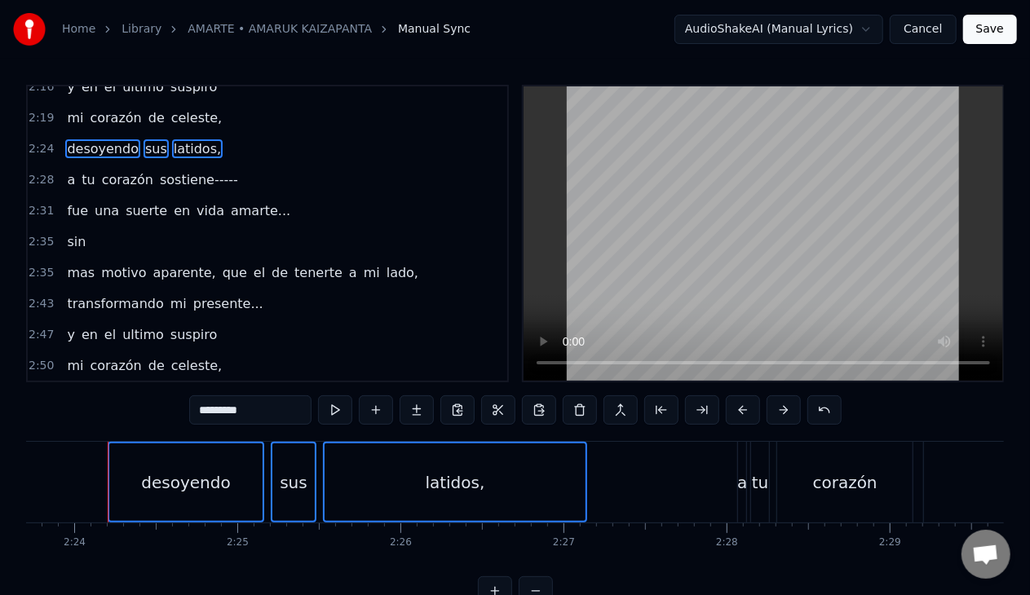
scroll to position [853, 0]
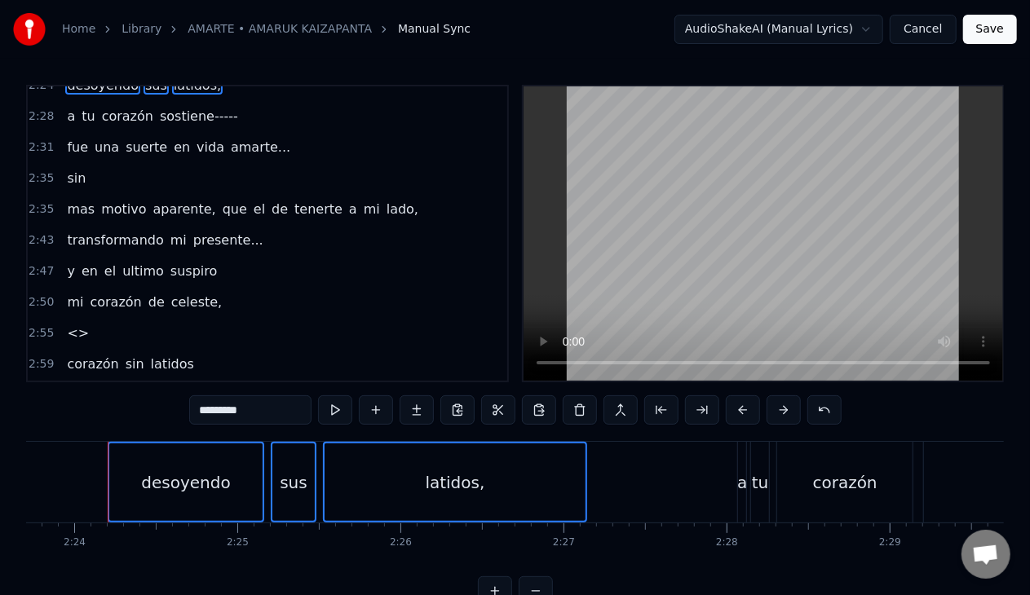
click at [74, 324] on span "<>" at bounding box center [77, 333] width 25 height 19
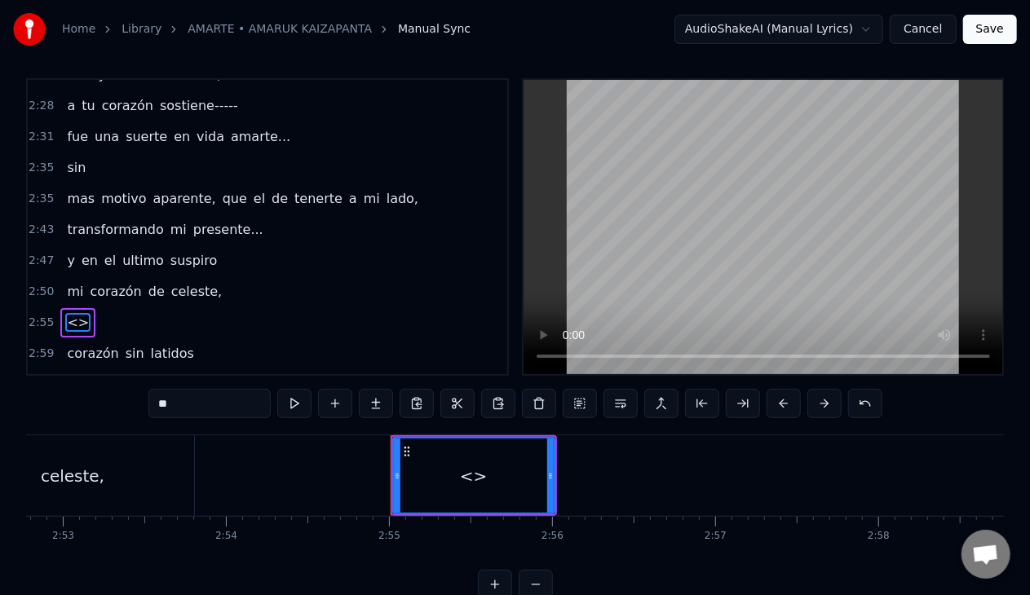
scroll to position [0, 28457]
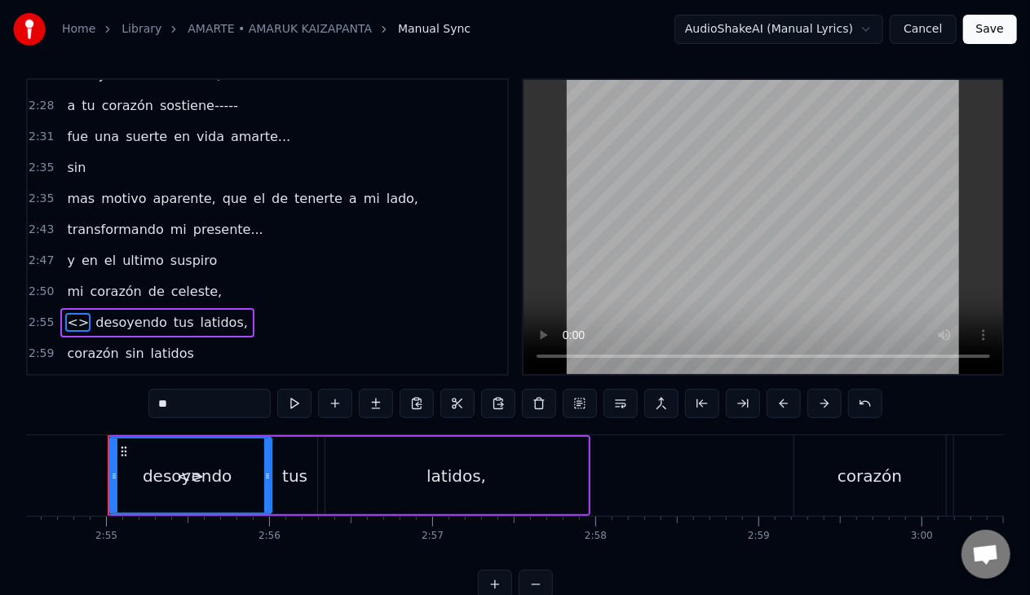
click at [73, 313] on span "<>" at bounding box center [77, 322] width 25 height 19
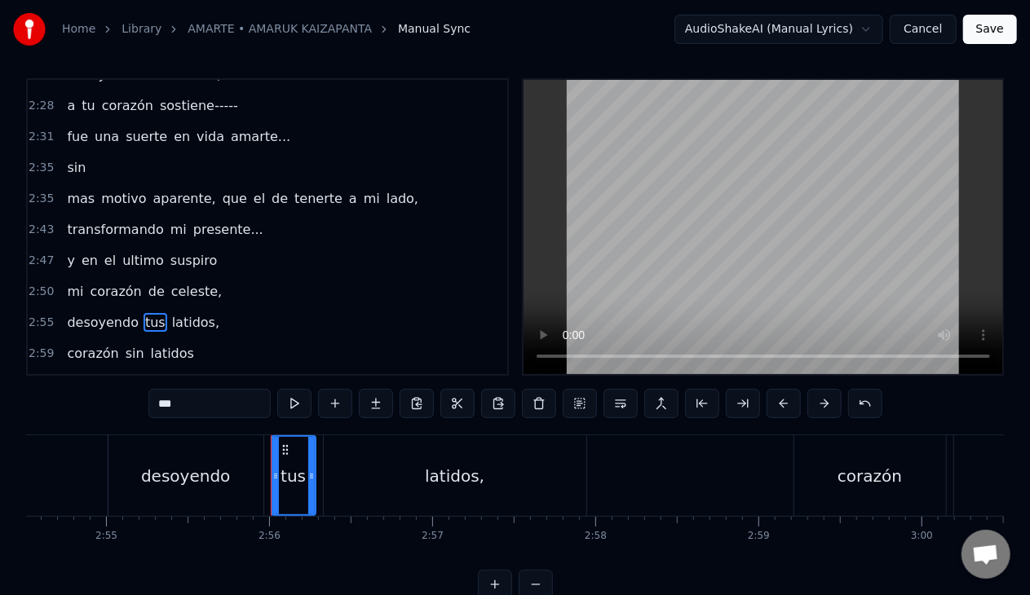
click at [144, 313] on span "tus" at bounding box center [156, 322] width 24 height 19
click at [162, 407] on input "***" at bounding box center [209, 403] width 122 height 29
click at [108, 477] on div "desoyendo" at bounding box center [186, 475] width 157 height 81
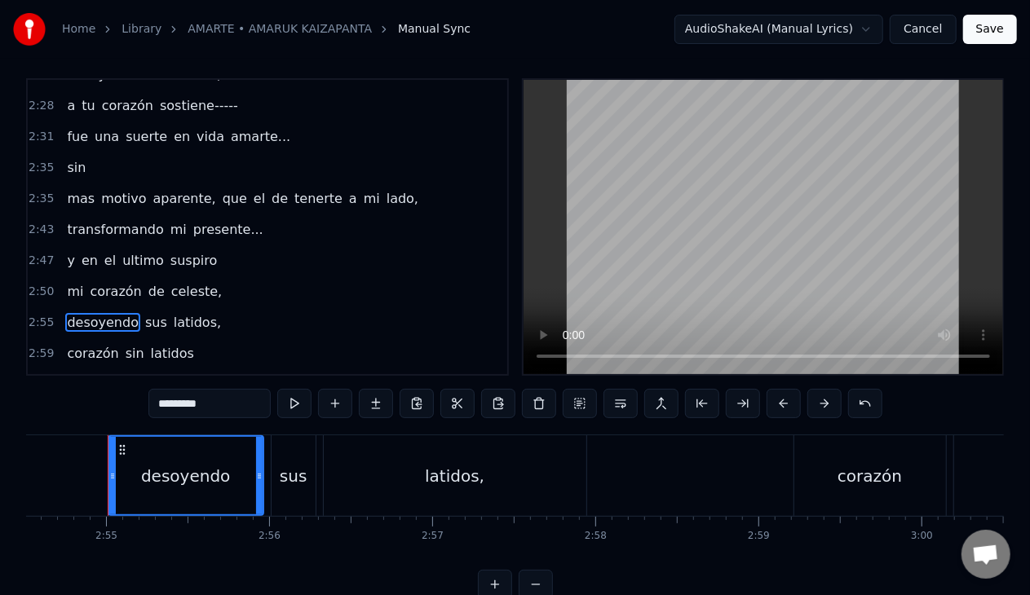
drag, startPoint x: 171, startPoint y: 274, endPoint x: 219, endPoint y: 297, distance: 52.5
click at [171, 282] on span "celeste," at bounding box center [197, 291] width 54 height 19
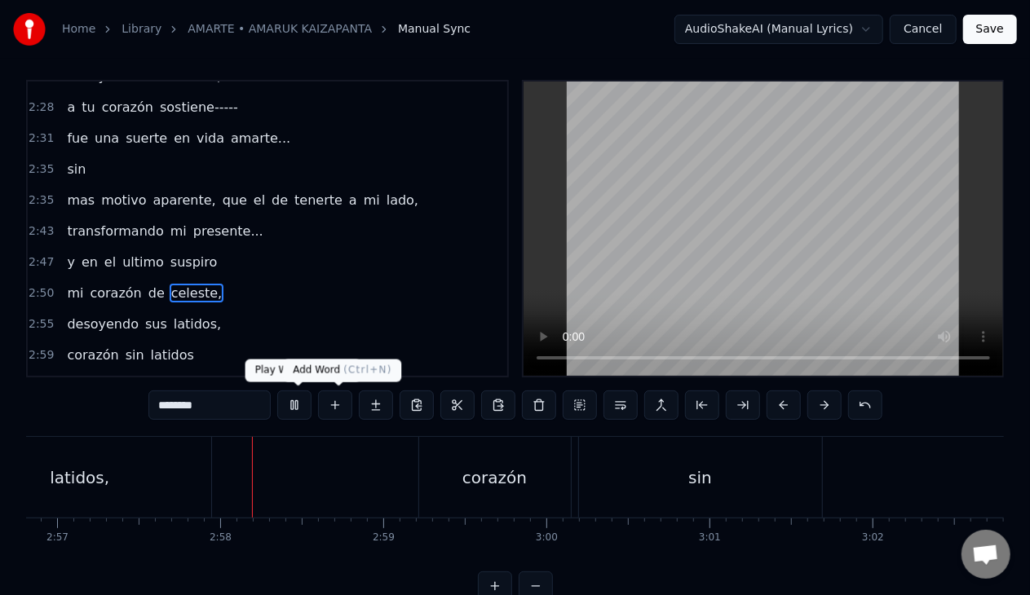
scroll to position [0, 28841]
click at [300, 413] on button at bounding box center [294, 405] width 34 height 29
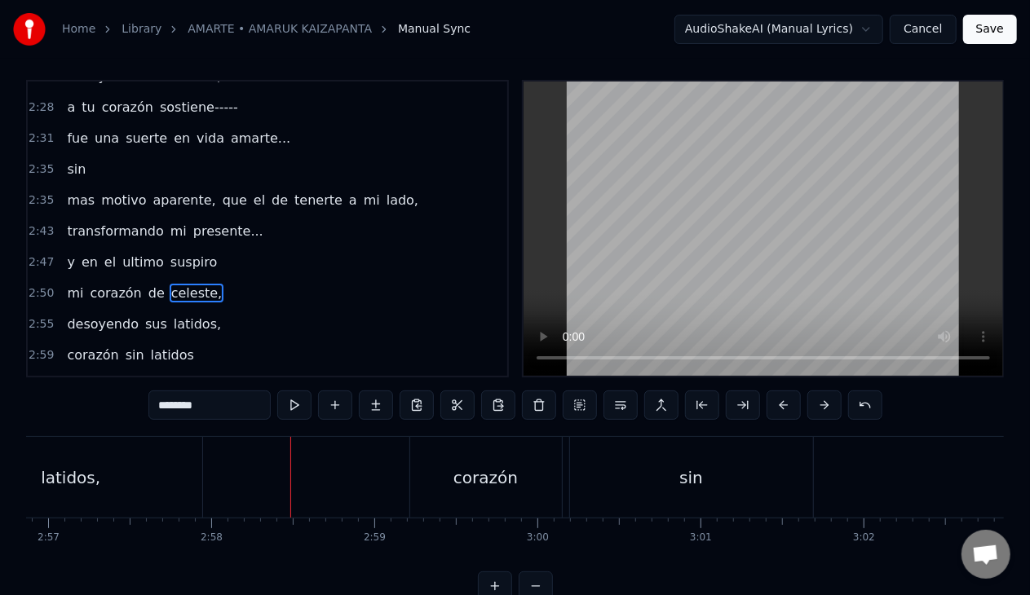
click at [146, 315] on span "sus" at bounding box center [156, 324] width 25 height 19
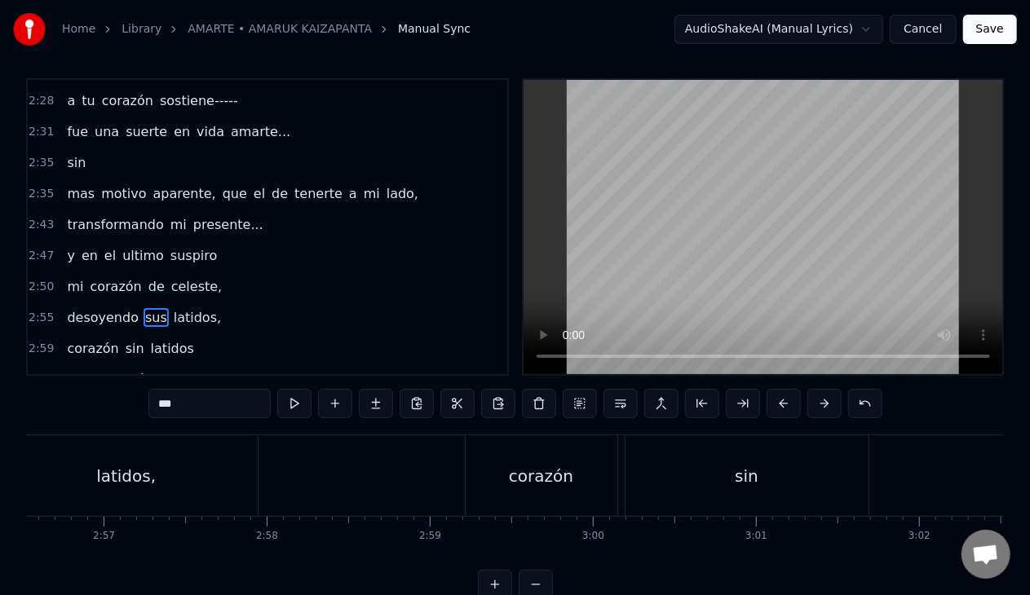
scroll to position [0, 28620]
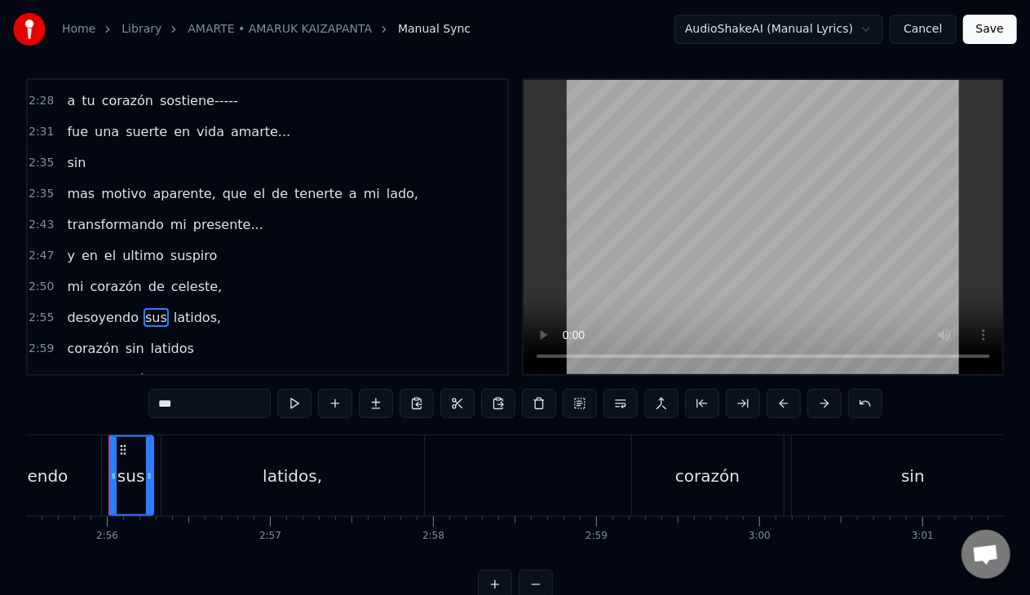
drag, startPoint x: 166, startPoint y: 405, endPoint x: 157, endPoint y: 405, distance: 9.8
click at [157, 405] on input "***" at bounding box center [209, 403] width 122 height 29
click at [170, 277] on span "celeste," at bounding box center [197, 286] width 54 height 19
type input "********"
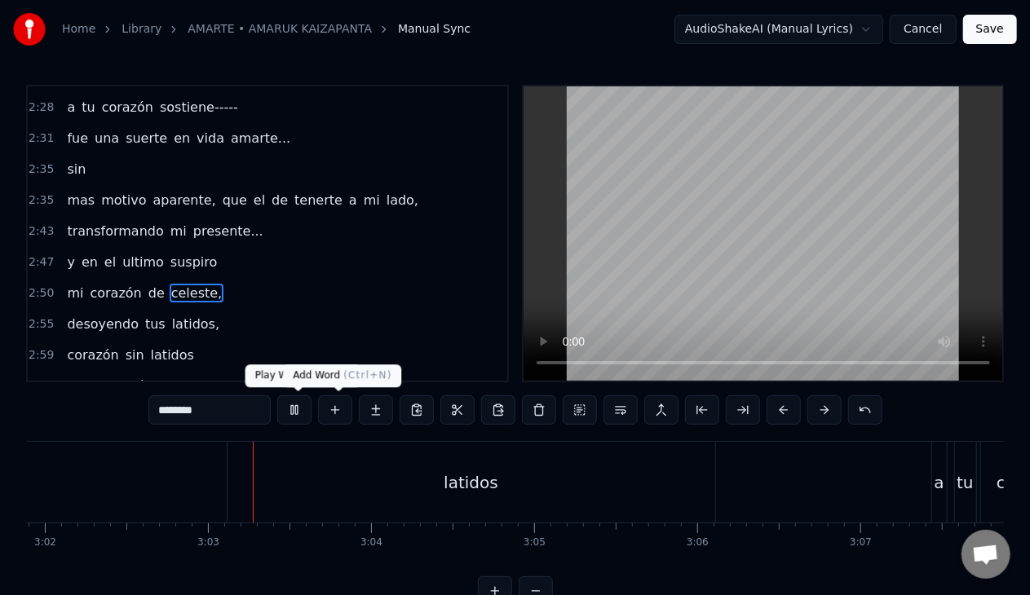
scroll to position [0, 29669]
drag, startPoint x: 344, startPoint y: 413, endPoint x: 380, endPoint y: 576, distance: 167.0
click at [344, 412] on button at bounding box center [335, 409] width 34 height 29
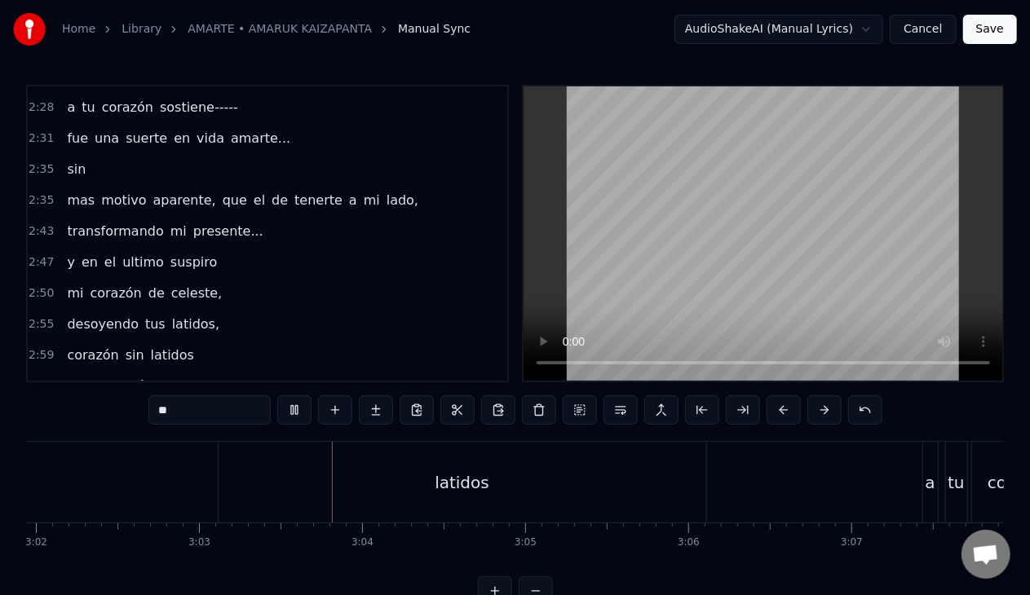
scroll to position [642, 0]
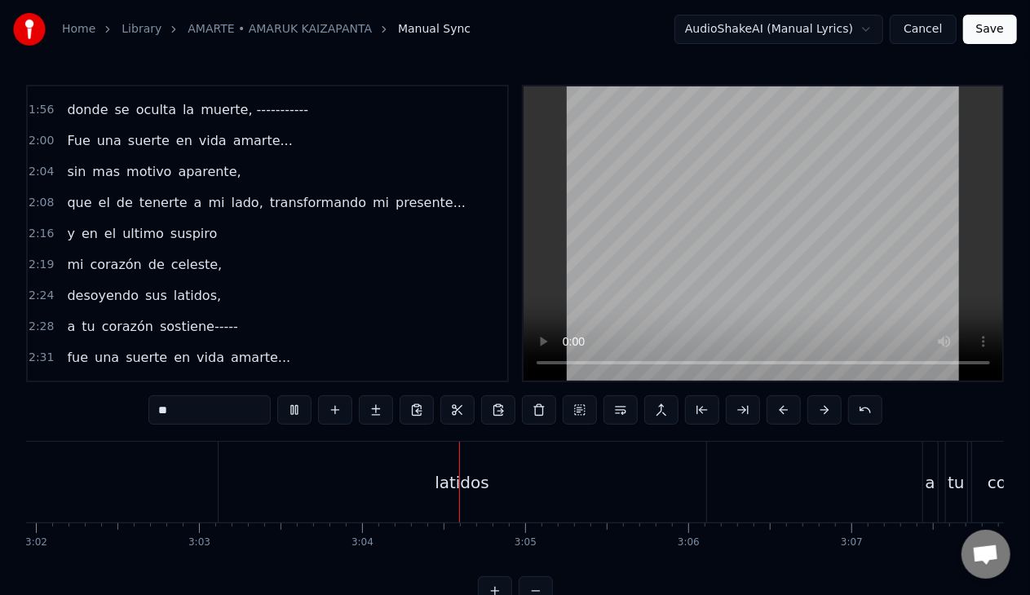
click at [299, 414] on button at bounding box center [294, 409] width 34 height 29
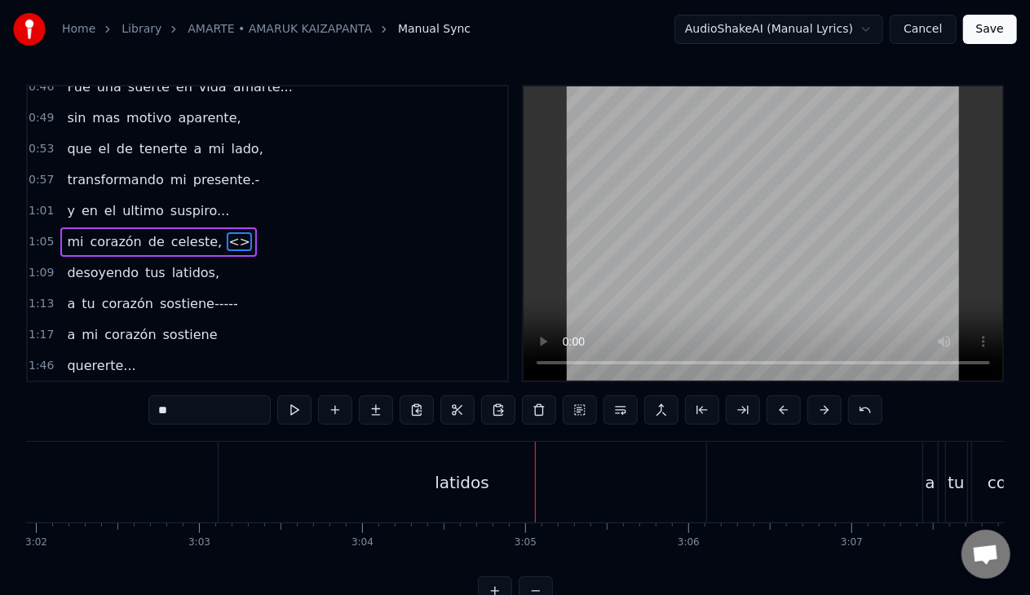
click at [227, 233] on span "<>" at bounding box center [239, 241] width 25 height 19
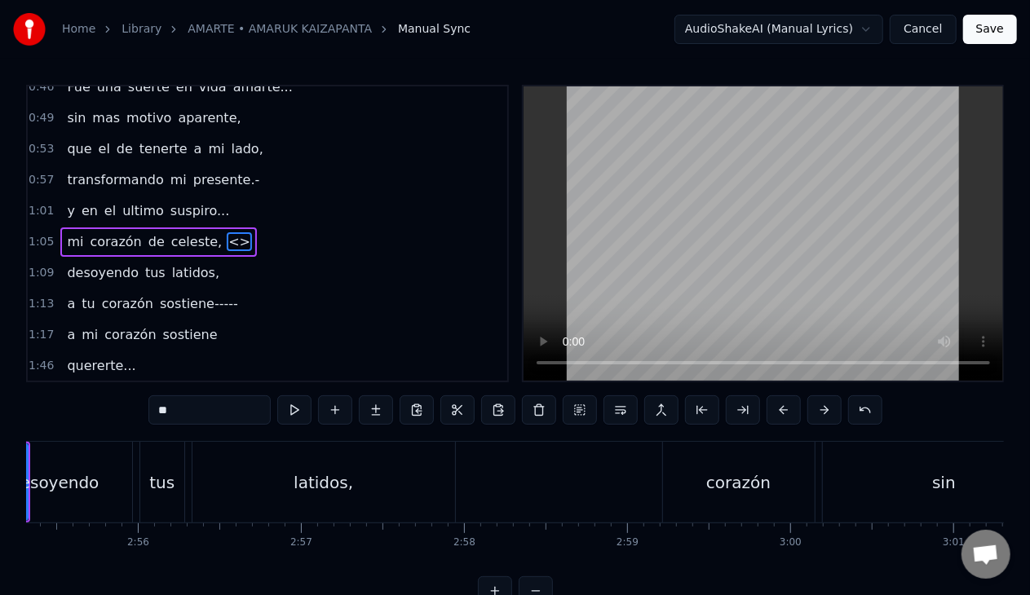
scroll to position [0, 28263]
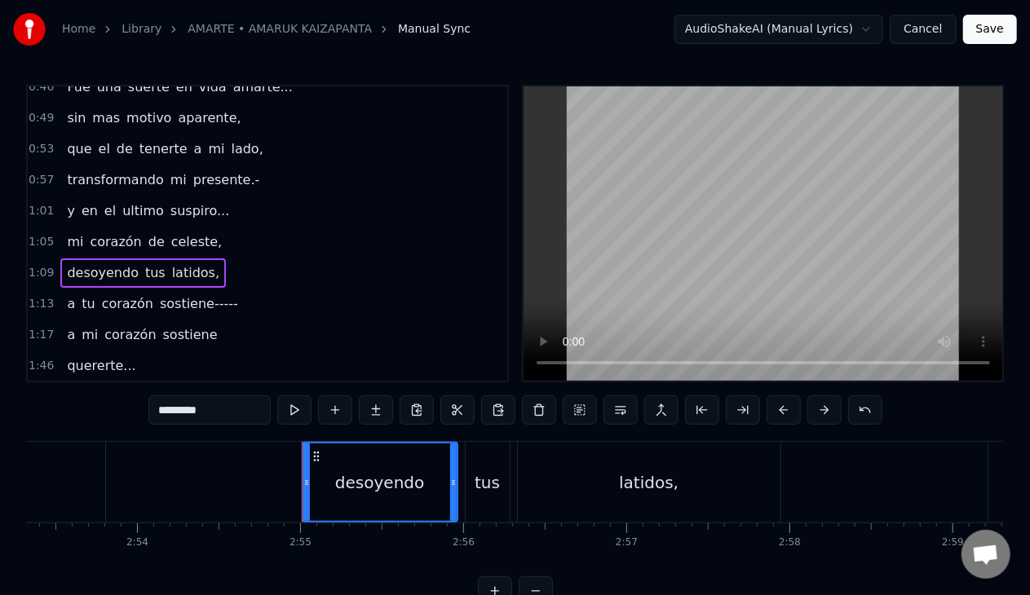
type input "*********"
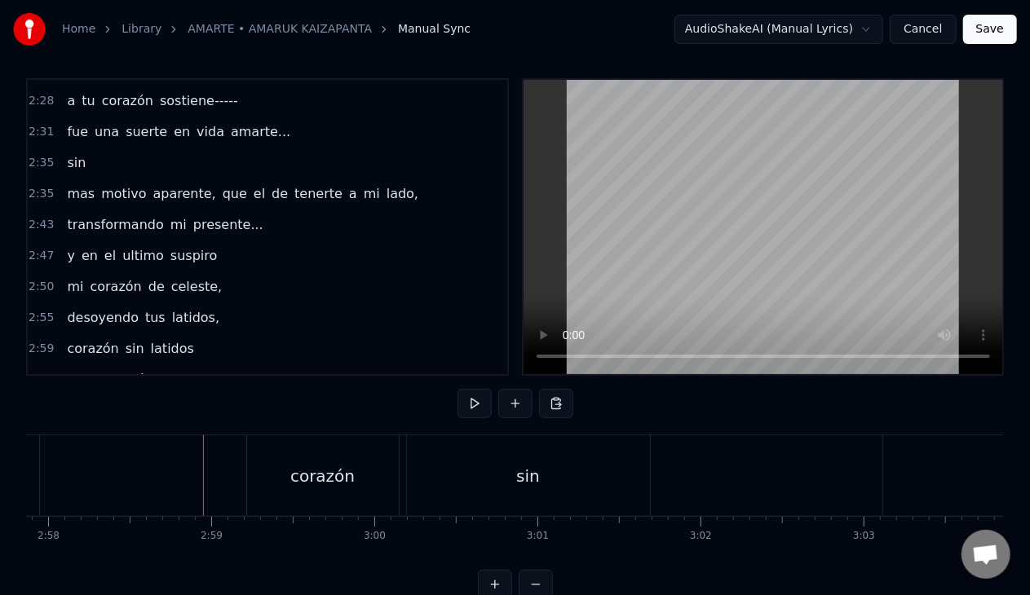
scroll to position [0, 29100]
click at [233, 479] on div "corazón" at bounding box center [235, 476] width 64 height 24
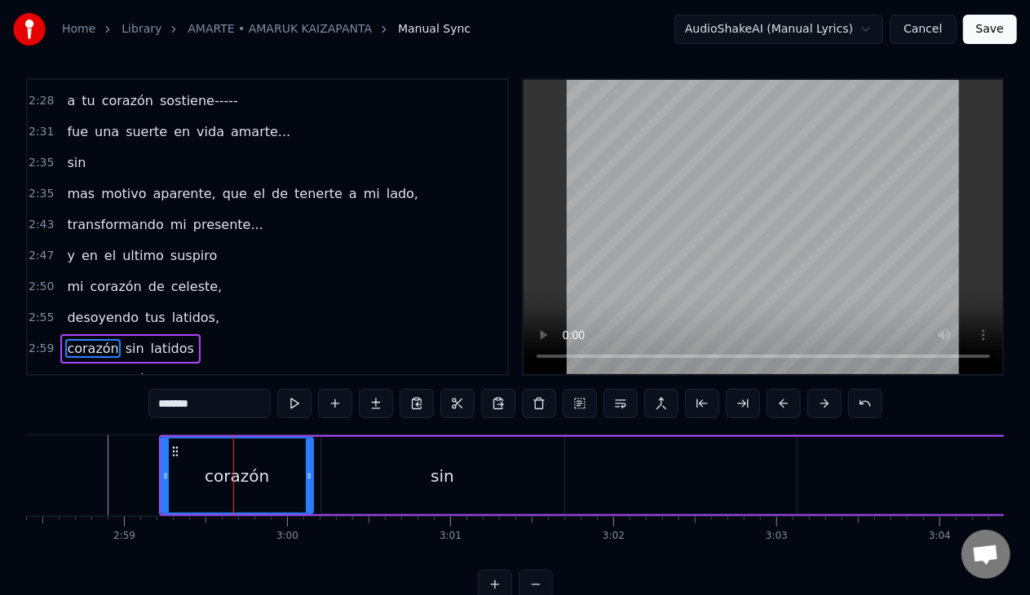
scroll to position [38, 0]
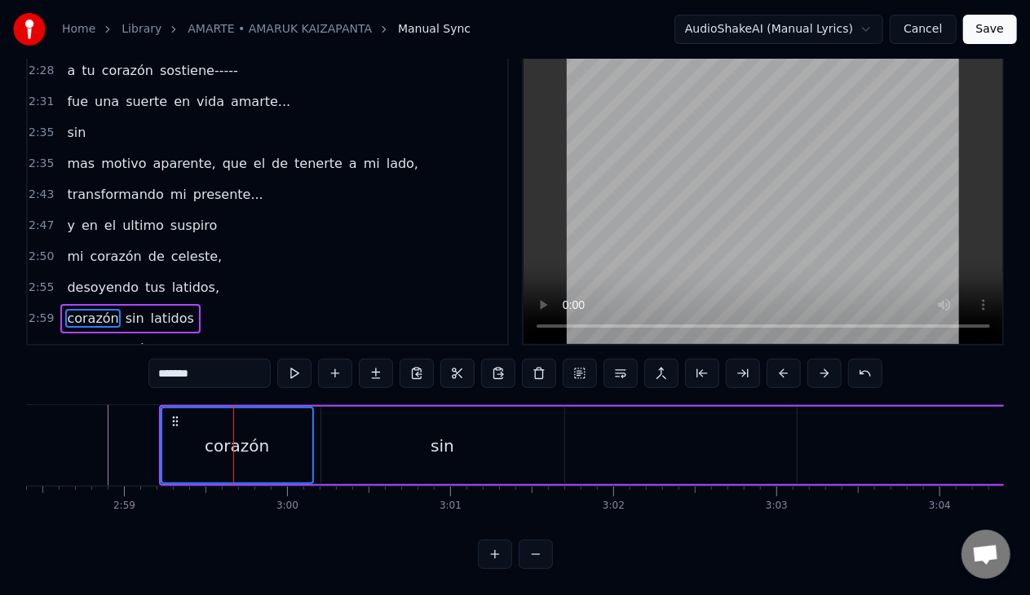
click at [388, 442] on div "sin" at bounding box center [442, 445] width 243 height 77
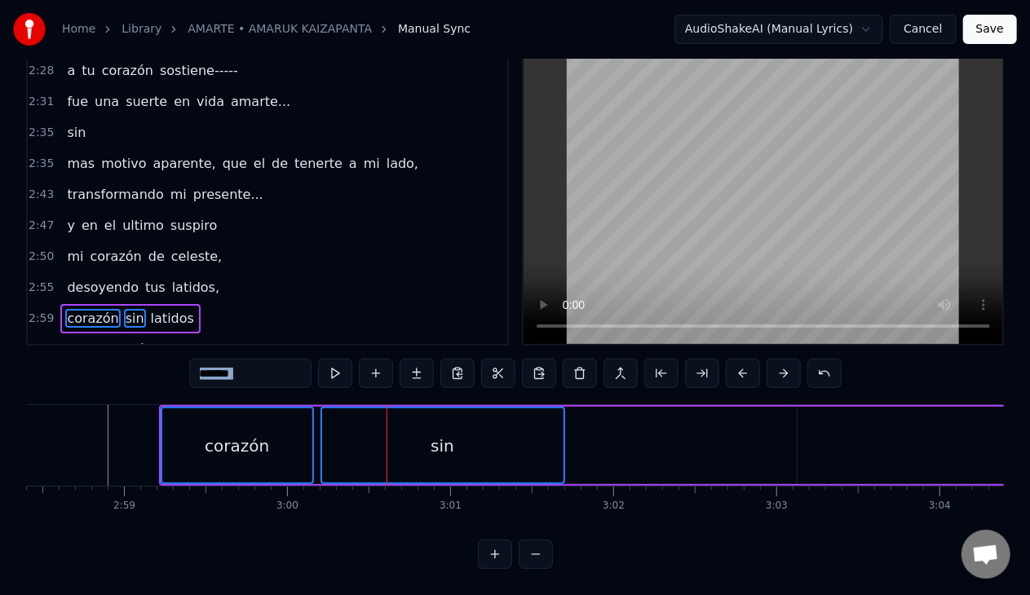
click at [240, 457] on div "corazón" at bounding box center [237, 445] width 150 height 74
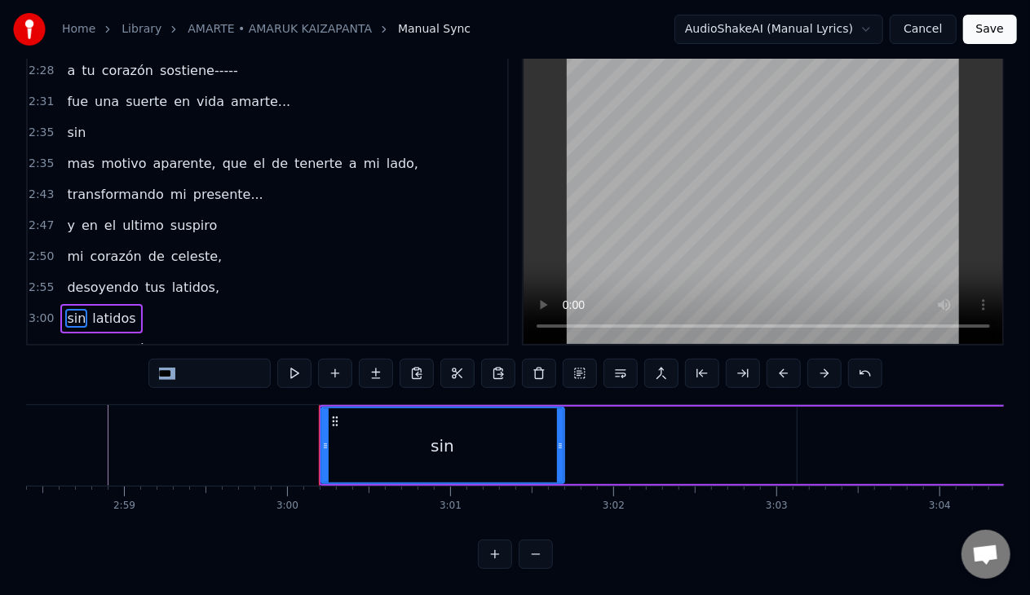
click at [386, 453] on div "sin" at bounding box center [442, 445] width 241 height 74
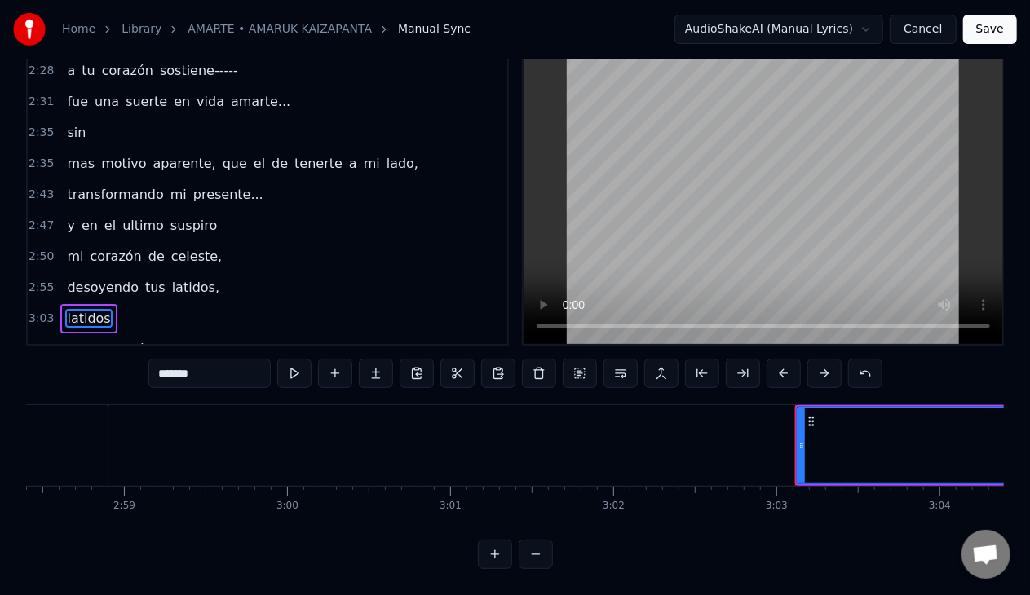
click at [854, 455] on div "latidos" at bounding box center [1041, 445] width 486 height 74
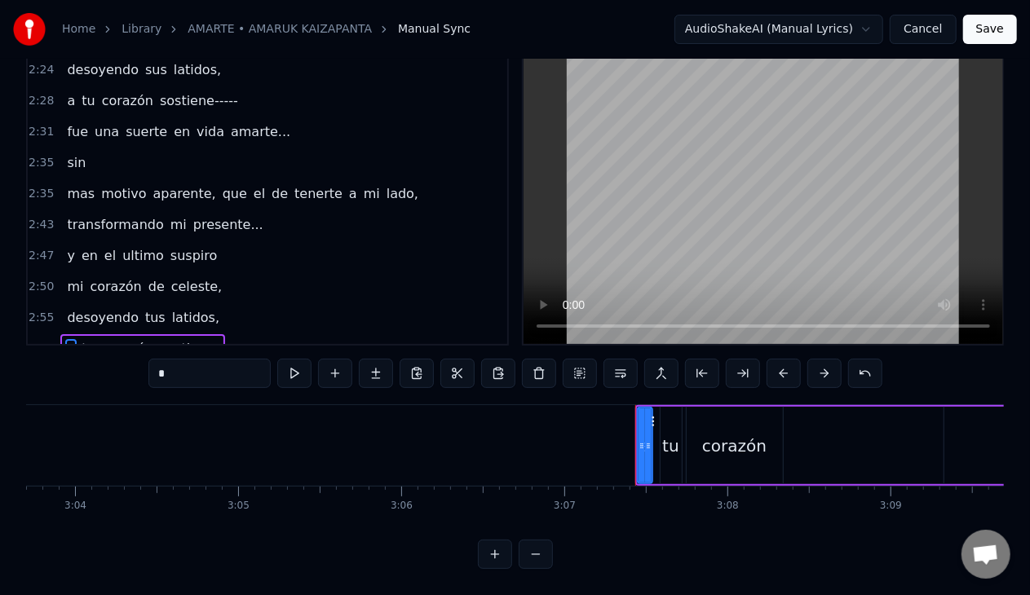
scroll to position [0, 30483]
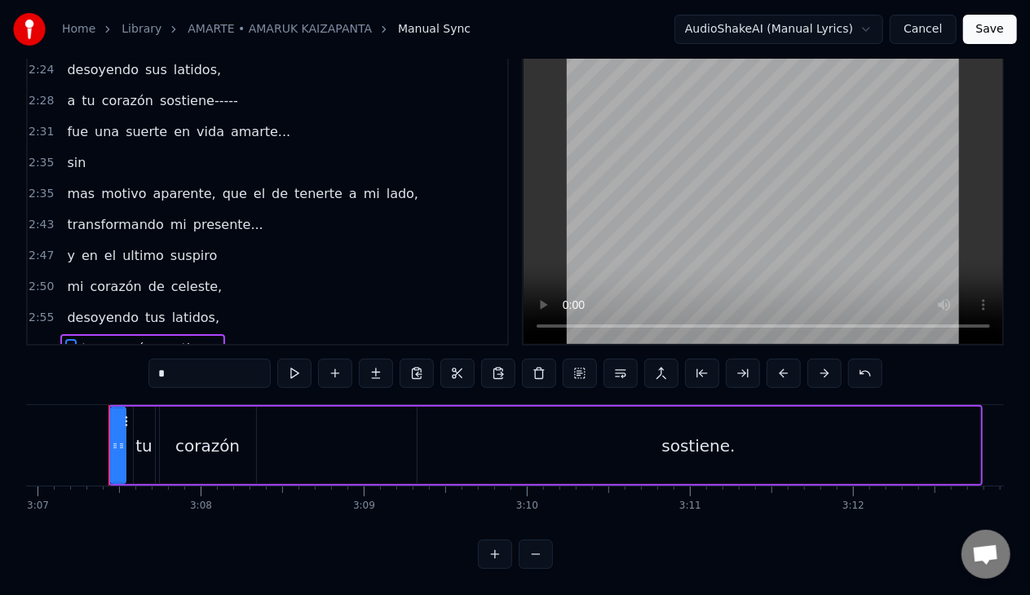
click at [170, 308] on span "latidos," at bounding box center [195, 317] width 51 height 19
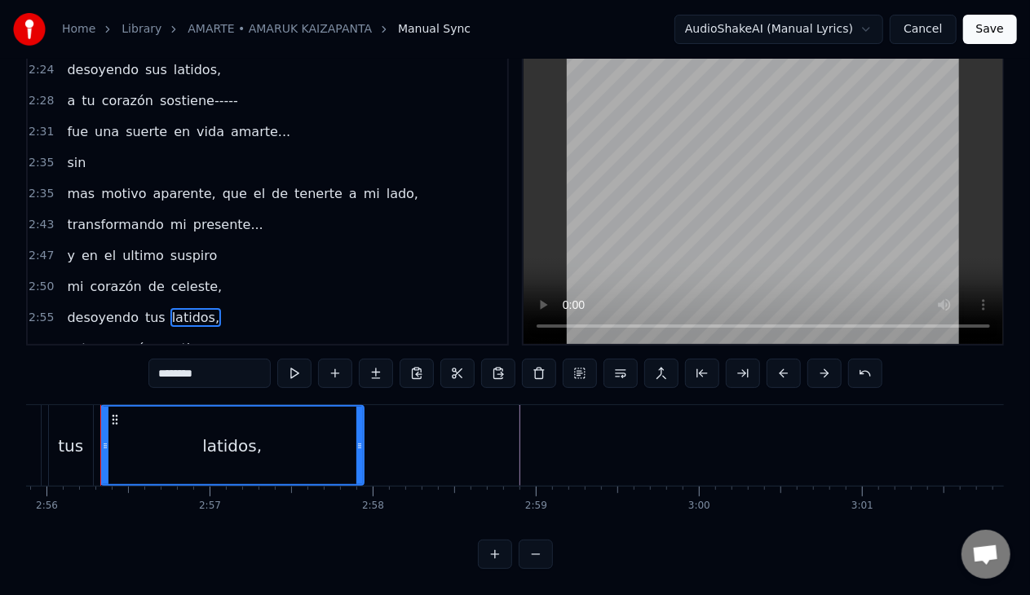
scroll to position [0, 28672]
click at [66, 339] on span "a" at bounding box center [70, 348] width 11 height 19
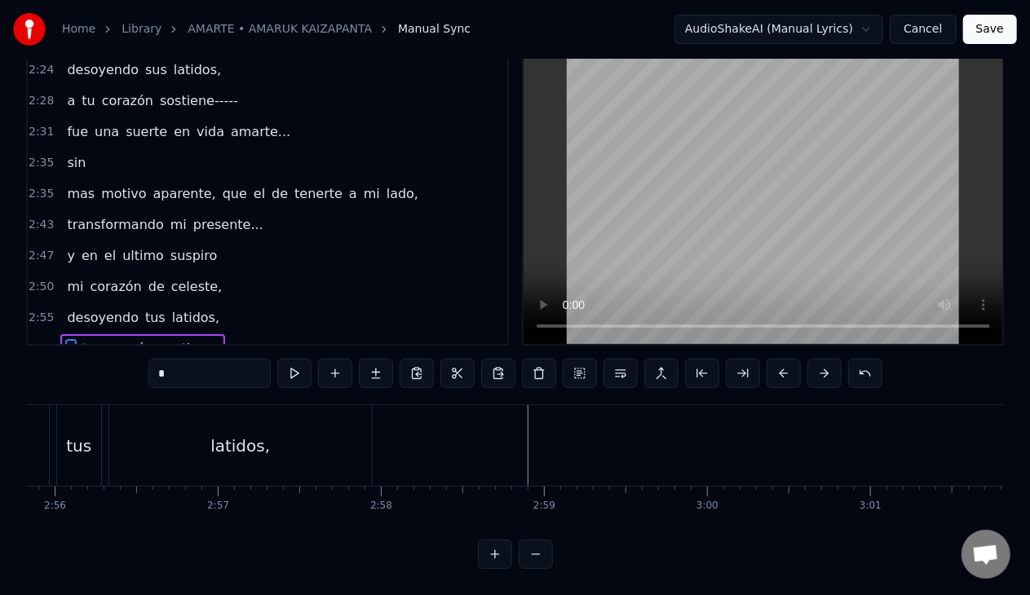
scroll to position [46, 0]
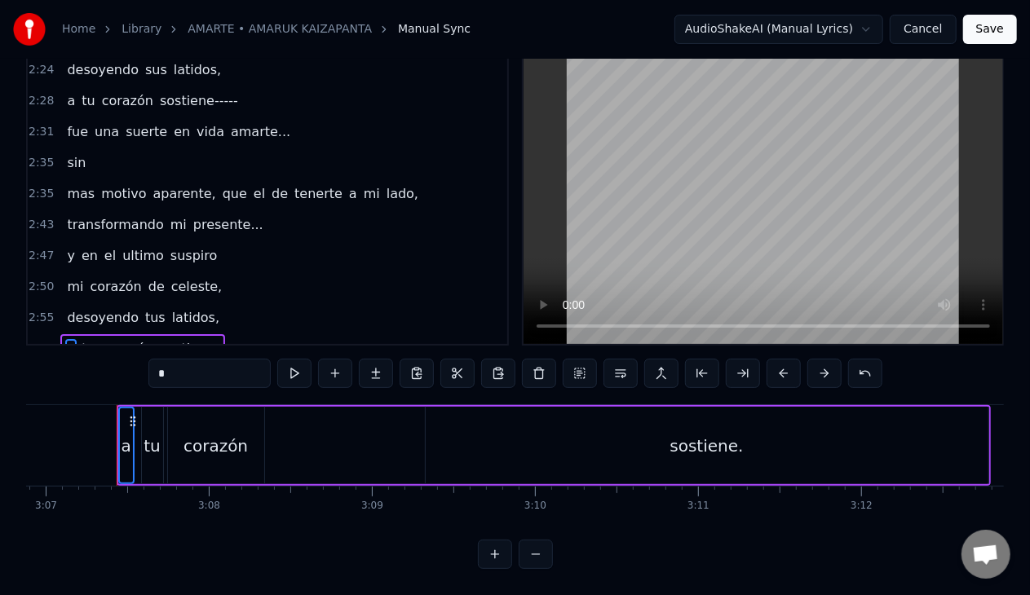
click at [80, 339] on span "tu" at bounding box center [88, 348] width 16 height 19
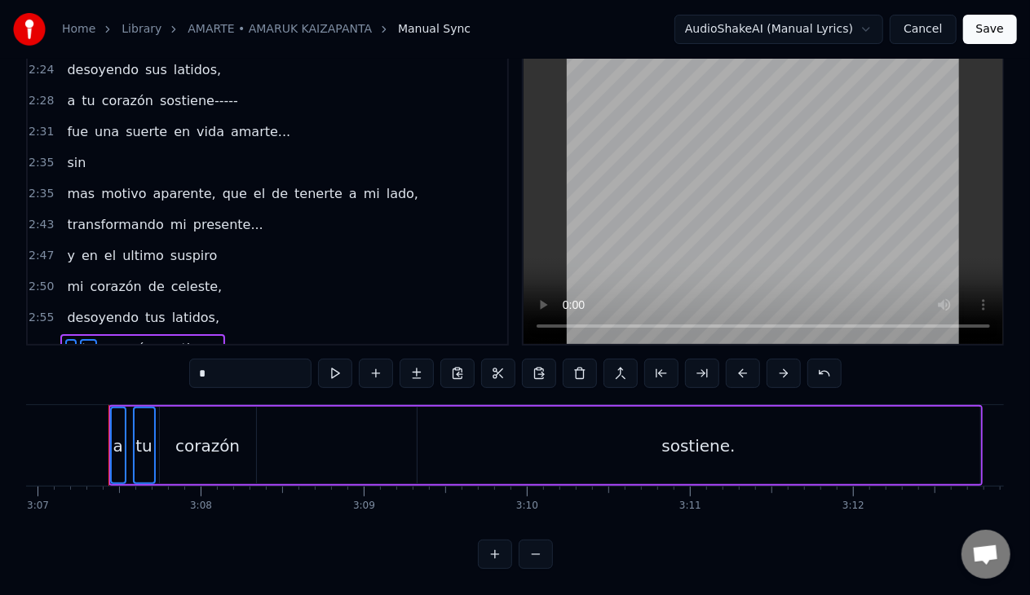
scroll to position [51, 0]
click at [113, 339] on span "corazón" at bounding box center [127, 348] width 55 height 19
click at [174, 339] on span "sostiene." at bounding box center [189, 348] width 62 height 19
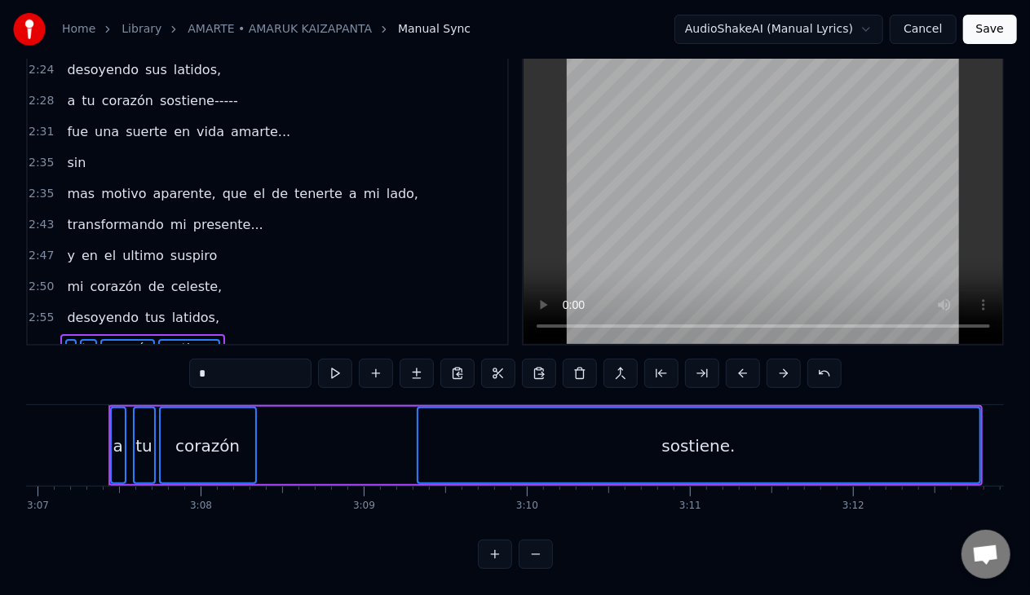
click at [87, 308] on span "desoyendo" at bounding box center [102, 317] width 75 height 19
type input "*********"
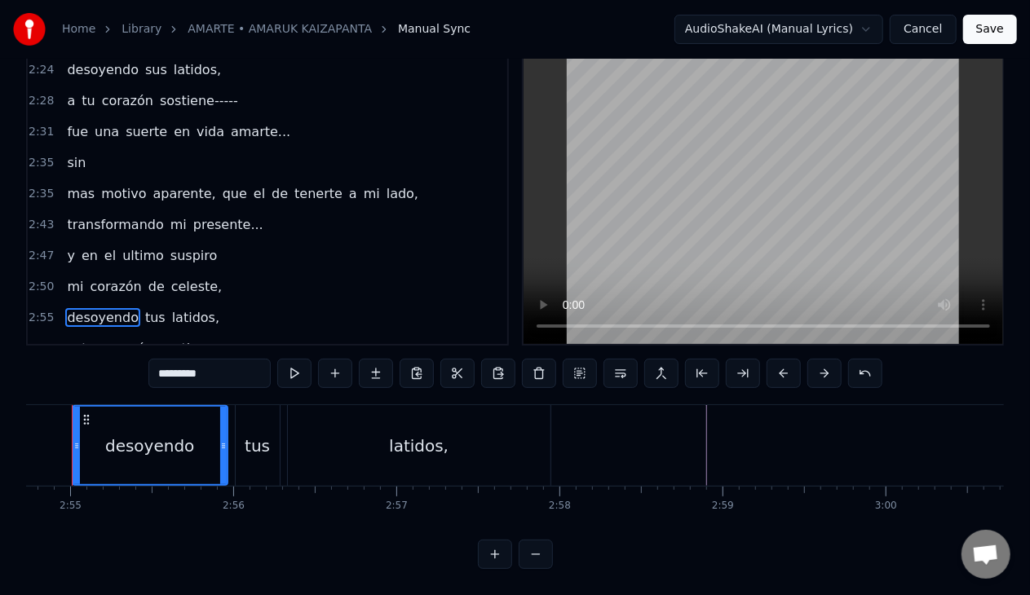
scroll to position [0, 28457]
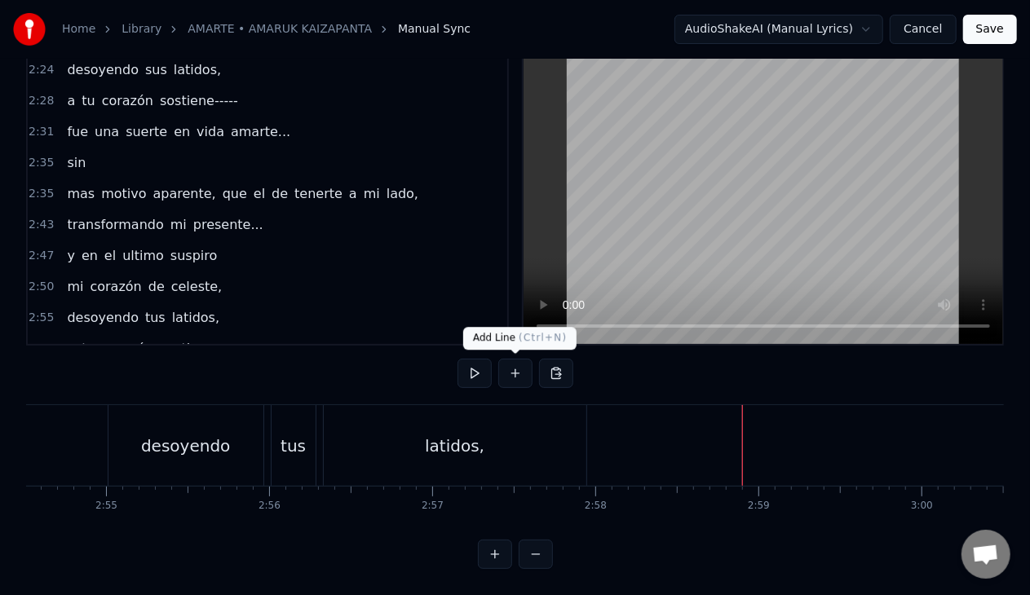
click at [506, 373] on button at bounding box center [515, 373] width 34 height 29
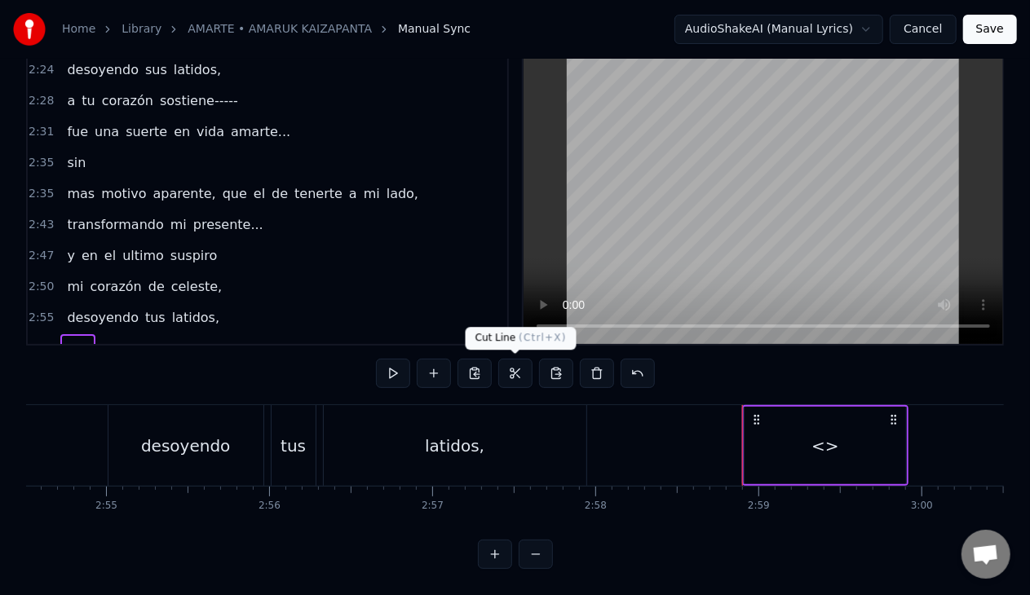
scroll to position [862, 0]
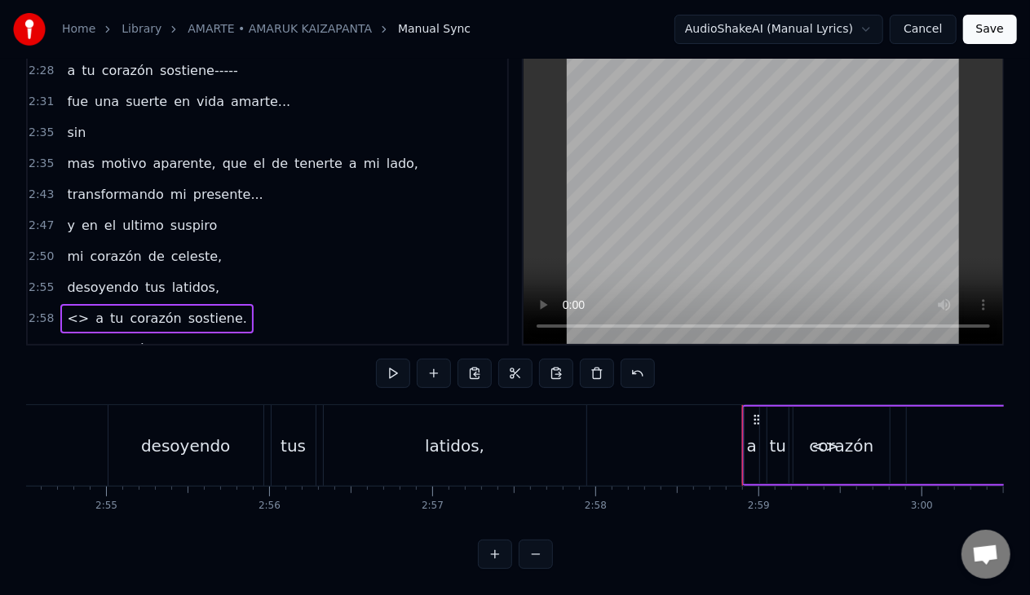
click at [209, 458] on div "desoyendo" at bounding box center [185, 445] width 155 height 81
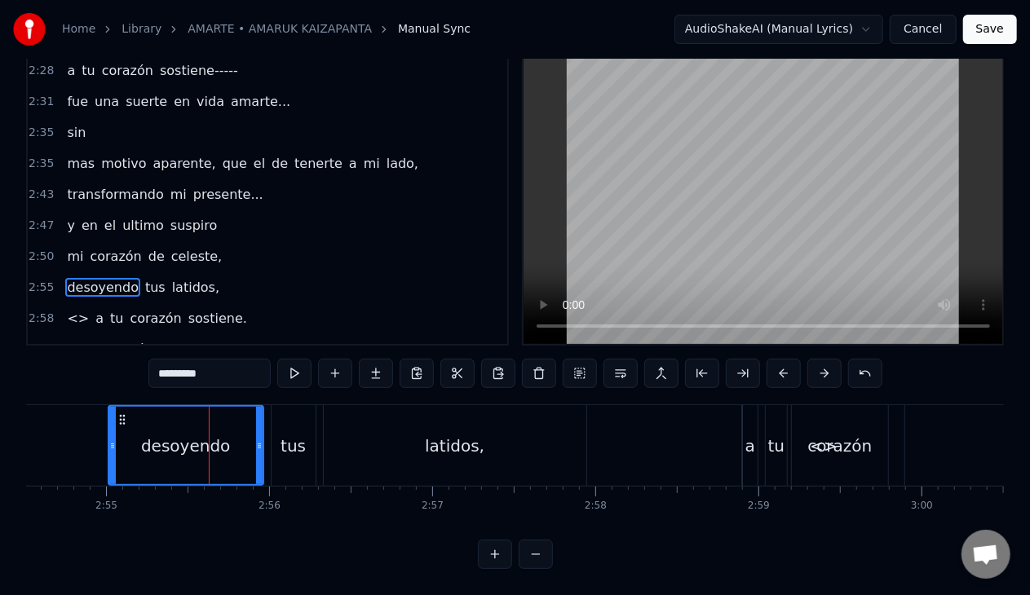
scroll to position [7, 0]
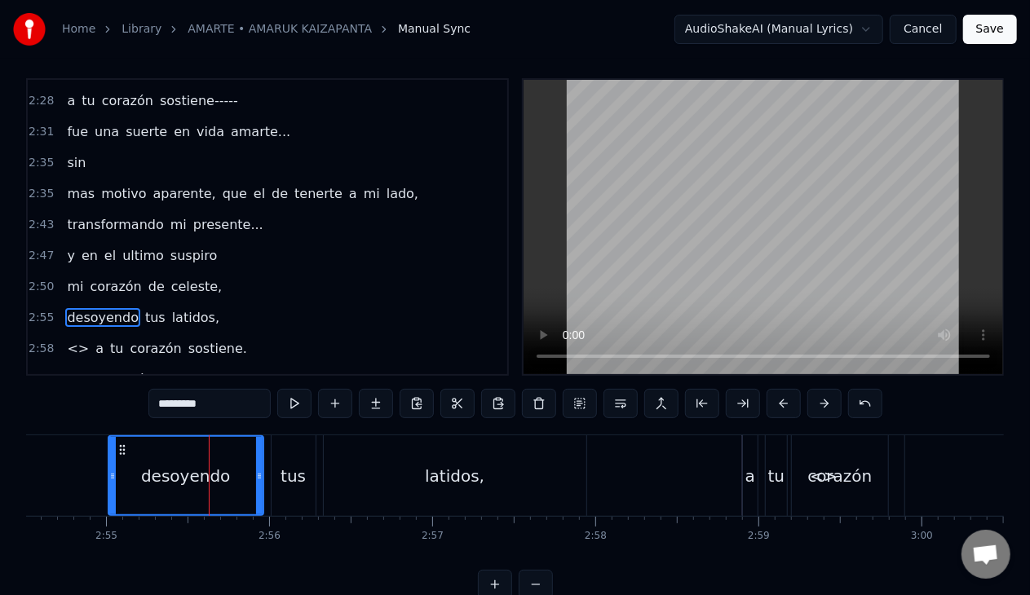
click at [286, 403] on button at bounding box center [294, 403] width 34 height 29
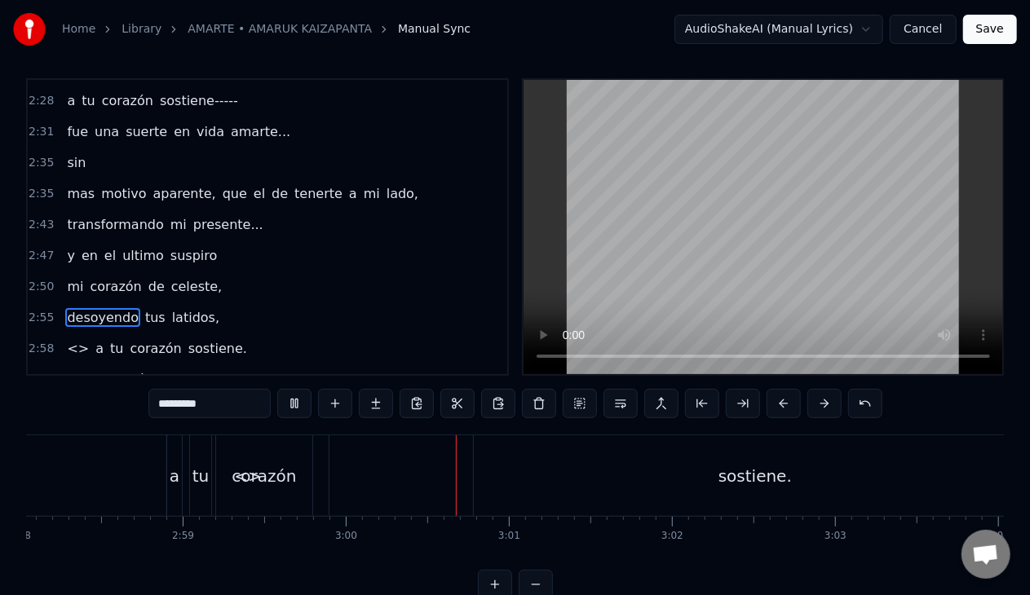
scroll to position [0, 29302]
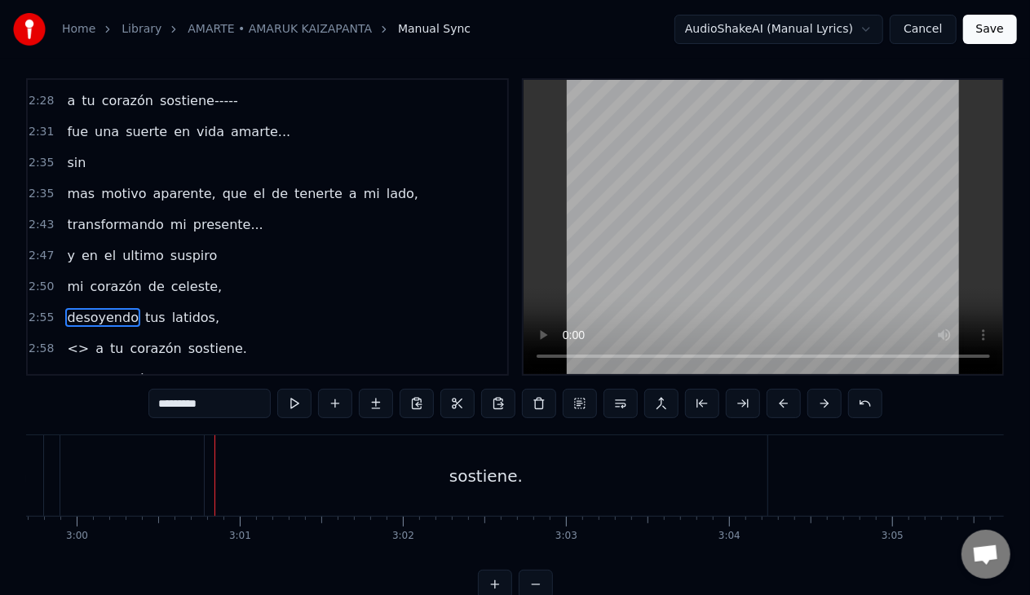
click at [73, 339] on span "<>" at bounding box center [77, 348] width 25 height 19
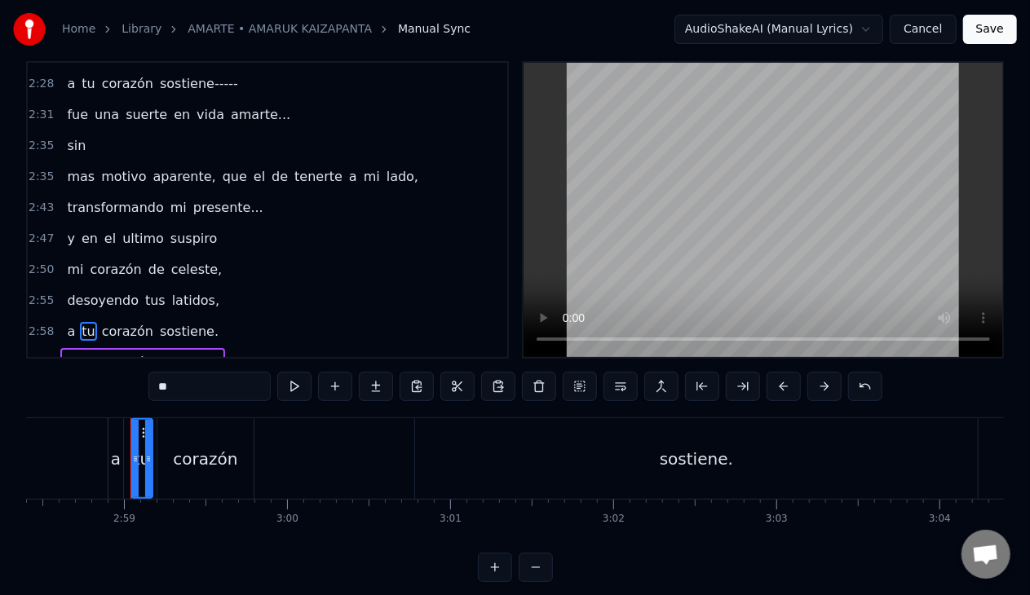
scroll to position [38, 0]
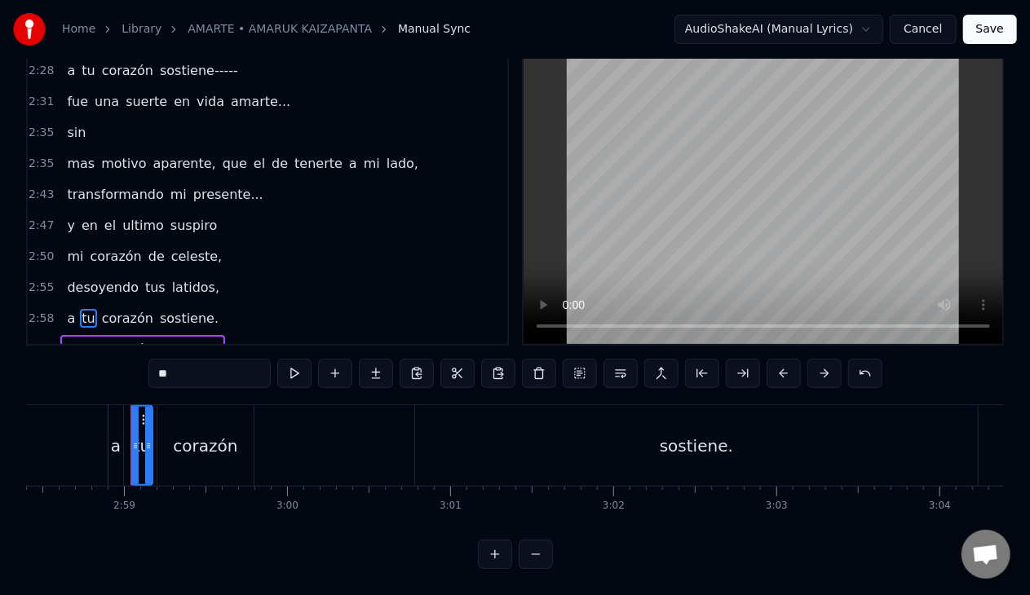
click at [80, 309] on span "tu" at bounding box center [88, 318] width 16 height 19
click at [161, 372] on input "**" at bounding box center [209, 373] width 122 height 29
click at [78, 278] on span "desoyendo" at bounding box center [102, 287] width 75 height 19
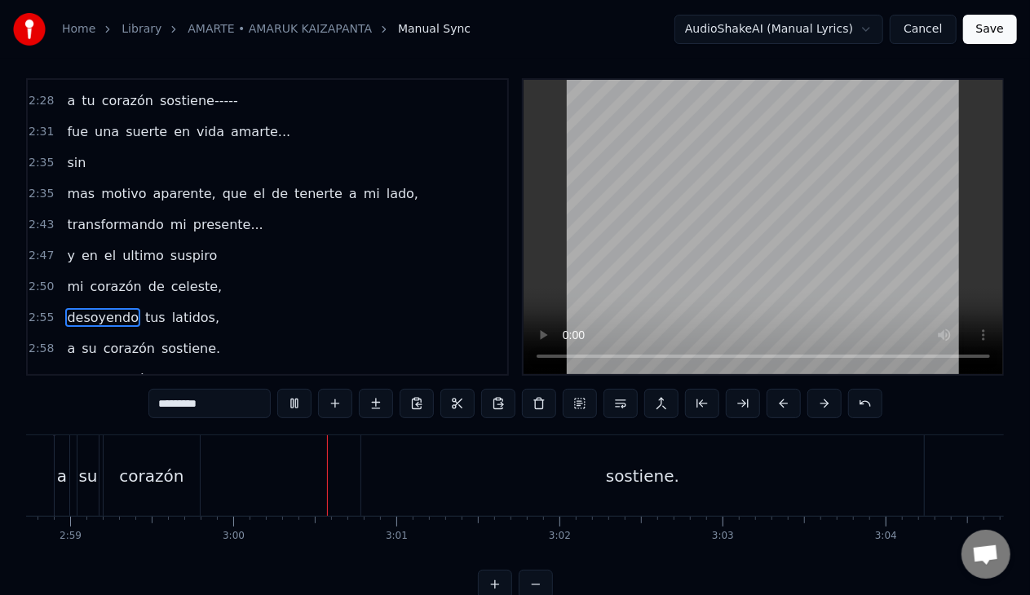
scroll to position [0, 29280]
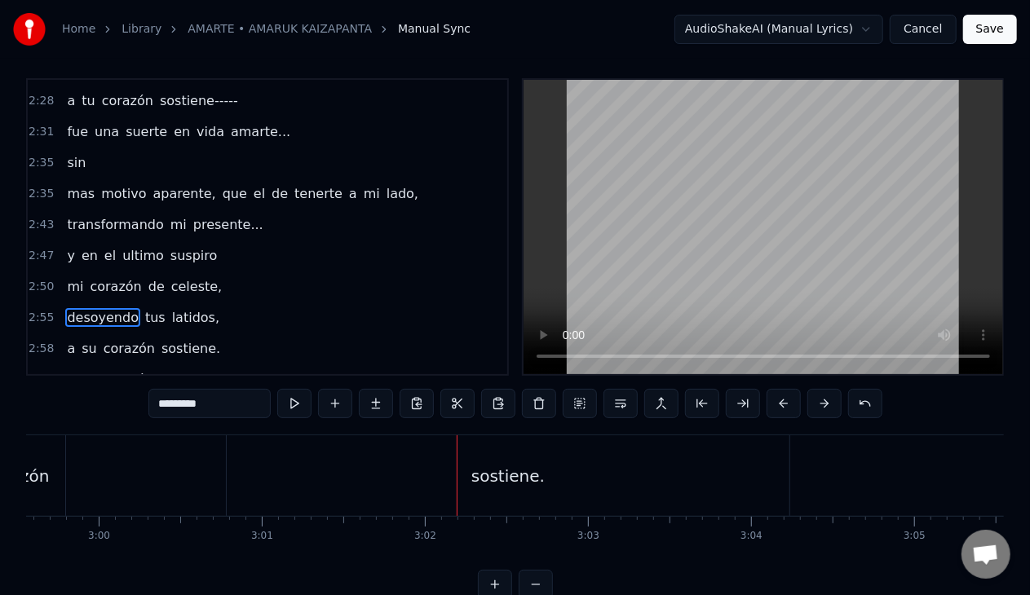
click at [504, 466] on div "sostiene." at bounding box center [507, 476] width 73 height 24
type input "*********"
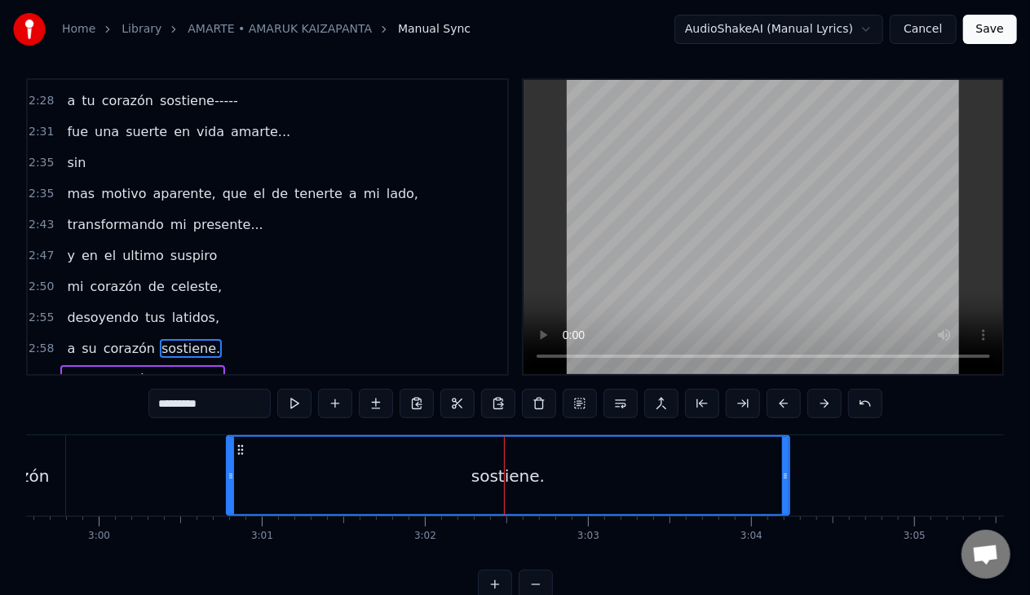
scroll to position [38, 0]
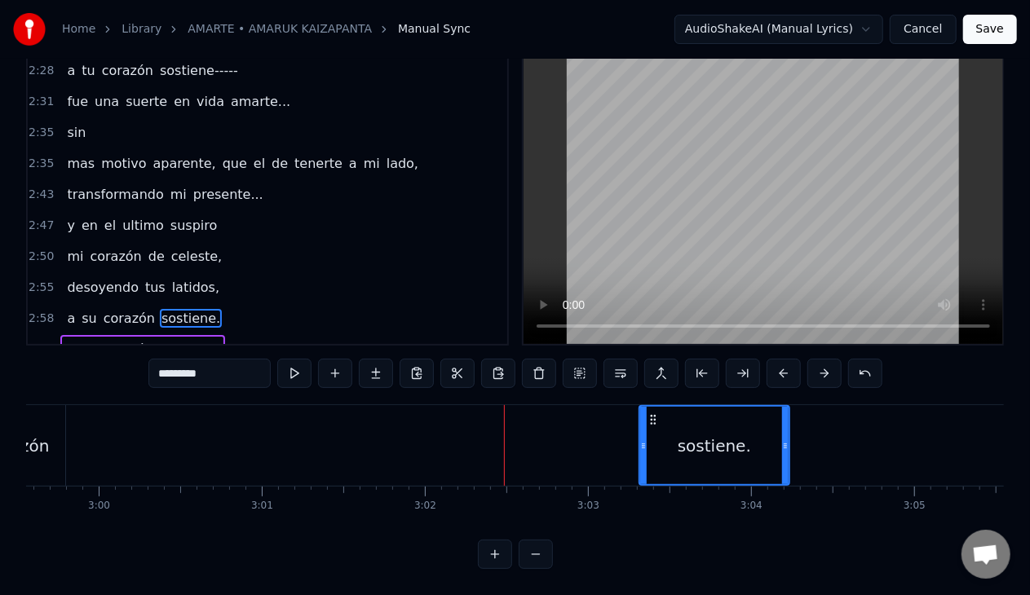
drag, startPoint x: 230, startPoint y: 444, endPoint x: 642, endPoint y: 428, distance: 412.9
click at [642, 428] on div at bounding box center [643, 445] width 7 height 77
drag, startPoint x: 701, startPoint y: 447, endPoint x: 382, endPoint y: 457, distance: 319.8
click at [382, 457] on div "a su corazón sostiene." at bounding box center [356, 445] width 874 height 81
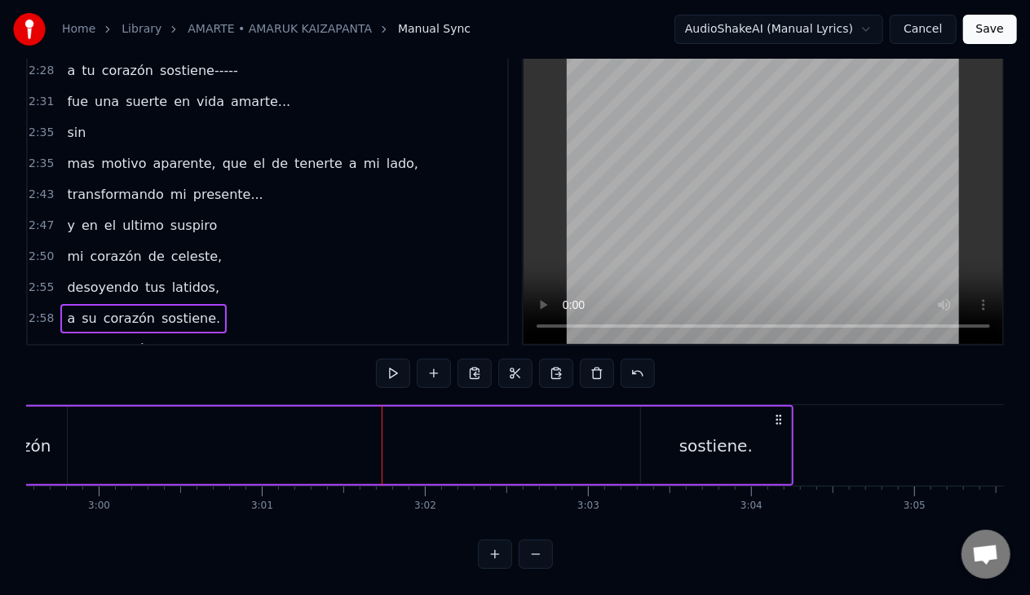
click at [730, 429] on div "sostiene." at bounding box center [716, 445] width 150 height 77
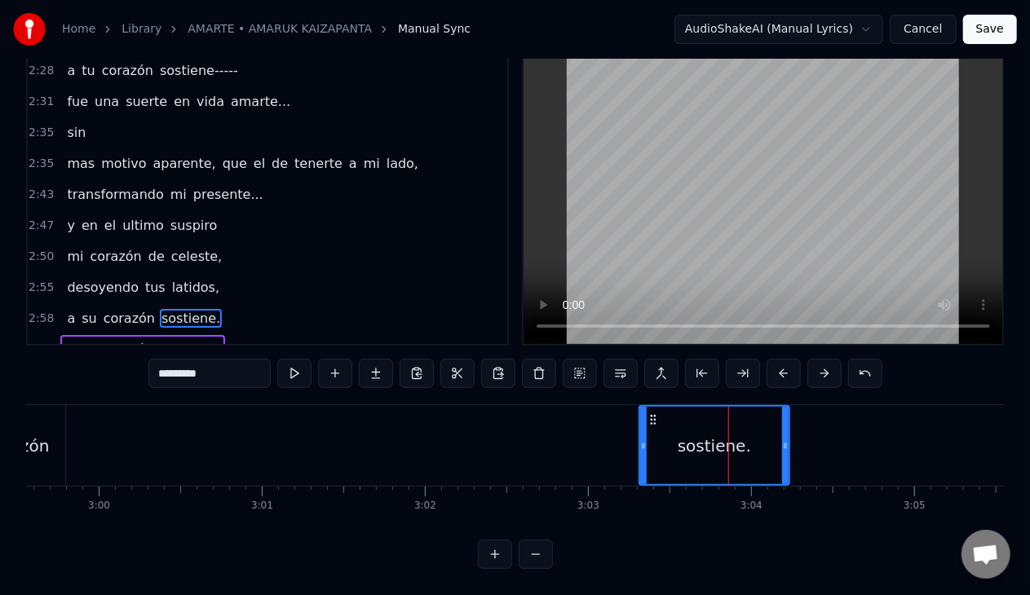
click at [701, 456] on div "sostiene." at bounding box center [714, 446] width 73 height 24
click at [688, 448] on div "sostiene." at bounding box center [714, 446] width 73 height 24
drag, startPoint x: 708, startPoint y: 446, endPoint x: 640, endPoint y: 447, distance: 67.7
click at [640, 447] on div "sostiene." at bounding box center [714, 445] width 148 height 77
click at [642, 445] on icon at bounding box center [643, 445] width 7 height 13
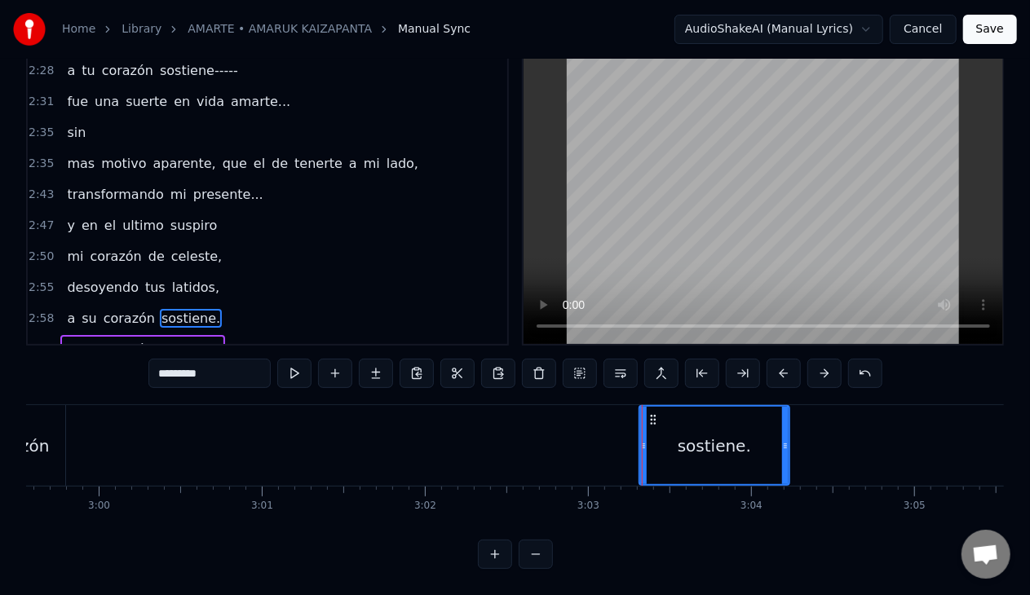
click at [647, 417] on icon at bounding box center [653, 419] width 13 height 13
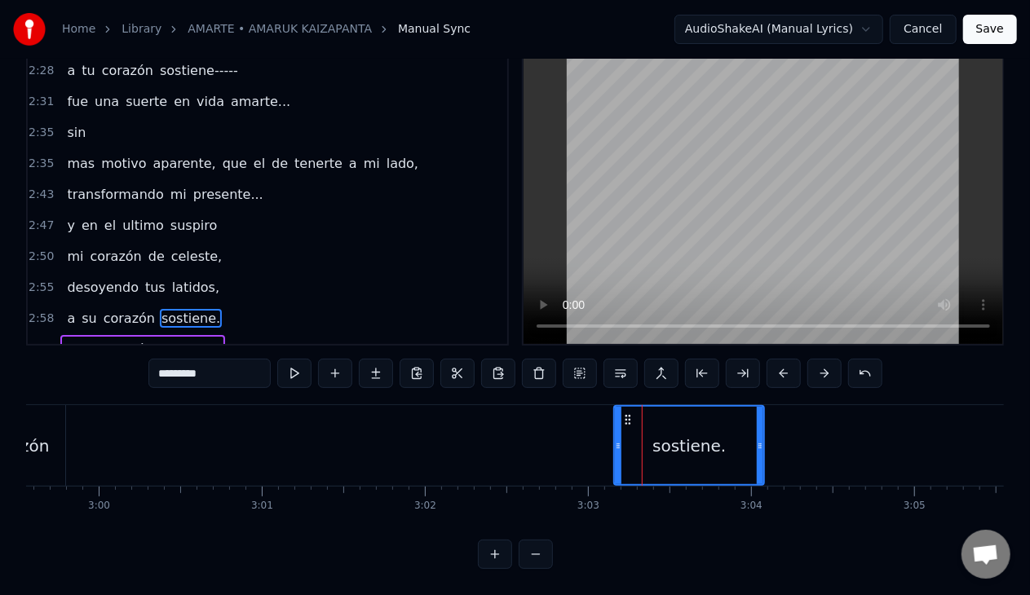
drag, startPoint x: 644, startPoint y: 413, endPoint x: 380, endPoint y: 435, distance: 265.2
click at [380, 435] on div "a su corazón sostiene." at bounding box center [343, 445] width 849 height 81
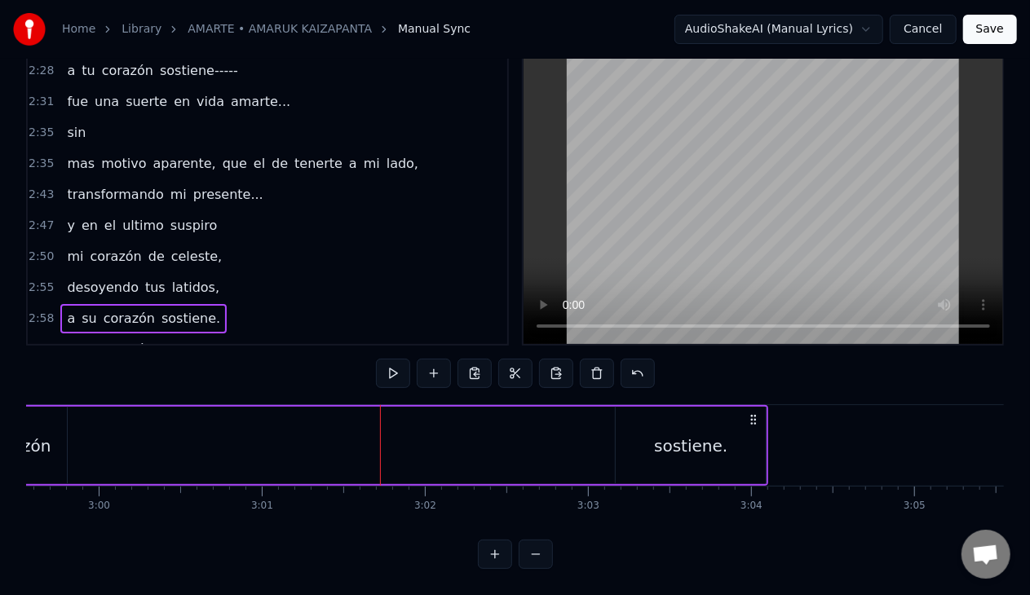
click at [669, 440] on div "sostiene." at bounding box center [690, 446] width 73 height 24
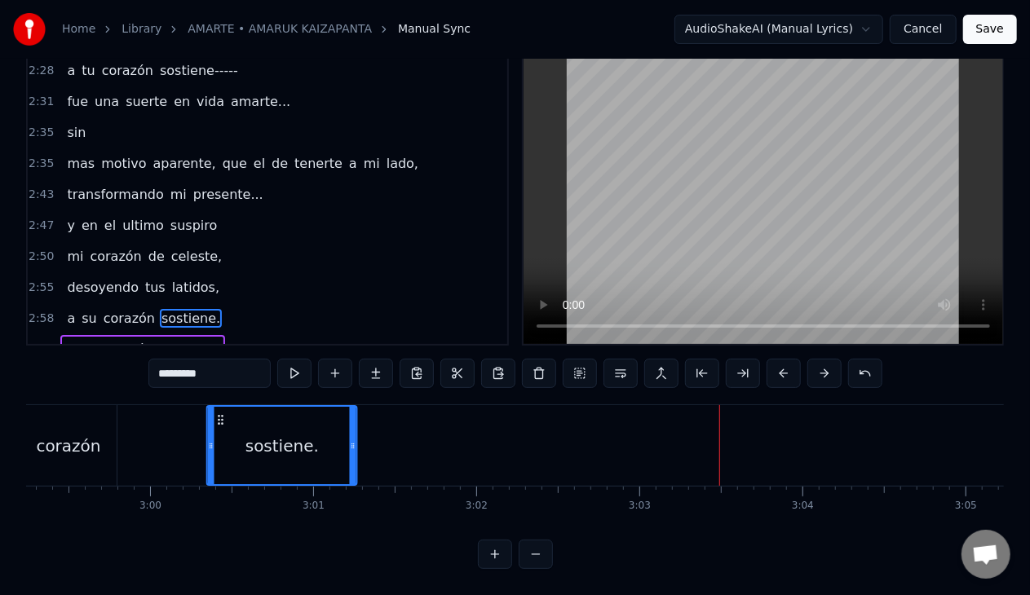
scroll to position [0, 29229]
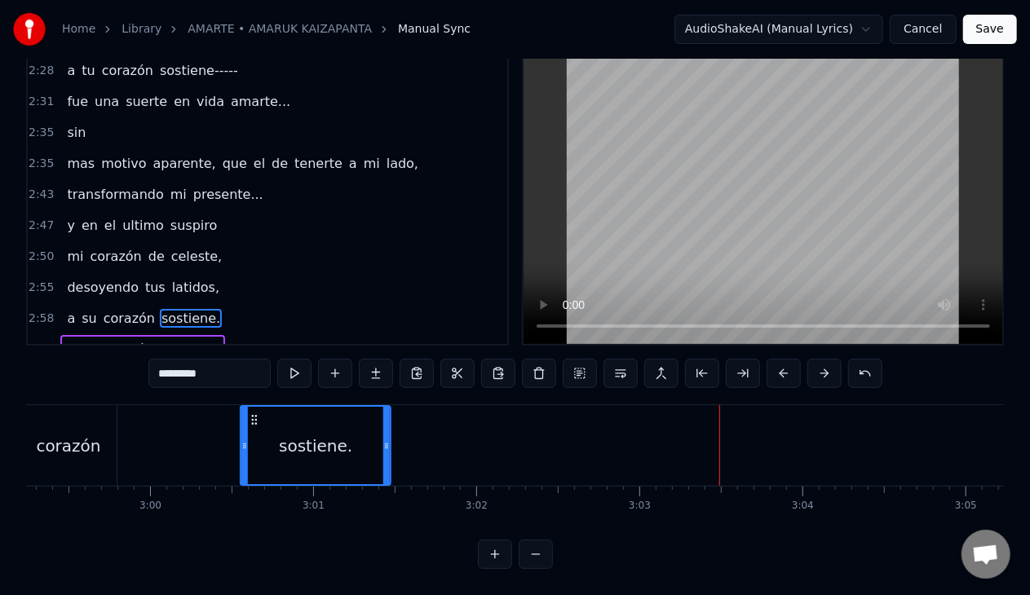
drag, startPoint x: 626, startPoint y: 416, endPoint x: 254, endPoint y: 436, distance: 373.2
click at [254, 436] on div "sostiene." at bounding box center [316, 445] width 148 height 77
drag, startPoint x: 386, startPoint y: 444, endPoint x: 404, endPoint y: 448, distance: 18.2
click at [404, 448] on icon at bounding box center [405, 445] width 7 height 13
drag, startPoint x: 162, startPoint y: 267, endPoint x: 186, endPoint y: 277, distance: 25.9
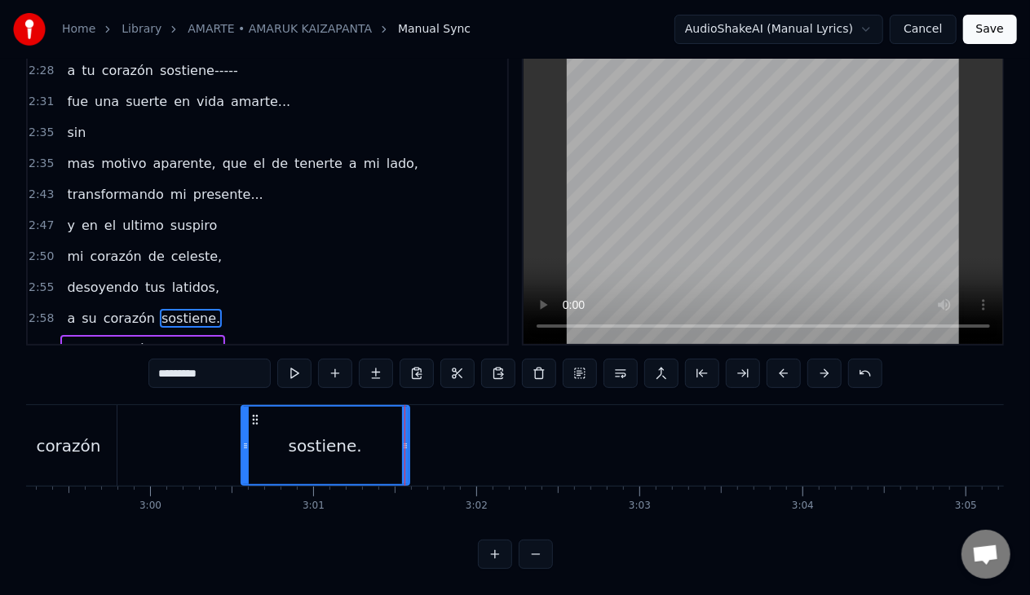
click at [170, 278] on span "latidos," at bounding box center [195, 287] width 51 height 19
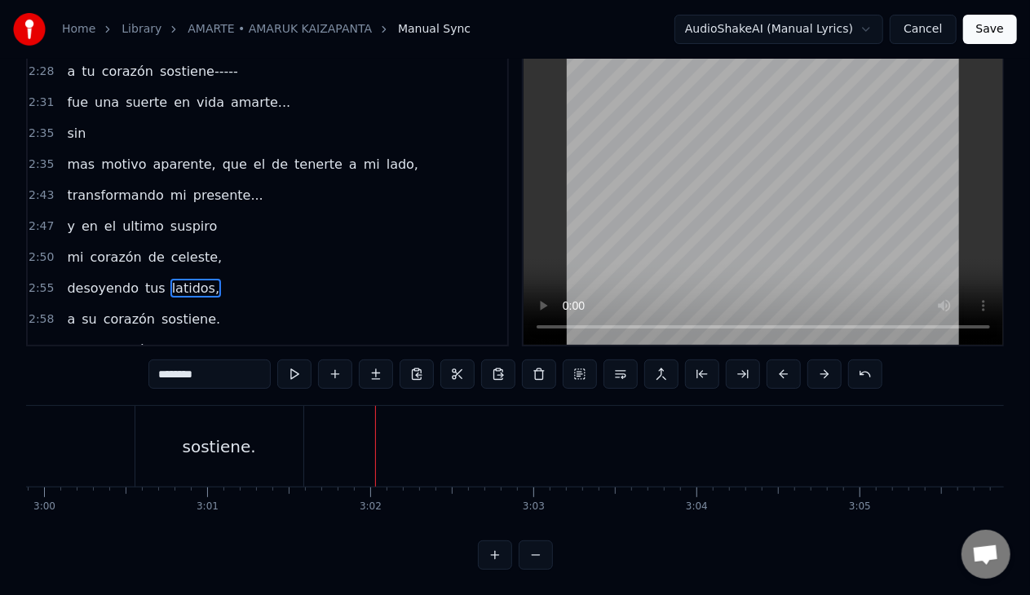
scroll to position [0, 29307]
click at [176, 449] on div "sostiene." at bounding box center [247, 446] width 168 height 81
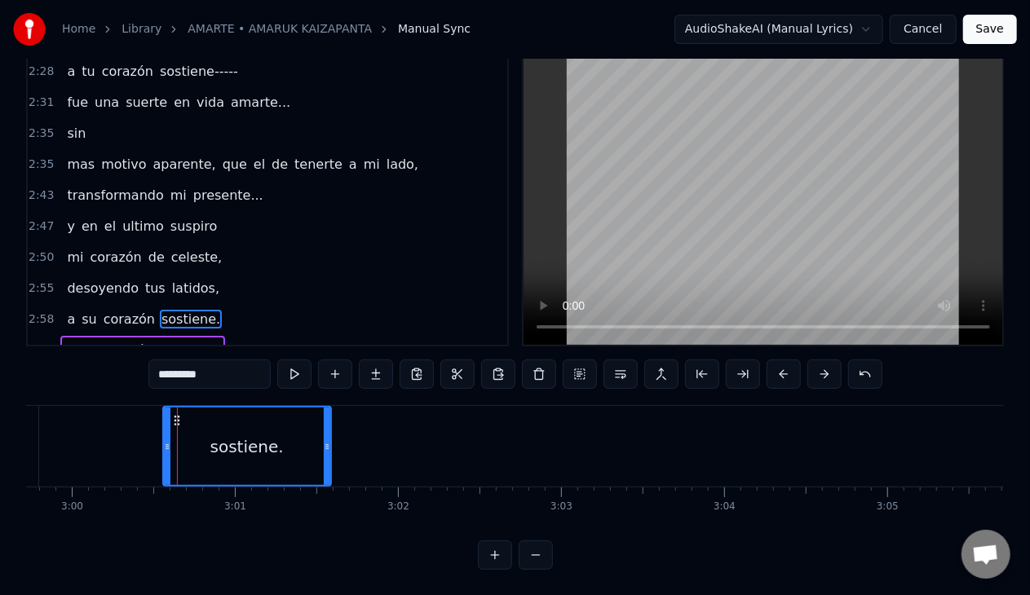
scroll to position [38, 0]
drag, startPoint x: 165, startPoint y: 439, endPoint x: 141, endPoint y: 439, distance: 23.6
click at [141, 439] on icon at bounding box center [143, 445] width 7 height 13
click at [123, 309] on span "corazón" at bounding box center [129, 318] width 55 height 19
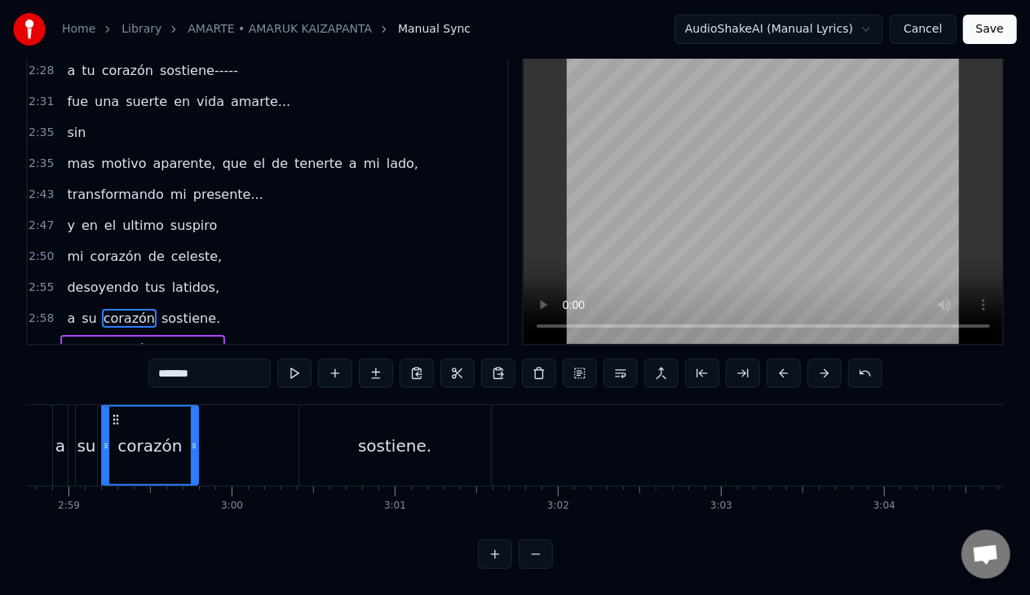
scroll to position [0, 29141]
click at [334, 454] on div "sostiene." at bounding box center [402, 445] width 192 height 81
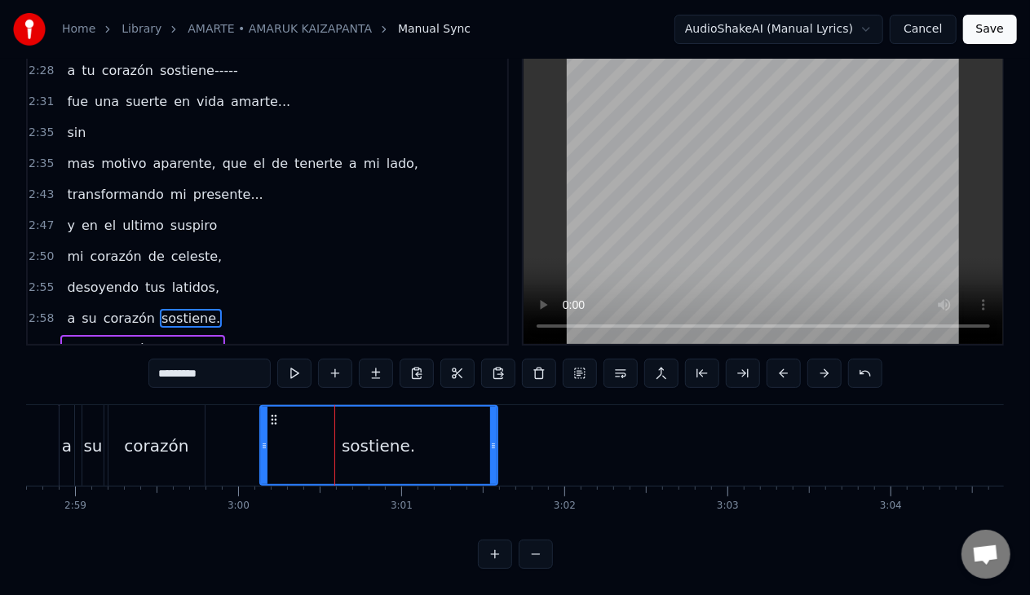
drag, startPoint x: 308, startPoint y: 445, endPoint x: 263, endPoint y: 445, distance: 45.7
click at [263, 445] on icon at bounding box center [264, 445] width 7 height 13
drag, startPoint x: 117, startPoint y: 291, endPoint x: 166, endPoint y: 298, distance: 49.5
click at [117, 309] on span "corazón" at bounding box center [129, 318] width 55 height 19
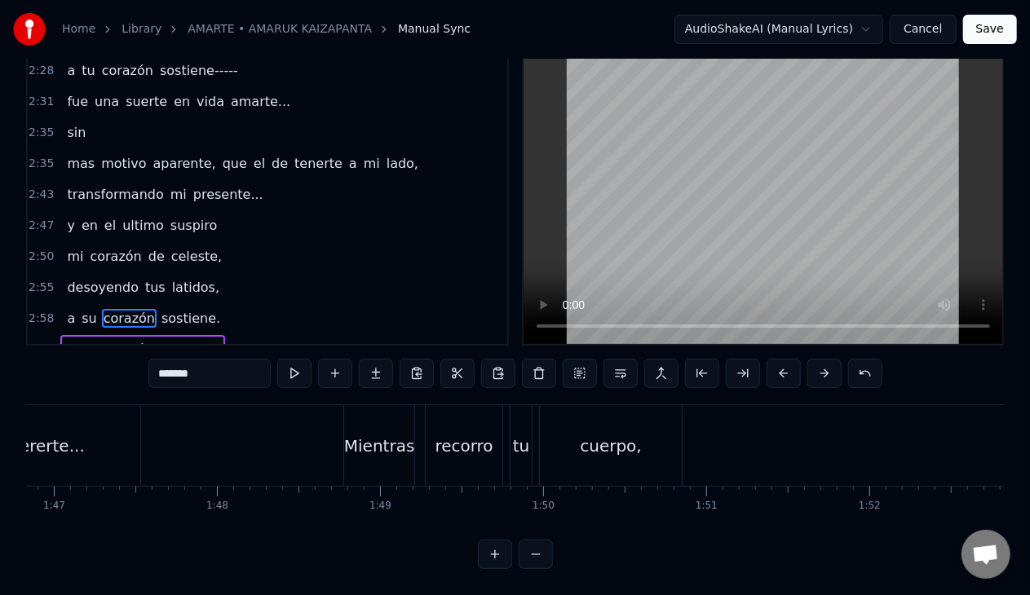
scroll to position [0, 15713]
click at [80, 309] on span "su" at bounding box center [89, 318] width 18 height 19
type input "**"
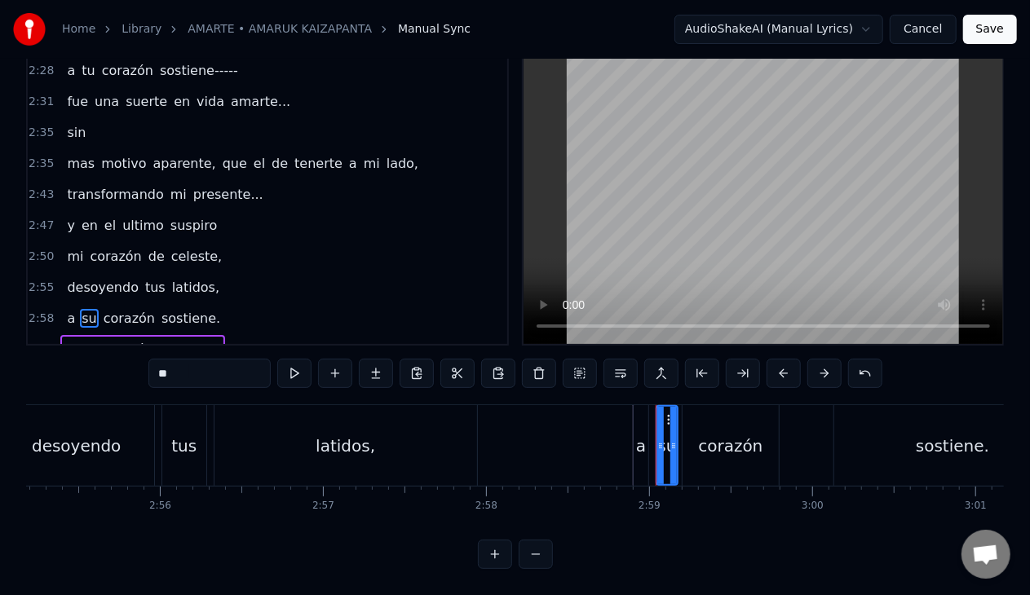
scroll to position [0, 29115]
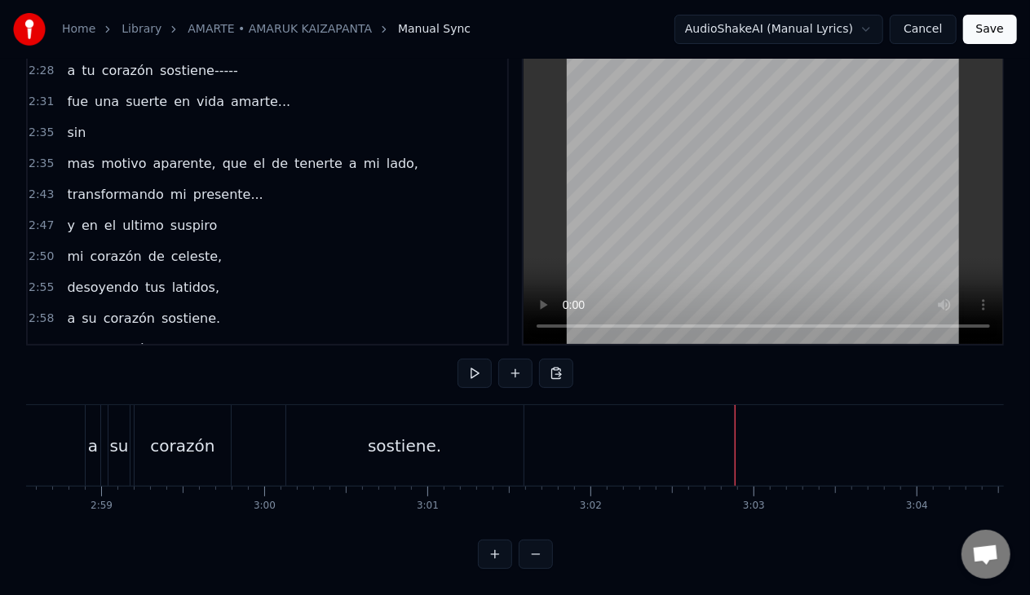
click at [65, 309] on span "a" at bounding box center [70, 318] width 11 height 19
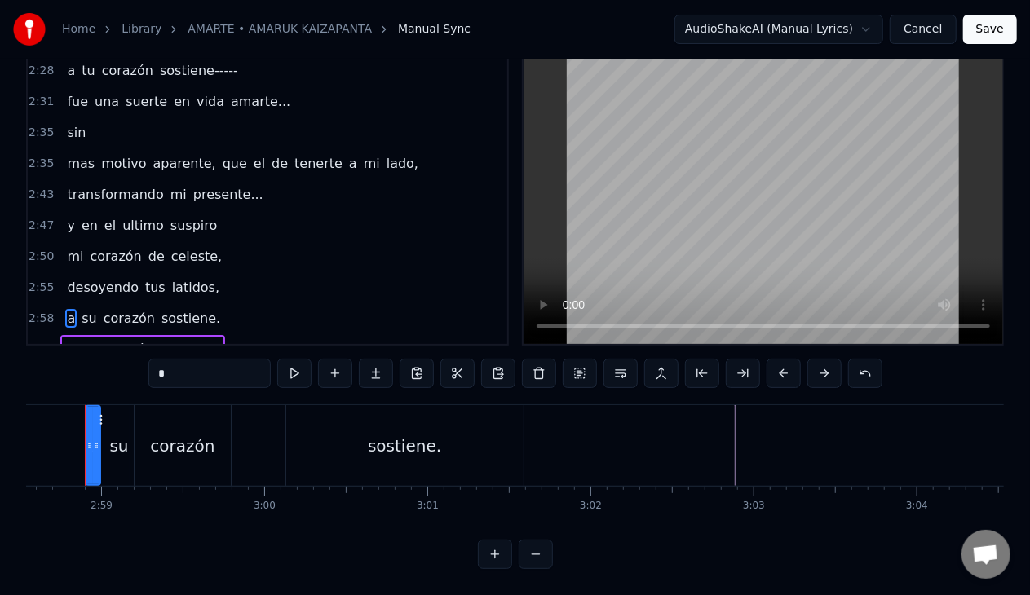
scroll to position [0, 29092]
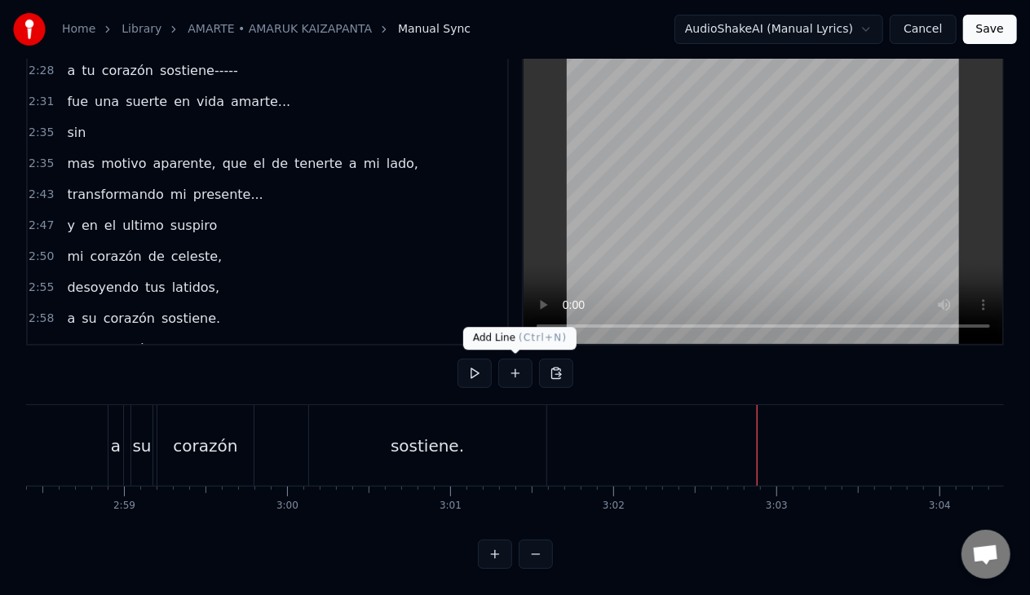
click at [506, 378] on button at bounding box center [515, 373] width 34 height 29
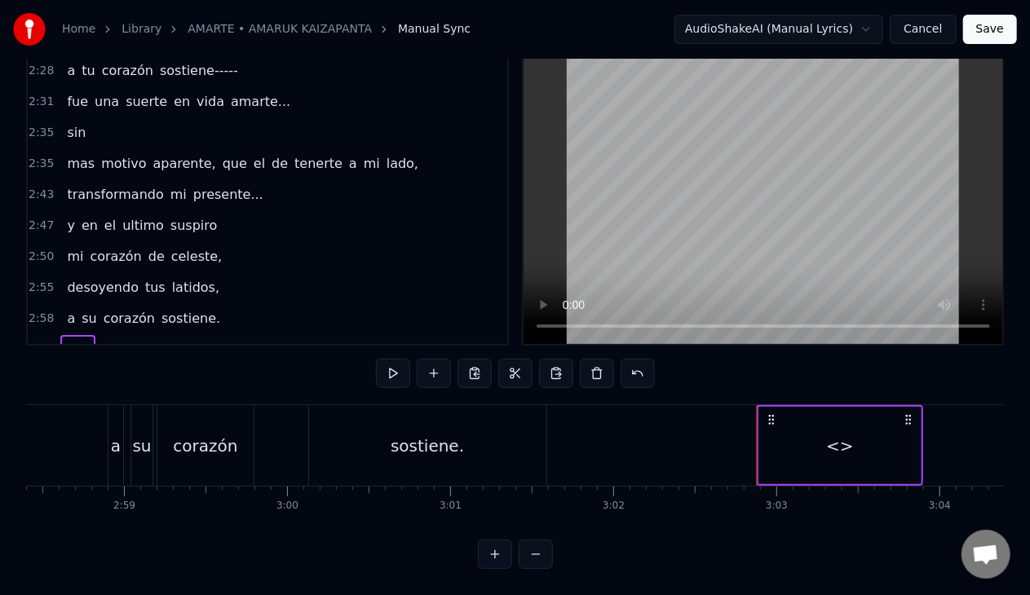
click at [65, 309] on span "a" at bounding box center [70, 318] width 11 height 19
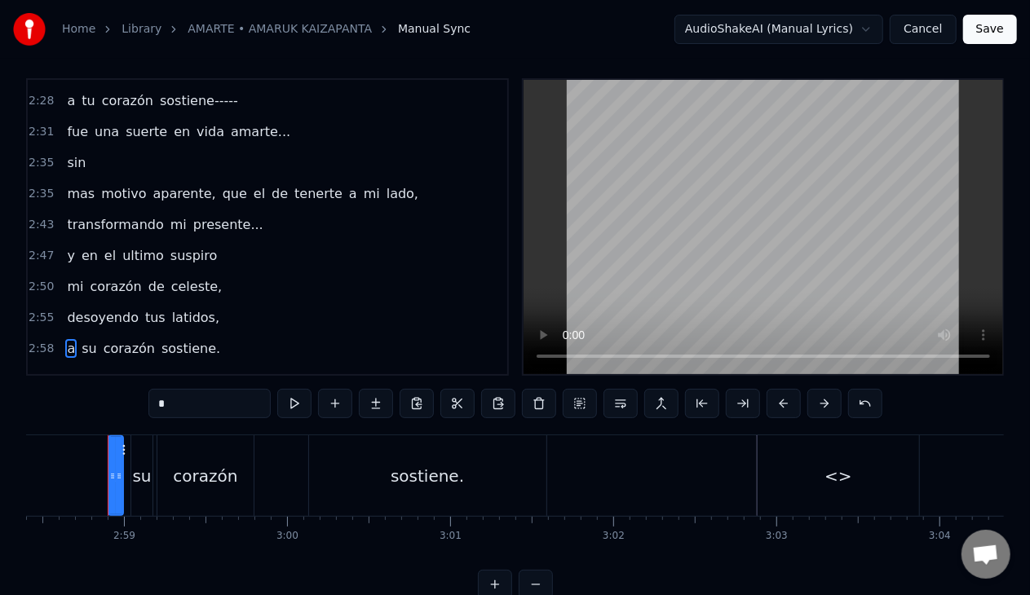
scroll to position [892, 0]
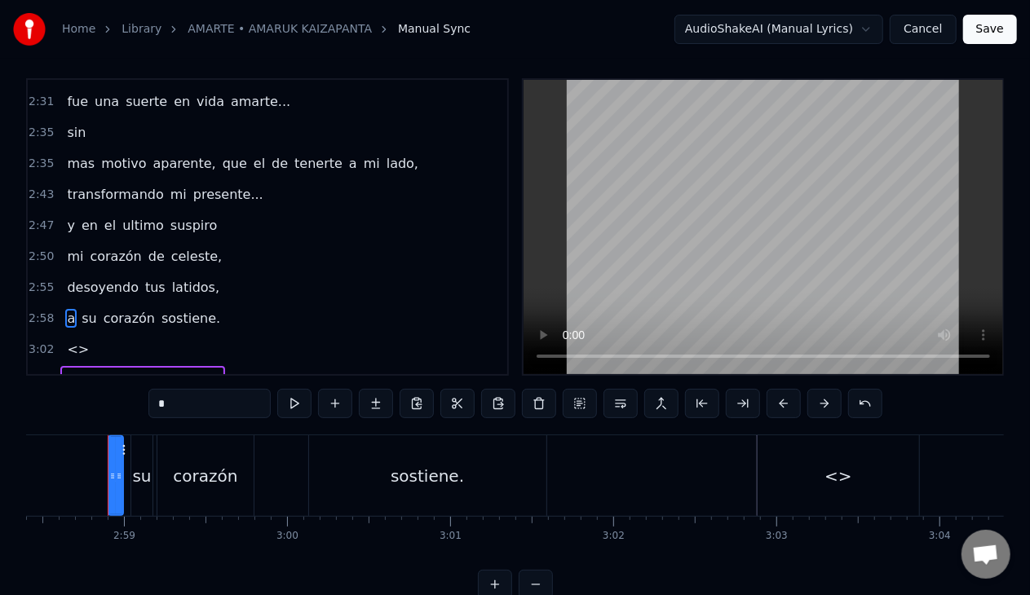
click at [80, 309] on span "su" at bounding box center [89, 318] width 18 height 19
click at [111, 309] on span "corazón" at bounding box center [129, 318] width 55 height 19
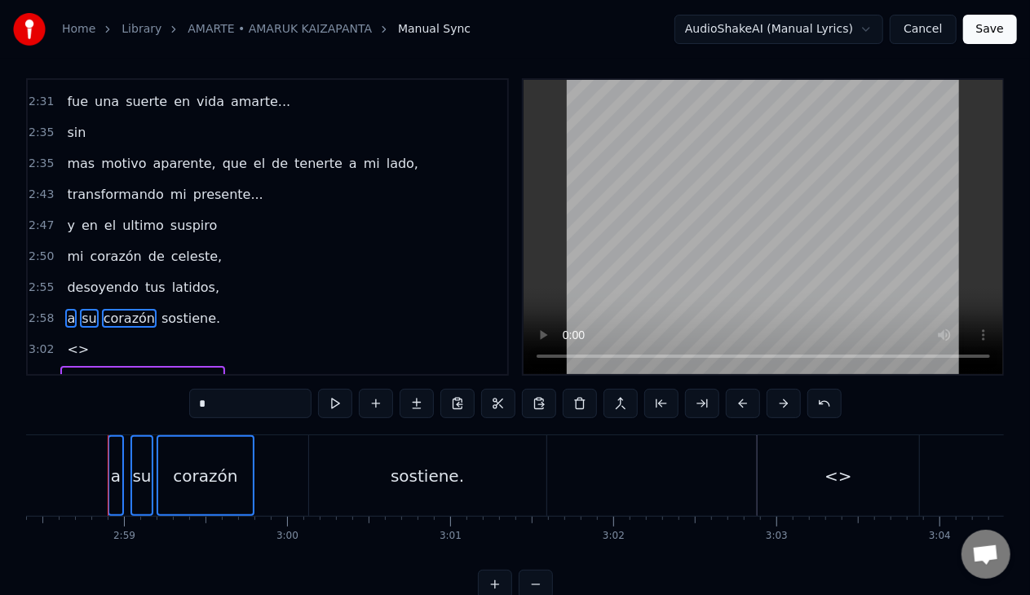
click at [166, 309] on span "sostiene." at bounding box center [191, 318] width 62 height 19
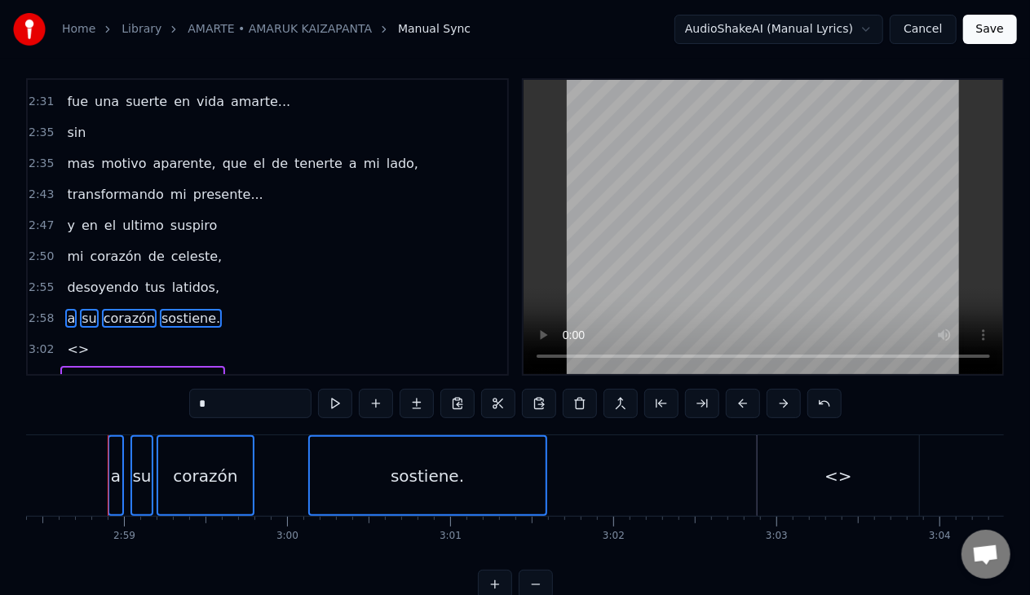
click at [239, 476] on div "corazón" at bounding box center [205, 475] width 95 height 77
type input "*******"
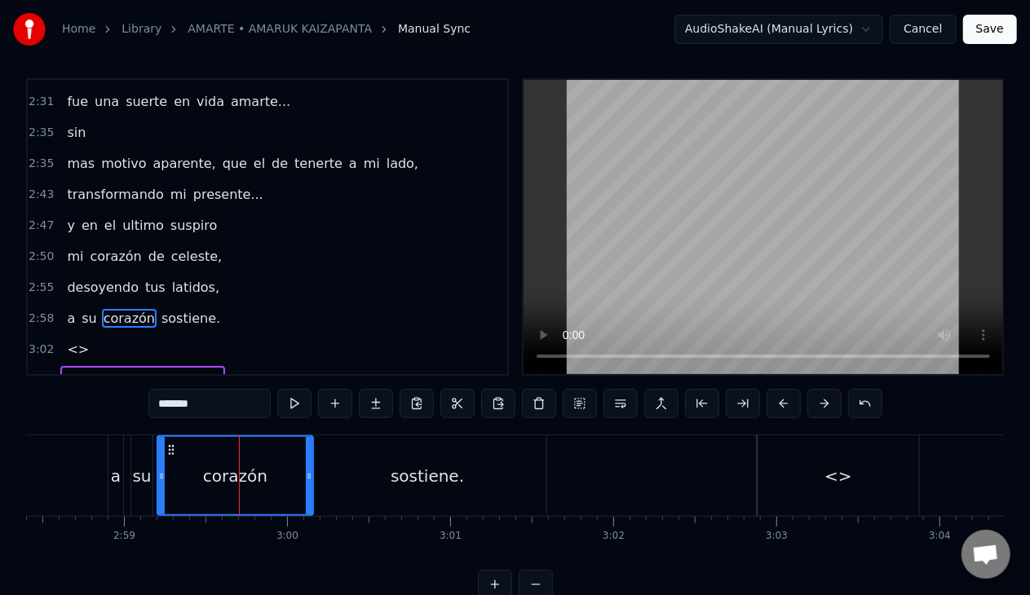
drag, startPoint x: 249, startPoint y: 477, endPoint x: 309, endPoint y: 484, distance: 60.0
click at [309, 484] on div at bounding box center [309, 475] width 7 height 77
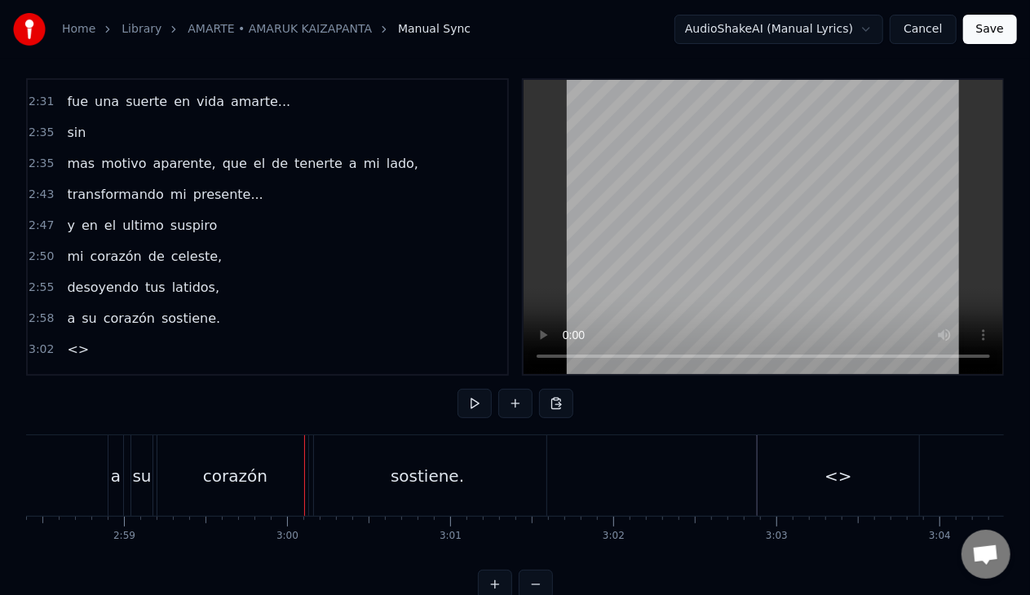
click at [264, 467] on div "corazón" at bounding box center [235, 475] width 156 height 81
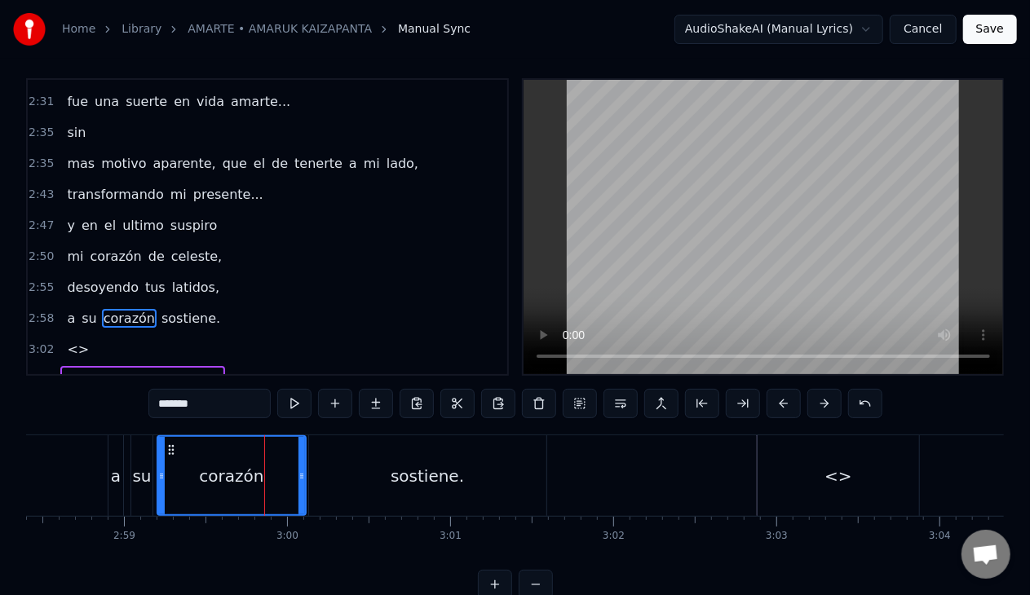
click at [300, 475] on icon at bounding box center [301, 476] width 7 height 13
click at [68, 309] on span "a" at bounding box center [70, 318] width 11 height 19
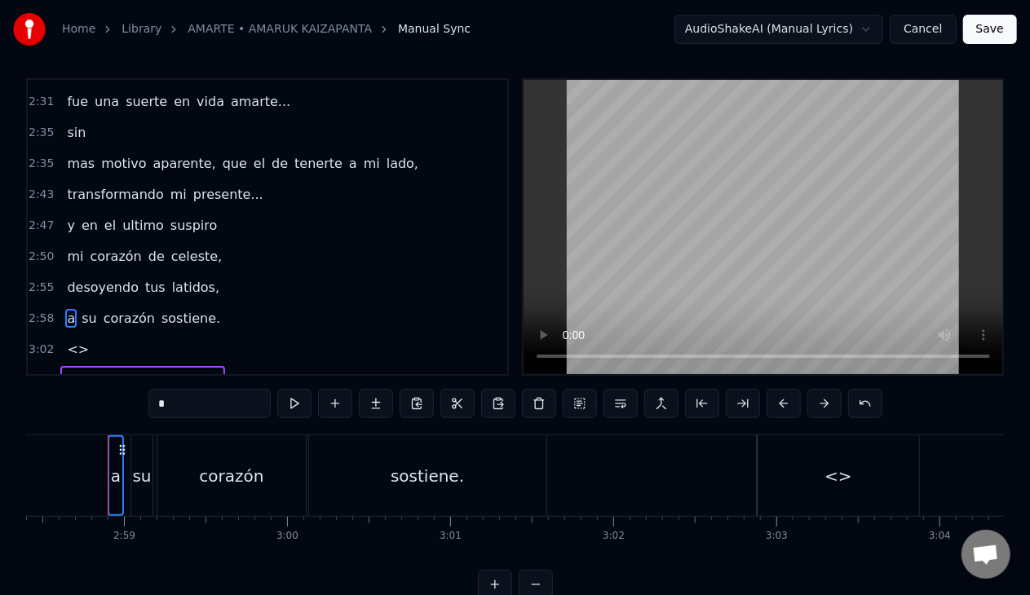
click at [82, 309] on span "su" at bounding box center [89, 318] width 18 height 19
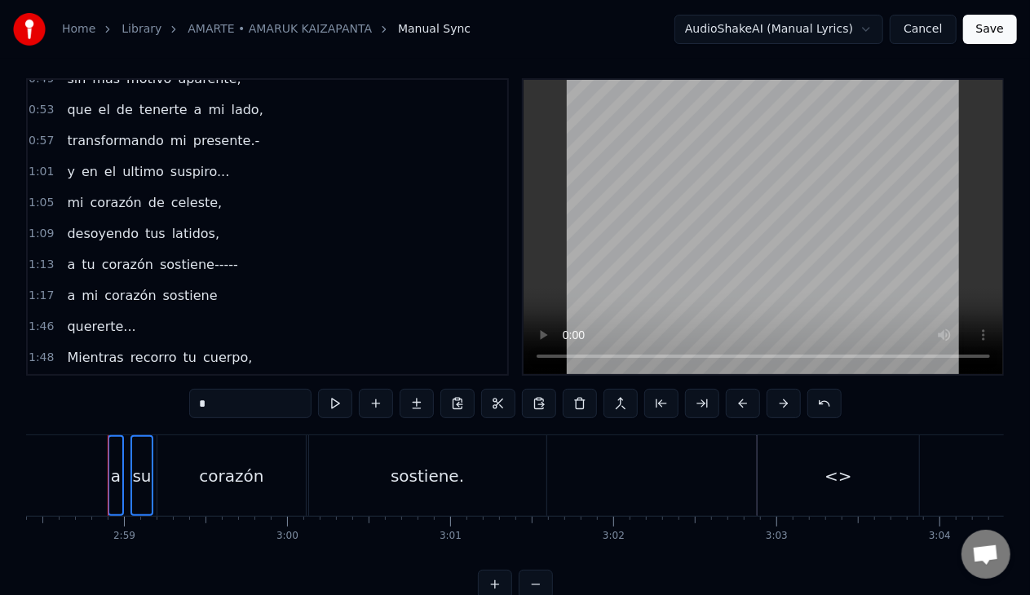
scroll to position [408, 0]
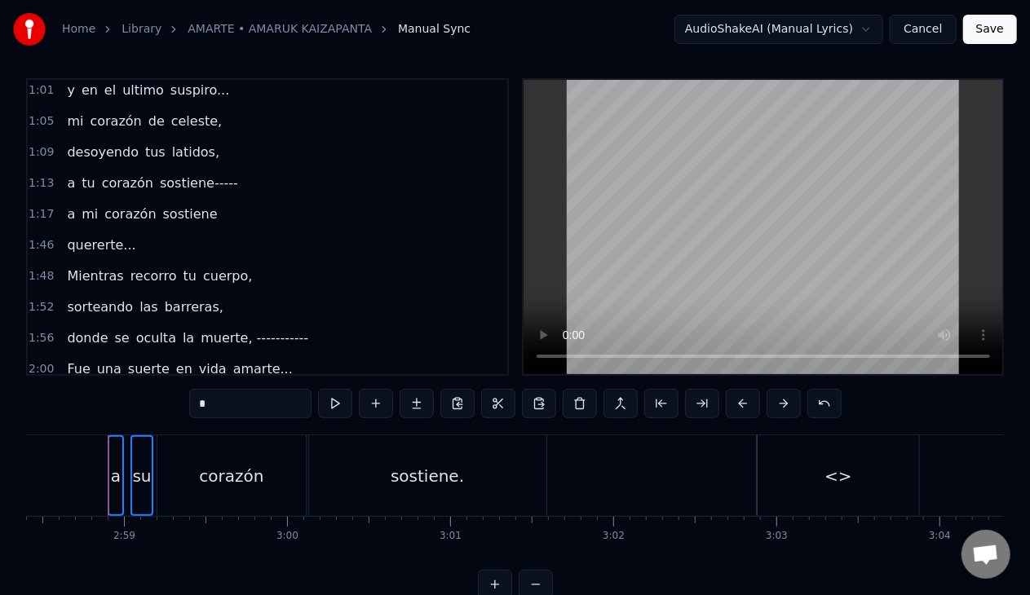
click at [67, 205] on span "a" at bounding box center [70, 214] width 11 height 19
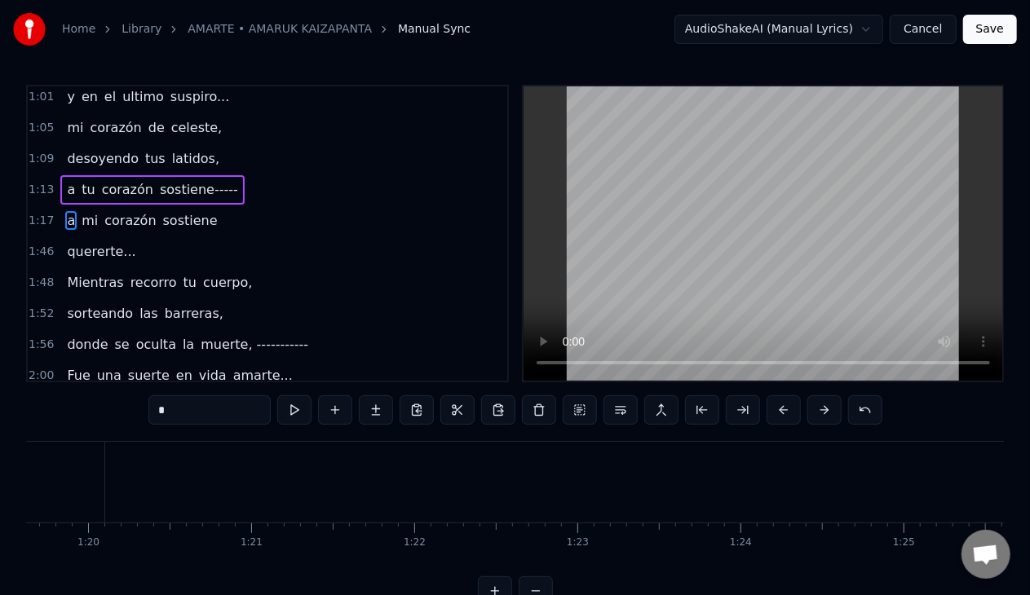
scroll to position [0, 12517]
click at [82, 215] on span "mi" at bounding box center [90, 220] width 20 height 19
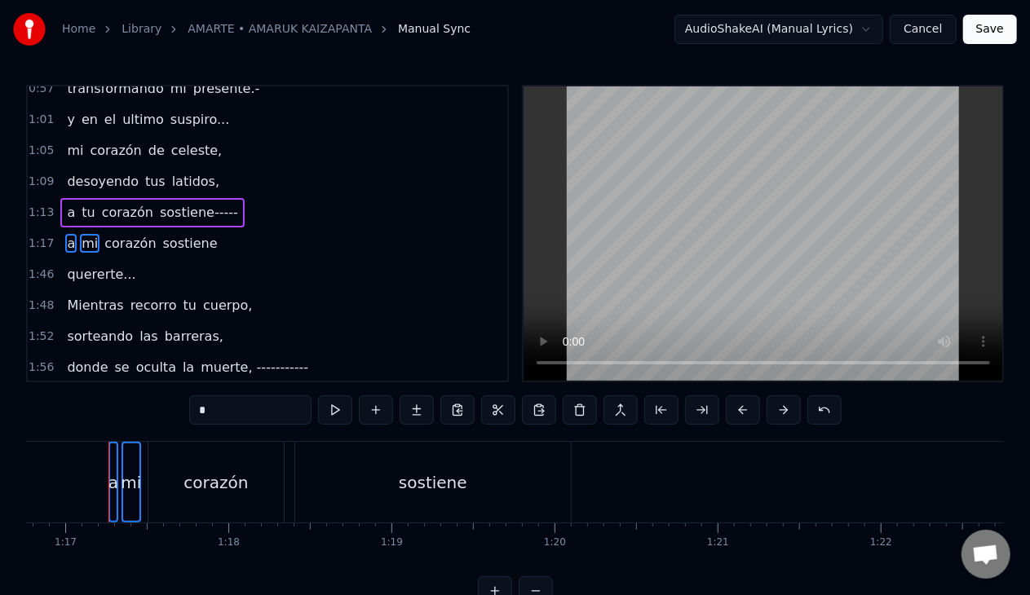
click at [129, 234] on span "corazón" at bounding box center [130, 243] width 55 height 19
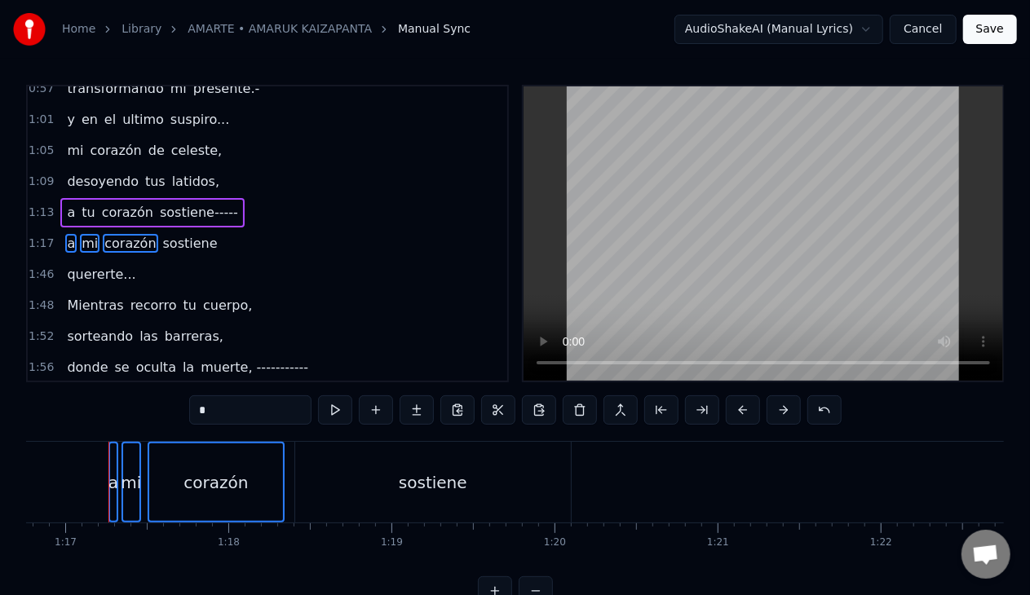
click at [174, 236] on span "sostiene" at bounding box center [190, 243] width 58 height 19
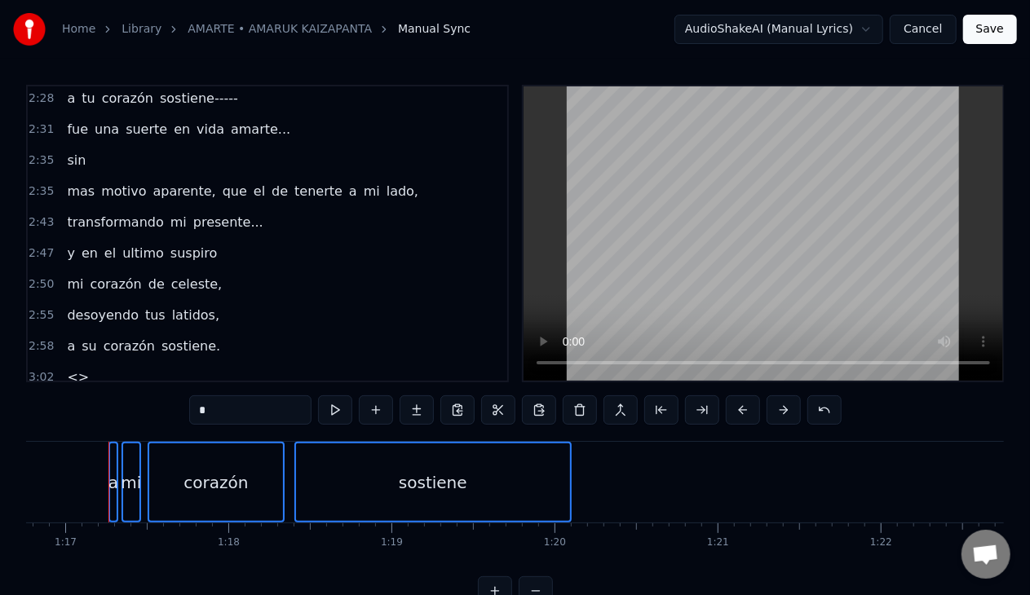
scroll to position [892, 0]
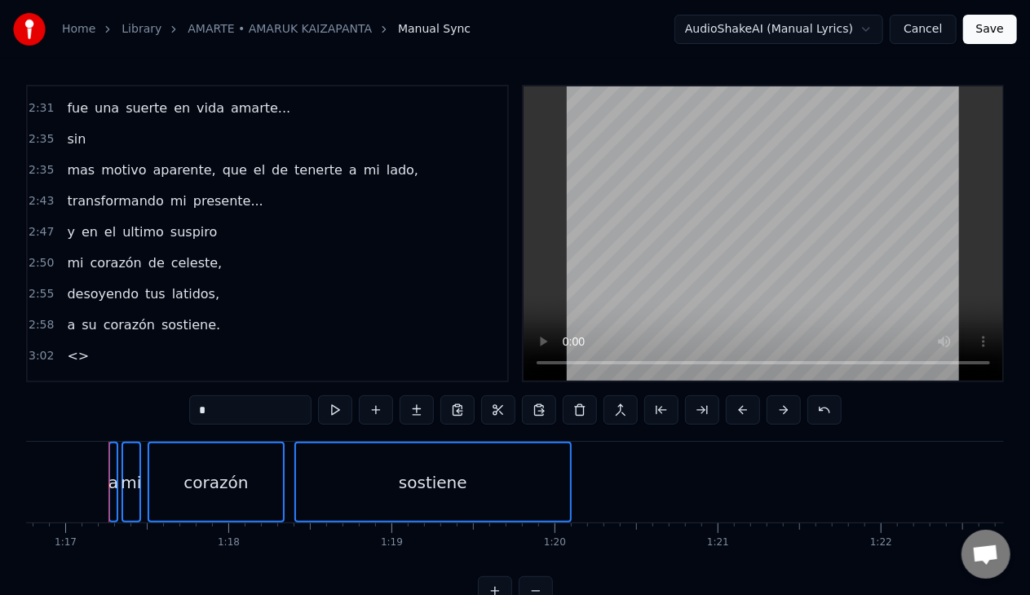
click at [73, 347] on span "<>" at bounding box center [77, 356] width 25 height 19
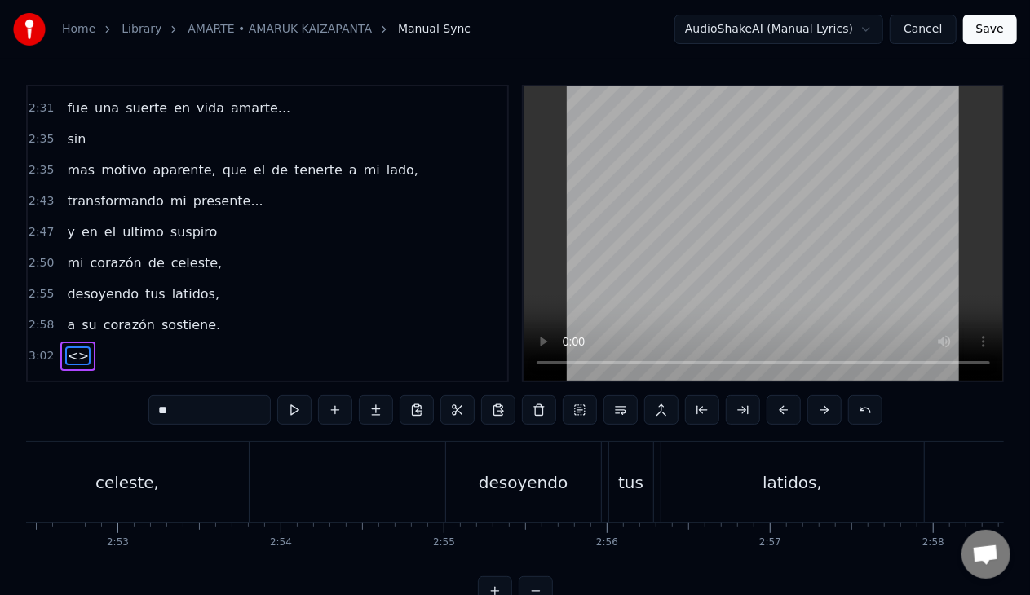
scroll to position [0, 29741]
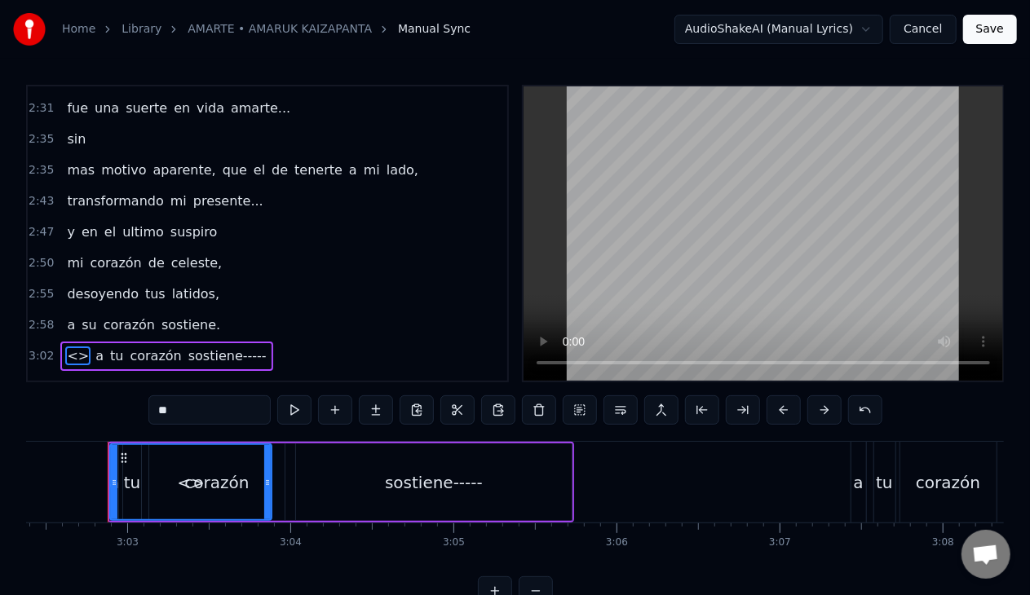
click at [79, 347] on span "<>" at bounding box center [77, 356] width 25 height 19
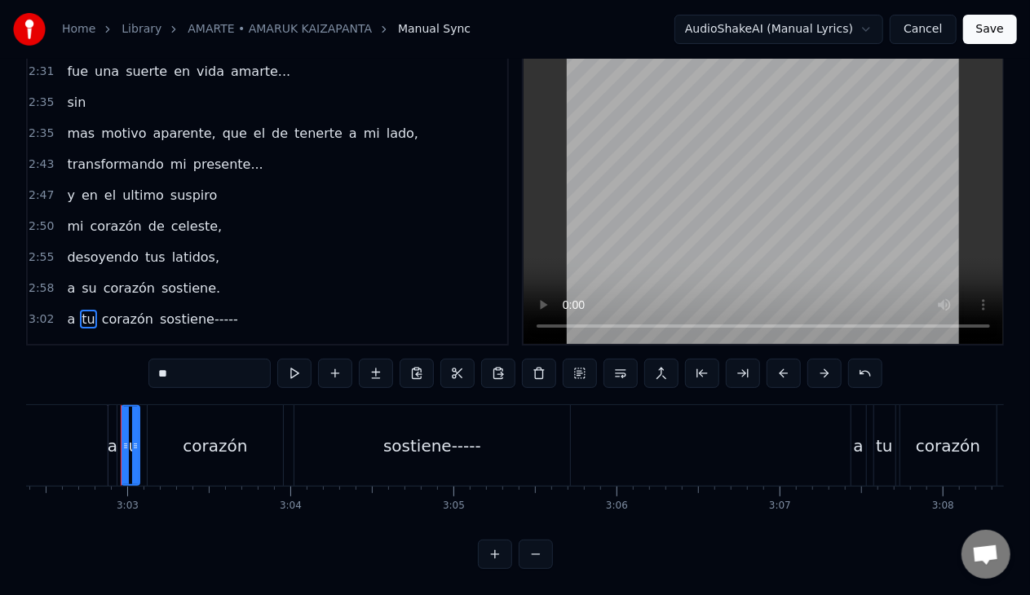
click at [83, 310] on span "tu" at bounding box center [88, 319] width 16 height 19
click at [161, 374] on input "**" at bounding box center [209, 373] width 122 height 29
click at [91, 248] on span "desoyendo" at bounding box center [102, 257] width 75 height 19
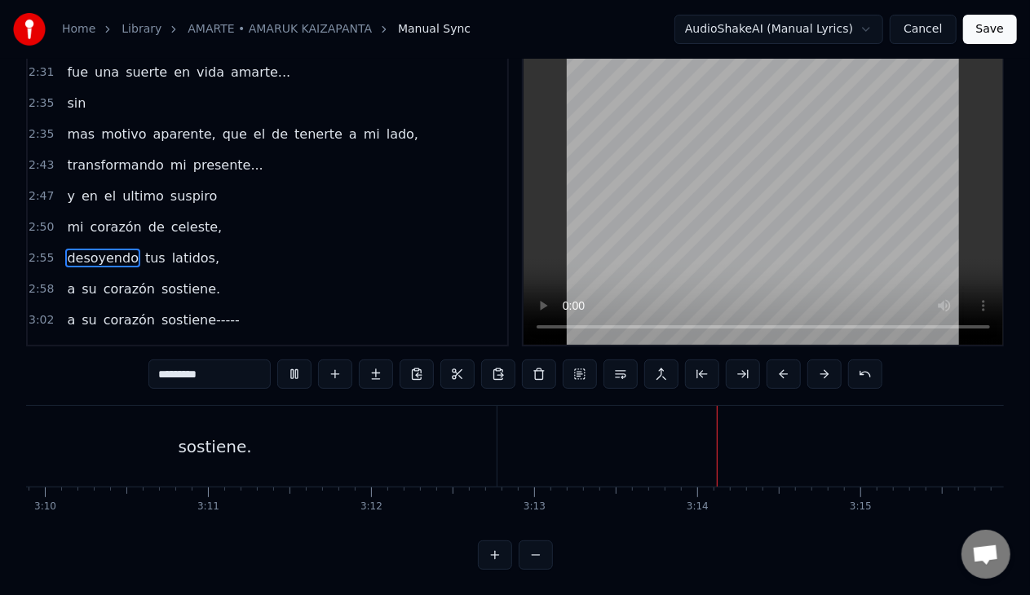
scroll to position [51, 0]
click at [80, 341] on span "tu" at bounding box center [88, 350] width 16 height 19
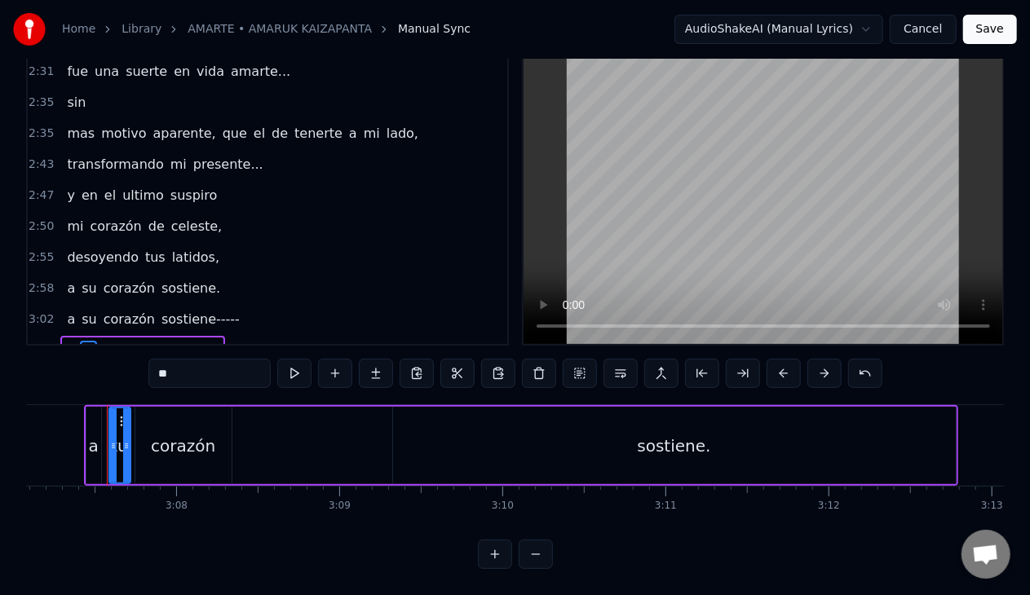
scroll to position [0, 30505]
click at [164, 364] on input "**" at bounding box center [209, 373] width 122 height 29
type input "**"
click at [16, 359] on div "Home Library AMARTE • AMARUK KAIZAPANTA Manual Sync AudioShakeAI (Manual Lyrics…" at bounding box center [515, 266] width 1030 height 606
click at [999, 33] on button "Save" at bounding box center [990, 29] width 54 height 29
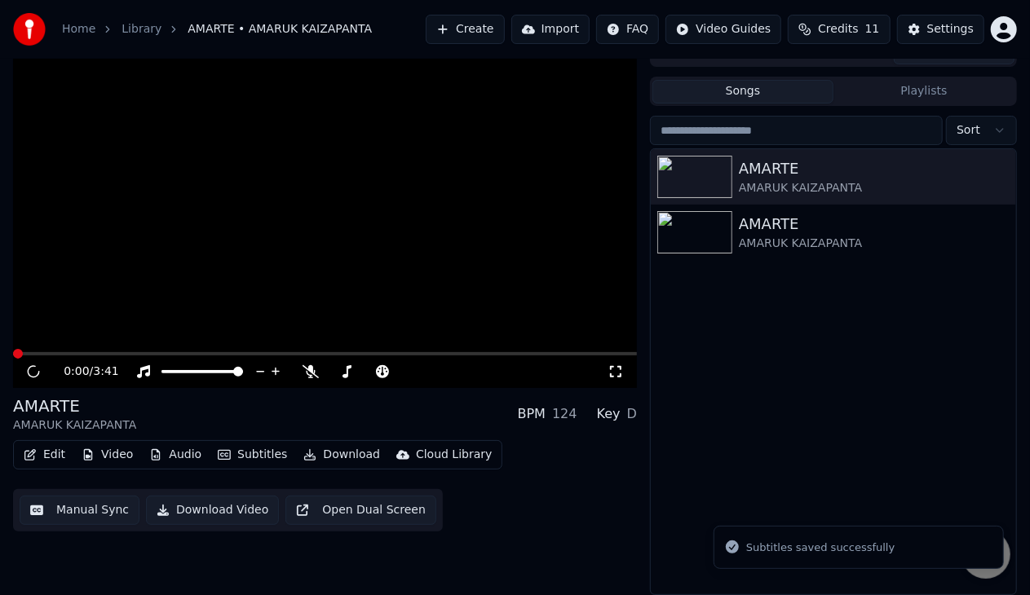
scroll to position [20, 0]
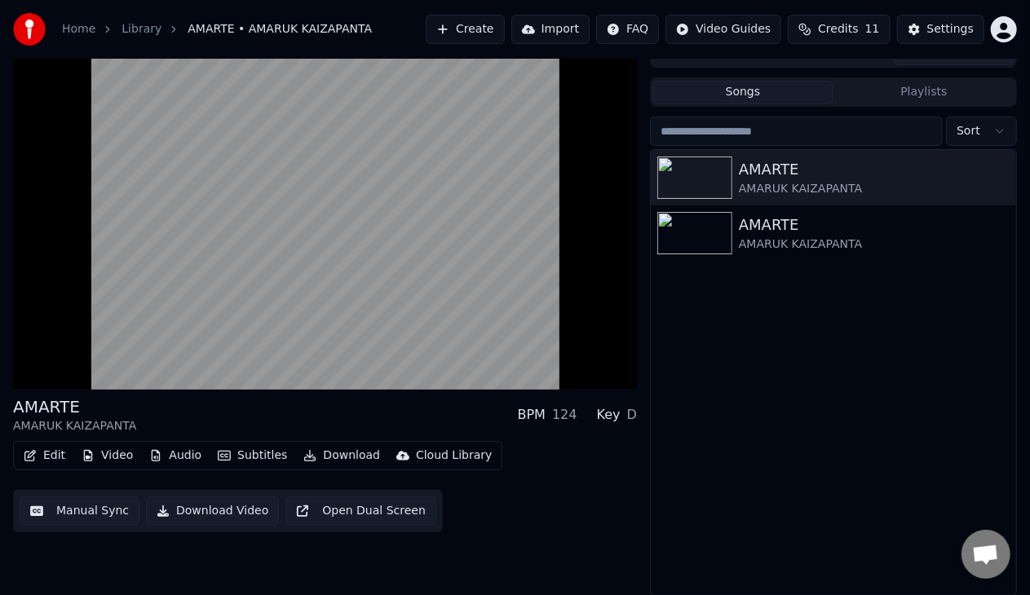
click at [585, 30] on button "Import" at bounding box center [550, 29] width 78 height 29
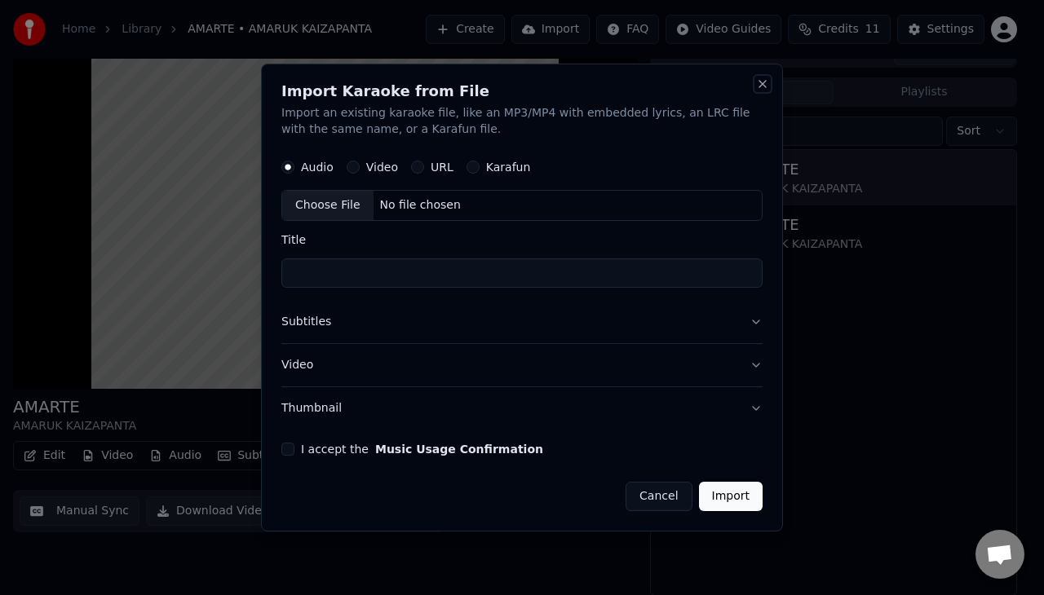
click at [761, 86] on button "Close" at bounding box center [762, 83] width 13 height 13
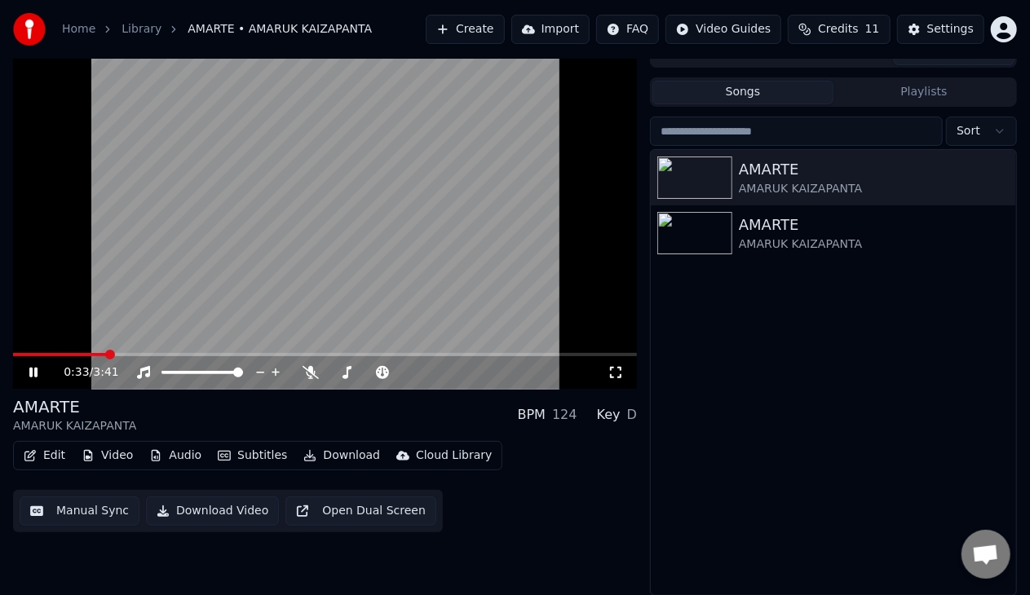
click at [33, 370] on icon at bounding box center [45, 372] width 38 height 13
click at [207, 515] on button "Download Video" at bounding box center [212, 511] width 133 height 29
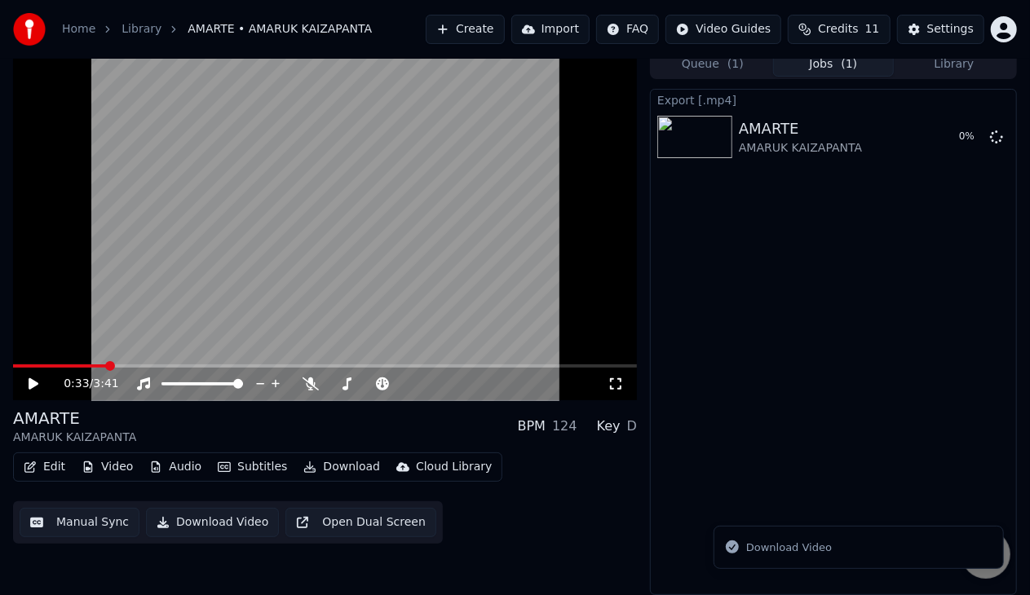
scroll to position [8, 0]
click at [63, 528] on button "Manual Sync" at bounding box center [80, 523] width 120 height 29
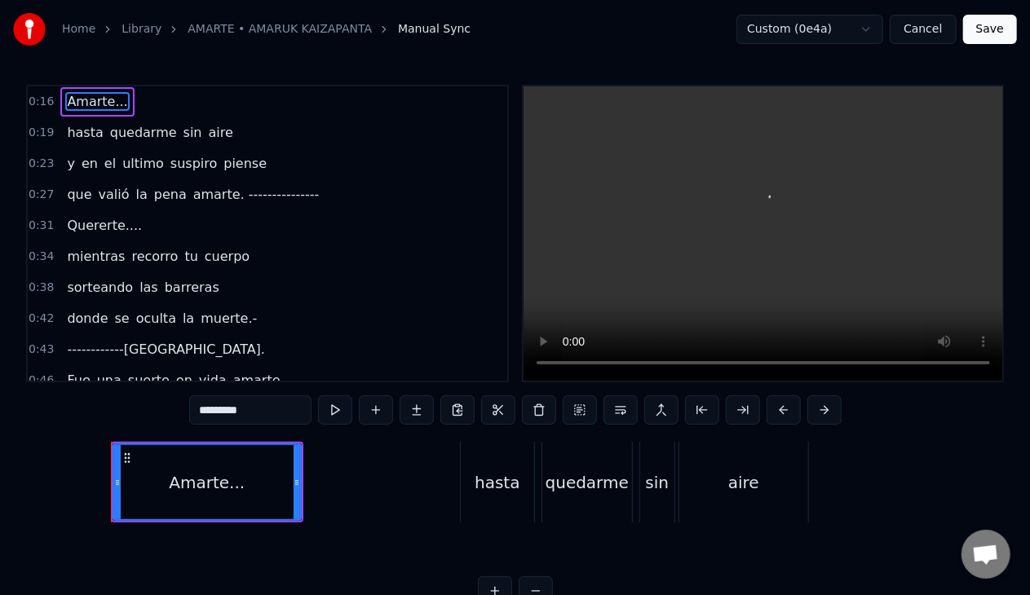
scroll to position [0, 2681]
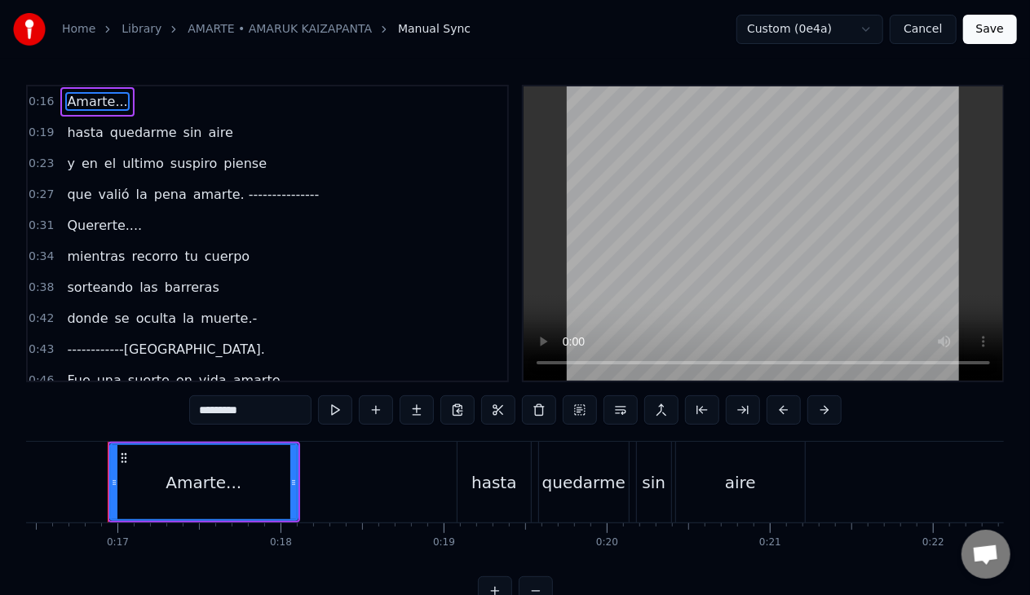
click at [137, 37] on link "Library" at bounding box center [141, 29] width 40 height 16
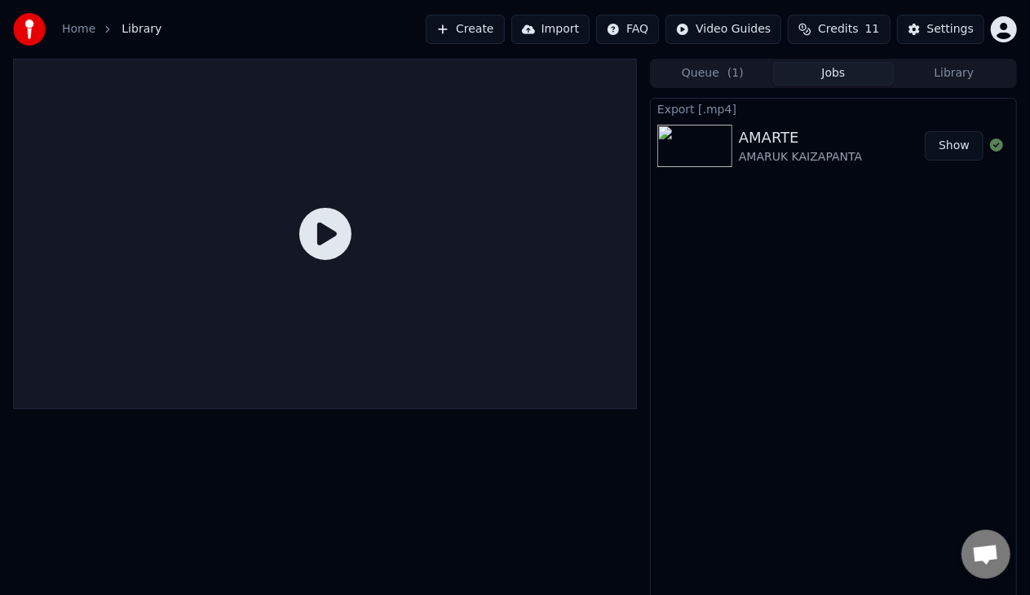
click at [775, 142] on div "AMARTE" at bounding box center [800, 137] width 123 height 23
click at [712, 146] on img at bounding box center [694, 146] width 75 height 42
click at [753, 144] on div "AMARTE" at bounding box center [800, 137] width 123 height 23
click at [957, 144] on button "Show" at bounding box center [954, 145] width 59 height 29
click at [958, 140] on button "Show" at bounding box center [954, 145] width 59 height 29
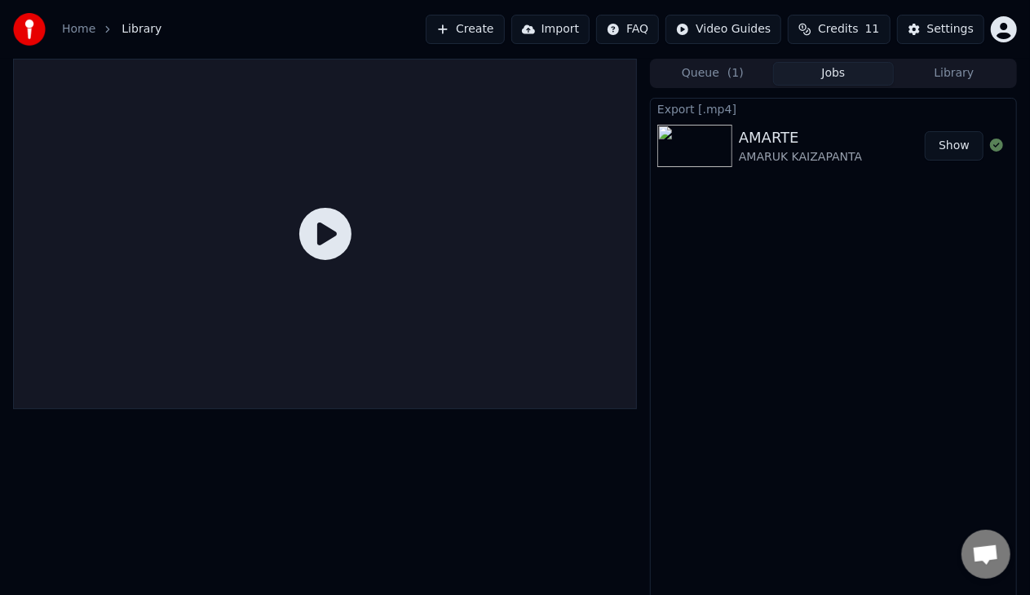
click at [132, 136] on div at bounding box center [325, 234] width 624 height 351
click at [80, 33] on link "Home" at bounding box center [78, 29] width 33 height 16
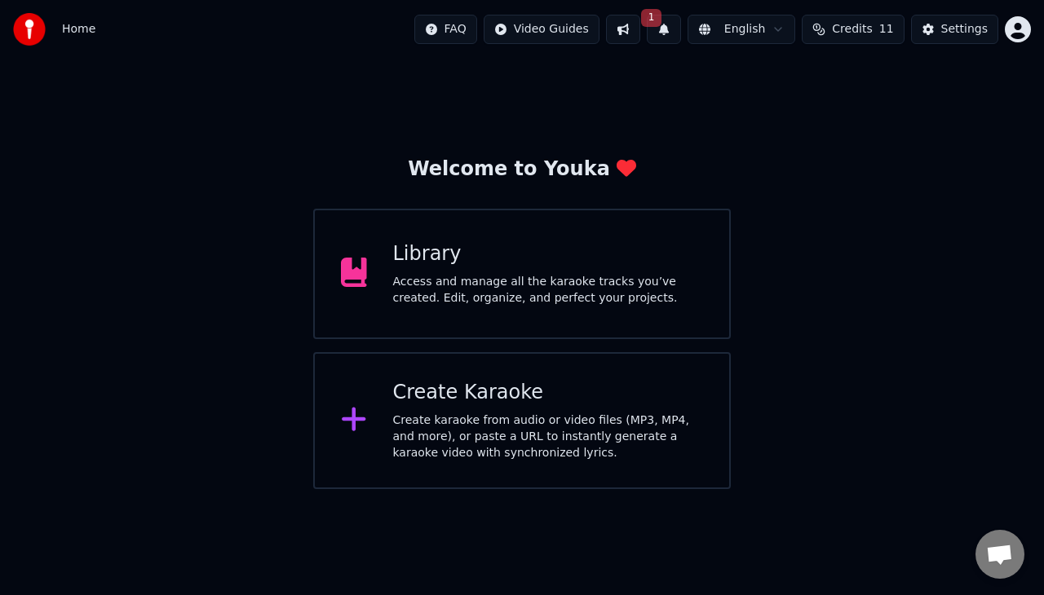
click at [453, 276] on div "Access and manage all the karaoke tracks you’ve created. Edit, organize, and pe…" at bounding box center [548, 290] width 311 height 33
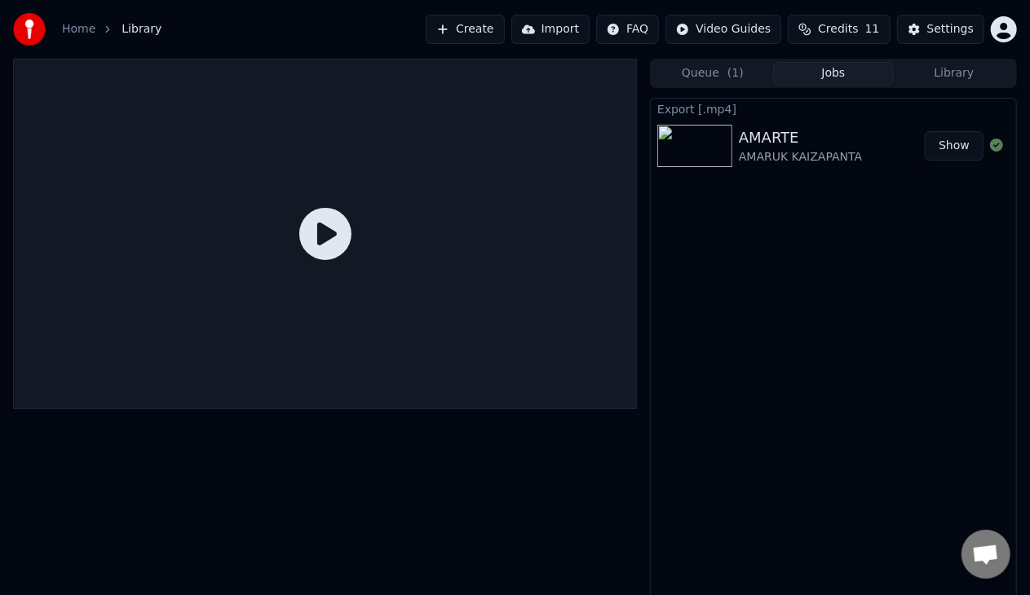
click at [767, 147] on div "AMARTE" at bounding box center [800, 137] width 123 height 23
drag, startPoint x: 397, startPoint y: 357, endPoint x: 416, endPoint y: 405, distance: 51.6
click at [398, 357] on div at bounding box center [325, 234] width 624 height 351
click at [484, 340] on div at bounding box center [325, 234] width 624 height 351
click at [605, 309] on div at bounding box center [325, 234] width 624 height 351
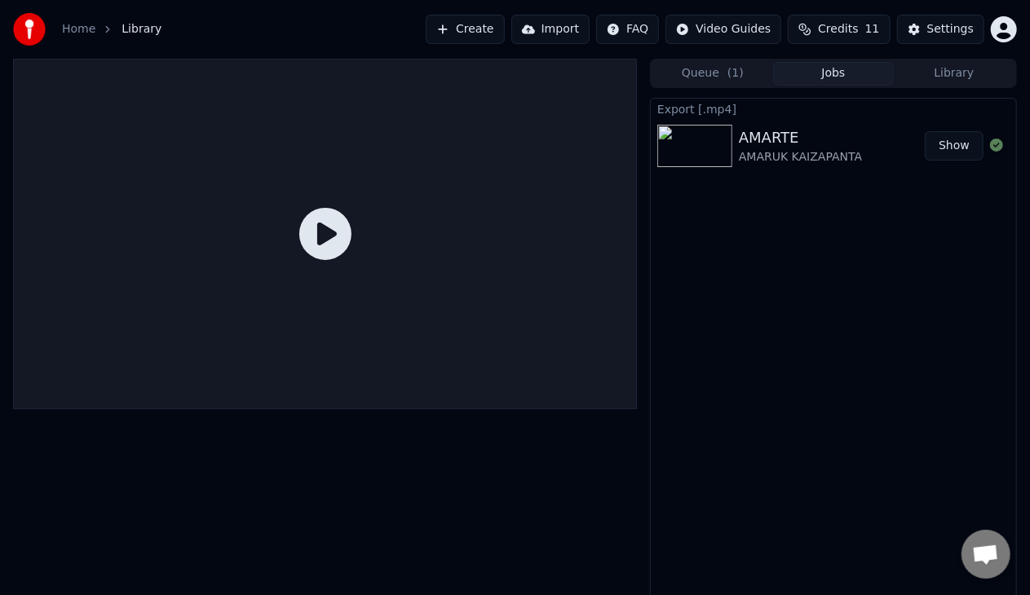
click at [790, 149] on div "AMARUK KAIZAPANTA" at bounding box center [800, 157] width 123 height 16
click at [690, 74] on button "Queue ( 1 )" at bounding box center [712, 74] width 121 height 24
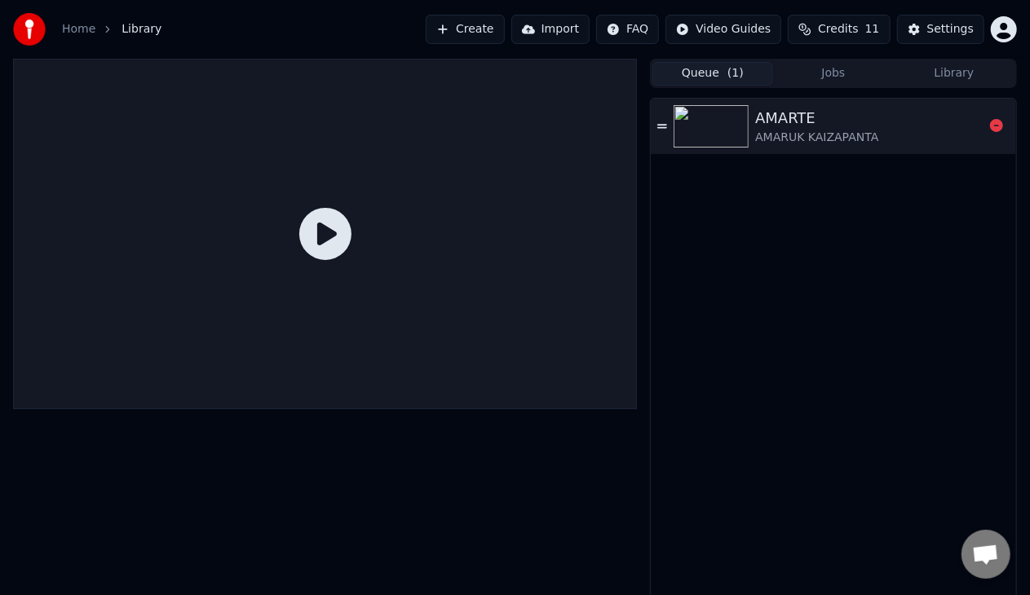
click at [660, 121] on icon at bounding box center [662, 126] width 10 height 11
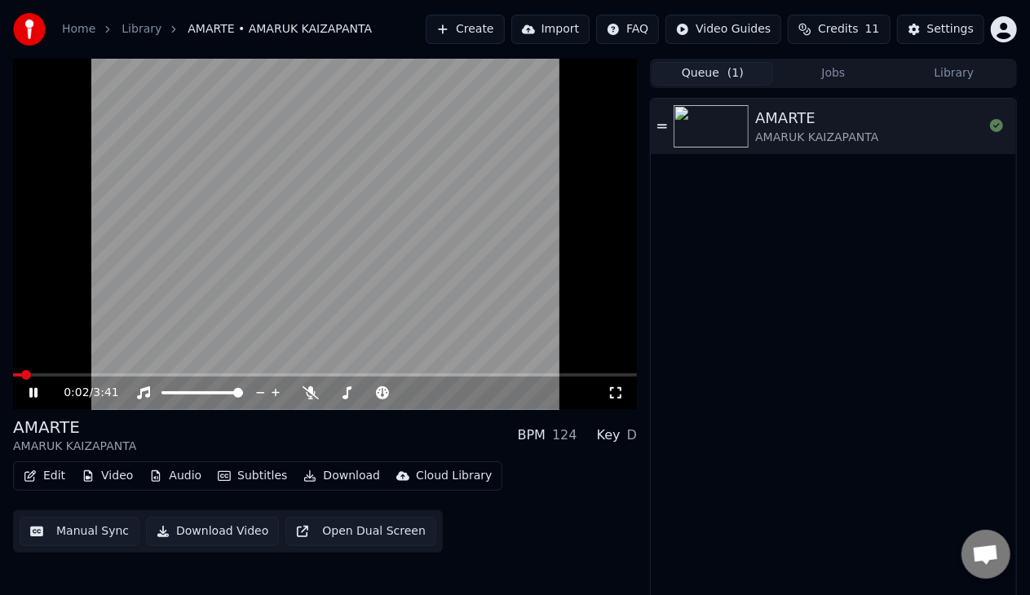
click at [76, 533] on button "Manual Sync" at bounding box center [80, 531] width 120 height 29
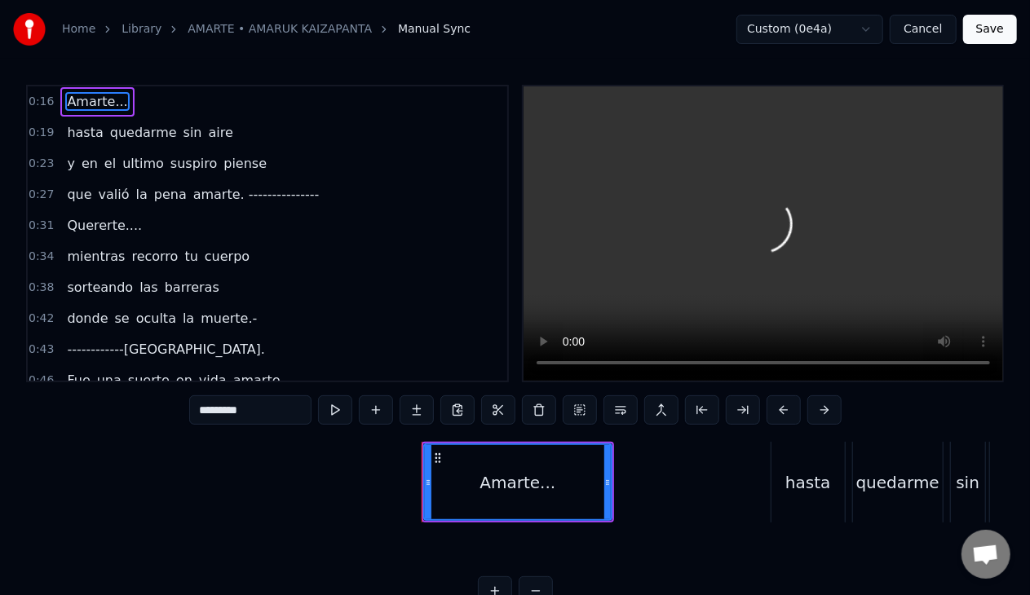
scroll to position [0, 2681]
